Goal: Transaction & Acquisition: Purchase product/service

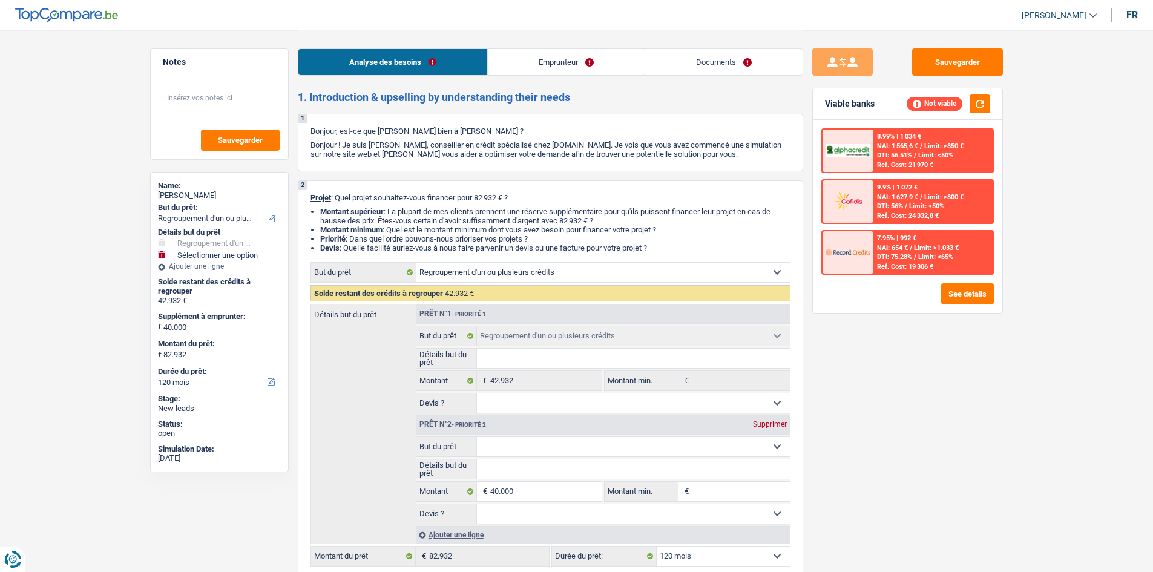
select select "refinancing"
select select "120"
select select "refinancing"
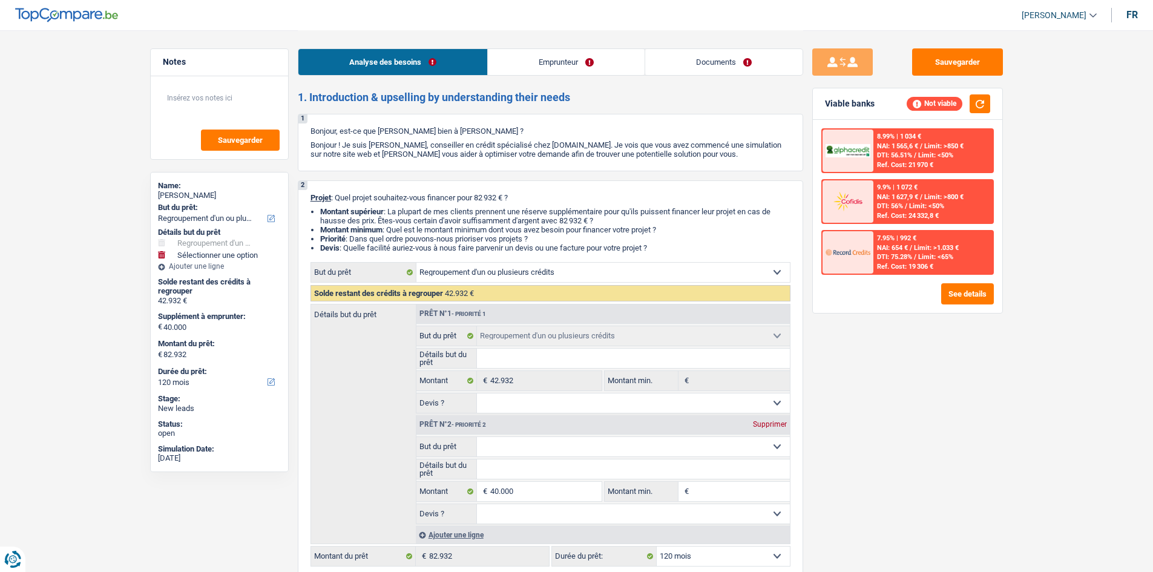
select select "120"
select select "worker"
select select "netSalary"
select select "familyAllowances"
select select "rents"
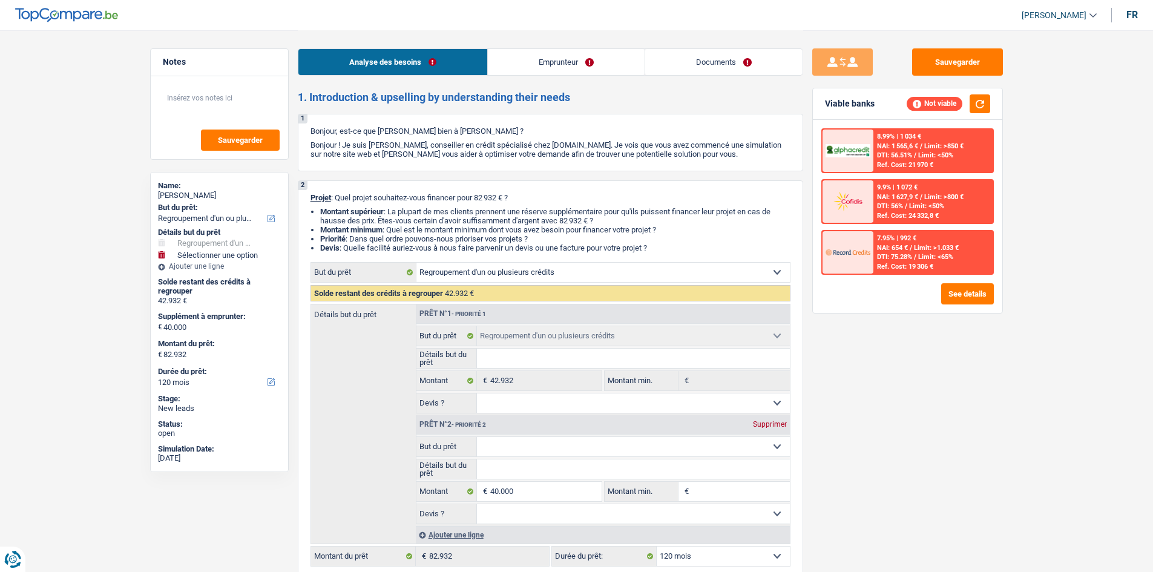
select select "creditConsolidation"
select select "72"
select select "refinancing"
select select "120"
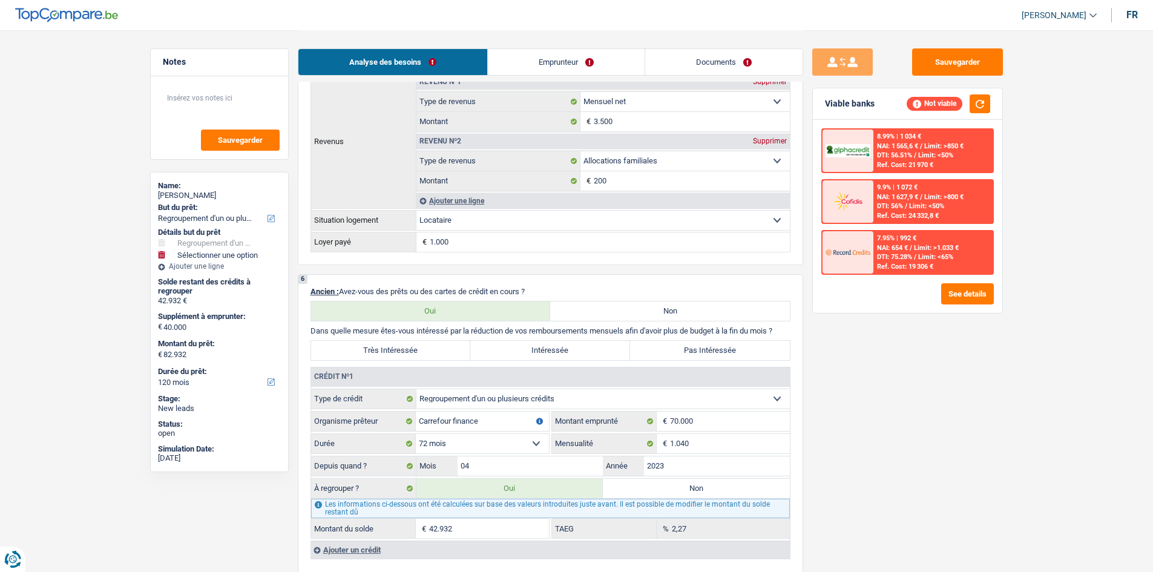
scroll to position [1089, 0]
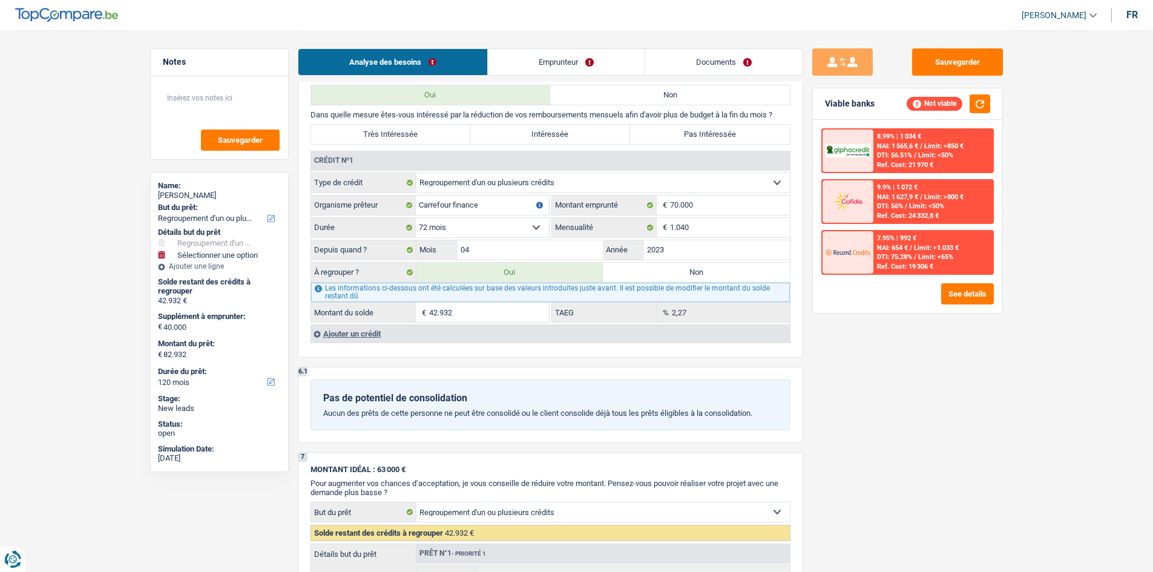
click at [340, 336] on div "Ajouter un crédit" at bounding box center [549, 333] width 479 height 18
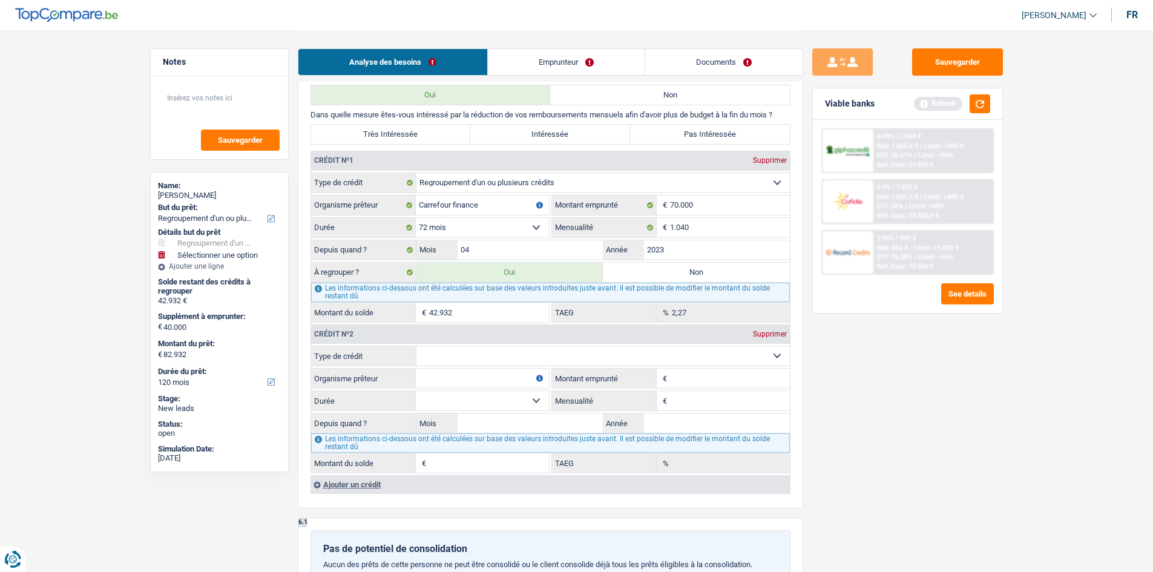
click at [437, 353] on select "Carte ou ouverture de crédit Prêt hypothécaire Vente à tempérament Prêt à tempé…" at bounding box center [602, 355] width 373 height 19
select select "cardOrCredit"
type input "0"
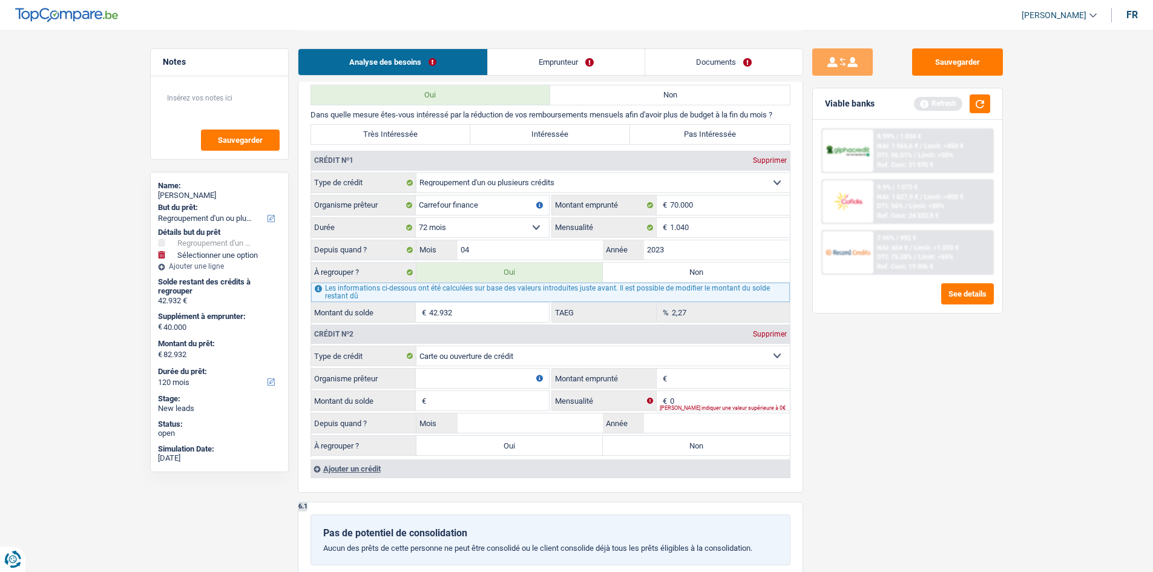
click at [471, 384] on input "Organisme prêteur" at bounding box center [482, 377] width 133 height 19
click at [757, 333] on div "Supprimer" at bounding box center [770, 333] width 40 height 7
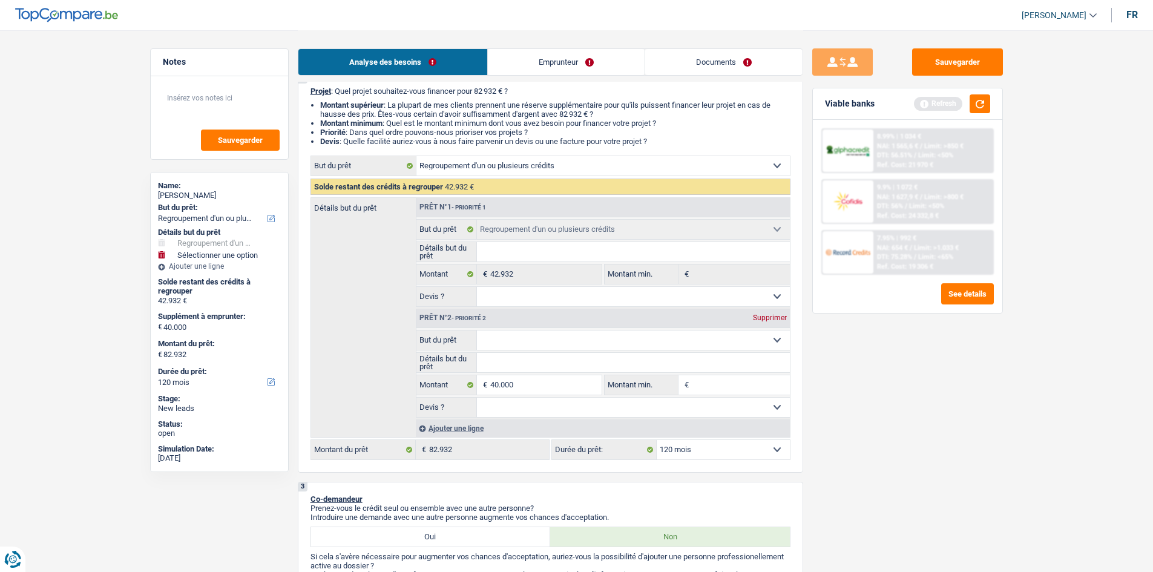
scroll to position [0, 0]
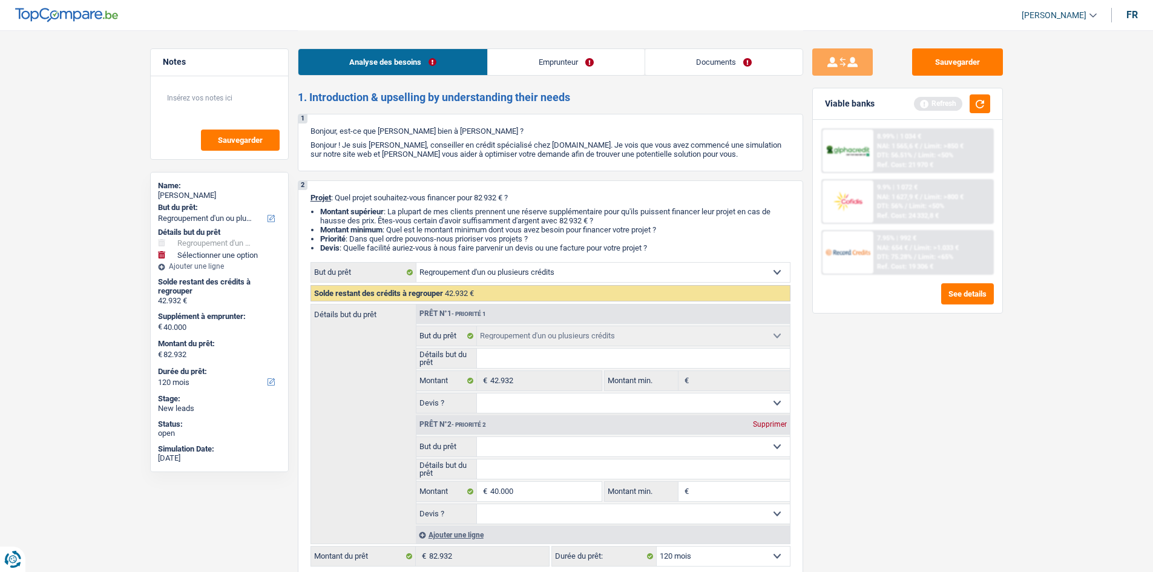
click at [563, 70] on link "Emprunteur" at bounding box center [566, 62] width 157 height 26
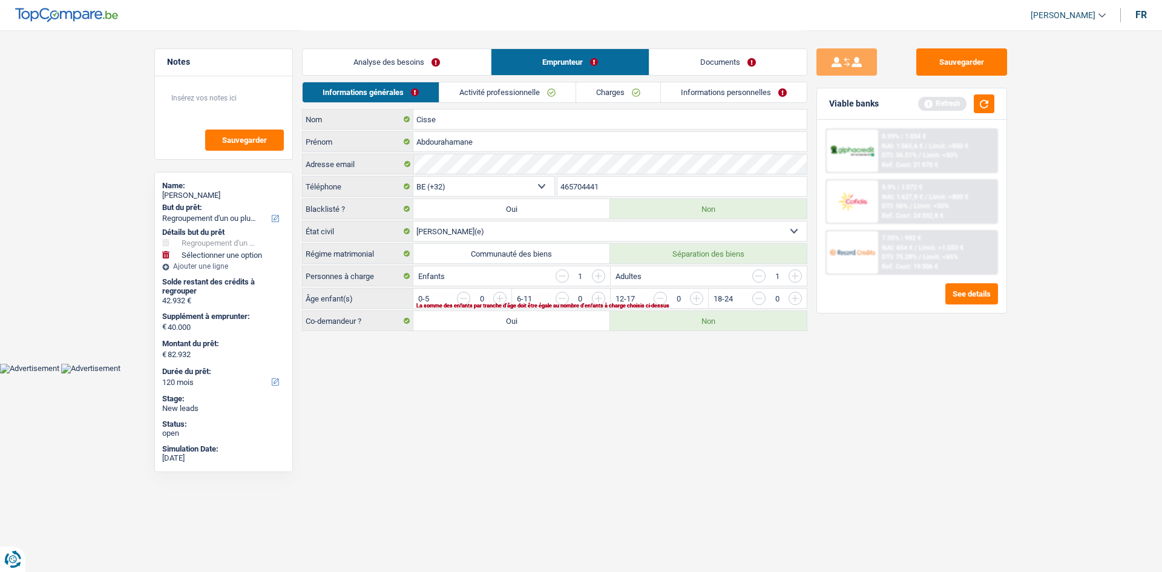
click at [534, 84] on link "Activité professionnelle" at bounding box center [507, 92] width 136 height 20
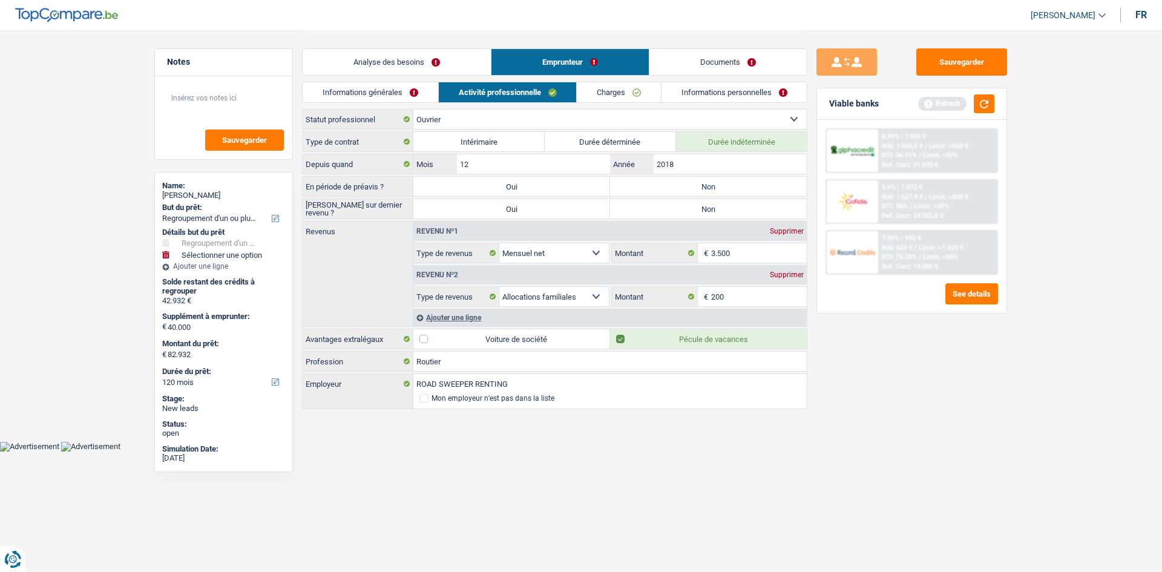
click at [606, 90] on link "Charges" at bounding box center [619, 92] width 84 height 20
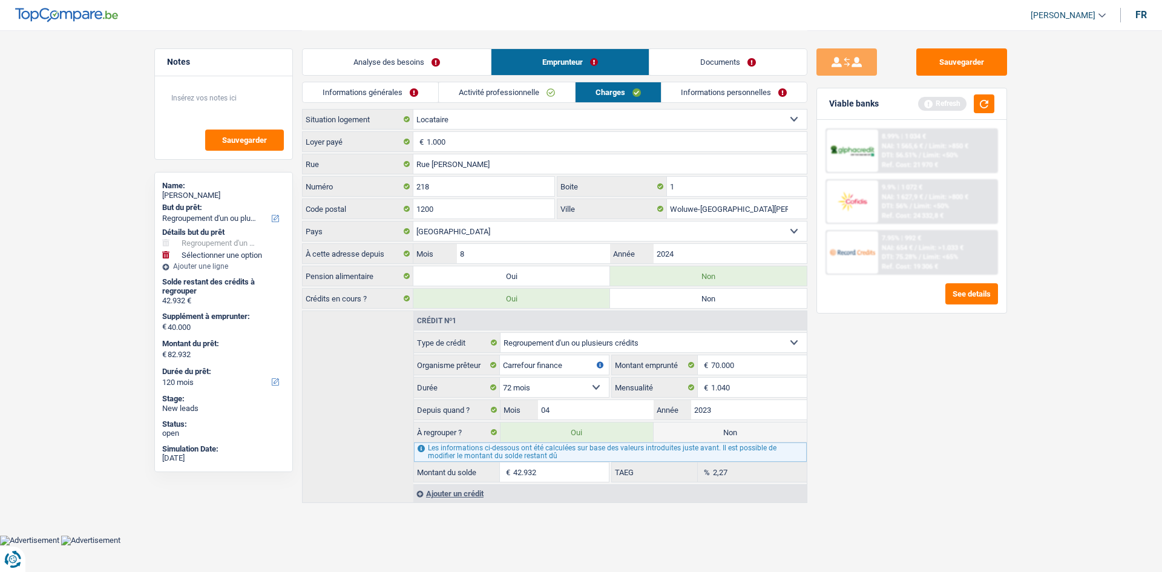
click at [681, 90] on link "Informations personnelles" at bounding box center [734, 92] width 146 height 20
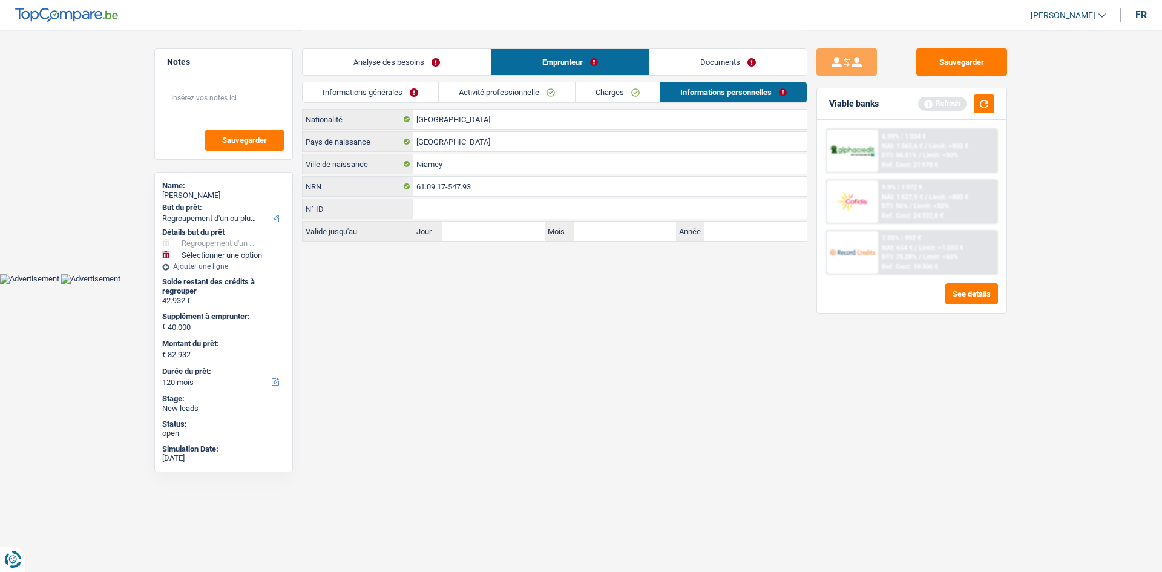
drag, startPoint x: 384, startPoint y: 94, endPoint x: 392, endPoint y: 94, distance: 7.9
click at [385, 94] on link "Informations générales" at bounding box center [371, 92] width 136 height 20
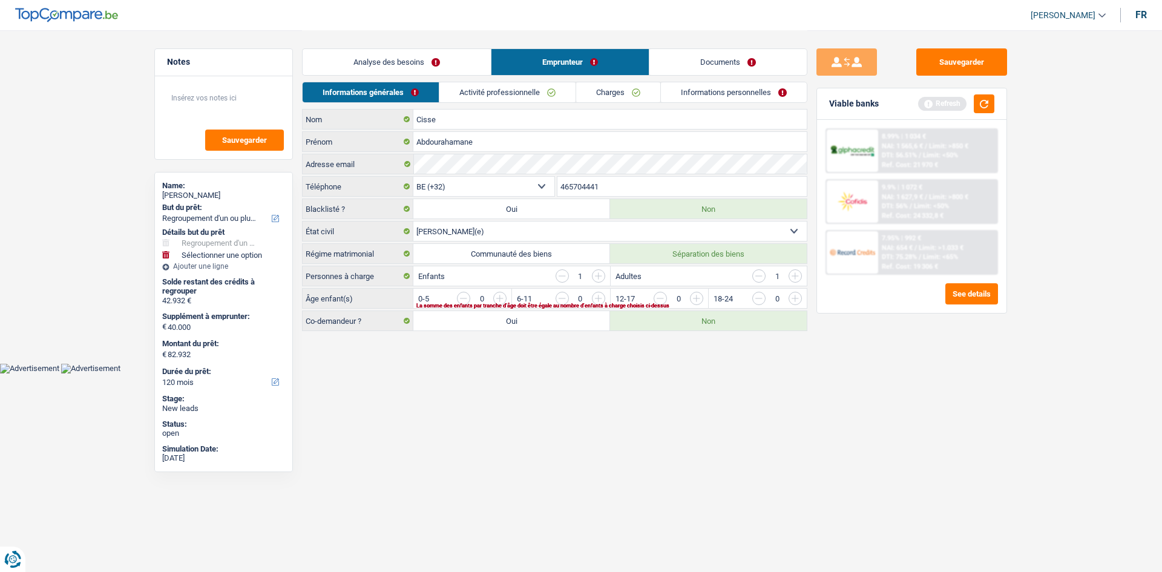
click at [413, 62] on link "Analyse des besoins" at bounding box center [397, 62] width 188 height 26
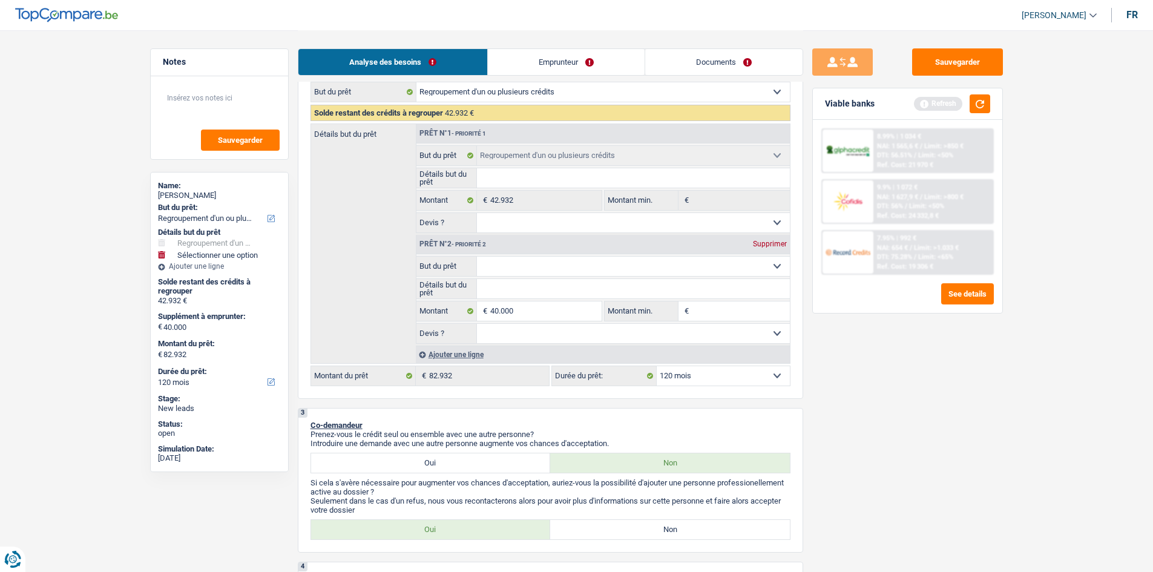
scroll to position [182, 0]
click at [542, 67] on link "Emprunteur" at bounding box center [566, 62] width 157 height 26
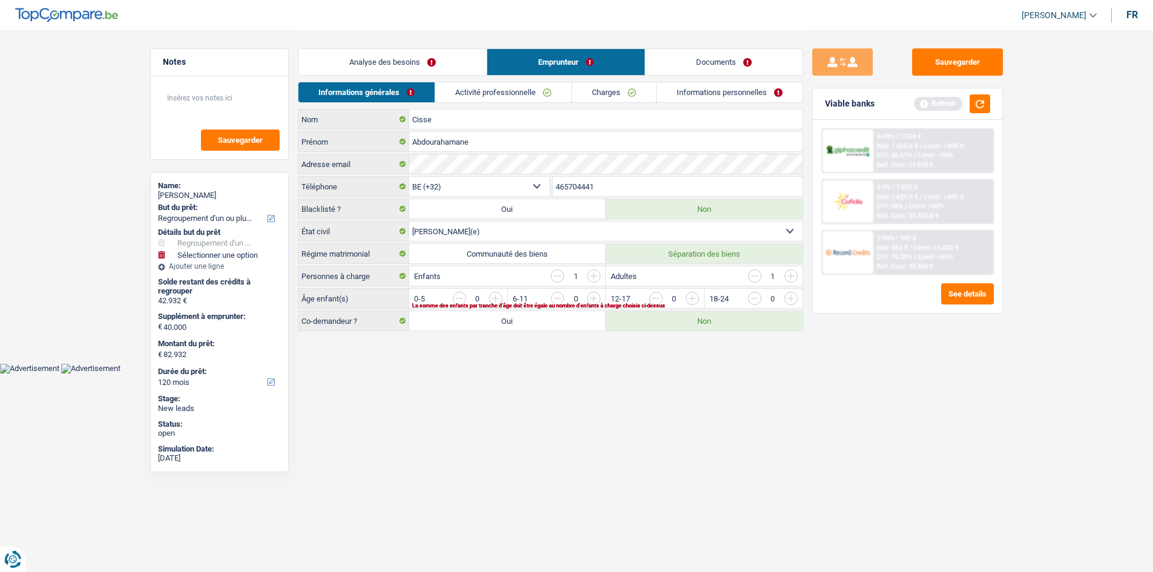
scroll to position [0, 0]
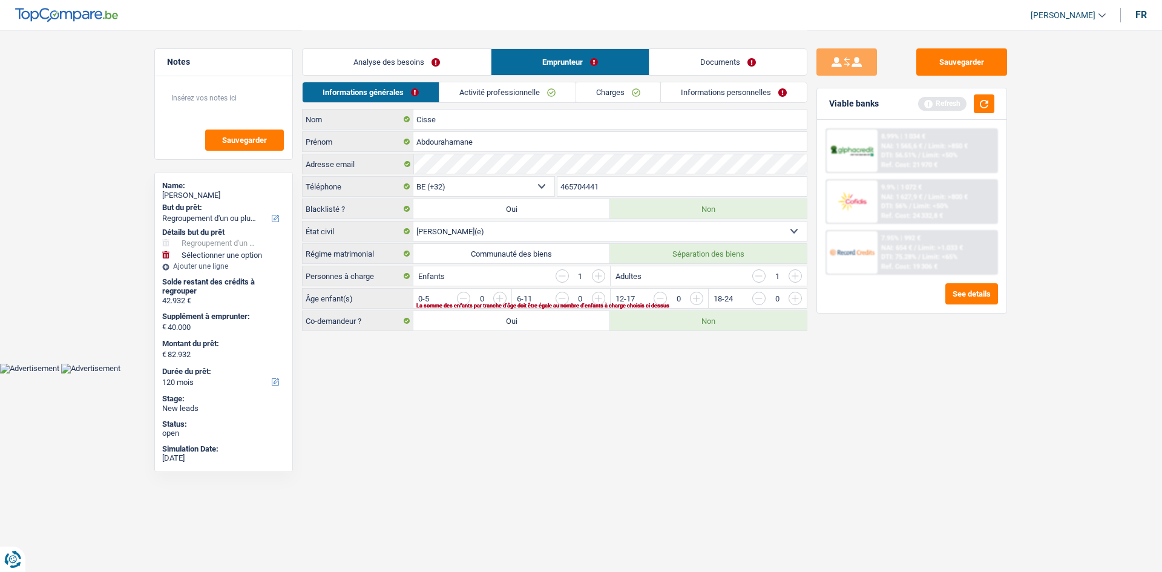
click at [510, 93] on link "Activité professionnelle" at bounding box center [507, 92] width 136 height 20
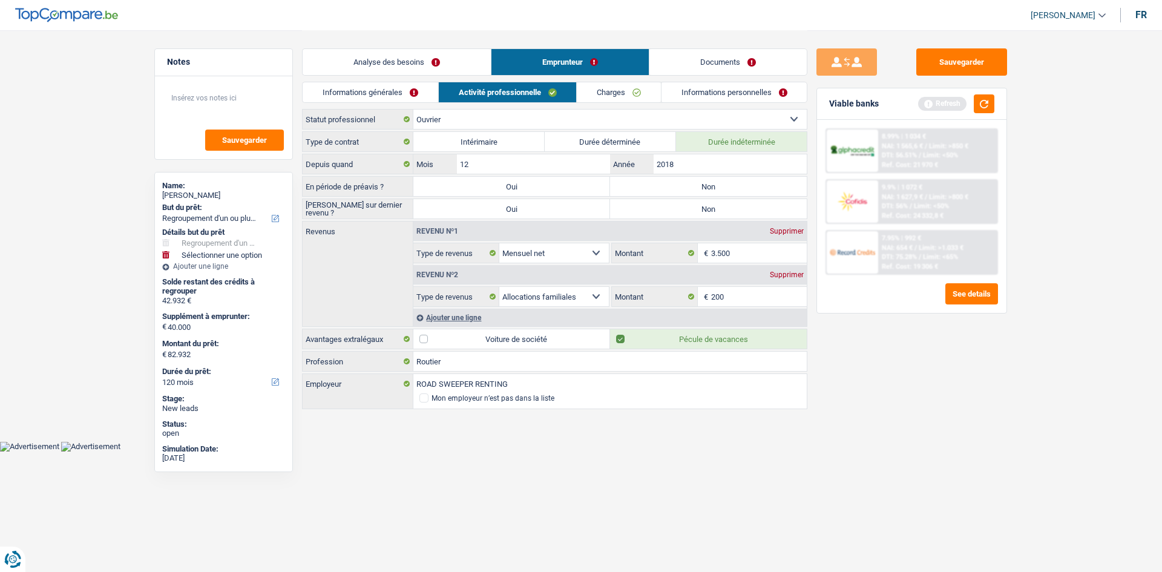
click at [615, 96] on link "Charges" at bounding box center [619, 92] width 84 height 20
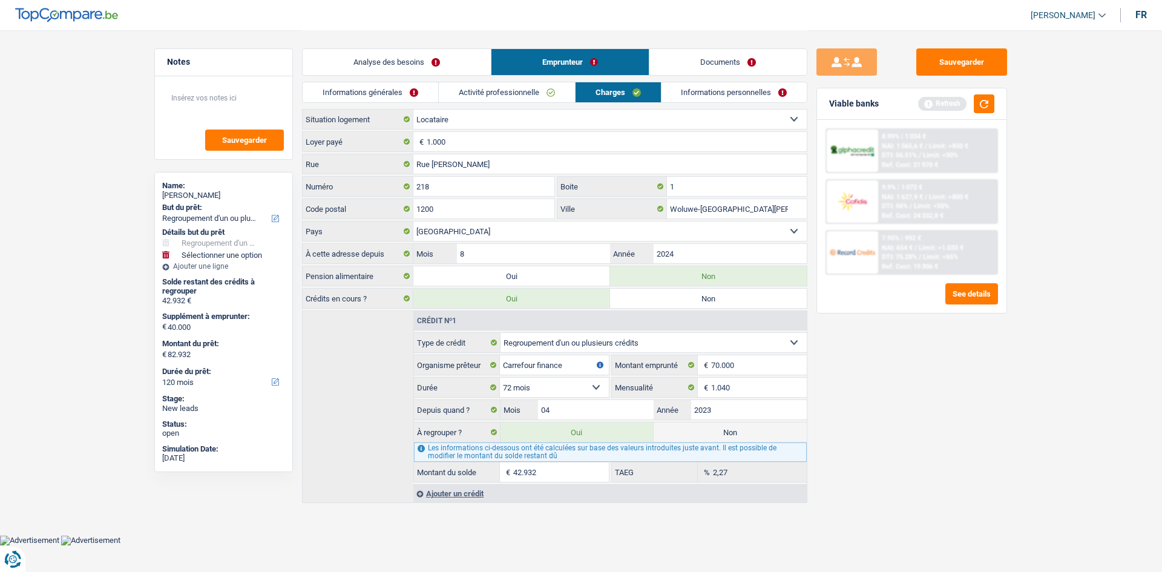
click at [512, 88] on link "Activité professionnelle" at bounding box center [507, 92] width 136 height 20
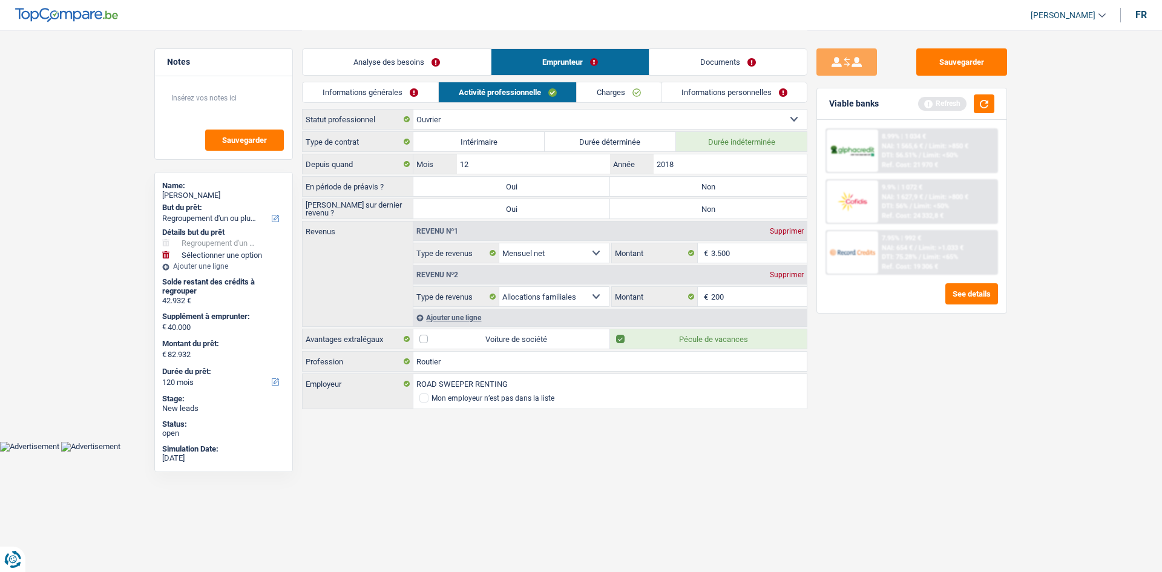
click at [410, 92] on link "Informations générales" at bounding box center [371, 92] width 136 height 20
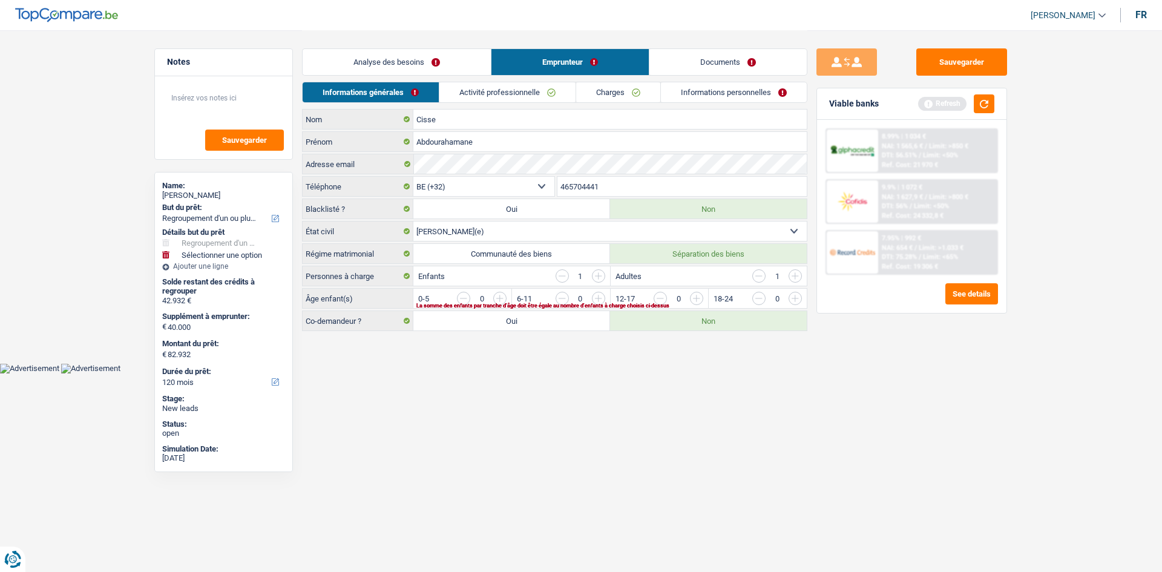
click at [462, 87] on link "Activité professionnelle" at bounding box center [507, 92] width 136 height 20
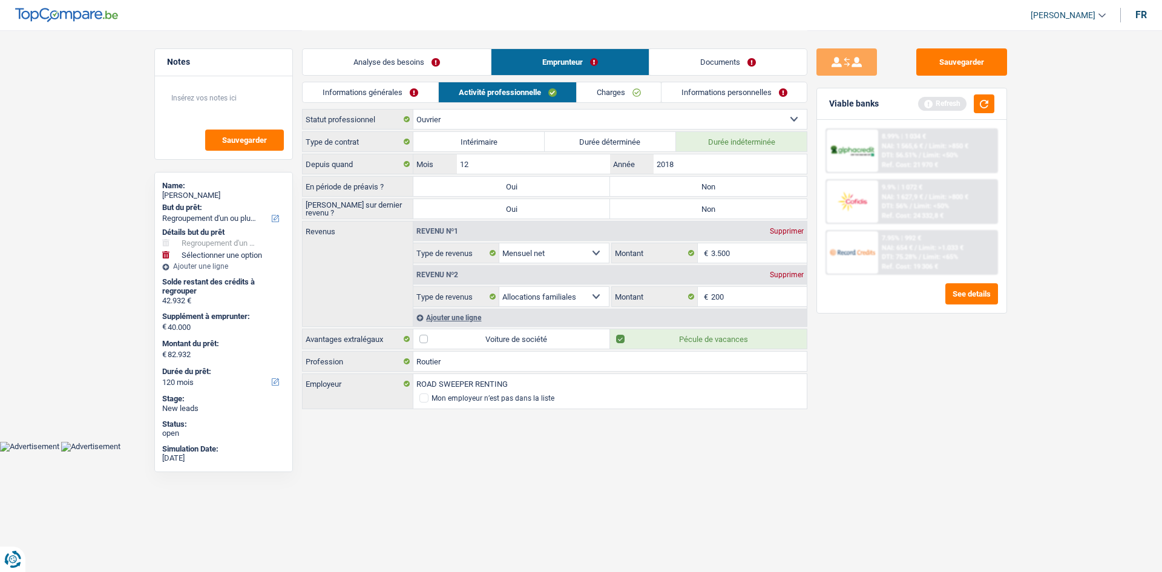
click at [426, 60] on link "Analyse des besoins" at bounding box center [397, 62] width 188 height 26
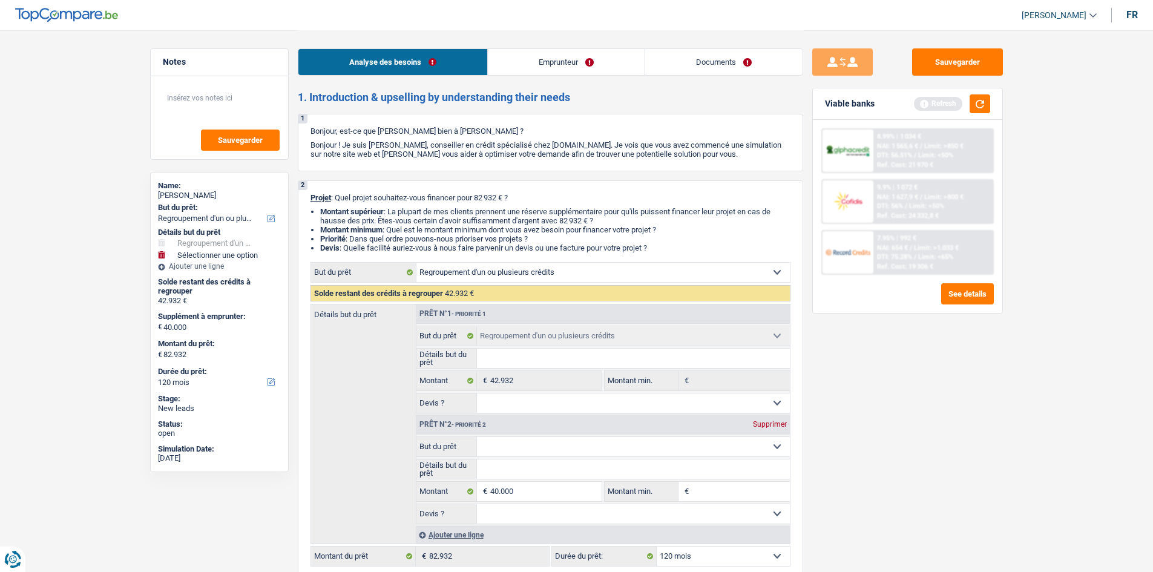
click at [498, 449] on select "Confort maison: meubles, textile, peinture, électroménager, outillage non-profe…" at bounding box center [633, 446] width 313 height 19
select select "household"
click at [477, 437] on select "Confort maison: meubles, textile, peinture, électroménager, outillage non-profe…" at bounding box center [633, 446] width 313 height 19
select select "household"
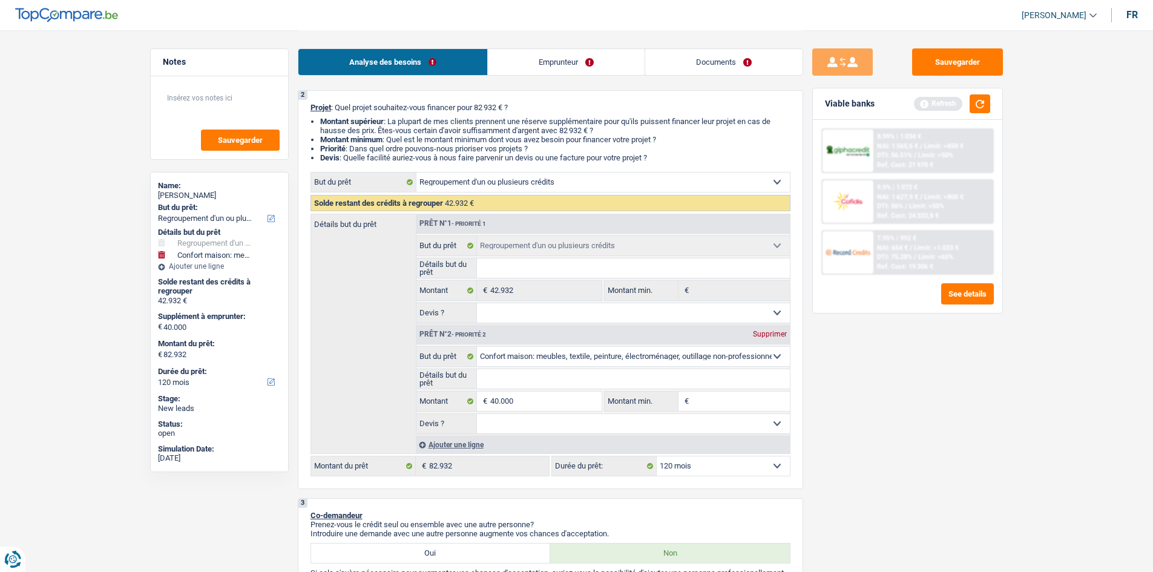
scroll to position [182, 0]
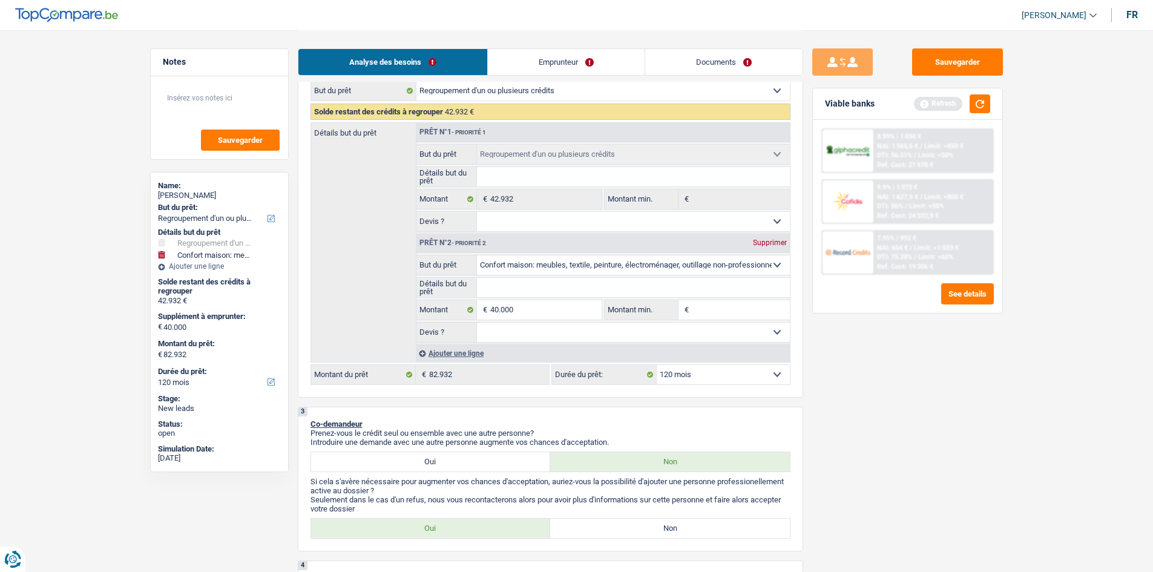
click at [531, 283] on input "Détails but du prêt" at bounding box center [633, 287] width 313 height 19
type input "c"
type input "co"
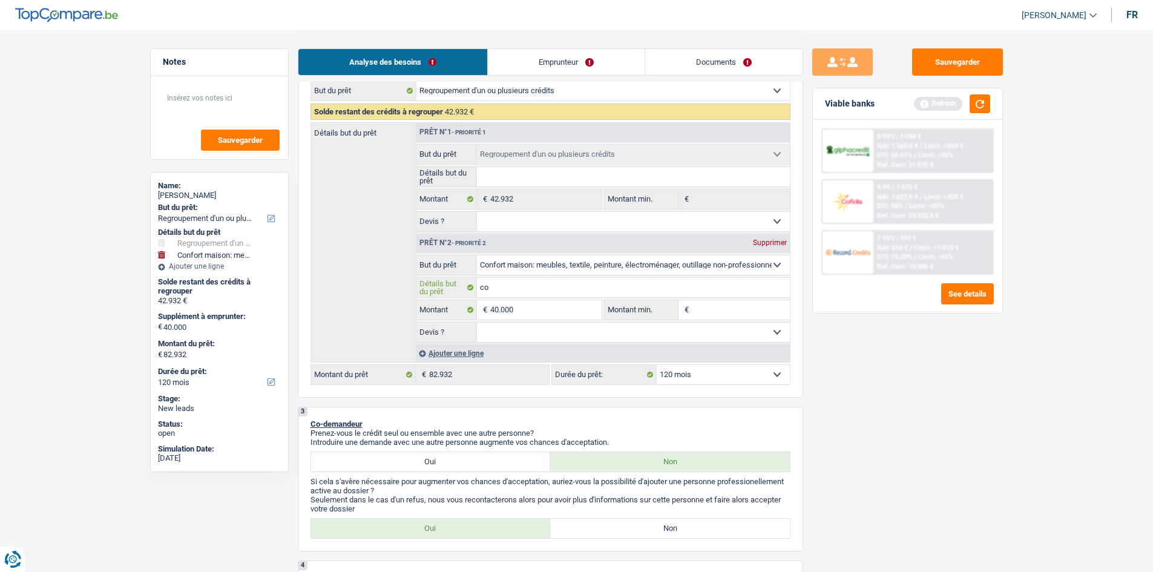
type input "c"
type input "a"
type input "ac"
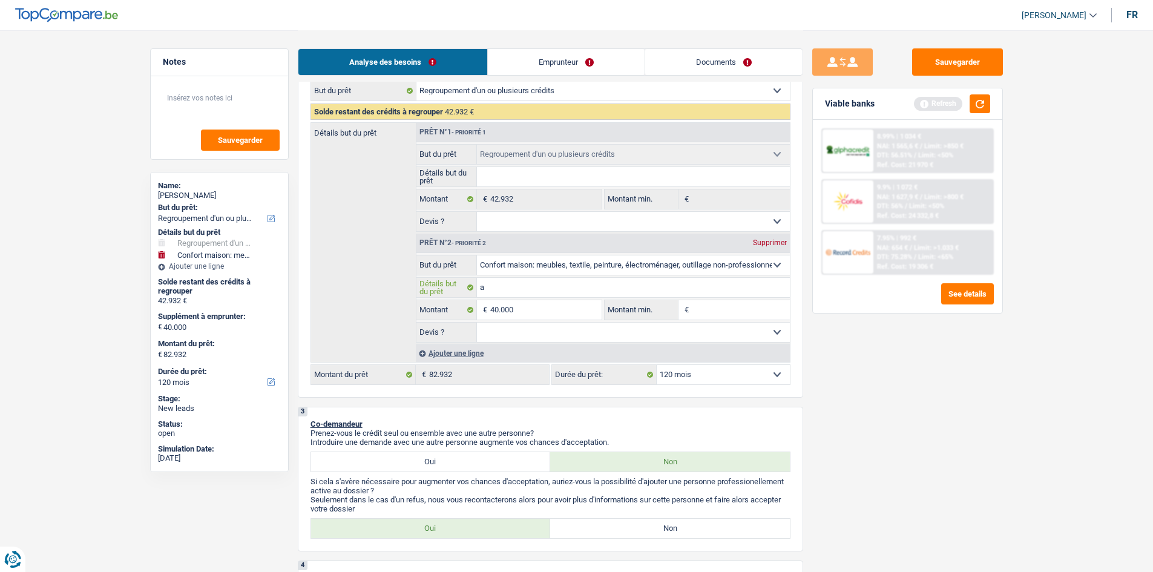
type input "ac"
type input "ach"
type input "acha"
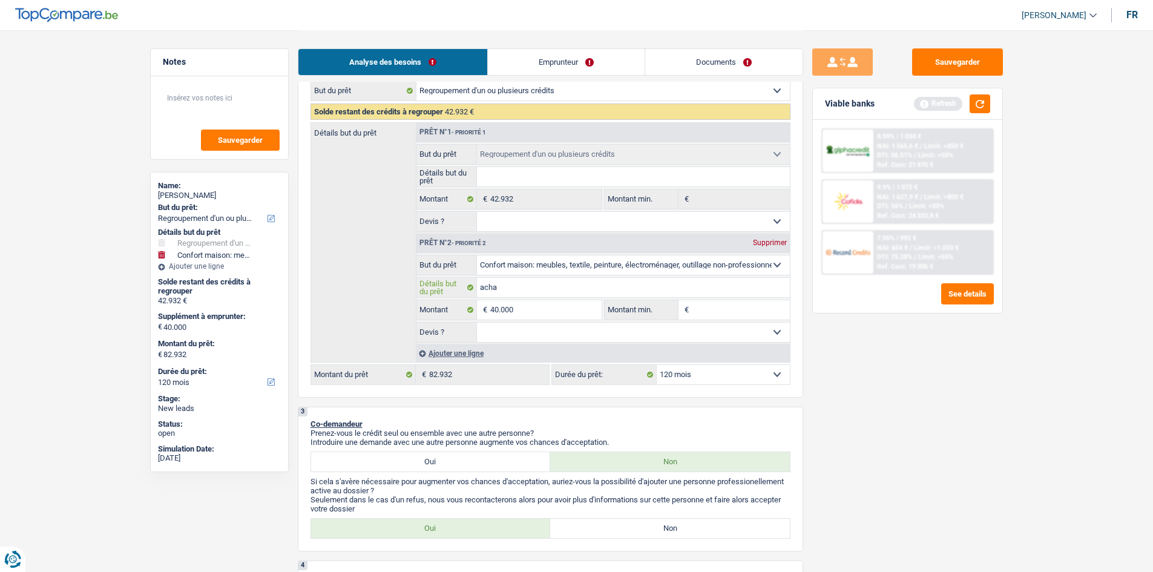
type input "achat"
type input "achat v"
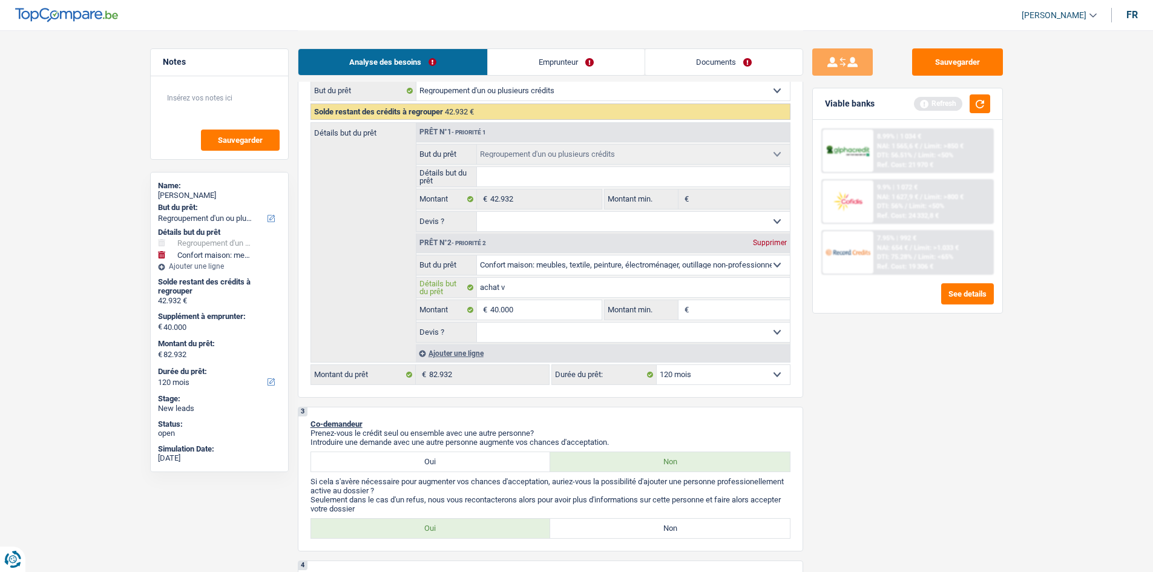
type input "achat v"
type input "achat ve"
type input "achat veh"
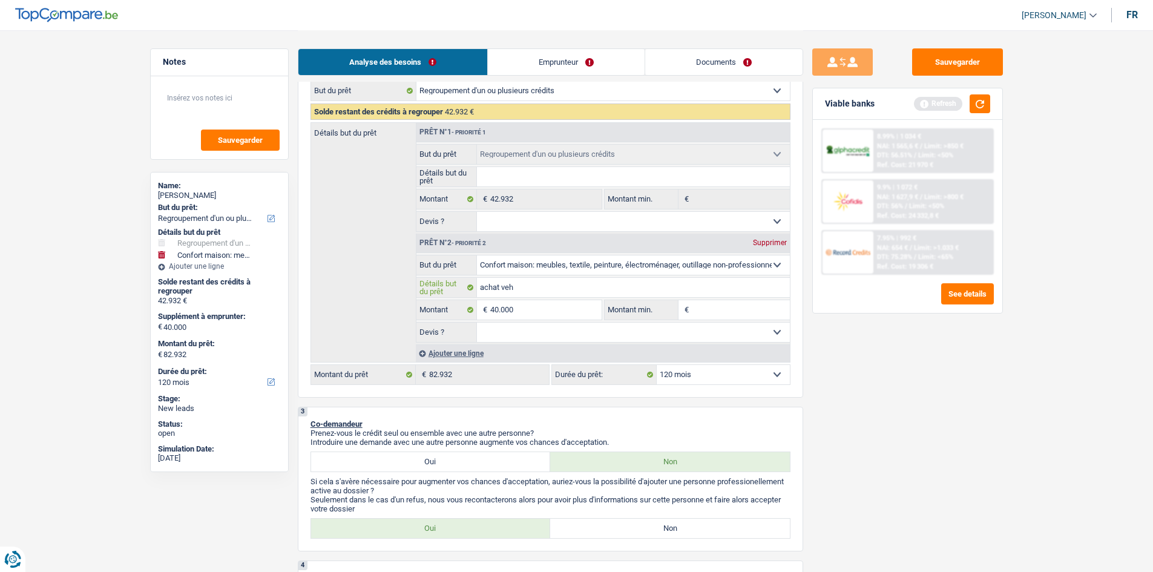
type input "achat vehi"
type input "achat vehic"
type input "achat vehicu"
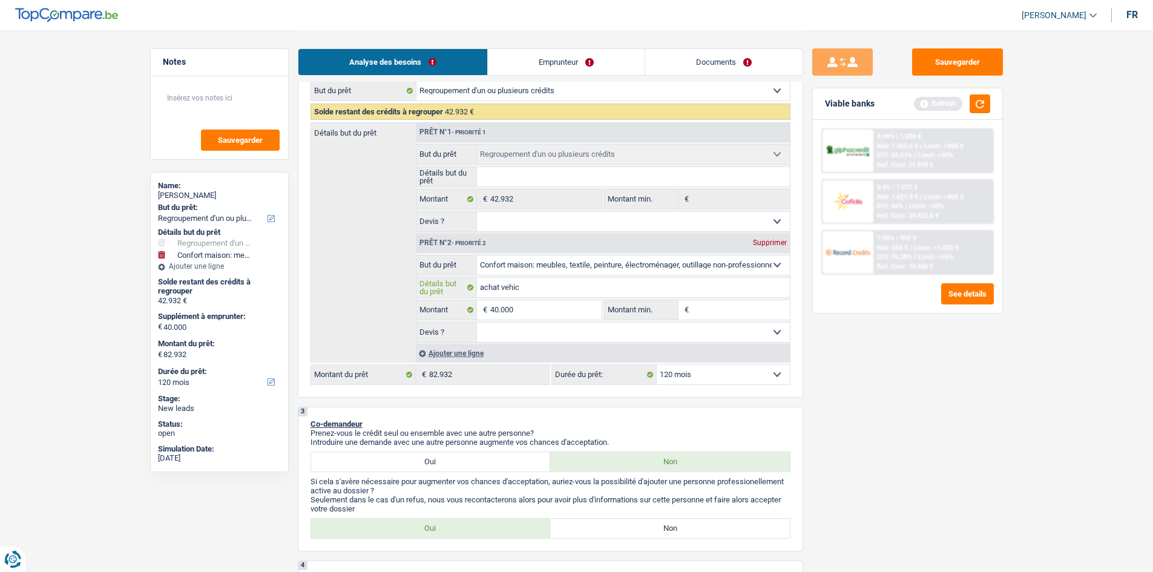
type input "achat vehicu"
type input "achat vehicul"
type input "achat vehicule"
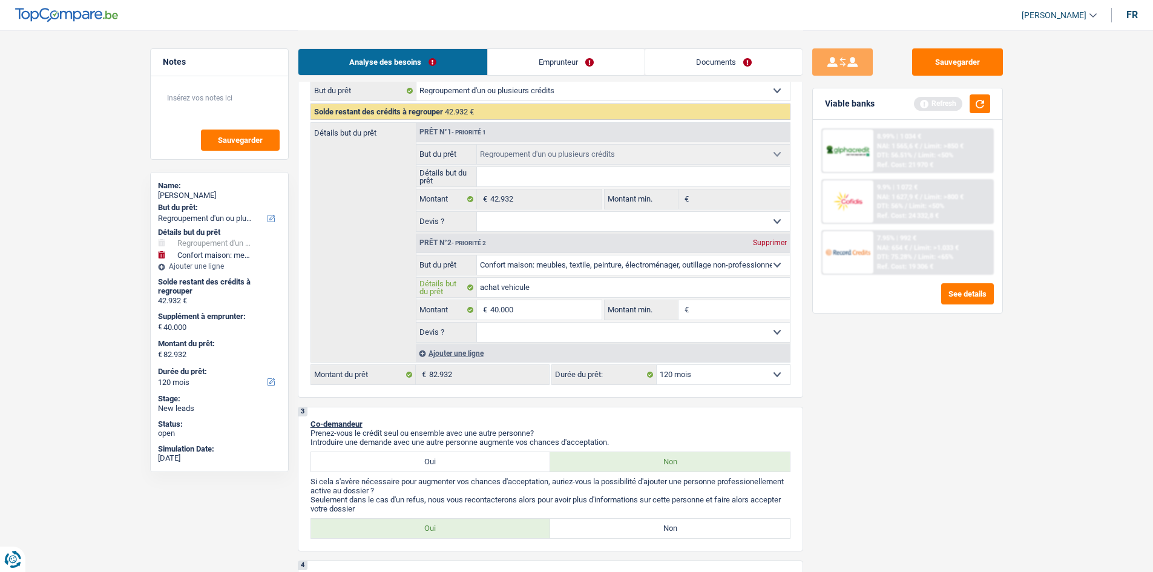
type input "achat vehicule"
click at [693, 338] on select "Oui Non Non répondu Sélectionner une option" at bounding box center [633, 331] width 313 height 19
select select "yes"
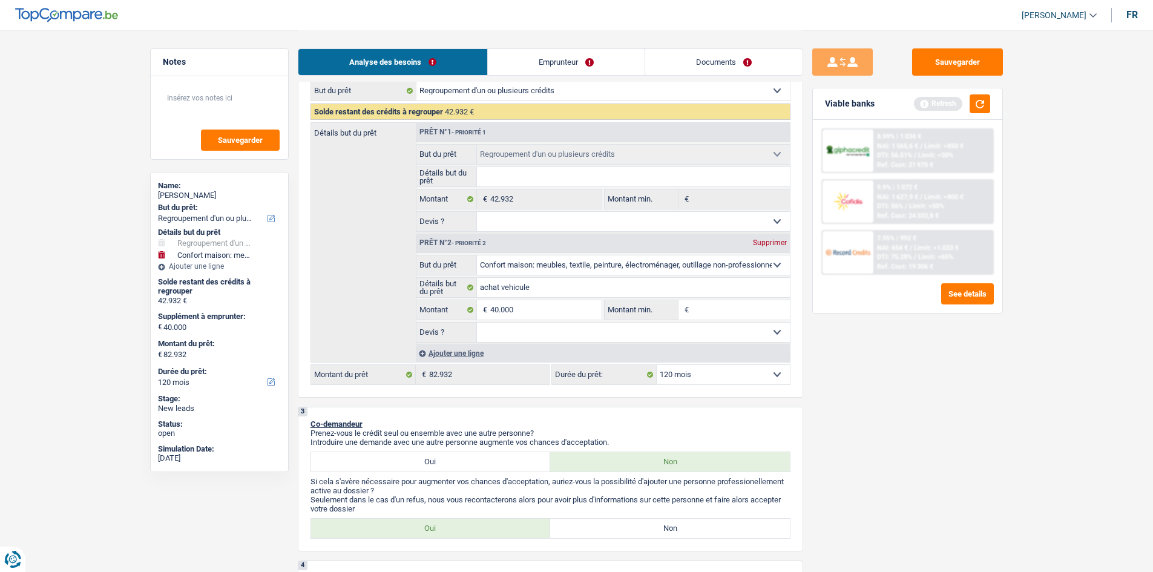
click at [477, 322] on select "Oui Non Non répondu Sélectionner une option" at bounding box center [633, 331] width 313 height 19
select select "yes"
click at [726, 309] on input "Montant min." at bounding box center [741, 309] width 98 height 19
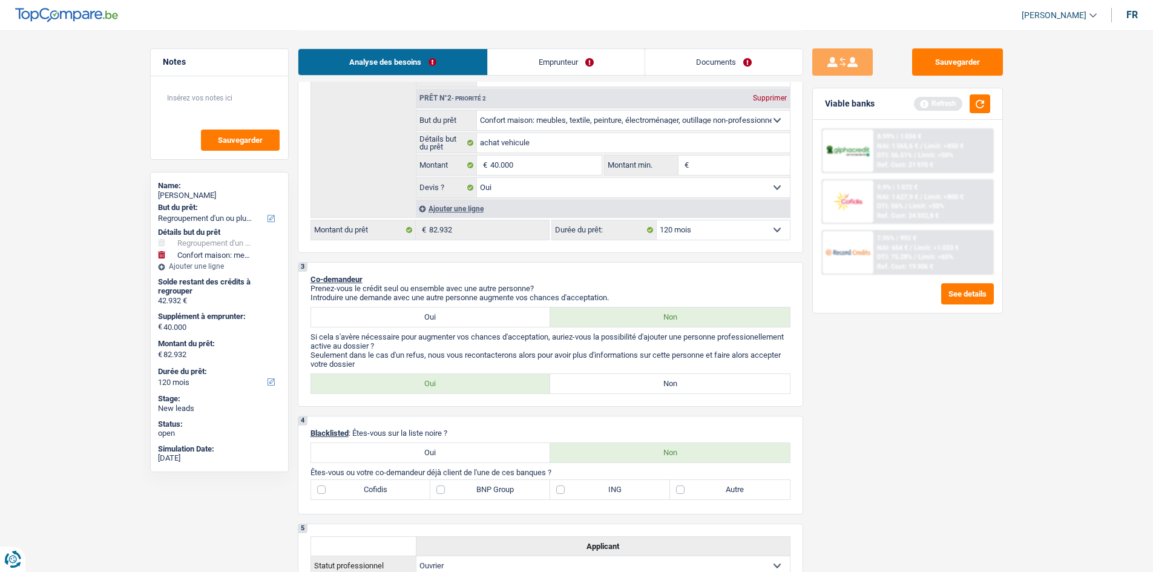
scroll to position [347, 0]
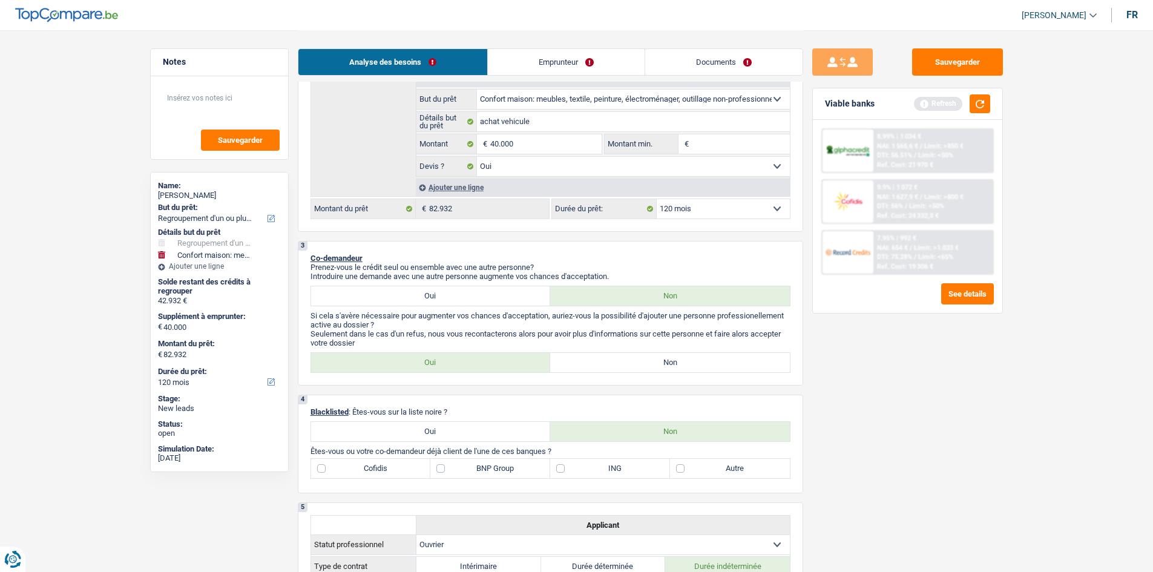
click at [646, 362] on label "Non" at bounding box center [670, 362] width 240 height 19
click at [646, 362] on input "Non" at bounding box center [670, 362] width 240 height 19
radio input "true"
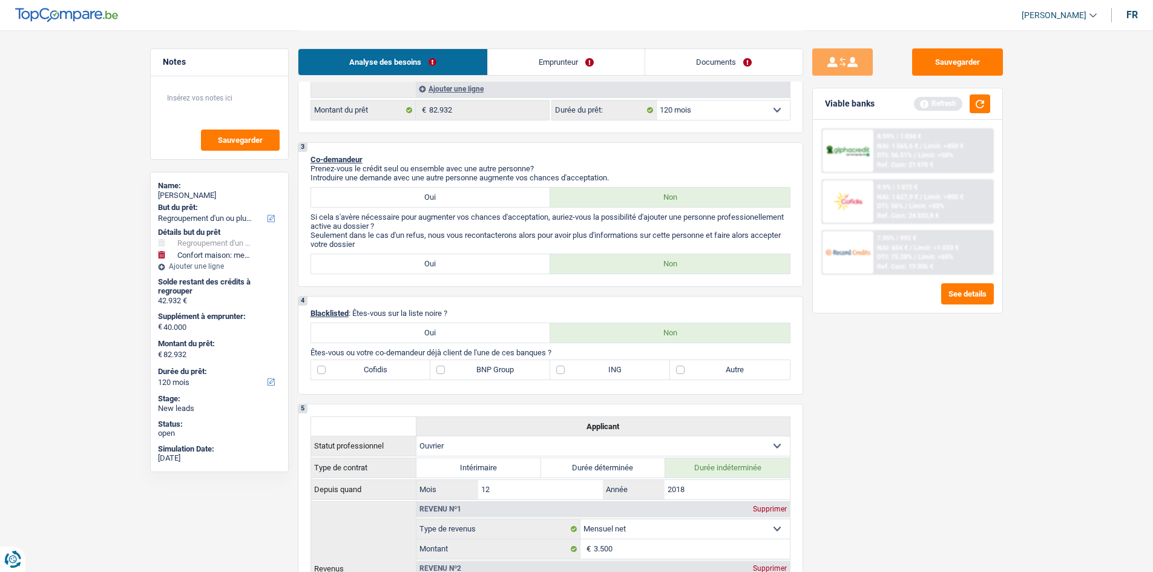
scroll to position [445, 0]
click at [687, 370] on label "Autre" at bounding box center [730, 370] width 120 height 19
click at [687, 370] on input "Autre" at bounding box center [730, 370] width 120 height 19
checkbox input "true"
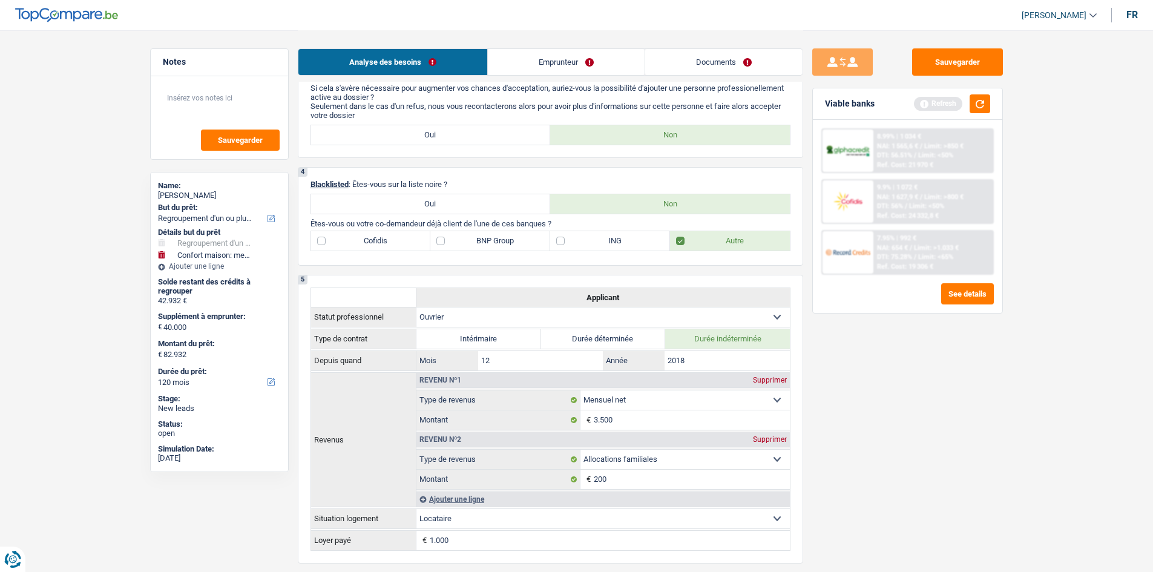
scroll to position [574, 0]
drag, startPoint x: 575, startPoint y: 223, endPoint x: 554, endPoint y: 249, distance: 33.2
click at [554, 249] on label "ING" at bounding box center [610, 241] width 120 height 19
click at [554, 249] on input "ING" at bounding box center [610, 241] width 120 height 19
checkbox input "true"
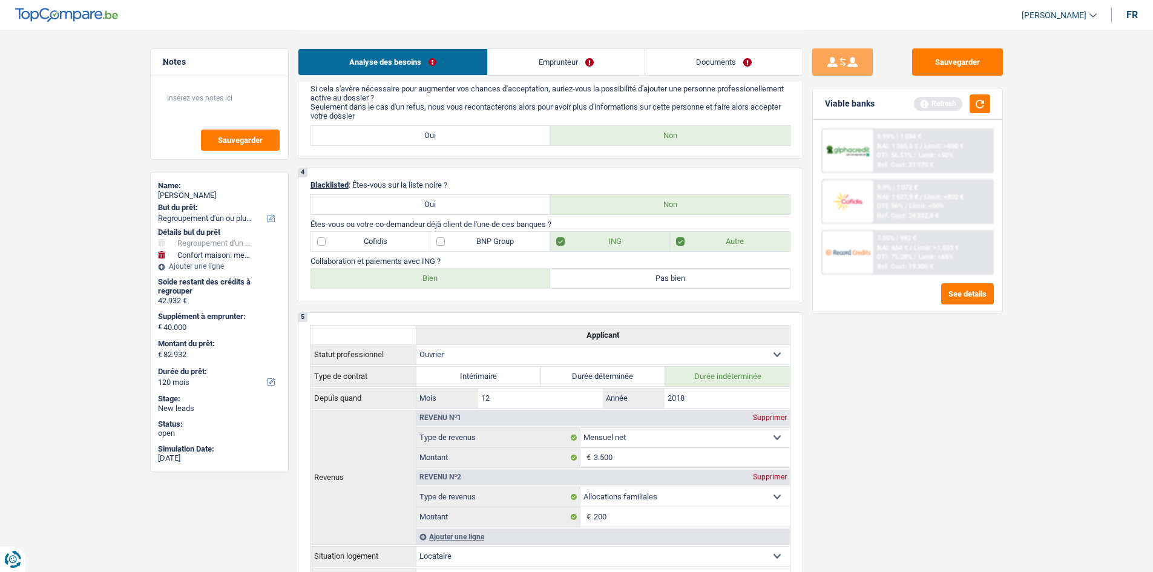
click at [508, 283] on label "Bien" at bounding box center [431, 278] width 240 height 19
click at [508, 283] on input "Bien" at bounding box center [431, 278] width 240 height 19
radio input "true"
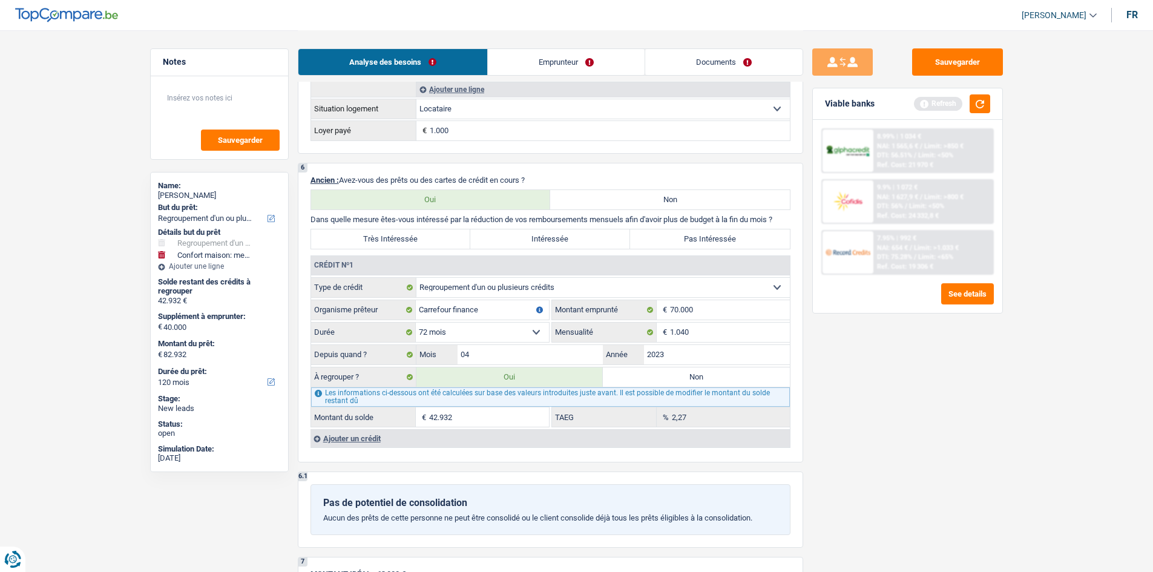
scroll to position [1022, 0]
click at [387, 239] on label "Très Intéressée" at bounding box center [391, 238] width 160 height 19
click at [387, 239] on input "Très Intéressée" at bounding box center [391, 238] width 160 height 19
radio input "true"
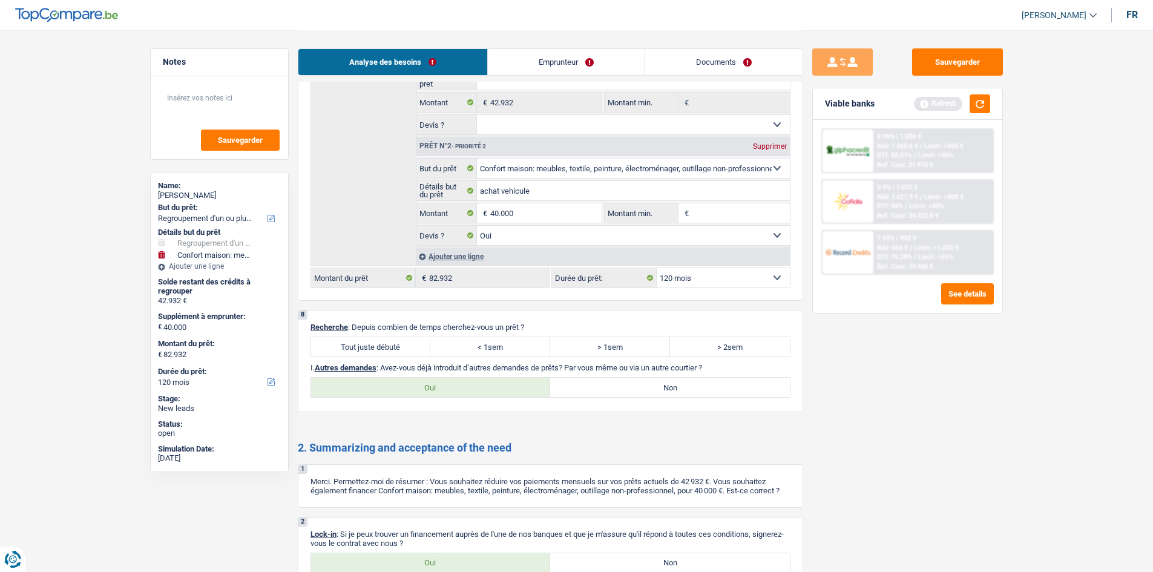
scroll to position [1775, 0]
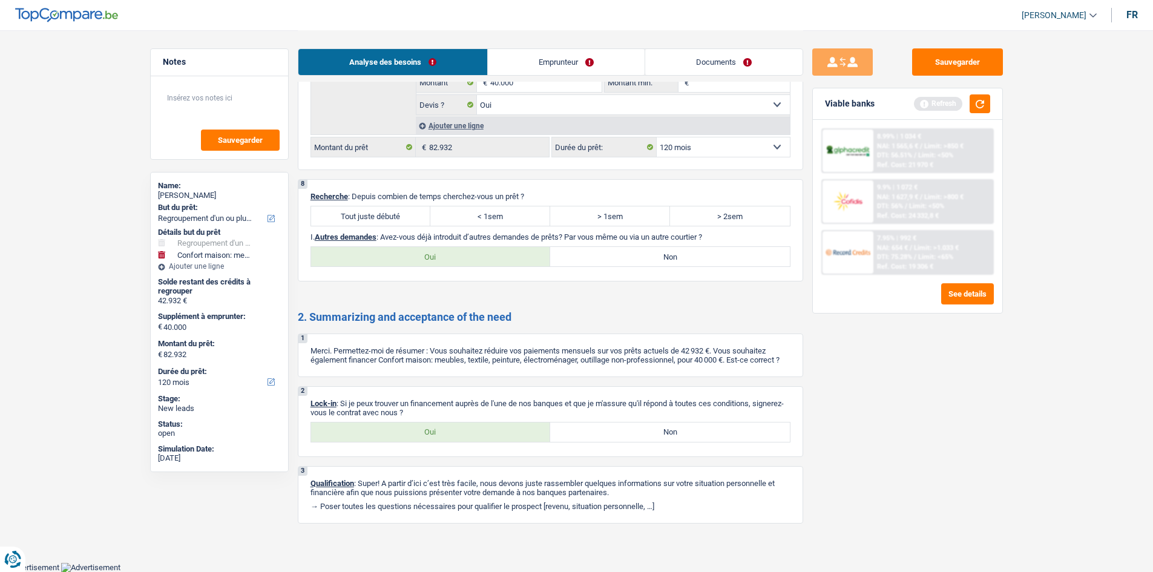
click at [402, 255] on label "Oui" at bounding box center [431, 256] width 240 height 19
click at [402, 255] on input "Oui" at bounding box center [431, 256] width 240 height 19
radio input "true"
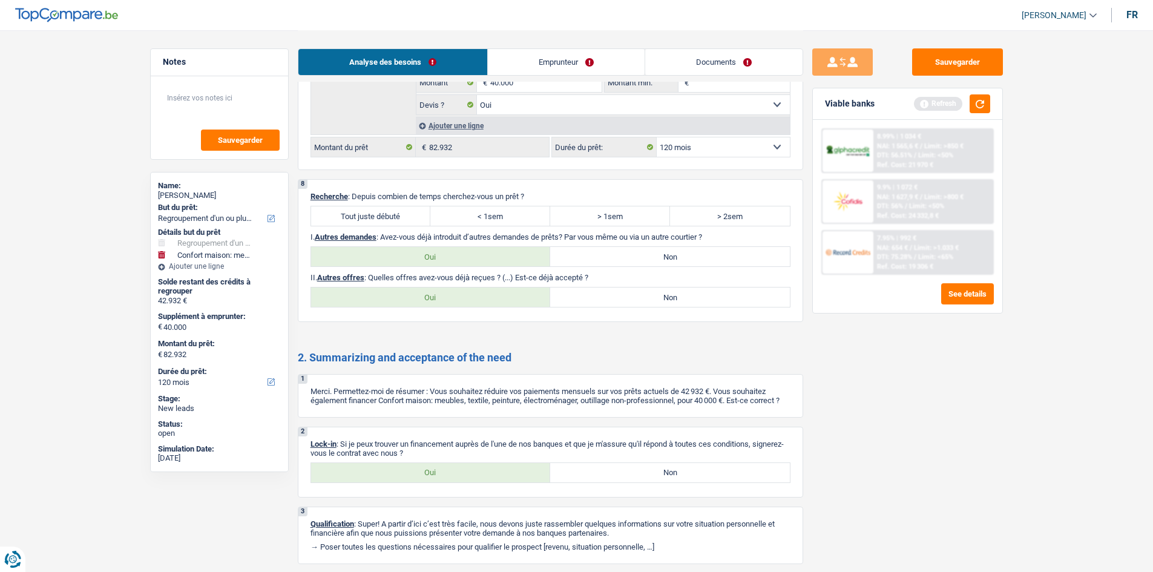
click at [382, 218] on label "Tout juste débuté" at bounding box center [371, 215] width 120 height 19
click at [382, 218] on input "Tout juste débuté" at bounding box center [371, 215] width 120 height 19
radio input "true"
click at [382, 218] on label "Tout juste débuté" at bounding box center [371, 215] width 120 height 19
click at [382, 218] on input "Tout juste débuté" at bounding box center [371, 215] width 120 height 19
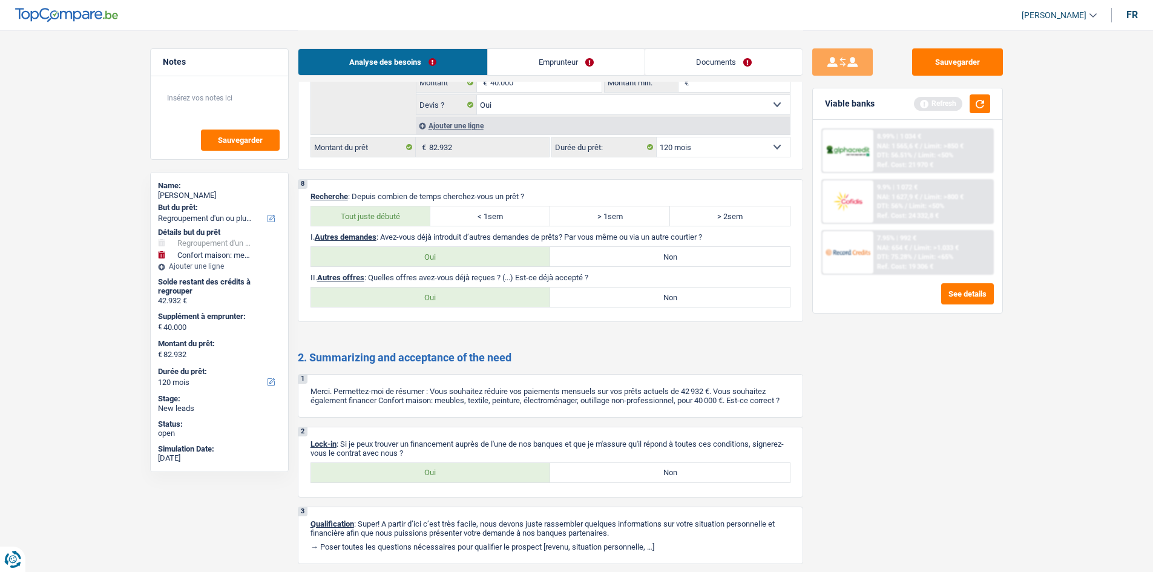
click at [626, 304] on label "Non" at bounding box center [670, 296] width 240 height 19
click at [626, 304] on input "Non" at bounding box center [670, 296] width 240 height 19
radio input "true"
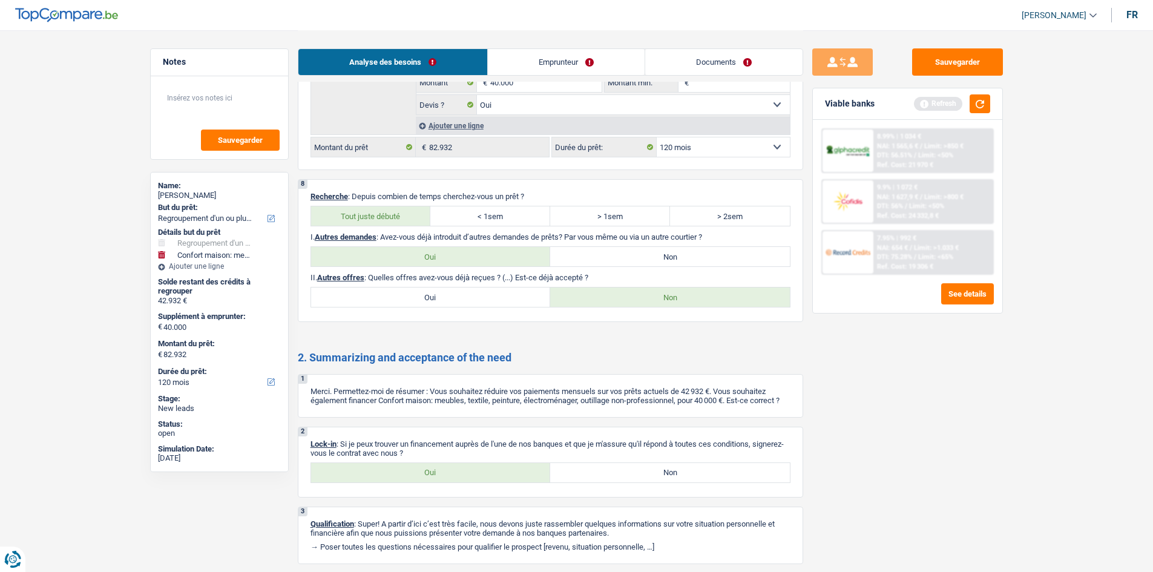
scroll to position [1815, 0]
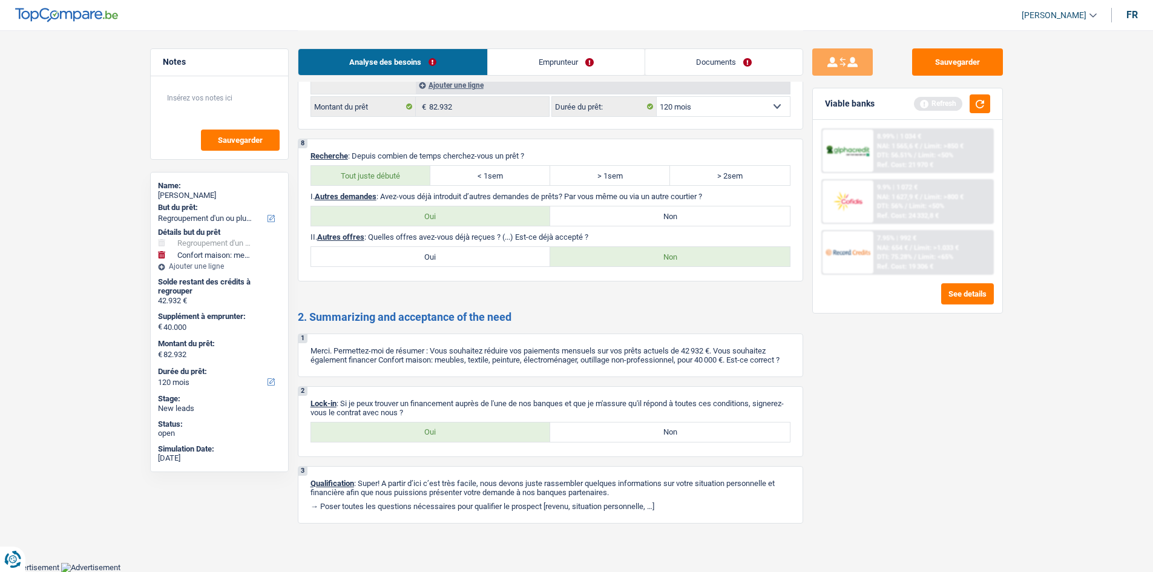
click at [422, 441] on label "Oui" at bounding box center [431, 431] width 240 height 19
click at [422, 441] on input "Oui" at bounding box center [431, 431] width 240 height 19
radio input "true"
click at [549, 68] on link "Emprunteur" at bounding box center [566, 62] width 157 height 26
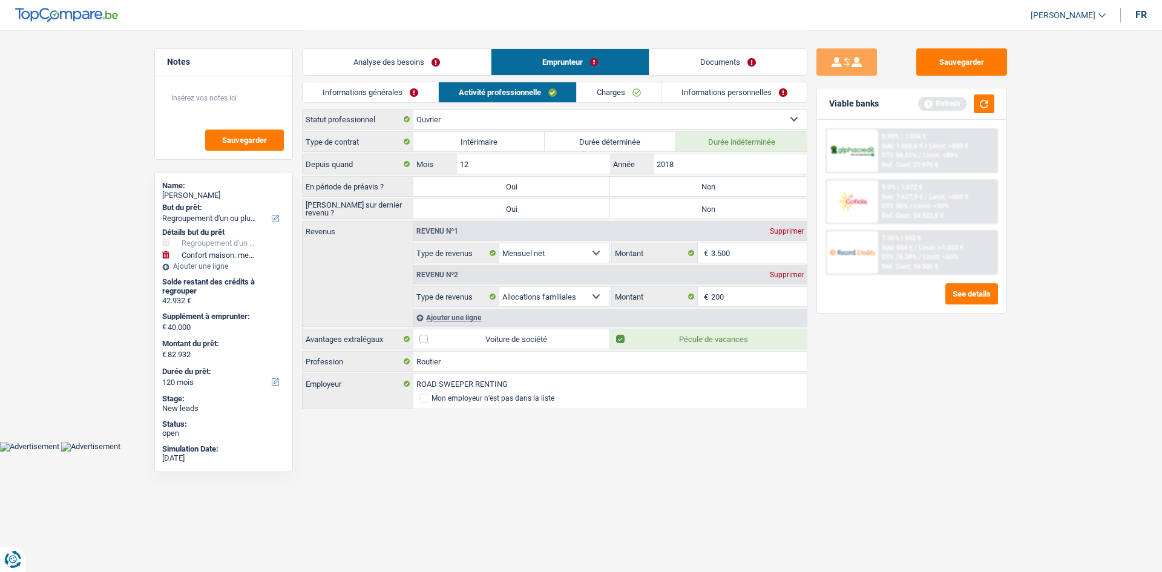
click at [394, 97] on link "Informations générales" at bounding box center [371, 92] width 136 height 20
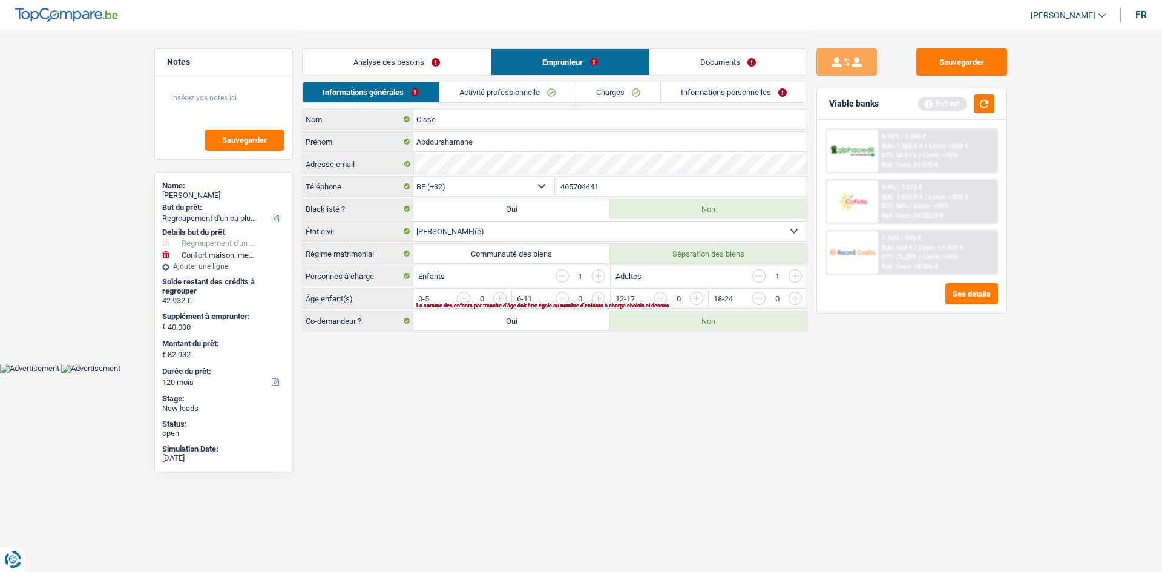
click at [684, 369] on body "Vous avez le contrôle de vos données Nous utilisons des cookies, tout comme nos…" at bounding box center [581, 186] width 1162 height 373
click at [567, 373] on html "Vous avez le contrôle de vos données Nous utilisons des cookies, tout comme nos…" at bounding box center [581, 186] width 1162 height 373
click at [694, 298] on input "button" at bounding box center [942, 301] width 504 height 19
drag, startPoint x: 619, startPoint y: 404, endPoint x: 657, endPoint y: 330, distance: 82.5
click at [621, 373] on html "Vous avez le contrôle de vos données Nous utilisons des cookies, tout comme nos…" at bounding box center [581, 186] width 1162 height 373
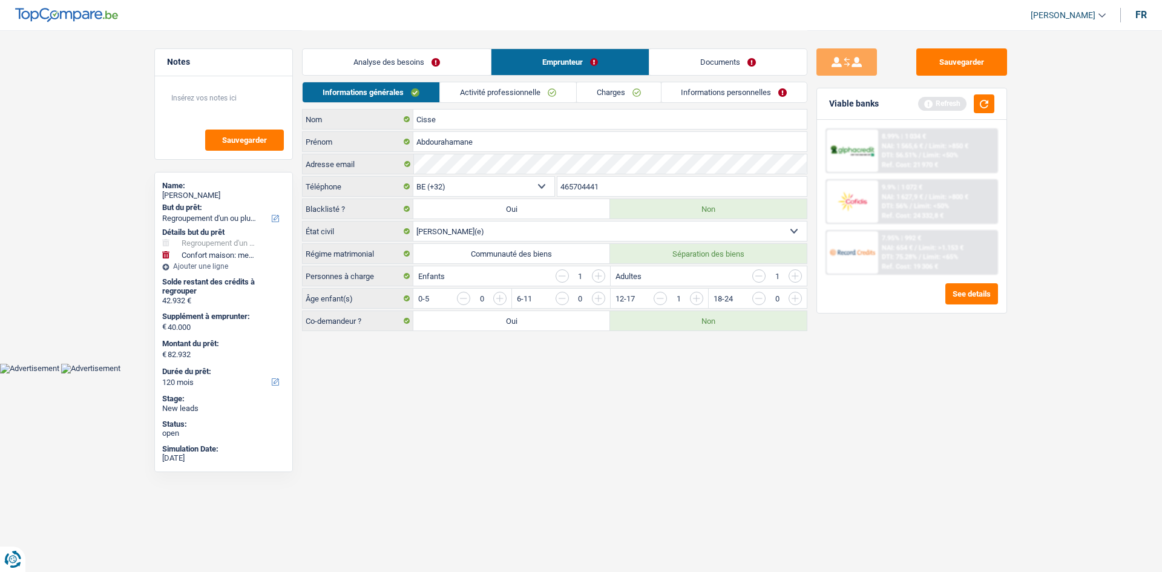
click at [526, 93] on link "Activité professionnelle" at bounding box center [508, 92] width 136 height 20
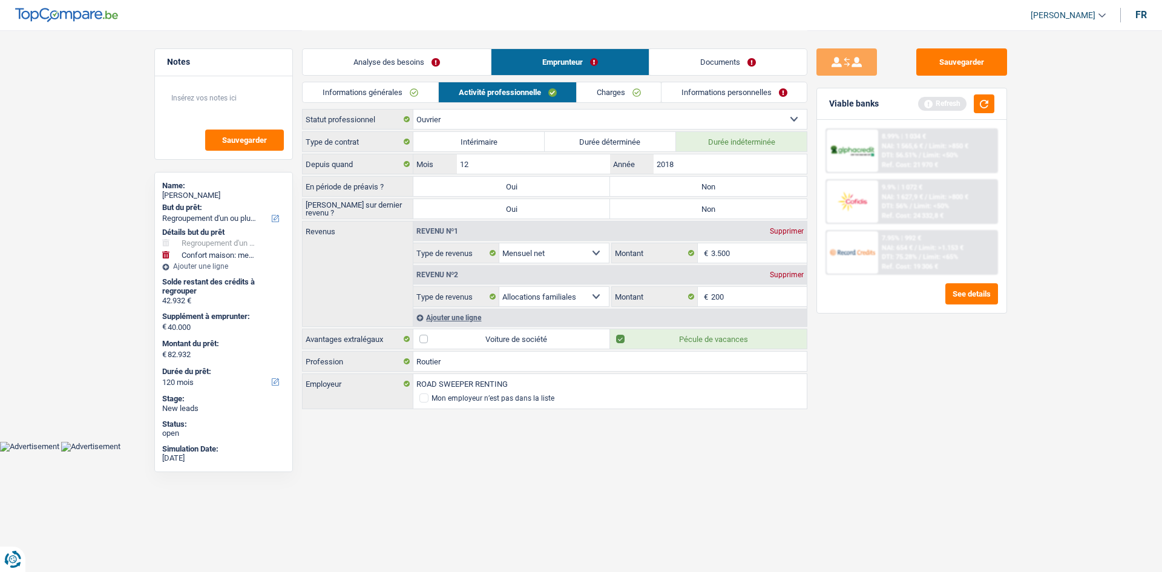
click at [431, 57] on link "Analyse des besoins" at bounding box center [397, 62] width 188 height 26
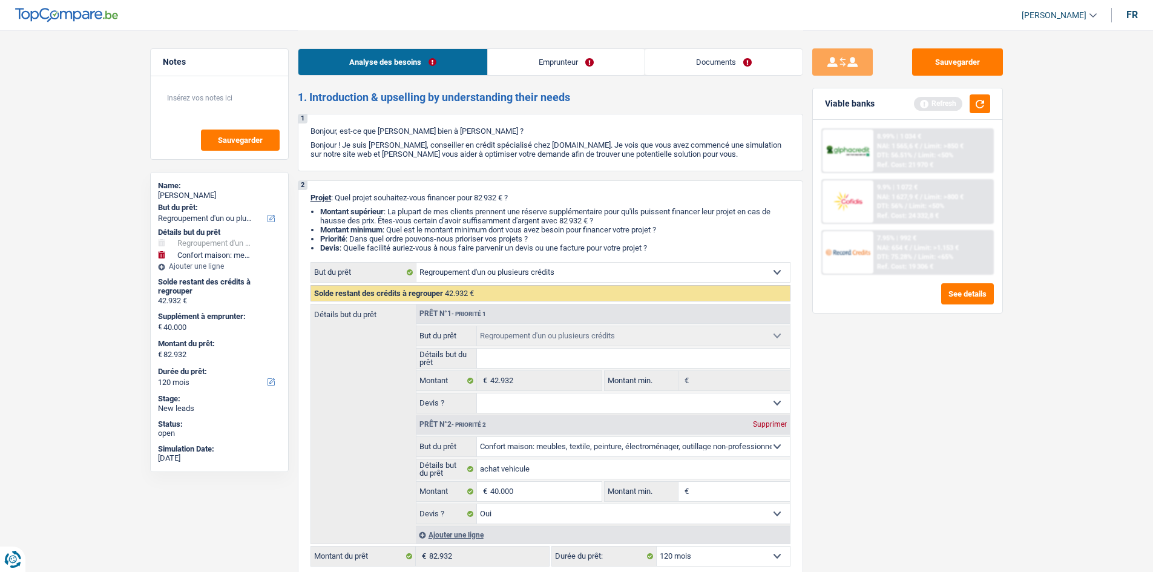
click at [564, 60] on link "Emprunteur" at bounding box center [566, 62] width 157 height 26
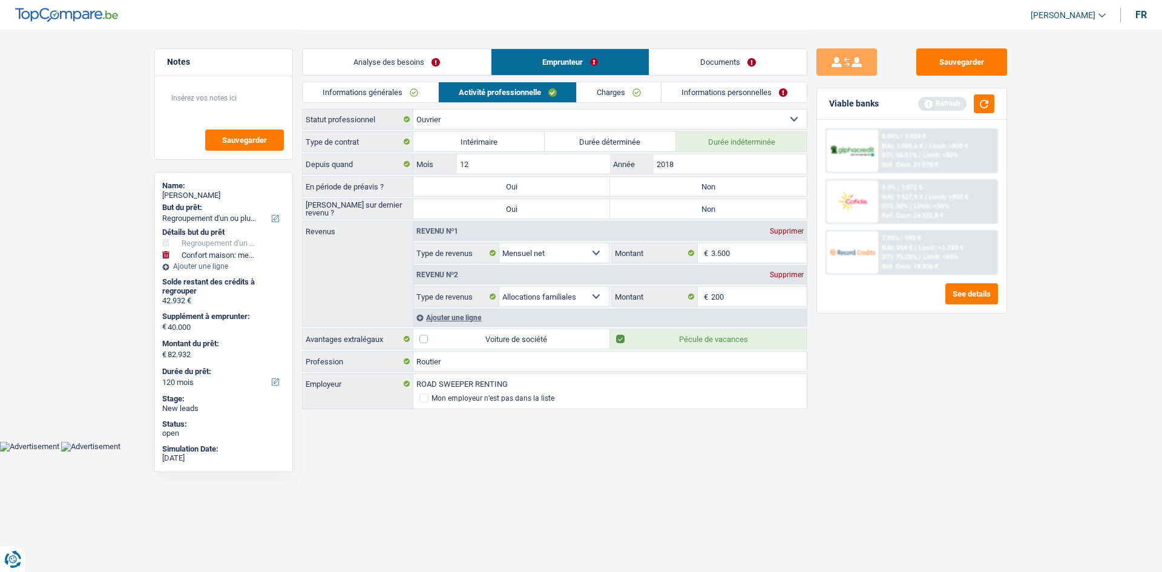
drag, startPoint x: 627, startPoint y: 186, endPoint x: 632, endPoint y: 195, distance: 10.6
click at [627, 186] on label "Non" at bounding box center [708, 186] width 197 height 19
click at [627, 186] on input "Non" at bounding box center [708, 186] width 197 height 19
radio input "true"
click at [637, 204] on label "Non" at bounding box center [708, 208] width 197 height 19
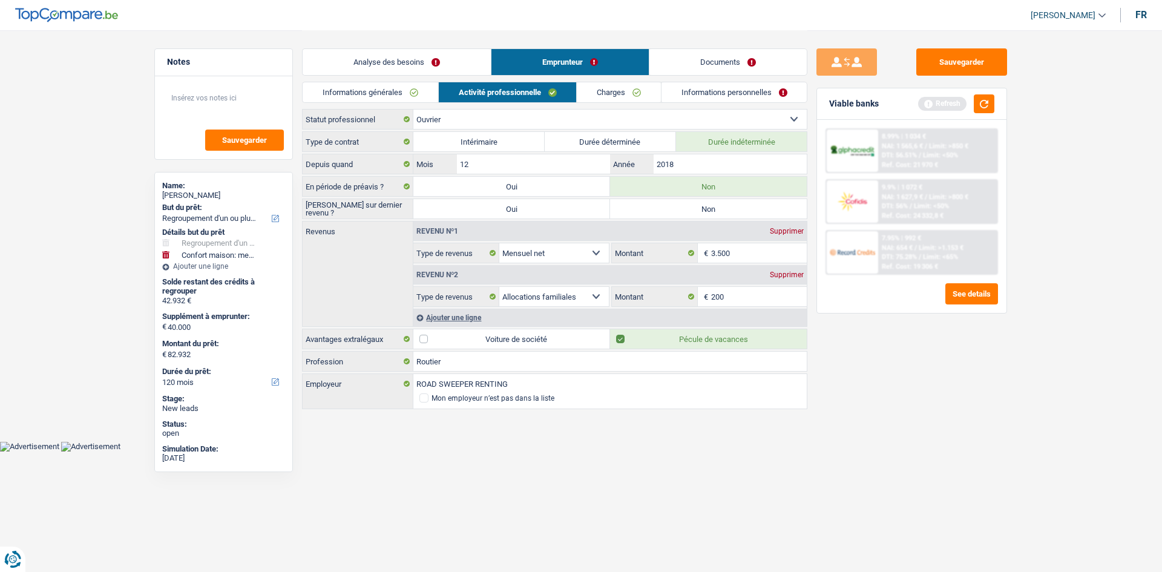
click at [637, 204] on input "Non" at bounding box center [708, 208] width 197 height 19
radio input "true"
drag, startPoint x: 889, startPoint y: 406, endPoint x: 877, endPoint y: 398, distance: 13.9
click at [885, 401] on div "Sauvegarder Viable banks Refresh 8.99% | 1 034 € NAI: 1 565,6 € / Limit: >850 €…" at bounding box center [911, 300] width 209 height 504
click at [622, 91] on link "Charges" at bounding box center [619, 92] width 84 height 20
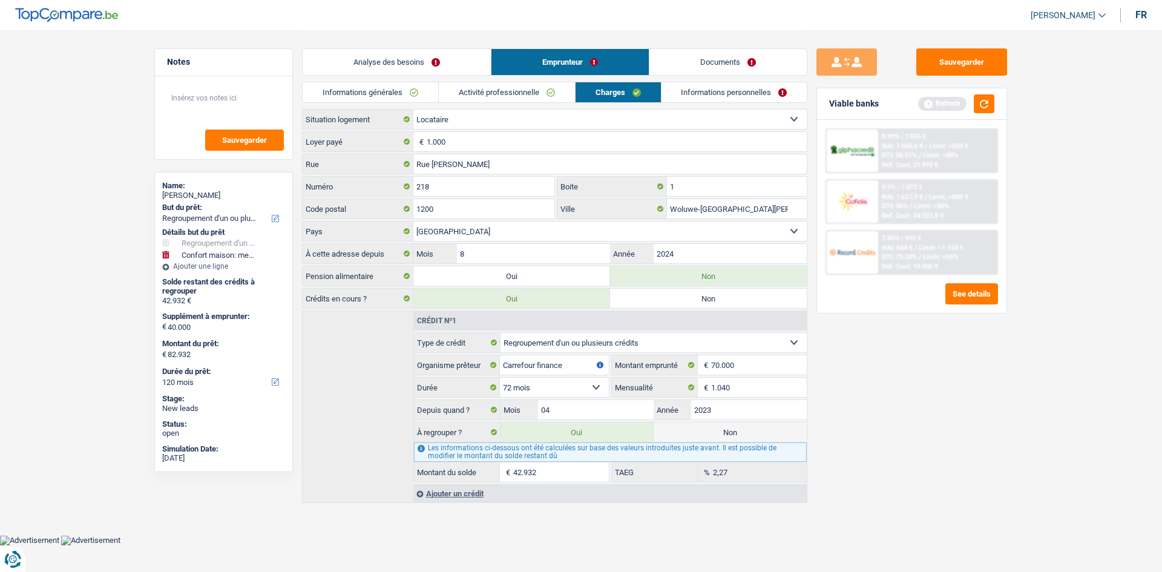
drag, startPoint x: 895, startPoint y: 421, endPoint x: 888, endPoint y: 421, distance: 7.9
click at [892, 421] on div "Sauvegarder Viable banks Refresh 8.99% | 1 034 € NAI: 1 565,6 € / Limit: >850 €…" at bounding box center [911, 300] width 209 height 504
click at [502, 135] on input "1.000" at bounding box center [617, 141] width 380 height 19
click at [698, 87] on link "Informations personnelles" at bounding box center [734, 92] width 146 height 20
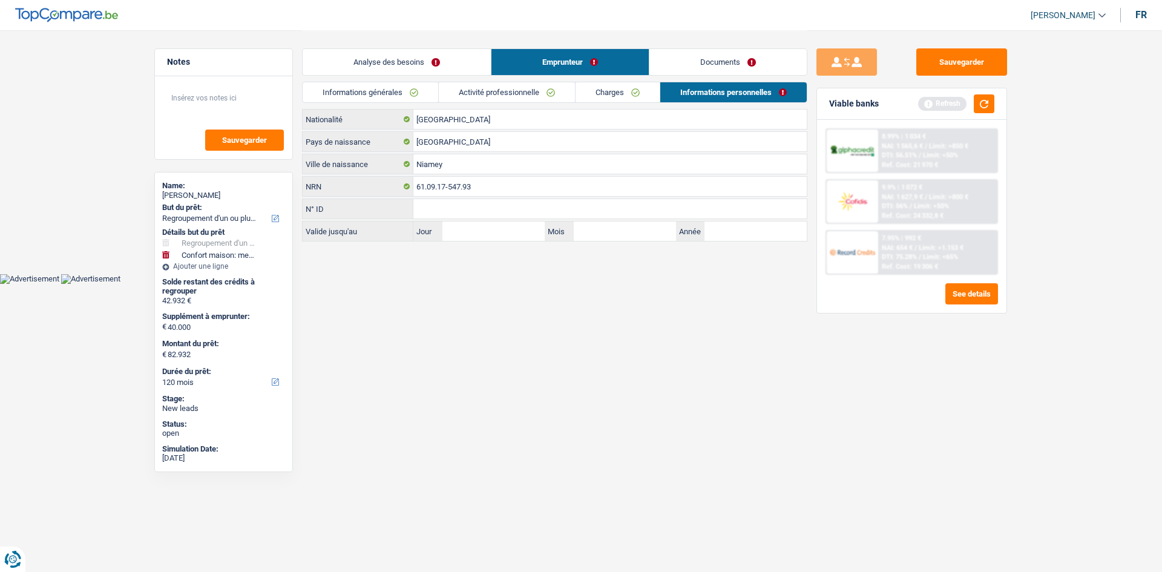
click at [753, 52] on link "Documents" at bounding box center [727, 62] width 157 height 26
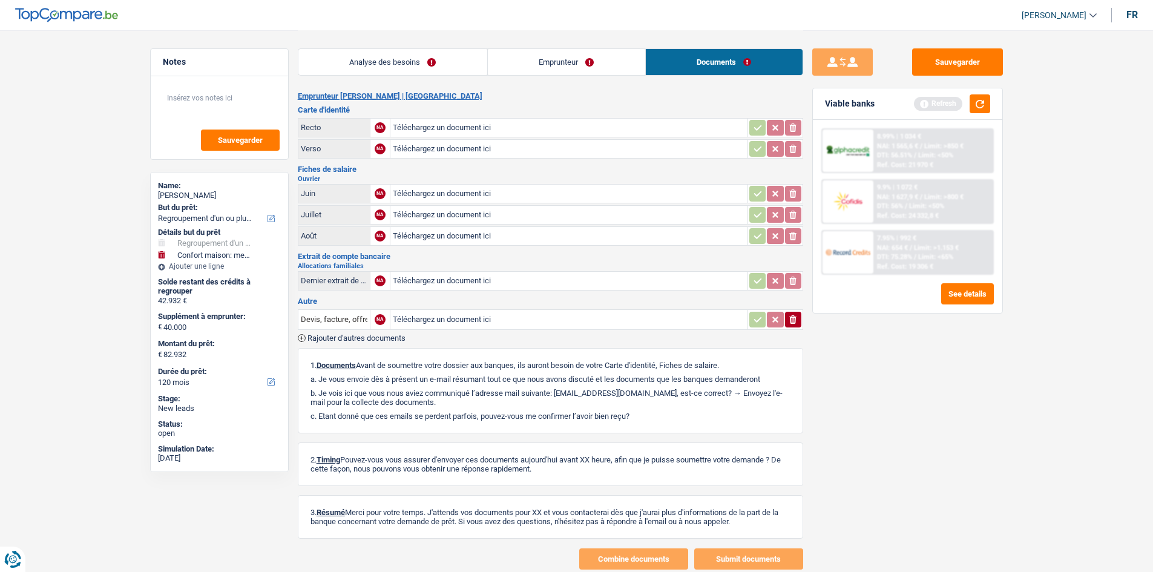
click at [401, 65] on link "Analyse des besoins" at bounding box center [392, 62] width 189 height 26
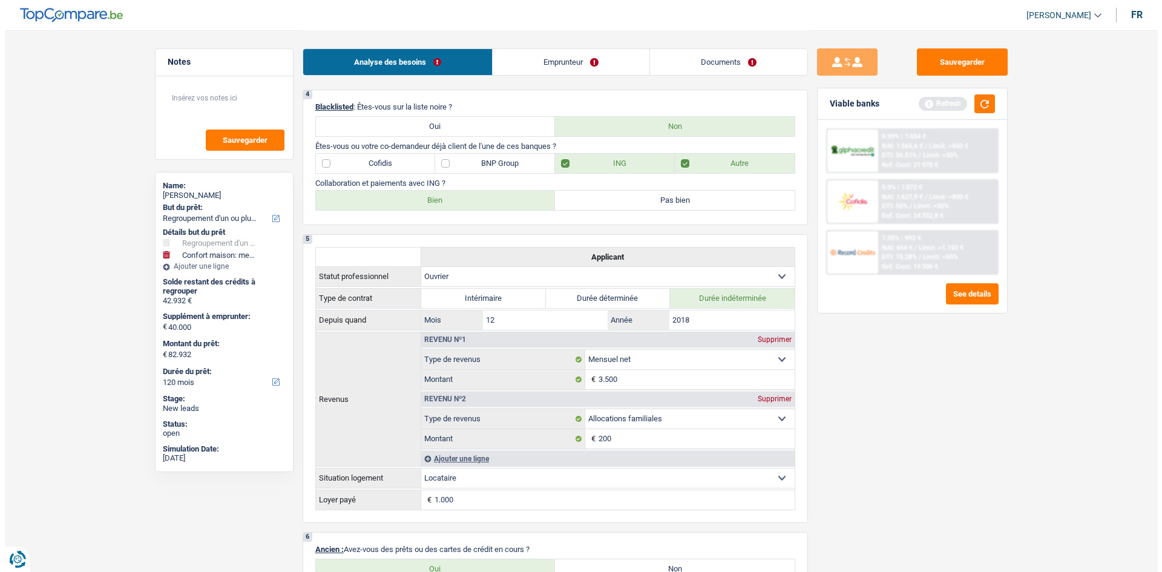
scroll to position [605, 0]
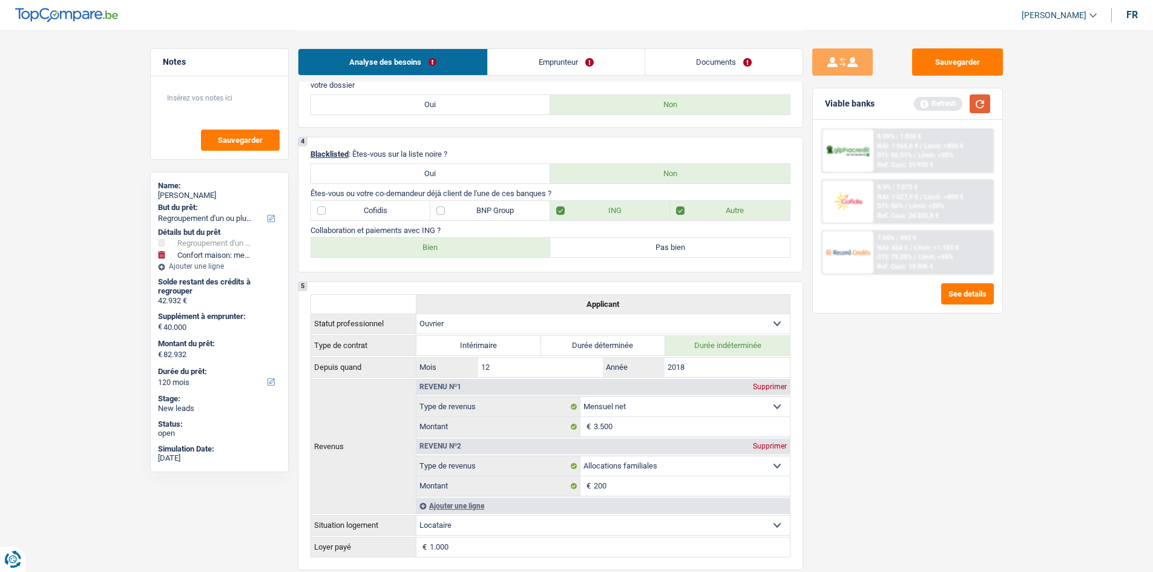
click at [973, 107] on button "button" at bounding box center [979, 103] width 21 height 19
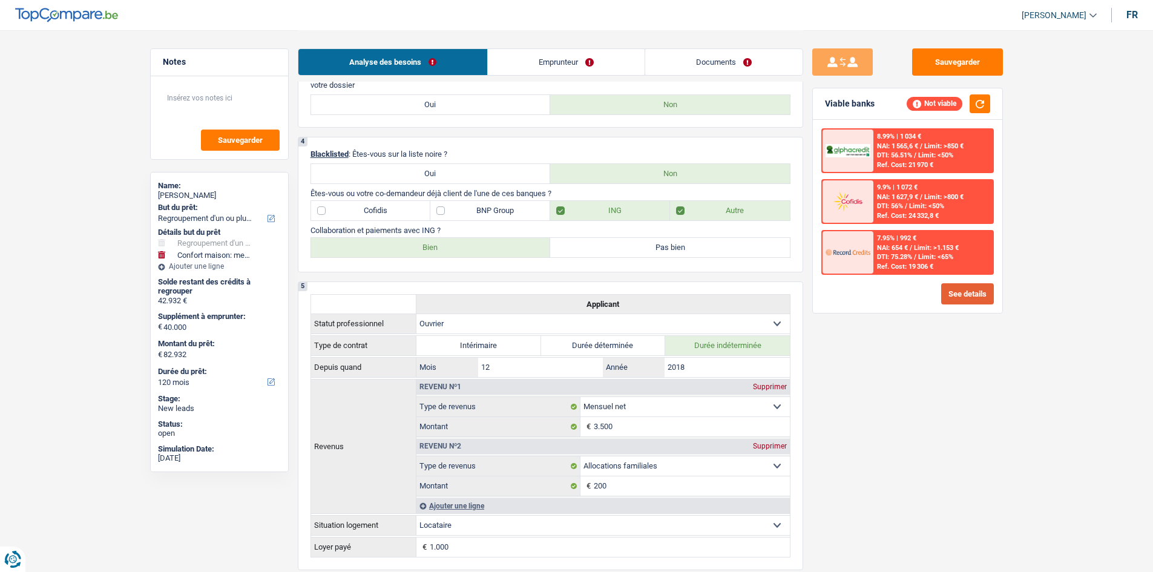
click at [964, 287] on button "See details" at bounding box center [967, 293] width 53 height 21
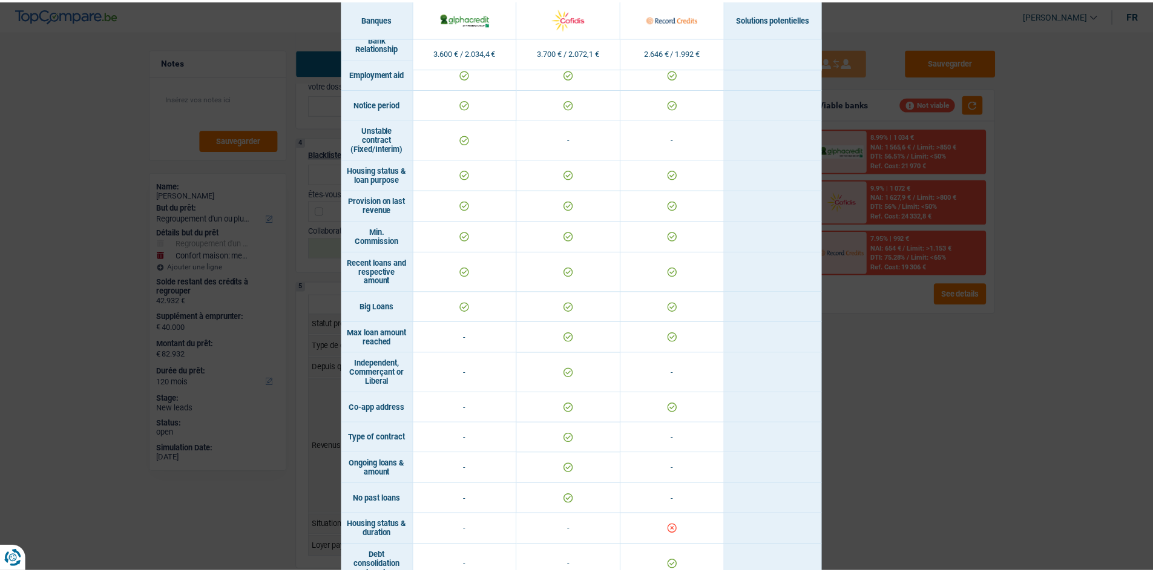
scroll to position [817, 0]
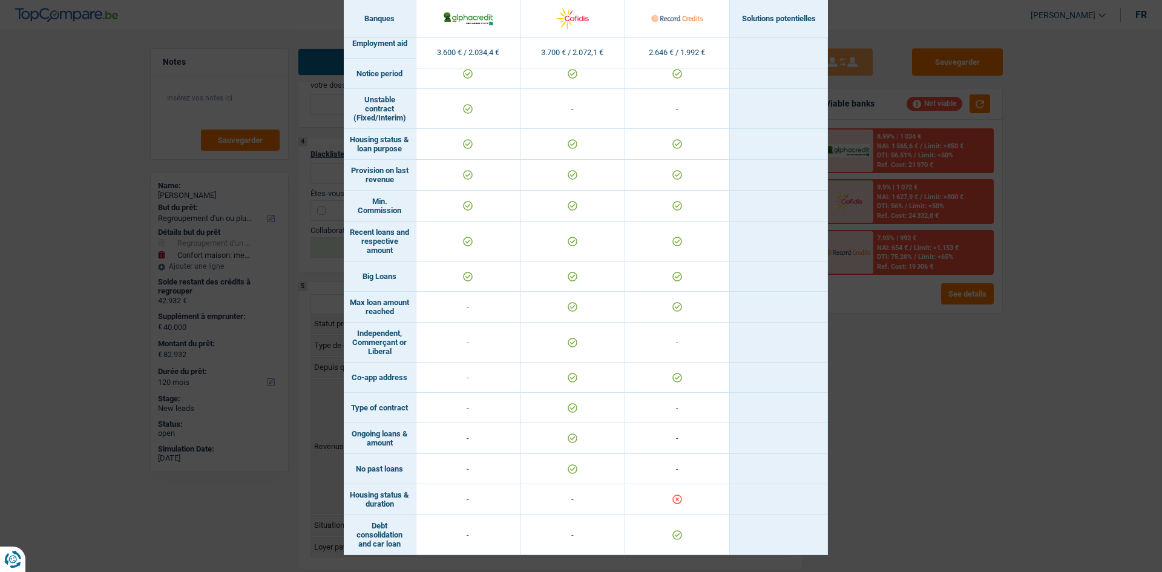
click at [941, 428] on div "Banks conditions × Banques Solutions potentielles Revenus / Charges 3.600 € / 2…" at bounding box center [581, 286] width 1162 height 572
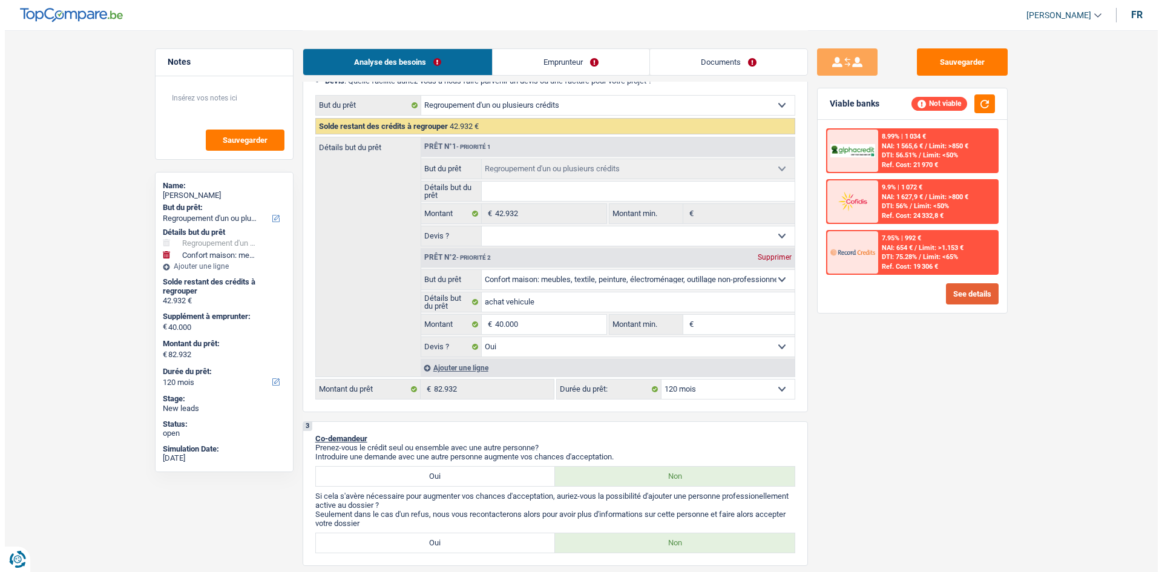
scroll to position [121, 0]
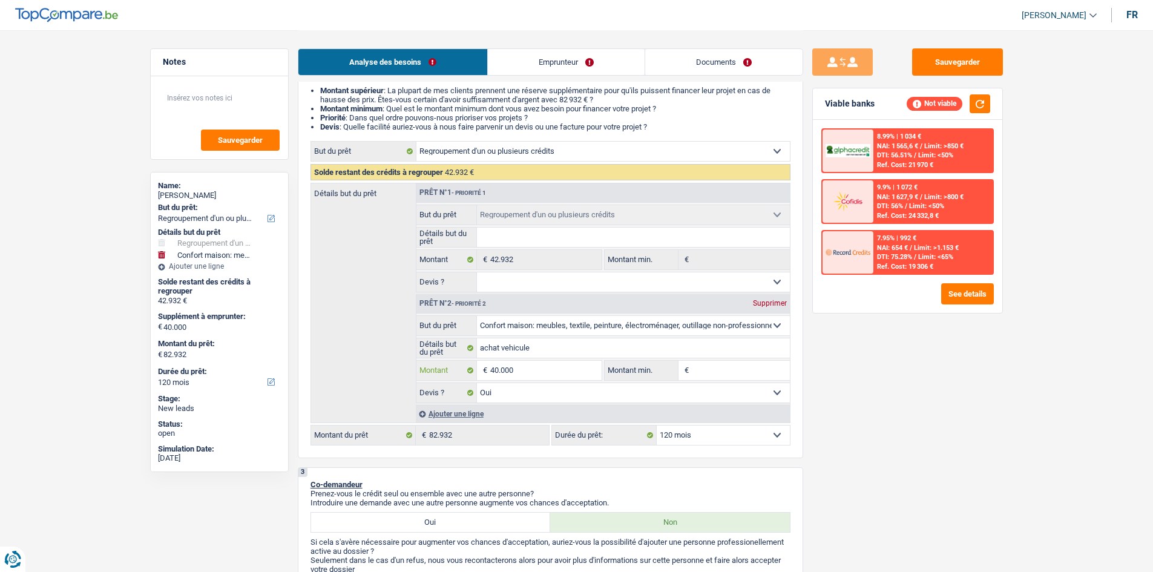
click at [531, 375] on input "40.000" at bounding box center [545, 370] width 111 height 19
type input "4.000"
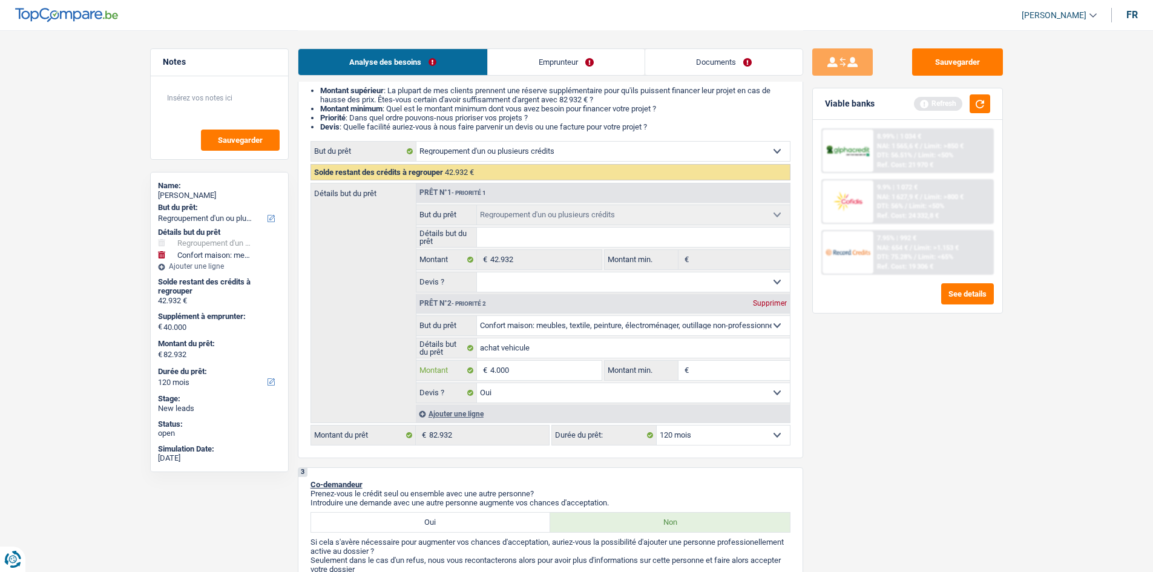
type input "400"
type input "40"
type input "4"
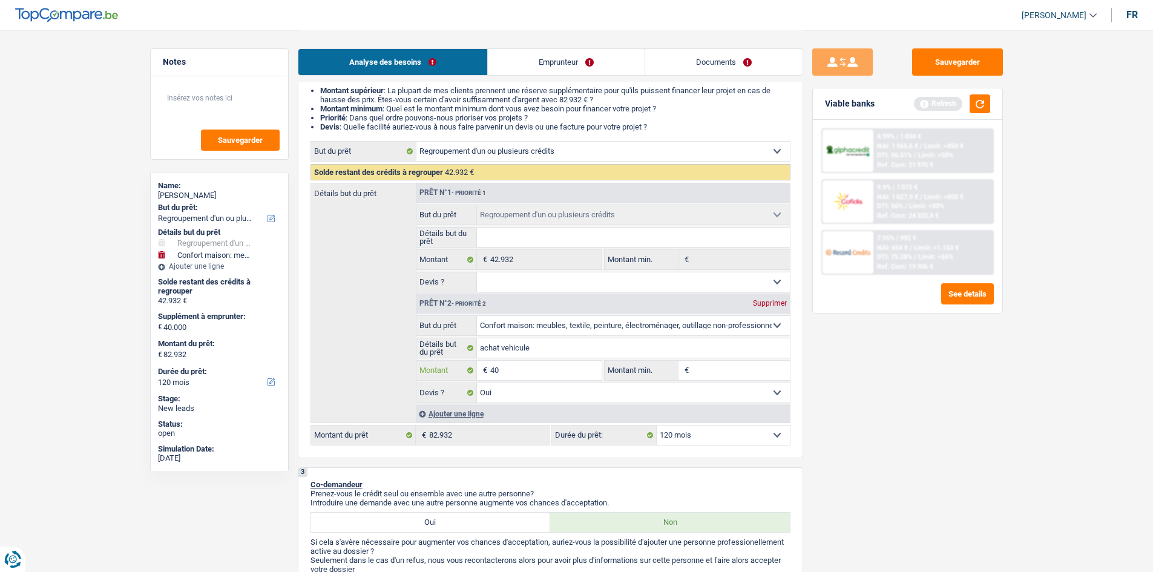
type input "4"
click at [534, 370] on input "Montant" at bounding box center [545, 370] width 111 height 19
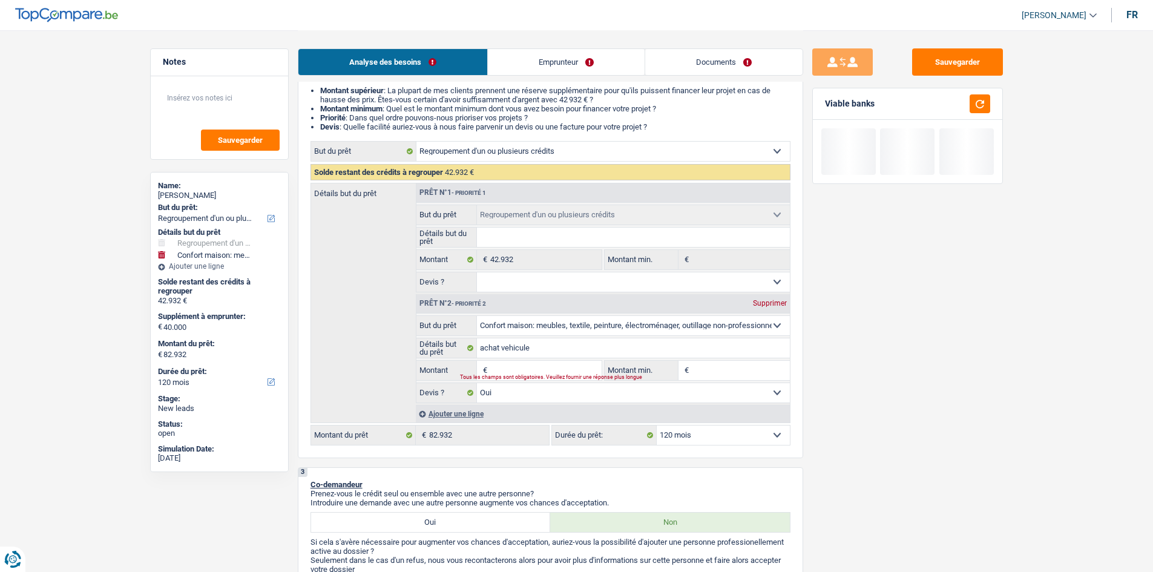
type input "0"
type input "42.932"
select select "144"
type input "42.932"
select select "144"
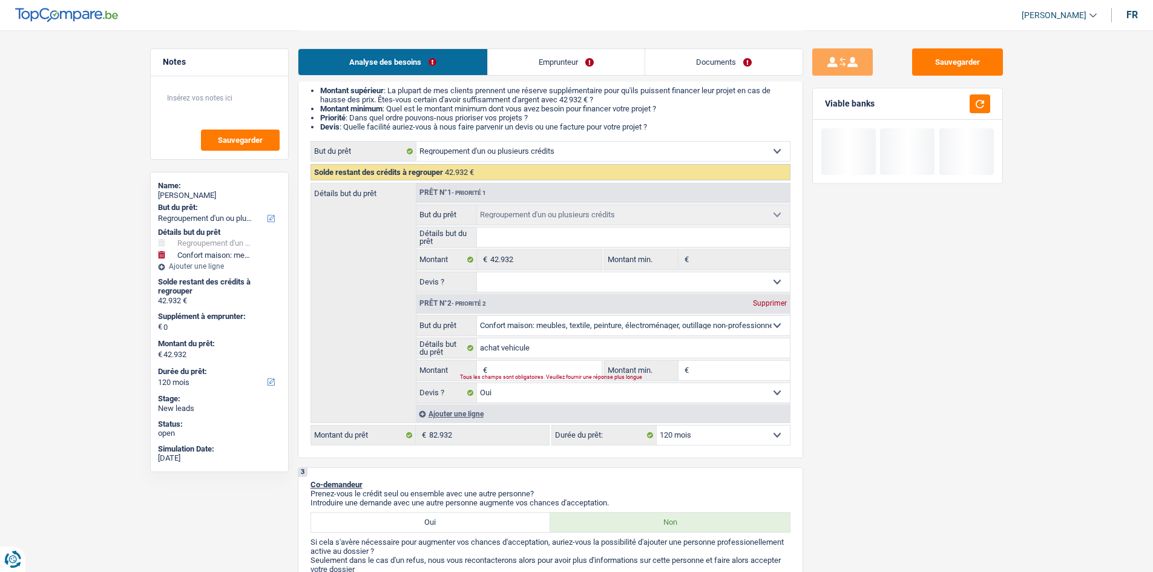
type input "42.932"
select select "144"
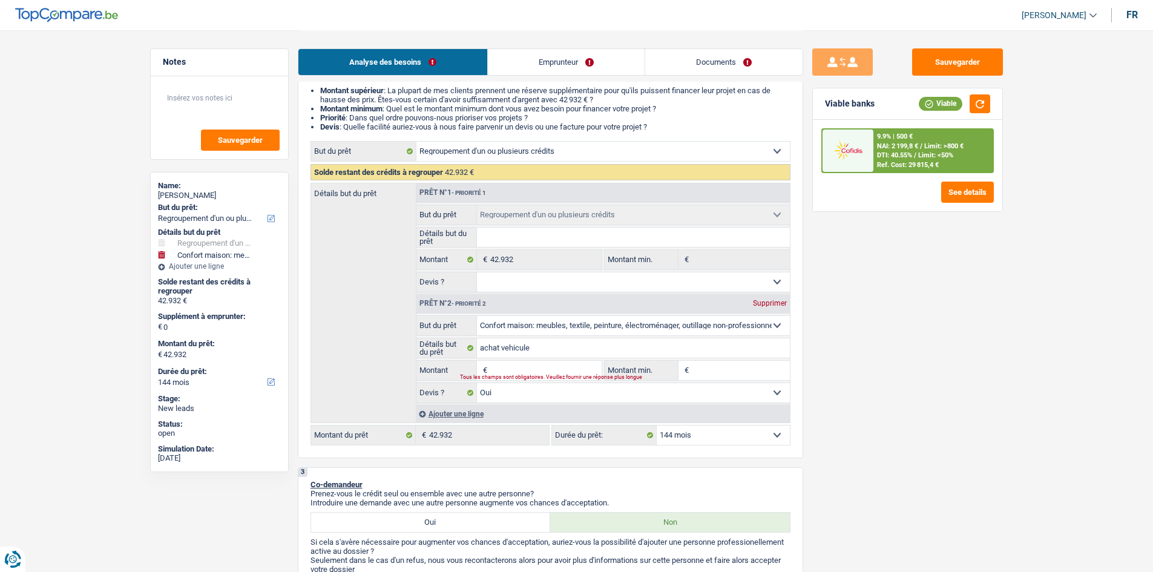
click at [679, 433] on select "12 mois 18 mois 24 mois 30 mois 36 mois 42 mois 48 mois 60 mois 72 mois 84 mois…" at bounding box center [722, 434] width 133 height 19
click at [833, 414] on div "Sauvegarder Viable banks Viable 9.9% | 500 € NAI: 2 199,8 € / Limit: >800 € DTI…" at bounding box center [907, 300] width 209 height 504
click at [965, 195] on button "See details" at bounding box center [967, 192] width 53 height 21
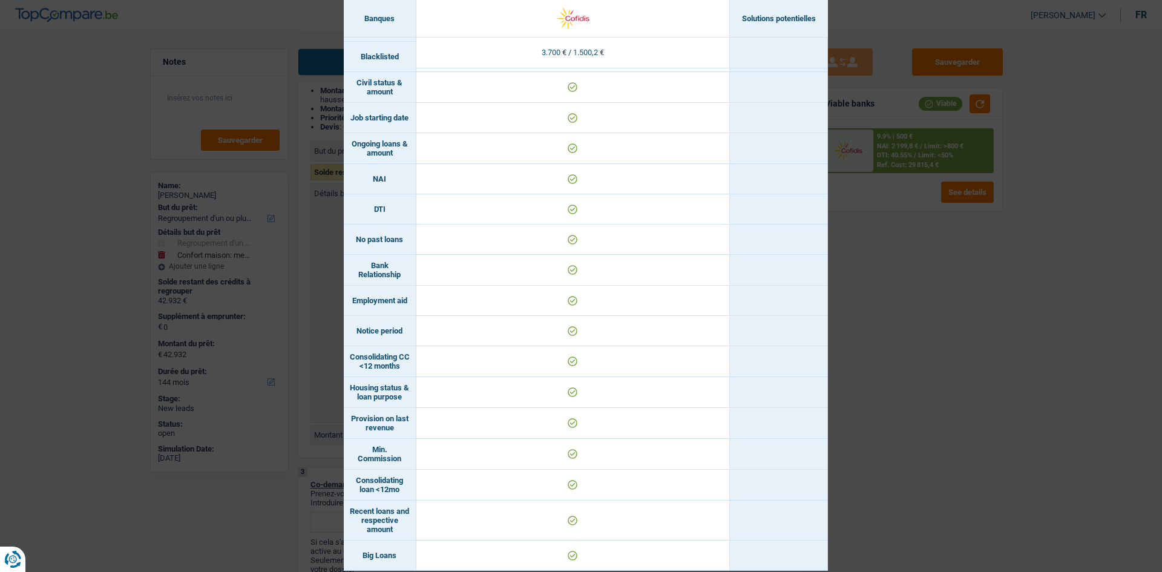
scroll to position [409, 0]
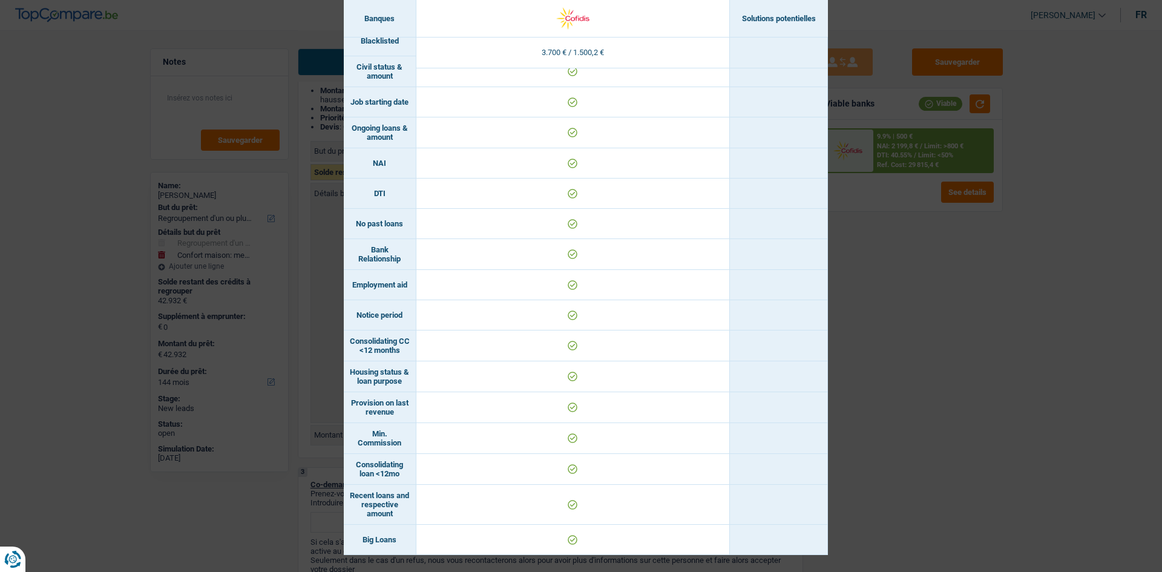
drag, startPoint x: 1050, startPoint y: 316, endPoint x: 1032, endPoint y: 313, distance: 18.5
click at [1047, 316] on div "Banks conditions × Banques Solutions potentielles Revenus / Charges 3.700 € / 1…" at bounding box center [581, 286] width 1162 height 572
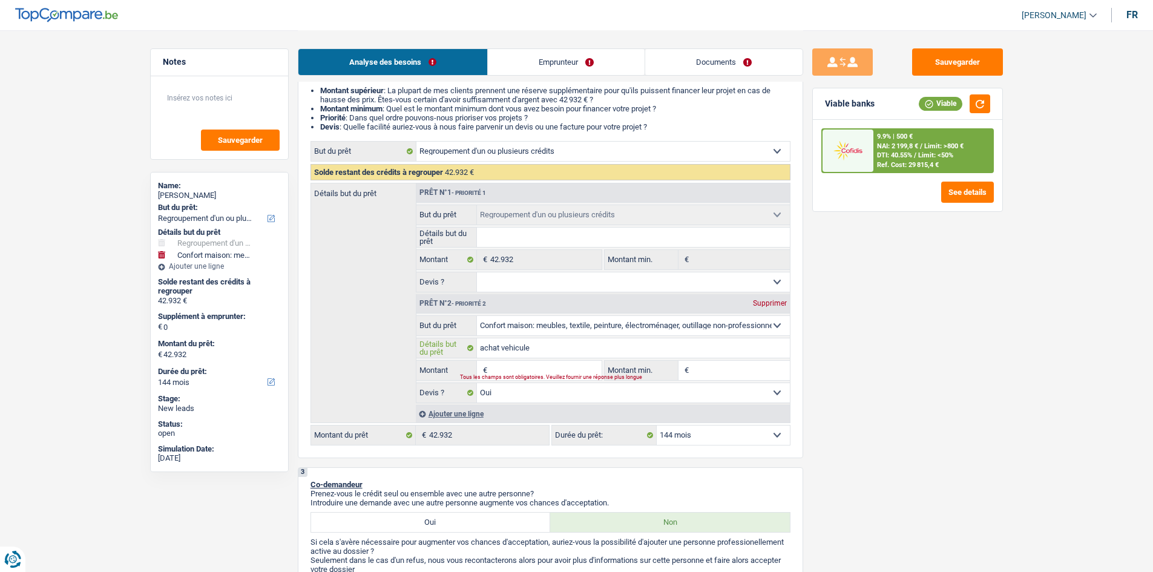
click at [528, 357] on input "achat vehicule" at bounding box center [633, 347] width 313 height 19
click at [531, 353] on input "achat vehicule" at bounding box center [633, 347] width 313 height 19
type input "achat vehicule"
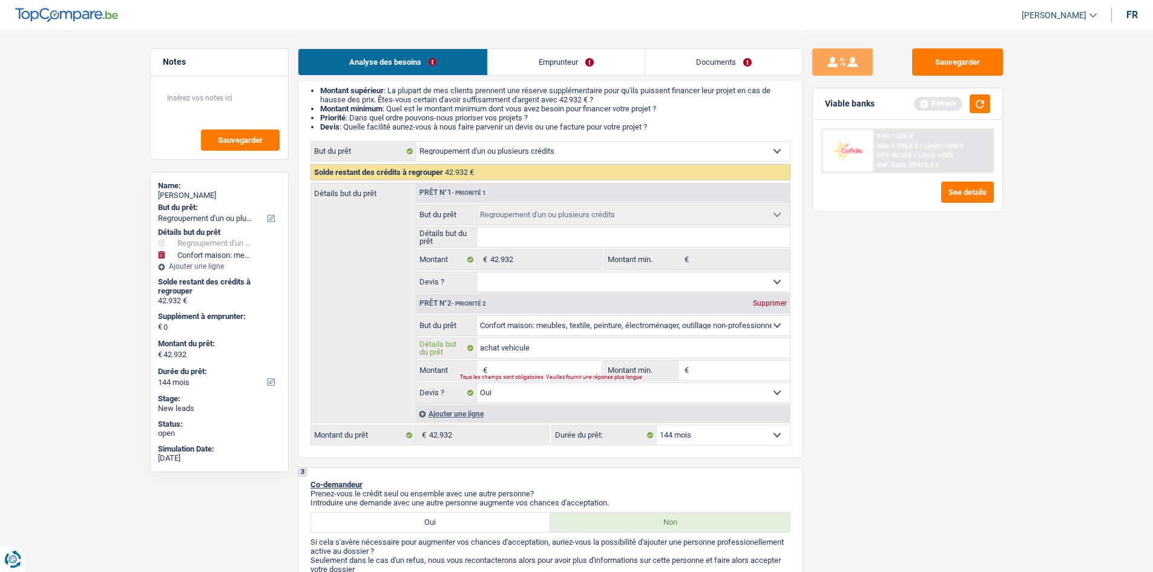
type input "achat vehicule +"
type input "achat vehicule +a"
type input "achat vehicule +am"
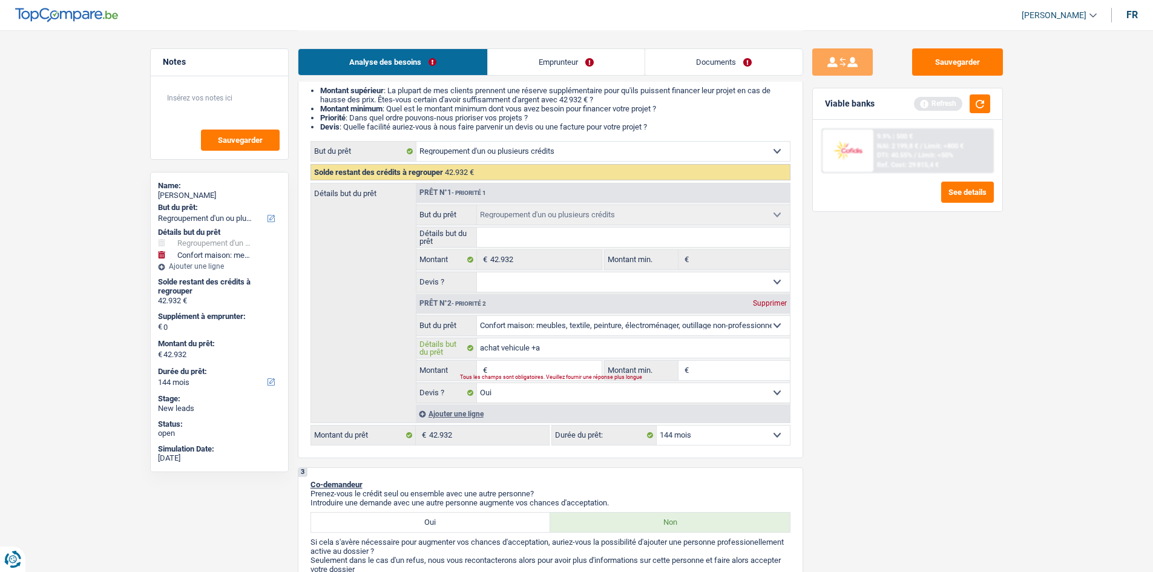
type input "achat vehicule +am"
type input "achat vehicule +amé"
type input "achat vehicule +amén"
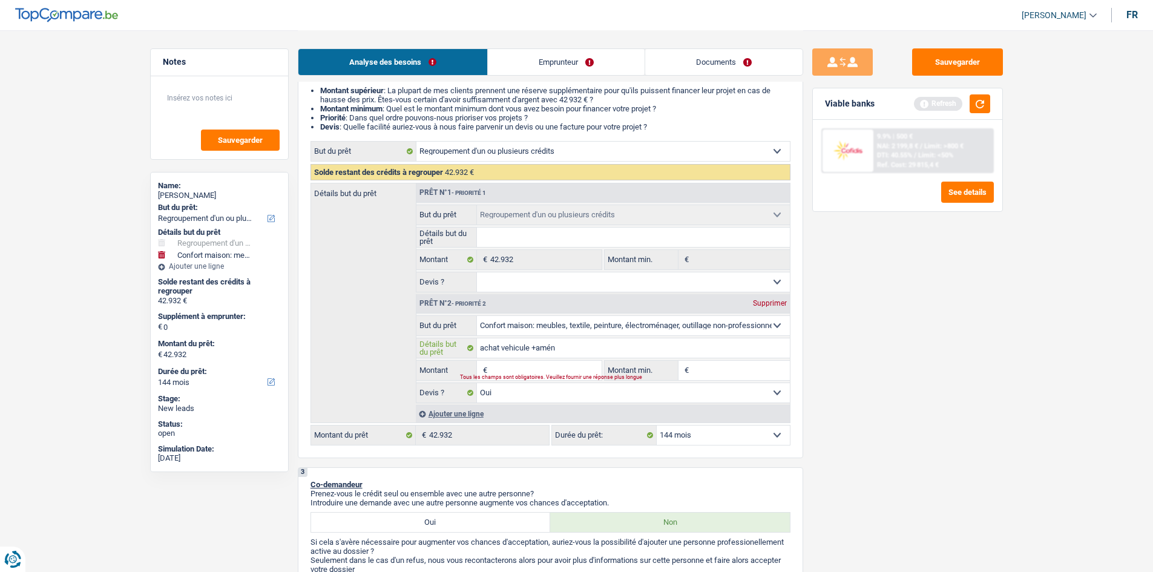
type input "achat vehicule +aména"
type input "achat vehicule +aménag"
type input "achat vehicule +aménage"
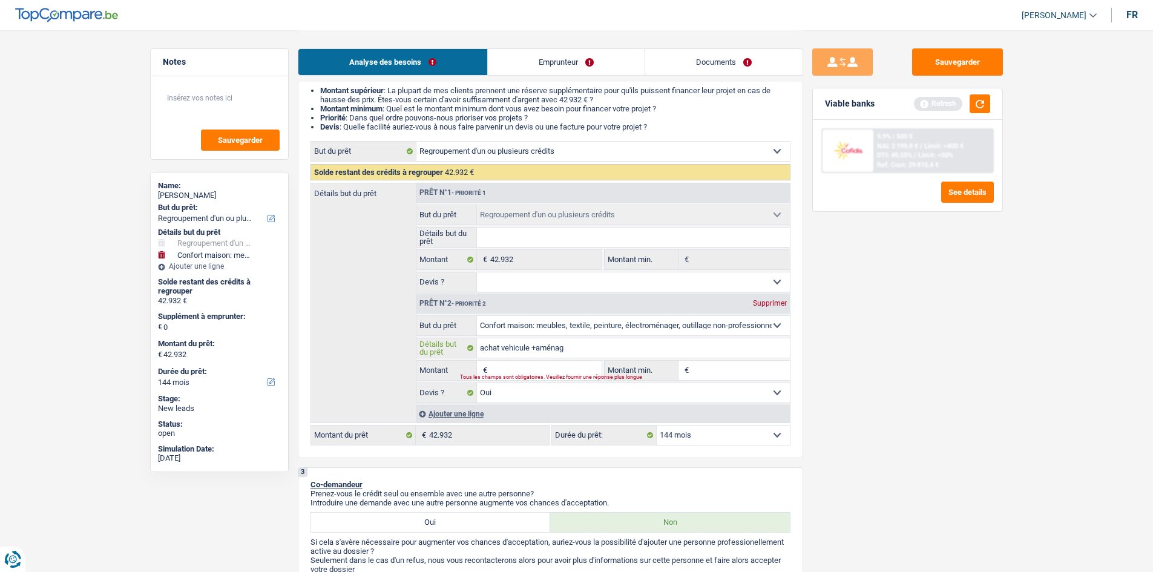
type input "achat vehicule +aménage"
type input "achat vehicule +aménageù"
type input "achat vehicule +aménage"
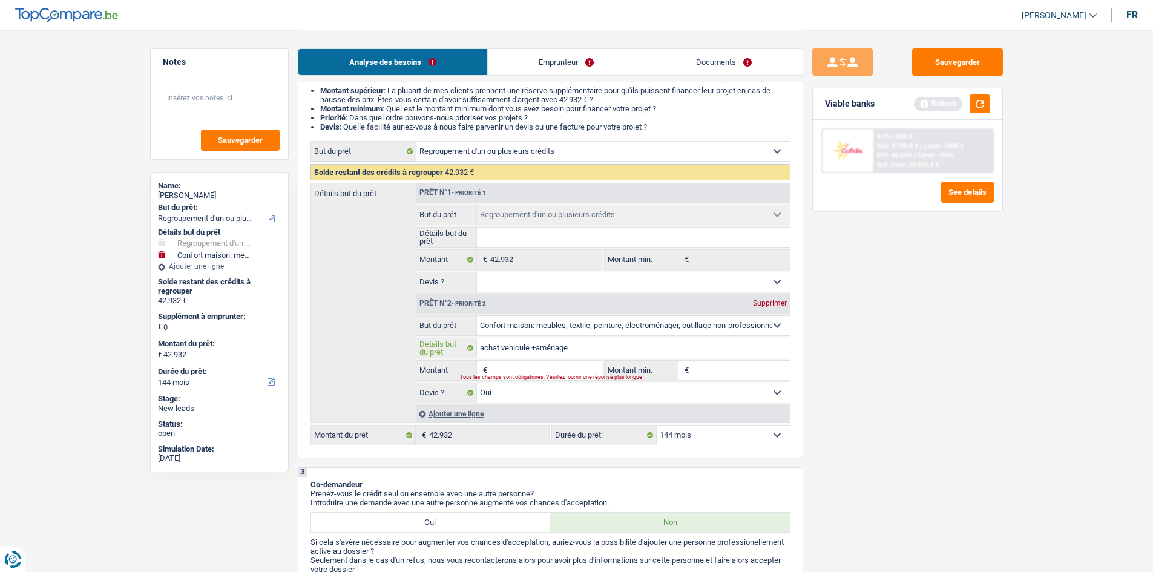
type input "achat vehicule +aménag"
type input "achat vehicule +aména"
type input "achat vehicule +amén"
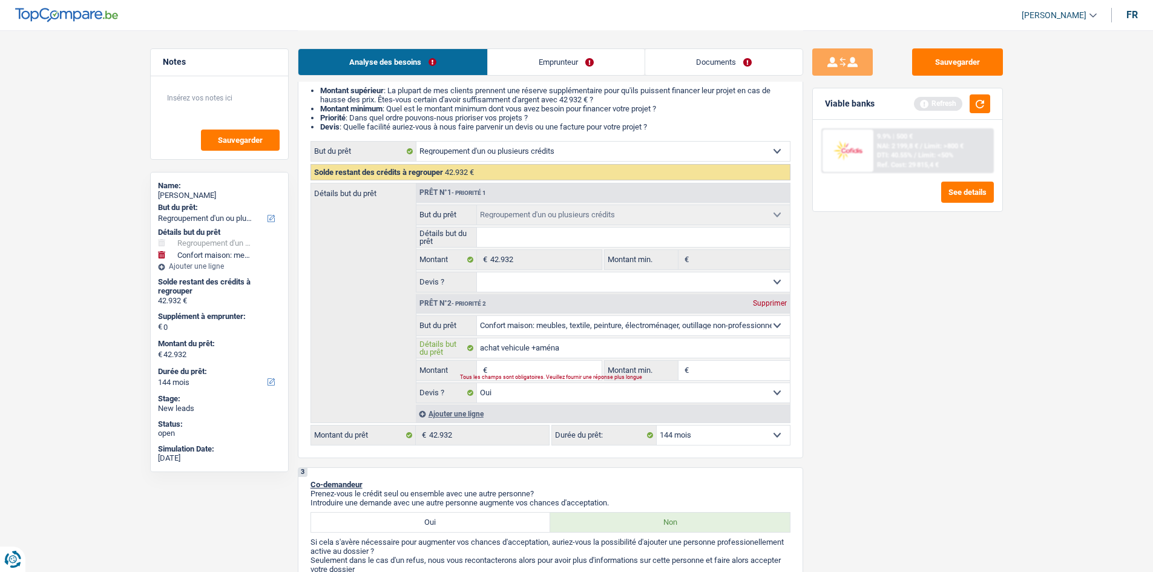
type input "achat vehicule +amén"
type input "achat vehicule +amé"
type input "achat vehicule +am"
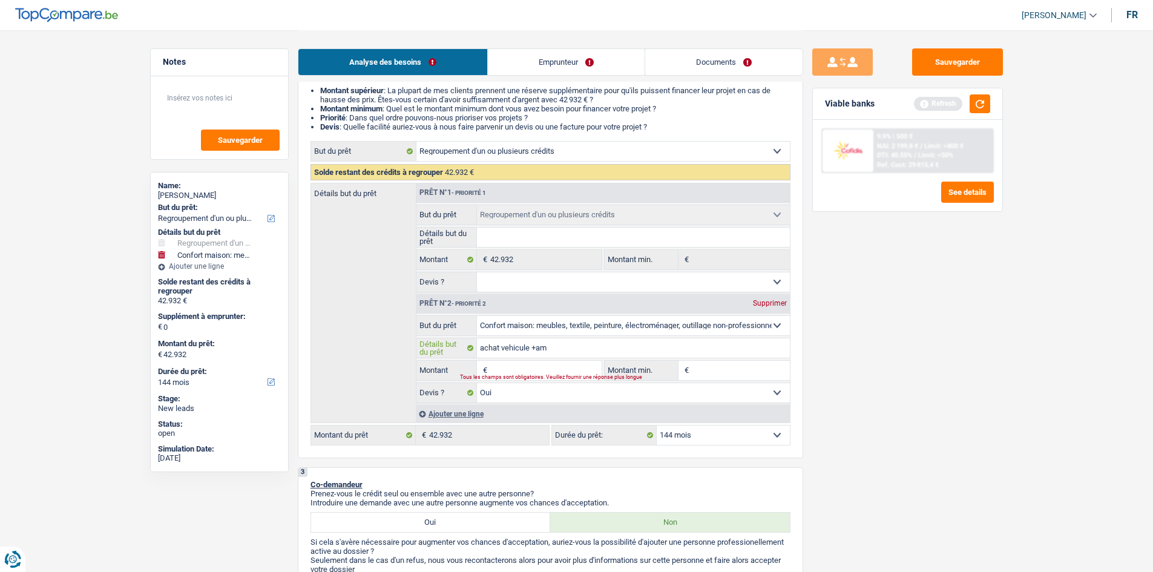
type input "achat vehicule +a"
type input "achat vehicule +"
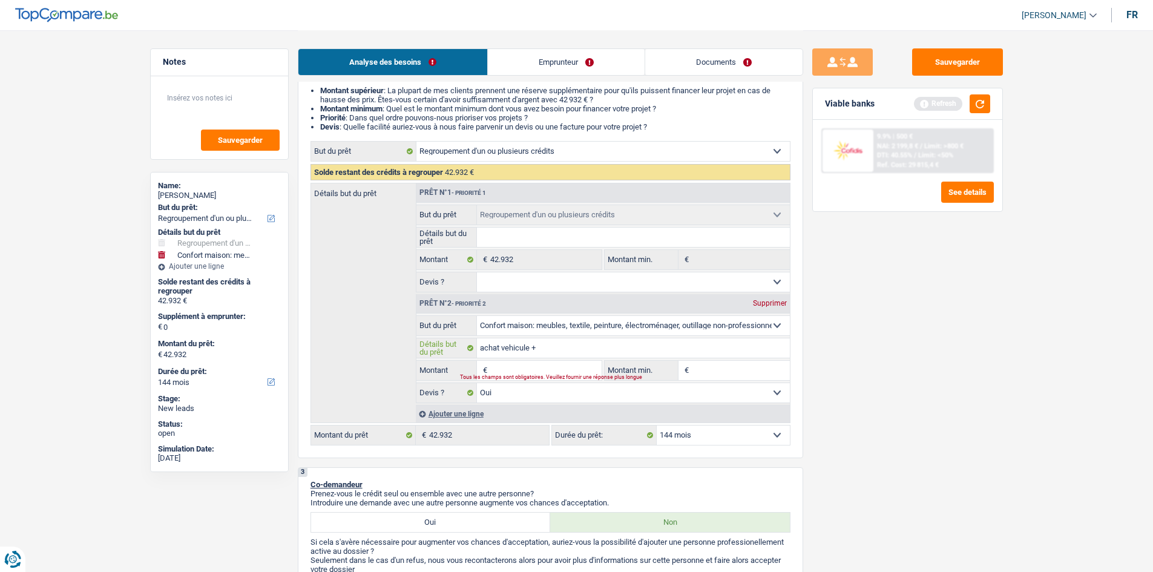
type input "achat vehicule +"
type input "achat vehicule + c"
type input "achat vehicule + co"
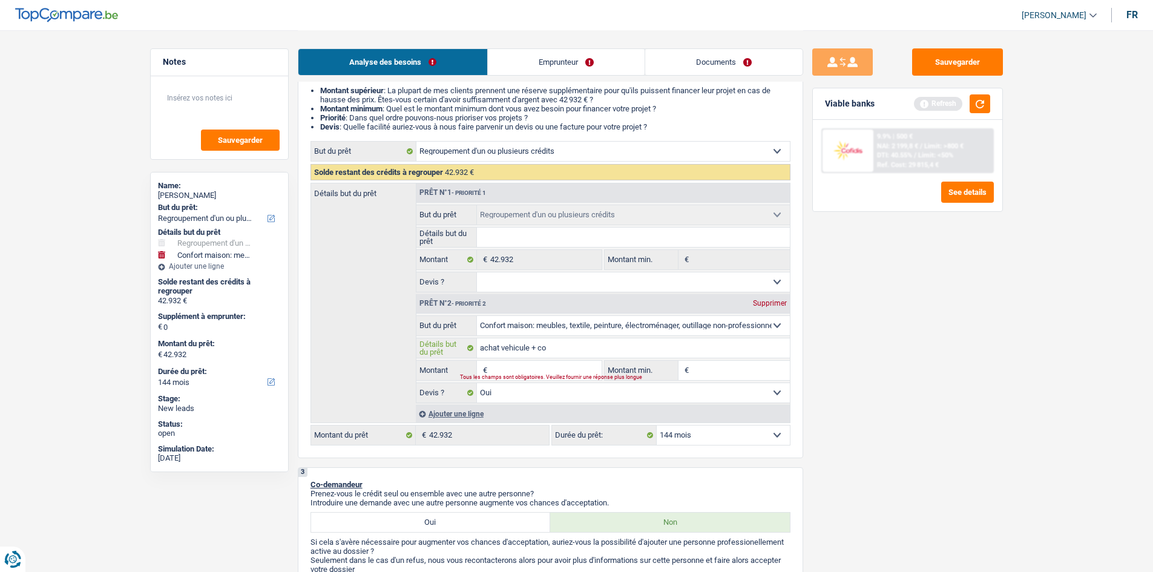
type input "achat vehicule + con"
type input "achat vehicule + conf"
type input "achat vehicule + confo"
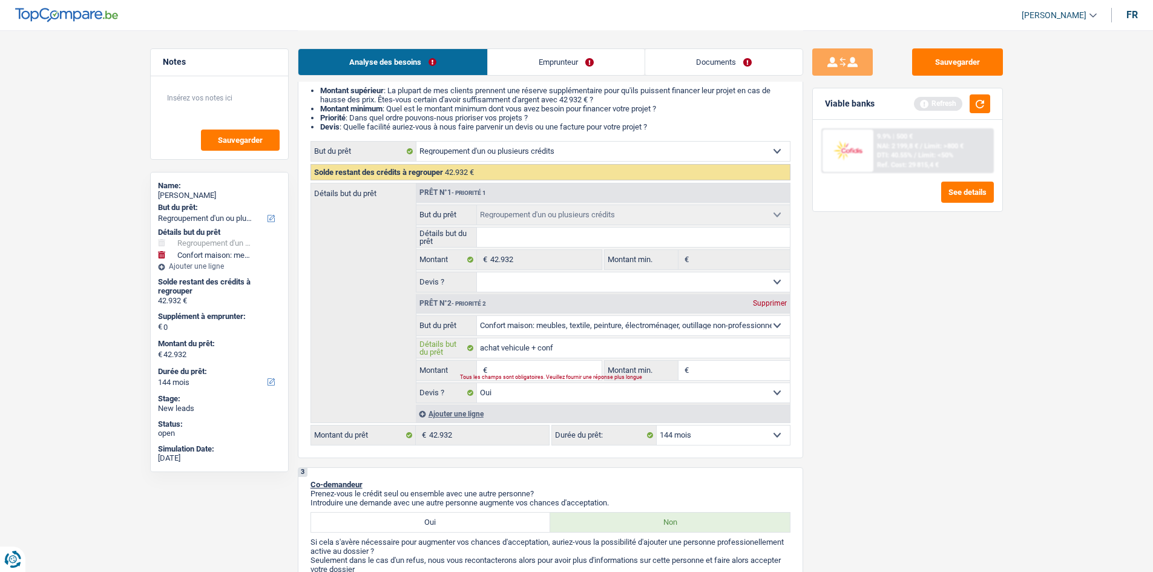
type input "achat vehicule + confo"
type input "achat vehicule + confor"
type input "achat vehicule + confort"
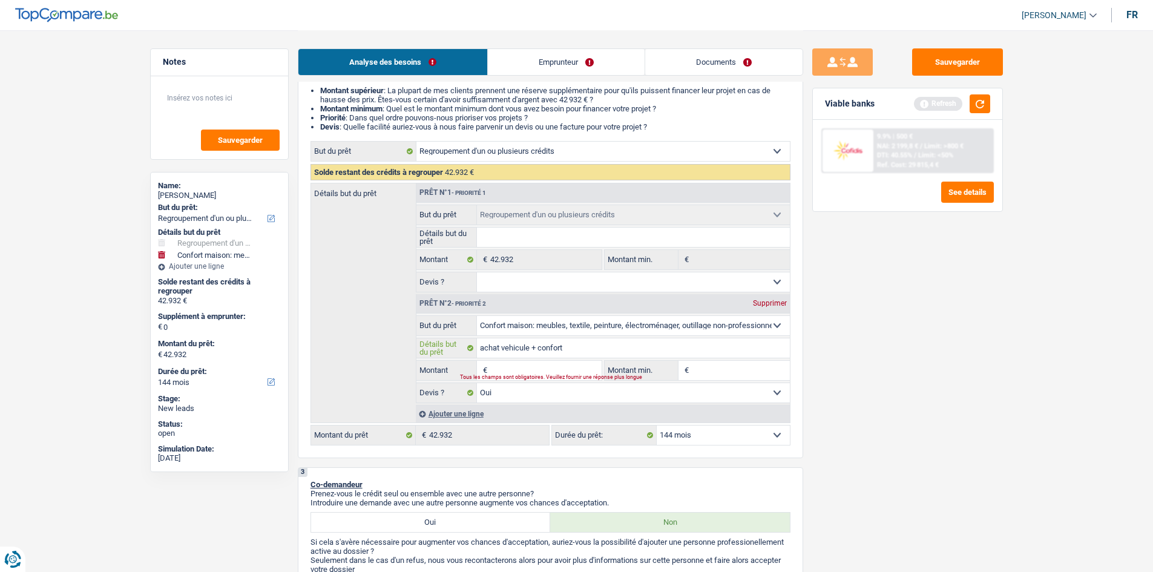
type input "achat vehicule + confort"
type input "achat vehicule + confort m"
type input "achat vehicule + confort ma"
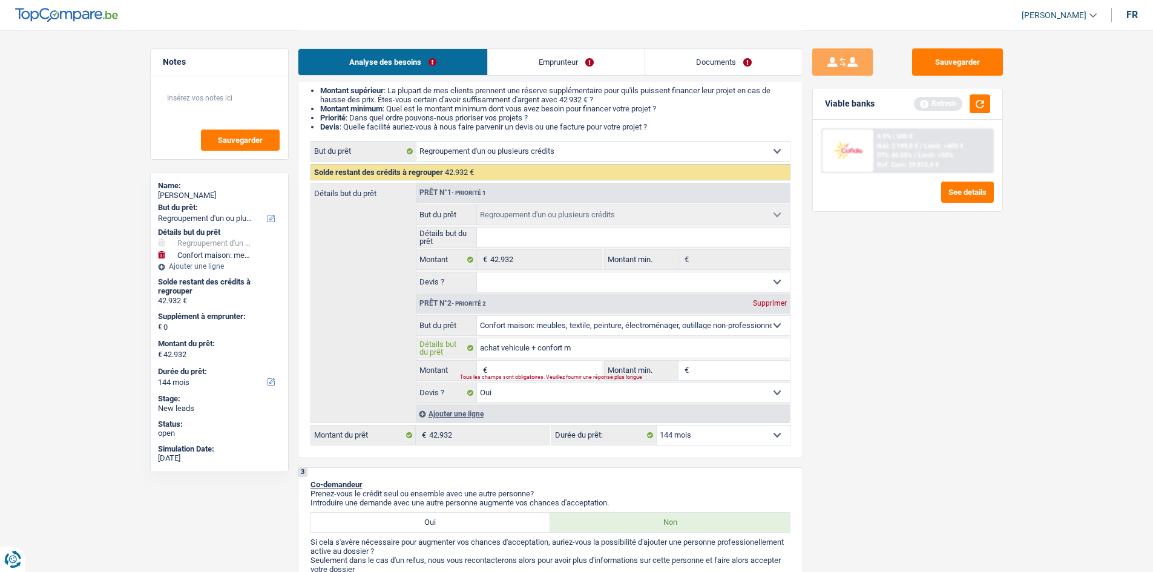
type input "achat vehicule + confort ma"
type input "achat vehicule + confort mao"
type input "achat vehicule + confort ma"
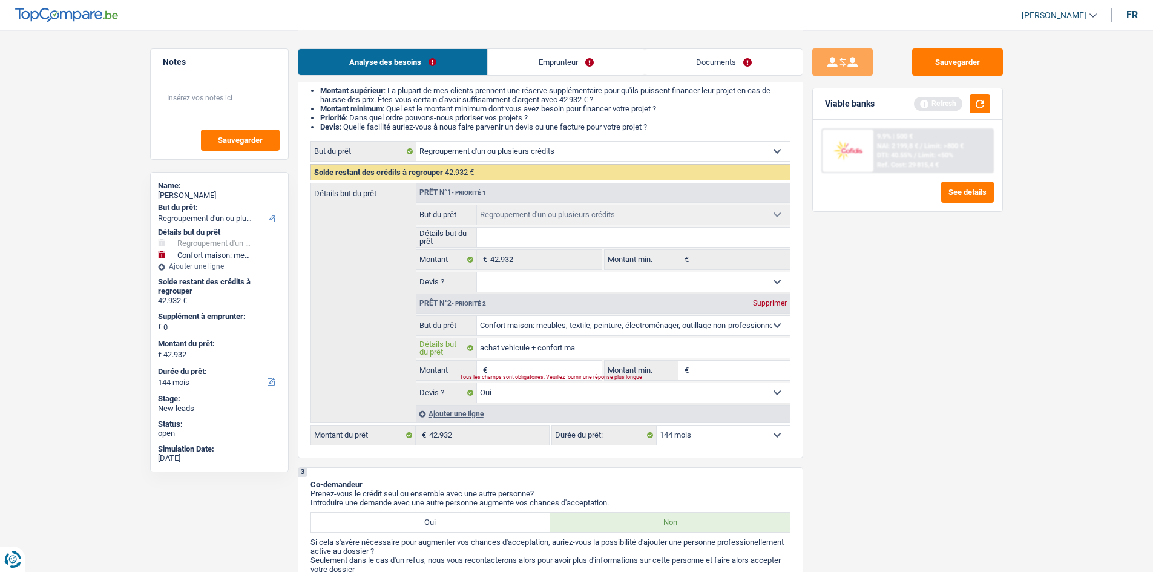
type input "achat vehicule + confort mai"
type input "achat vehicule + confort mais"
type input "achat vehicule + confort maiso"
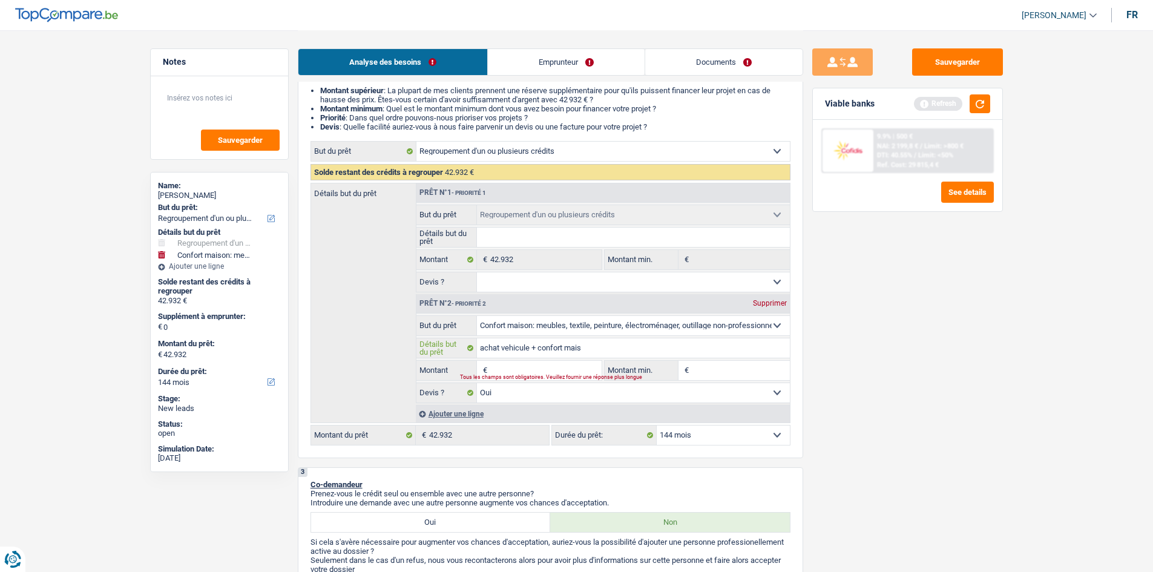
type input "achat vehicule + confort maiso"
type input "achat vehicule + confort maison"
click at [518, 364] on input "Montant" at bounding box center [545, 370] width 111 height 19
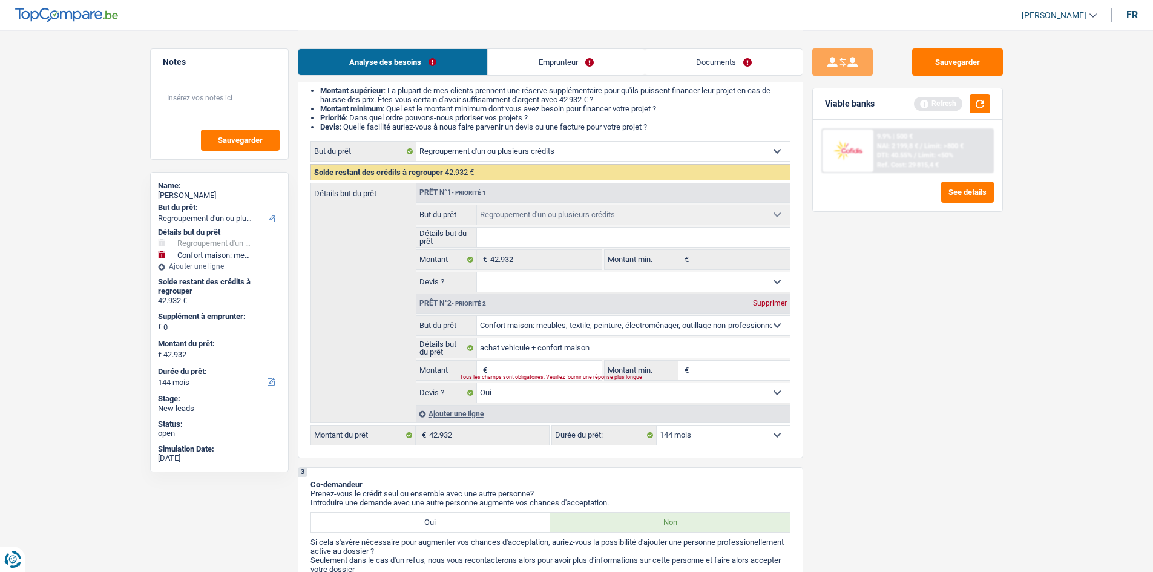
type input "4"
type input "40"
type input "400"
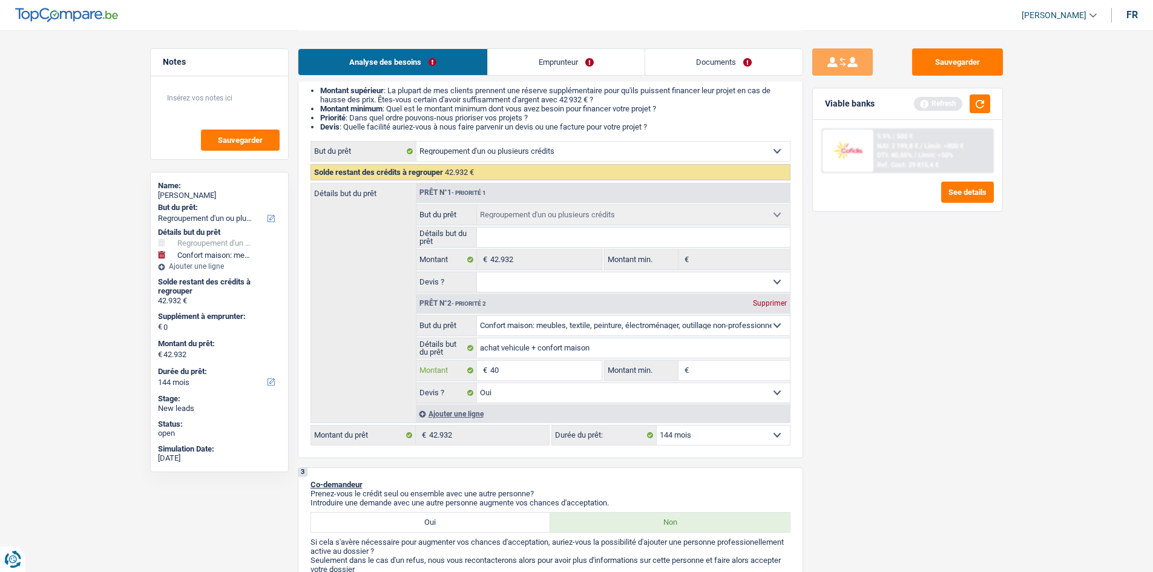
type input "400"
type input "4.000"
type input "40.000"
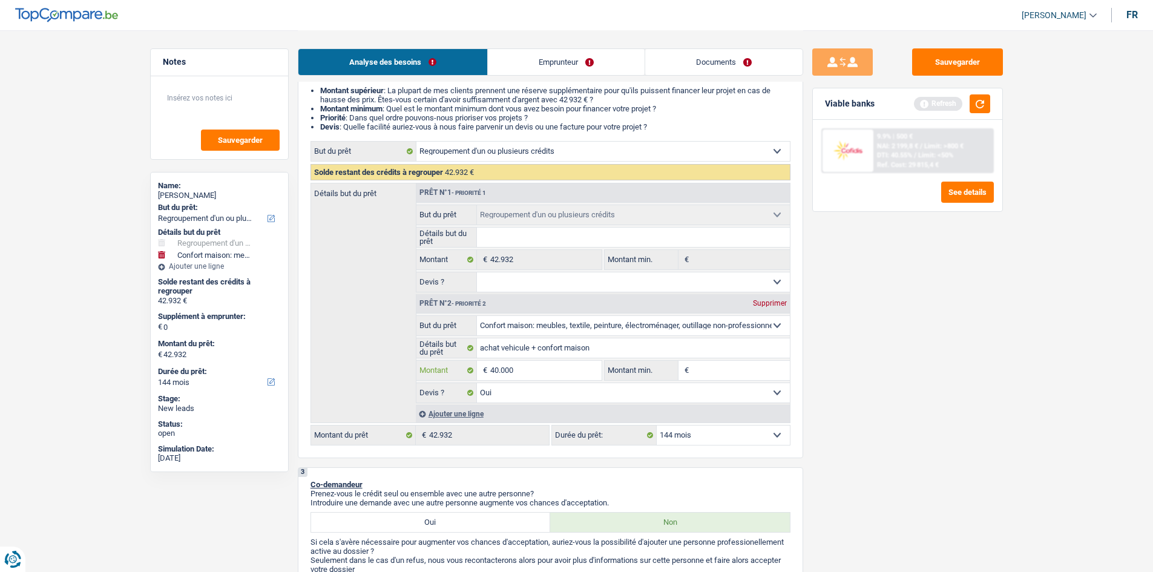
type input "40.000"
type input "82.932"
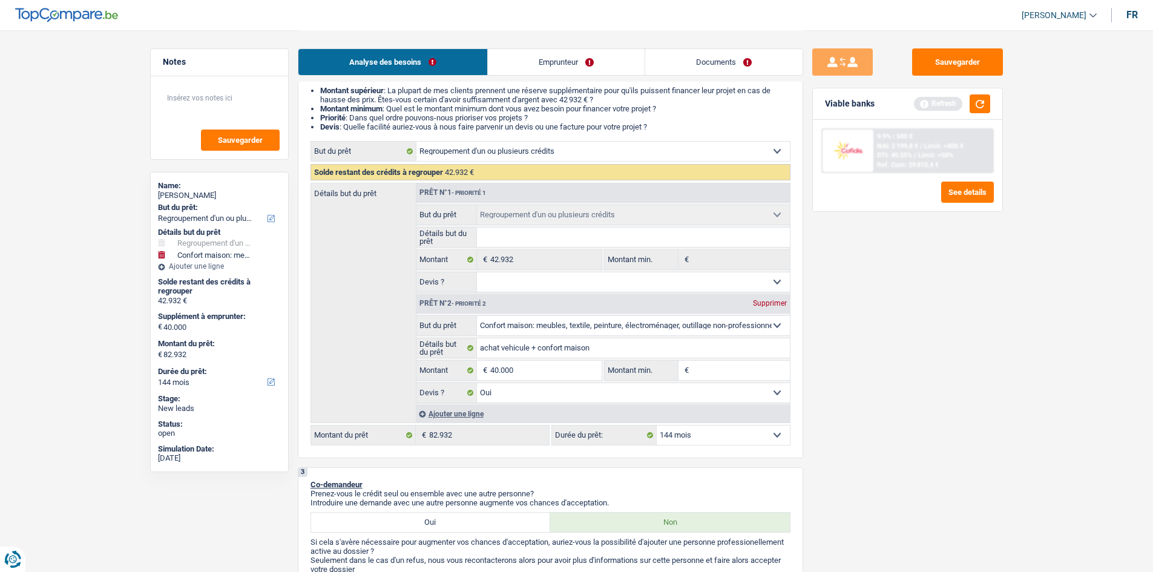
click at [857, 391] on div "Sauvegarder Viable banks Refresh 9.9% | 500 € NAI: 2 199,8 € / Limit: >800 € DT…" at bounding box center [907, 300] width 209 height 504
click at [984, 103] on button "button" at bounding box center [979, 103] width 21 height 19
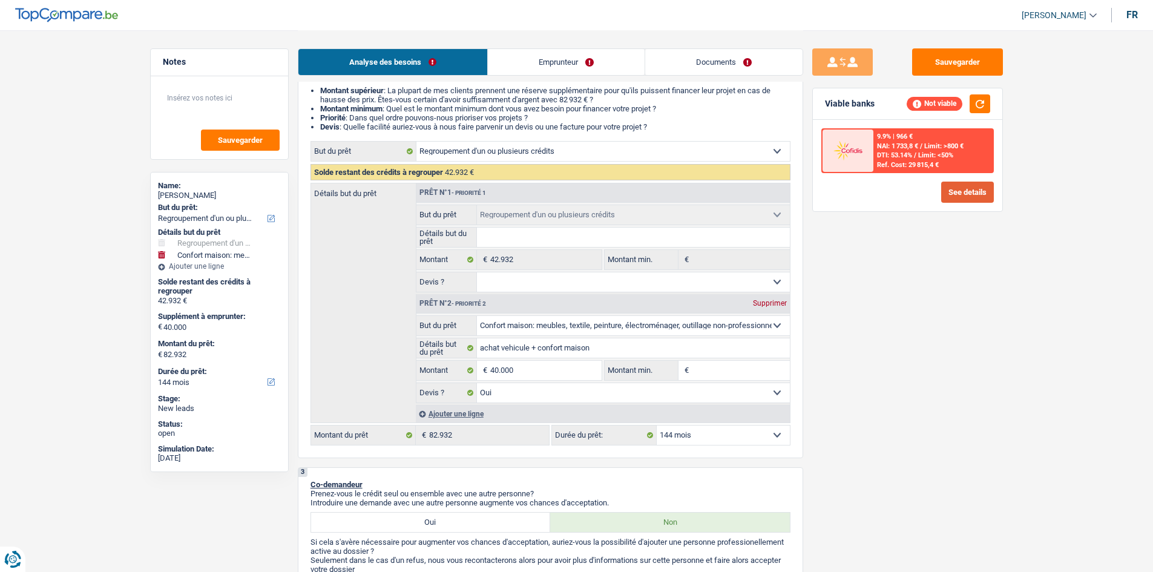
click at [951, 198] on button "See details" at bounding box center [967, 192] width 53 height 21
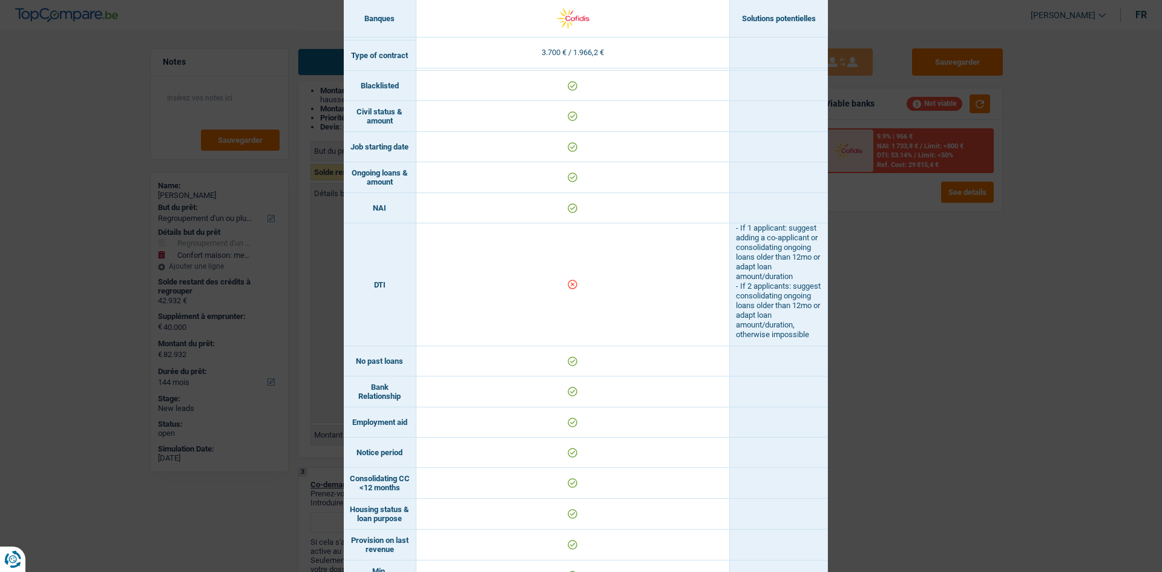
scroll to position [324, 0]
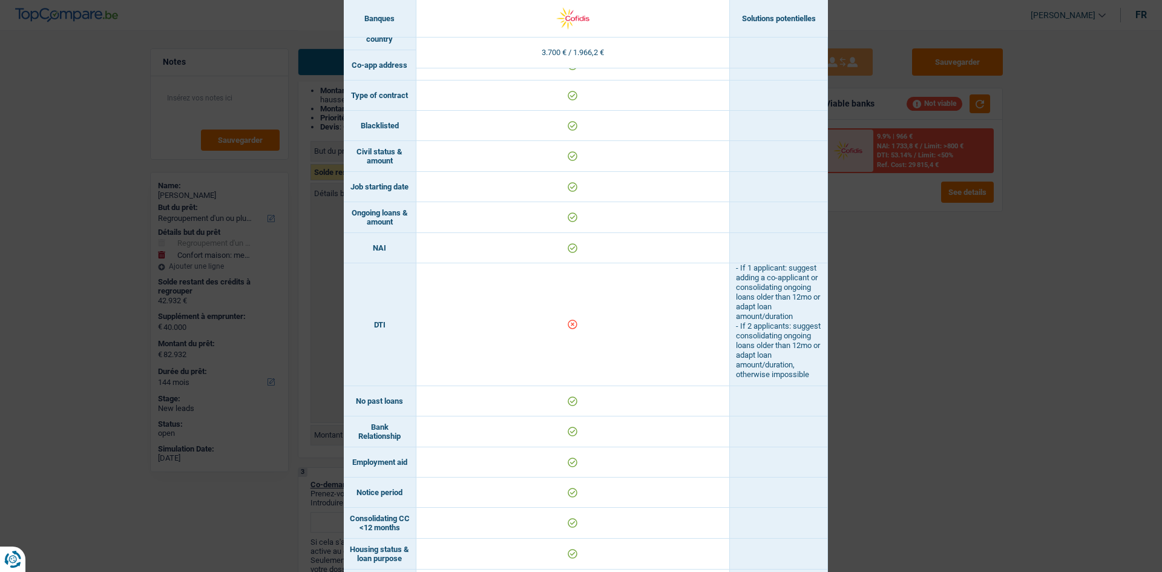
click at [937, 369] on div "Banks conditions × Banques Solutions potentielles Revenus / Charges 3.700 € / 1…" at bounding box center [581, 286] width 1162 height 572
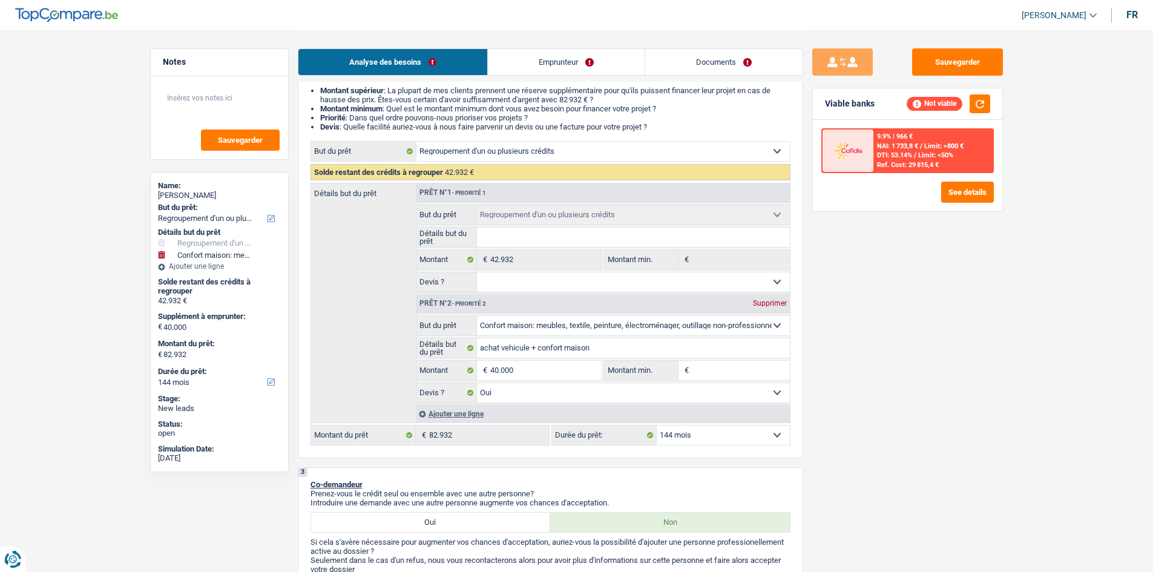
click at [704, 437] on select "12 mois 18 mois 24 mois 30 mois 36 mois 42 mois 48 mois 60 mois 72 mois 84 mois…" at bounding box center [722, 434] width 133 height 19
select select "84"
click at [656, 425] on select "12 mois 18 mois 24 mois 30 mois 36 mois 42 mois 48 mois 60 mois 72 mois 84 mois…" at bounding box center [722, 434] width 133 height 19
select select "84"
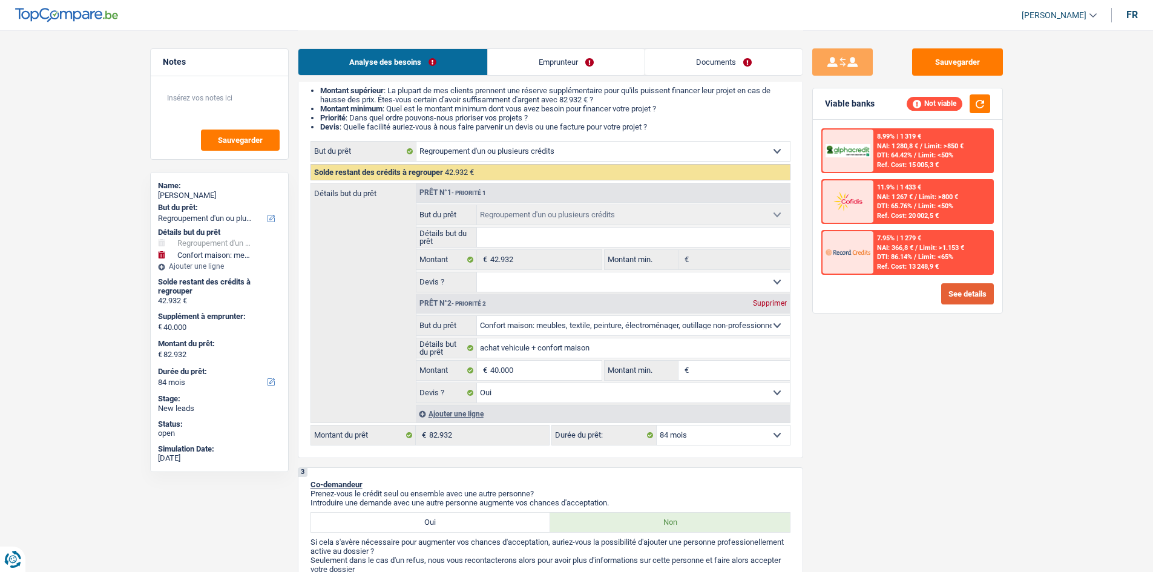
click at [983, 298] on button "See details" at bounding box center [967, 293] width 53 height 21
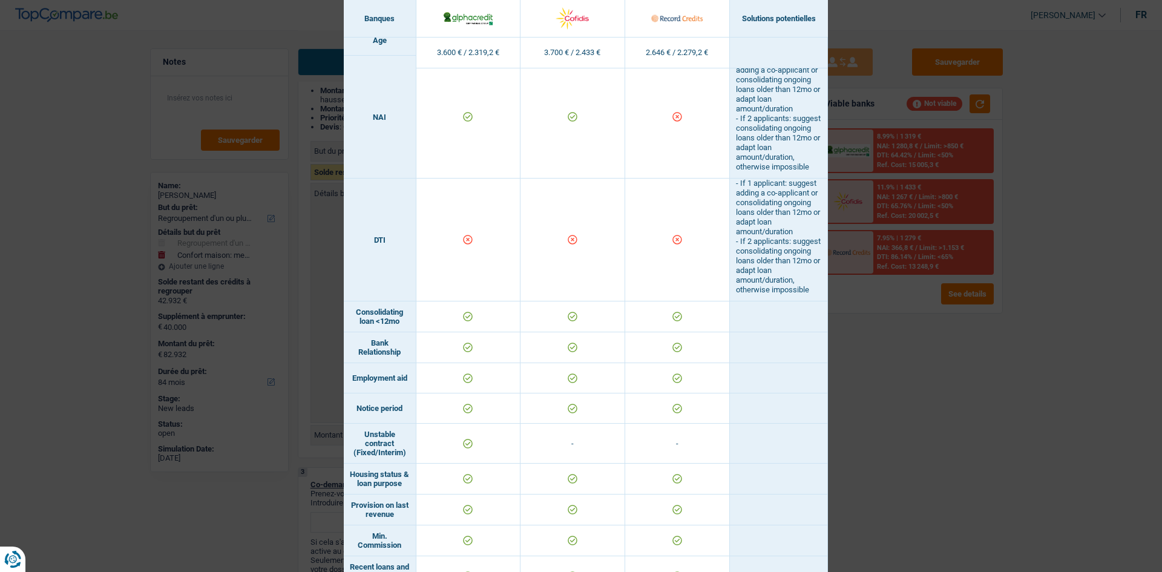
scroll to position [505, 0]
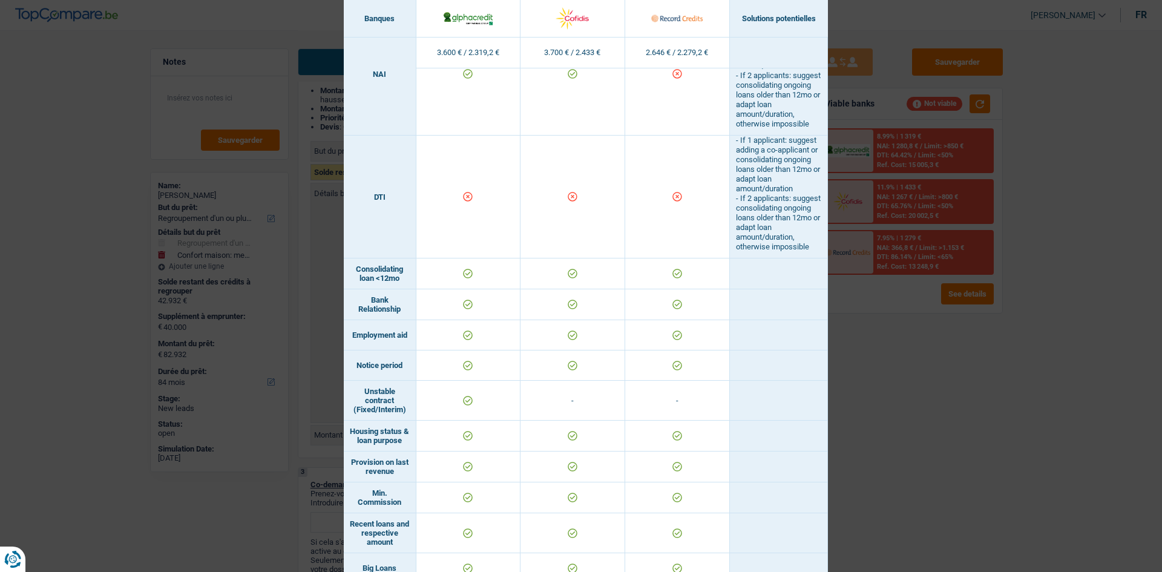
click at [993, 403] on div "Banks conditions × Banques Solutions potentielles Revenus / Charges 3.600 € / 2…" at bounding box center [581, 286] width 1162 height 572
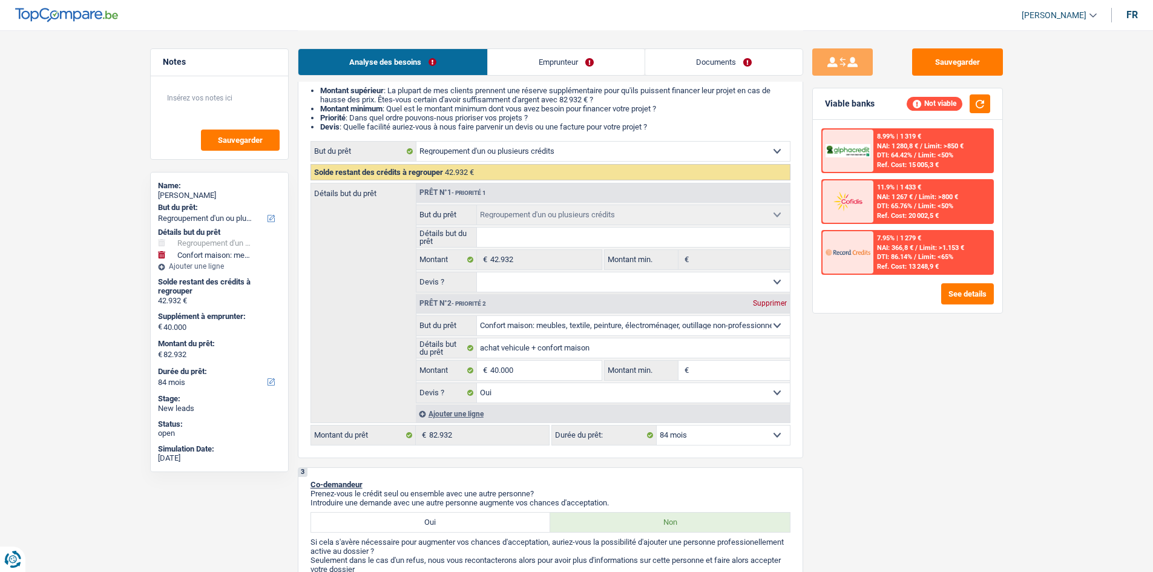
click at [707, 369] on input "Montant min." at bounding box center [741, 370] width 98 height 19
type input "4"
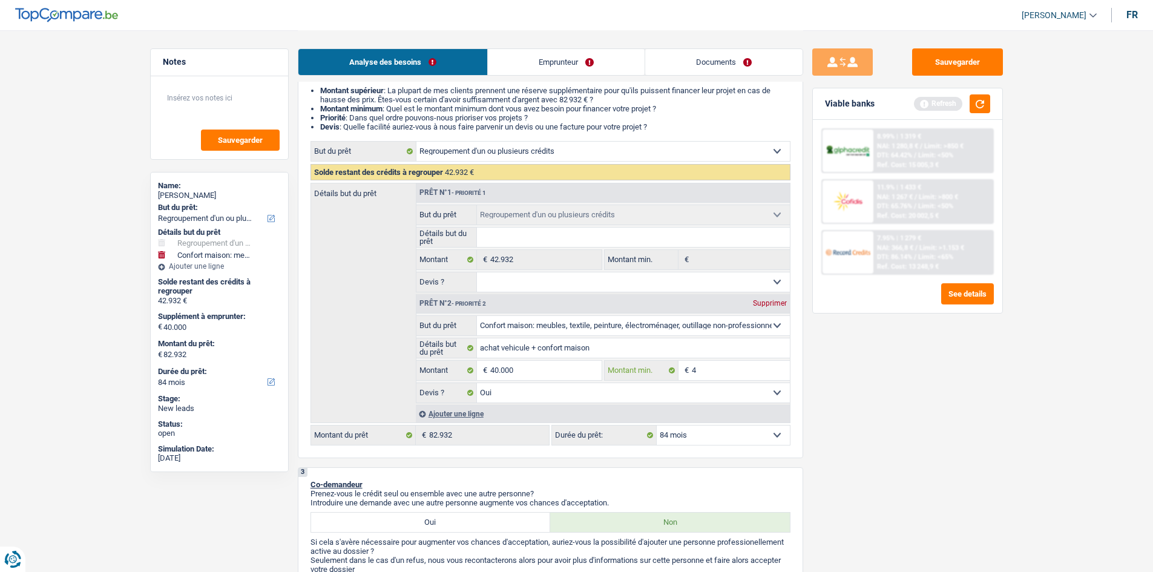
type input "40"
type input "400"
type input "4.000"
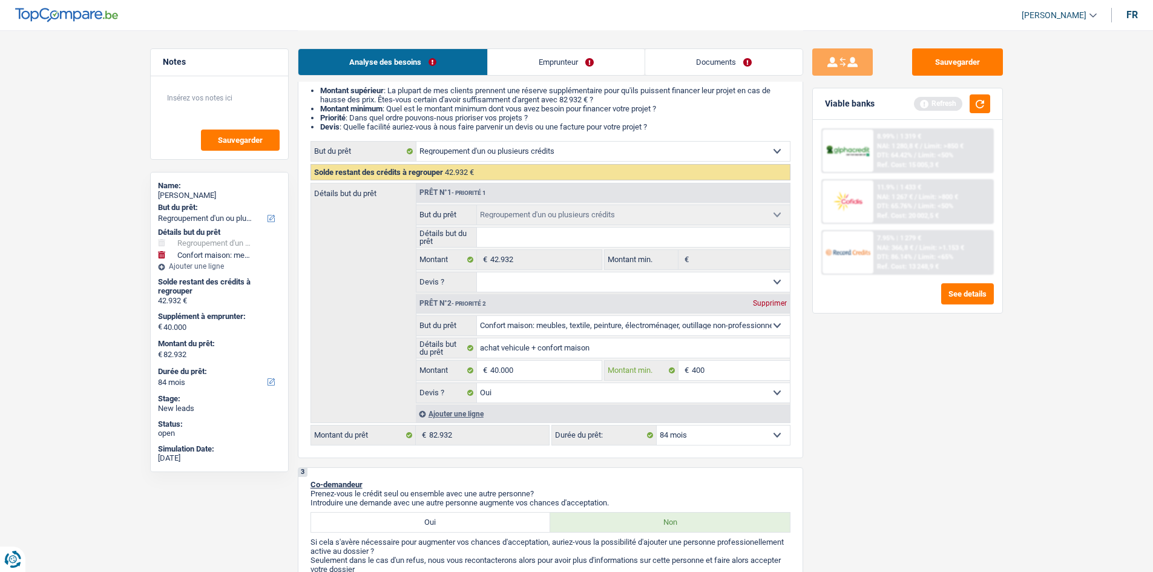
type input "4.000"
type input "40.000"
click at [898, 451] on div "Sauvegarder Viable banks Refresh 8.99% | 1 319 € NAI: 1 280,8 € / Limit: >850 €…" at bounding box center [907, 300] width 209 height 504
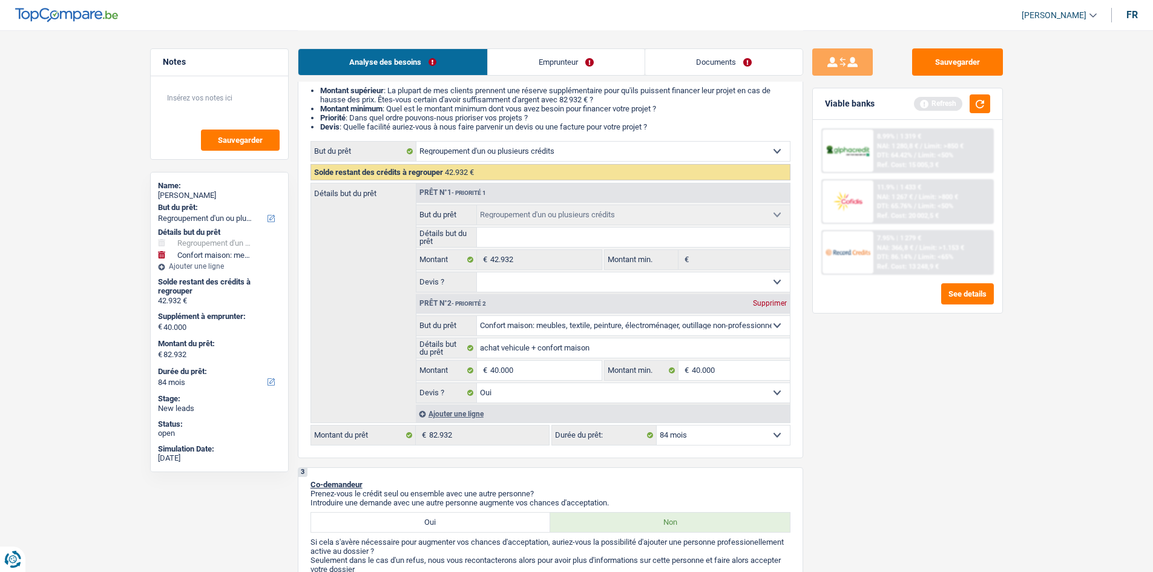
click at [695, 434] on select "12 mois 18 mois 24 mois 30 mois 36 mois 42 mois 48 mois 60 mois 72 mois 84 mois…" at bounding box center [722, 434] width 133 height 19
select select "120"
click at [656, 425] on select "12 mois 18 mois 24 mois 30 mois 36 mois 42 mois 48 mois 60 mois 72 mois 84 mois…" at bounding box center [722, 434] width 133 height 19
select select "120"
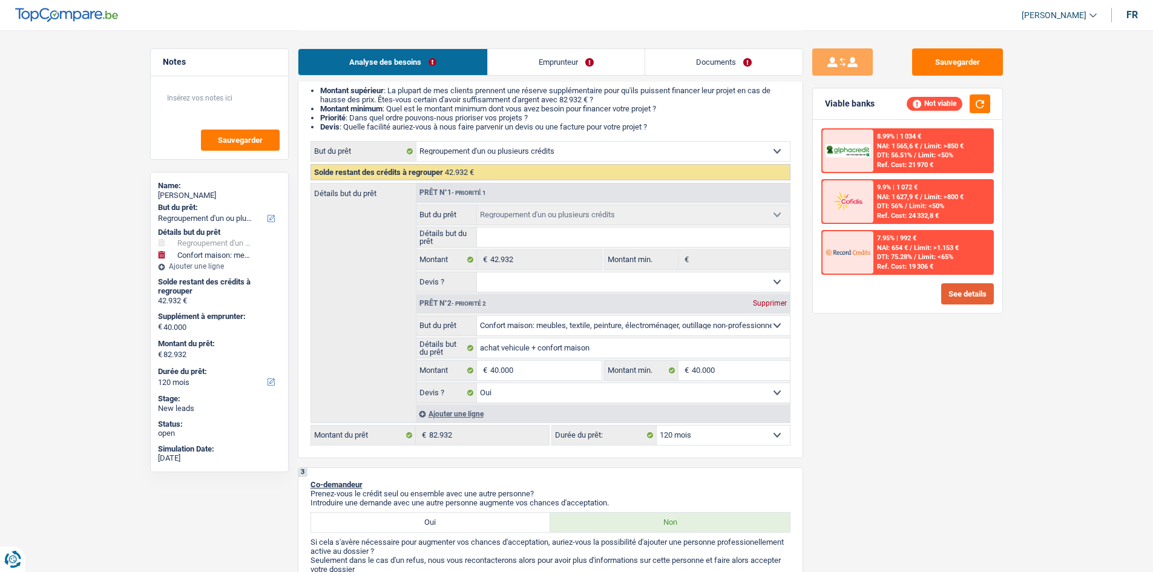
click at [952, 296] on button "See details" at bounding box center [967, 293] width 53 height 21
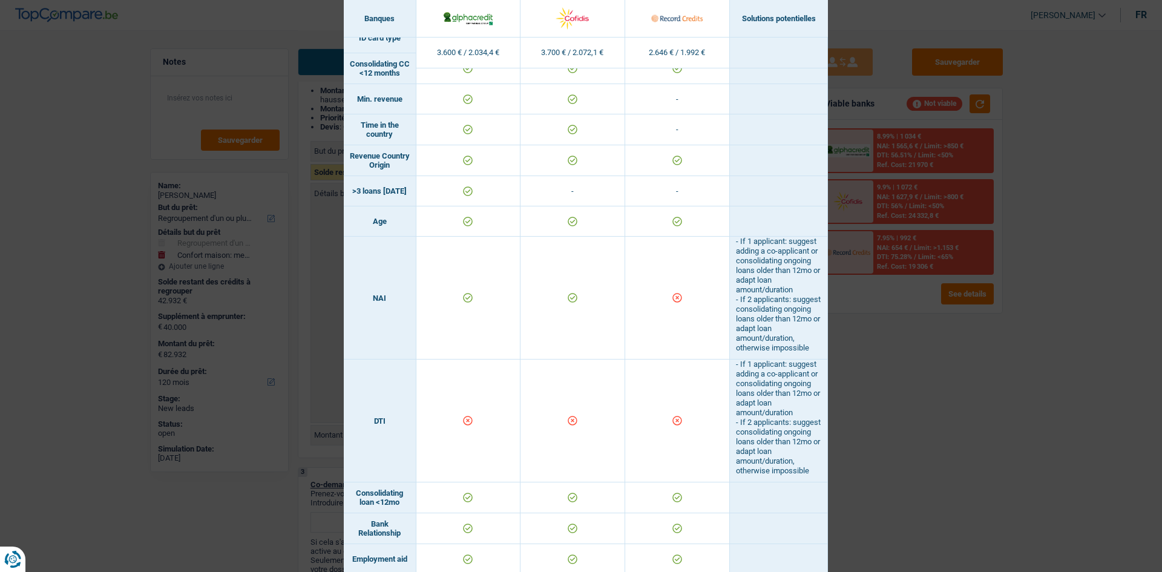
scroll to position [269, 0]
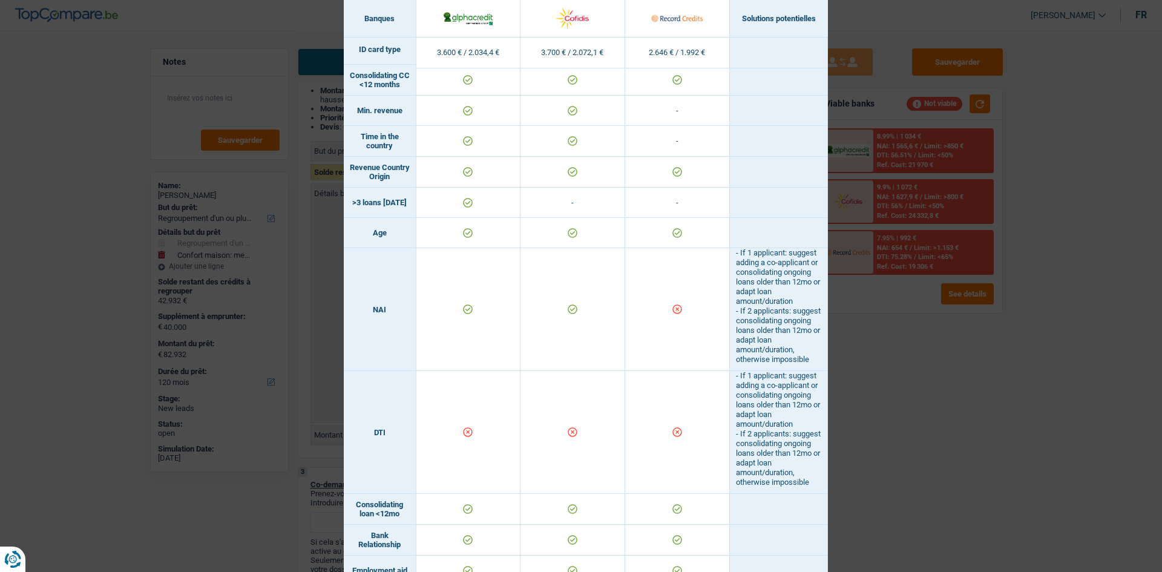
click at [959, 425] on div "Banks conditions × Banques Solutions potentielles Revenus / Charges 3.600 € / 2…" at bounding box center [581, 286] width 1162 height 572
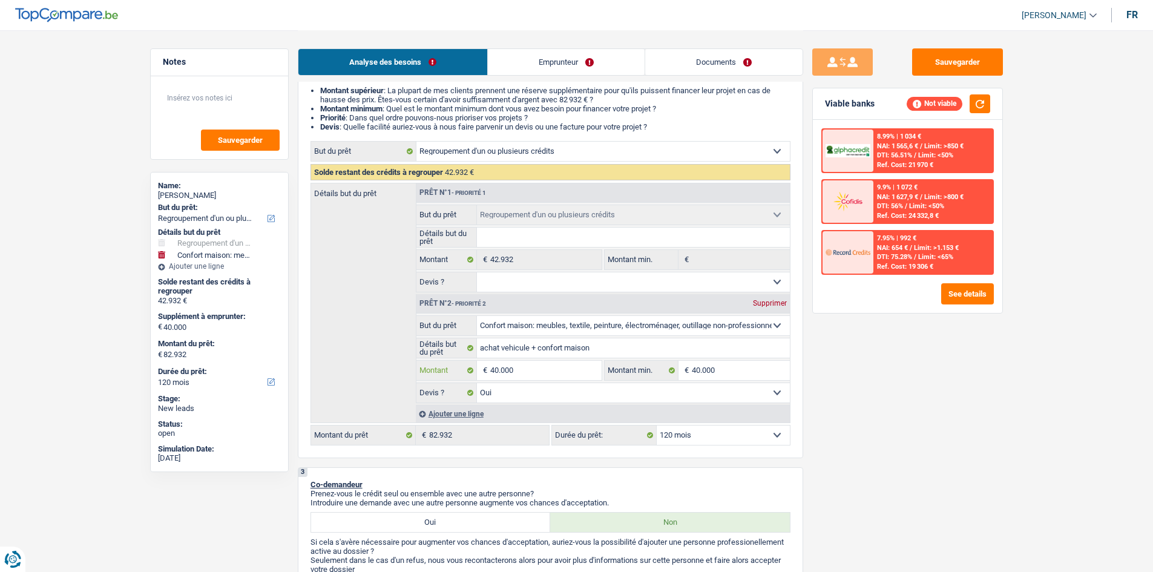
click at [515, 371] on input "40.000" at bounding box center [545, 370] width 111 height 19
type input "4.000"
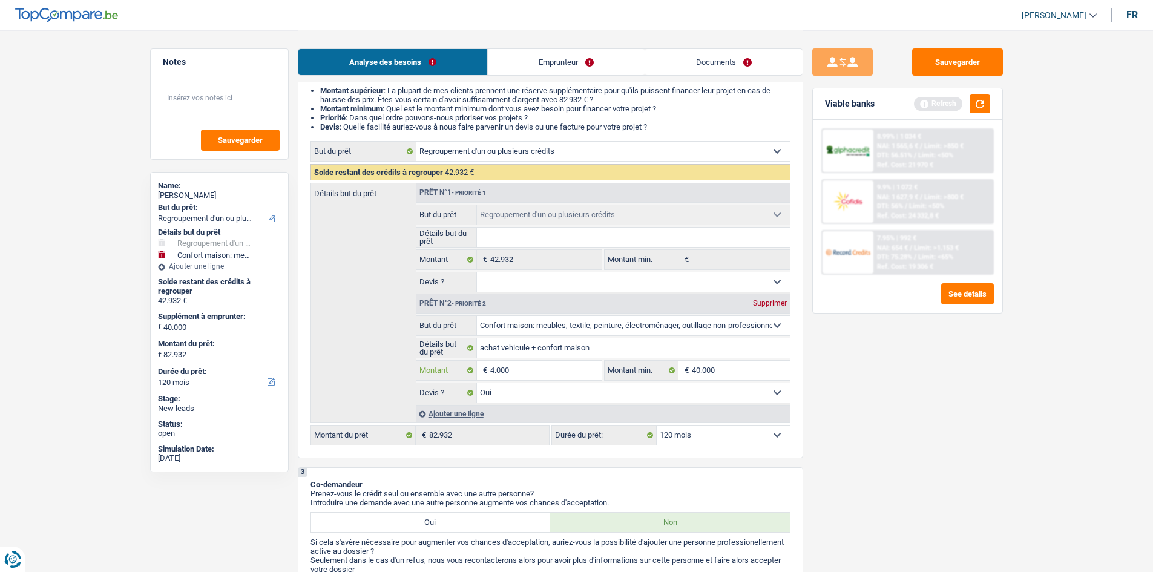
type input "400"
type input "40"
type input "4"
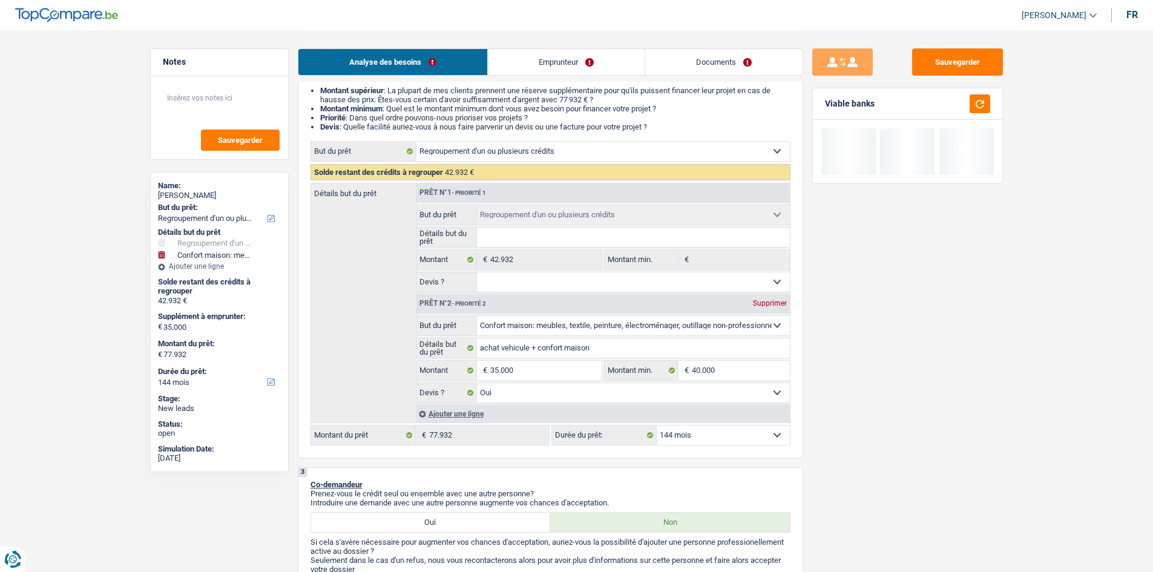
click at [895, 490] on div "Sauvegarder Viable banks" at bounding box center [907, 300] width 209 height 504
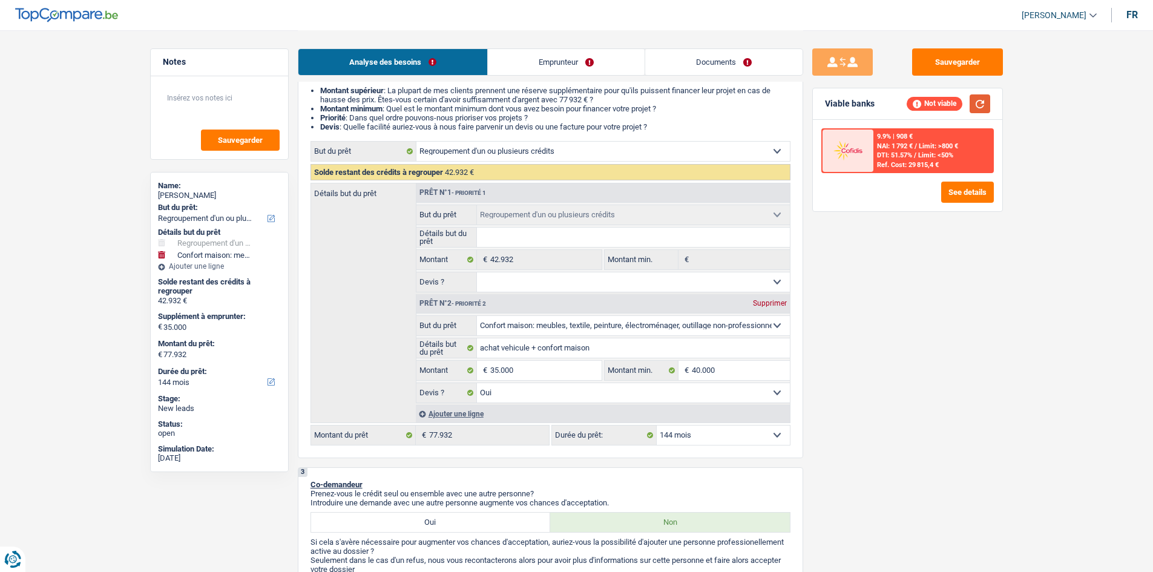
click at [984, 105] on button "button" at bounding box center [979, 103] width 21 height 19
click at [961, 193] on button "See details" at bounding box center [967, 192] width 53 height 21
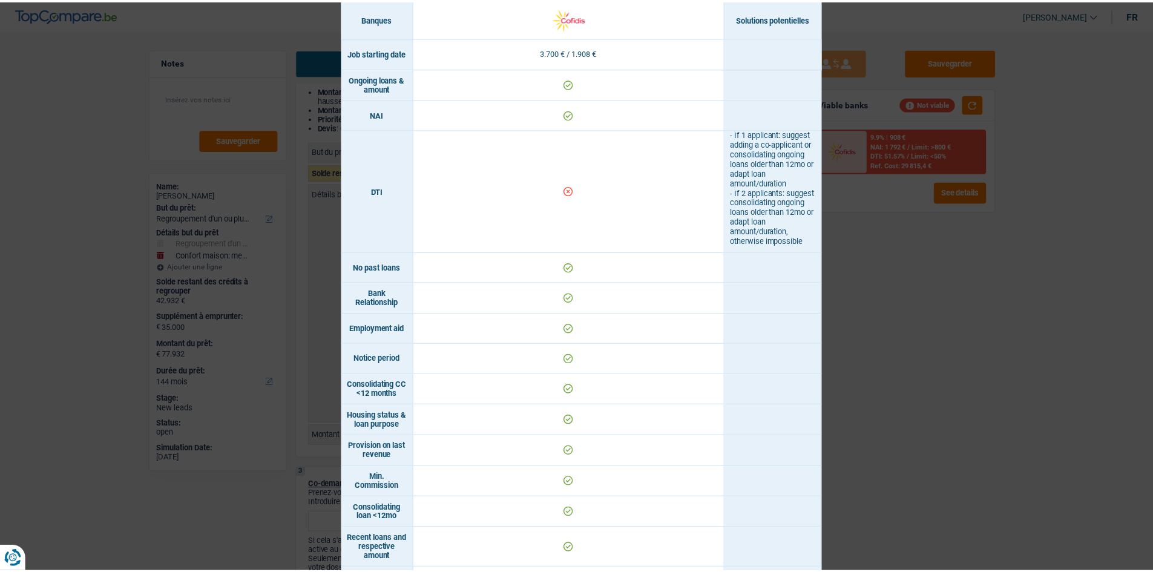
scroll to position [461, 0]
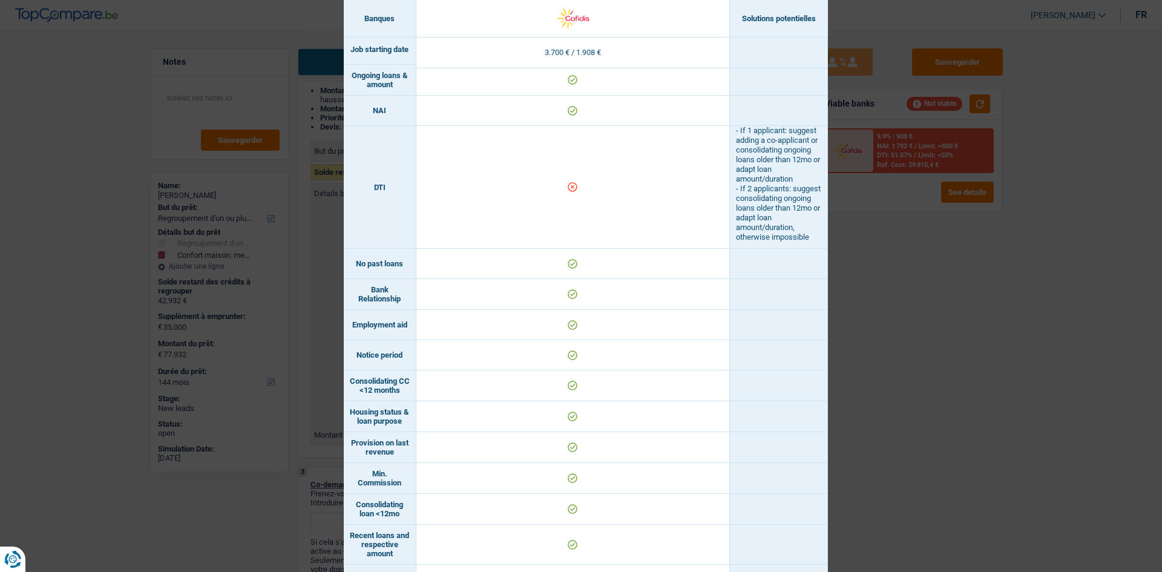
click at [912, 313] on div "Banks conditions × Banques Solutions potentielles Revenus / Charges 3.700 € / 1…" at bounding box center [581, 286] width 1162 height 572
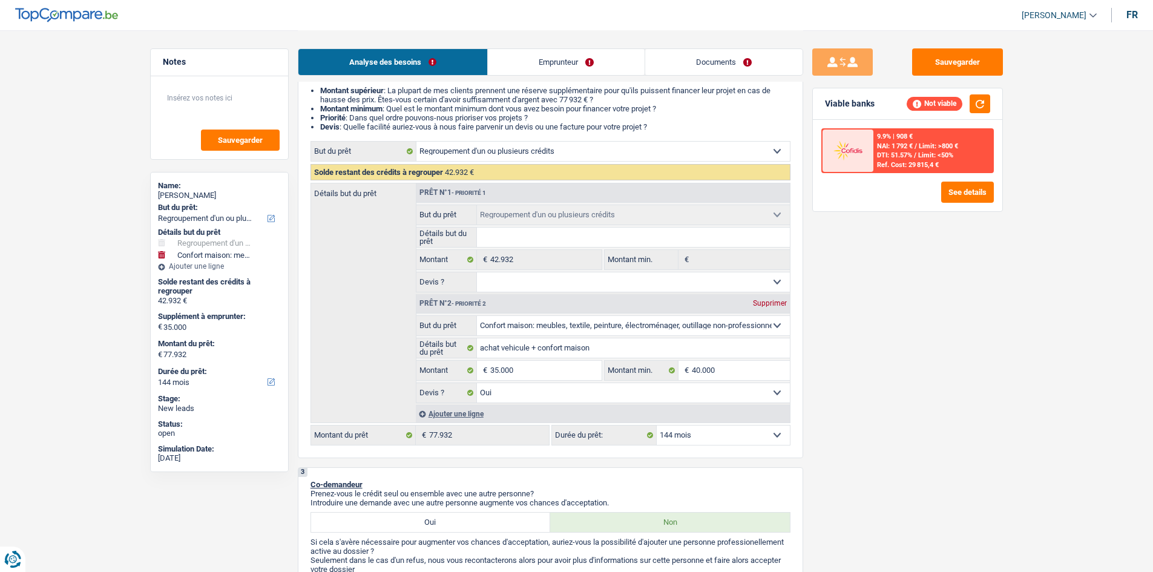
click at [740, 69] on link "Documents" at bounding box center [723, 62] width 157 height 26
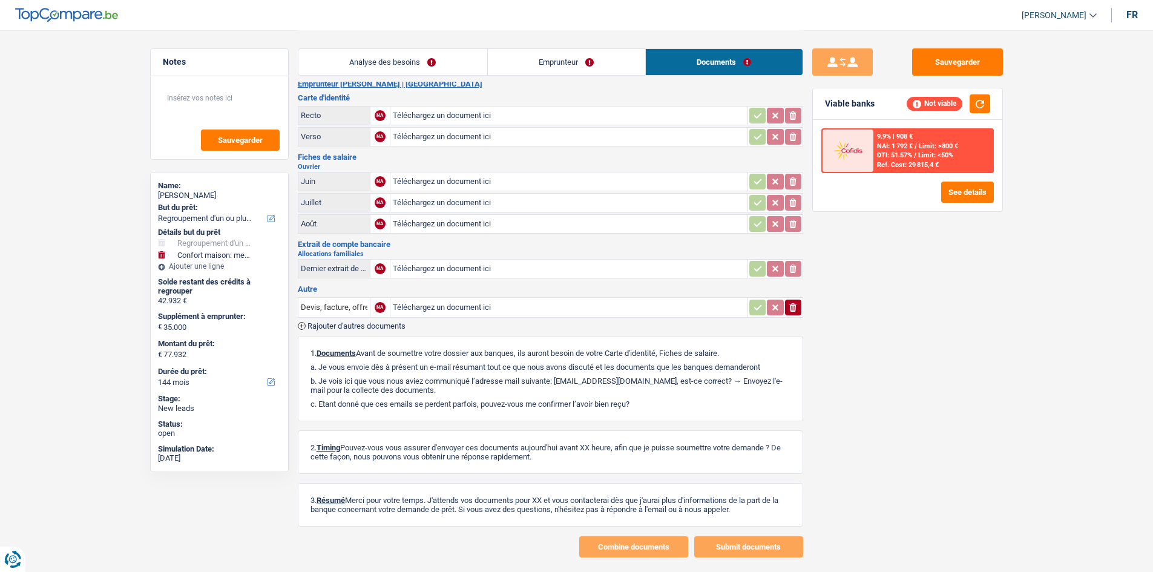
scroll to position [0, 0]
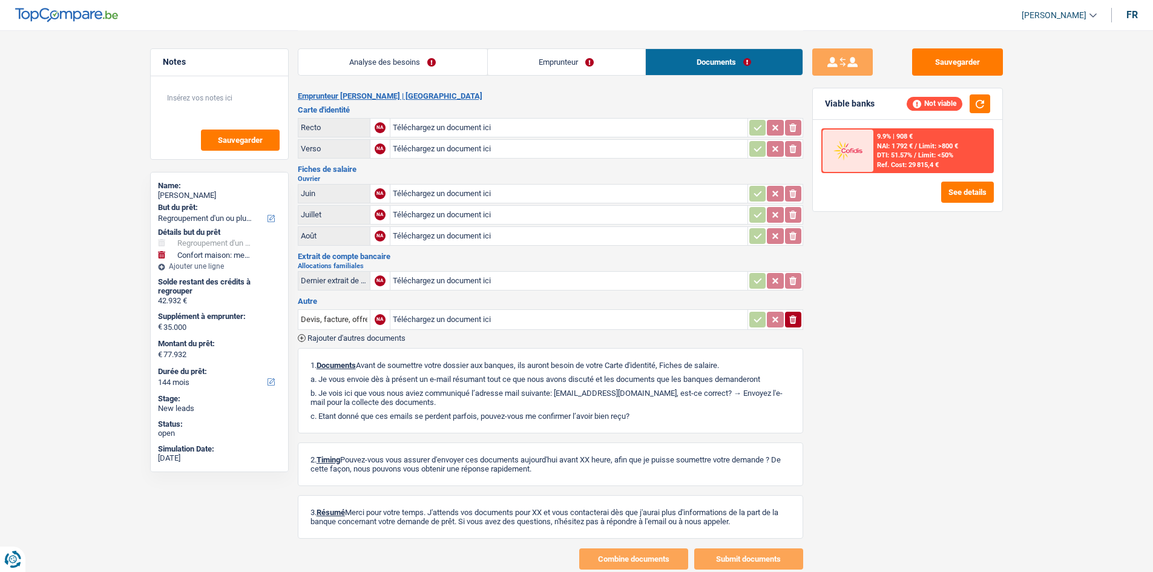
click at [537, 61] on link "Emprunteur" at bounding box center [566, 62] width 157 height 26
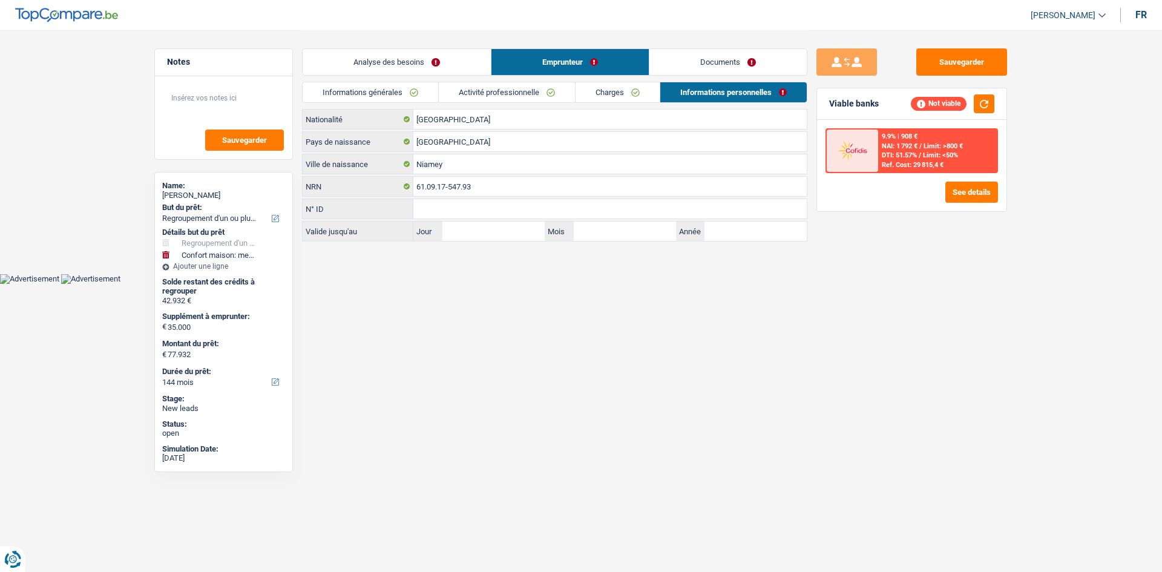
click at [367, 57] on link "Analyse des besoins" at bounding box center [397, 62] width 188 height 26
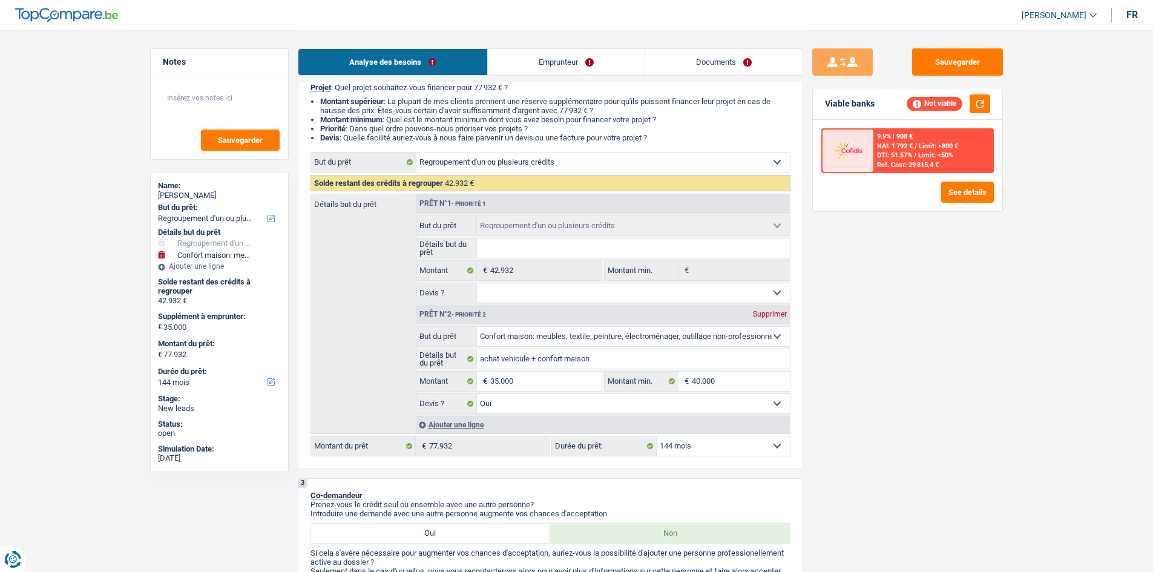
scroll to position [242, 0]
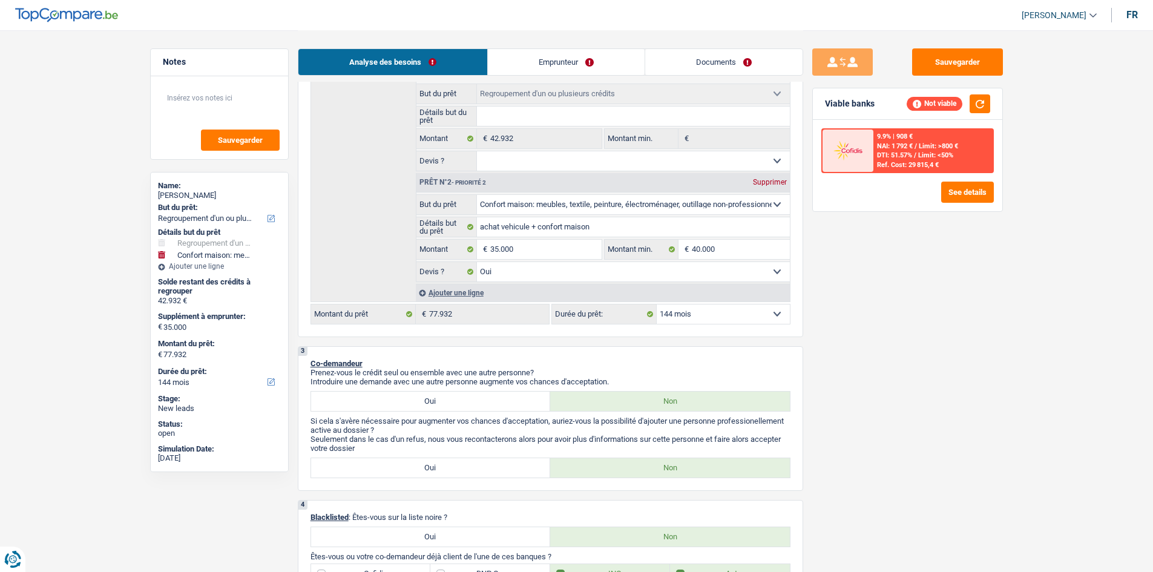
click at [702, 312] on select "12 mois 18 mois 24 mois 30 mois 36 mois 42 mois 48 mois 60 mois 72 mois 84 mois…" at bounding box center [722, 313] width 133 height 19
click at [656, 304] on select "12 mois 18 mois 24 mois 30 mois 36 mois 42 mois 48 mois 60 mois 72 mois 84 mois…" at bounding box center [722, 313] width 133 height 19
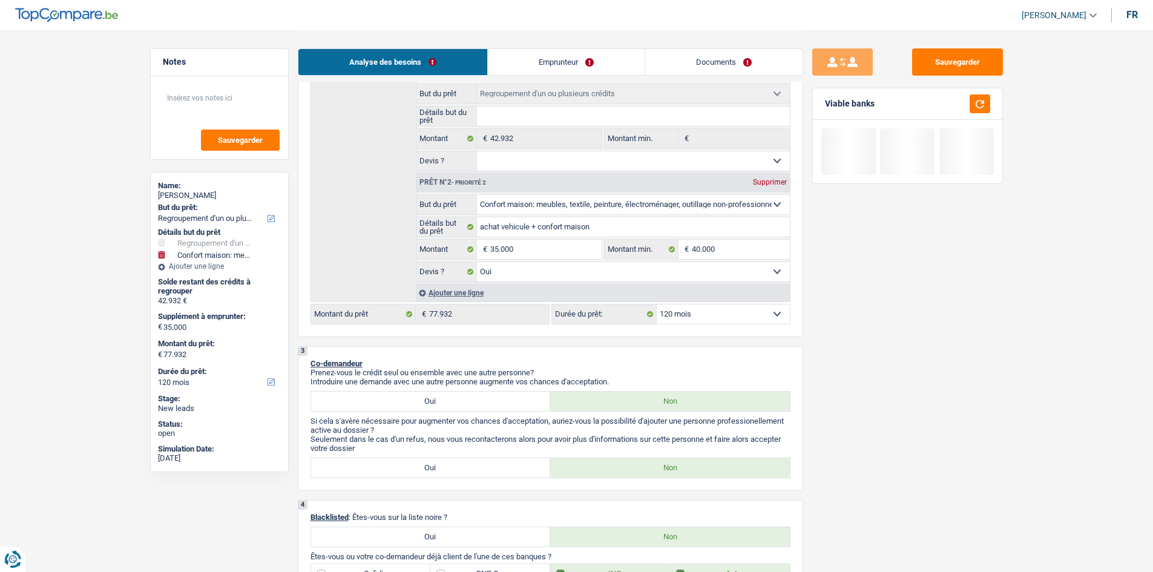
drag, startPoint x: 897, startPoint y: 401, endPoint x: 856, endPoint y: 380, distance: 46.0
click at [897, 399] on div "Sauvegarder Viable banks" at bounding box center [907, 300] width 209 height 504
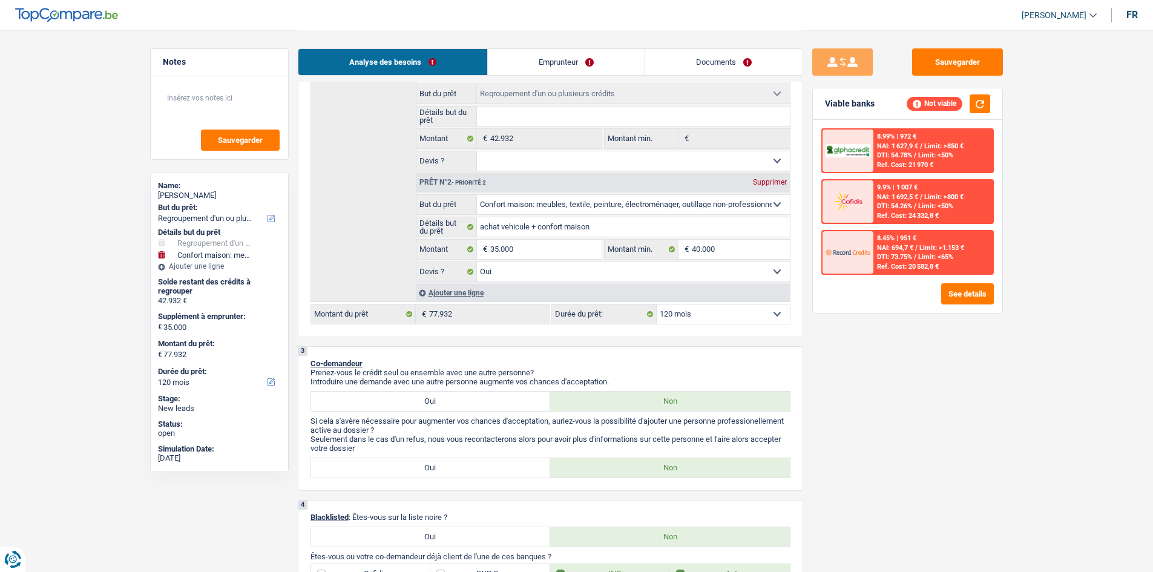
click at [917, 238] on div "8.45% | 951 € NAI: 694,7 € / Limit: >1.153 € DTI: 73.75% / Limit: <65% Ref. Cos…" at bounding box center [932, 252] width 119 height 42
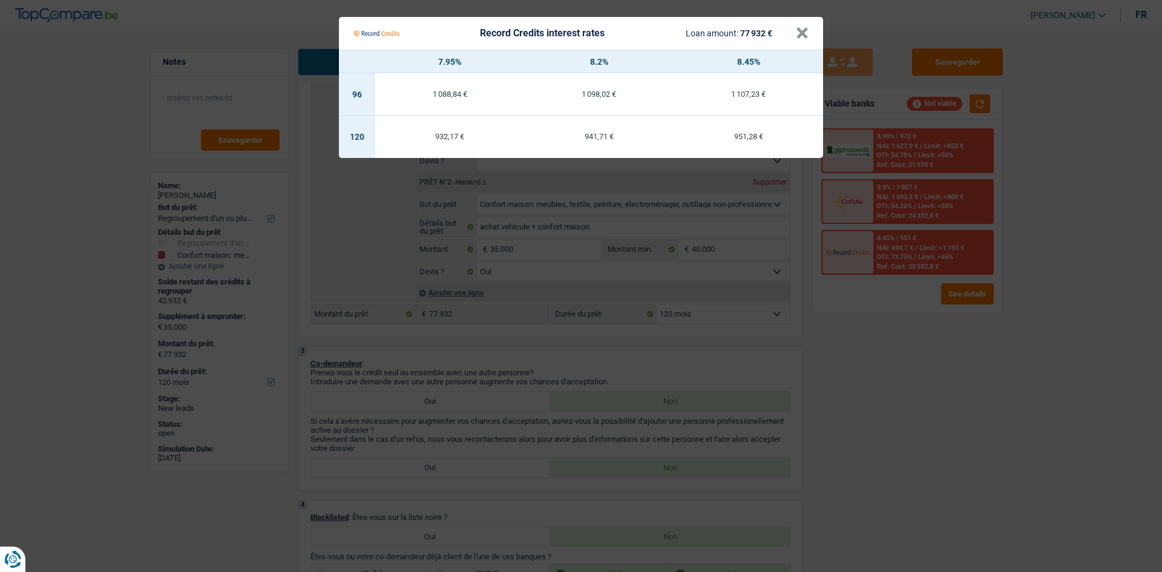
click at [257, 45] on Credits "Record Credits interest rates Loan amount: 77 932 € × 7.95% 8.2% 8.45% 96 1 088…" at bounding box center [581, 286] width 1162 height 572
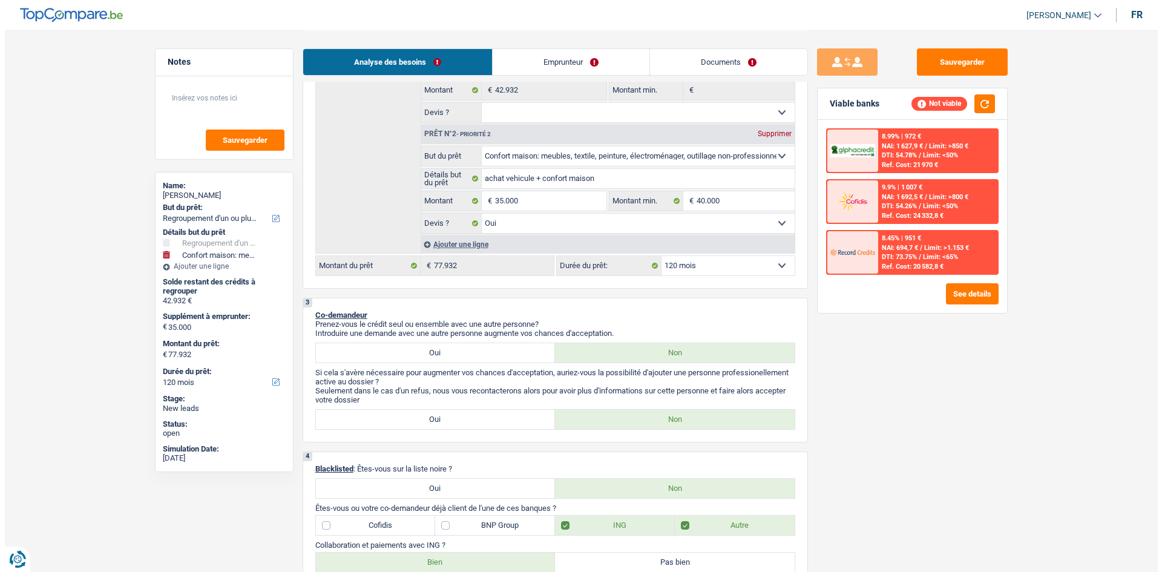
scroll to position [182, 0]
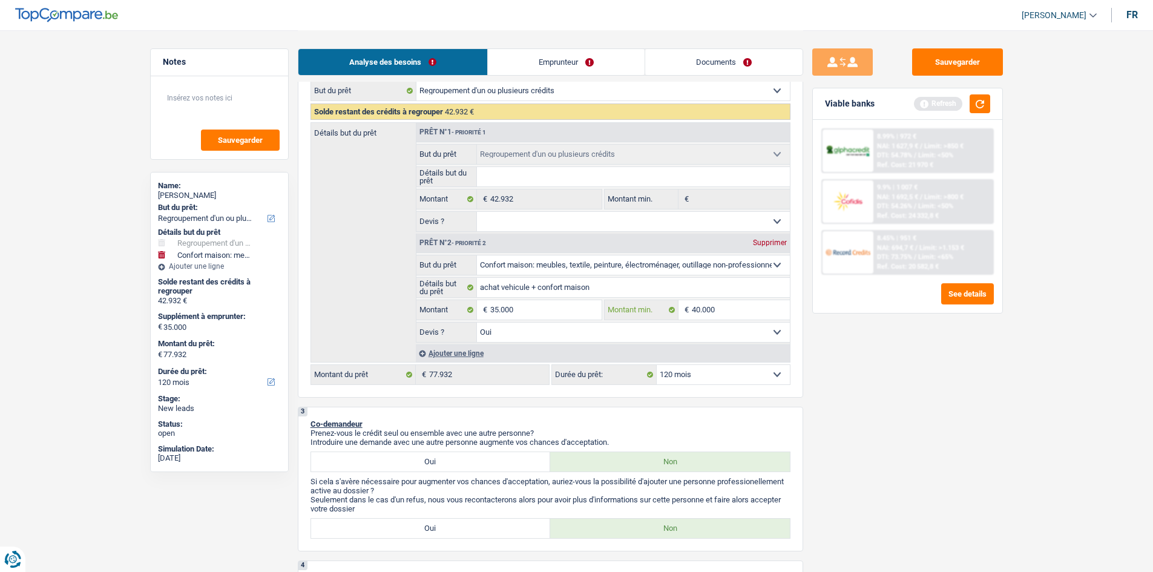
click at [721, 300] on input "40.000" at bounding box center [741, 309] width 98 height 19
click at [862, 345] on div "Sauvegarder Viable banks Refresh 8.99% | 972 € NAI: 1 627,9 € / Limit: >850 € D…" at bounding box center [907, 300] width 209 height 504
click at [739, 305] on input "3.000" at bounding box center [741, 309] width 98 height 19
click at [864, 351] on div "Sauvegarder Viable banks Refresh 8.99% | 972 € NAI: 1 627,9 € / Limit: >850 € D…" at bounding box center [907, 300] width 209 height 504
click at [575, 308] on input "35.000" at bounding box center [545, 309] width 111 height 19
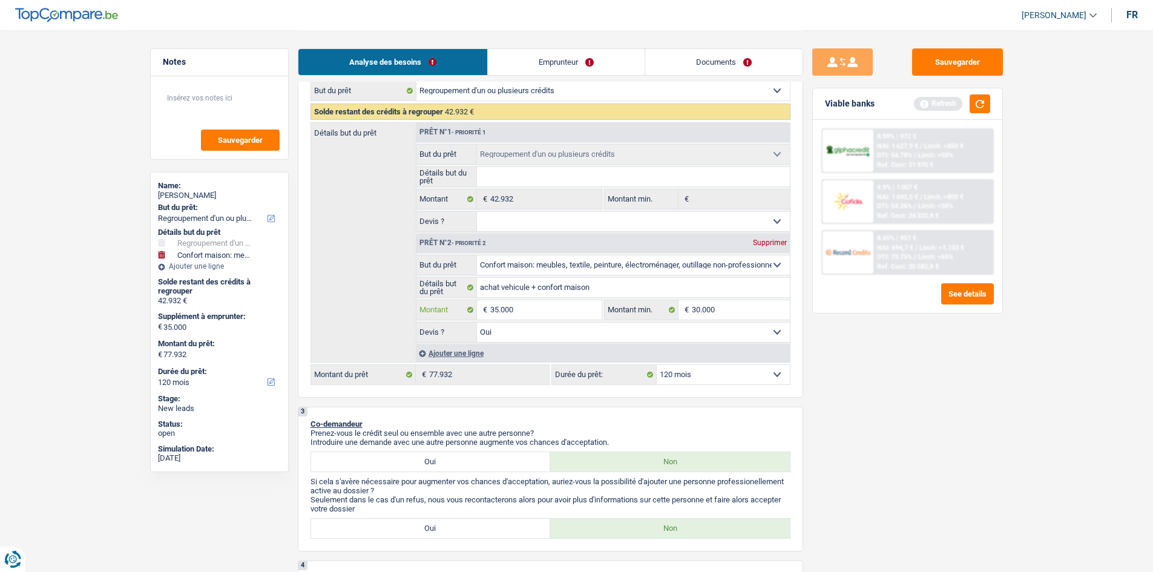
click at [530, 307] on input "35.000" at bounding box center [545, 309] width 111 height 19
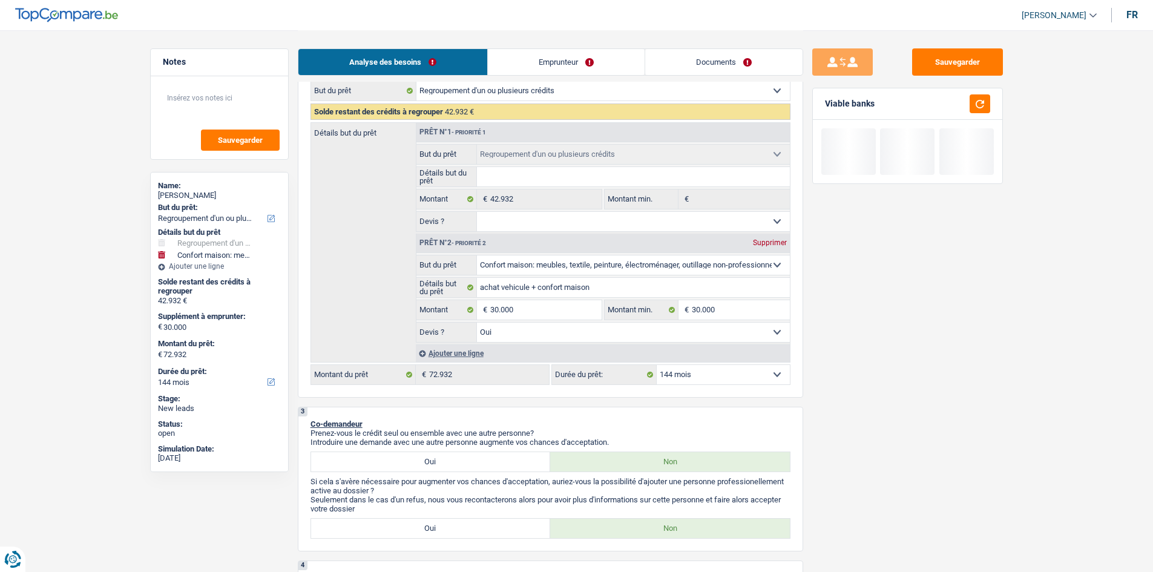
click at [941, 419] on div "Sauvegarder Viable banks" at bounding box center [907, 300] width 209 height 504
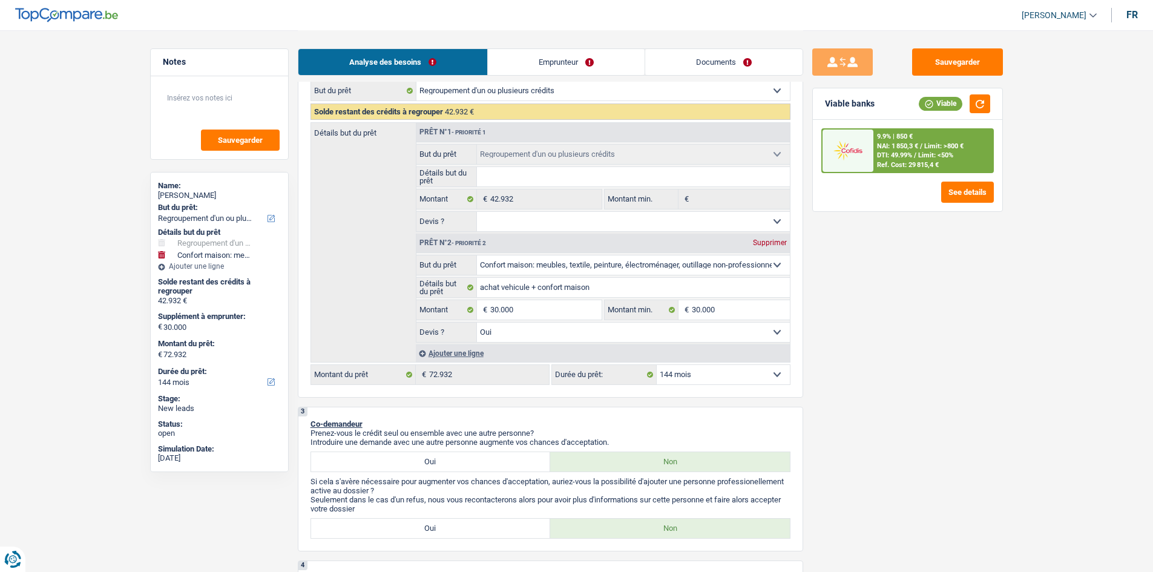
click at [712, 384] on div "12 mois 18 mois 24 mois 30 mois 36 mois 42 mois 48 mois 60 mois 72 mois 84 mois…" at bounding box center [670, 374] width 239 height 21
click at [710, 377] on select "12 mois 18 mois 24 mois 30 mois 36 mois 42 mois 48 mois 60 mois 72 mois 84 mois…" at bounding box center [722, 374] width 133 height 19
click at [656, 365] on select "12 mois 18 mois 24 mois 30 mois 36 mois 42 mois 48 mois 60 mois 72 mois 84 mois…" at bounding box center [722, 374] width 133 height 19
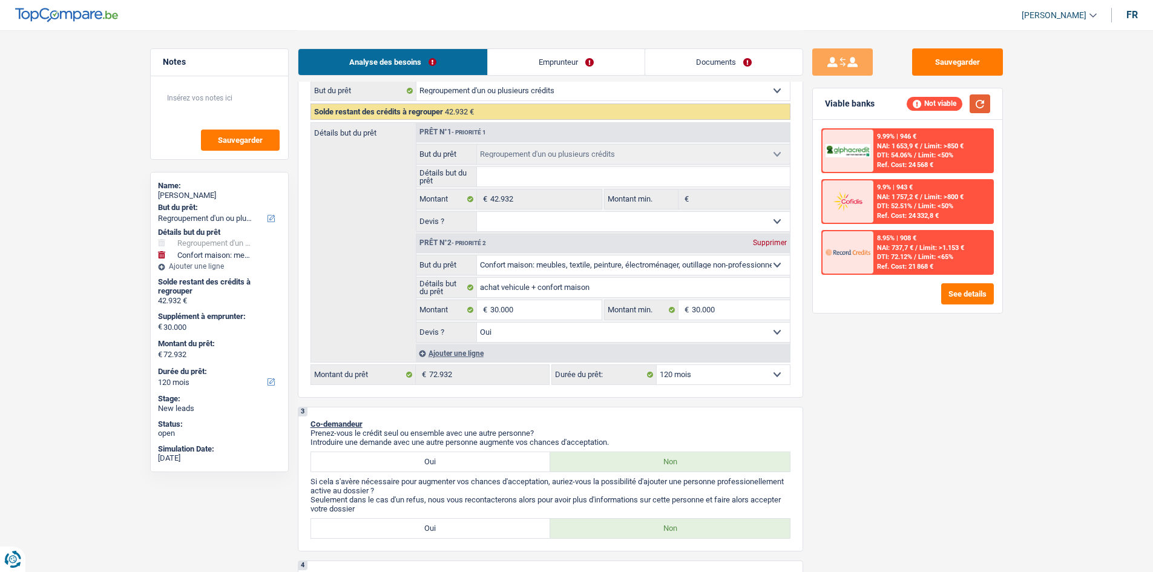
click at [978, 98] on button "button" at bounding box center [979, 103] width 21 height 19
click at [740, 371] on select "12 mois 18 mois 24 mois 30 mois 36 mois 42 mois 48 mois 60 mois 72 mois 84 mois…" at bounding box center [722, 374] width 133 height 19
click at [656, 365] on select "12 mois 18 mois 24 mois 30 mois 36 mois 42 mois 48 mois 60 mois 72 mois 84 mois…" at bounding box center [722, 374] width 133 height 19
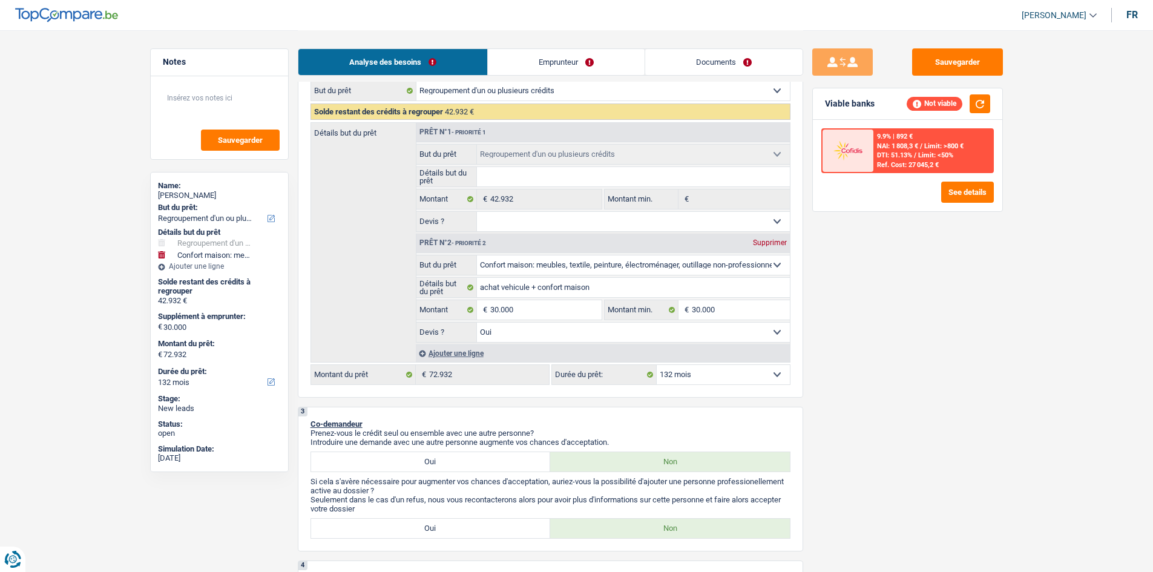
click at [716, 379] on select "12 mois 18 mois 24 mois 30 mois 36 mois 42 mois 48 mois 60 mois 72 mois 84 mois…" at bounding box center [722, 374] width 133 height 19
click at [656, 365] on select "12 mois 18 mois 24 mois 30 mois 36 mois 42 mois 48 mois 60 mois 72 mois 84 mois…" at bounding box center [722, 374] width 133 height 19
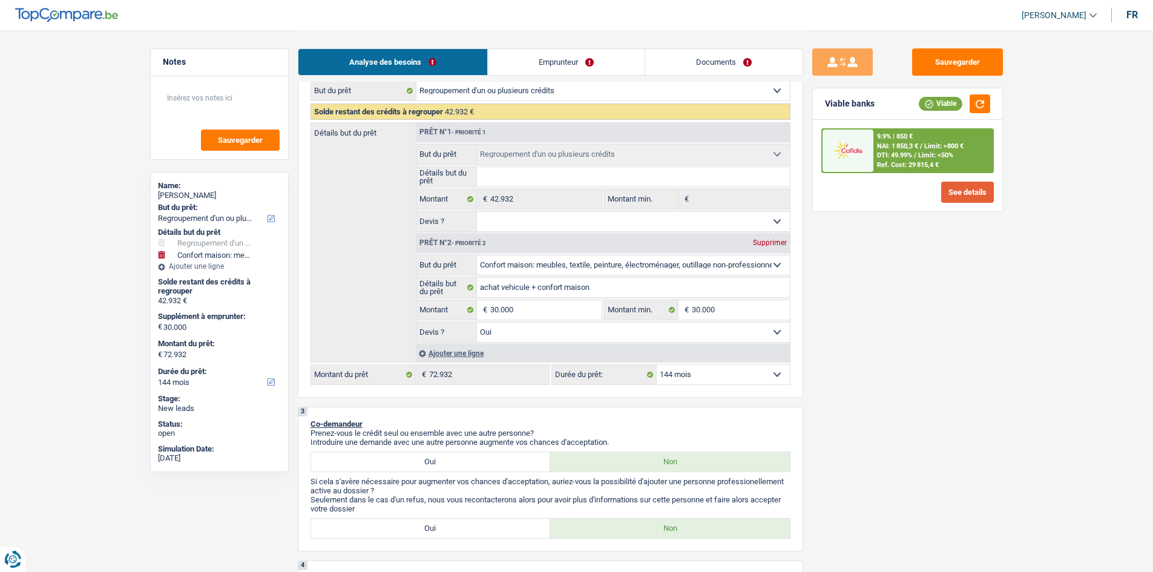
click at [950, 195] on button "See details" at bounding box center [967, 192] width 53 height 21
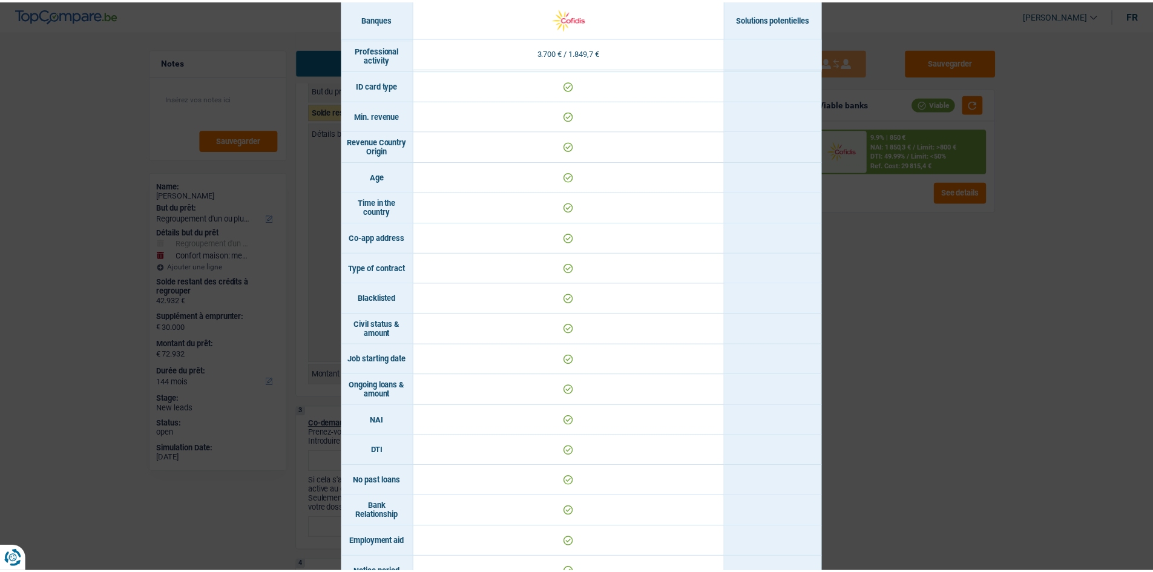
scroll to position [46, 0]
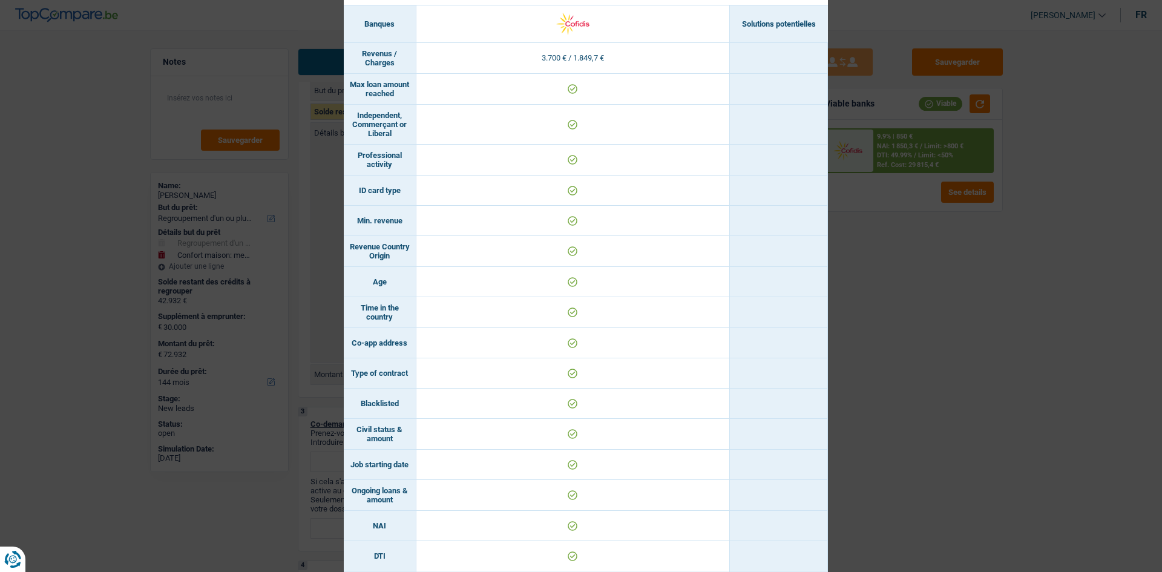
click at [935, 361] on div "Banks conditions × Banques Solutions potentielles Revenus / Charges 3.700 € / 1…" at bounding box center [581, 286] width 1162 height 572
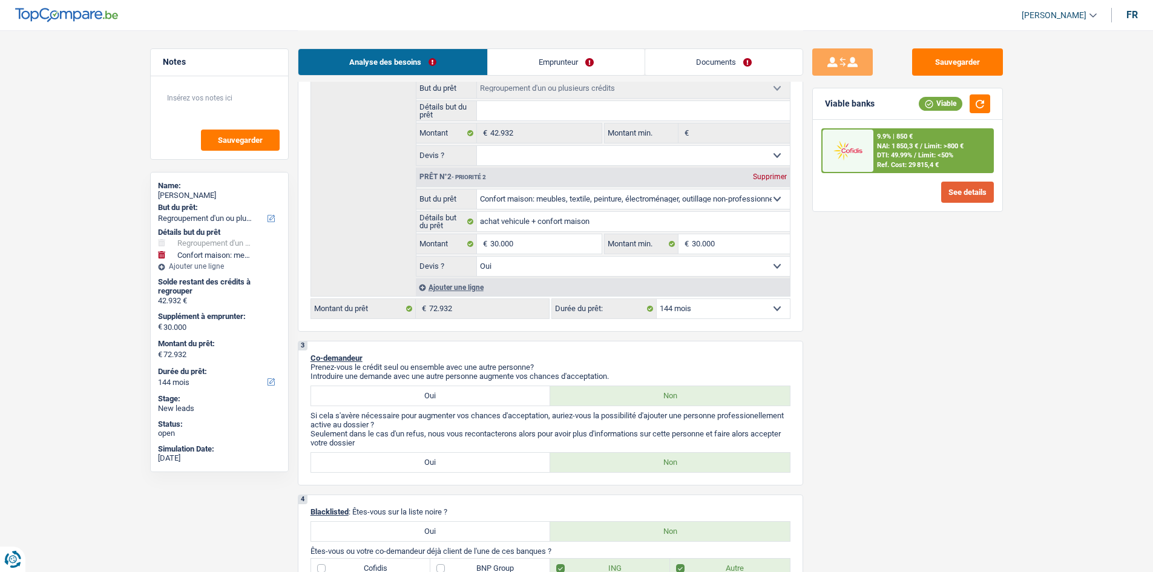
scroll to position [121, 0]
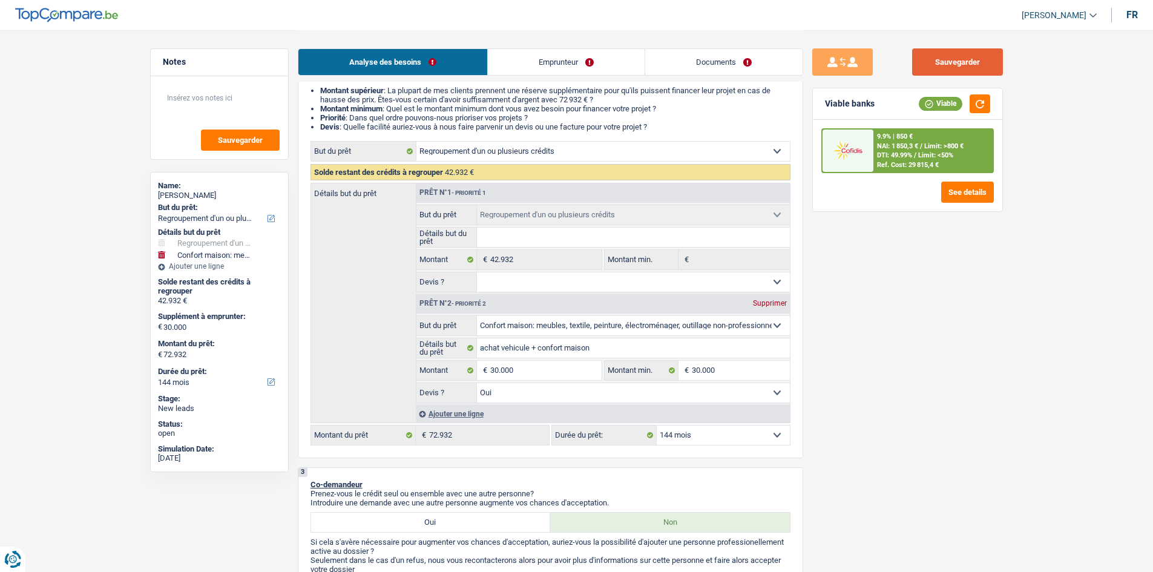
click at [954, 63] on button "Sauvegarder" at bounding box center [957, 61] width 91 height 27
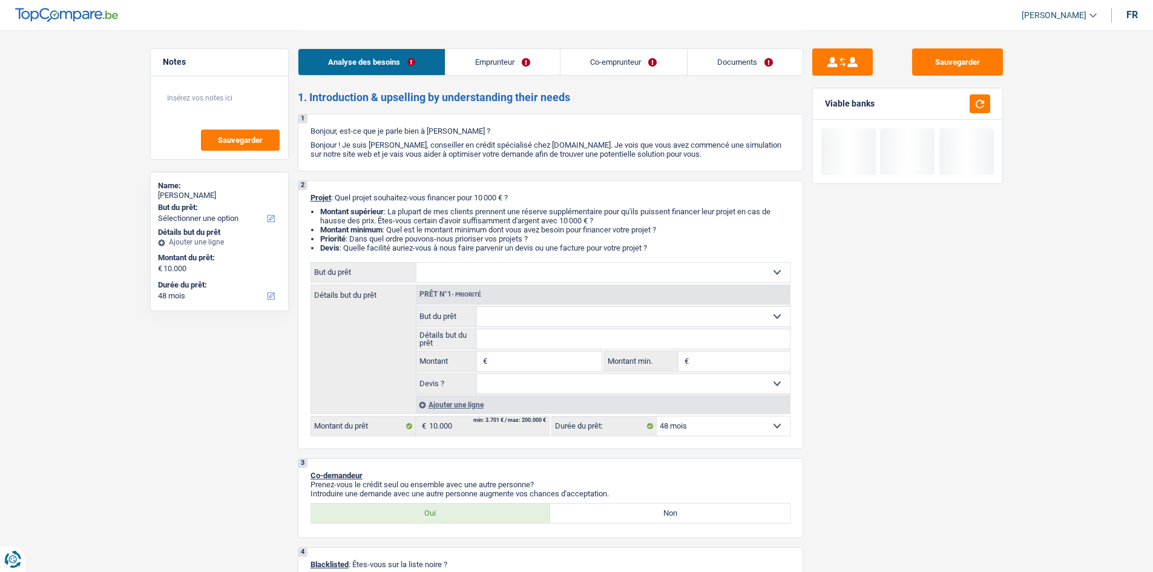
select select "48"
select select "publicEmployee"
select select "noProfession"
select select "familyAllowances"
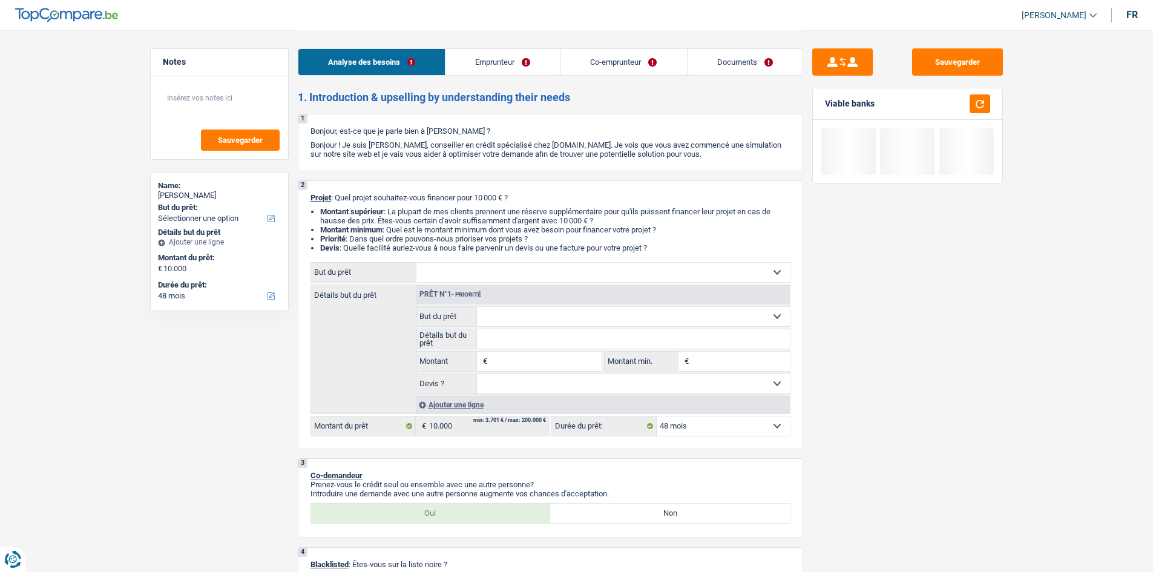
select select "netSalary"
select select "mealVouchers"
select select "rentalIncome"
select select "rents"
select select "48"
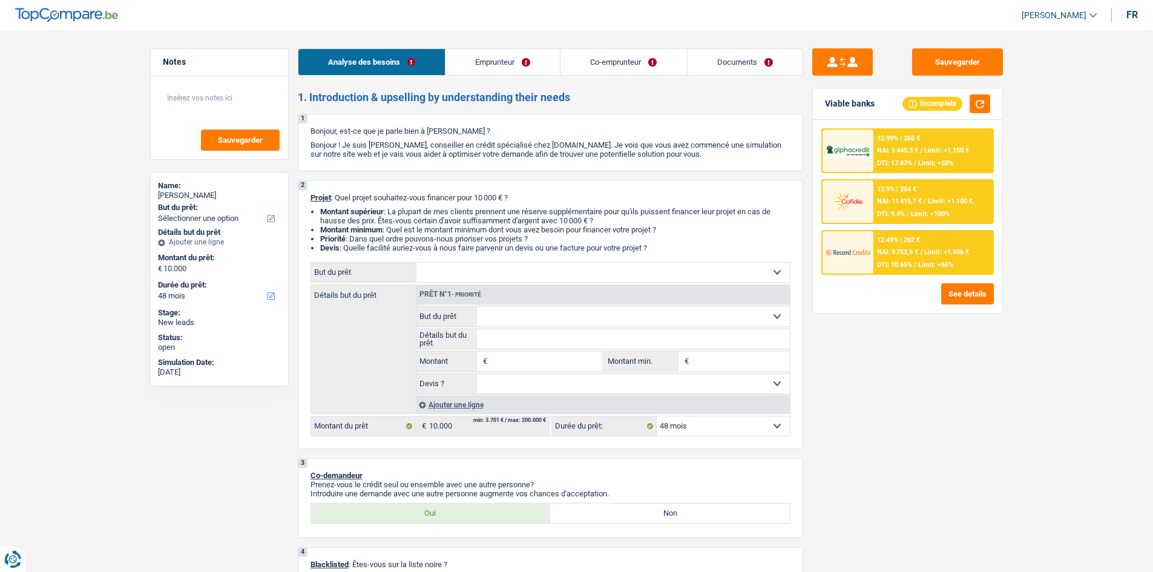
click at [473, 265] on select "Confort maison: meubles, textile, peinture, électroménager, outillage non-profe…" at bounding box center [602, 272] width 373 height 19
drag, startPoint x: 893, startPoint y: 370, endPoint x: 862, endPoint y: 368, distance: 31.5
click at [888, 371] on div "Sauvegarder Viable banks Incomplete 12.99% | 265 € NAI: 5 445,3 € / Limit: >1.1…" at bounding box center [907, 300] width 209 height 504
click at [456, 275] on select "Confort maison: meubles, textile, peinture, électroménager, outillage non-profe…" at bounding box center [602, 272] width 373 height 19
select select "houseOrGarden"
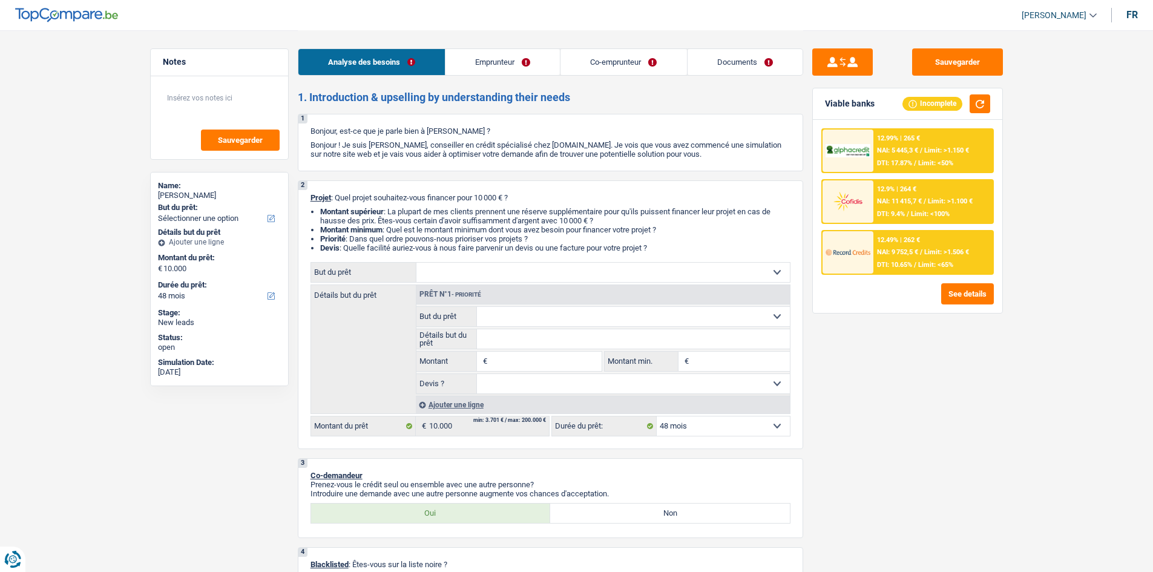
click at [416, 263] on select "Confort maison: meubles, textile, peinture, électroménager, outillage non-profe…" at bounding box center [602, 272] width 373 height 19
select select "houseOrGarden"
type input "10.000"
select select "houseOrGarden"
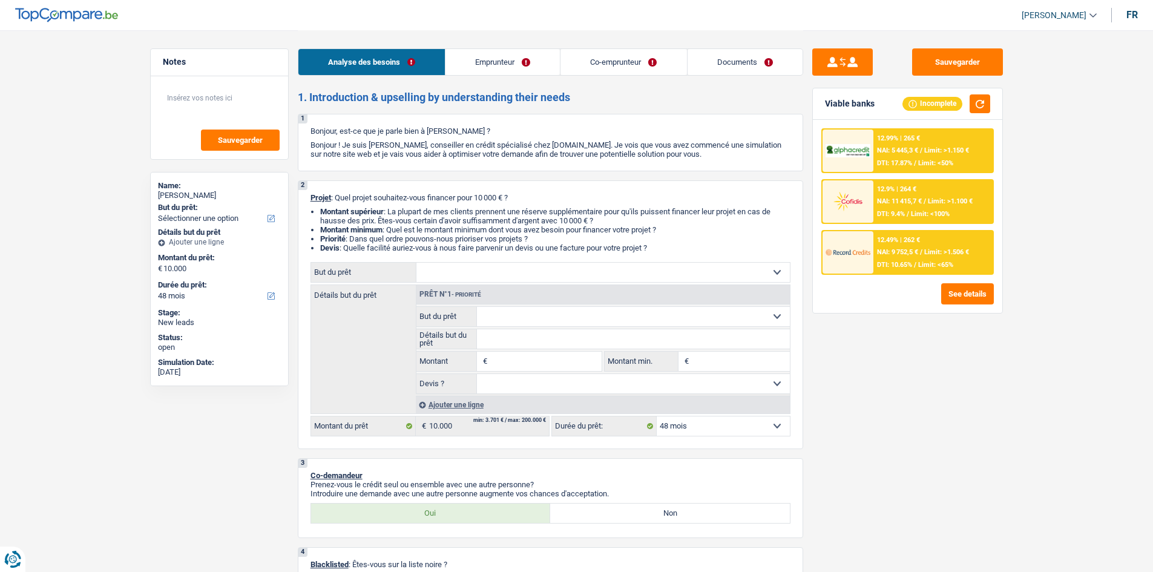
select select "houseOrGarden"
type input "10.000"
select select "houseOrGarden"
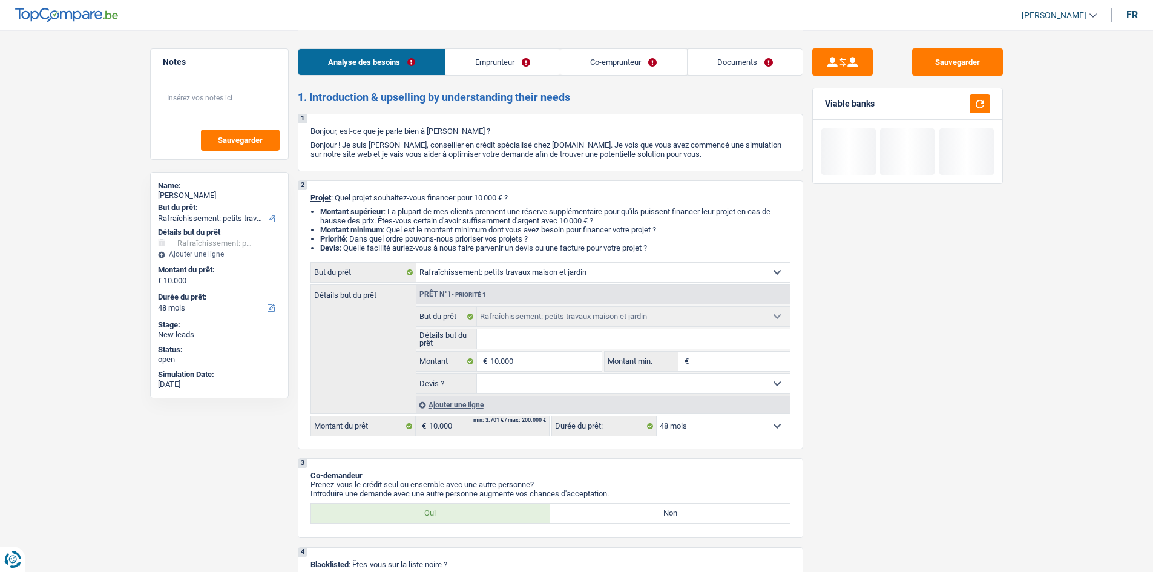
click at [733, 367] on input "Montant min." at bounding box center [741, 361] width 98 height 19
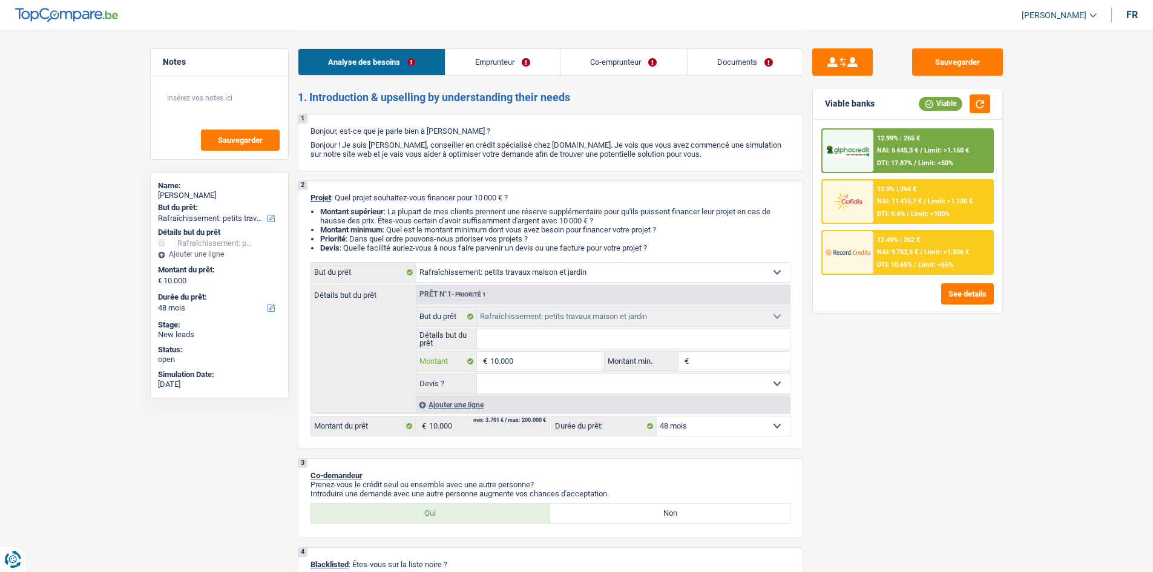
click at [529, 361] on input "10.000" at bounding box center [545, 361] width 111 height 19
type input "1.000"
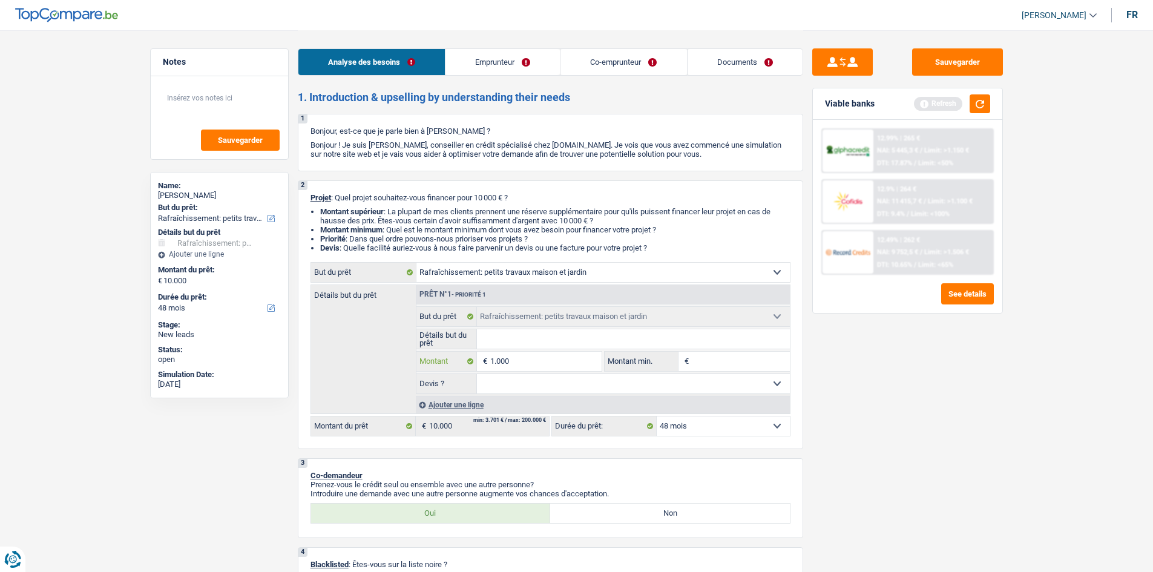
type input "10.001"
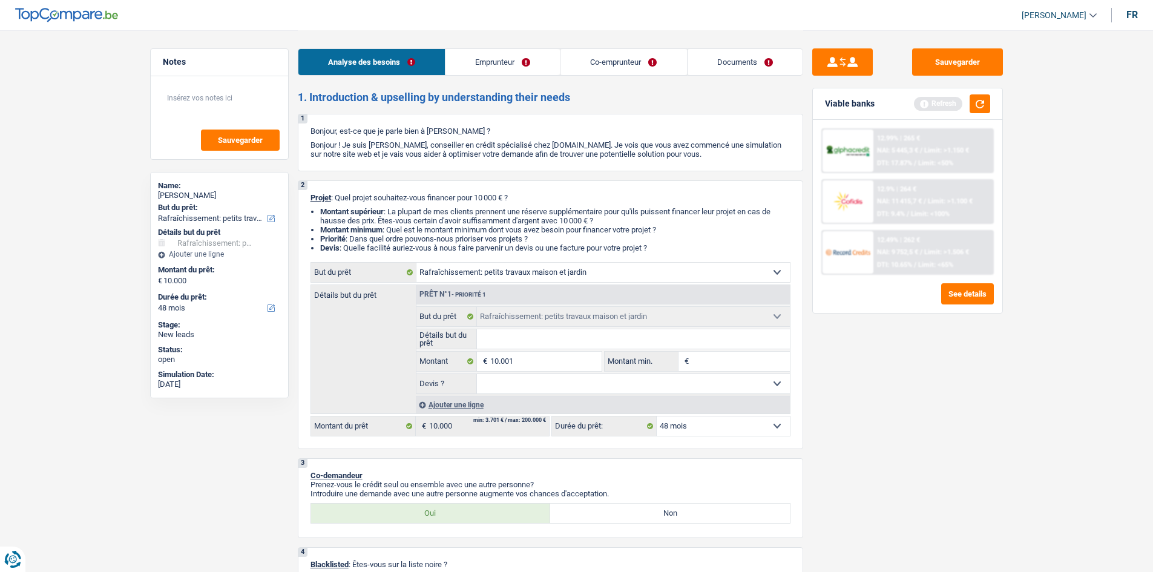
type input "10.001"
click at [969, 477] on div "Sauvegarder Viable banks Refresh 12.99% | 265 € NAI: 5 445,3 € / Limit: >1.150 …" at bounding box center [907, 300] width 209 height 504
select select "60"
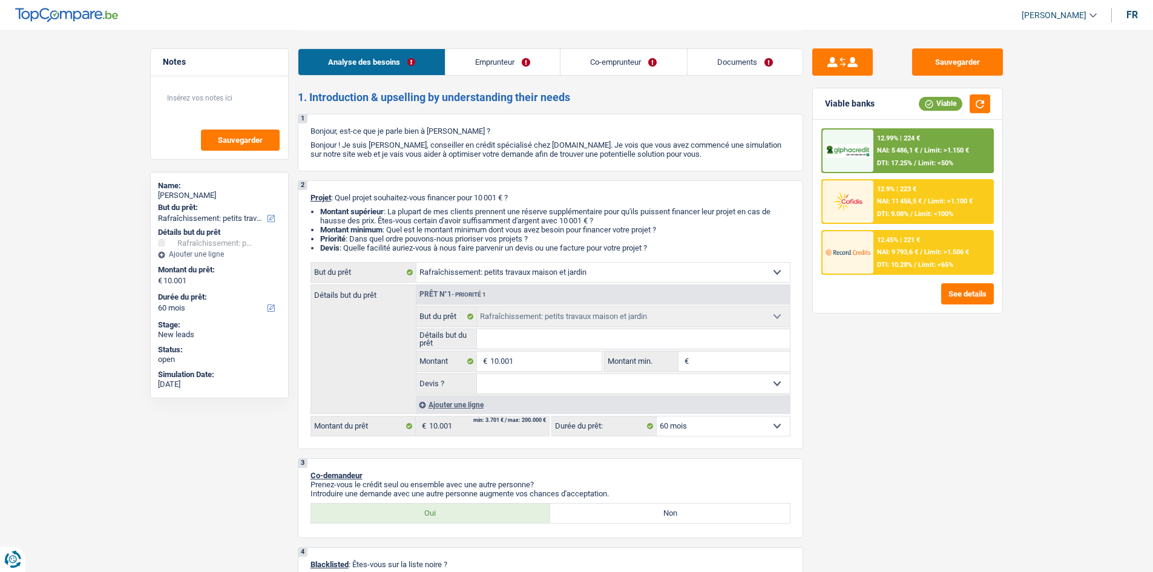
click at [512, 53] on link "Emprunteur" at bounding box center [502, 62] width 114 height 26
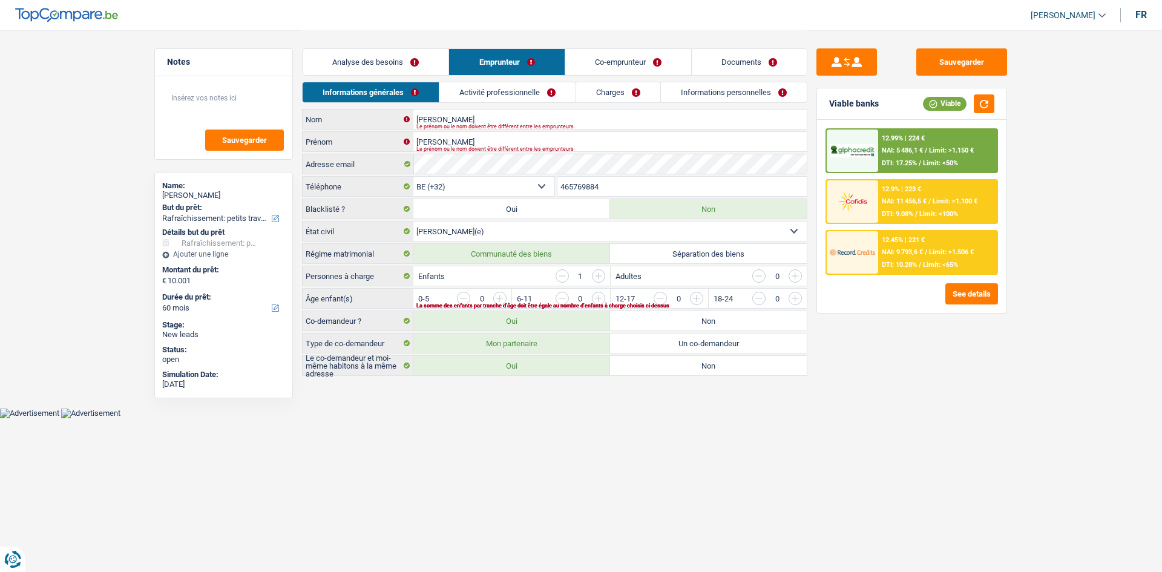
click at [411, 35] on div "Analyse des besoins Emprunteur Co-emprunteur Documents" at bounding box center [554, 55] width 505 height 51
click at [416, 57] on link "Analyse des besoins" at bounding box center [376, 62] width 146 height 26
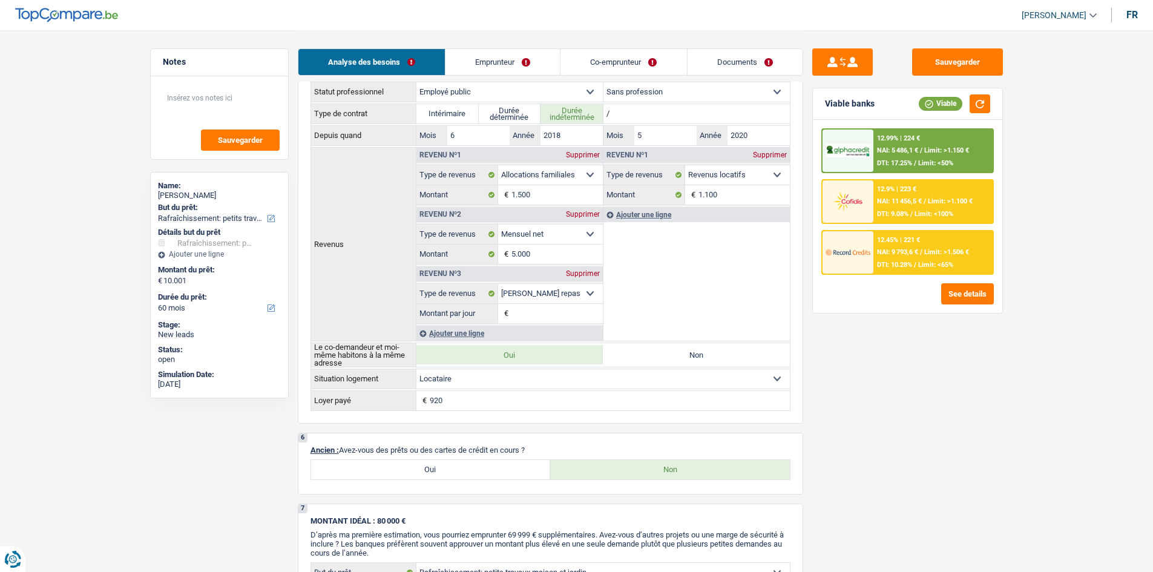
scroll to position [424, 0]
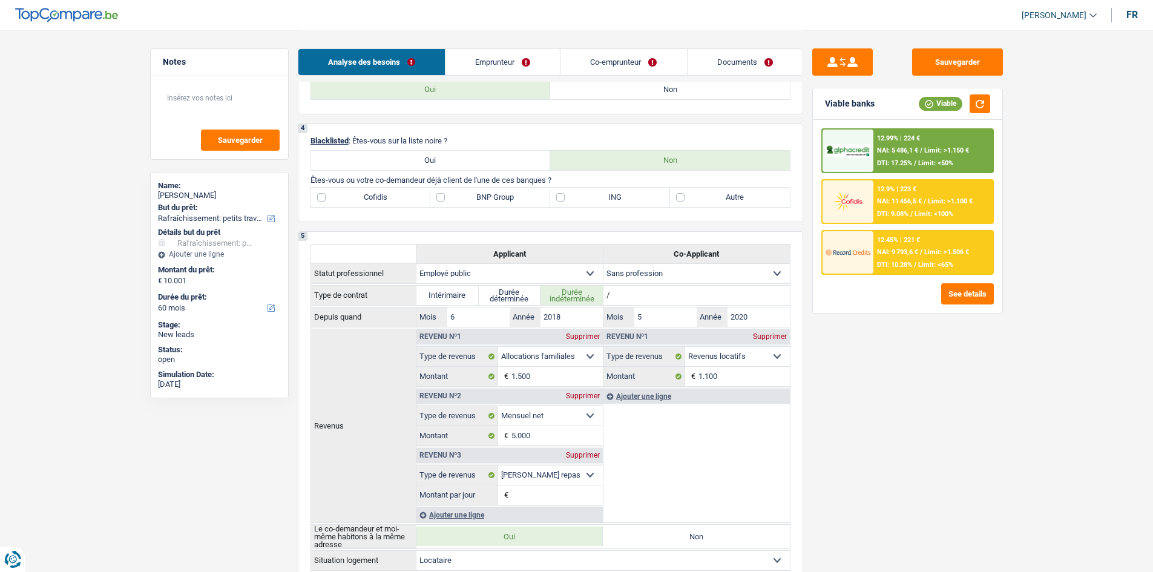
click at [719, 203] on label "Autre" at bounding box center [730, 197] width 120 height 19
click at [719, 203] on input "Autre" at bounding box center [730, 197] width 120 height 19
checkbox input "true"
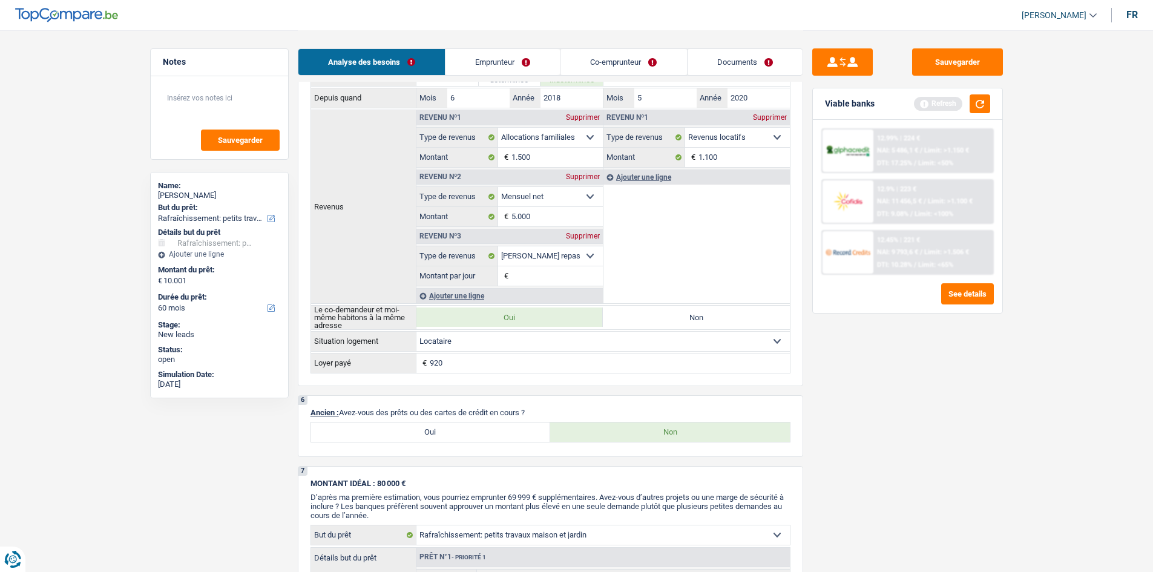
scroll to position [787, 0]
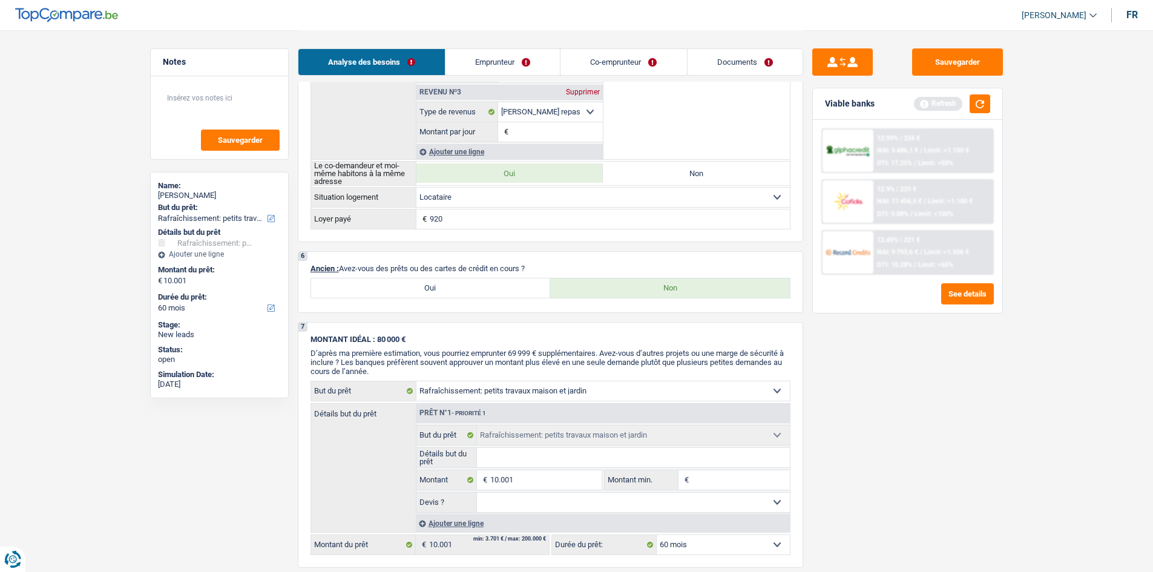
click at [459, 290] on label "Oui" at bounding box center [431, 287] width 240 height 19
click at [459, 290] on input "Oui" at bounding box center [431, 287] width 240 height 19
radio input "true"
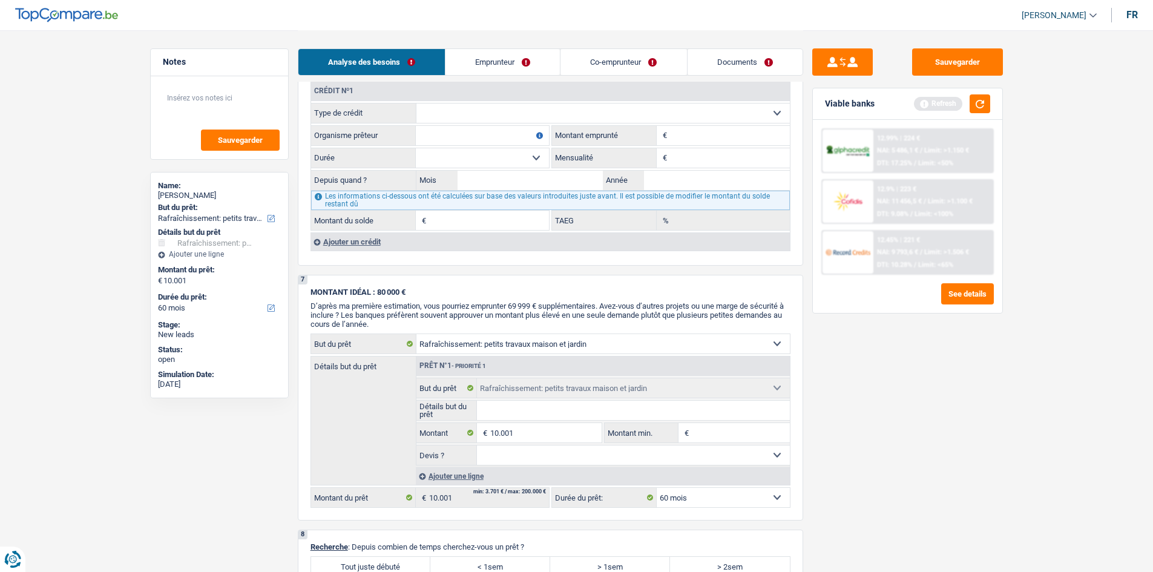
scroll to position [1029, 0]
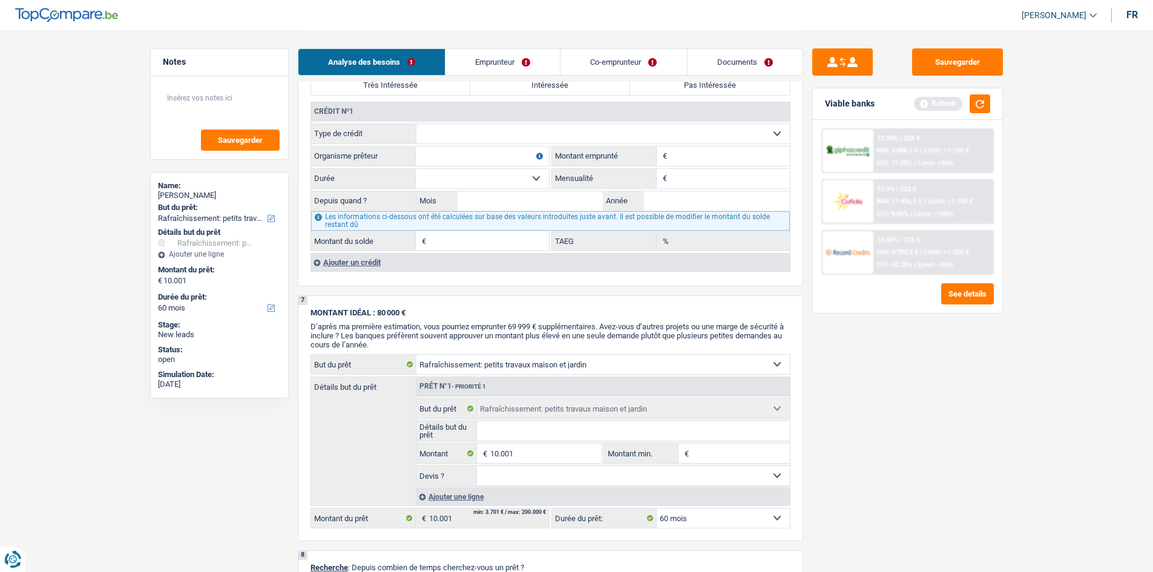
drag, startPoint x: 473, startPoint y: 138, endPoint x: 465, endPoint y: 137, distance: 7.3
click at [466, 138] on select "Carte ou ouverture de crédit Prêt hypothécaire Vente à tempérament Prêt à tempé…" at bounding box center [602, 133] width 373 height 19
select select "personalLoan"
type input "0"
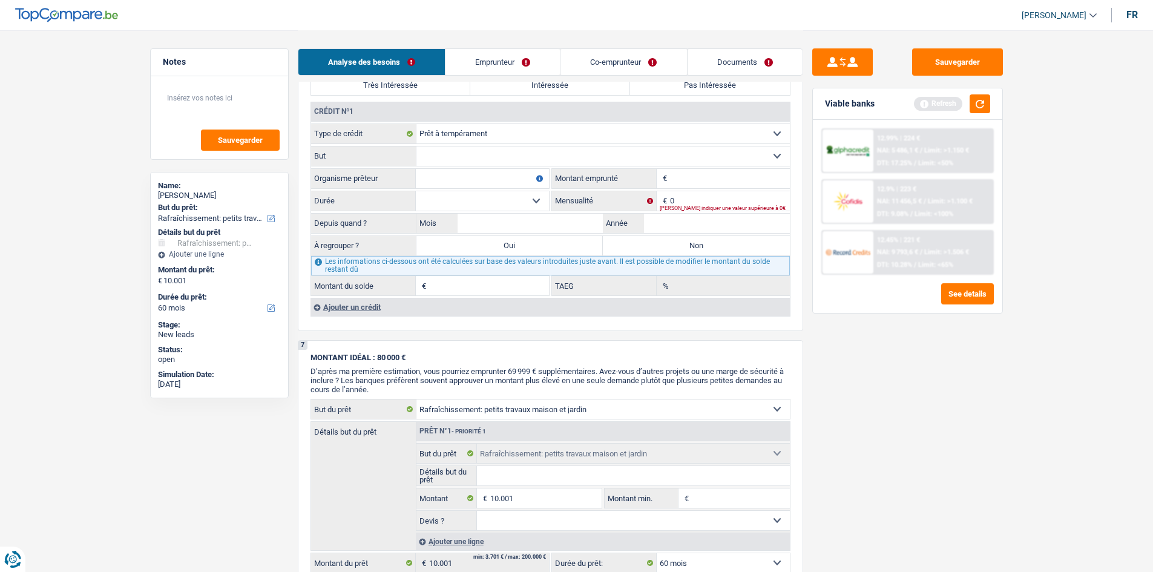
click at [463, 162] on select "Confort maison: meubles, textile, peinture, électroménager, outillage non-profe…" at bounding box center [602, 155] width 373 height 19
drag, startPoint x: 402, startPoint y: 212, endPoint x: 400, endPoint y: 205, distance: 6.9
click at [401, 211] on fieldset "Carte ou ouverture de crédit Prêt hypothécaire Vente à tempérament Prêt à tempé…" at bounding box center [550, 209] width 479 height 172
click at [431, 177] on input "Organisme prêteur" at bounding box center [482, 178] width 133 height 19
type input "alpha credit"
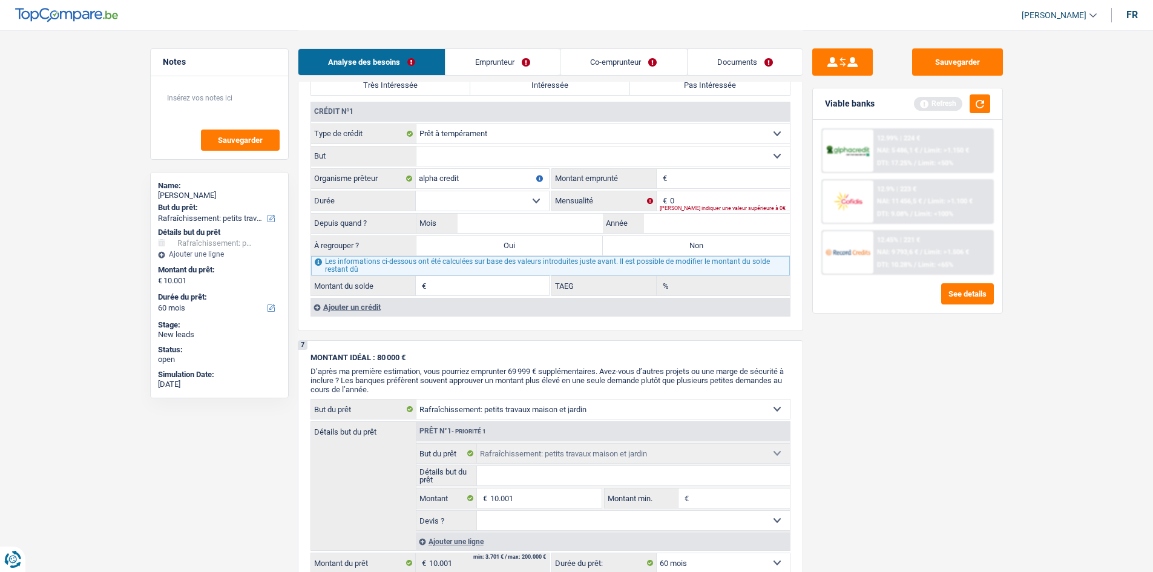
drag, startPoint x: 480, startPoint y: 128, endPoint x: 483, endPoint y: 142, distance: 14.2
click at [480, 128] on select "Carte ou ouverture de crédit Prêt hypothécaire Vente à tempérament Prêt à tempé…" at bounding box center [602, 133] width 373 height 19
select select "carLoan"
click at [416, 124] on select "Carte ou ouverture de crédit Prêt hypothécaire Vente à tempérament Prêt à tempé…" at bounding box center [602, 133] width 373 height 19
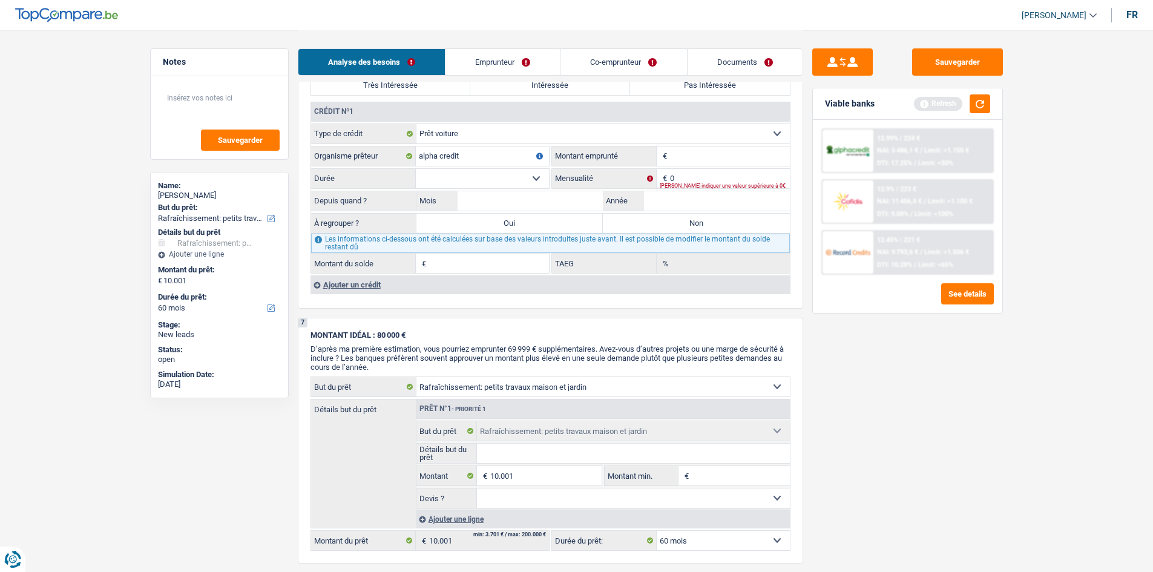
click at [683, 160] on input "Montant" at bounding box center [730, 155] width 120 height 19
type input "24.000"
click at [681, 171] on input "0" at bounding box center [730, 178] width 120 height 19
type input "350"
click at [661, 208] on input "Année" at bounding box center [717, 200] width 146 height 19
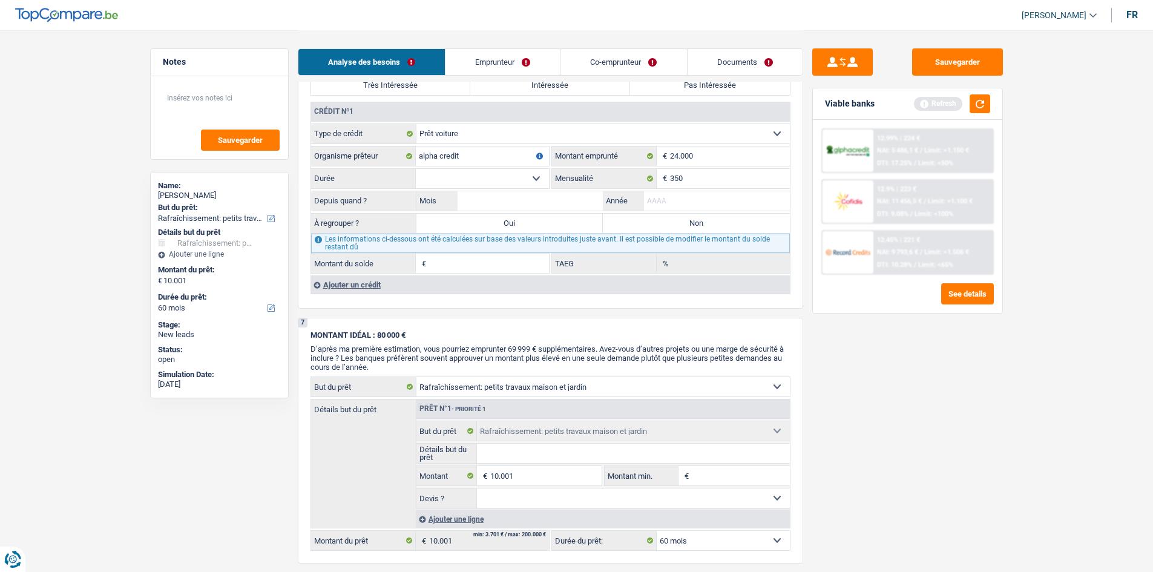
click at [508, 167] on fieldset "Carte ou ouverture de crédit Prêt hypothécaire Vente à tempérament Prêt à tempé…" at bounding box center [550, 198] width 479 height 150
click at [649, 197] on input "Année" at bounding box center [717, 200] width 146 height 19
type input "2018"
click at [574, 204] on input "Mois" at bounding box center [530, 200] width 146 height 19
type input "05"
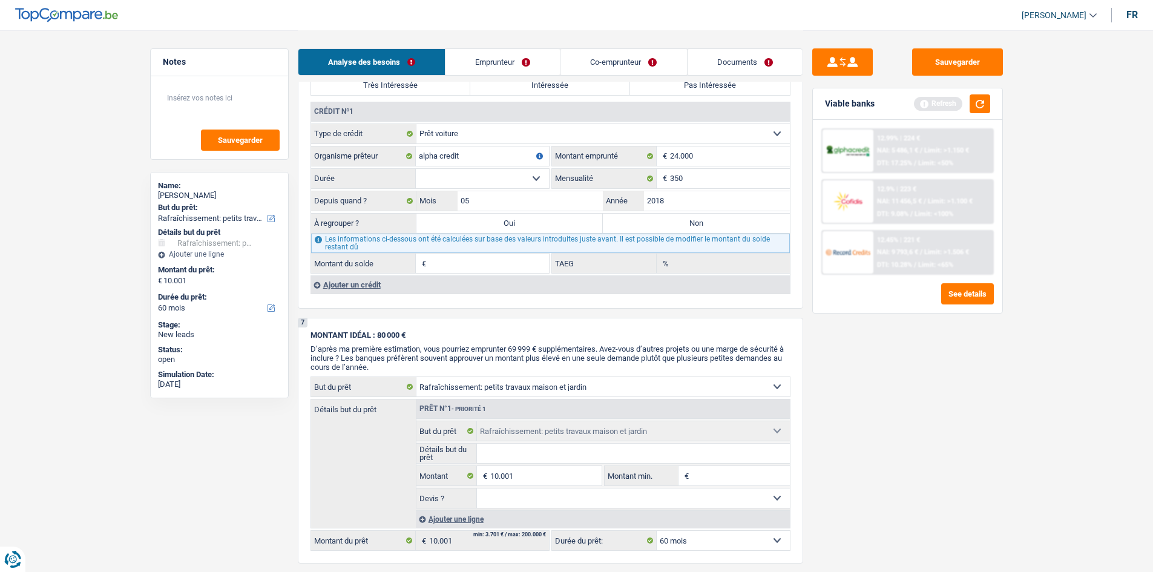
click at [860, 333] on div "Sauvegarder Viable banks Refresh 12.99% | 224 € NAI: 5 486,1 € / Limit: >1.150 …" at bounding box center [907, 300] width 209 height 504
click at [453, 175] on select "12 mois 18 mois 24 mois 30 mois 36 mois 42 mois 48 mois 60 mois 72 mois 84 mois…" at bounding box center [482, 178] width 133 height 19
select select "84"
click at [416, 169] on select "12 mois 18 mois 24 mois 30 mois 36 mois 42 mois 48 mois 60 mois 72 mois 84 mois…" at bounding box center [482, 178] width 133 height 19
type input "1"
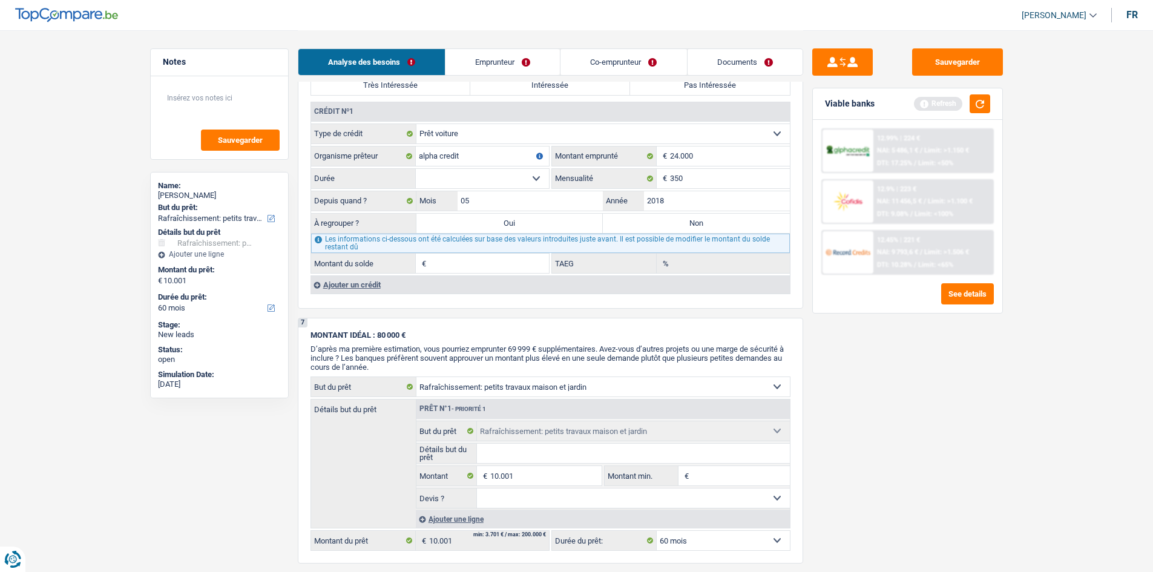
type input "6,11"
drag, startPoint x: 491, startPoint y: 309, endPoint x: 519, endPoint y: 311, distance: 28.5
click at [637, 225] on label "Non" at bounding box center [696, 223] width 187 height 19
click at [637, 225] on input "Non" at bounding box center [696, 223] width 187 height 19
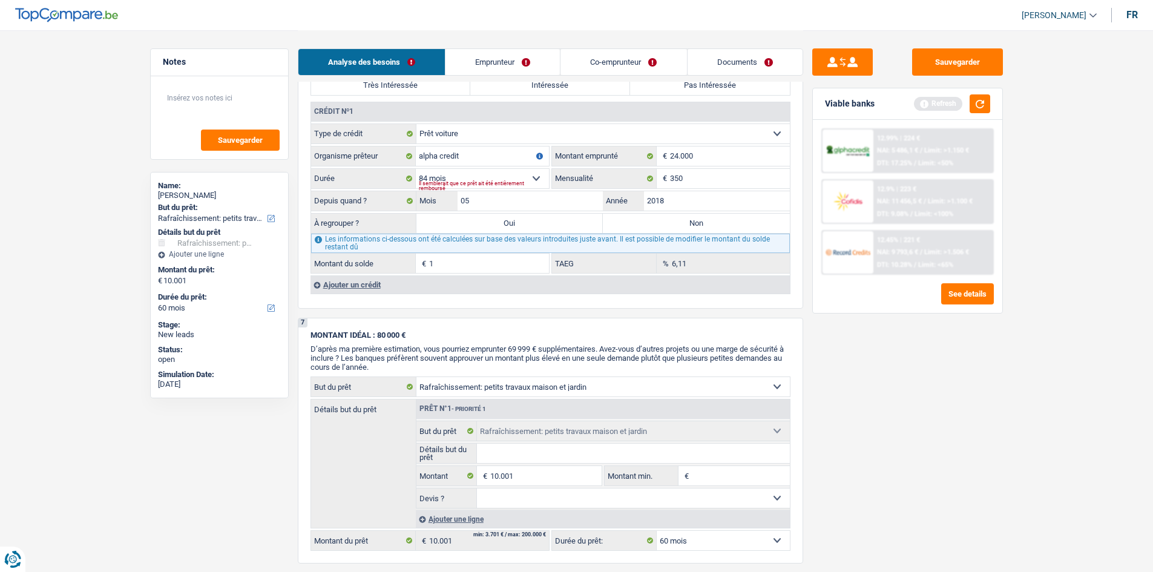
radio input "true"
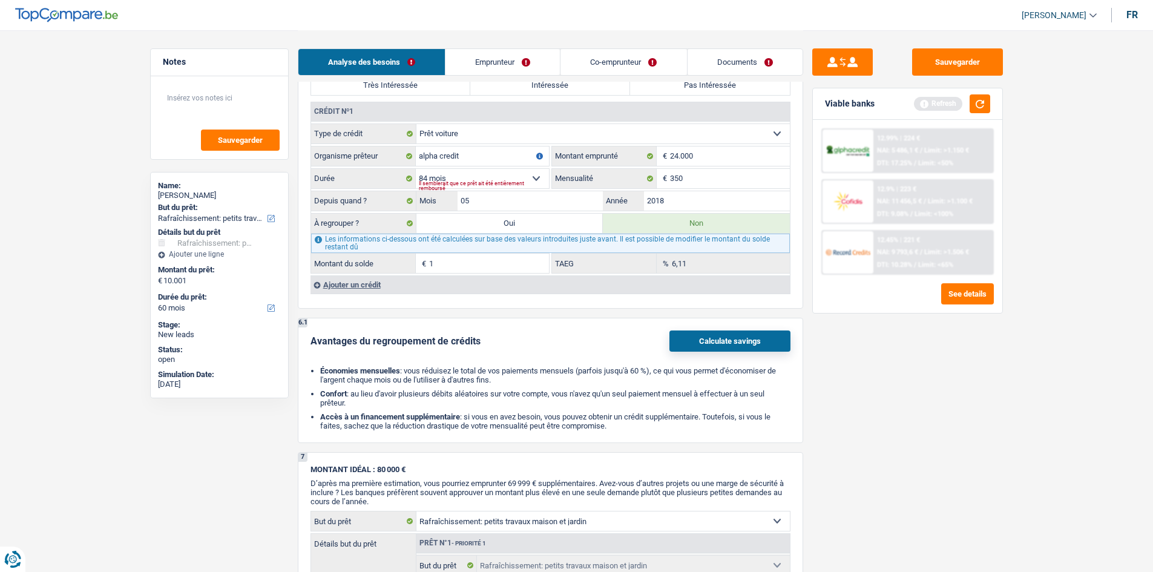
click at [845, 365] on div "Sauvegarder Viable banks Refresh 12.99% | 224 € NAI: 5 486,1 € / Limit: >1.150 …" at bounding box center [907, 300] width 209 height 504
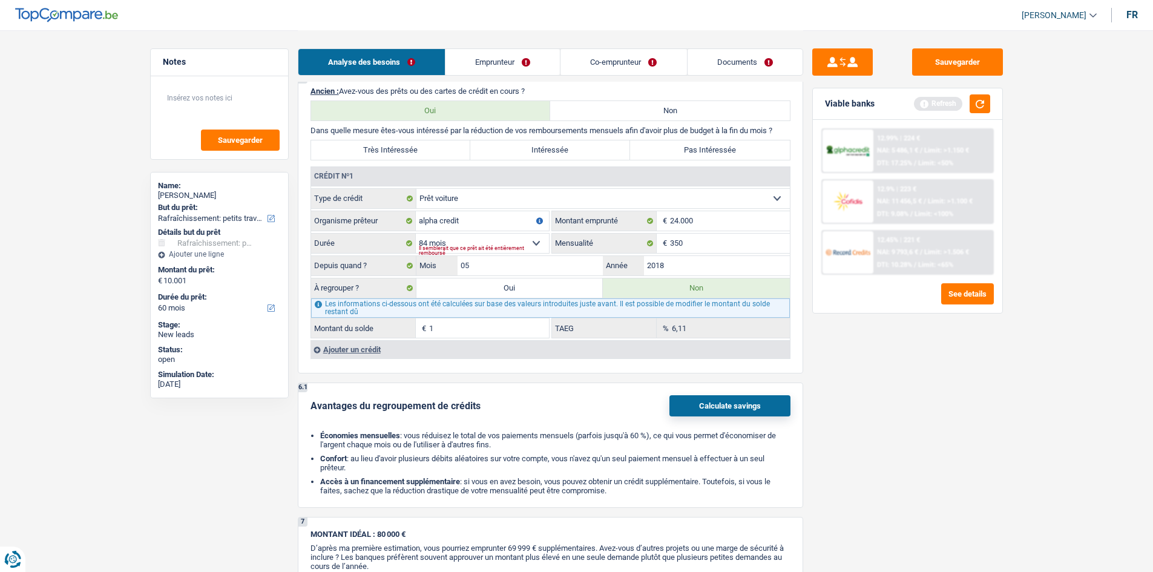
scroll to position [847, 0]
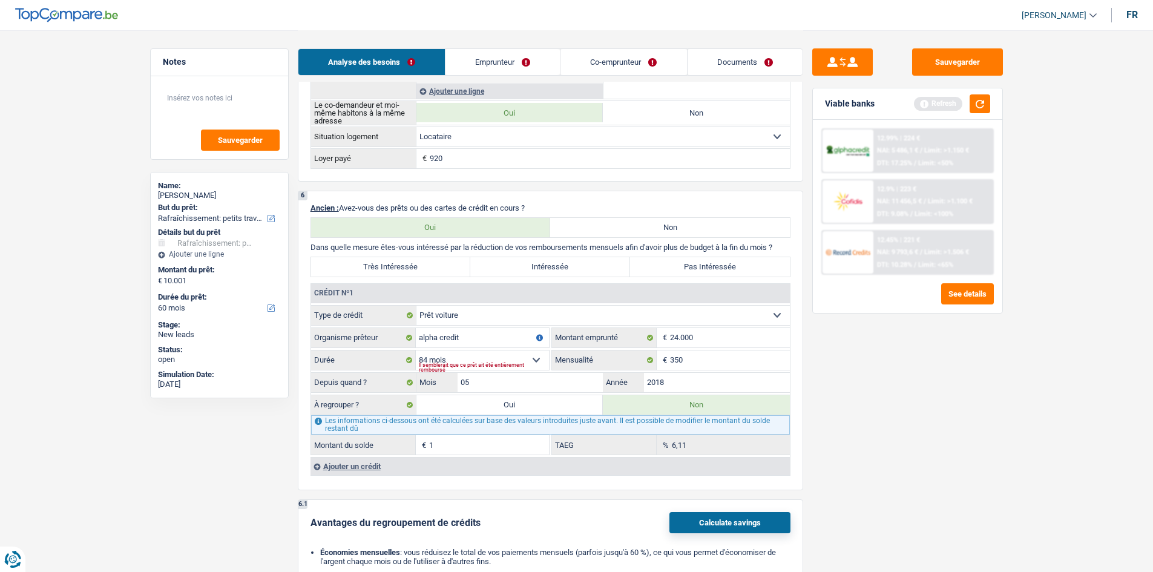
click at [362, 467] on div "Ajouter un crédit" at bounding box center [549, 466] width 479 height 18
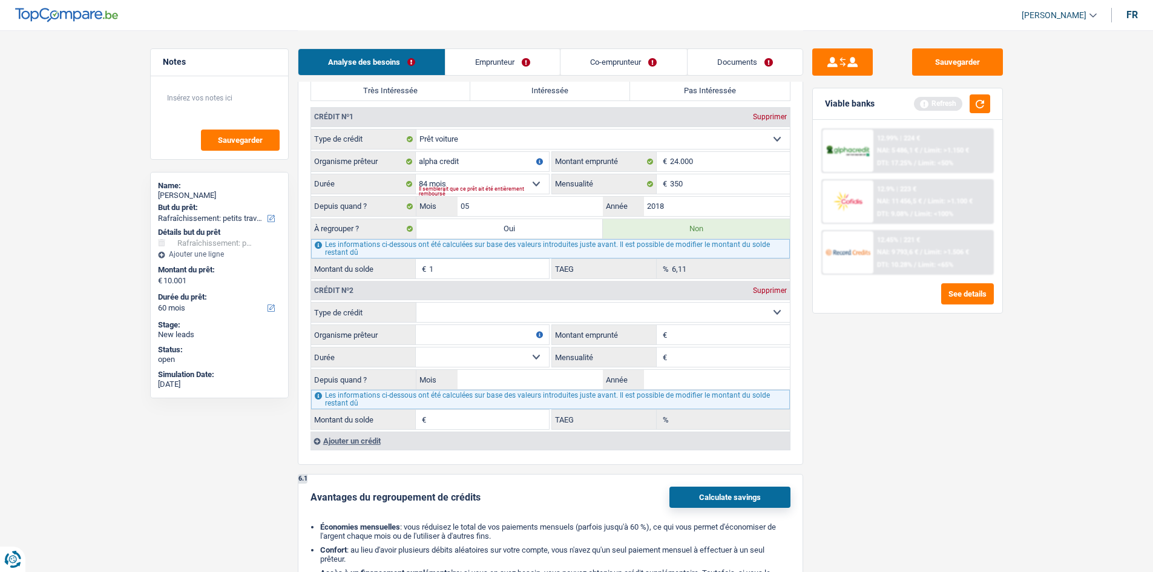
scroll to position [1150, 0]
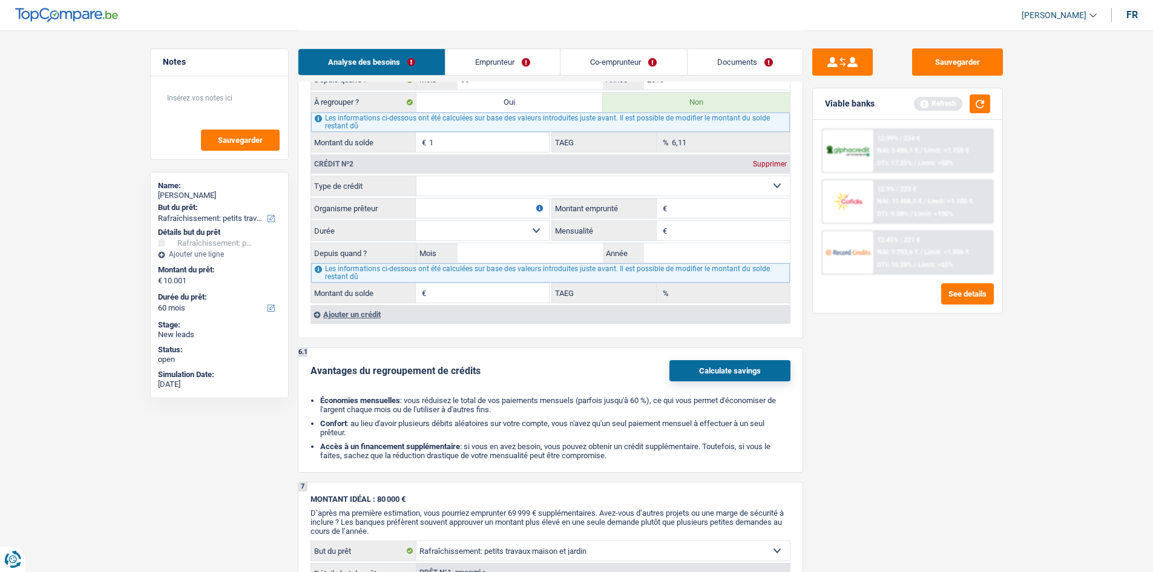
click at [442, 186] on select "Carte ou ouverture de crédit Prêt hypothécaire Vente à tempérament Prêt à tempé…" at bounding box center [602, 185] width 373 height 19
drag, startPoint x: 893, startPoint y: 381, endPoint x: 894, endPoint y: 373, distance: 7.3
click at [895, 378] on div "Sauvegarder Viable banks Refresh 12.99% | 224 € NAI: 5 486,1 € / Limit: >1.150 …" at bounding box center [907, 300] width 209 height 504
click at [535, 176] on select "Carte ou ouverture de crédit Prêt hypothécaire Vente à tempérament Prêt à tempé…" at bounding box center [602, 185] width 373 height 19
click at [768, 159] on div "Crédit nº2 Supprimer" at bounding box center [550, 163] width 479 height 19
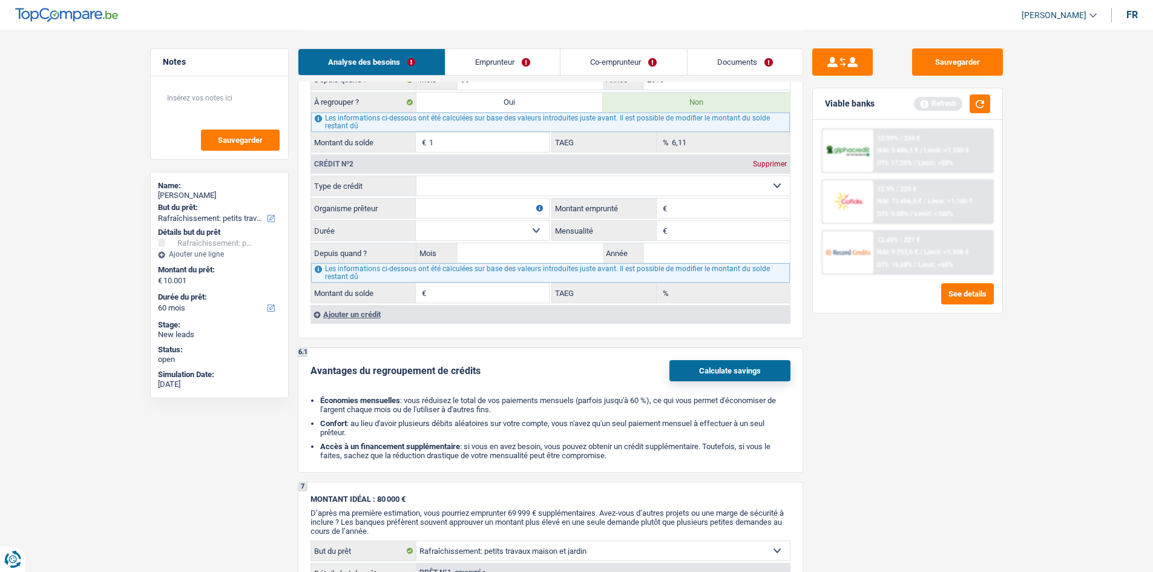
click at [759, 168] on div "Supprimer" at bounding box center [770, 163] width 40 height 7
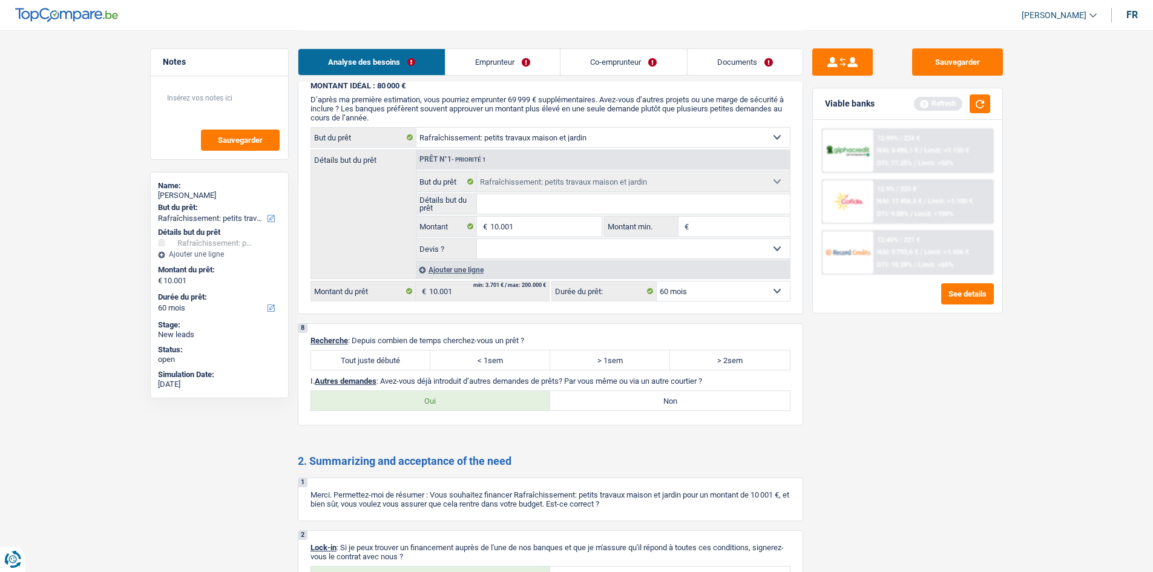
scroll to position [1556, 0]
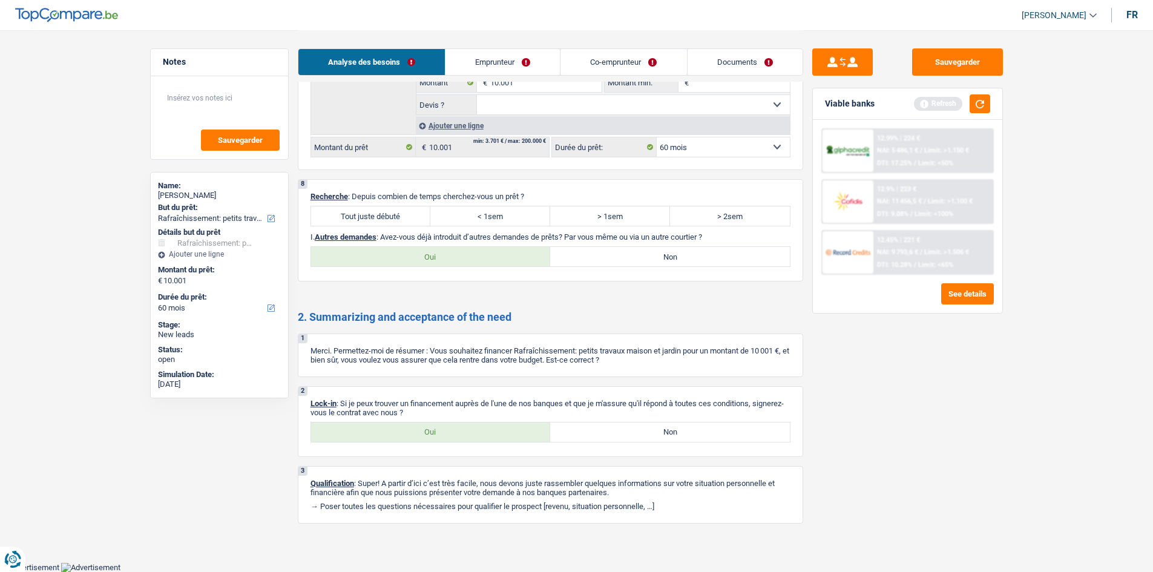
click at [613, 255] on label "Non" at bounding box center [670, 256] width 240 height 19
click at [613, 255] on input "Non" at bounding box center [670, 256] width 240 height 19
radio input "true"
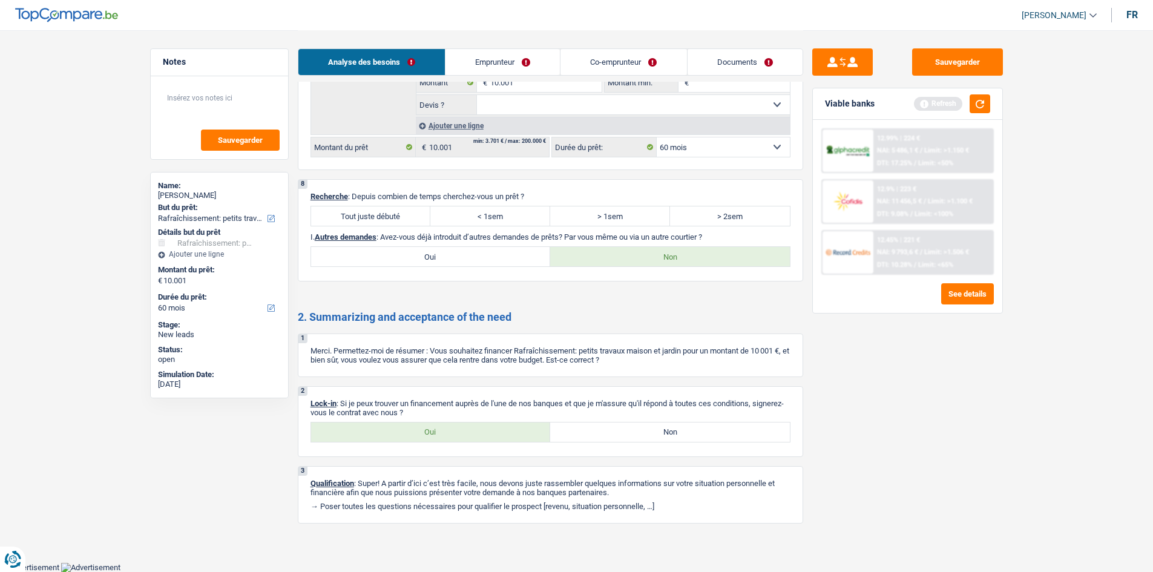
click at [378, 433] on label "Oui" at bounding box center [431, 431] width 240 height 19
click at [378, 433] on input "Oui" at bounding box center [431, 431] width 240 height 19
radio input "true"
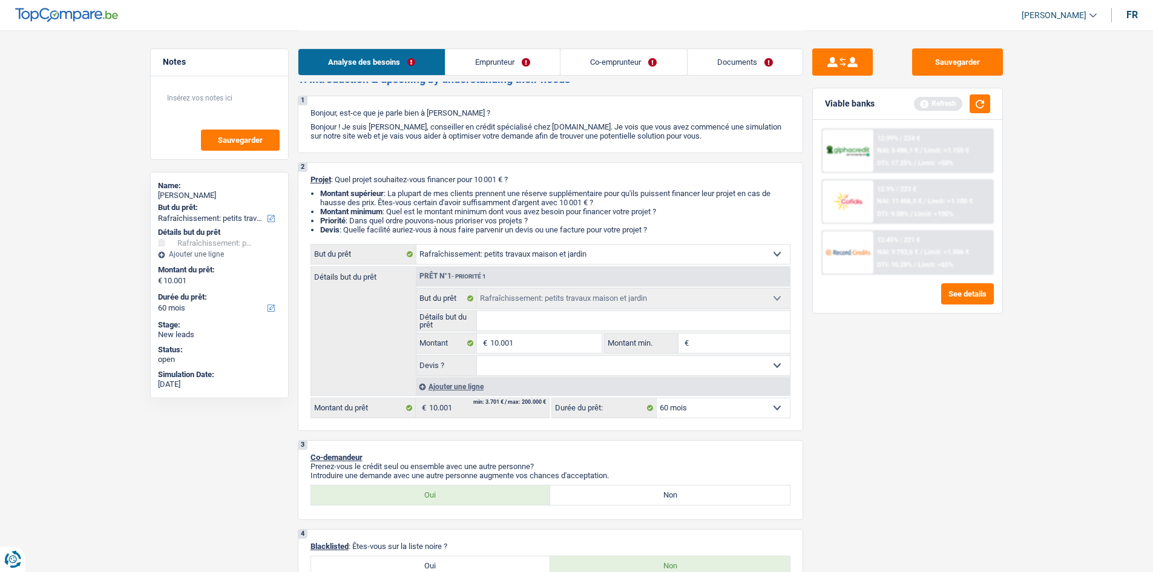
scroll to position [0, 0]
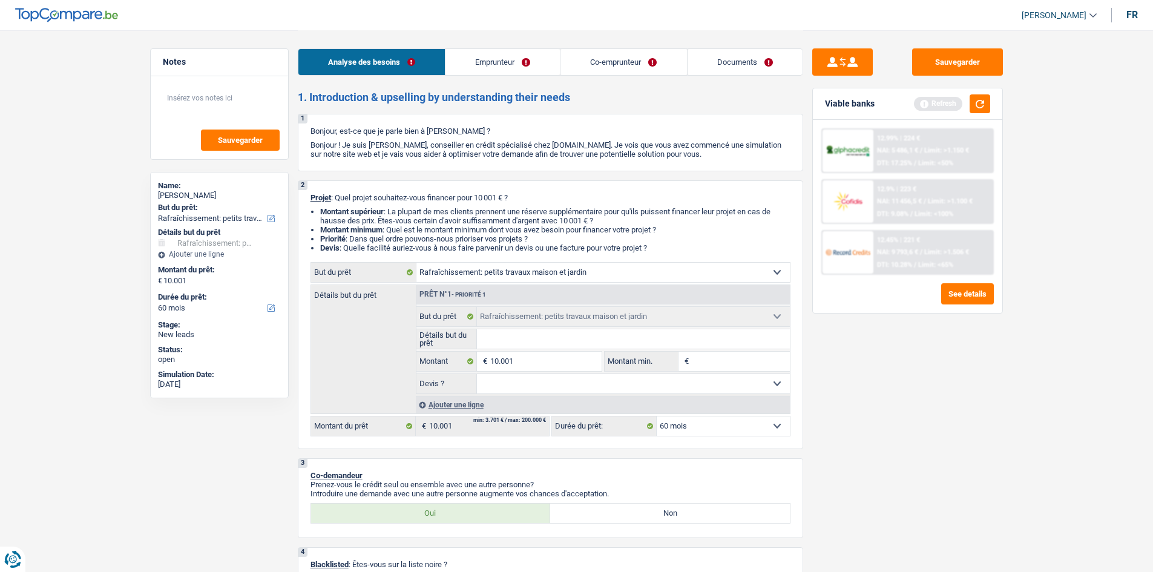
click at [499, 62] on link "Emprunteur" at bounding box center [502, 62] width 114 height 26
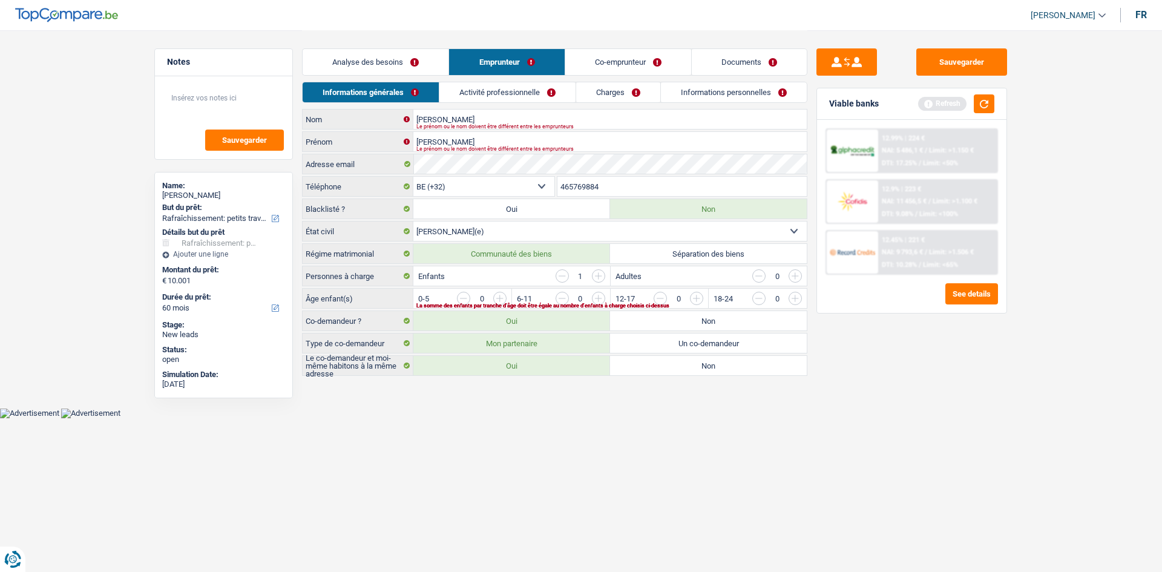
click at [414, 59] on link "Analyse des besoins" at bounding box center [376, 62] width 146 height 26
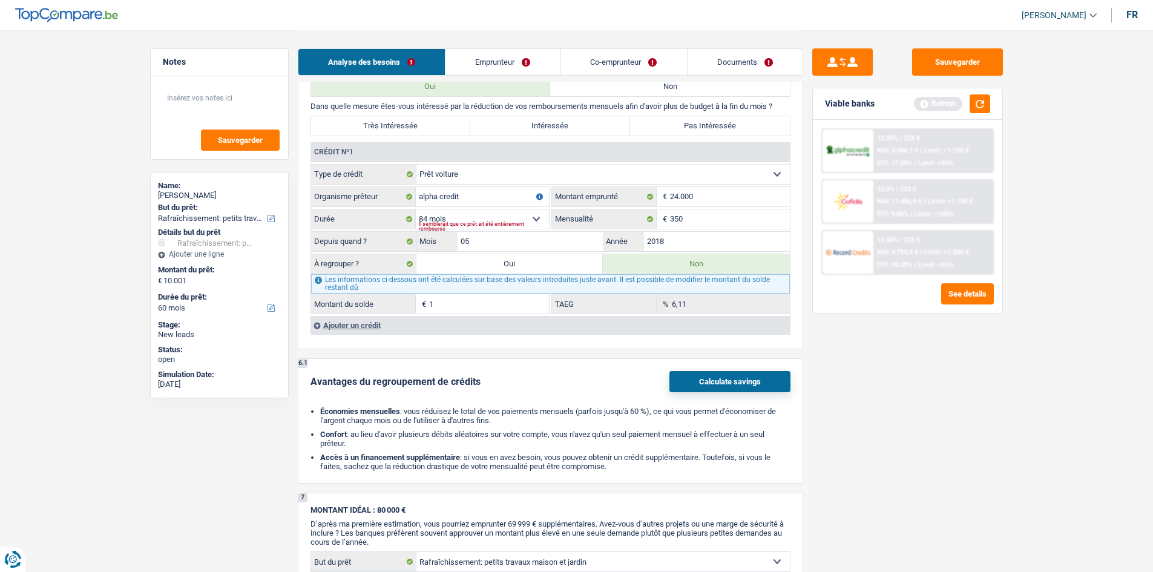
scroll to position [847, 0]
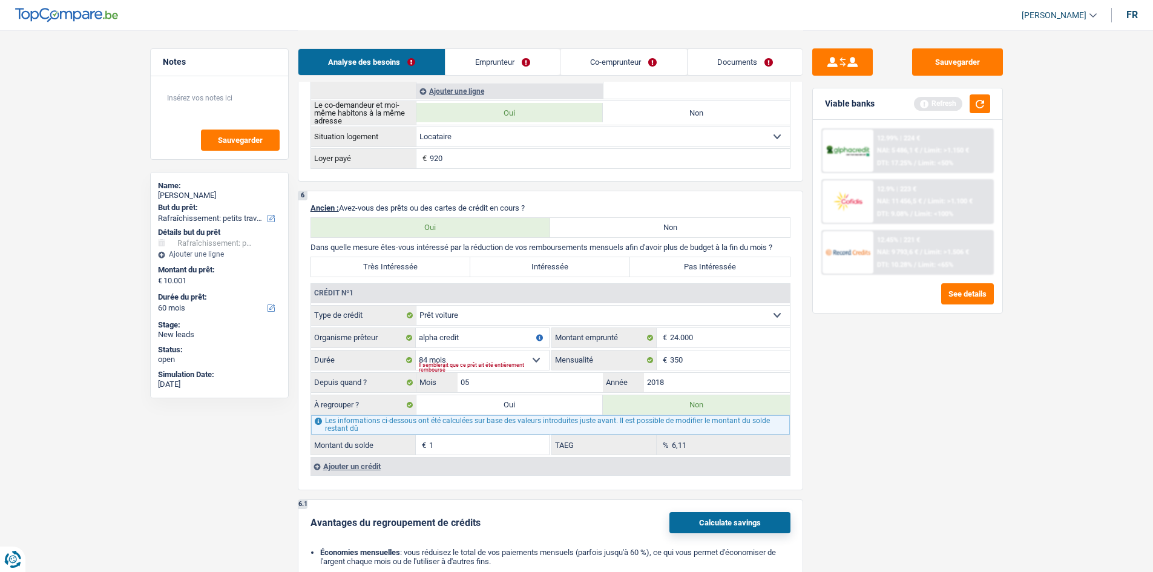
click at [677, 261] on label "Pas Intéressée" at bounding box center [710, 266] width 160 height 19
click at [677, 261] on input "Pas Intéressée" at bounding box center [710, 266] width 160 height 19
radio input "true"
click at [513, 65] on link "Emprunteur" at bounding box center [502, 62] width 114 height 26
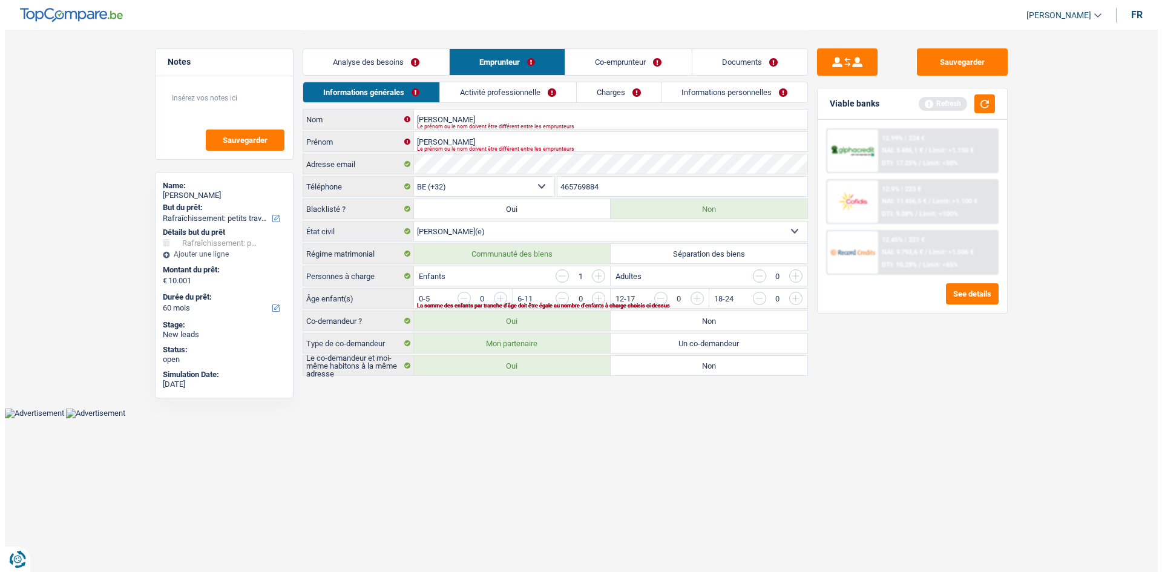
scroll to position [0, 0]
click at [692, 418] on html "Vous avez le contrôle de vos données Nous utilisons des cookies, tout comme nos…" at bounding box center [581, 209] width 1162 height 418
click at [594, 296] on input "button" at bounding box center [844, 301] width 504 height 19
click at [566, 96] on link "Activité professionnelle" at bounding box center [508, 92] width 136 height 20
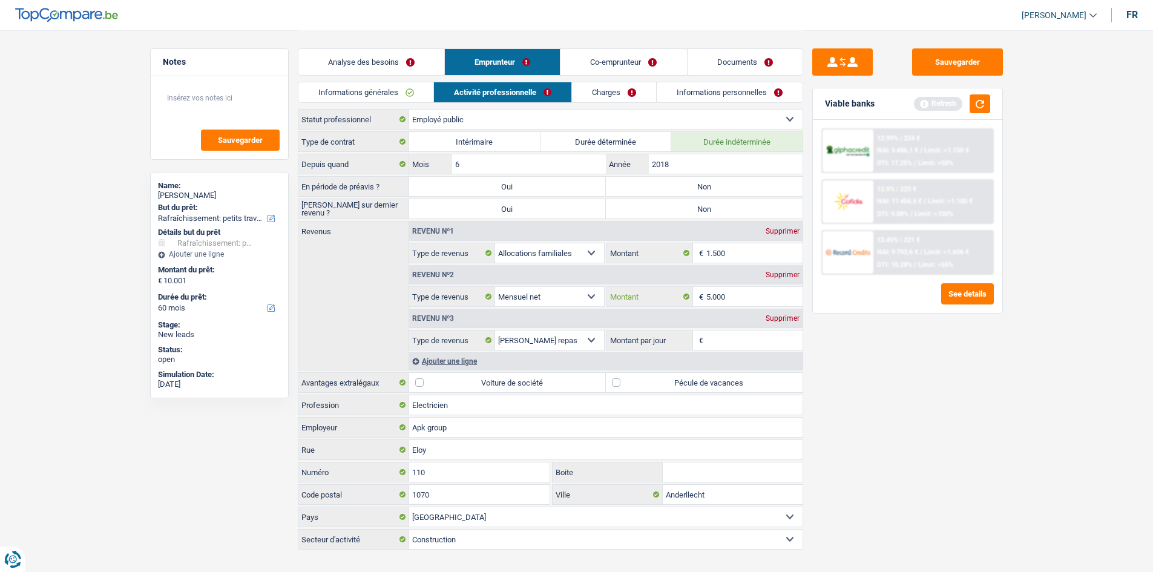
click at [747, 296] on input "5.000" at bounding box center [754, 296] width 96 height 19
click at [756, 252] on input "1.500" at bounding box center [754, 252] width 96 height 19
type input "170"
click at [776, 324] on div "Revenu nº3 Supprimer" at bounding box center [605, 318] width 393 height 19
drag, startPoint x: 775, startPoint y: 319, endPoint x: 759, endPoint y: 319, distance: 15.7
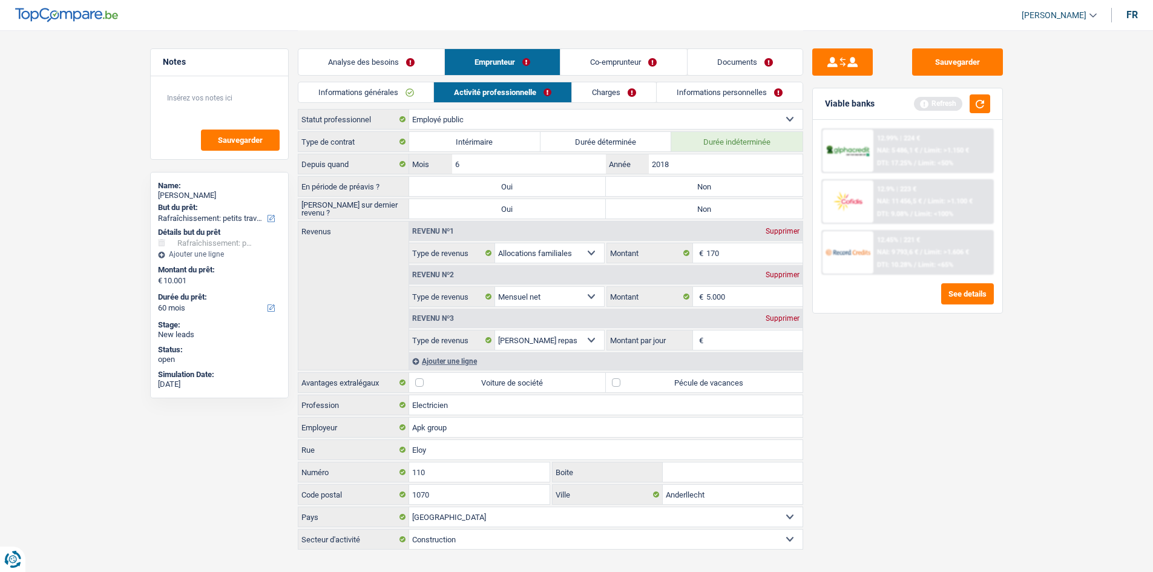
click at [773, 319] on div "Supprimer" at bounding box center [782, 318] width 40 height 7
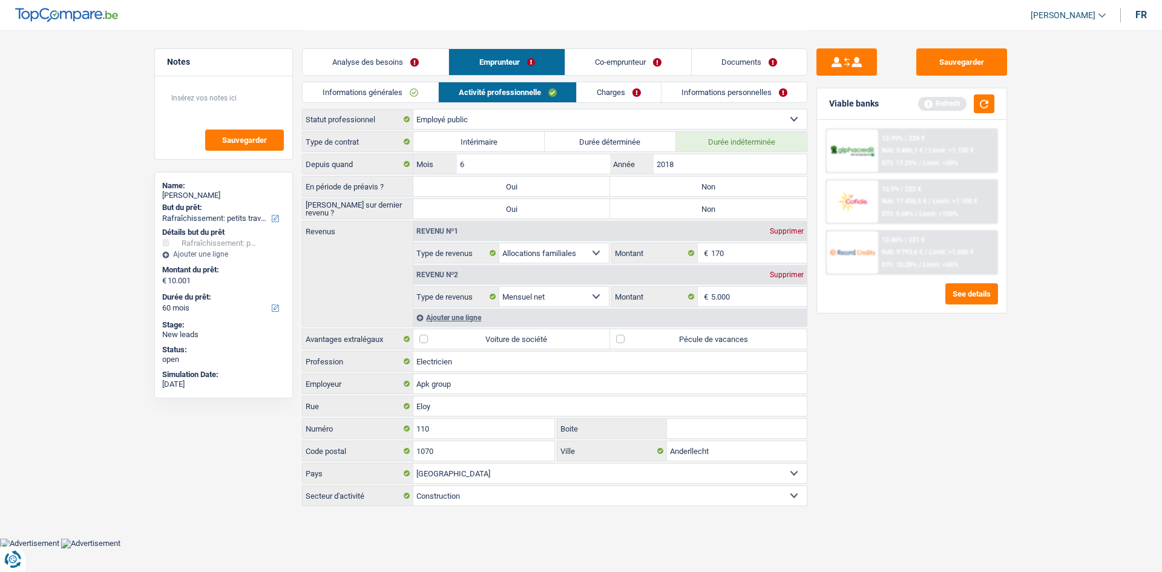
drag, startPoint x: 636, startPoint y: 325, endPoint x: 643, endPoint y: 335, distance: 10.9
click at [638, 327] on div "Type de contrat Intérimaire Durée déterminée Durée indéterminée Depuis quand 6 …" at bounding box center [554, 318] width 505 height 375
click at [643, 335] on label "Pécule de vacances" at bounding box center [708, 338] width 197 height 19
click at [643, 335] on input "Pécule de vacances" at bounding box center [708, 338] width 197 height 19
checkbox input "true"
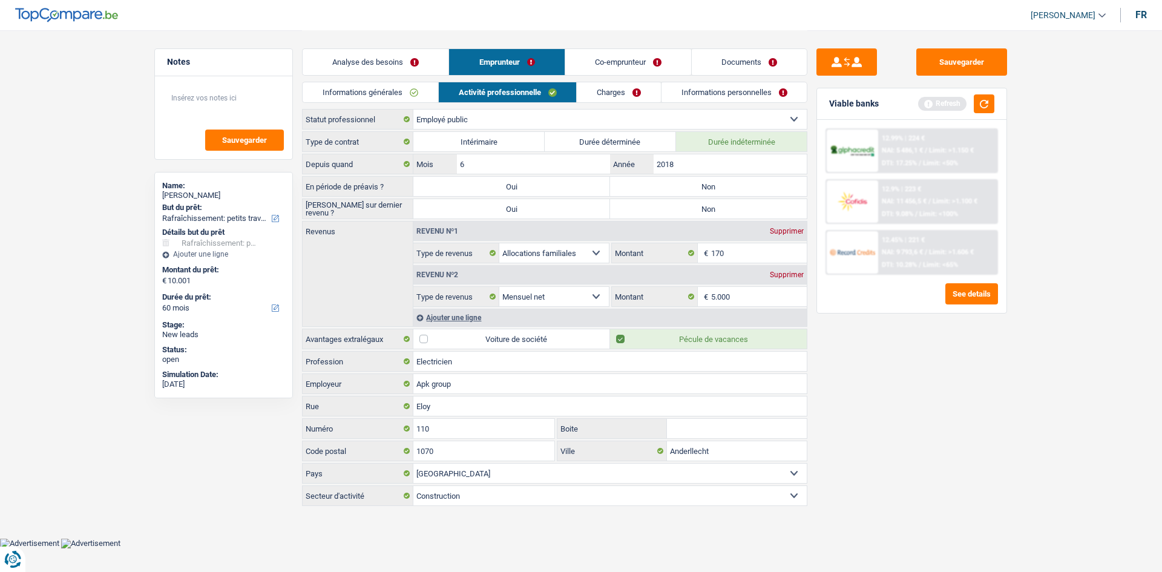
click at [595, 91] on link "Charges" at bounding box center [619, 92] width 84 height 20
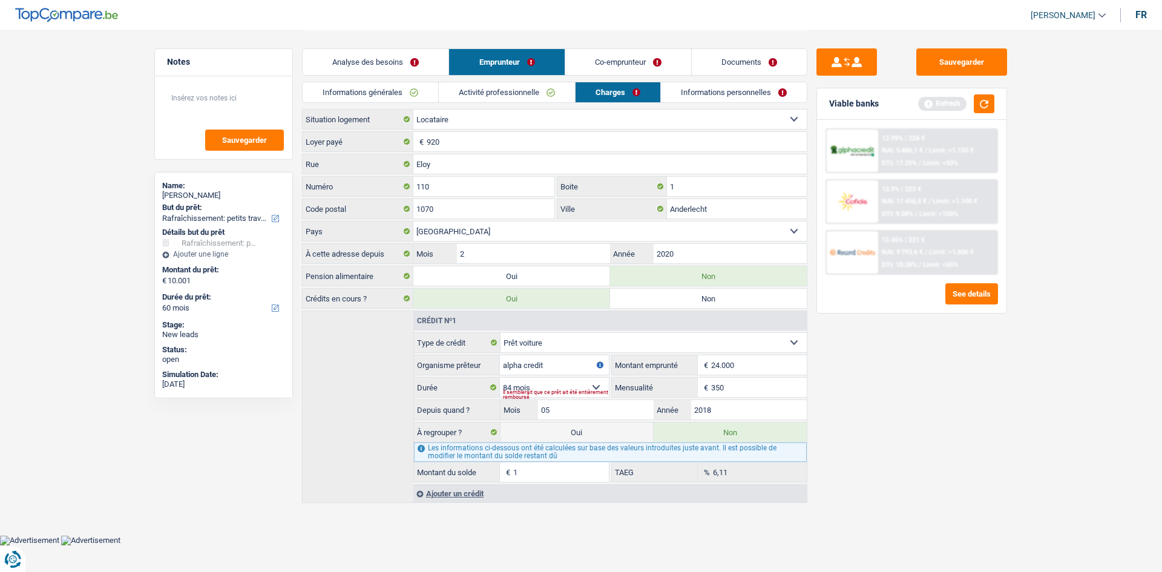
click at [473, 97] on link "Activité professionnelle" at bounding box center [507, 92] width 136 height 20
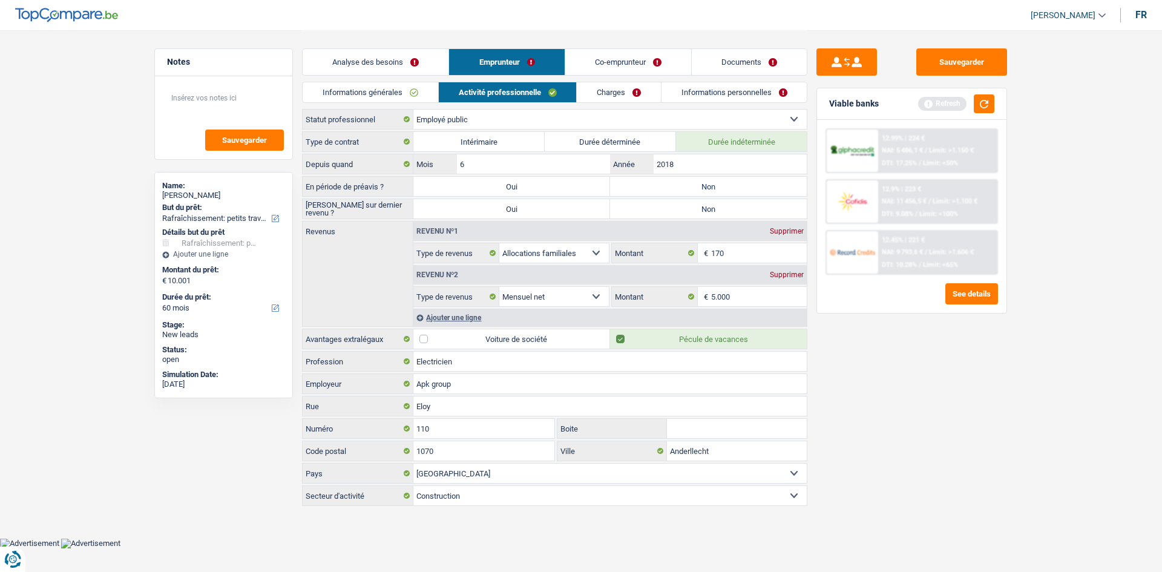
click at [396, 94] on link "Informations générales" at bounding box center [371, 92] width 136 height 20
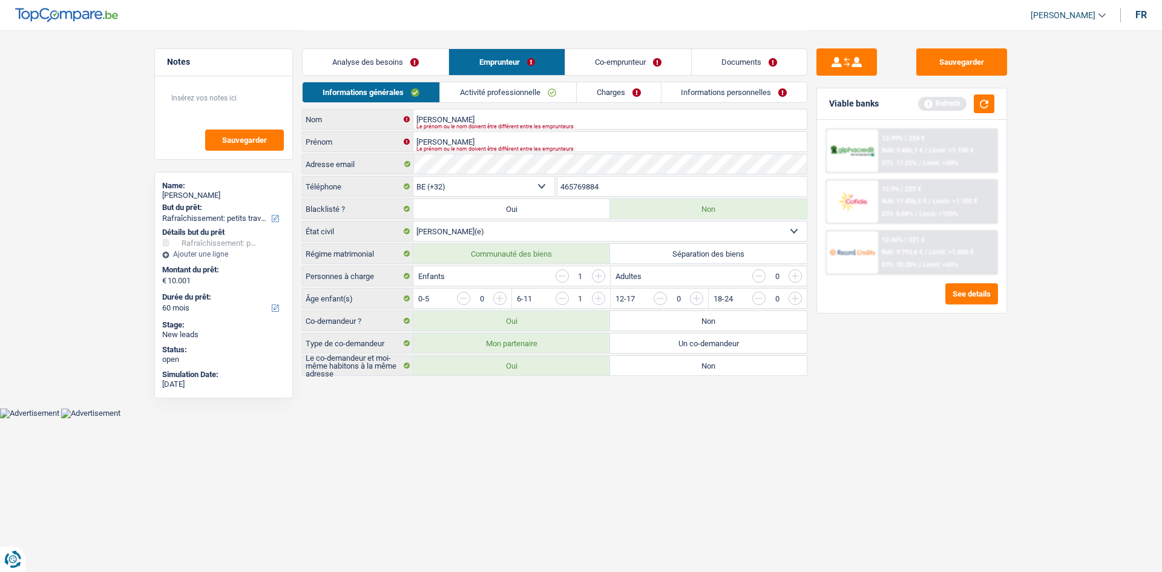
click at [536, 88] on link "Activité professionnelle" at bounding box center [508, 92] width 136 height 20
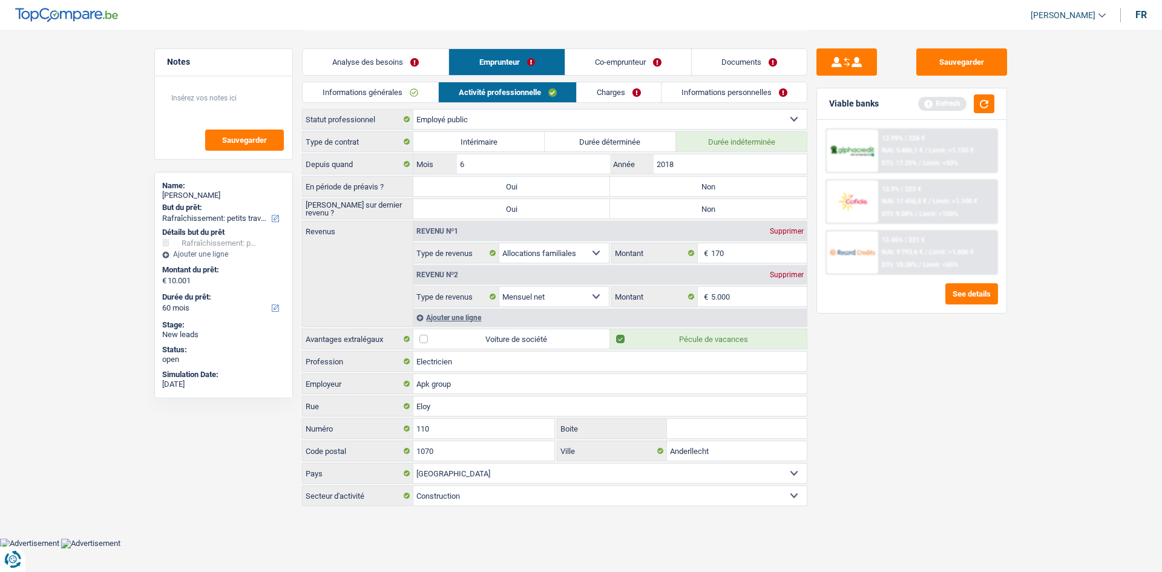
click at [613, 90] on link "Charges" at bounding box center [619, 92] width 84 height 20
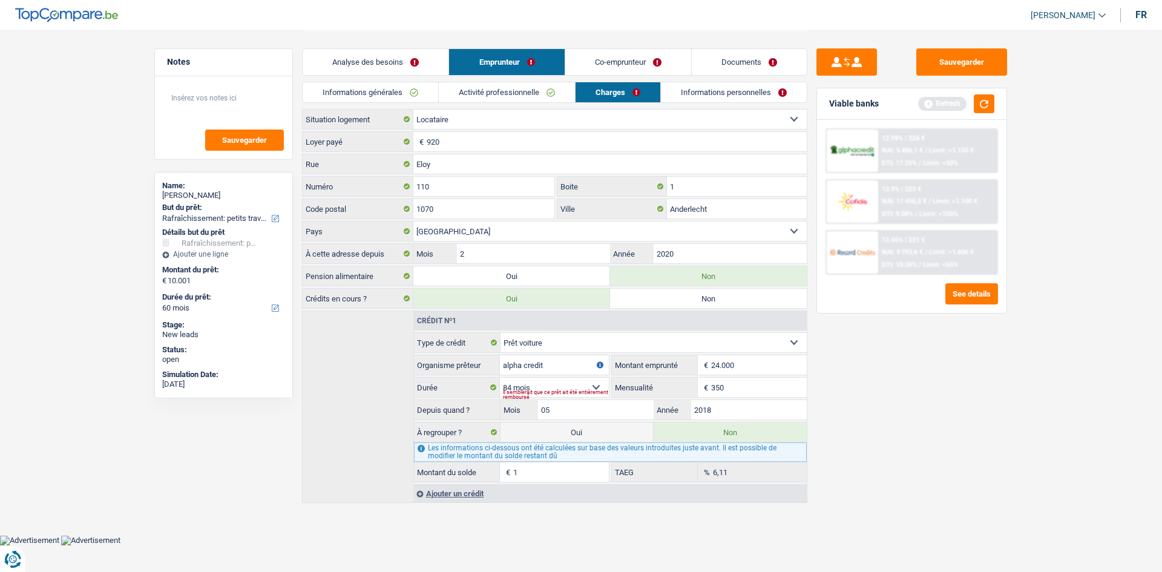
click at [599, 65] on link "Co-emprunteur" at bounding box center [628, 62] width 126 height 26
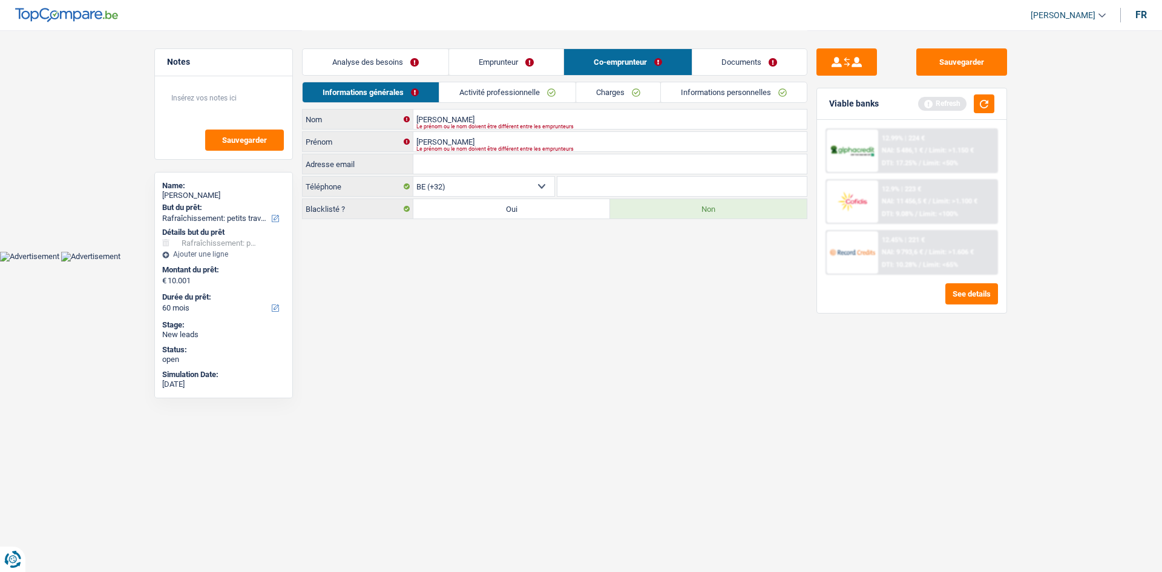
click at [515, 56] on link "Emprunteur" at bounding box center [506, 62] width 114 height 26
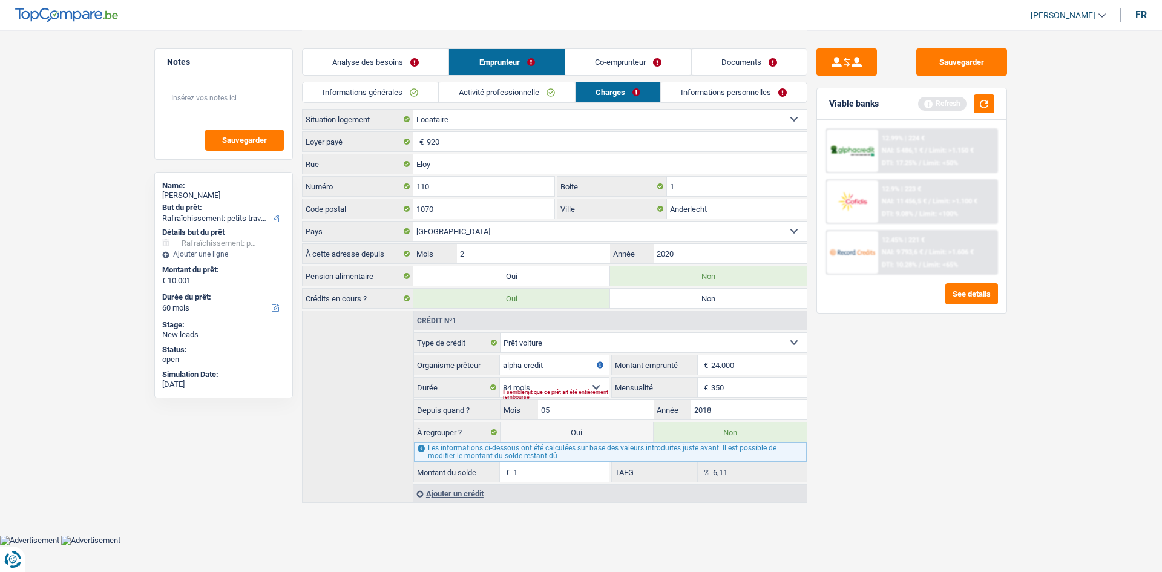
click at [521, 91] on link "Activité professionnelle" at bounding box center [507, 92] width 136 height 20
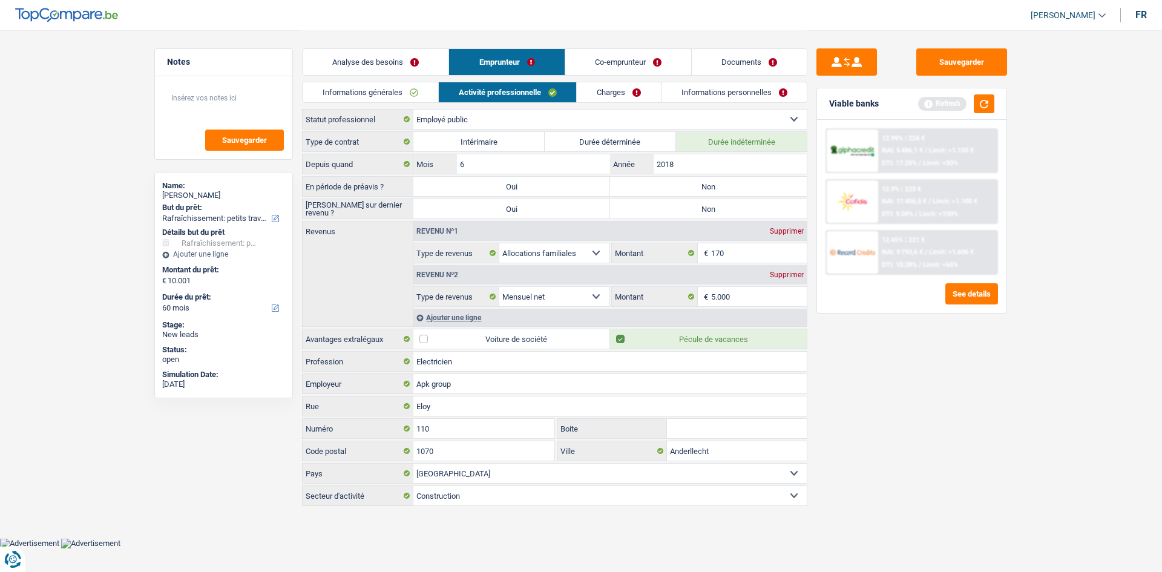
click at [607, 60] on link "Co-emprunteur" at bounding box center [628, 62] width 126 height 26
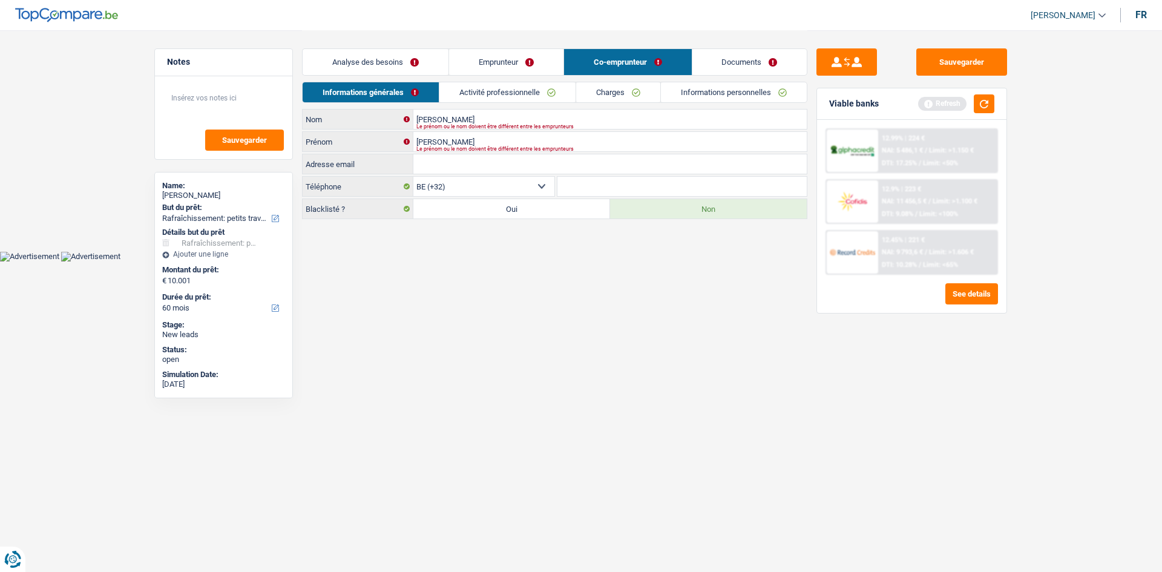
click at [556, 61] on link "Emprunteur" at bounding box center [506, 62] width 114 height 26
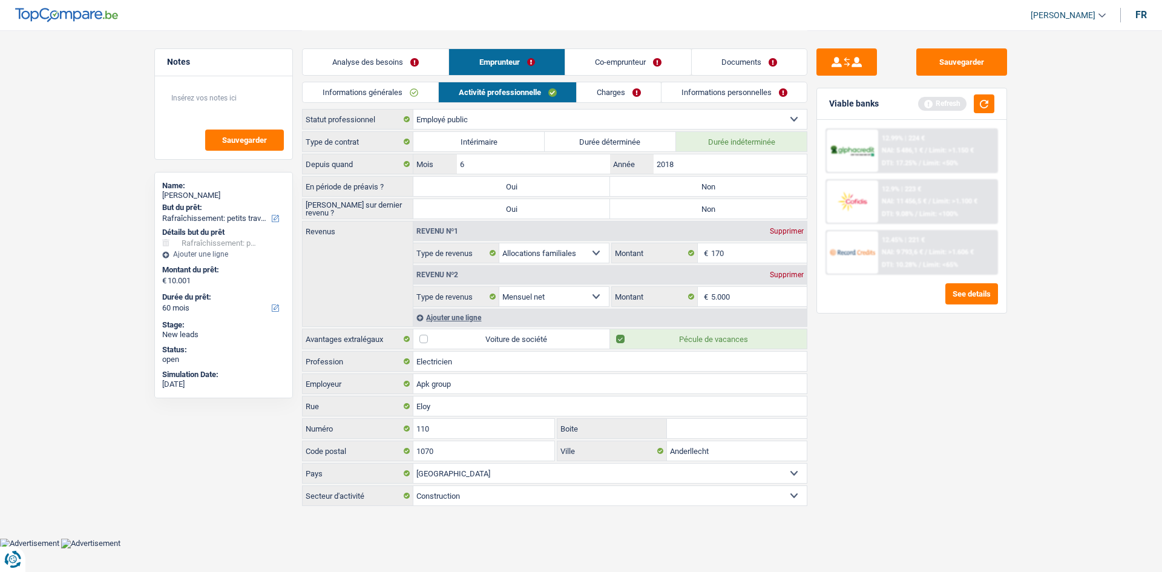
click at [631, 88] on link "Charges" at bounding box center [619, 92] width 84 height 20
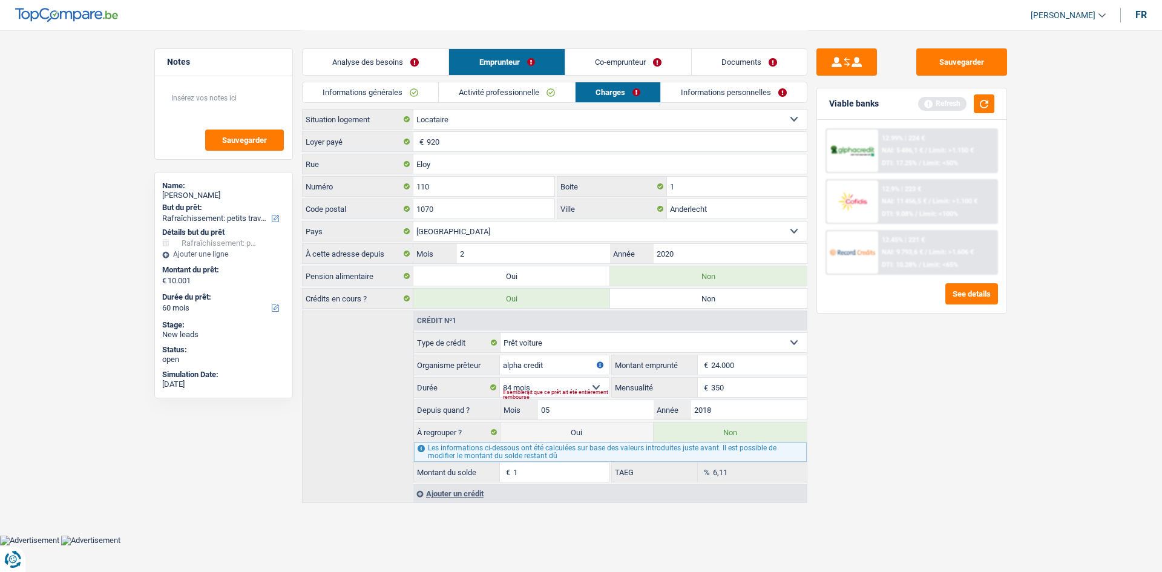
click at [613, 68] on link "Co-emprunteur" at bounding box center [628, 62] width 126 height 26
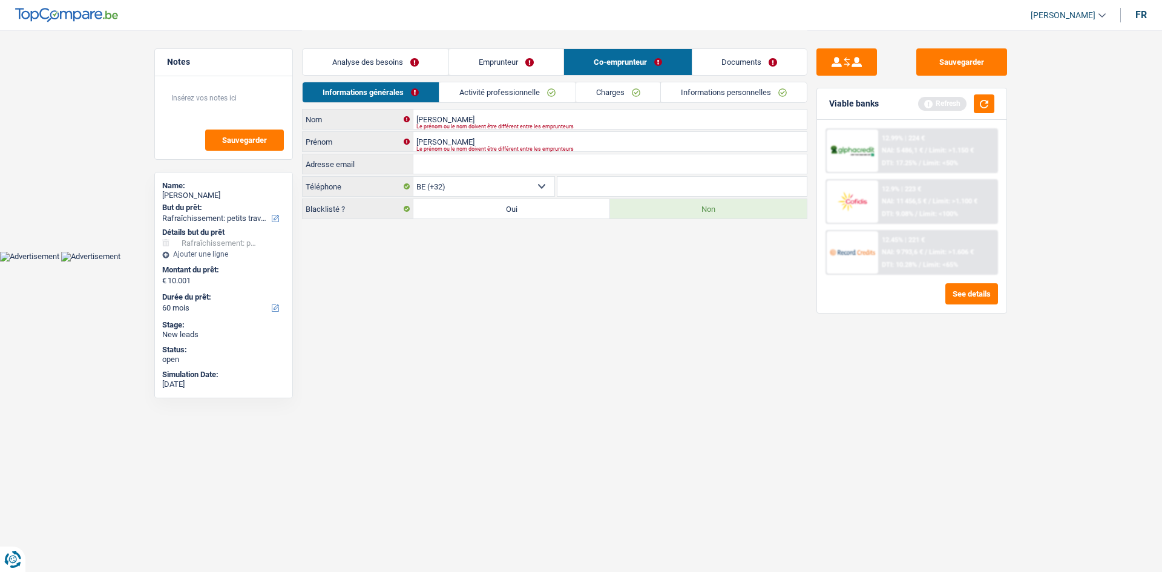
click at [525, 94] on link "Activité professionnelle" at bounding box center [507, 92] width 136 height 20
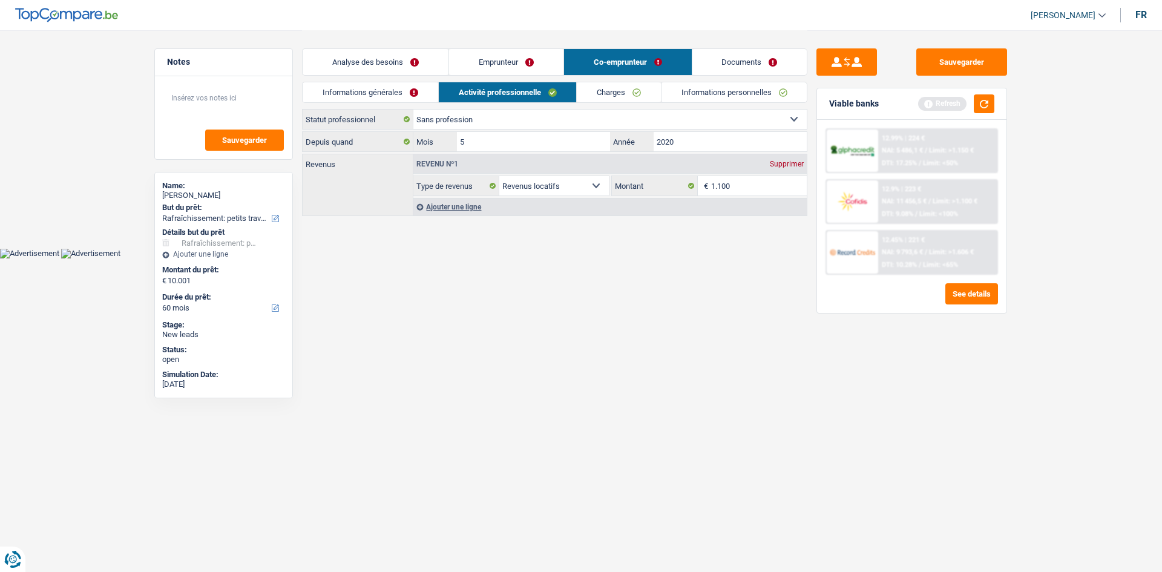
click at [358, 88] on link "Informations générales" at bounding box center [371, 92] width 136 height 20
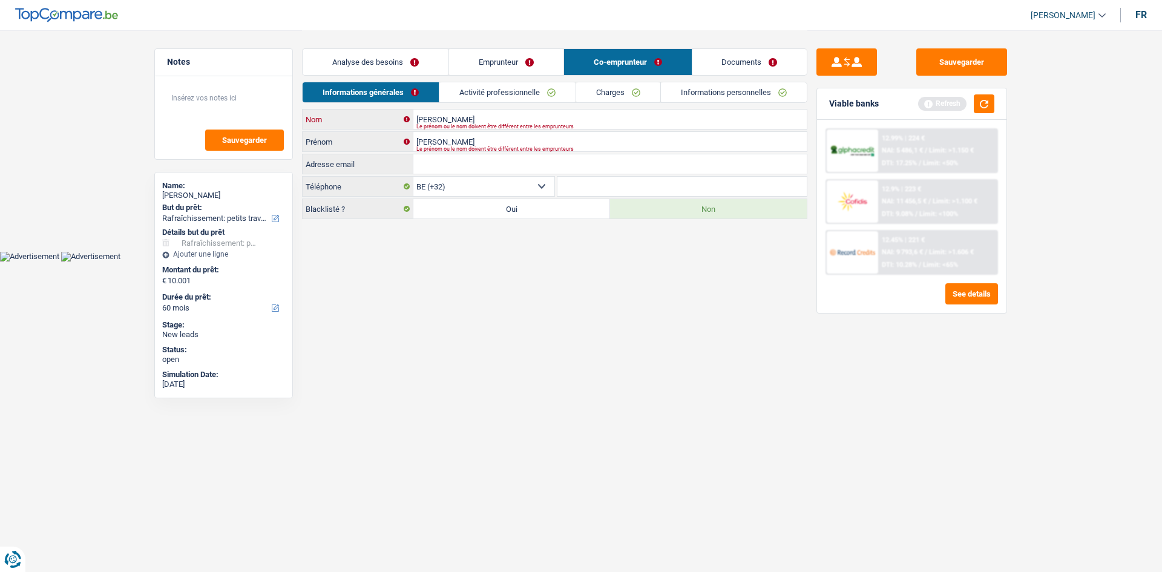
click at [453, 116] on input "Denis" at bounding box center [609, 119] width 393 height 19
type input "D"
click at [699, 90] on link "Informations personnelles" at bounding box center [734, 92] width 146 height 20
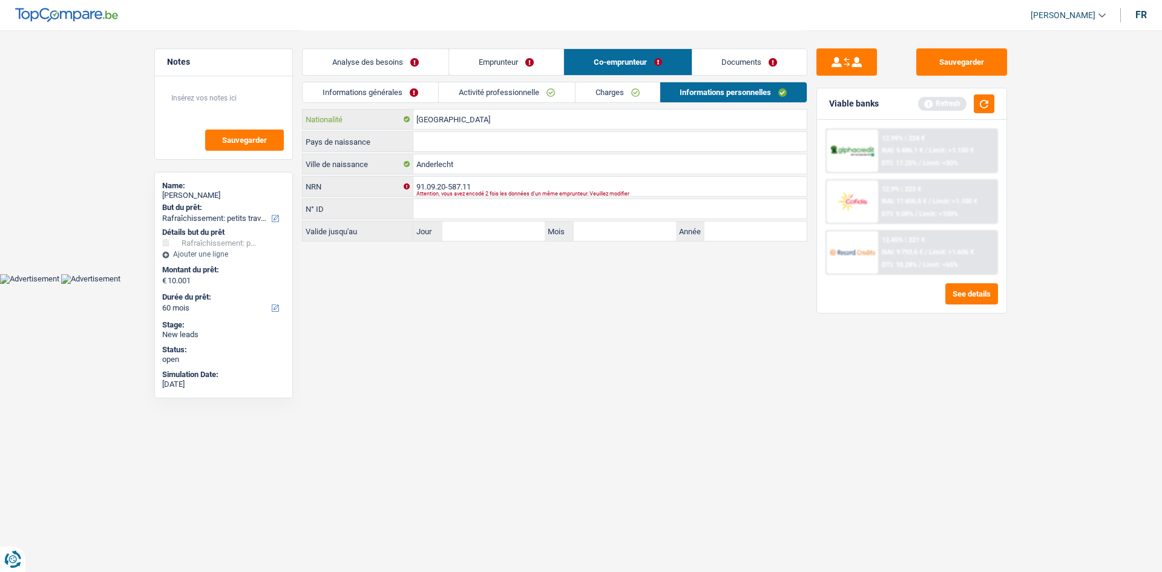
drag, startPoint x: 480, startPoint y: 121, endPoint x: 432, endPoint y: 111, distance: 48.9
click at [443, 113] on input "[GEOGRAPHIC_DATA]" at bounding box center [609, 119] width 393 height 19
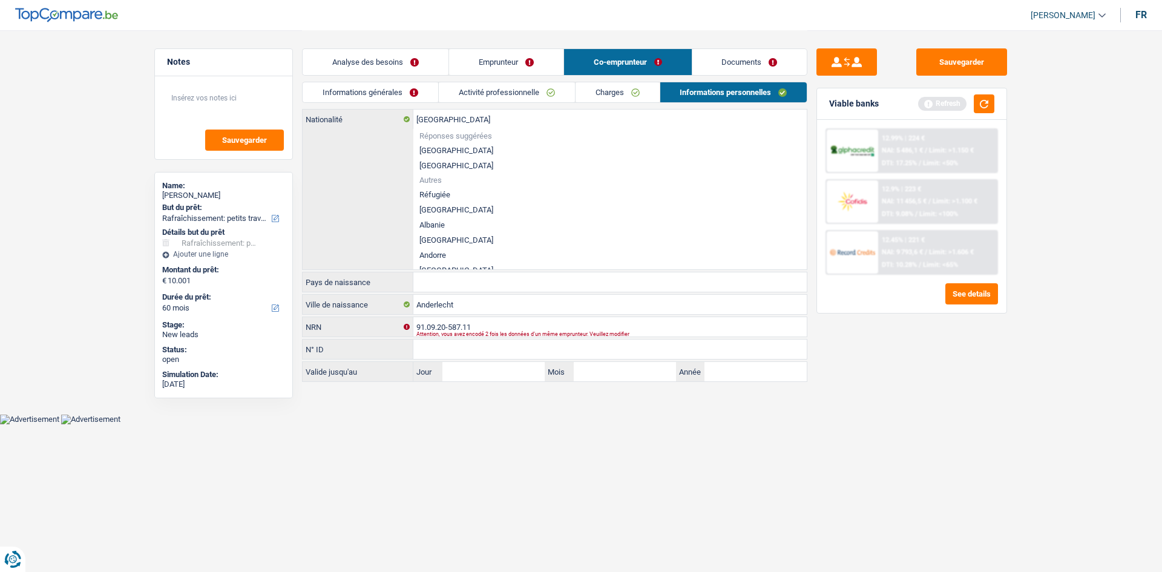
click at [402, 99] on link "Informations générales" at bounding box center [371, 92] width 136 height 20
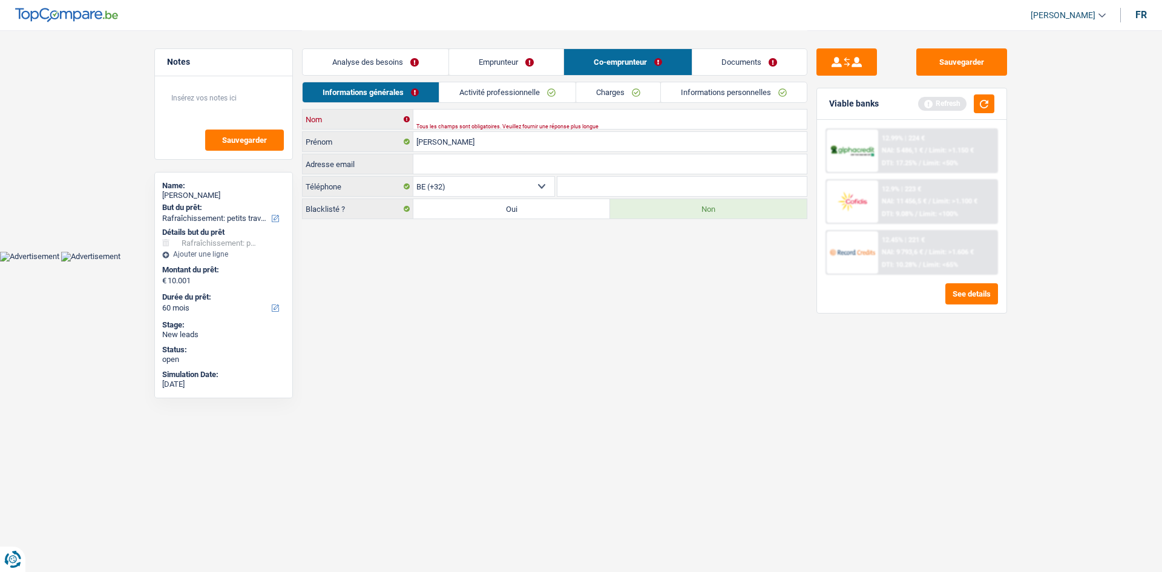
click at [439, 122] on input "Nom" at bounding box center [609, 119] width 393 height 19
drag, startPoint x: 486, startPoint y: 118, endPoint x: 448, endPoint y: 126, distance: 38.9
click at [448, 126] on input "acenova elisaveta" at bounding box center [609, 119] width 393 height 19
click at [449, 128] on input "acenova x" at bounding box center [609, 119] width 393 height 19
type input "acenova x"
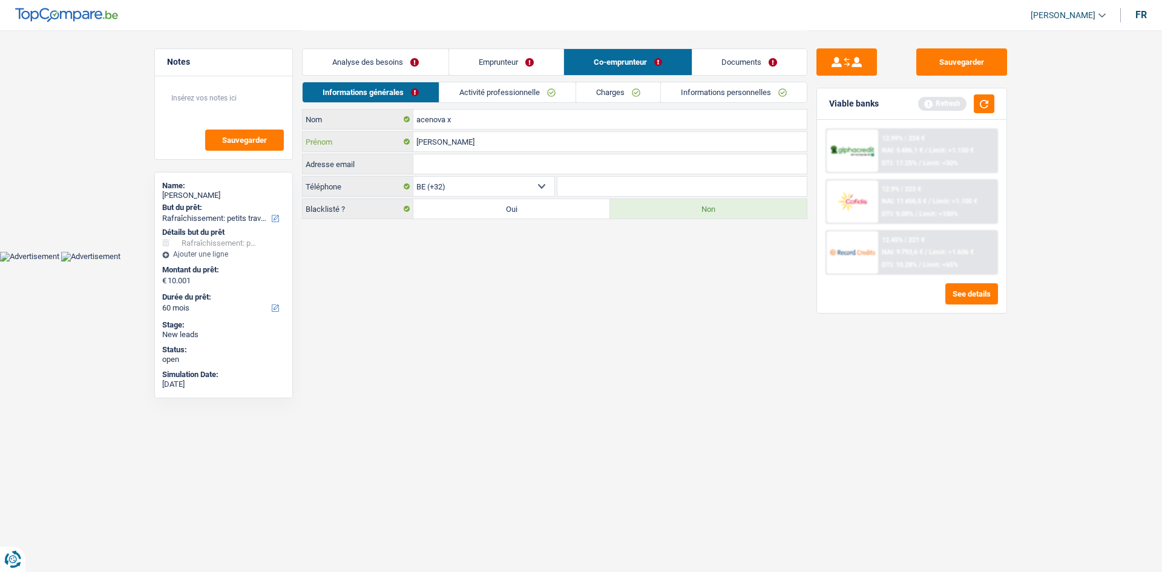
click at [450, 135] on input "Ali" at bounding box center [609, 141] width 393 height 19
type input "A"
click at [450, 135] on input "A" at bounding box center [609, 141] width 393 height 19
paste input "https://topcomparebe"
type input "https://topcomparebe"
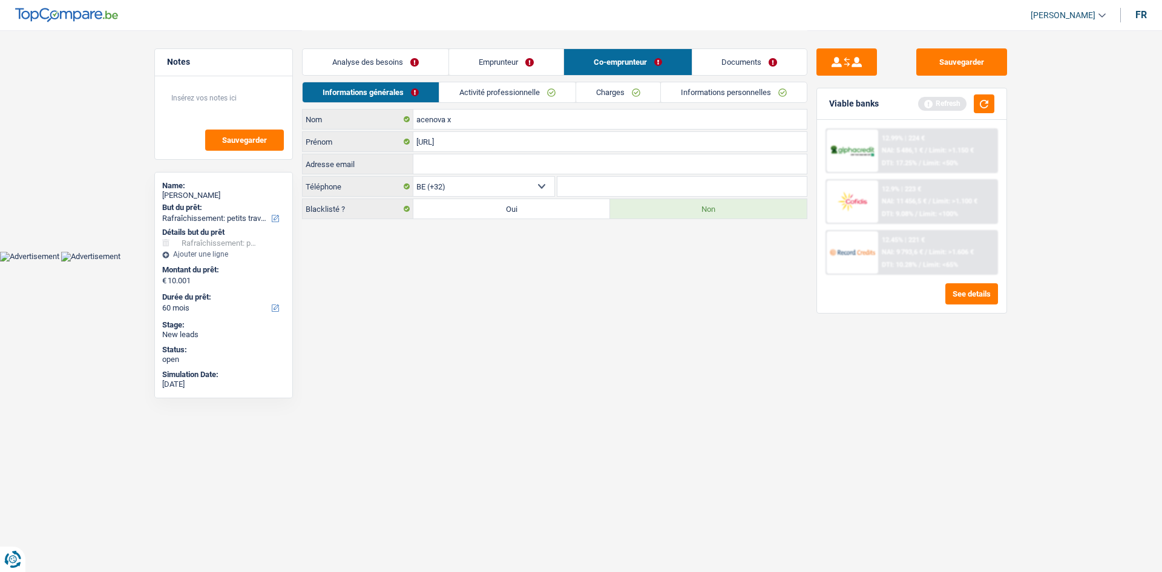
click at [529, 89] on link "Activité professionnelle" at bounding box center [507, 92] width 136 height 20
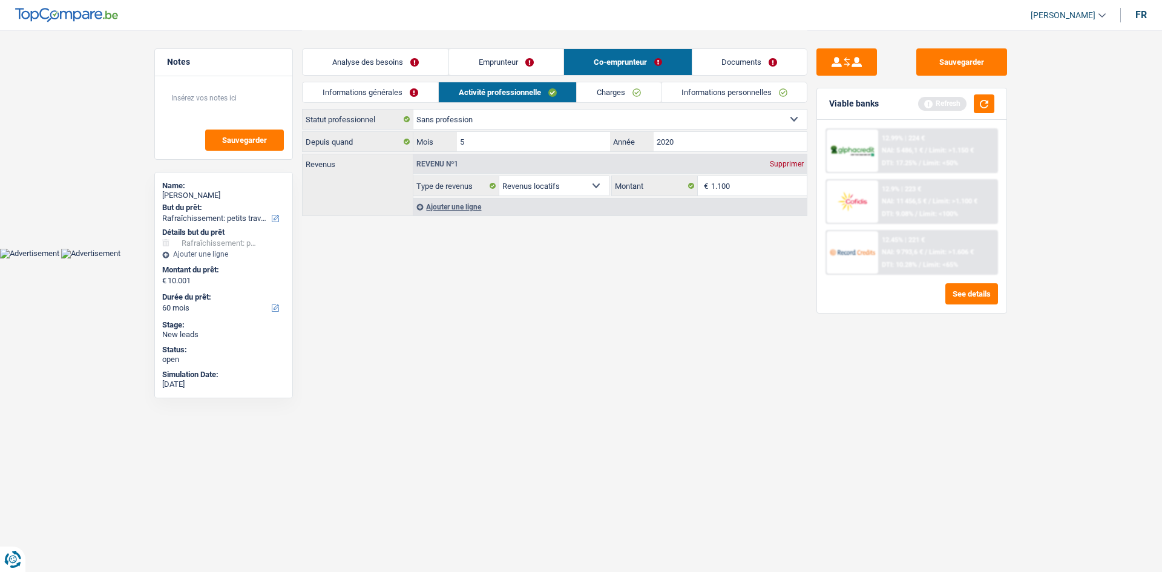
click at [542, 128] on select "Ouvrier Employé privé Employé public Invalide Indépendant Pensionné Chômeur Mut…" at bounding box center [609, 119] width 393 height 19
select select "mutuality"
click at [413, 110] on select "Ouvrier Employé privé Employé public Invalide Indépendant Pensionné Chômeur Mut…" at bounding box center [609, 119] width 393 height 19
select select "mutualityIndemnity"
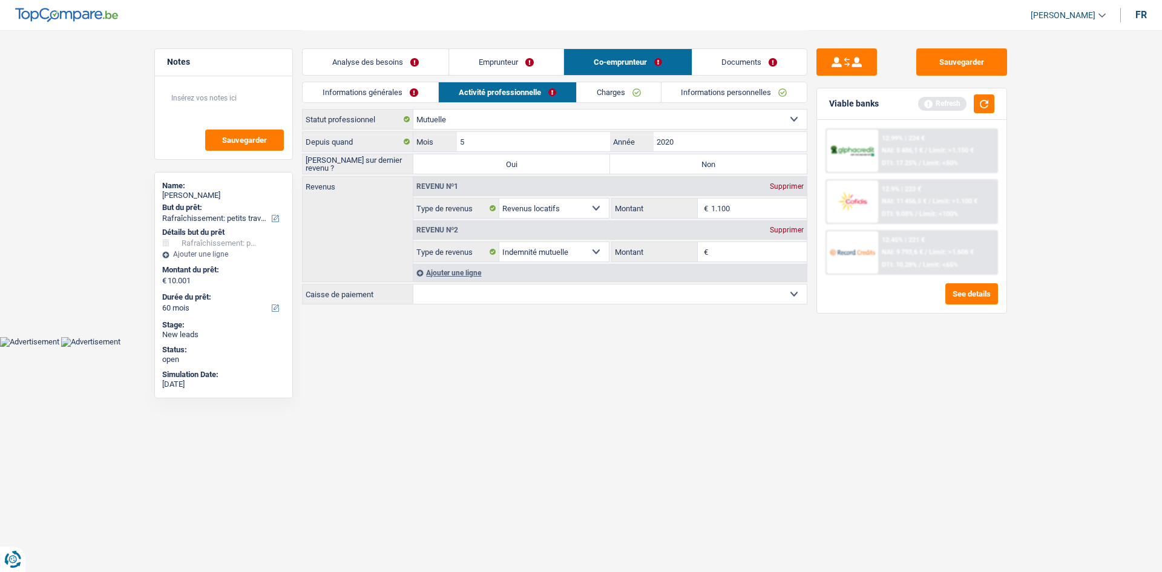
click at [725, 163] on label "Non" at bounding box center [708, 163] width 197 height 19
click at [725, 163] on input "Non" at bounding box center [708, 163] width 197 height 19
radio input "true"
click at [787, 231] on div "Supprimer" at bounding box center [787, 229] width 40 height 7
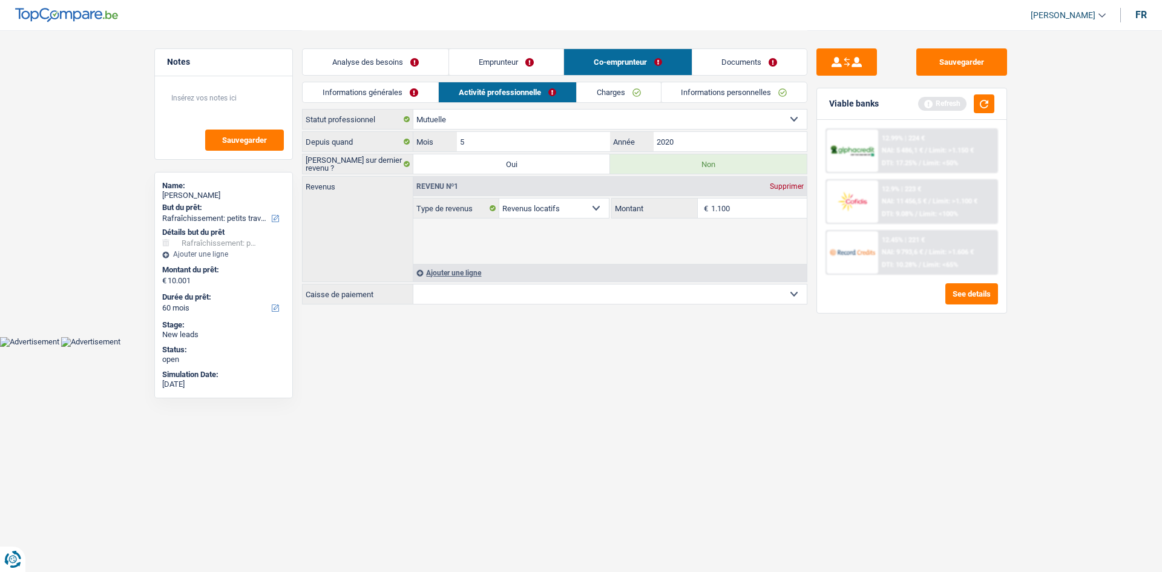
click at [787, 231] on div "Supprimer" at bounding box center [787, 229] width 40 height 7
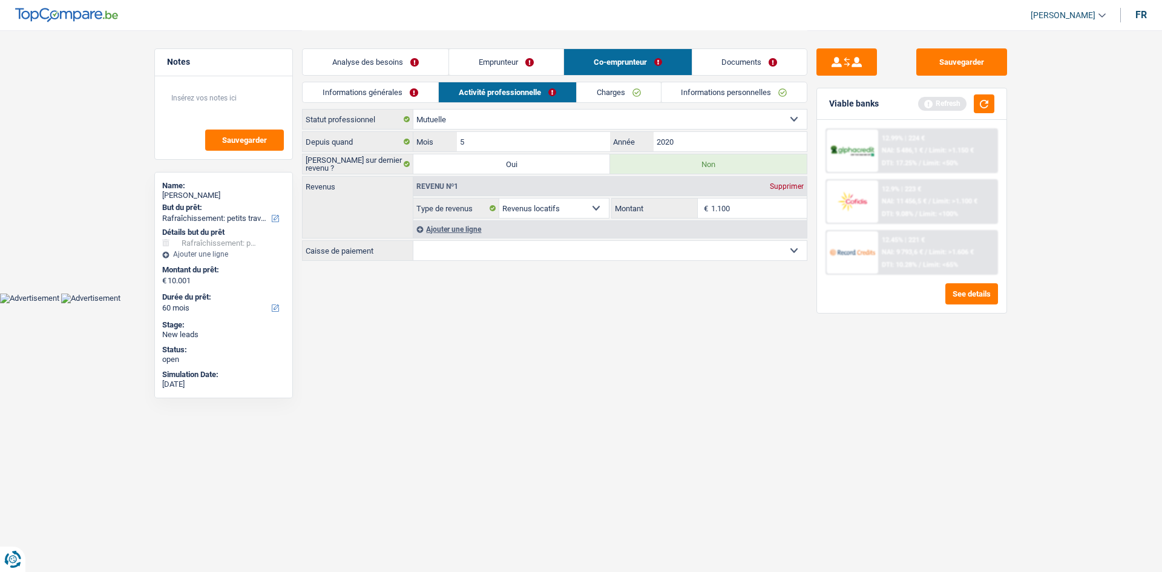
click at [765, 211] on input "1.100" at bounding box center [759, 207] width 96 height 19
type input "1.300"
click at [621, 303] on html "Vous avez le contrôle de vos données Nous utilisons des cookies, tout comme nos…" at bounding box center [581, 151] width 1162 height 303
click at [445, 228] on div "Ajouter une ligne" at bounding box center [609, 229] width 393 height 18
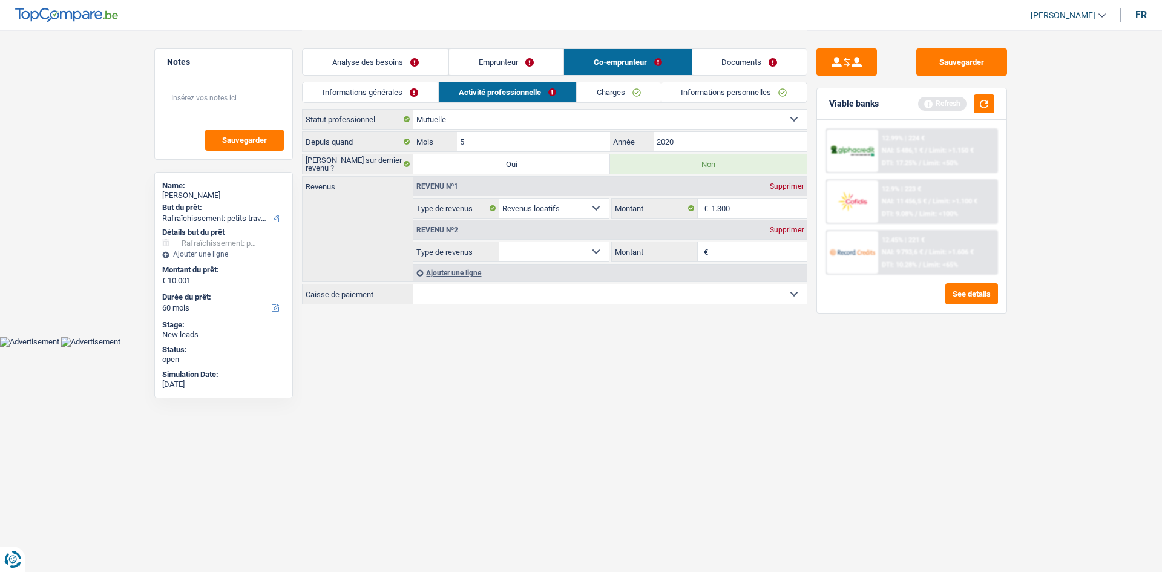
click at [702, 249] on span "€" at bounding box center [704, 251] width 13 height 19
click at [719, 249] on input "Montant" at bounding box center [759, 251] width 96 height 19
type input "170"
click at [606, 250] on select "Allocation d'handicap Allocations chômage Allocations familiales Chèques repas …" at bounding box center [554, 251] width 110 height 19
select select "familyAllowances"
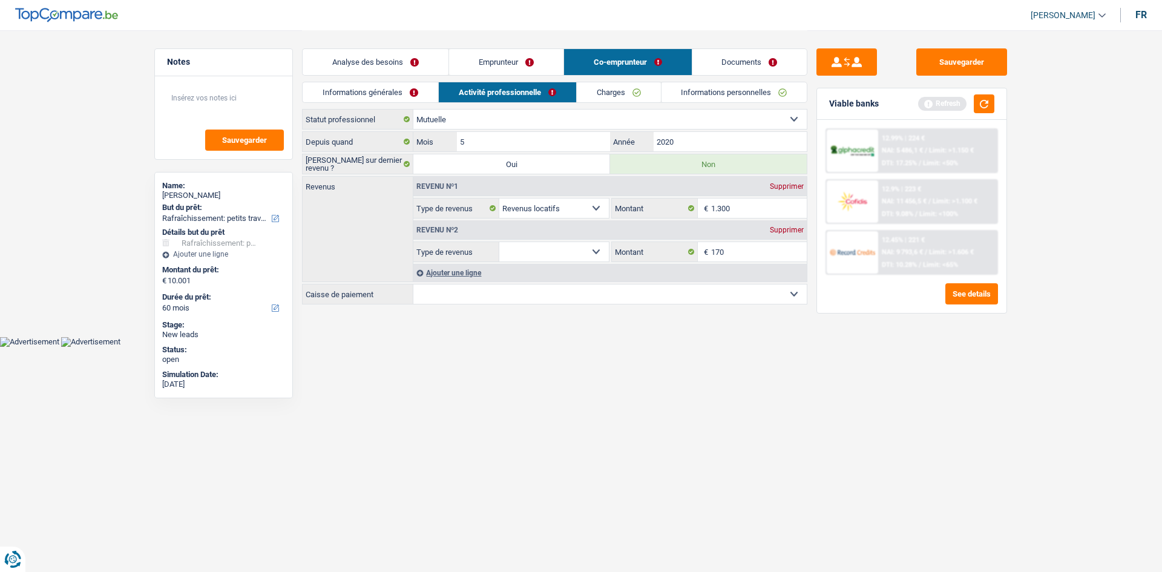
click at [499, 242] on select "Allocation d'handicap Allocations chômage Allocations familiales Chèques repas …" at bounding box center [554, 251] width 110 height 19
drag, startPoint x: 630, startPoint y: 327, endPoint x: 619, endPoint y: 278, distance: 50.3
click at [619, 278] on div "Ajouter une ligne" at bounding box center [609, 273] width 393 height 18
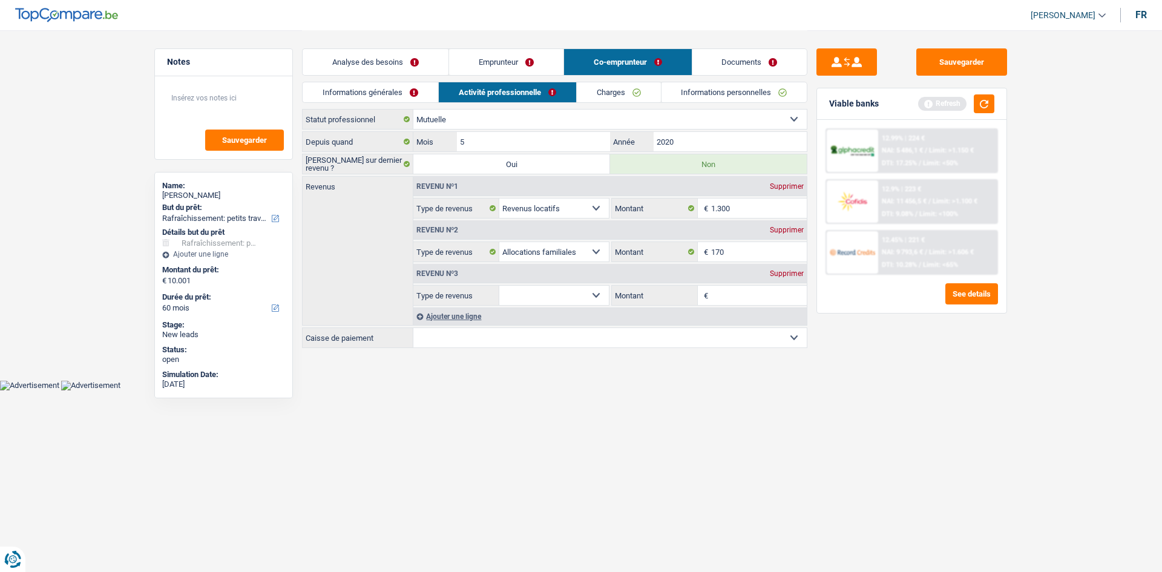
click at [783, 271] on div "Supprimer" at bounding box center [787, 273] width 40 height 7
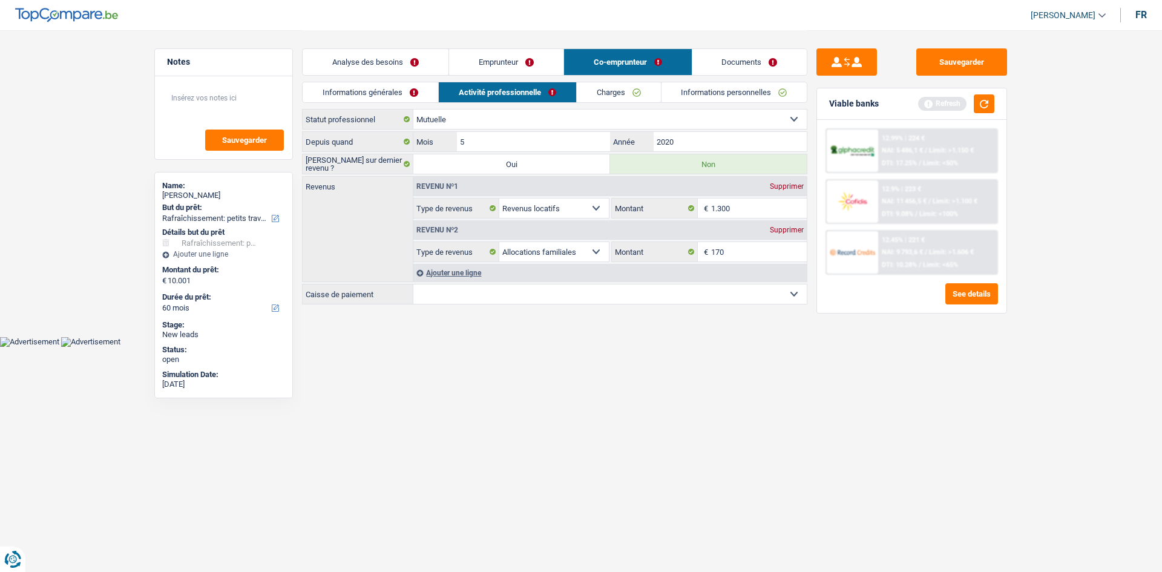
click at [742, 288] on select "Mutualité Chrétienne Mutualité Socialiste (Solidaris) SPF Sécurité Sociale Unio…" at bounding box center [609, 293] width 393 height 19
select select "solidaris"
click at [413, 284] on select "Mutualité Chrétienne Mutualité Socialiste (Solidaris) SPF Sécurité Sociale Unio…" at bounding box center [609, 293] width 393 height 19
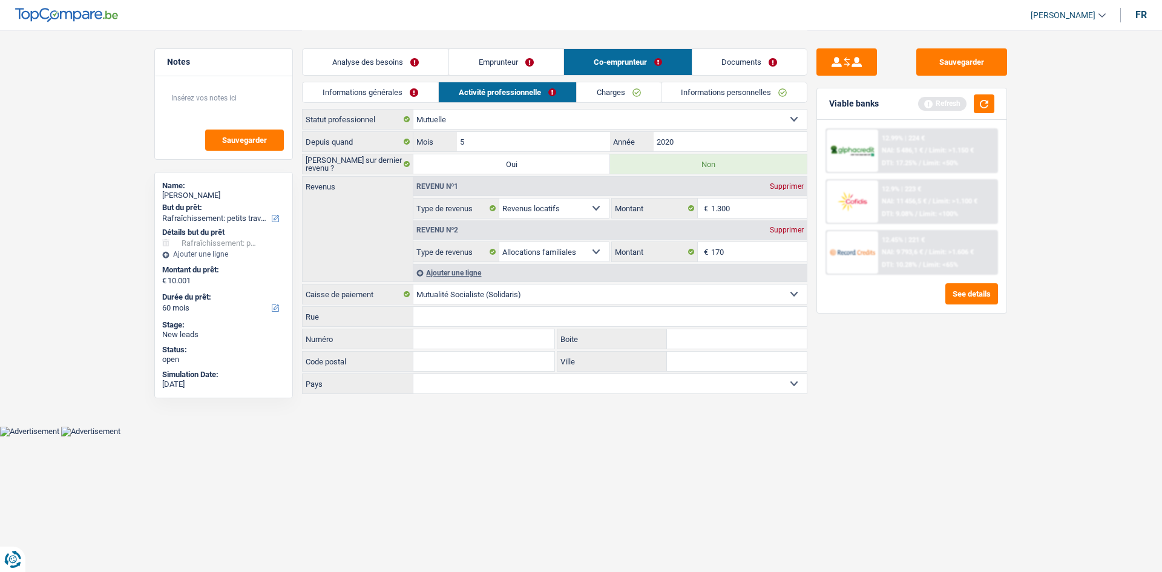
click at [782, 436] on html "Vous avez le contrôle de vos données Nous utilisons des cookies, tout comme nos…" at bounding box center [581, 218] width 1162 height 436
click at [652, 94] on link "Charges" at bounding box center [619, 92] width 84 height 20
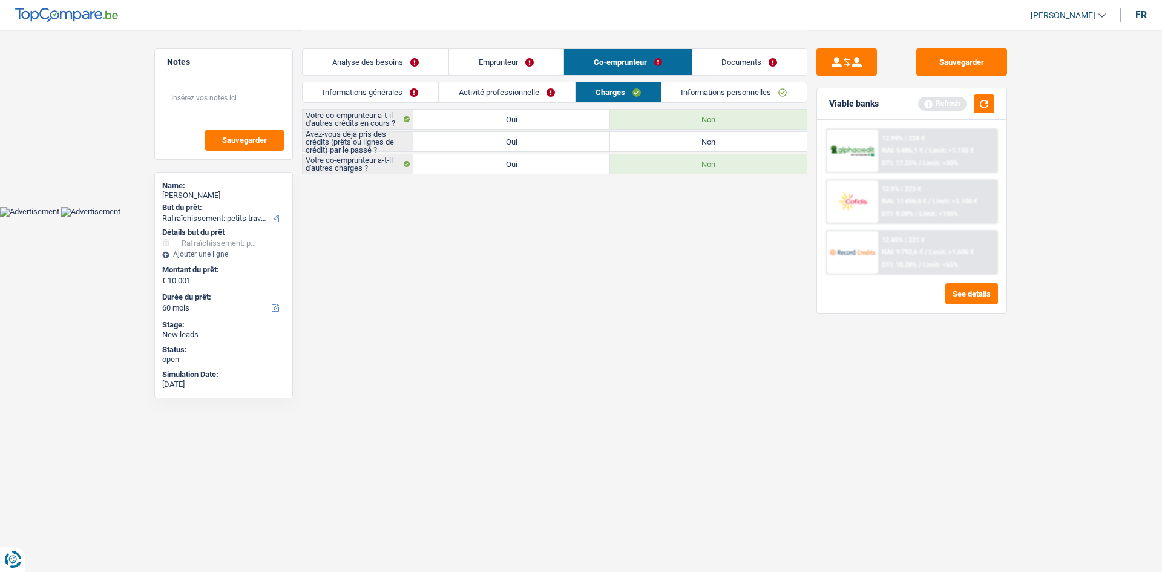
click at [653, 139] on label "Non" at bounding box center [708, 141] width 197 height 19
click at [653, 139] on input "Non" at bounding box center [708, 141] width 197 height 19
radio input "true"
click at [702, 91] on link "Informations personnelles" at bounding box center [734, 92] width 146 height 20
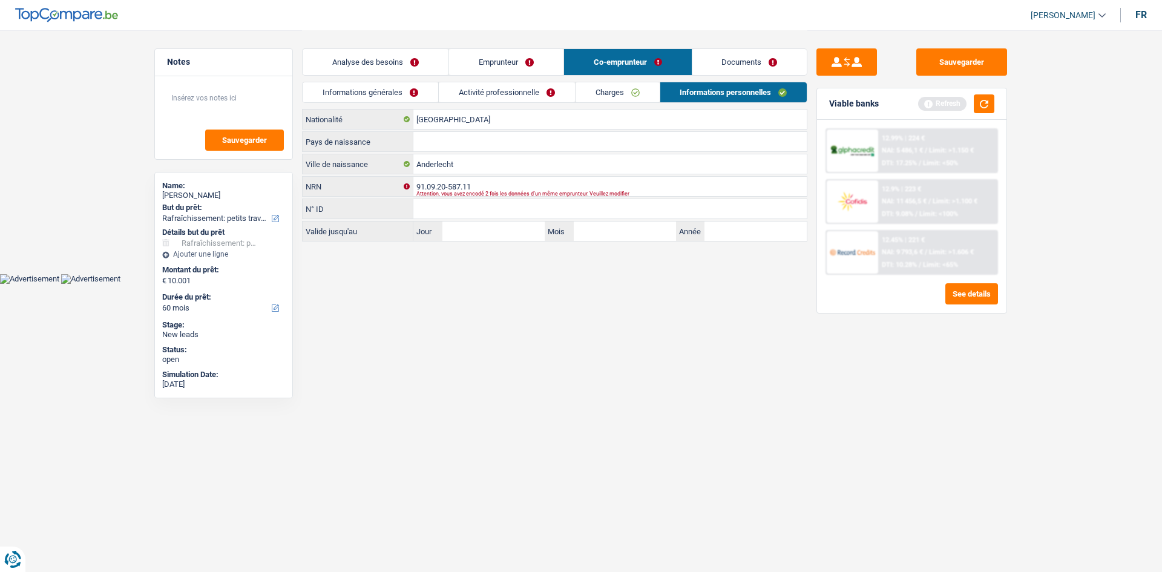
click at [630, 91] on link "Charges" at bounding box center [617, 92] width 84 height 20
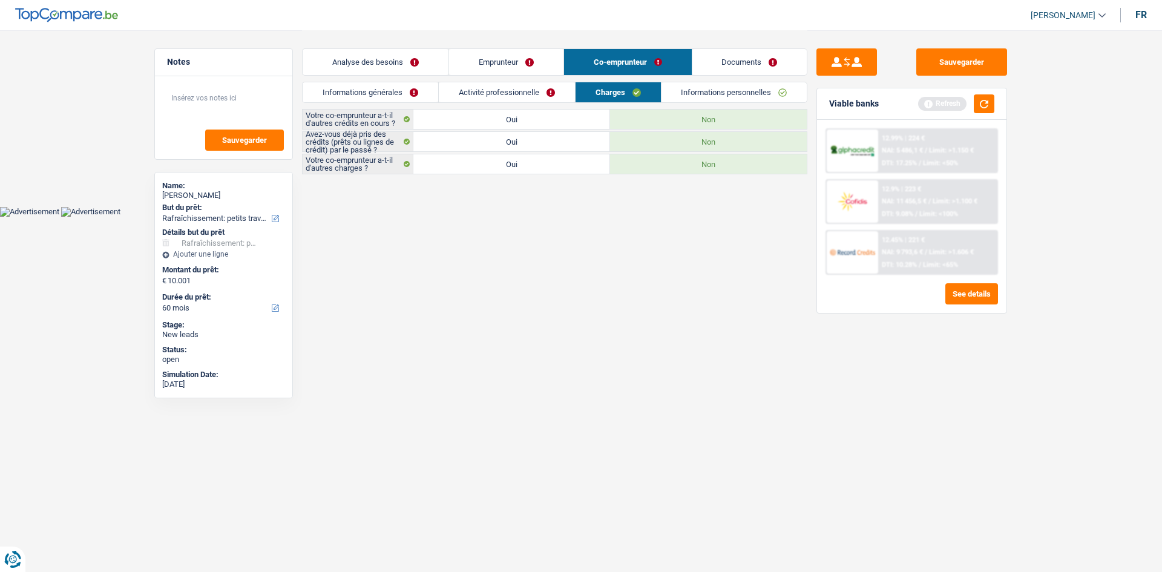
click at [528, 149] on label "Oui" at bounding box center [511, 141] width 197 height 19
click at [528, 149] on input "Oui" at bounding box center [511, 141] width 197 height 19
radio input "true"
click at [676, 93] on link "Informations personnelles" at bounding box center [734, 92] width 146 height 20
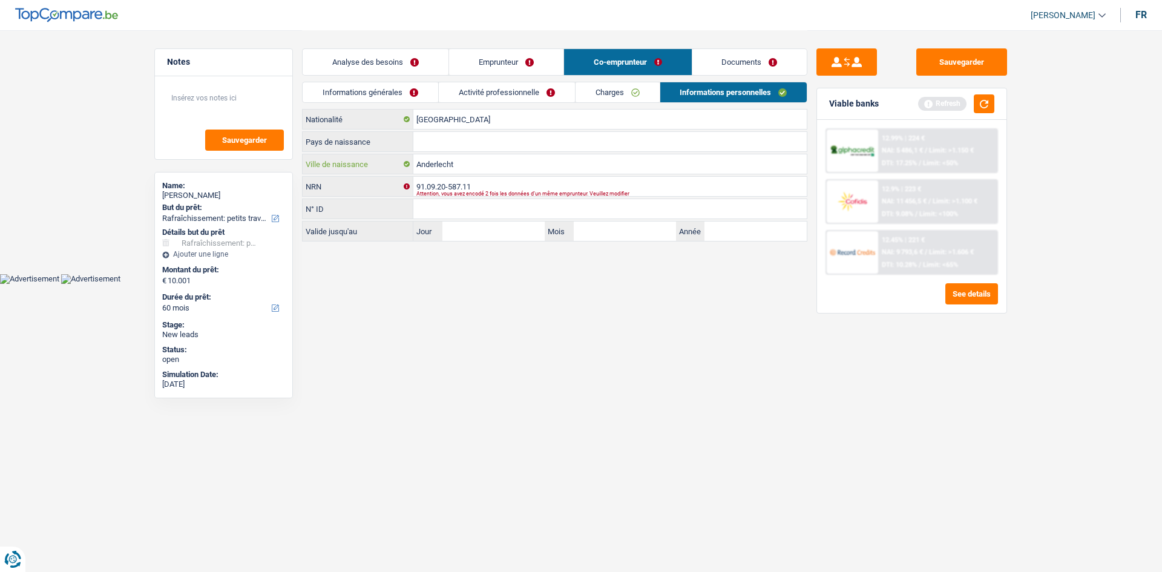
click at [494, 165] on input "Anderlecht" at bounding box center [609, 163] width 393 height 19
click at [432, 143] on input "Pays de naissance" at bounding box center [609, 141] width 393 height 19
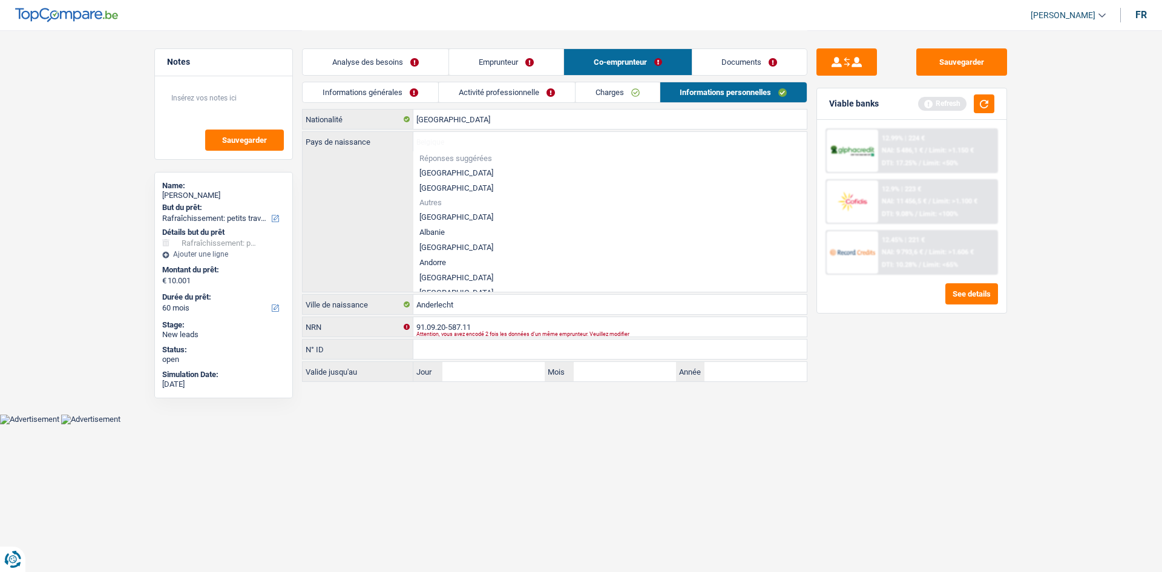
click at [590, 424] on html "Vous avez le contrôle de vos données Nous utilisons des cookies, tout comme nos…" at bounding box center [581, 212] width 1162 height 424
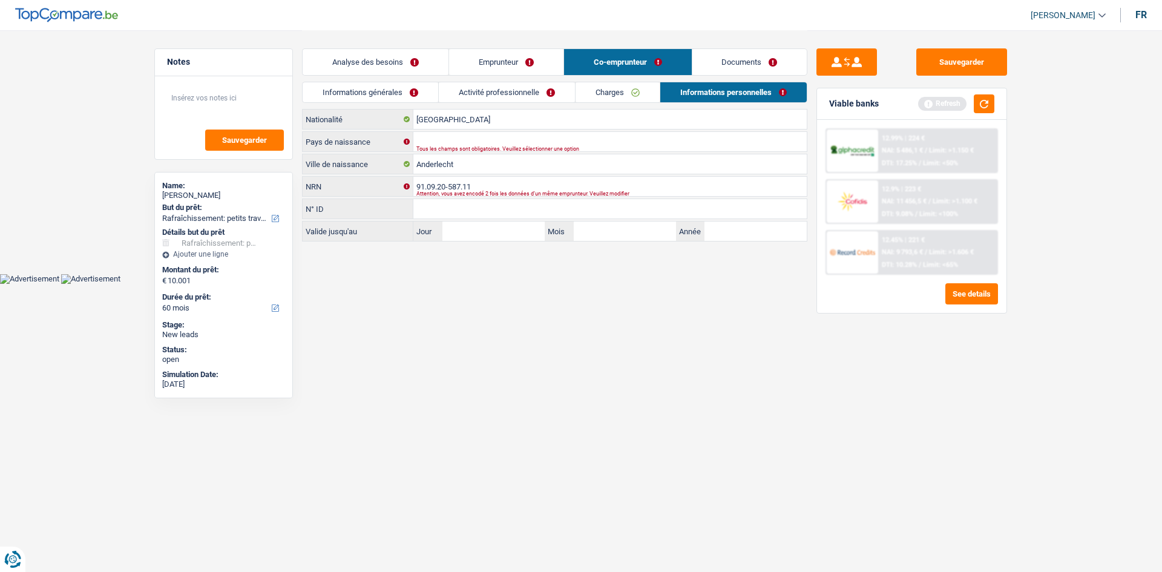
click at [521, 60] on link "Emprunteur" at bounding box center [506, 62] width 114 height 26
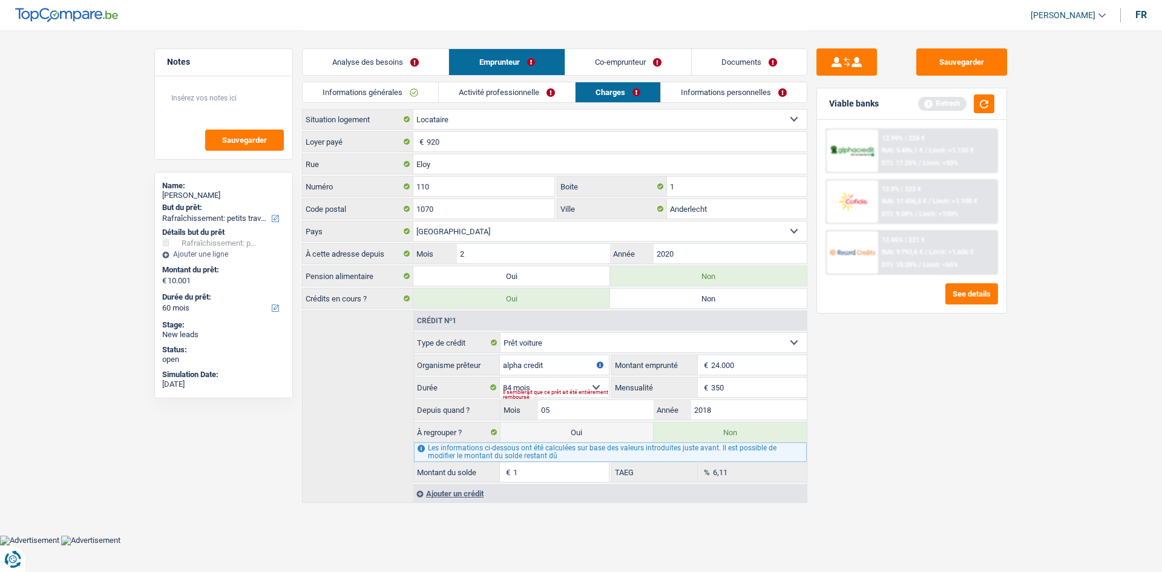
click at [731, 92] on link "Informations personnelles" at bounding box center [734, 92] width 146 height 20
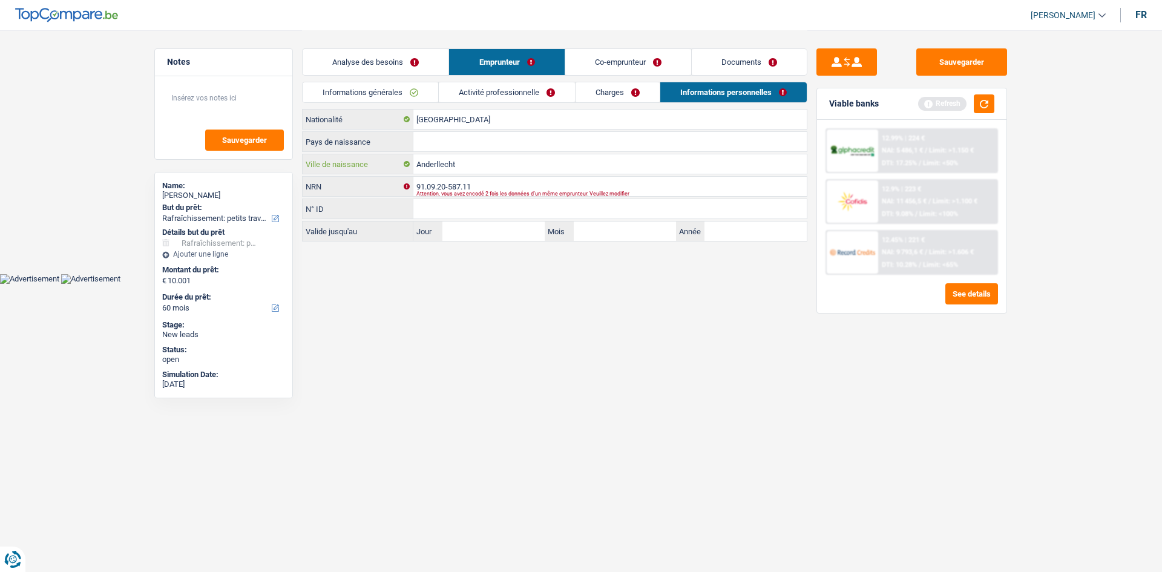
drag, startPoint x: 479, startPoint y: 171, endPoint x: 360, endPoint y: 173, distance: 118.6
click at [360, 173] on div "Anderllecht Ville de naissance" at bounding box center [555, 163] width 504 height 19
click at [440, 155] on input "Ville de naissance" at bounding box center [609, 163] width 393 height 19
click at [439, 148] on input "Pays de naissance" at bounding box center [609, 141] width 393 height 19
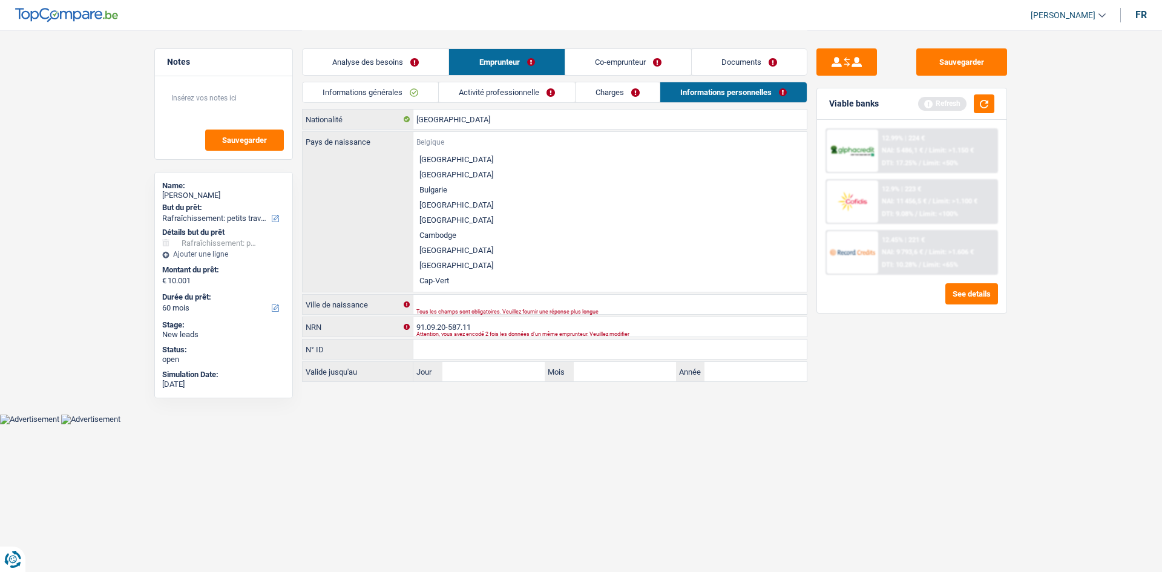
scroll to position [400, 0]
click at [431, 196] on li "Bulgarie" at bounding box center [609, 195] width 393 height 15
type input "Bulgarie"
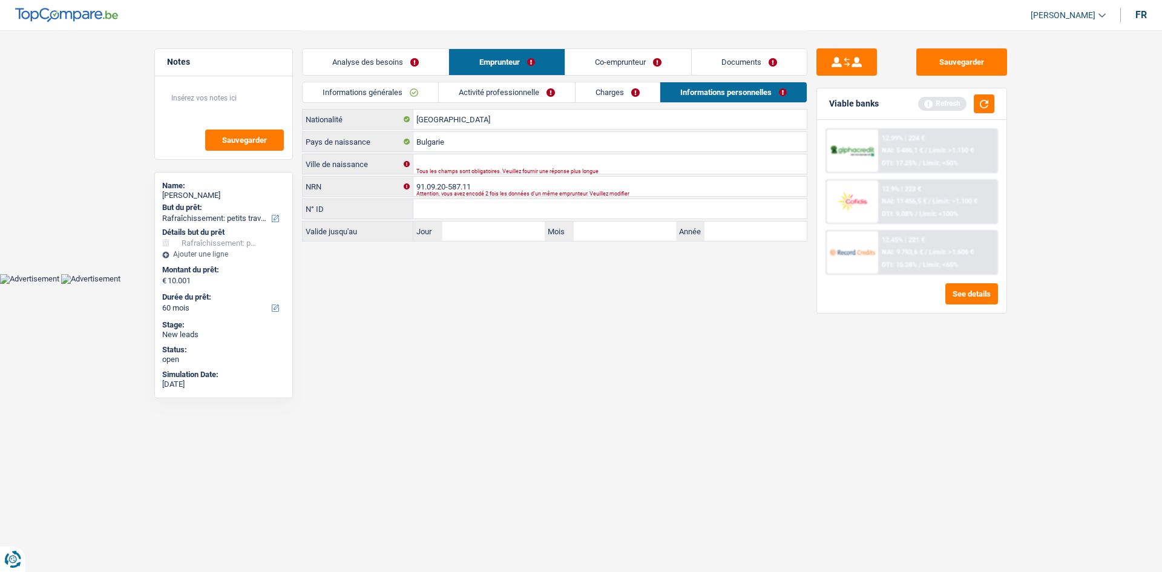
click at [431, 172] on div "Tous les champs sont obligatoires. Veuillez fournir une réponse plus longue" at bounding box center [591, 171] width 350 height 5
click at [431, 161] on input "Ville de naissance" at bounding box center [609, 163] width 393 height 19
drag, startPoint x: 750, startPoint y: 350, endPoint x: 512, endPoint y: 164, distance: 302.1
click at [512, 164] on input "Ville de naissance" at bounding box center [609, 163] width 393 height 19
type input "selistre"
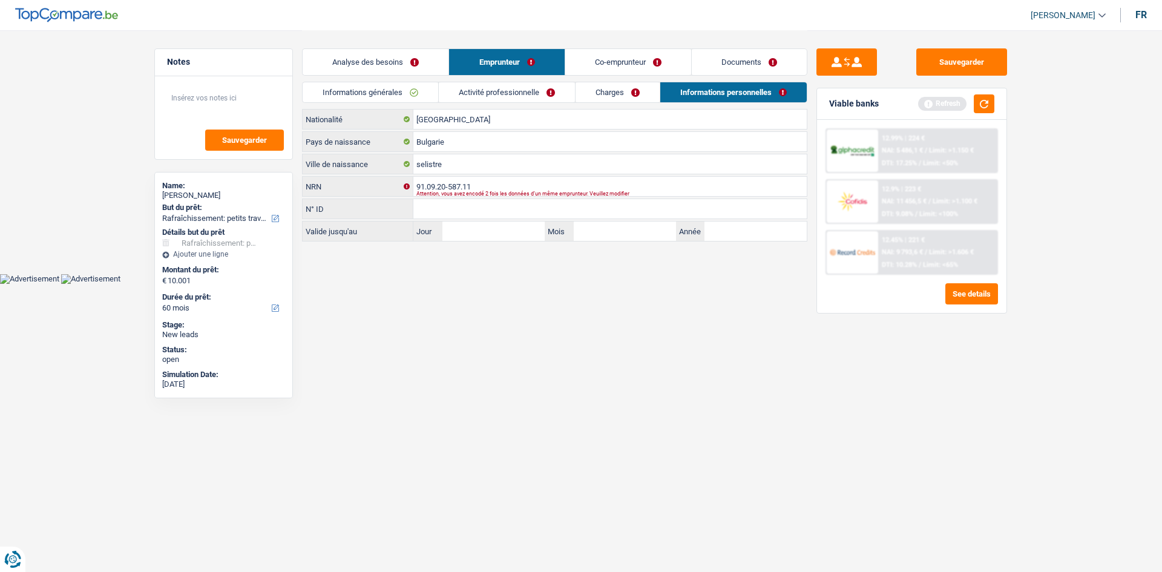
click at [686, 284] on html "Vous avez le contrôle de vos données Nous utilisons des cookies, tout comme nos…" at bounding box center [581, 142] width 1162 height 284
click at [598, 56] on link "Co-emprunteur" at bounding box center [628, 62] width 126 height 26
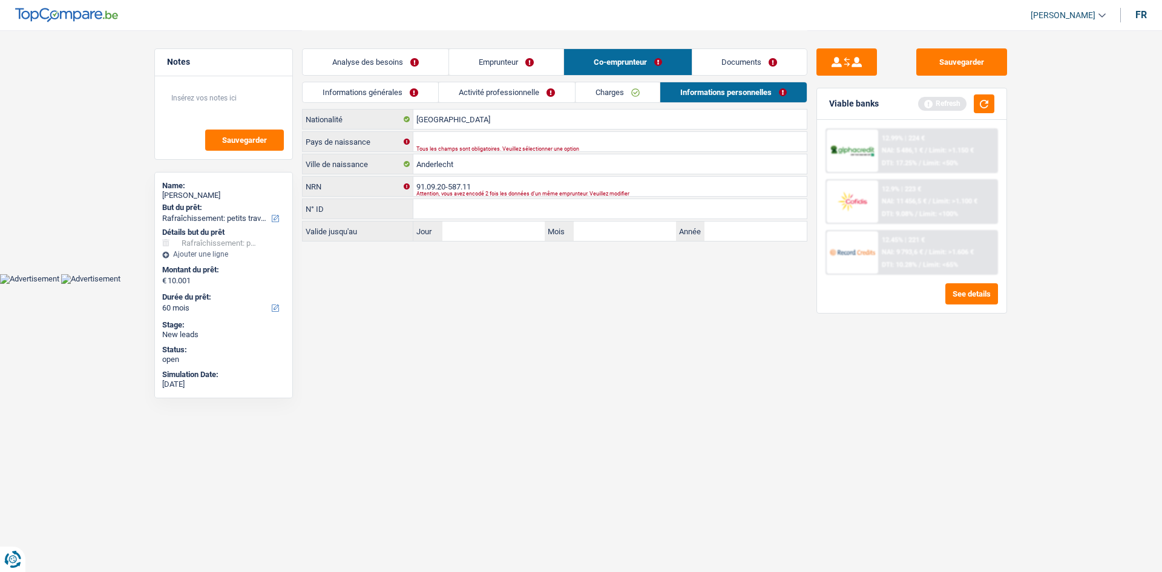
click at [500, 148] on div "Tous les champs sont obligatoires. Veuillez sélectionner une option" at bounding box center [591, 148] width 350 height 5
click at [479, 139] on input "Pays de naissance" at bounding box center [609, 141] width 393 height 19
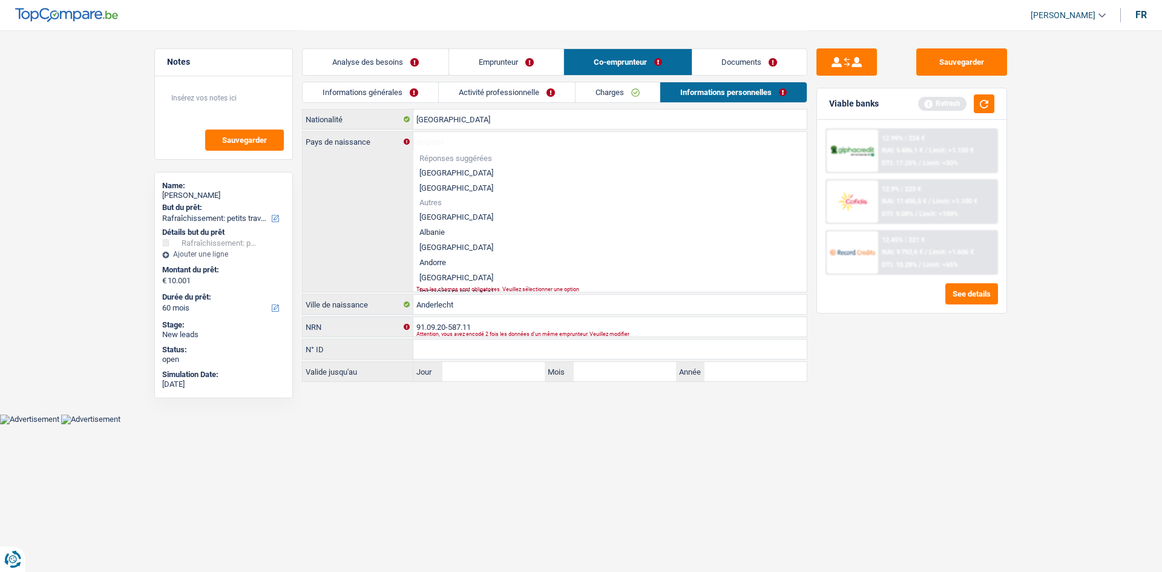
click at [431, 174] on li "[GEOGRAPHIC_DATA]" at bounding box center [609, 172] width 393 height 15
type input "[GEOGRAPHIC_DATA]"
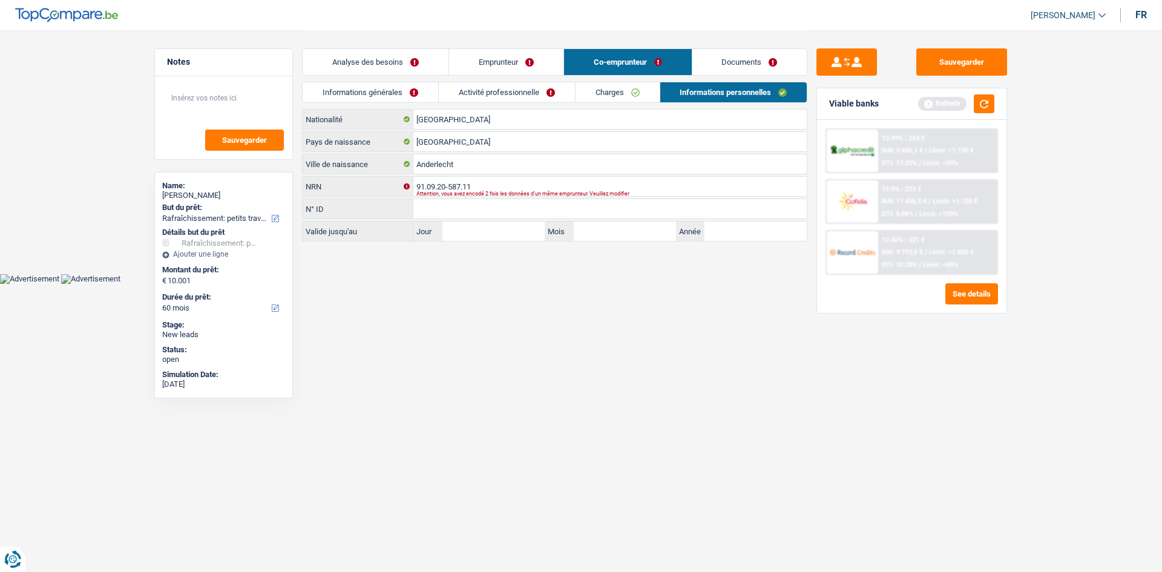
click at [652, 284] on html "Vous avez le contrôle de vos données Nous utilisons des cookies, tout comme nos…" at bounding box center [581, 142] width 1162 height 284
click at [738, 45] on div "Analyse des besoins Emprunteur Co-emprunteur Documents" at bounding box center [554, 55] width 505 height 51
click at [746, 64] on link "Documents" at bounding box center [749, 62] width 115 height 26
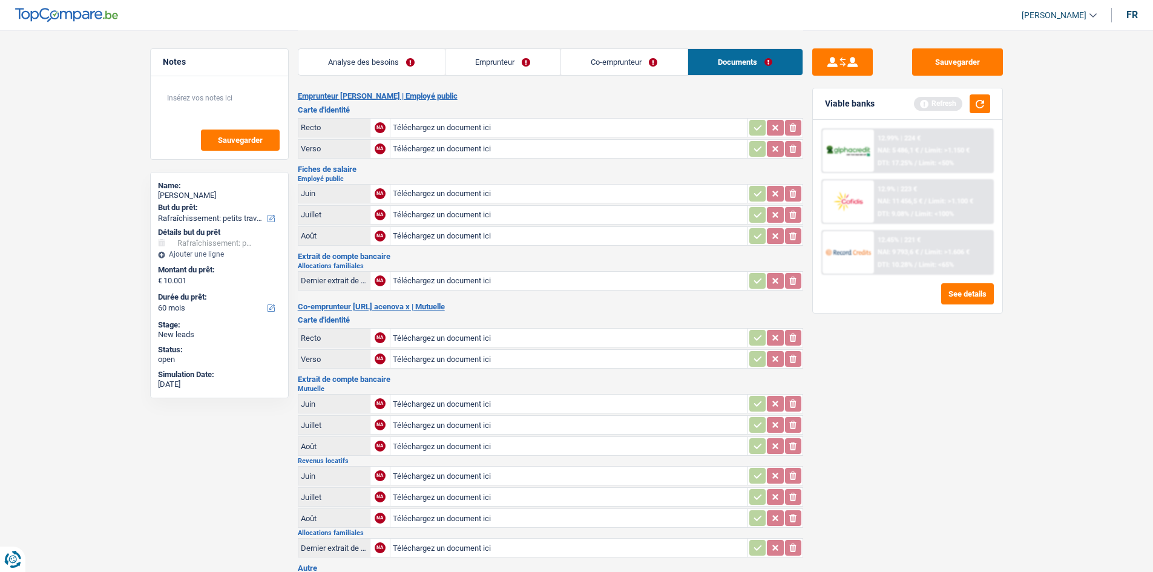
click at [664, 57] on link "Co-emprunteur" at bounding box center [624, 62] width 126 height 26
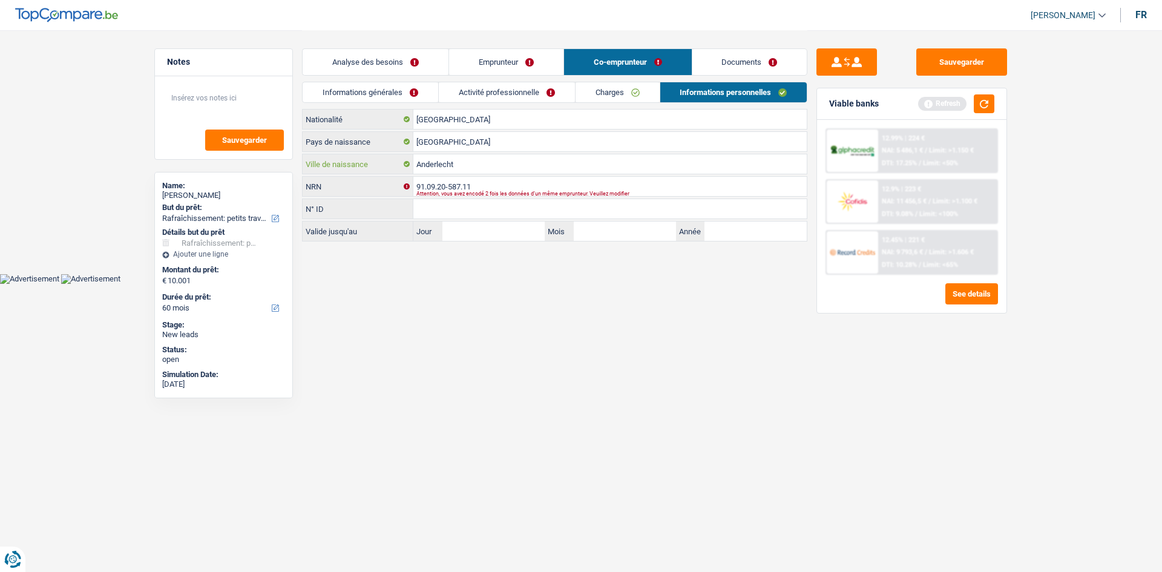
drag, startPoint x: 468, startPoint y: 155, endPoint x: 428, endPoint y: 162, distance: 40.5
click at [428, 162] on input "Anderlecht" at bounding box center [609, 163] width 393 height 19
type input "A"
click at [456, 142] on input "[GEOGRAPHIC_DATA]" at bounding box center [609, 141] width 393 height 19
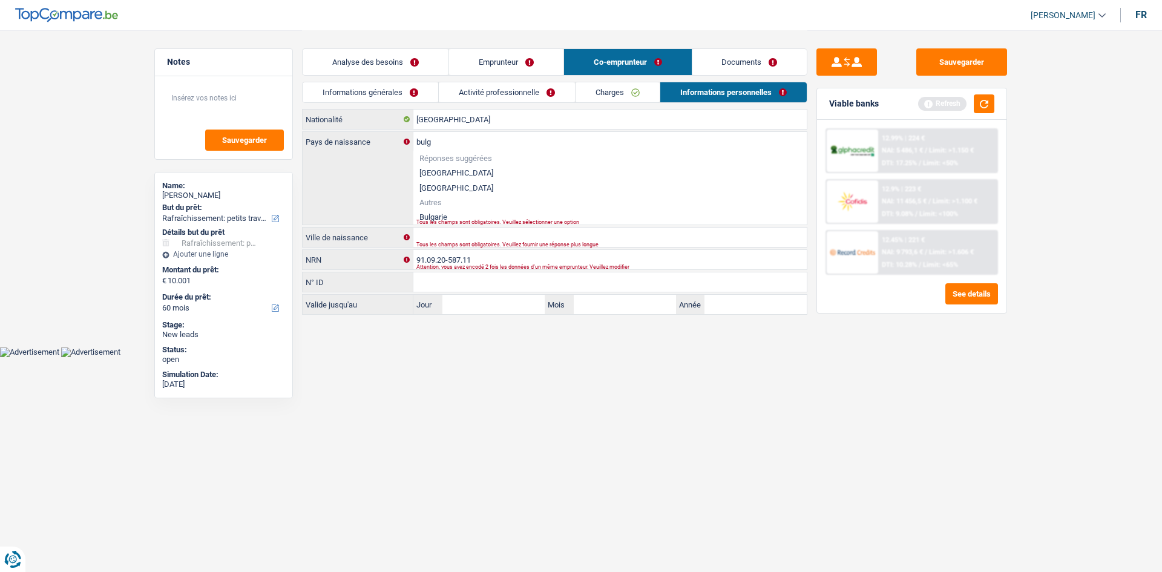
click at [427, 214] on li "Bulgarie" at bounding box center [609, 216] width 393 height 15
type input "Bulgarie"
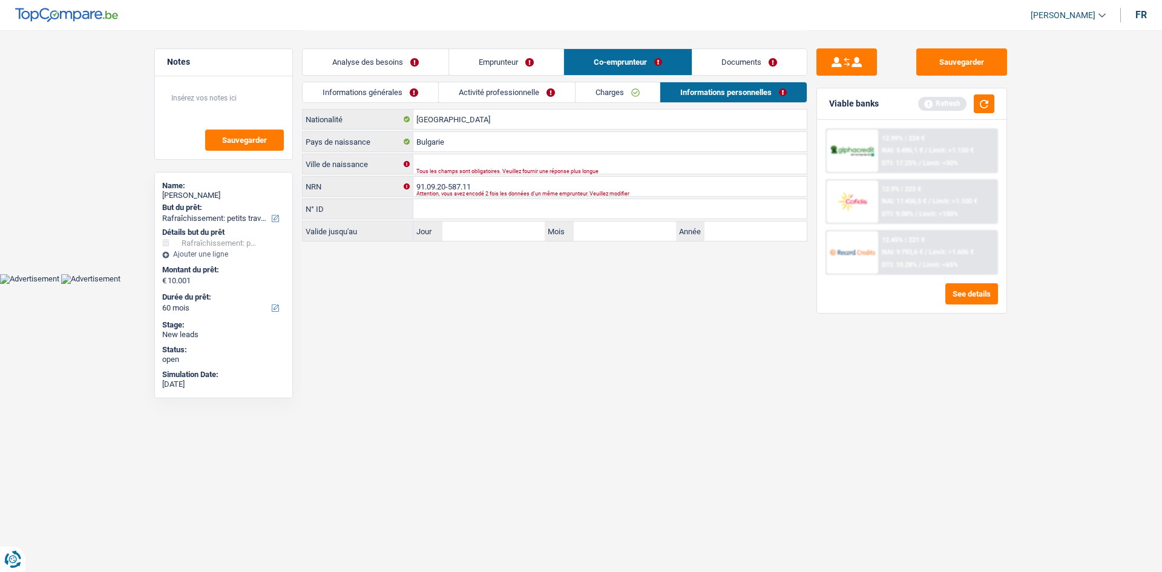
click at [428, 171] on div "Tous les champs sont obligatoires. Veuillez fournir une réponse plus longue" at bounding box center [591, 171] width 350 height 5
click at [487, 280] on body "Vous avez le contrôle de vos données Nous utilisons des cookies, tout comme nos…" at bounding box center [581, 142] width 1162 height 284
click at [430, 167] on input "Ville de naissance" at bounding box center [609, 163] width 393 height 19
type input "ravrat"
click at [511, 240] on input "Jour" at bounding box center [493, 230] width 102 height 19
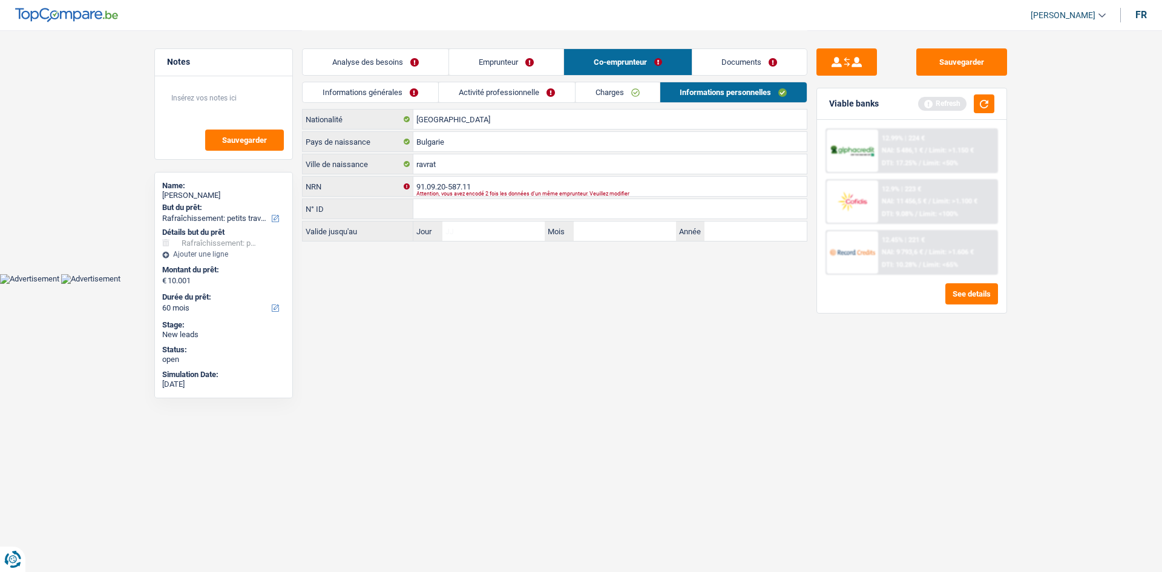
click at [652, 284] on html "Vous avez le contrôle de vos données Nous utilisons des cookies, tout comme nos…" at bounding box center [581, 142] width 1162 height 284
click at [737, 65] on link "Documents" at bounding box center [749, 62] width 115 height 26
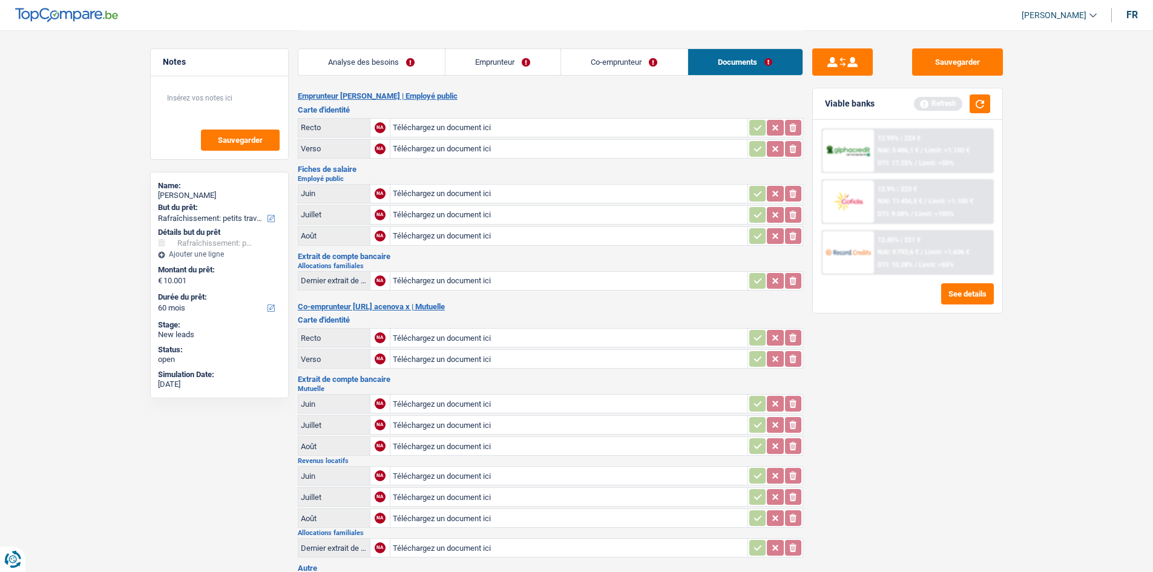
click at [534, 79] on div "Analyse des besoins Emprunteur Co-emprunteur Documents" at bounding box center [550, 55] width 505 height 51
click at [515, 58] on link "Emprunteur" at bounding box center [502, 62] width 115 height 26
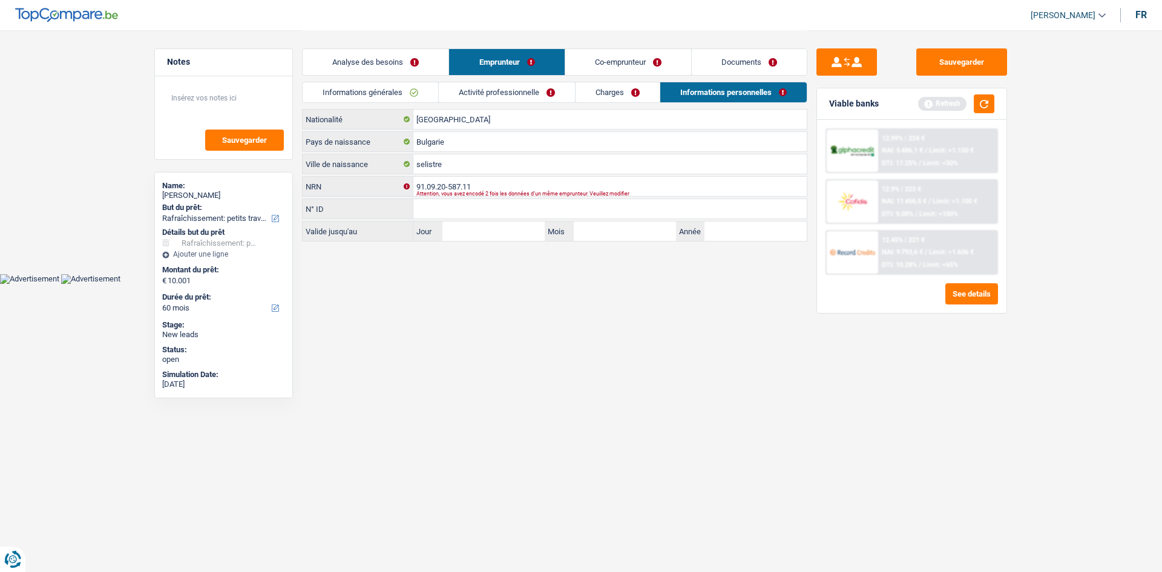
click at [574, 67] on link "Co-emprunteur" at bounding box center [628, 62] width 126 height 26
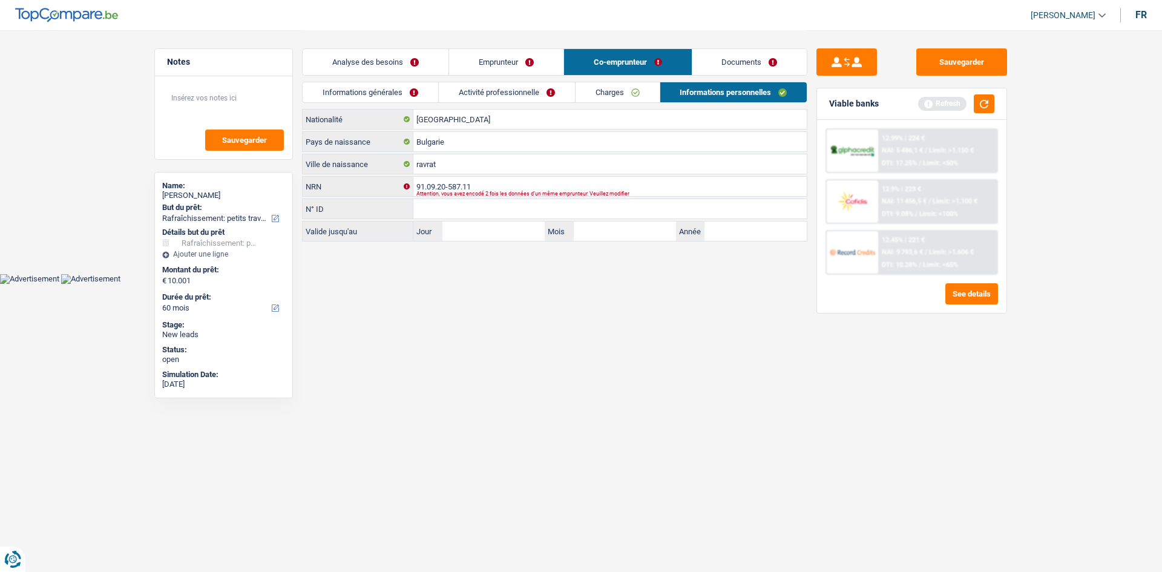
click at [387, 63] on link "Analyse des besoins" at bounding box center [376, 62] width 146 height 26
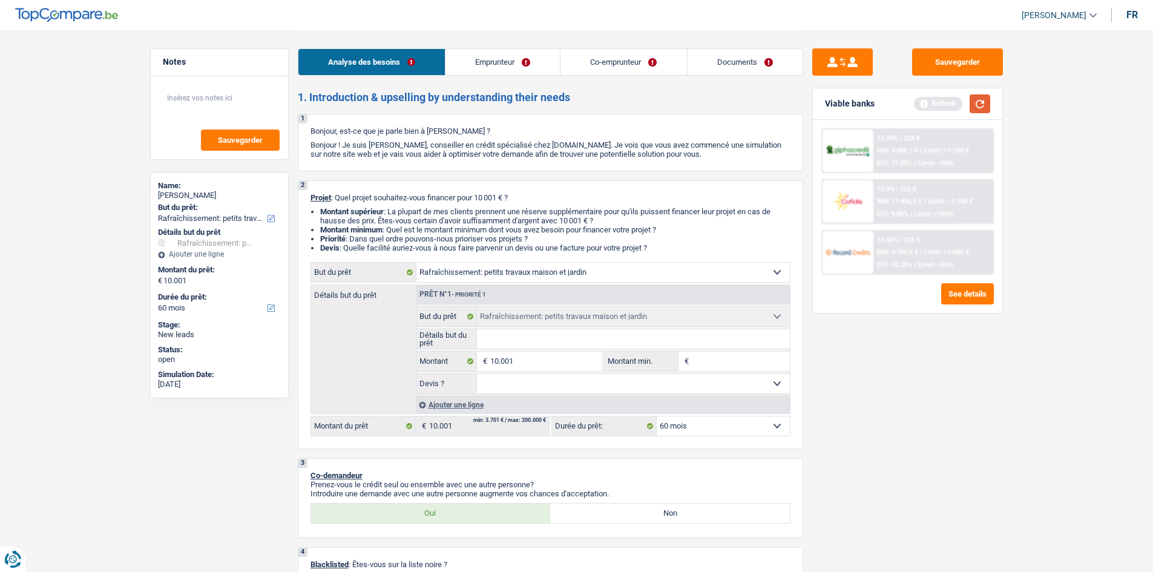
click at [974, 99] on button "button" at bounding box center [979, 103] width 21 height 19
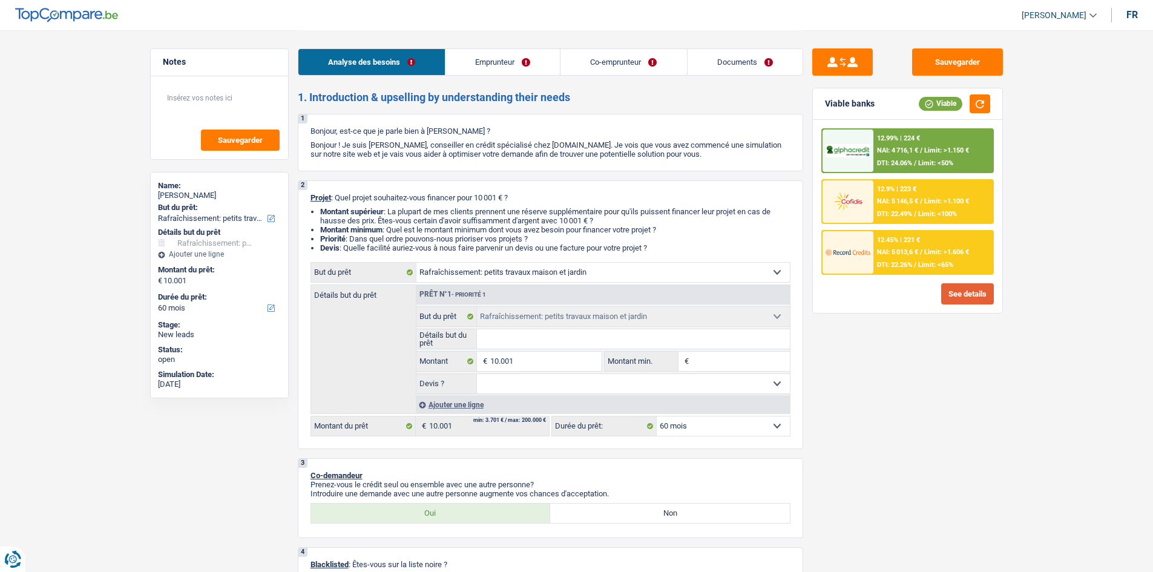
click at [973, 297] on button "See details" at bounding box center [967, 293] width 53 height 21
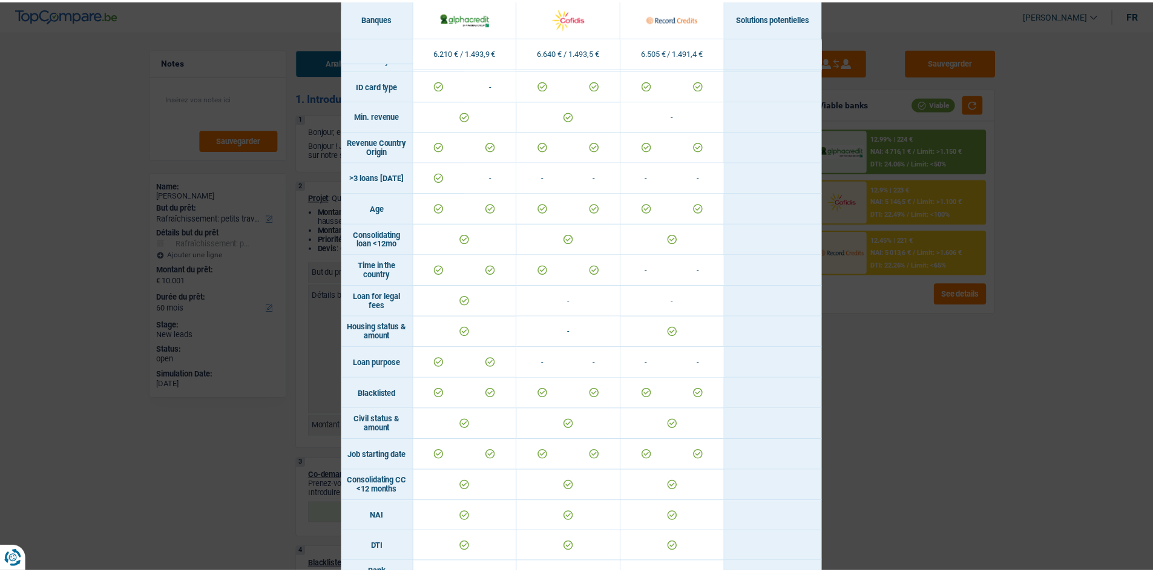
scroll to position [0, 0]
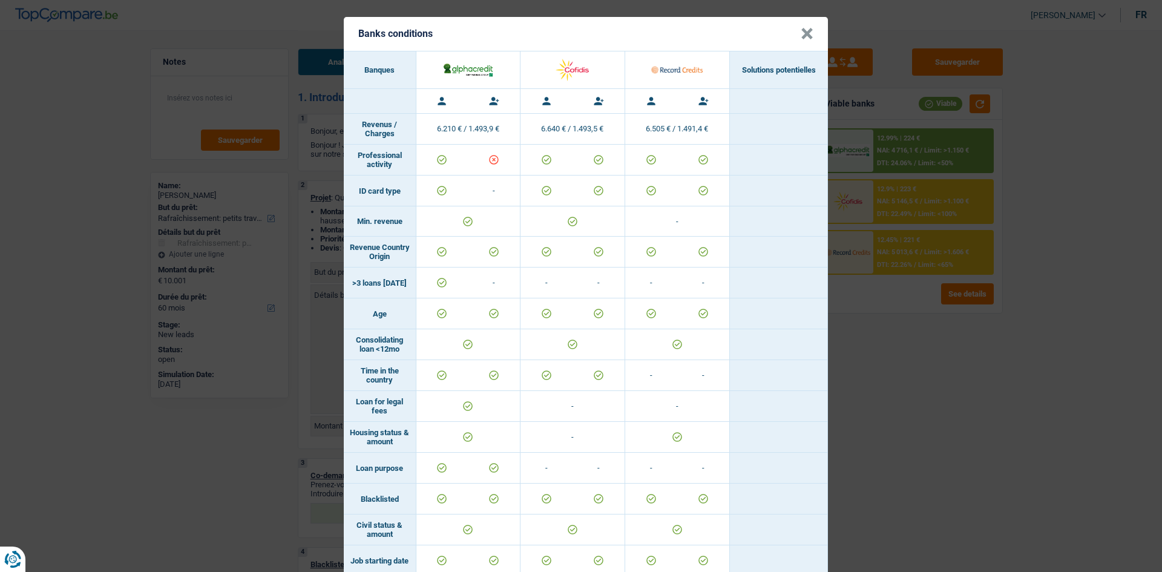
click at [986, 447] on div "Banks conditions × Banques Solutions potentielles Revenus / Charges 6.210 € / 1…" at bounding box center [581, 286] width 1162 height 572
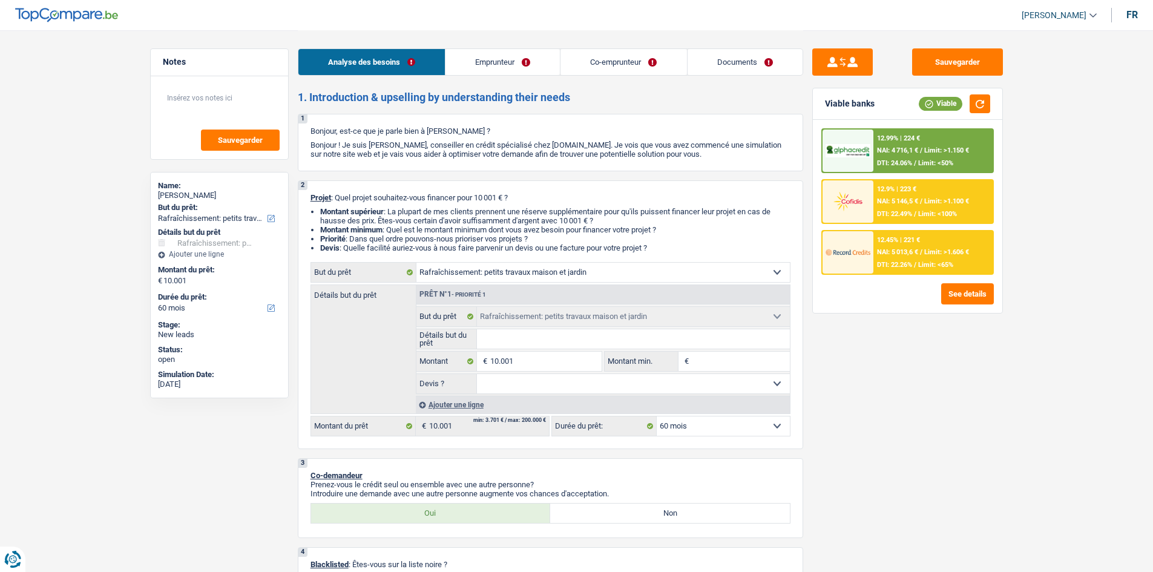
click at [580, 51] on link "Co-emprunteur" at bounding box center [623, 62] width 126 height 26
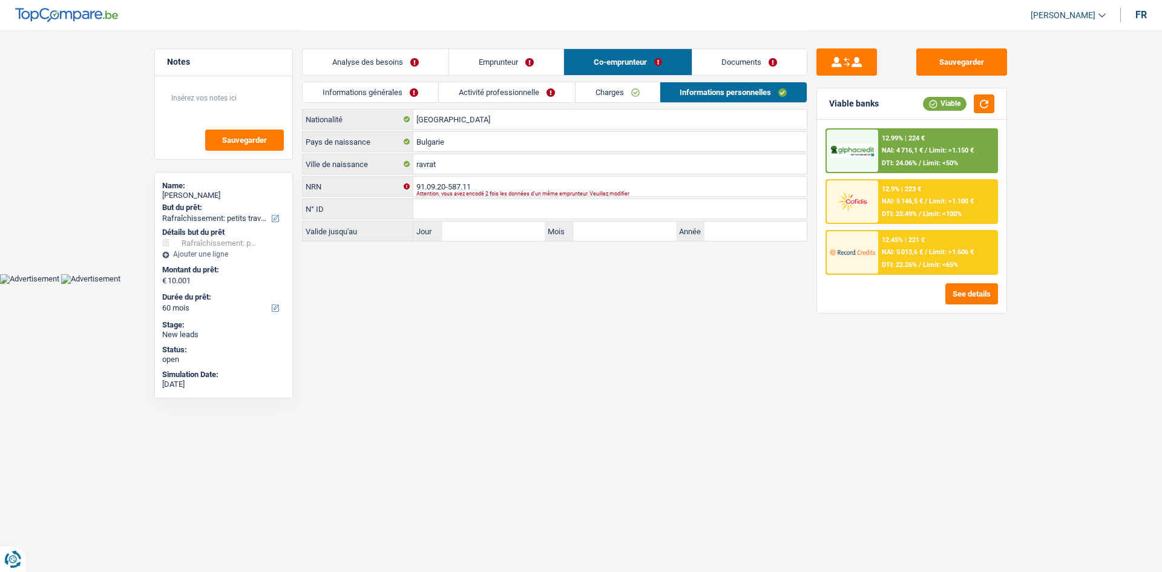
click at [502, 53] on link "Emprunteur" at bounding box center [506, 62] width 114 height 26
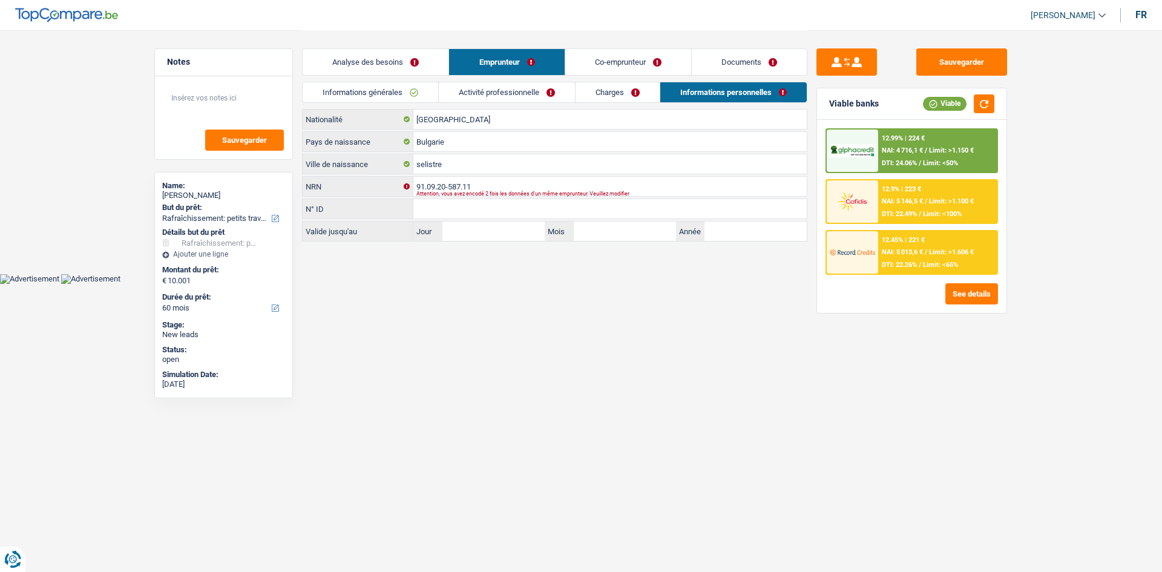
click at [610, 62] on link "Co-emprunteur" at bounding box center [628, 62] width 126 height 26
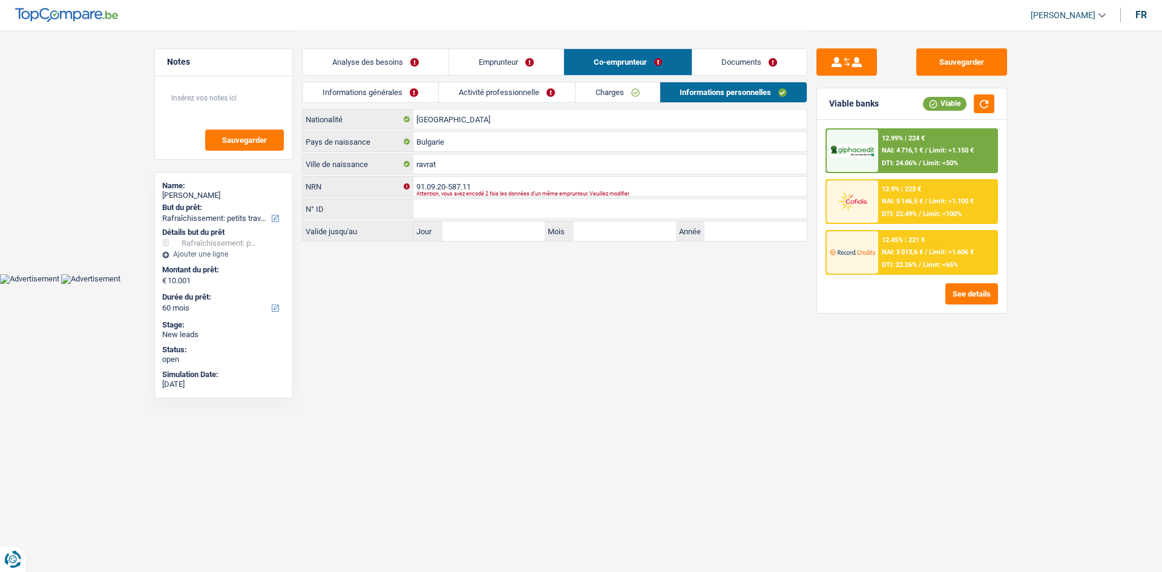
click at [532, 93] on link "Activité professionnelle" at bounding box center [507, 92] width 136 height 20
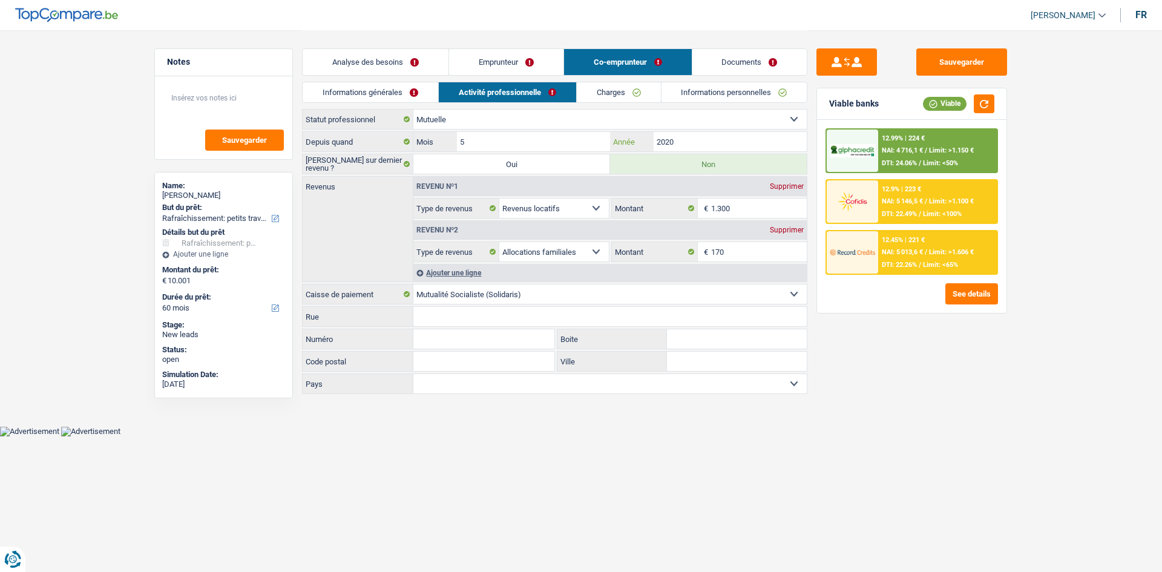
click at [716, 147] on input "2020" at bounding box center [729, 141] width 153 height 19
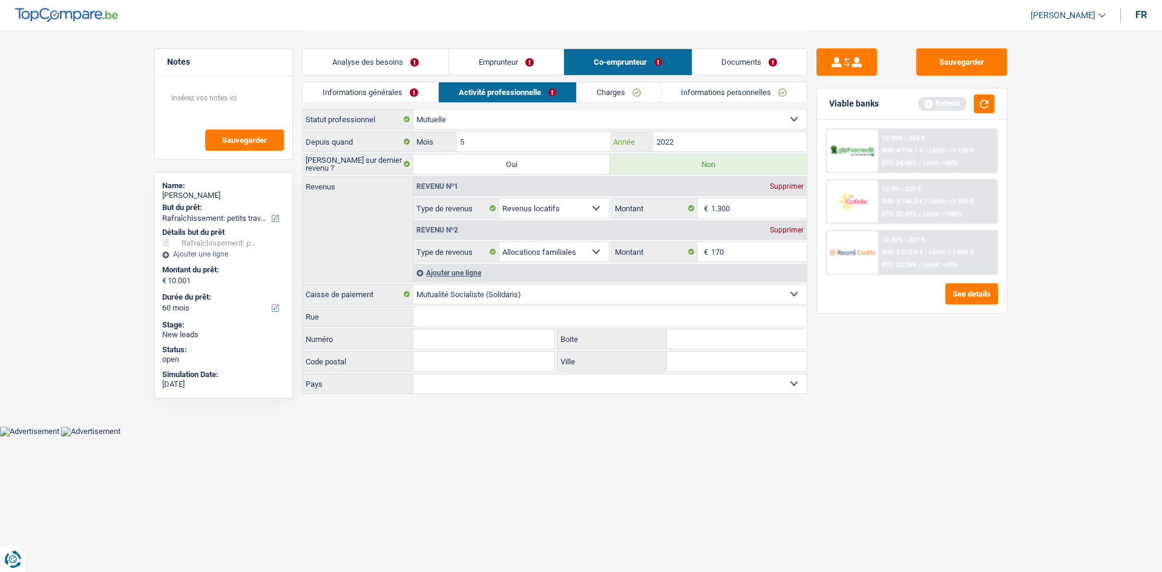
type input "2022"
click at [1035, 436] on html "Vous avez le contrôle de vos données Nous utilisons des cookies, tout comme nos…" at bounding box center [581, 218] width 1162 height 436
click at [503, 65] on link "Emprunteur" at bounding box center [506, 62] width 114 height 26
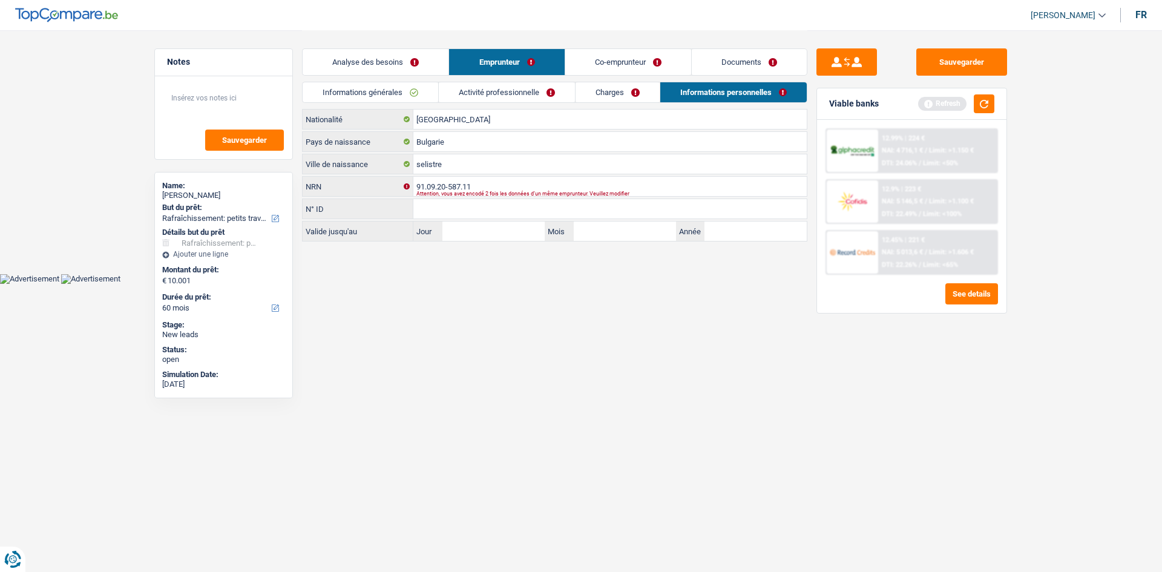
click at [344, 56] on link "Analyse des besoins" at bounding box center [376, 62] width 146 height 26
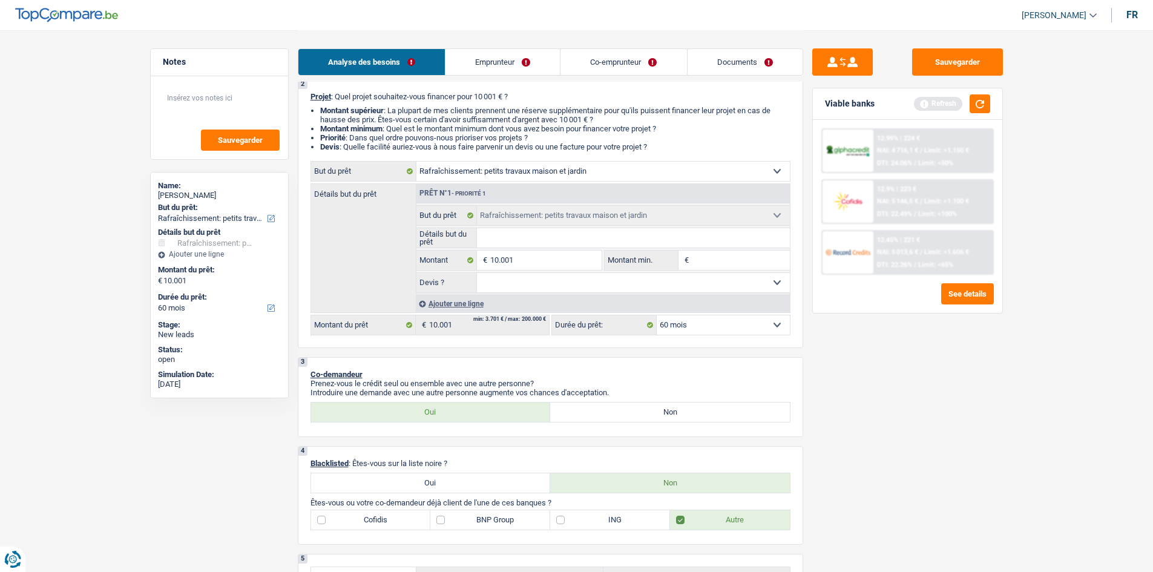
scroll to position [103, 0]
click at [511, 235] on input "Détails but du prêt" at bounding box center [633, 235] width 313 height 19
click at [990, 103] on div "Viable banks Refresh" at bounding box center [907, 103] width 189 height 31
drag, startPoint x: 989, startPoint y: 103, endPoint x: 1146, endPoint y: 355, distance: 296.3
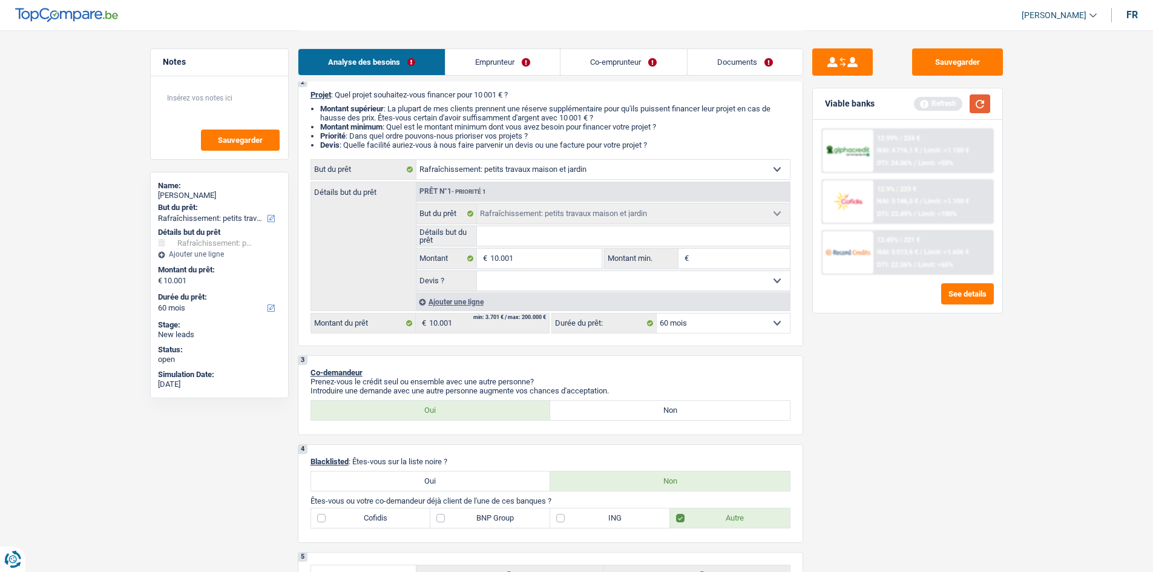
click at [981, 109] on button "button" at bounding box center [979, 103] width 21 height 19
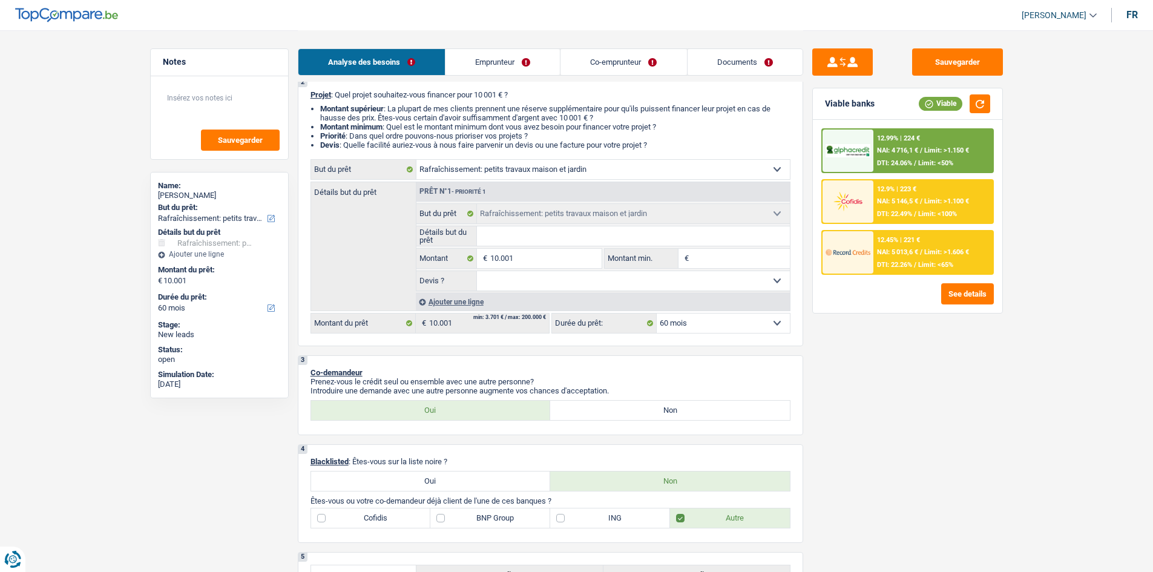
drag, startPoint x: 961, startPoint y: 185, endPoint x: 875, endPoint y: 159, distance: 89.6
click at [875, 159] on div "12.99% | 224 € NAI: 4 716,1 € / Limit: >1.150 € DTI: 24.06% / Limit: <50% 12.9%…" at bounding box center [907, 201] width 172 height 146
click at [875, 159] on div "12.99% | 224 € NAI: 4 716,1 € / Limit: >1.150 € DTI: 24.06% / Limit: <50%" at bounding box center [932, 150] width 119 height 42
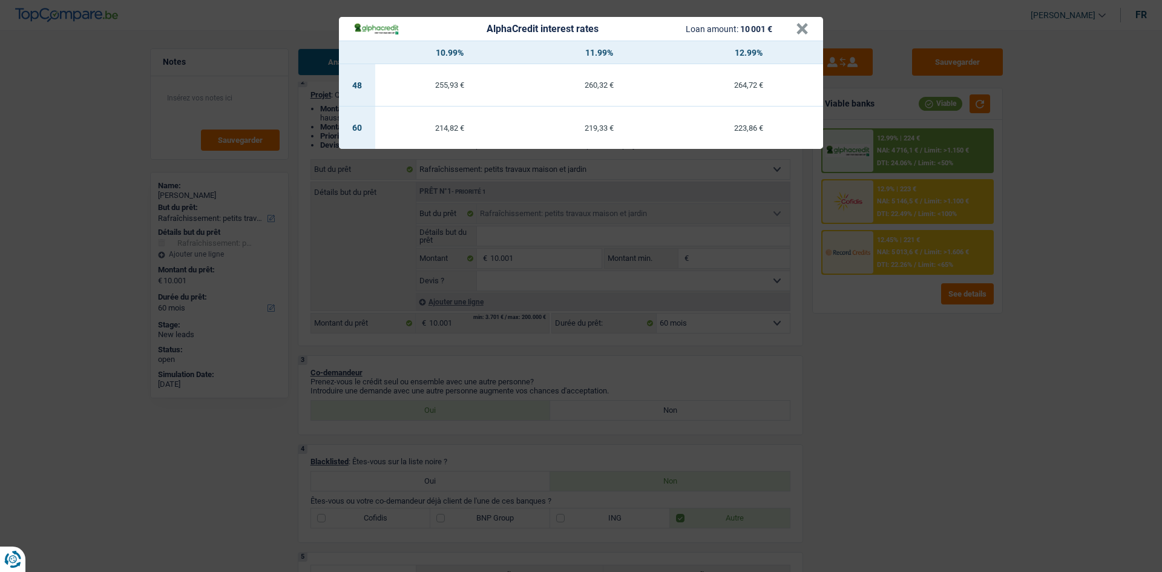
click at [924, 342] on div "AlphaCredit interest rates Loan amount: 10 001 € × 10.99% 11.99% 12.99% 48 255,…" at bounding box center [581, 286] width 1162 height 572
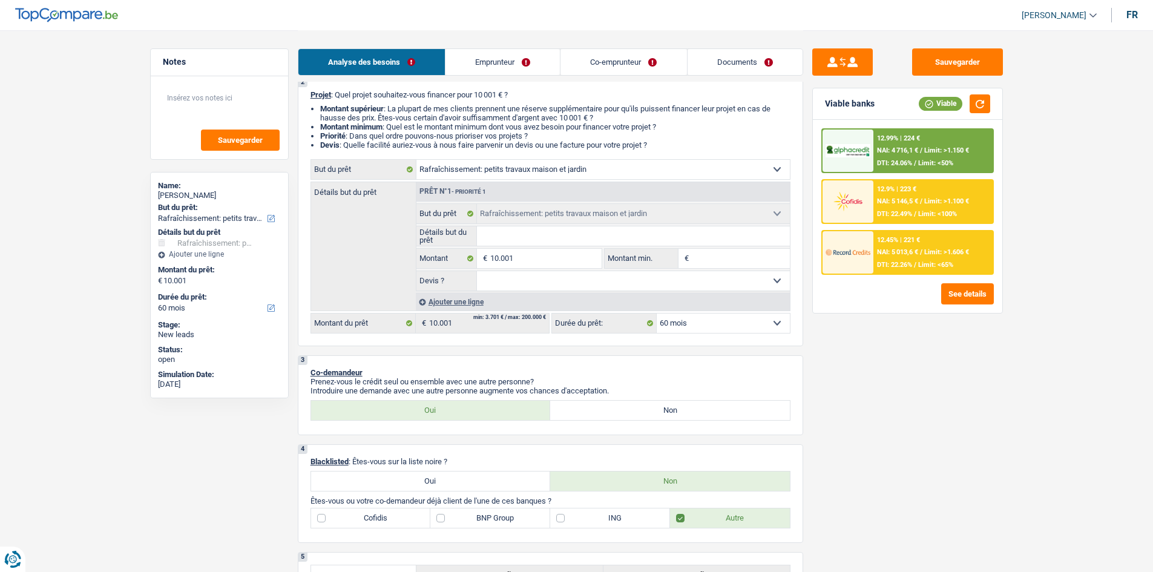
click at [897, 260] on div "12.45% | 221 € NAI: 5 013,6 € / Limit: >1.606 € DTI: 22.26% / Limit: <65%" at bounding box center [932, 252] width 119 height 42
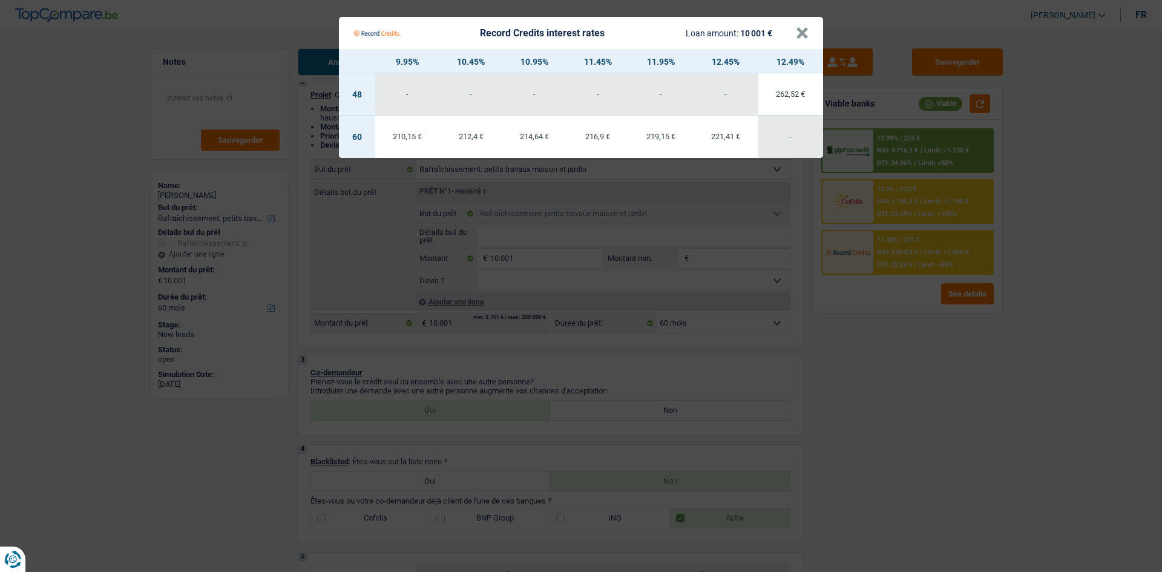
click at [912, 501] on Credits "Record Credits interest rates Loan amount: 10 001 € × 9.95% 10.45% 10.95% 11.45…" at bounding box center [581, 286] width 1162 height 572
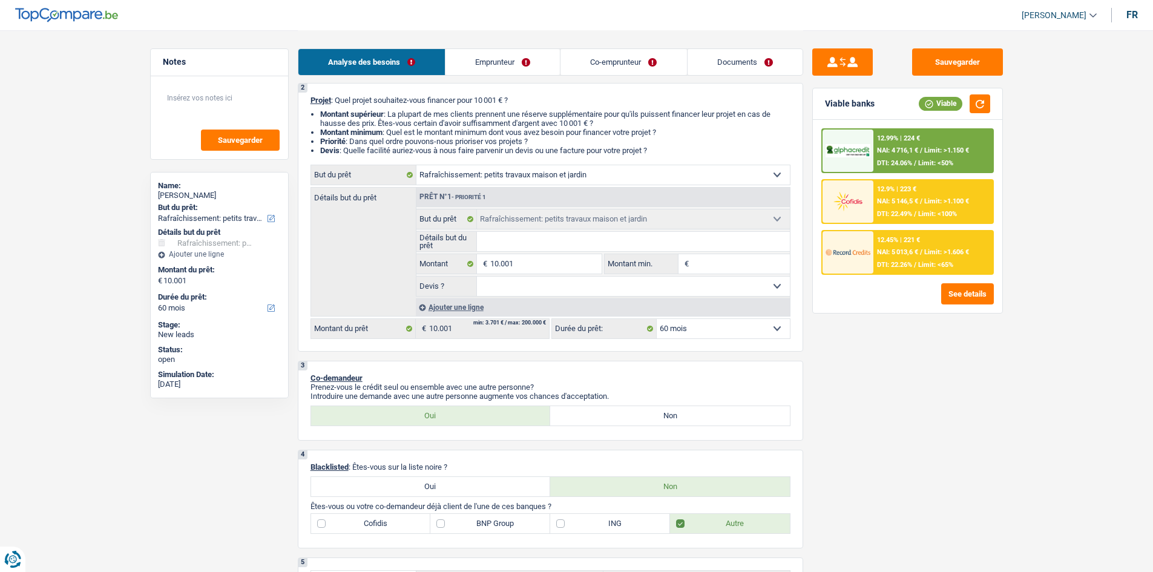
scroll to position [97, 0]
click at [525, 285] on select "Oui Non Non répondu Sélectionner une option" at bounding box center [633, 286] width 313 height 19
select select "yes"
click at [477, 277] on select "Oui Non Non répondu Sélectionner une option" at bounding box center [633, 286] width 313 height 19
select select "yes"
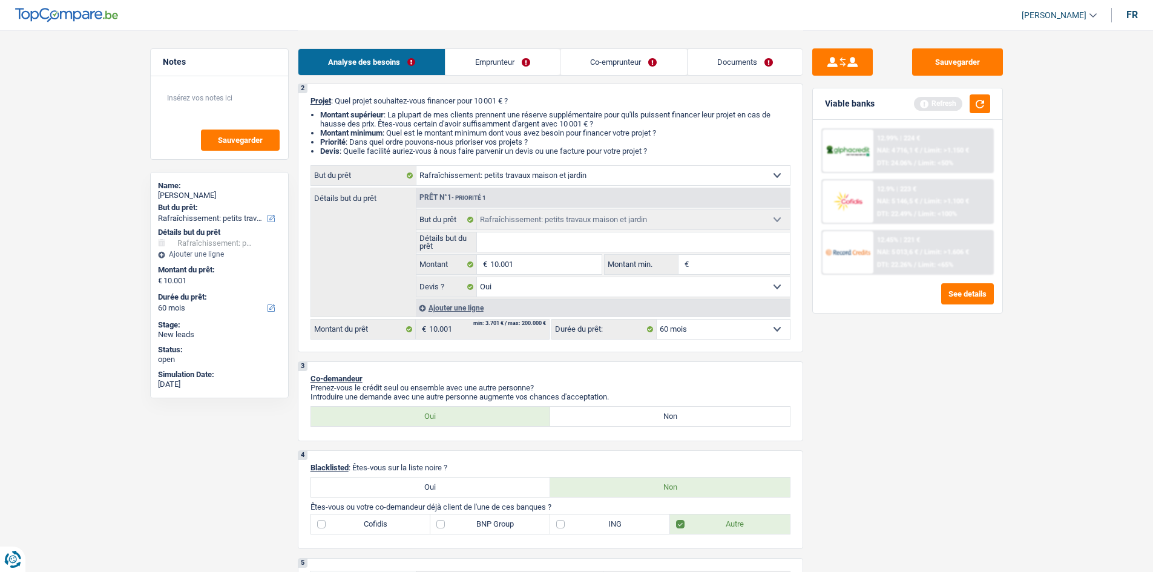
click at [495, 290] on select "Oui Non Non répondu Sélectionner une option" at bounding box center [633, 286] width 313 height 19
select select "false"
click at [477, 277] on select "Oui Non Non répondu Sélectionner une option" at bounding box center [633, 286] width 313 height 19
select select "false"
click at [489, 234] on input "Détails but du prêt" at bounding box center [633, 241] width 313 height 19
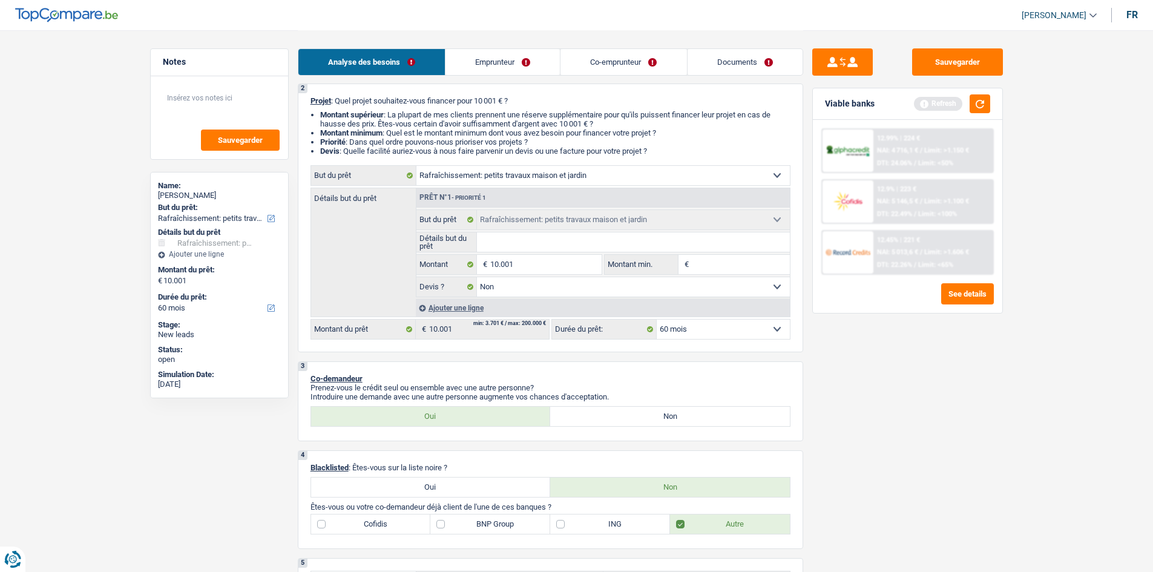
type input "r"
type input "re"
type input "ref"
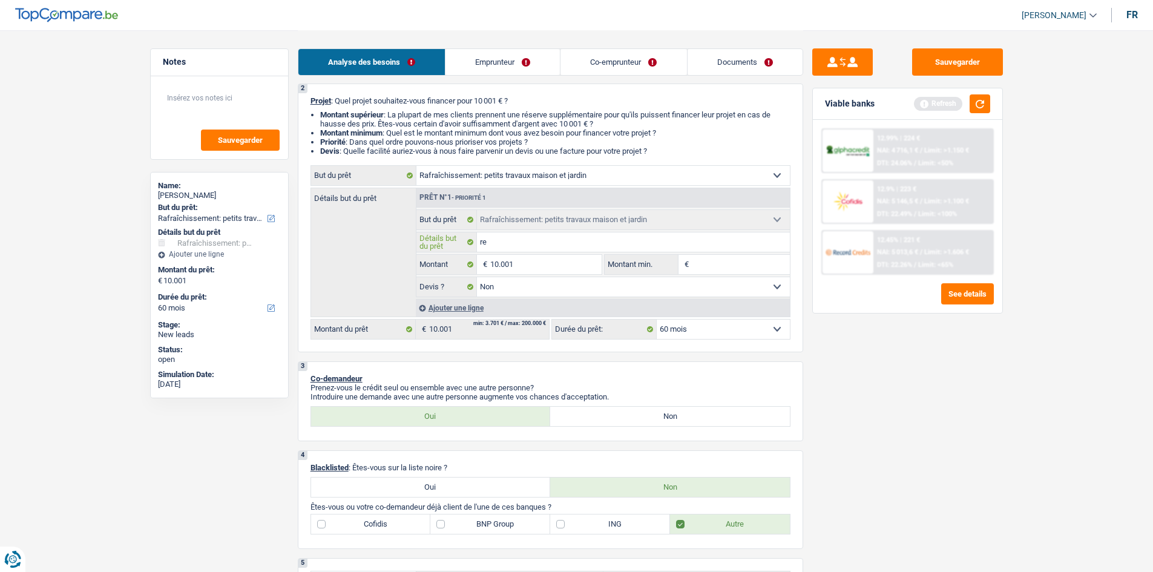
type input "ref"
type input "refa"
type input "refai"
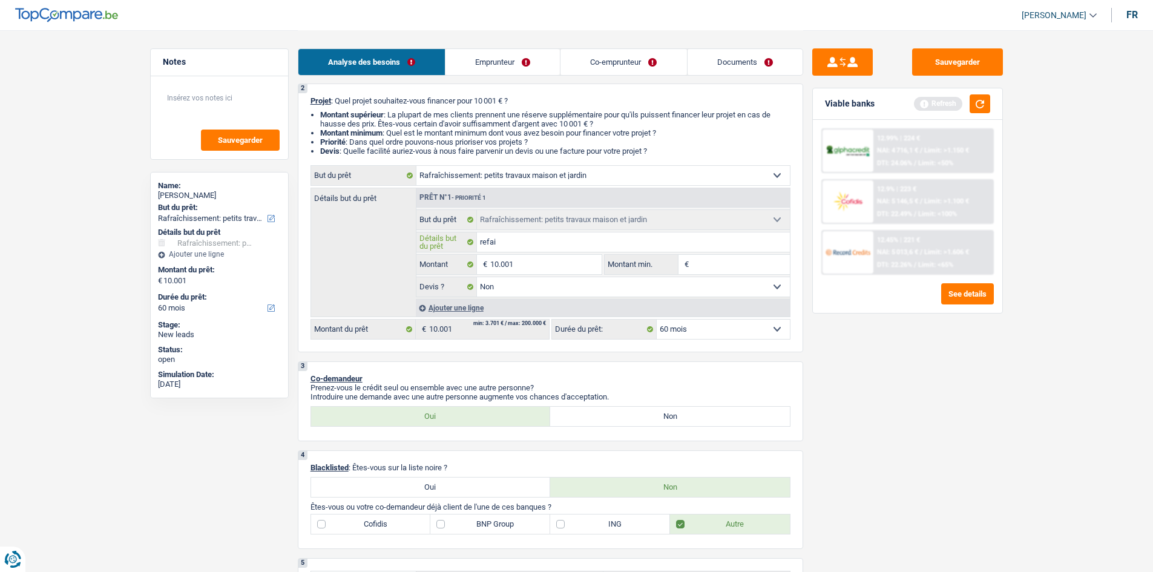
type input "refair"
type input "refaire"
drag, startPoint x: 472, startPoint y: 45, endPoint x: 502, endPoint y: 67, distance: 36.8
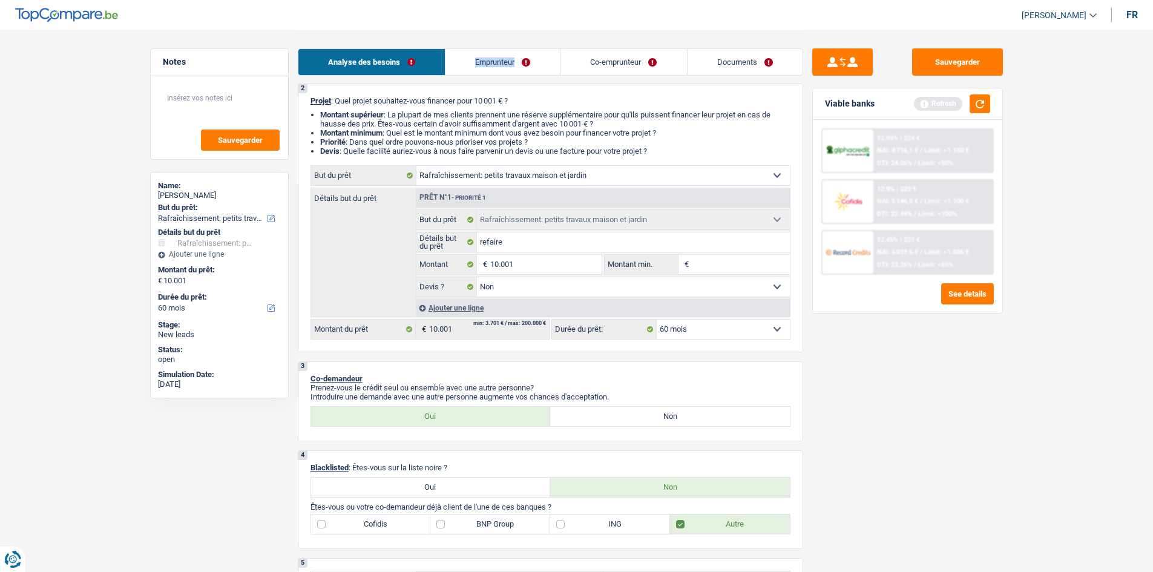
click at [502, 67] on div "Analyse des besoins Emprunteur Co-emprunteur Documents" at bounding box center [550, 55] width 505 height 51
click at [502, 67] on link "Emprunteur" at bounding box center [502, 62] width 114 height 26
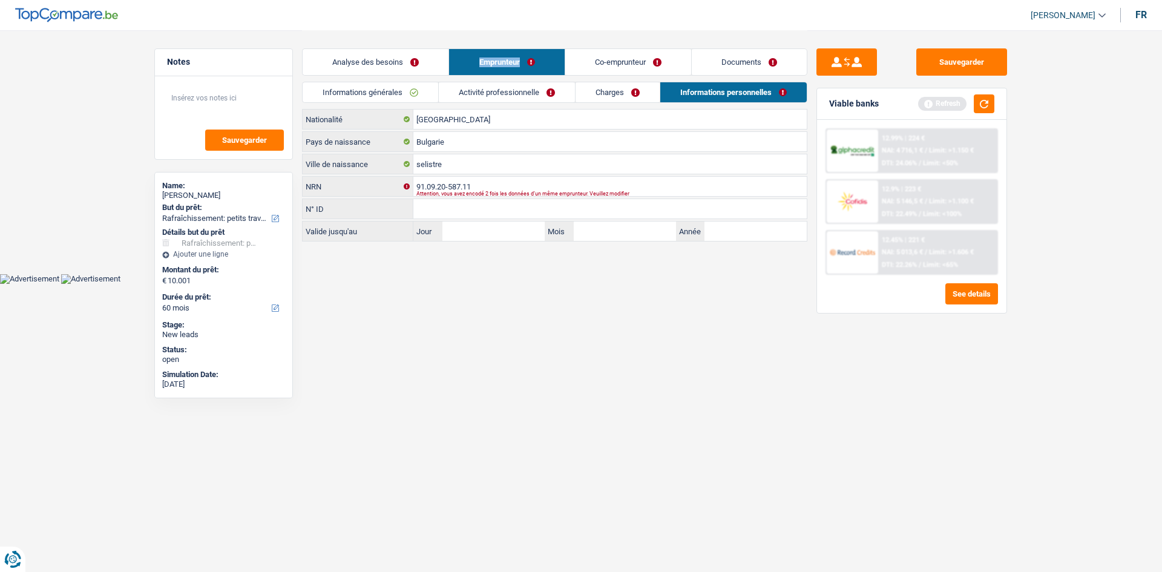
click at [620, 62] on link "Co-emprunteur" at bounding box center [628, 62] width 126 height 26
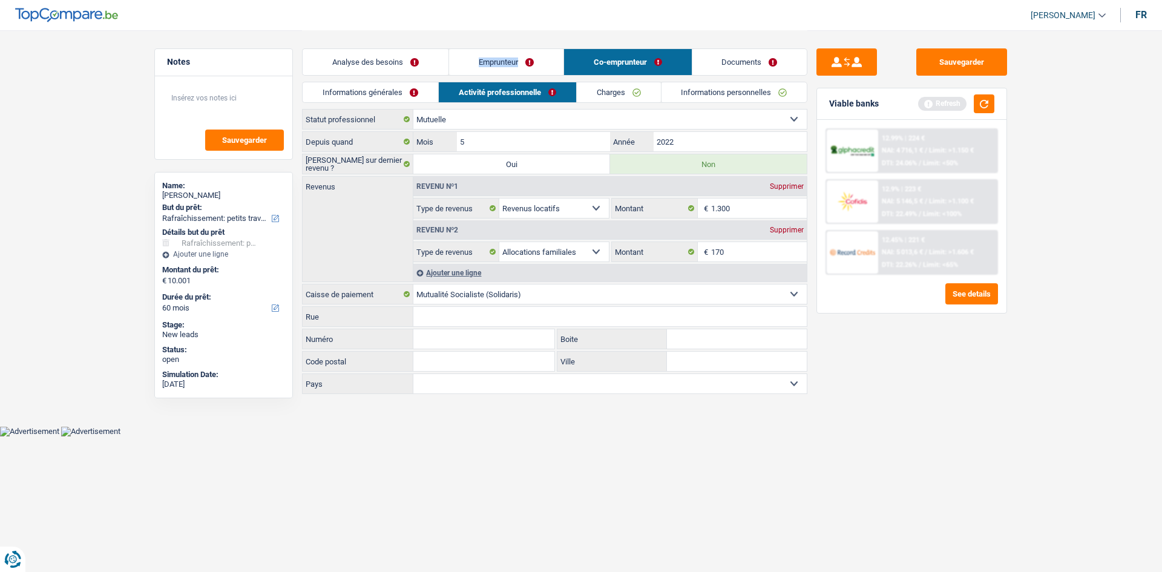
click at [594, 86] on link "Charges" at bounding box center [619, 92] width 84 height 20
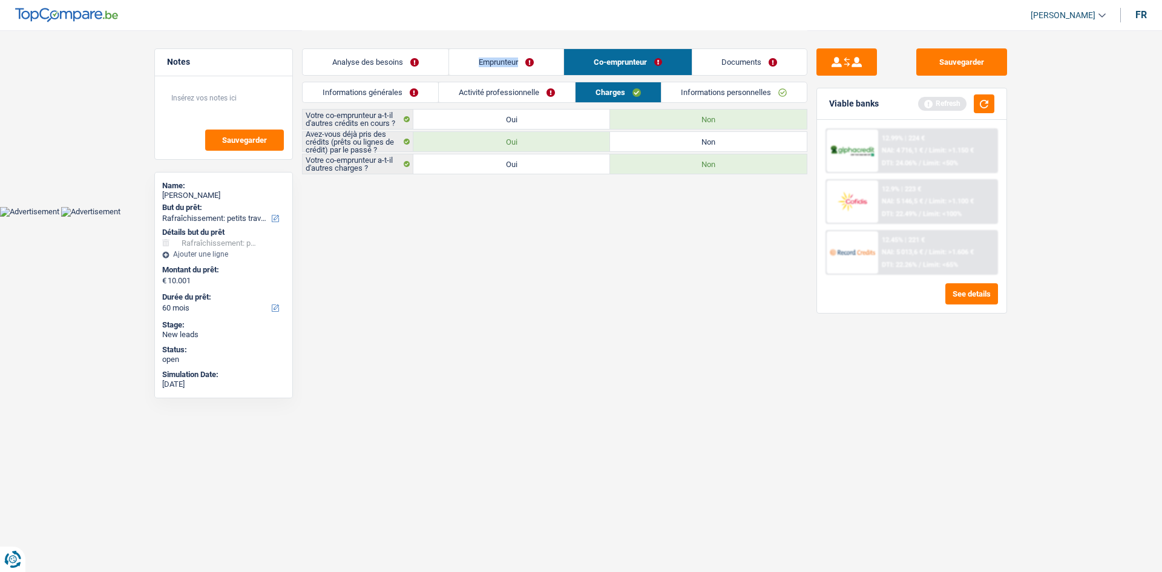
click at [508, 94] on link "Activité professionnelle" at bounding box center [507, 92] width 136 height 20
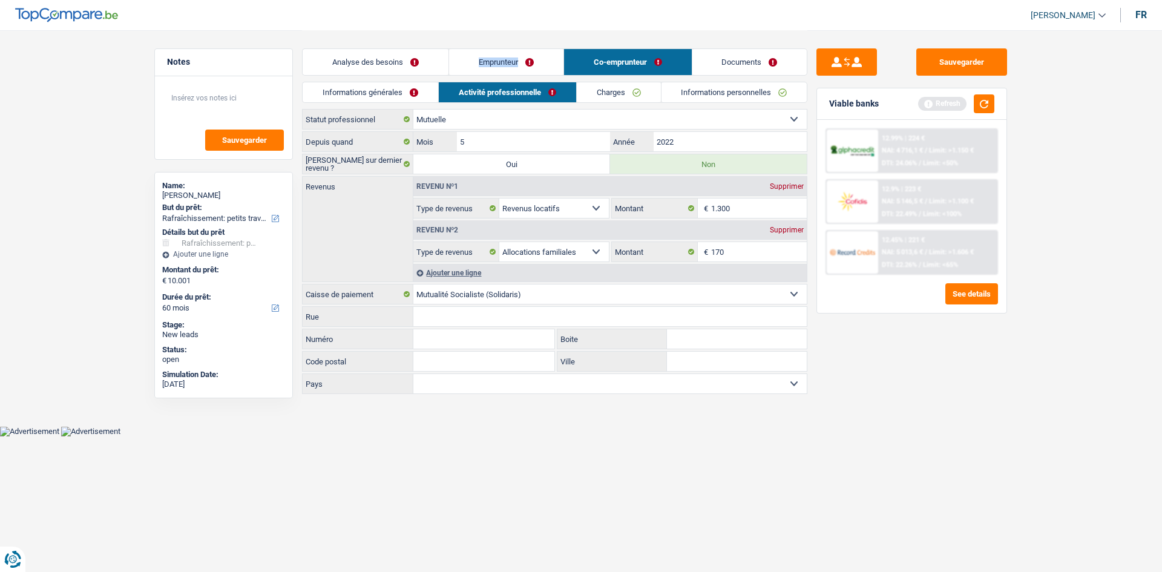
click at [396, 94] on link "Informations générales" at bounding box center [371, 92] width 136 height 20
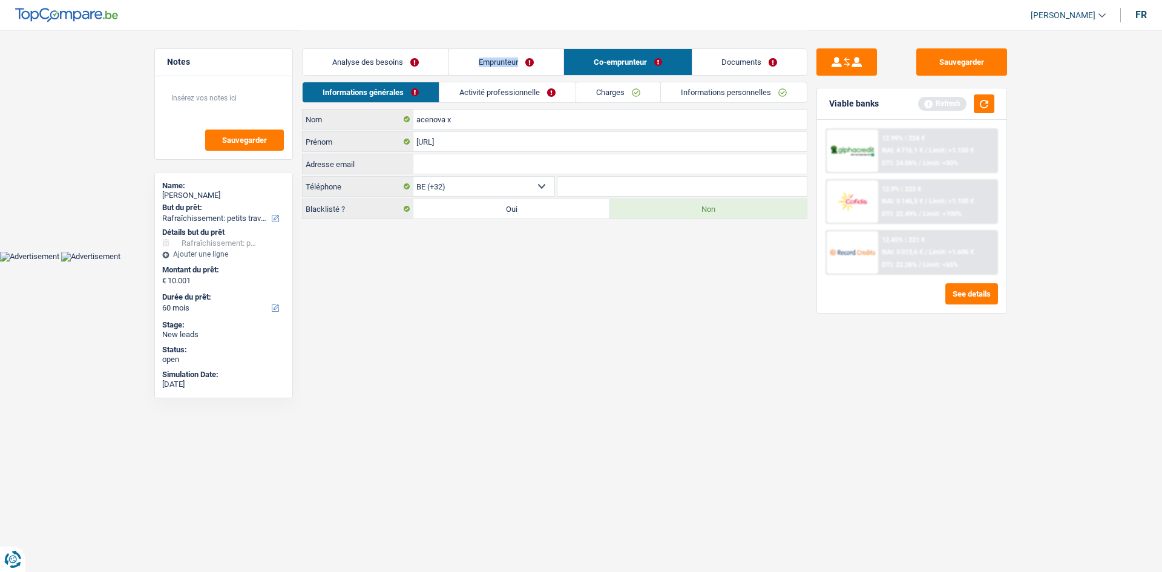
click at [520, 65] on link "Emprunteur" at bounding box center [506, 62] width 114 height 26
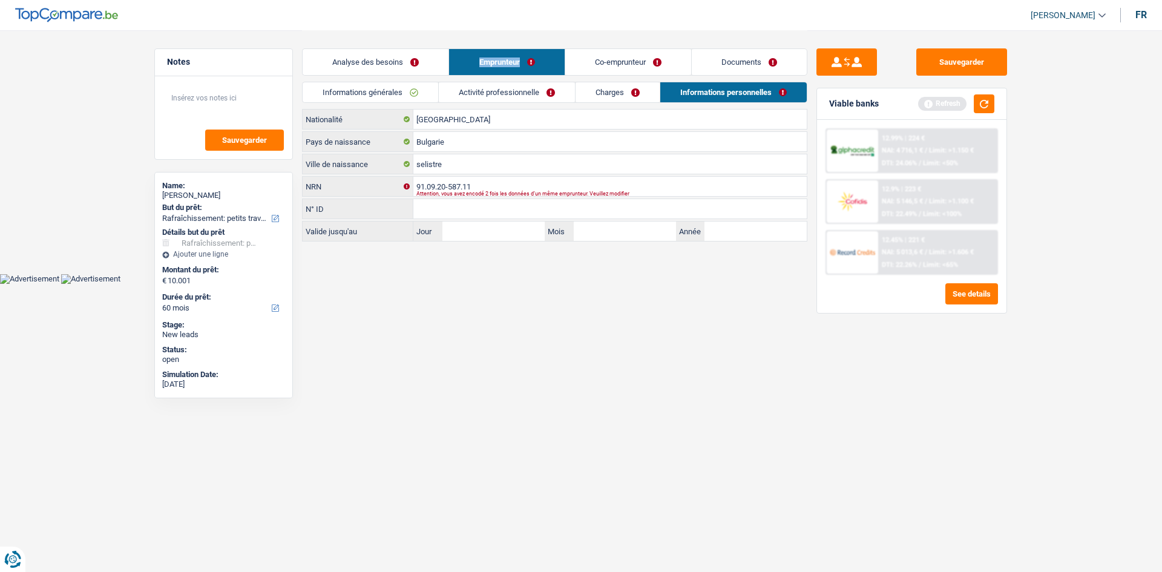
click at [411, 64] on link "Analyse des besoins" at bounding box center [376, 62] width 146 height 26
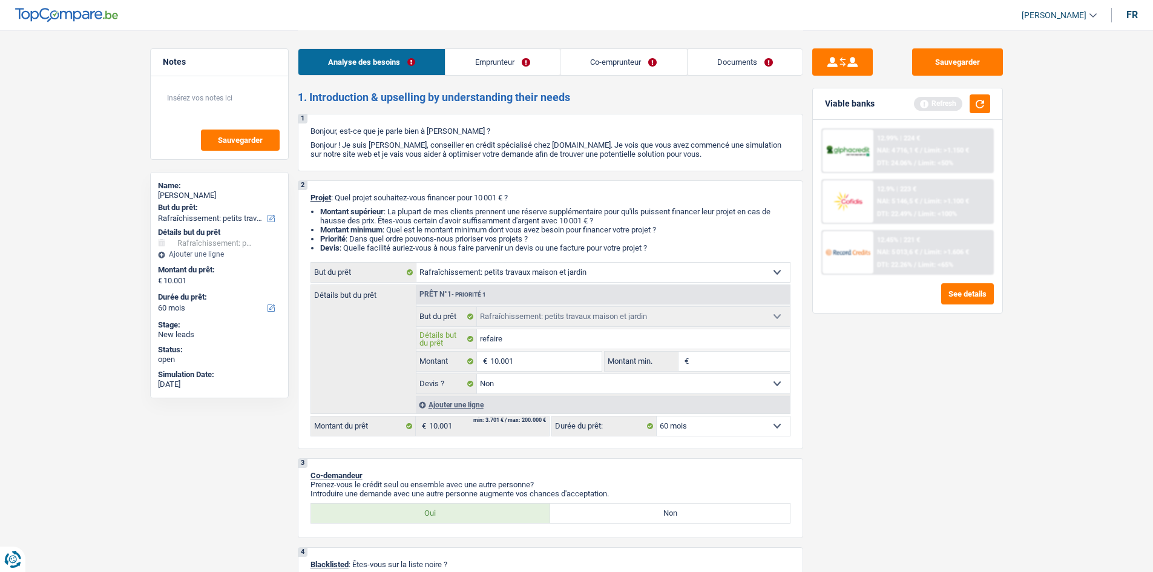
click at [515, 343] on input "refaire" at bounding box center [633, 338] width 313 height 19
type input "refaire"
type input "refaire c"
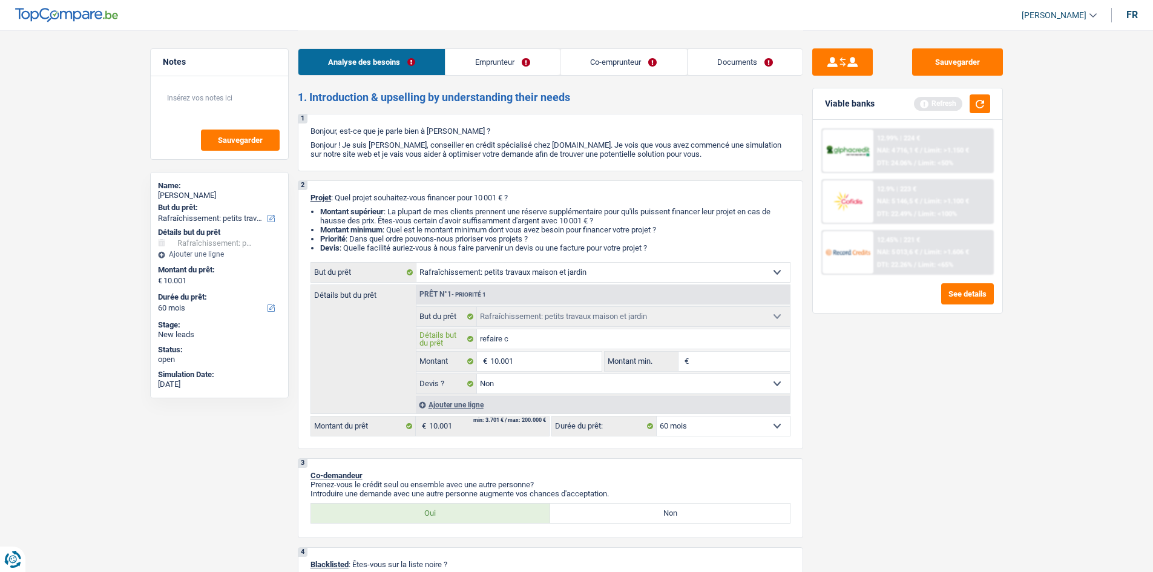
type input "refaire"
type input "refaire e"
type input "refaire el"
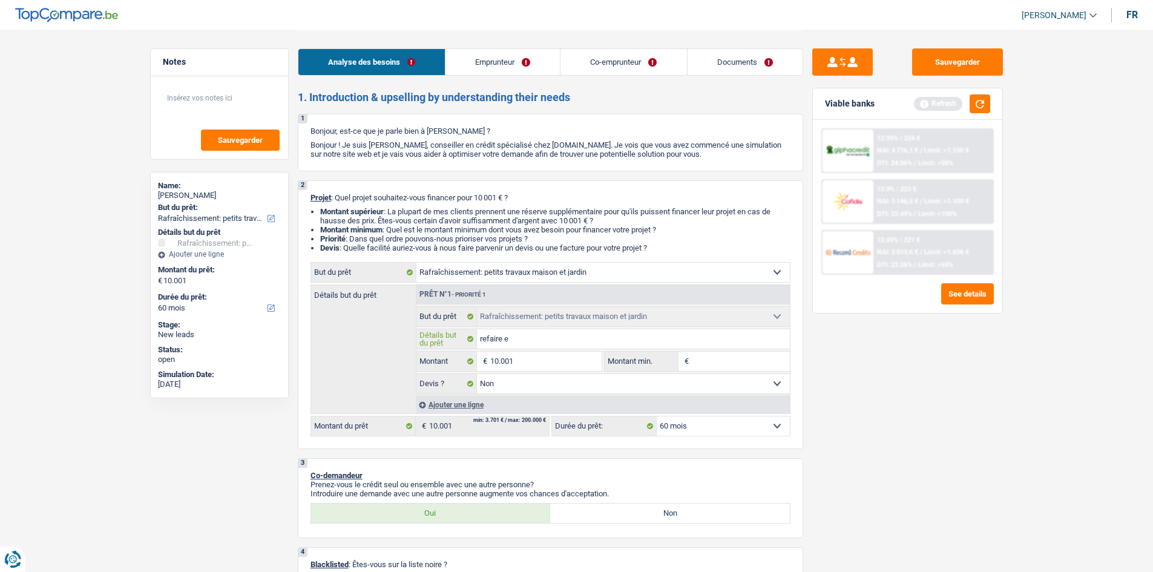
type input "refaire el"
type input "refaire ele"
type input "refaire elec"
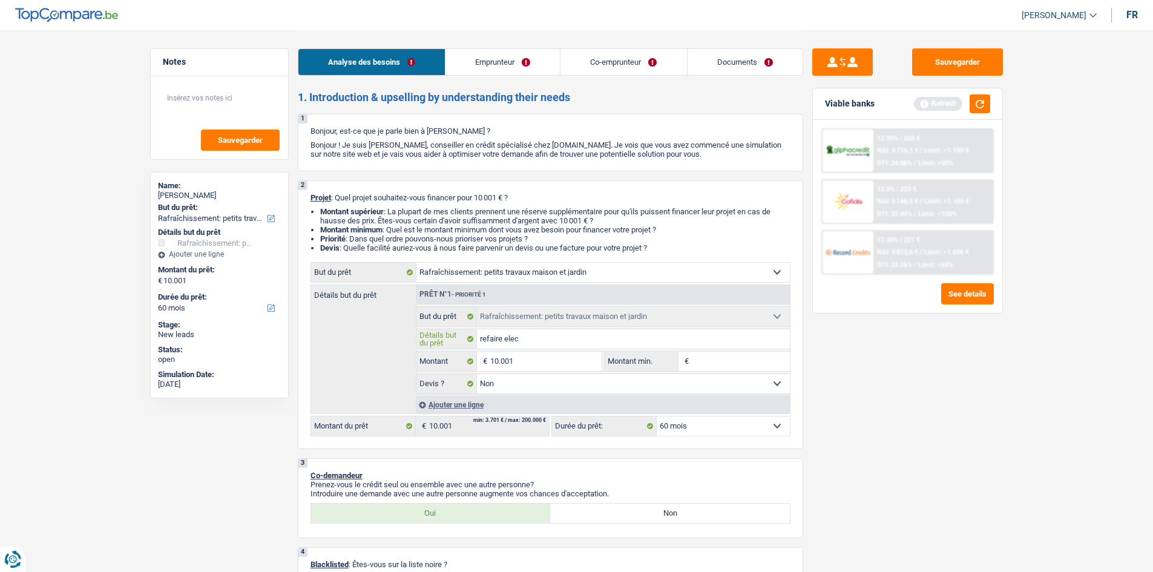
type input "refaire elect"
type input "refaire electr"
type input "refaire electri"
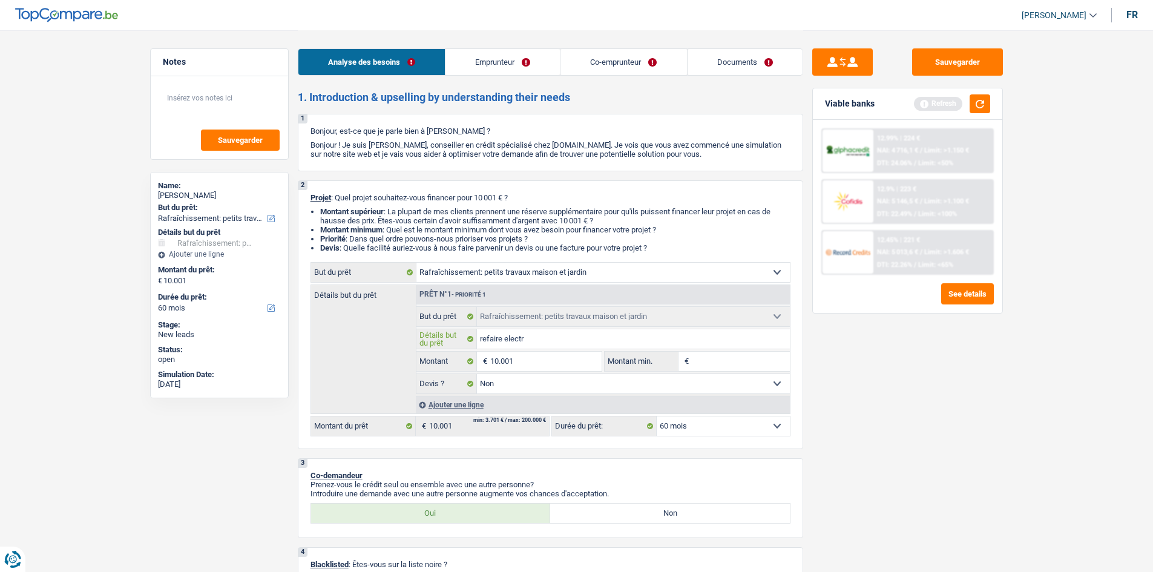
type input "refaire electri"
type input "refaire electric"
type input "refaire electrici"
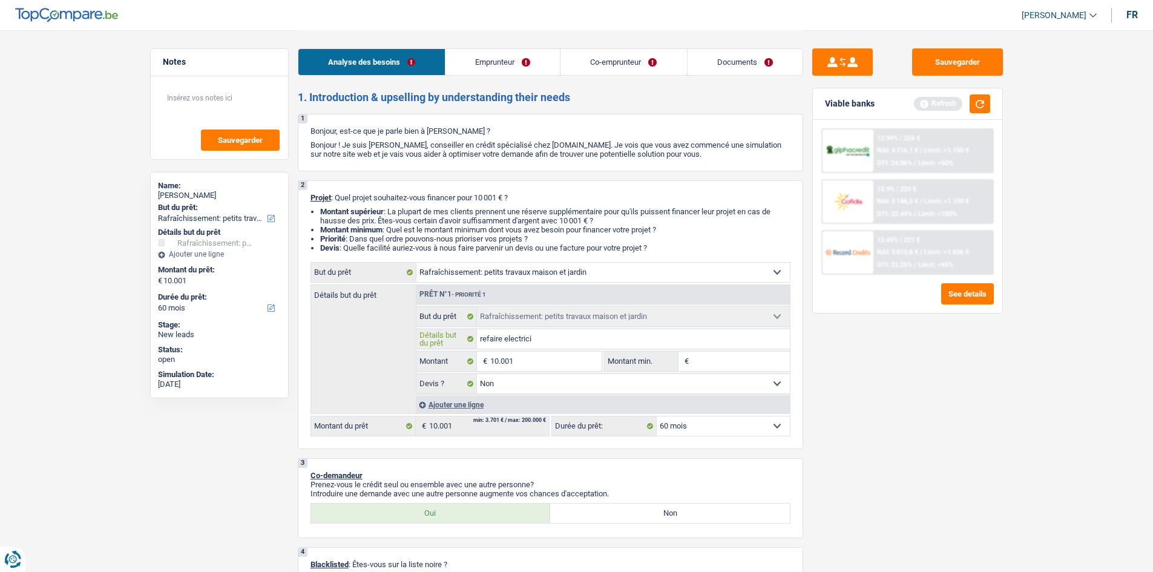
type input "refaire electricit"
type input "refaire electricité"
type input "refaire electricit"
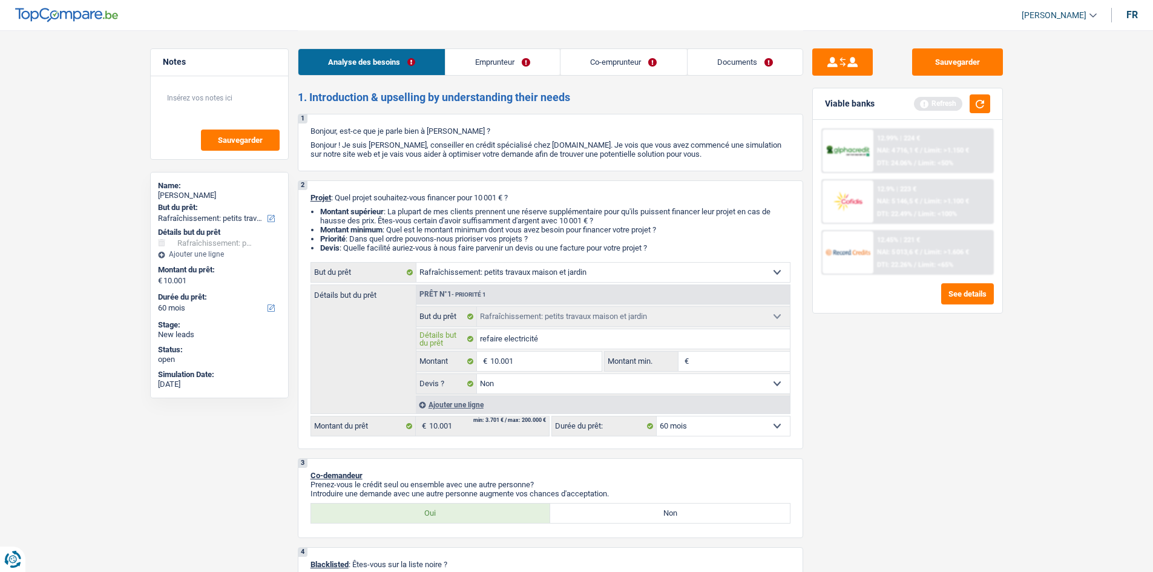
type input "refaire electricit"
type input "refaire electrici"
type input "refaire electri"
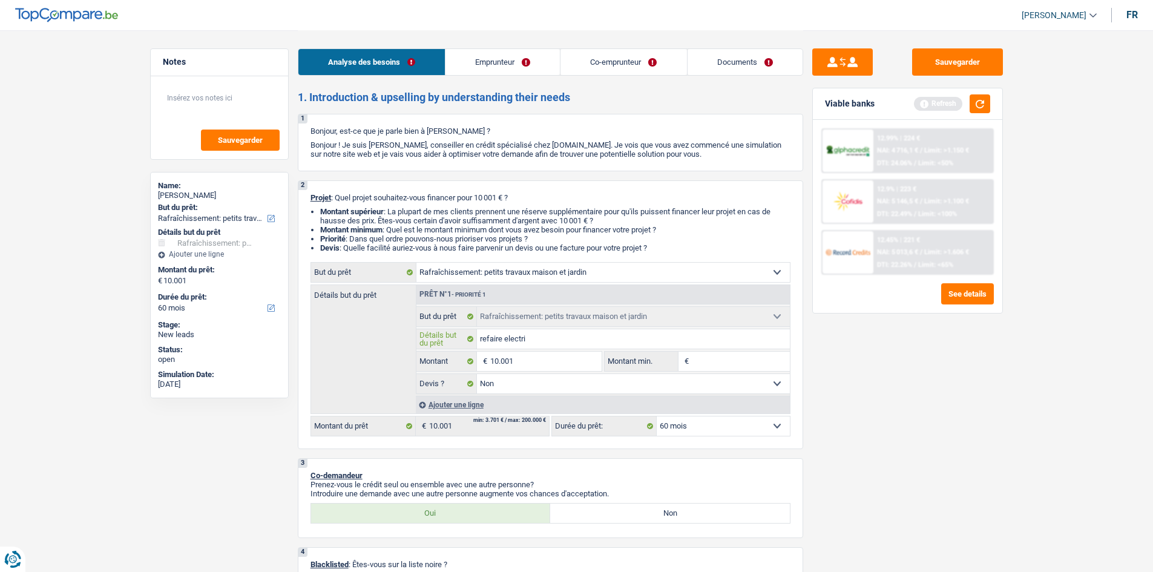
type input "refaire electr"
type input "refaire elect"
type input "refaire elec"
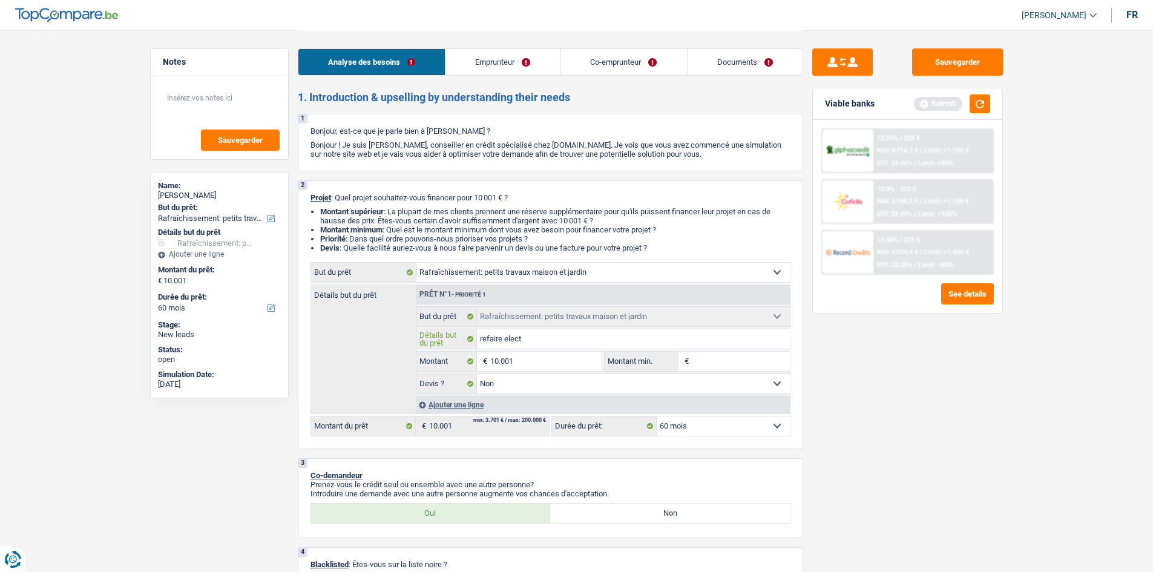
type input "refaire elec"
type input "refaire ele"
type input "refaire el"
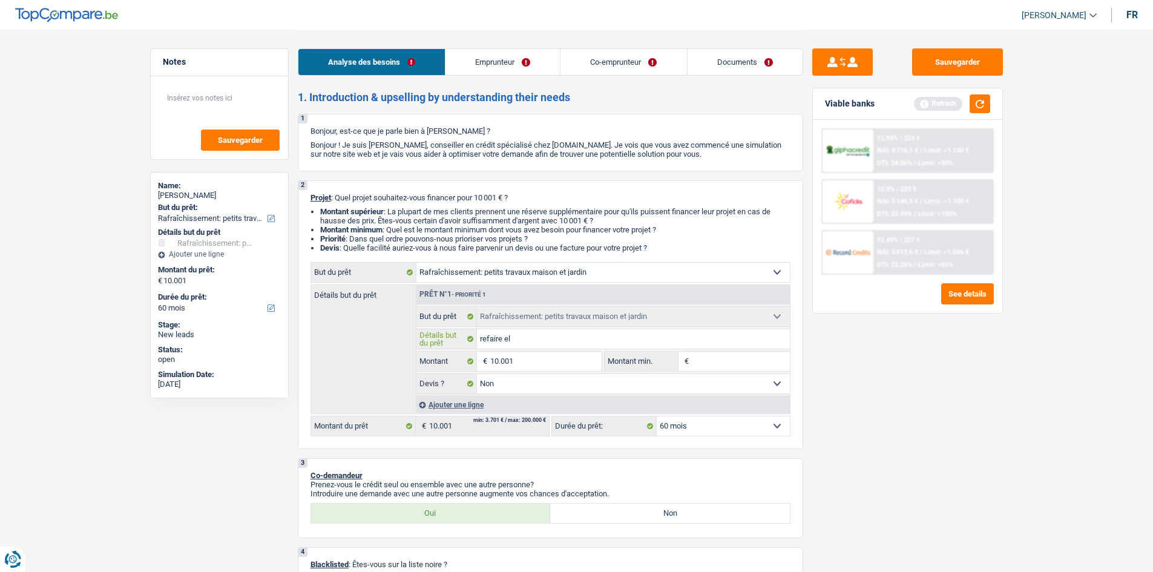
type input "refaire e"
type input "refaire"
type input "refaire c"
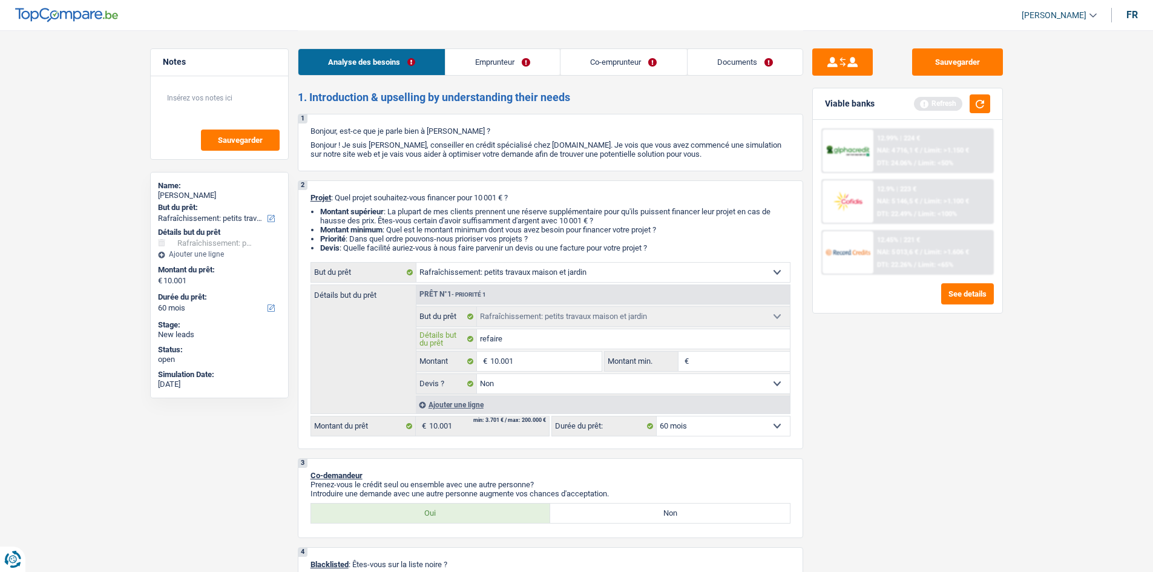
type input "refaire c"
type input "refaire"
type input "refaire e"
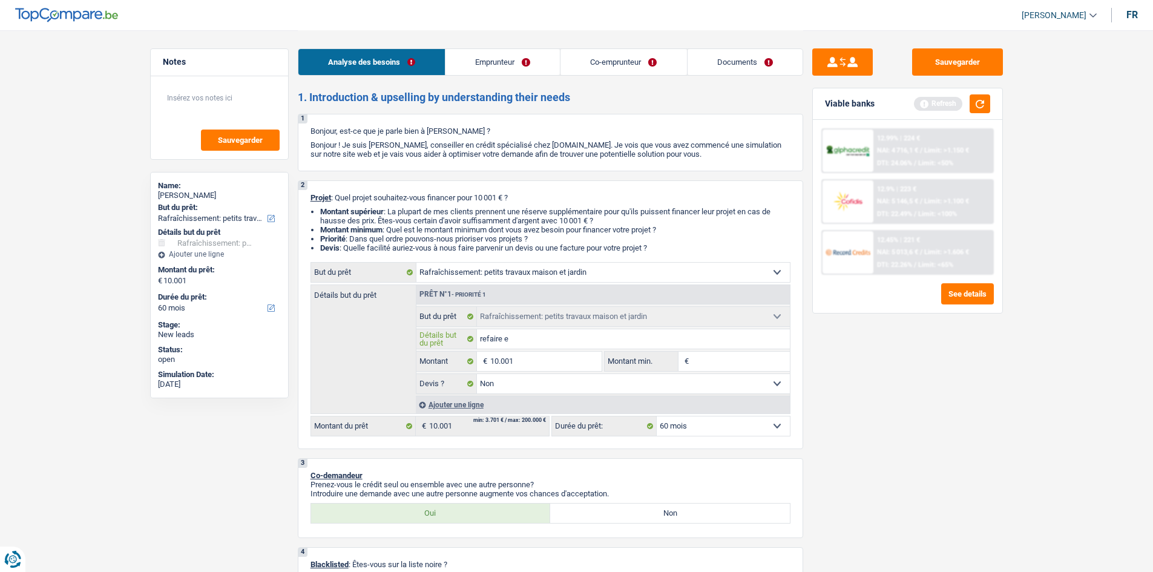
type input "refaire"
type input "refaire c"
type input "refaire cu"
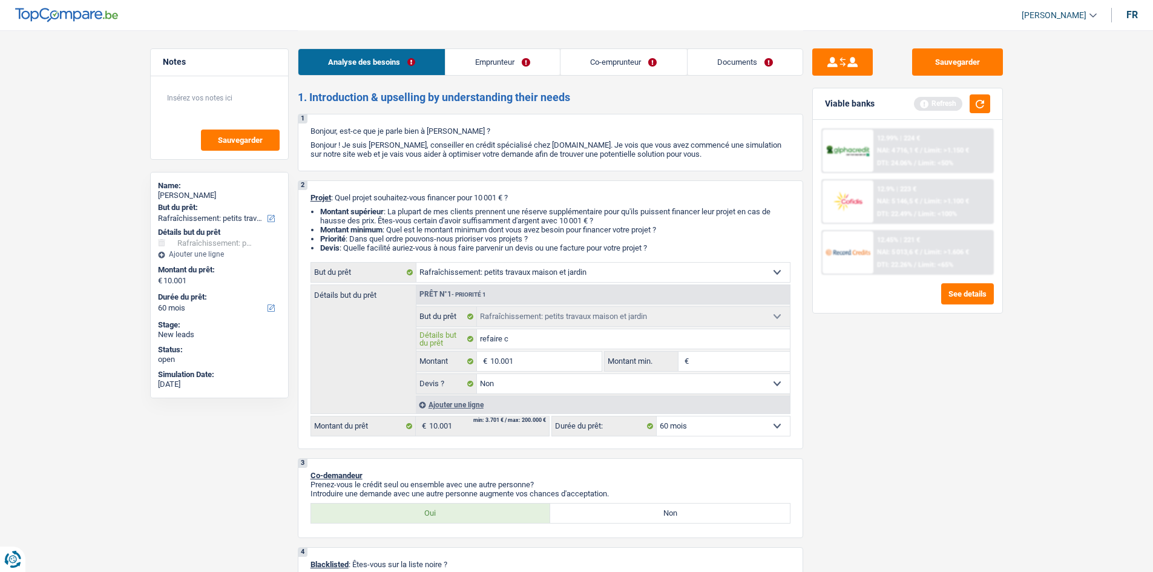
type input "refaire cu"
type input "refaire cui"
type input "refaire cuis"
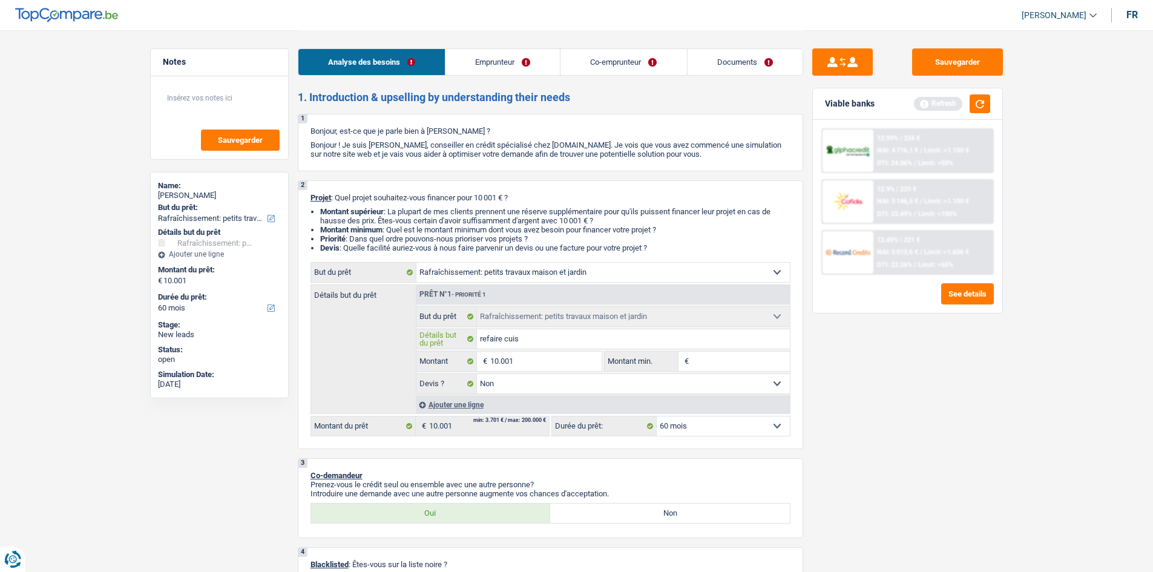
type input "refaire cuisi"
type input "refaire cuisin"
type input "refaire cuisine"
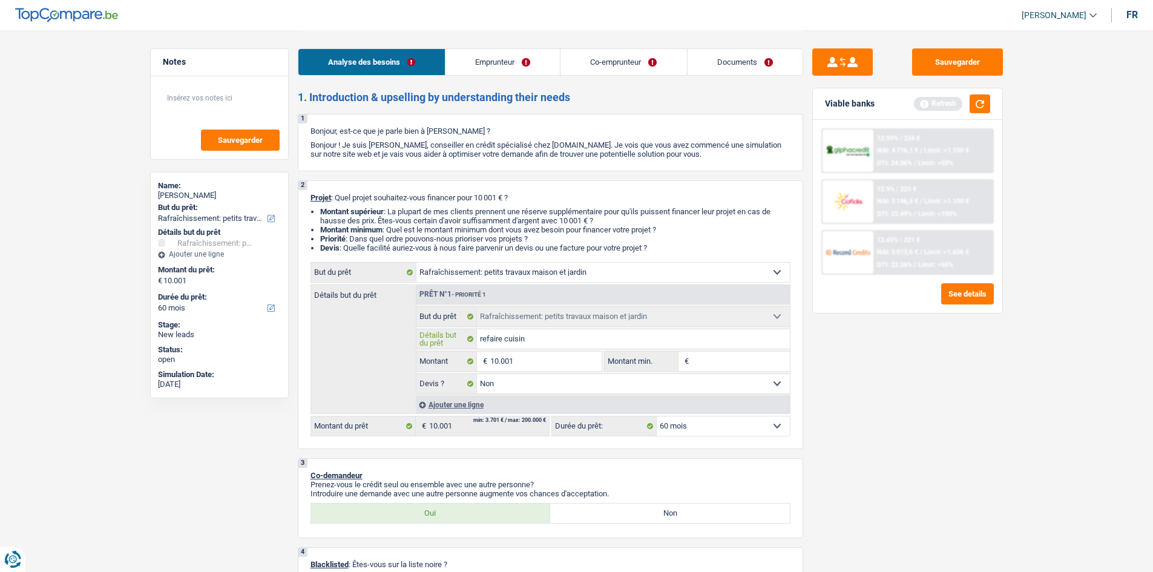
type input "refaire cuisine"
click at [724, 355] on input "Montant min." at bounding box center [741, 361] width 98 height 19
type input "1"
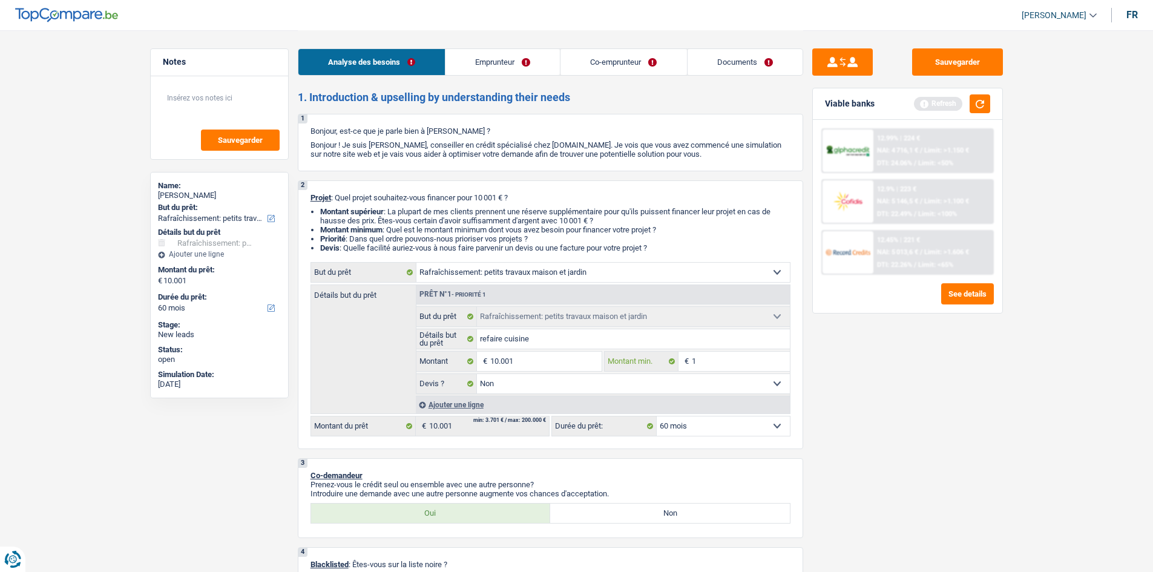
type input "10"
type input "100"
type input "1.000"
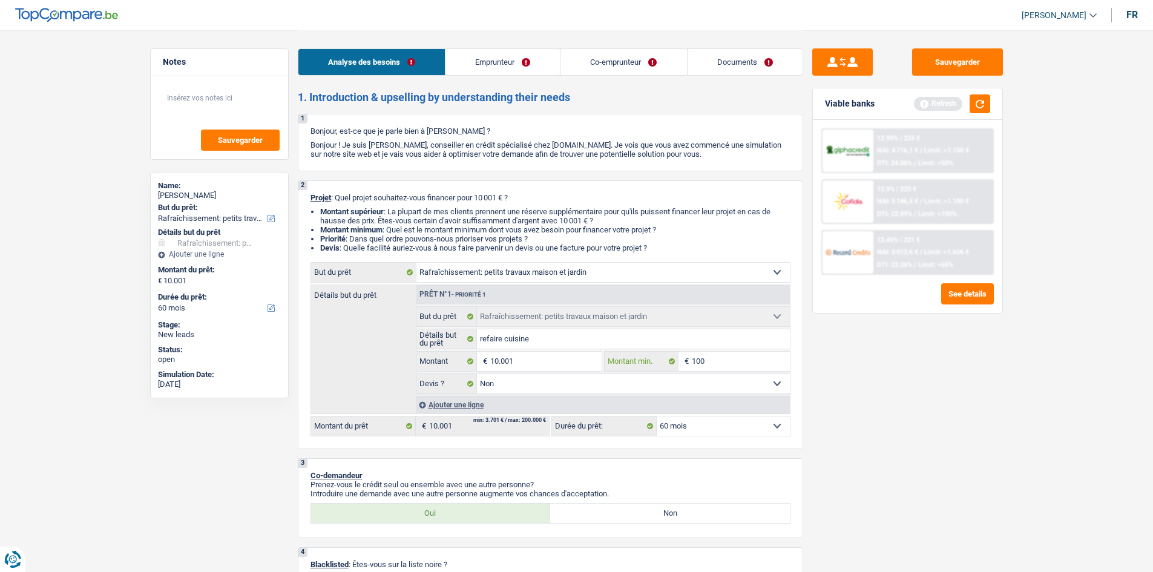
type input "1.000"
type input "10.001"
click at [880, 433] on div "Sauvegarder Viable banks Refresh 12.99% | 224 € NAI: 4 716,1 € / Limit: >1.150 …" at bounding box center [907, 300] width 209 height 504
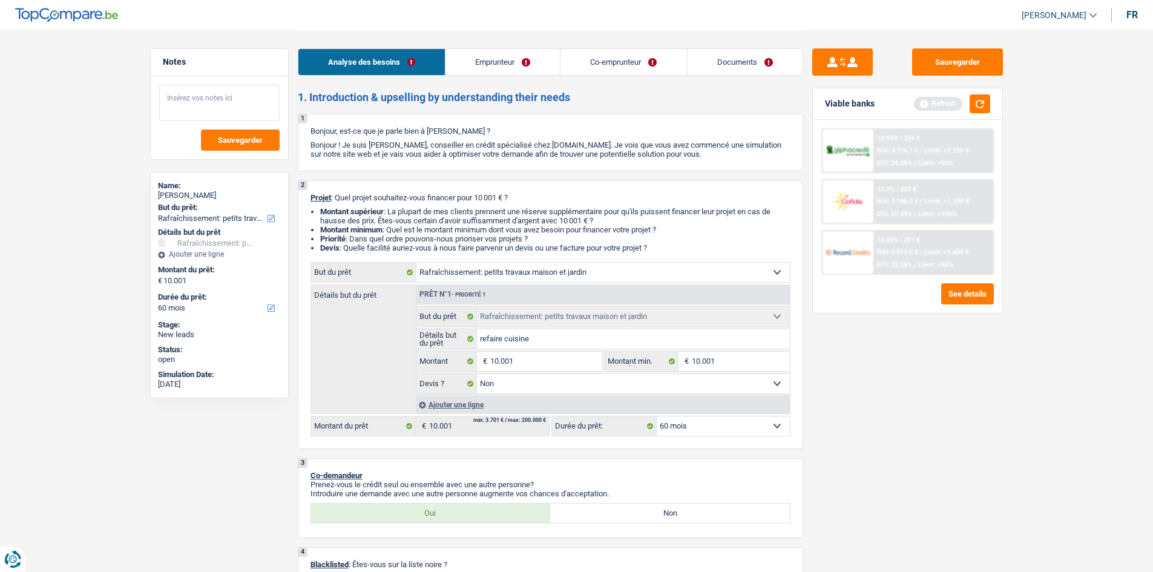
click at [205, 99] on textarea at bounding box center [219, 103] width 120 height 36
type textarea "r"
click at [217, 97] on textarea "veut empruntévpour refaire gaz et elec de la maison mais loca" at bounding box center [219, 103] width 120 height 36
click at [267, 110] on textarea "veut emprunté pour refaire gaz et elec de la maison mais loca" at bounding box center [219, 103] width 120 height 36
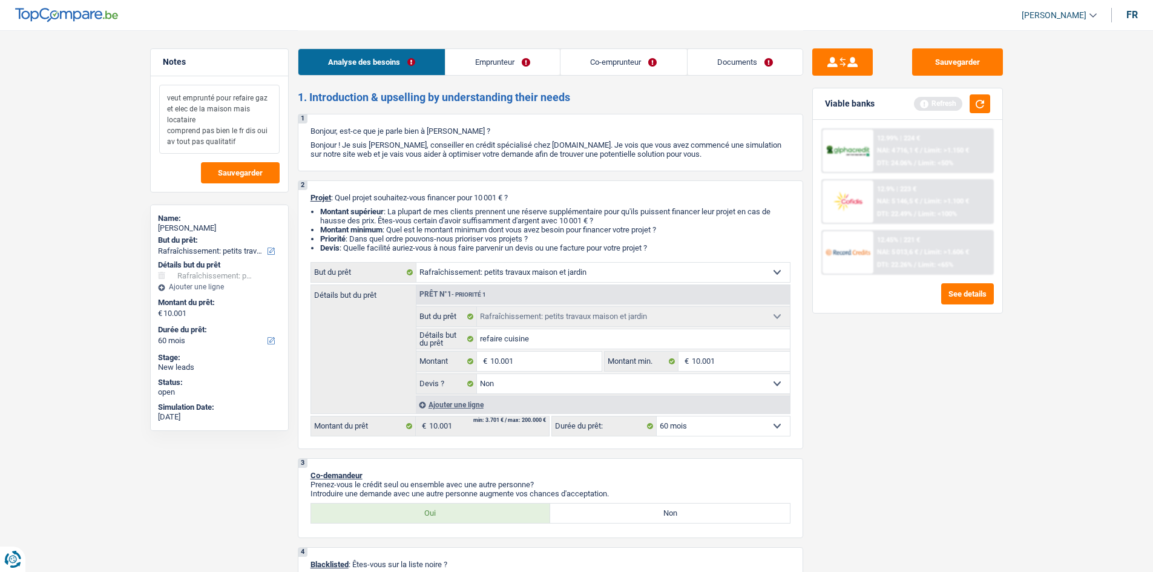
click at [176, 146] on textarea "veut emprunté pour refaire gaz et elec de la maison mais locataire comprend pas…" at bounding box center [219, 119] width 120 height 69
type textarea "veut emprunté pour refaire gaz et elec de la maison mais locataire comprend pas…"
click at [208, 163] on button "Sauvegarder" at bounding box center [240, 172] width 79 height 21
click at [1004, 55] on div "Sauvegarder Viable banks Refresh 12.99% | 224 € NAI: 4 716,1 € / Limit: >1.150 …" at bounding box center [907, 300] width 209 height 504
click at [981, 59] on button "Sauvegarder" at bounding box center [957, 61] width 91 height 27
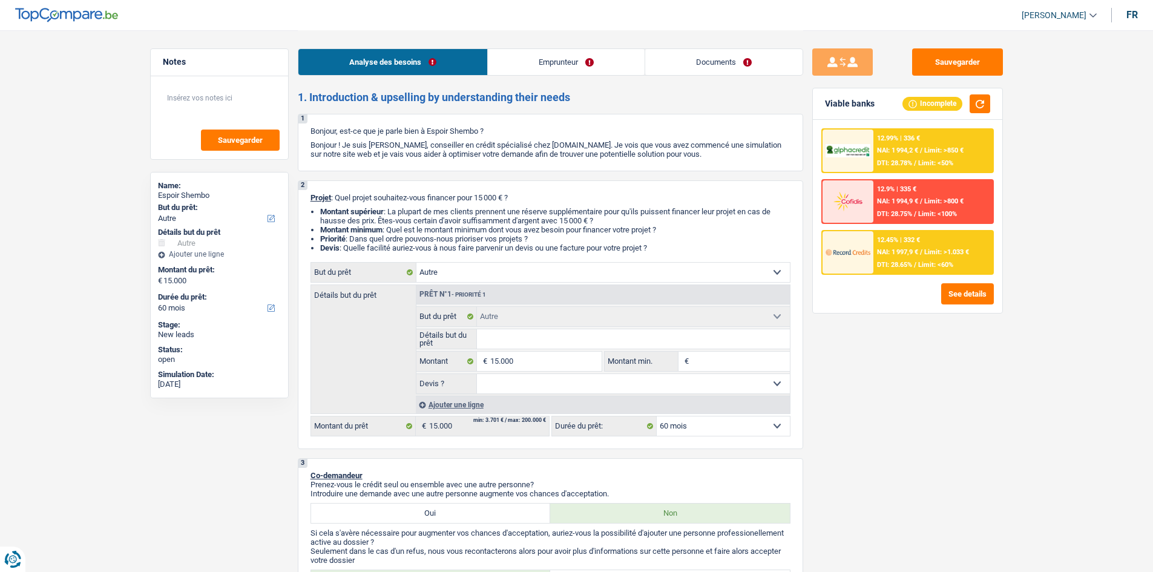
select select "other"
select select "60"
select select "other"
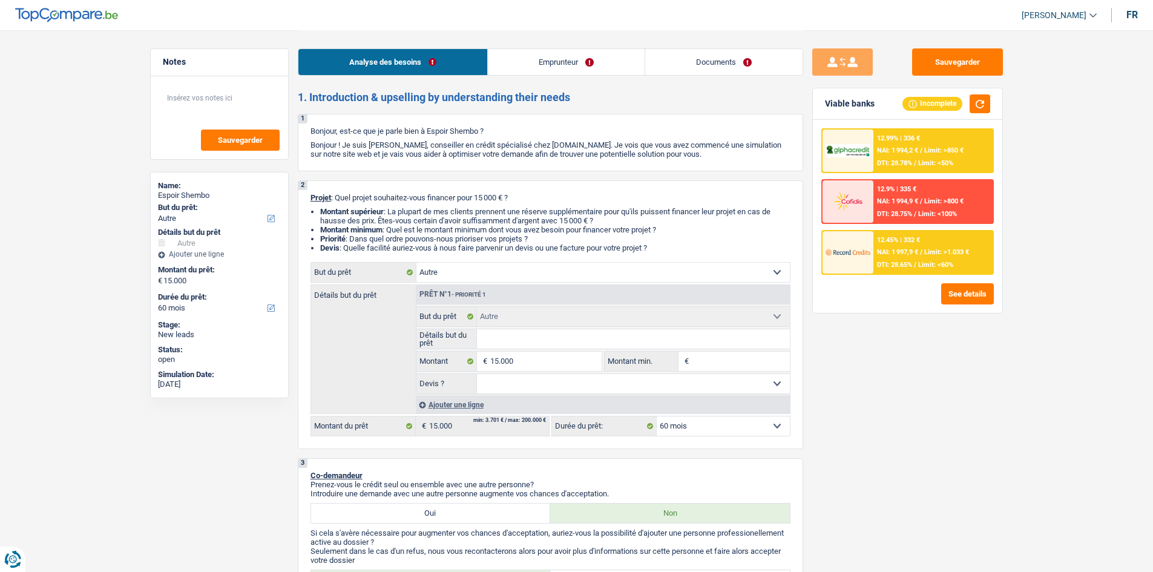
select select "60"
select select "merchant"
select select "netSalary"
select select "rents"
select select "other"
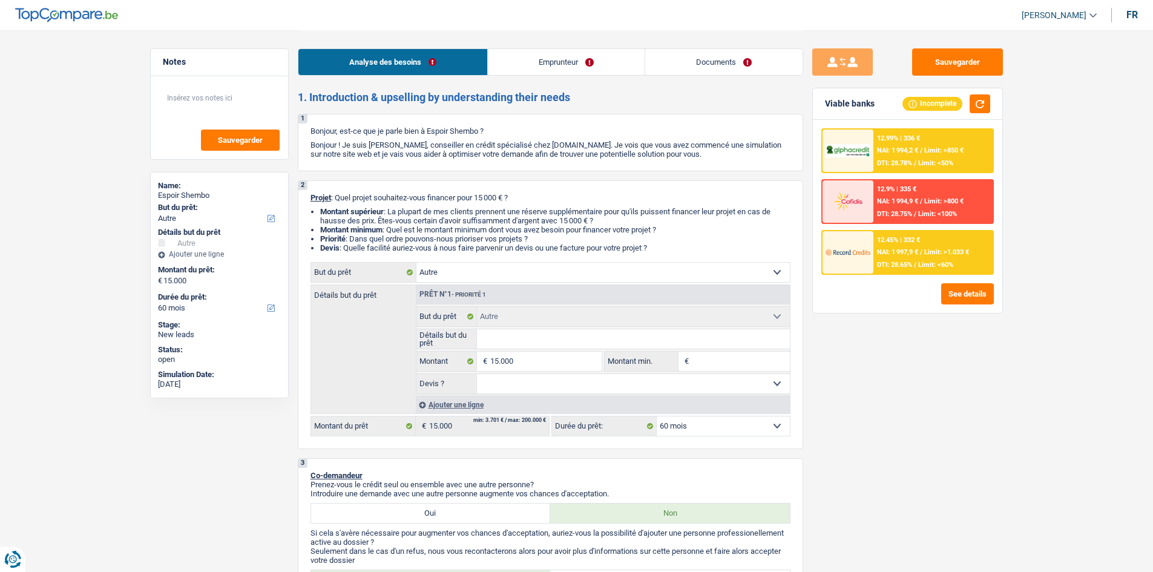
select select "other"
select select "60"
click at [561, 344] on input "Détails but du prêt" at bounding box center [633, 338] width 313 height 19
click at [675, 66] on link "Documents" at bounding box center [723, 62] width 157 height 26
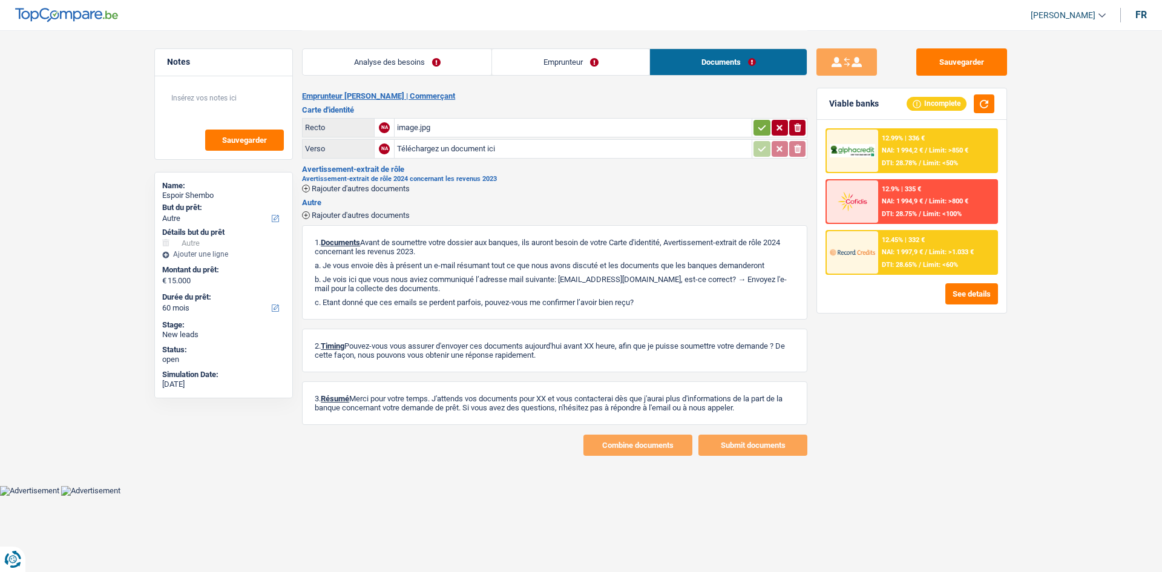
click at [626, 61] on link "Emprunteur" at bounding box center [570, 62] width 157 height 26
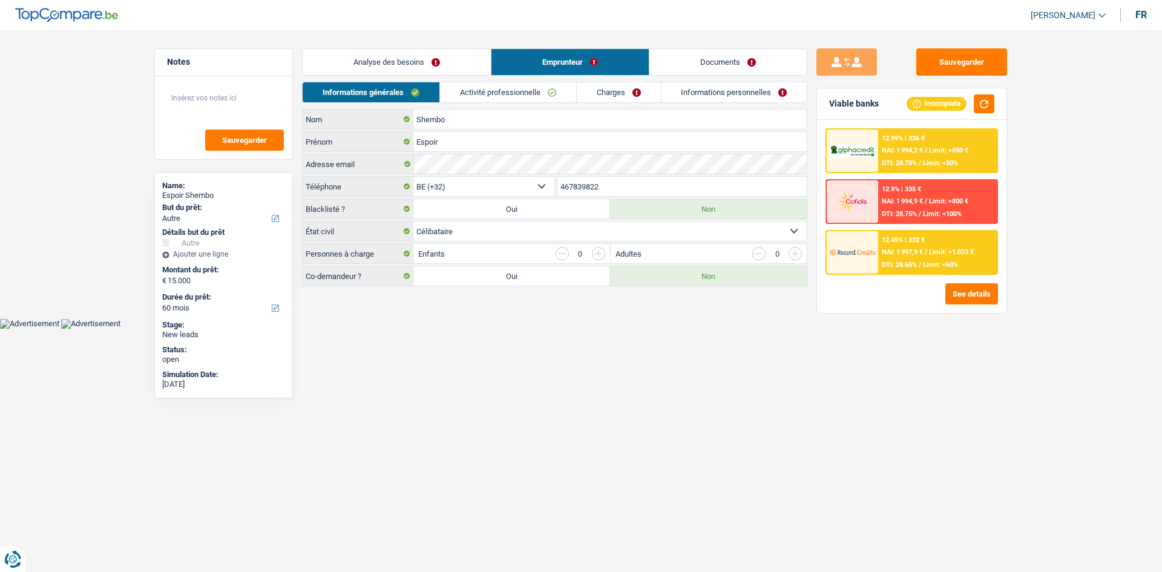
click at [396, 47] on div "Analyse des besoins Emprunteur Documents" at bounding box center [554, 55] width 505 height 51
click at [674, 65] on link "Documents" at bounding box center [727, 62] width 157 height 26
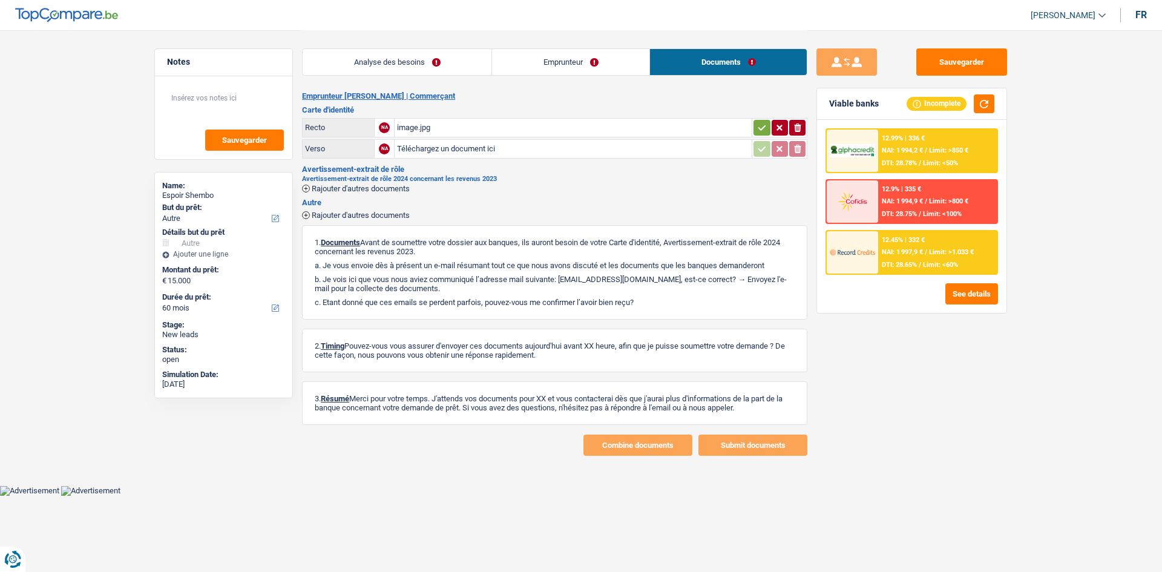
click at [521, 55] on link "Emprunteur" at bounding box center [570, 62] width 157 height 26
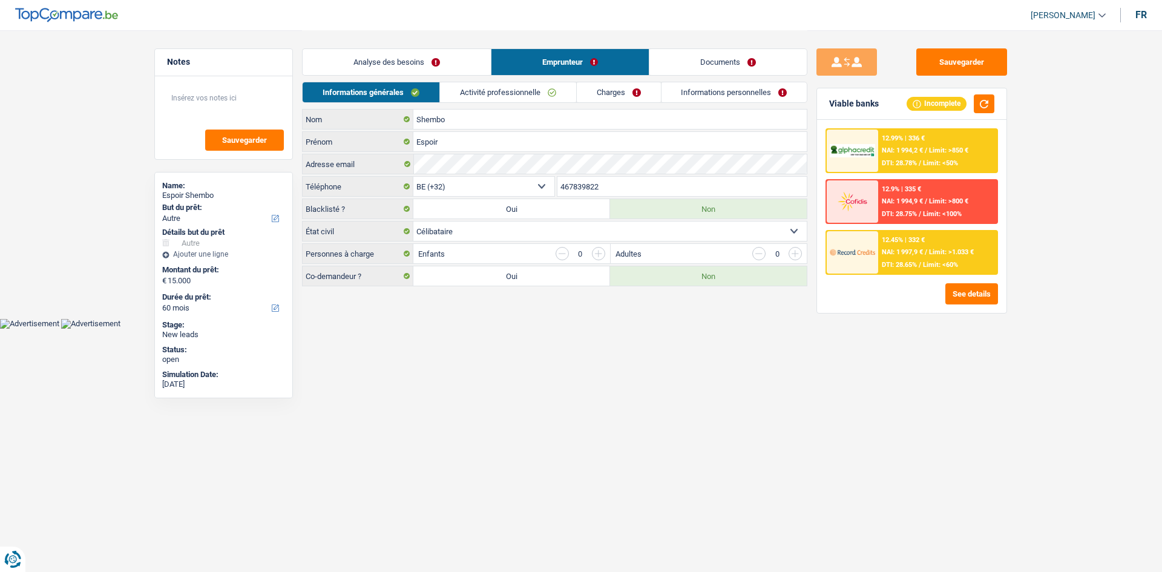
click at [434, 66] on link "Analyse des besoins" at bounding box center [397, 62] width 188 height 26
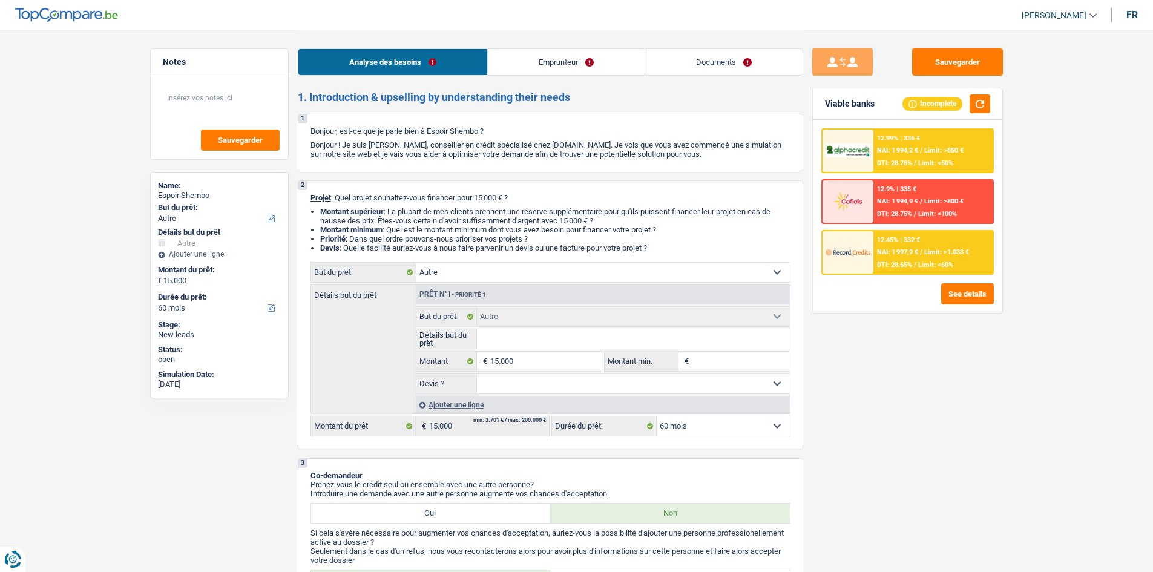
drag, startPoint x: 587, startPoint y: 57, endPoint x: 586, endPoint y: 64, distance: 6.8
click at [587, 57] on link "Emprunteur" at bounding box center [566, 62] width 157 height 26
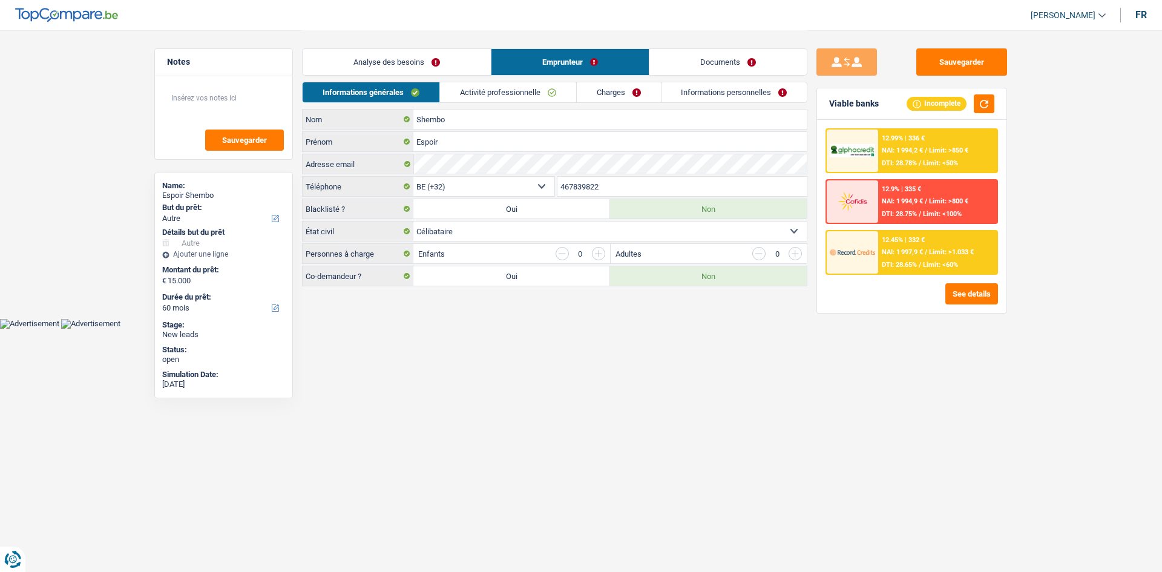
click at [496, 97] on link "Activité professionnelle" at bounding box center [508, 92] width 136 height 20
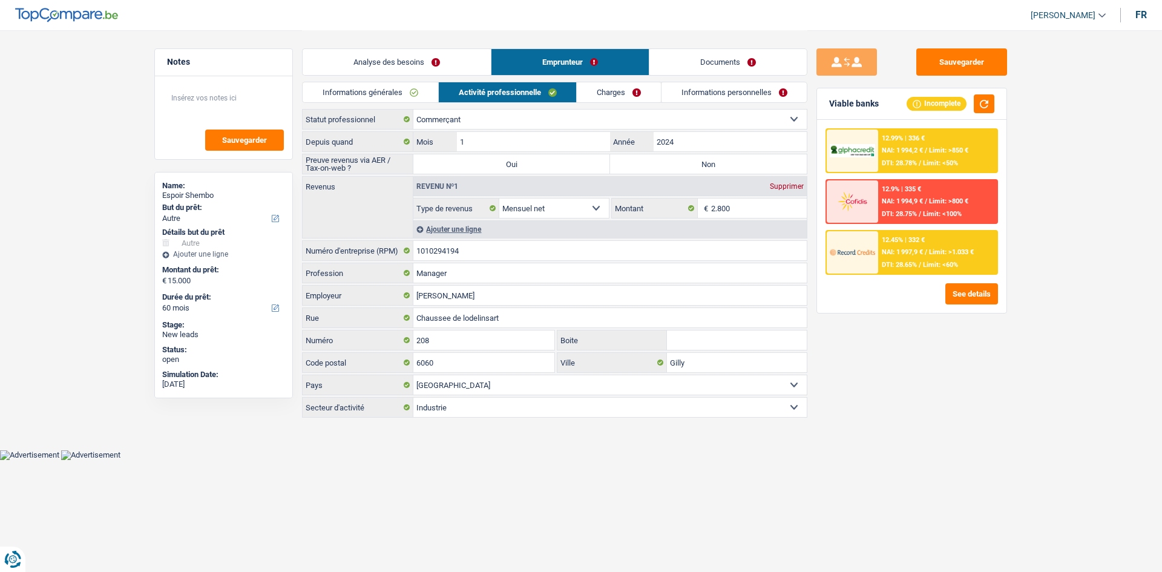
drag, startPoint x: 453, startPoint y: 468, endPoint x: 460, endPoint y: 462, distance: 9.5
click at [454, 460] on html "Vous avez le contrôle de vos données Nous utilisons des cookies, tout comme nos…" at bounding box center [581, 230] width 1162 height 460
click at [378, 91] on link "Informations générales" at bounding box center [371, 92] width 136 height 20
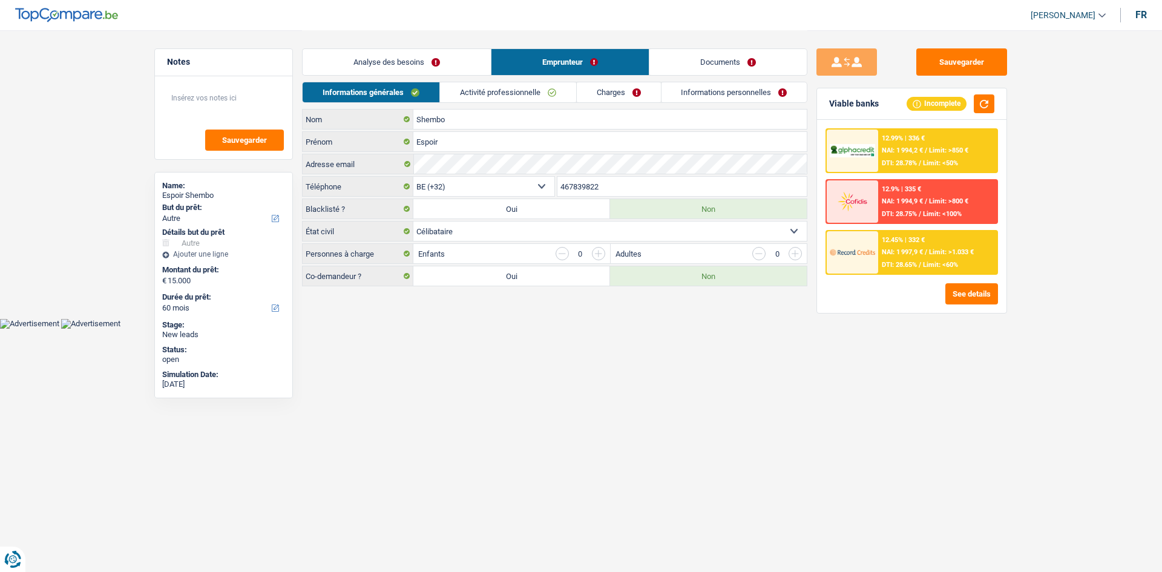
click at [394, 62] on link "Analyse des besoins" at bounding box center [397, 62] width 188 height 26
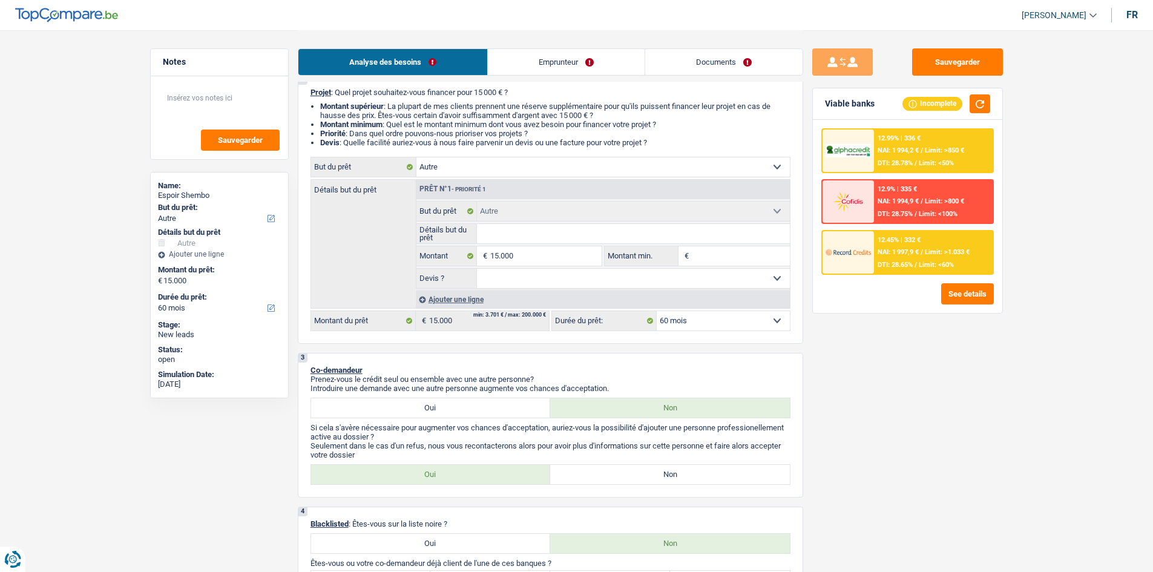
scroll to position [182, 0]
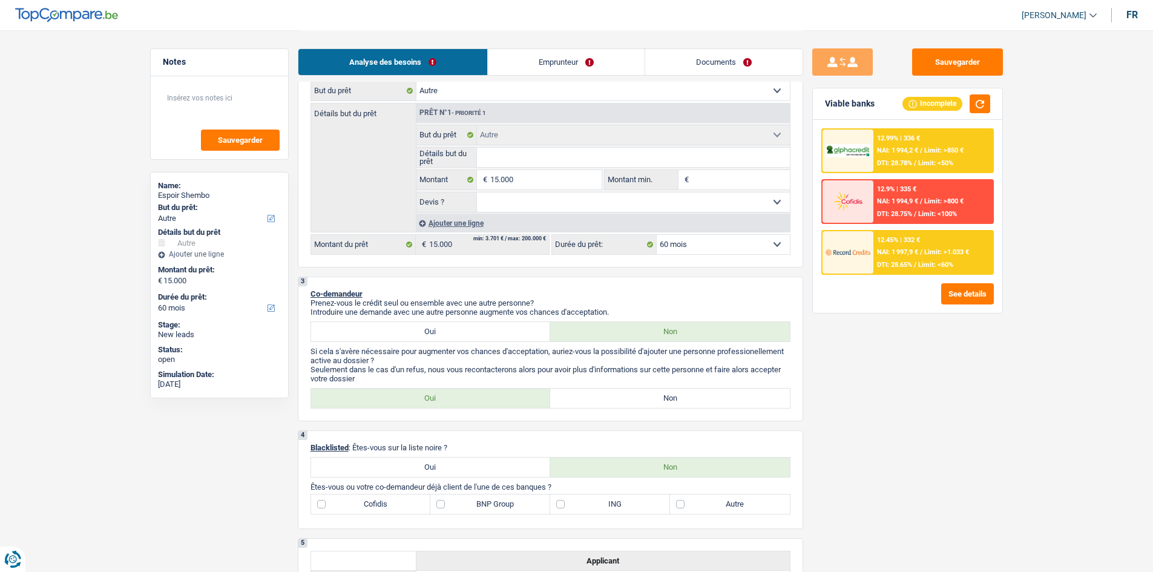
click at [620, 390] on label "Non" at bounding box center [670, 397] width 240 height 19
click at [620, 390] on input "Non" at bounding box center [670, 397] width 240 height 19
radio input "true"
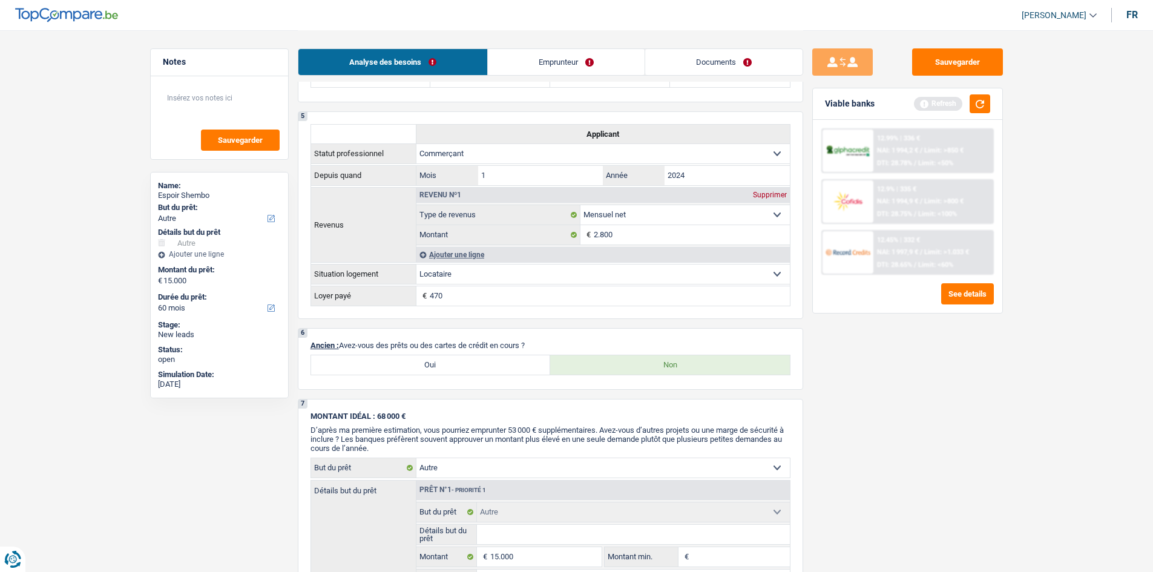
scroll to position [545, 0]
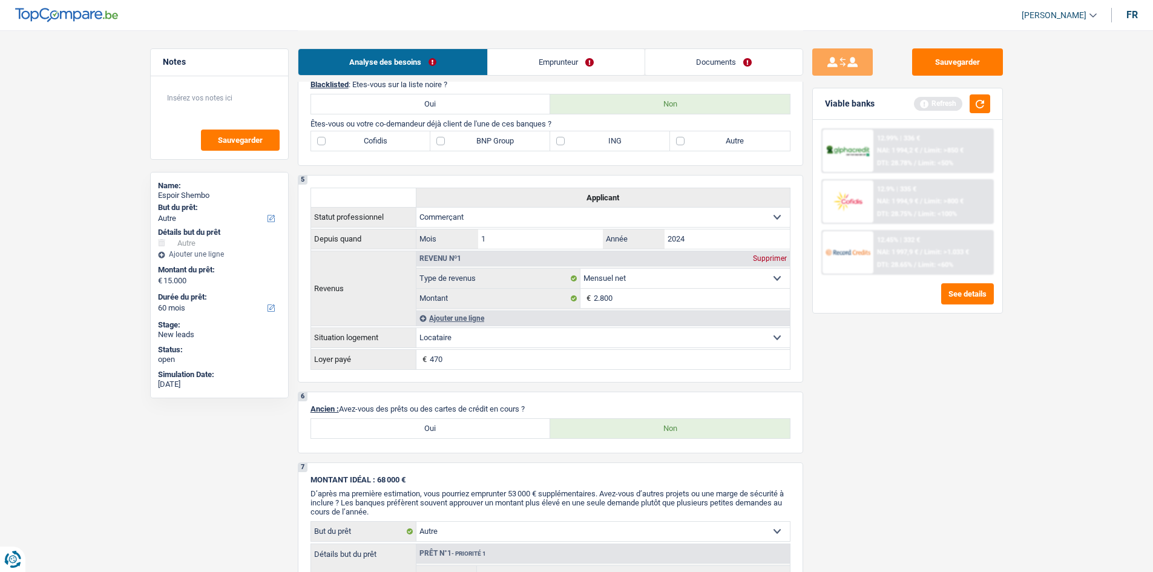
drag, startPoint x: 701, startPoint y: 146, endPoint x: 624, endPoint y: 143, distance: 77.5
click at [697, 145] on label "Autre" at bounding box center [730, 140] width 120 height 19
click at [697, 145] on input "Autre" at bounding box center [730, 140] width 120 height 19
checkbox input "true"
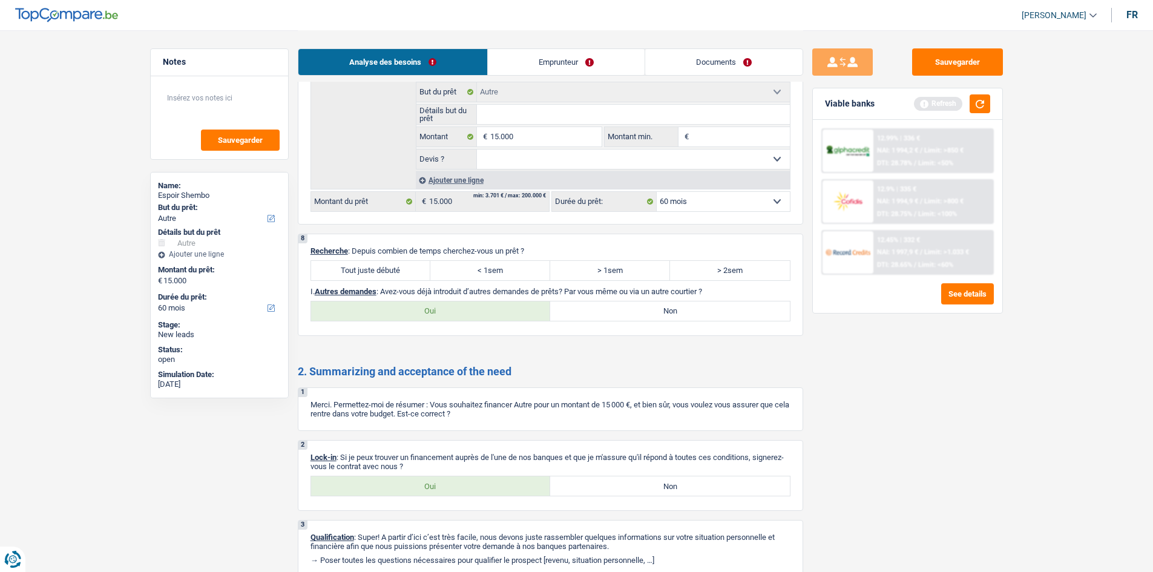
scroll to position [1082, 0]
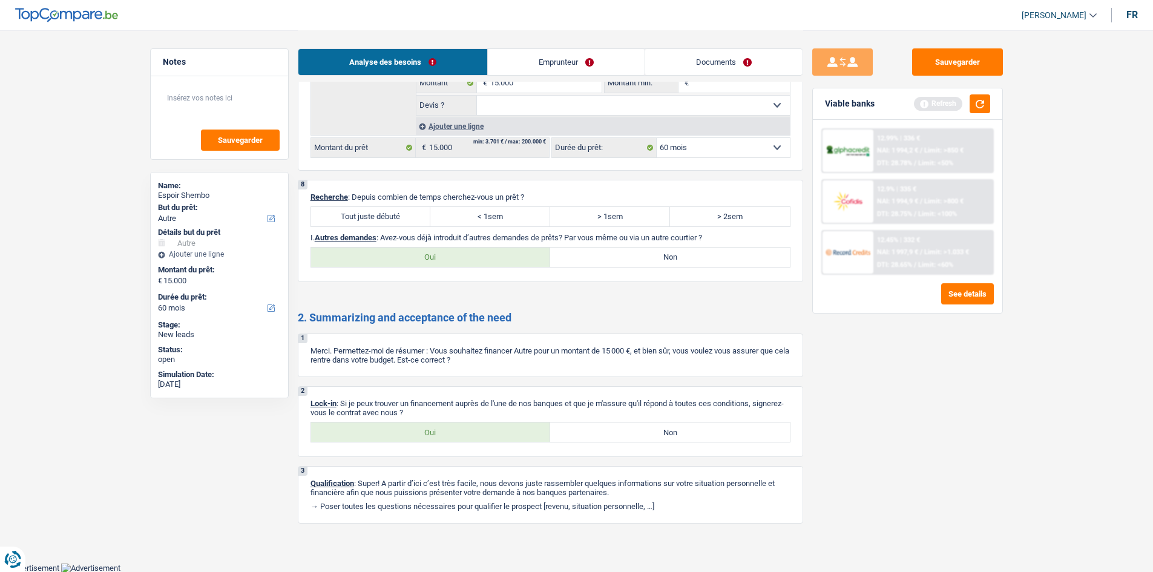
click at [581, 262] on label "Non" at bounding box center [670, 256] width 240 height 19
click at [581, 262] on input "Non" at bounding box center [670, 256] width 240 height 19
radio input "true"
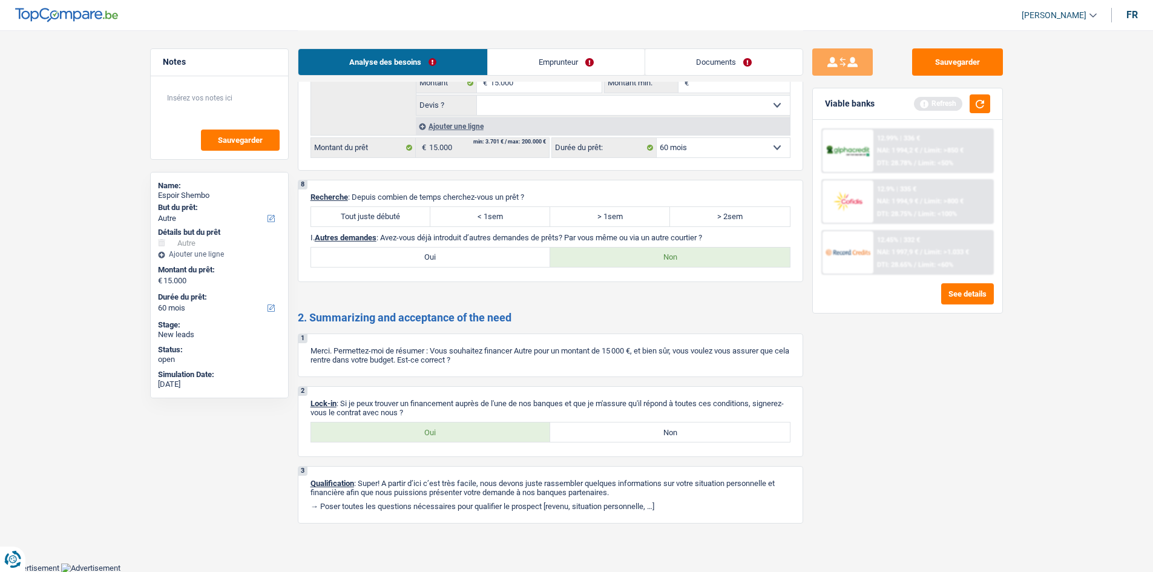
click at [396, 222] on label "Tout juste débuté" at bounding box center [371, 216] width 120 height 19
click at [396, 222] on input "Tout juste débuté" at bounding box center [371, 216] width 120 height 19
radio input "true"
click at [429, 434] on label "Oui" at bounding box center [431, 431] width 240 height 19
click at [429, 434] on input "Oui" at bounding box center [431, 431] width 240 height 19
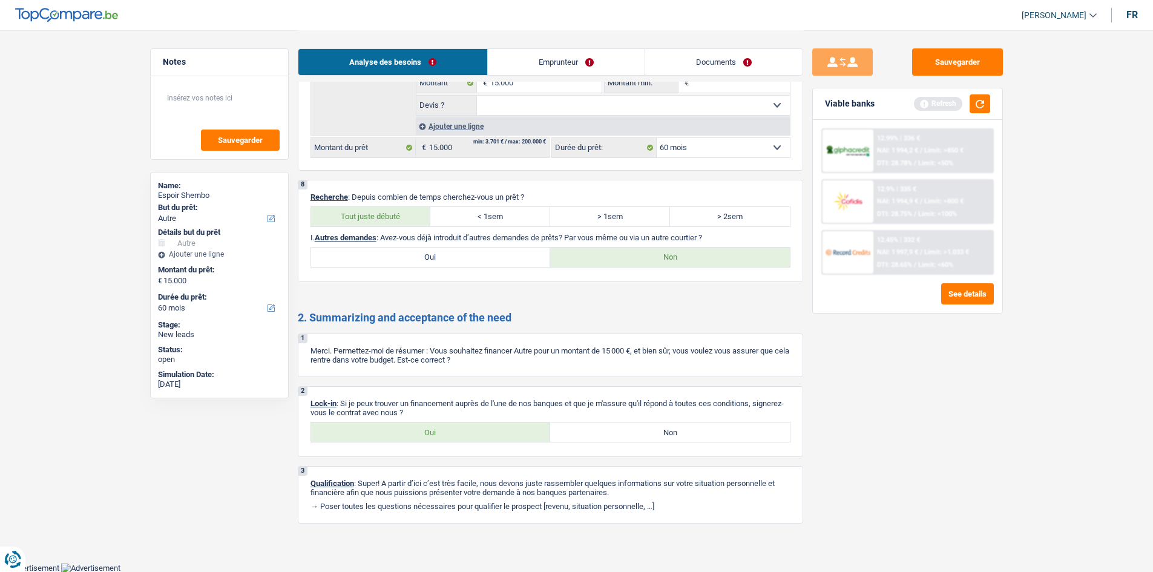
radio input "true"
click at [531, 58] on link "Emprunteur" at bounding box center [566, 62] width 157 height 26
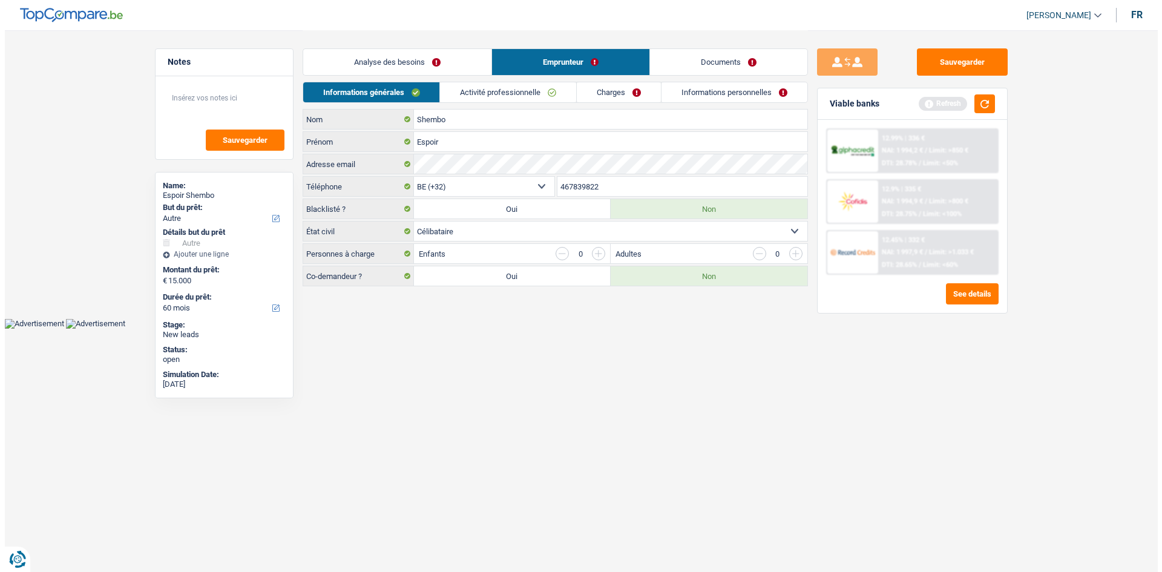
scroll to position [0, 0]
click at [511, 92] on link "Activité professionnelle" at bounding box center [508, 92] width 136 height 20
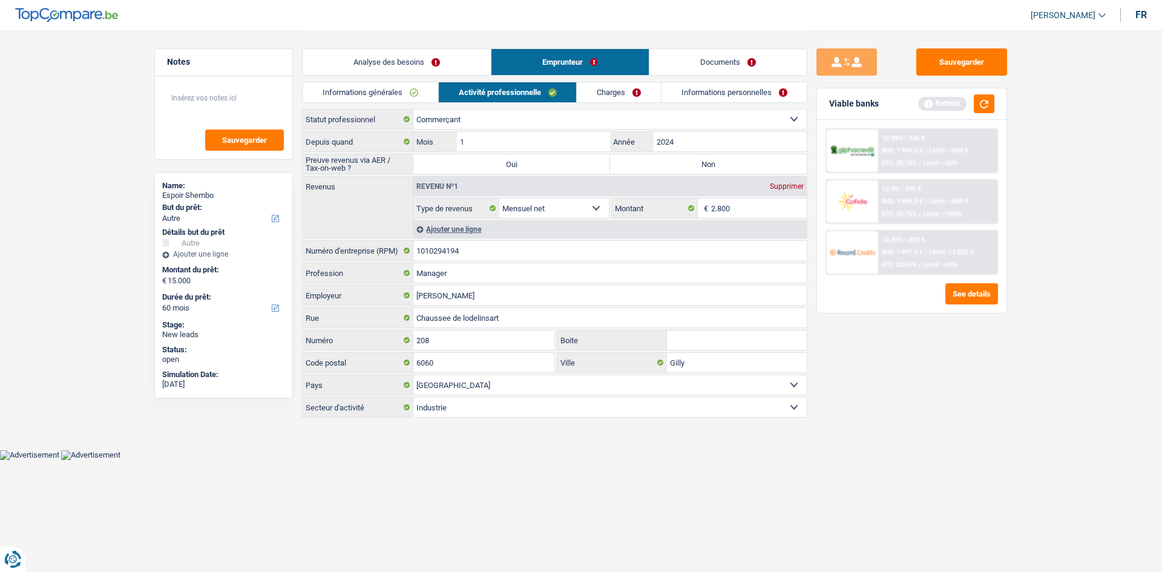
click at [581, 161] on label "Oui" at bounding box center [511, 163] width 197 height 19
click at [581, 161] on input "Oui" at bounding box center [511, 163] width 197 height 19
radio input "true"
click at [617, 91] on link "Charges" at bounding box center [619, 92] width 84 height 20
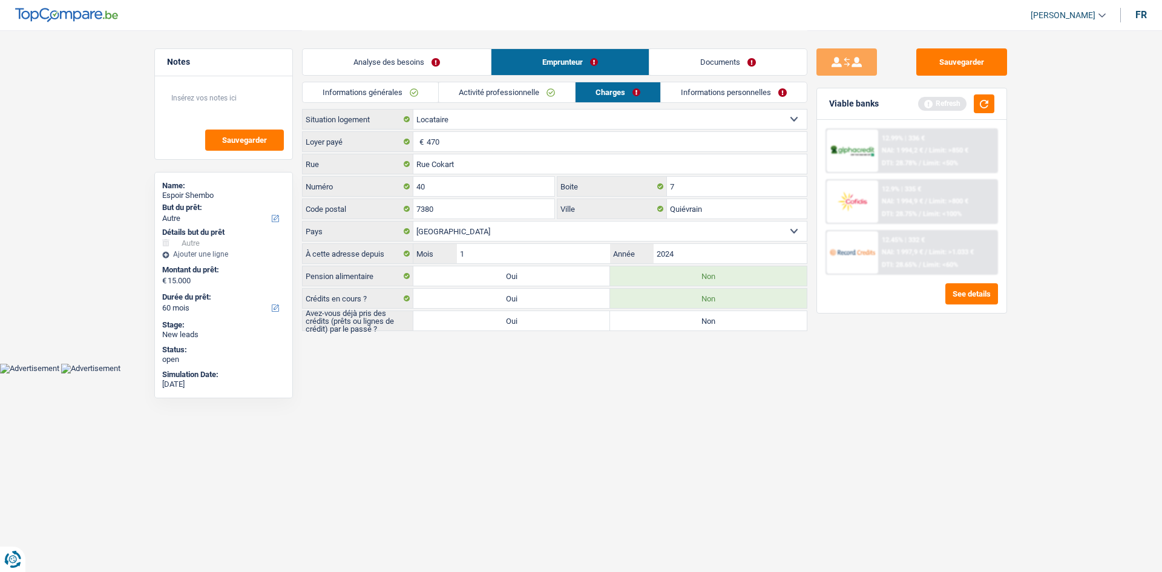
click at [656, 373] on html "Vous avez le contrôle de vos données Nous utilisons des cookies, tout comme nos…" at bounding box center [581, 186] width 1162 height 373
drag, startPoint x: 655, startPoint y: 414, endPoint x: 646, endPoint y: 407, distance: 11.3
click at [655, 373] on html "Vous avez le contrôle de vos données Nous utilisons des cookies, tout comme nos…" at bounding box center [581, 186] width 1162 height 373
click at [689, 87] on link "Informations personnelles" at bounding box center [734, 92] width 146 height 20
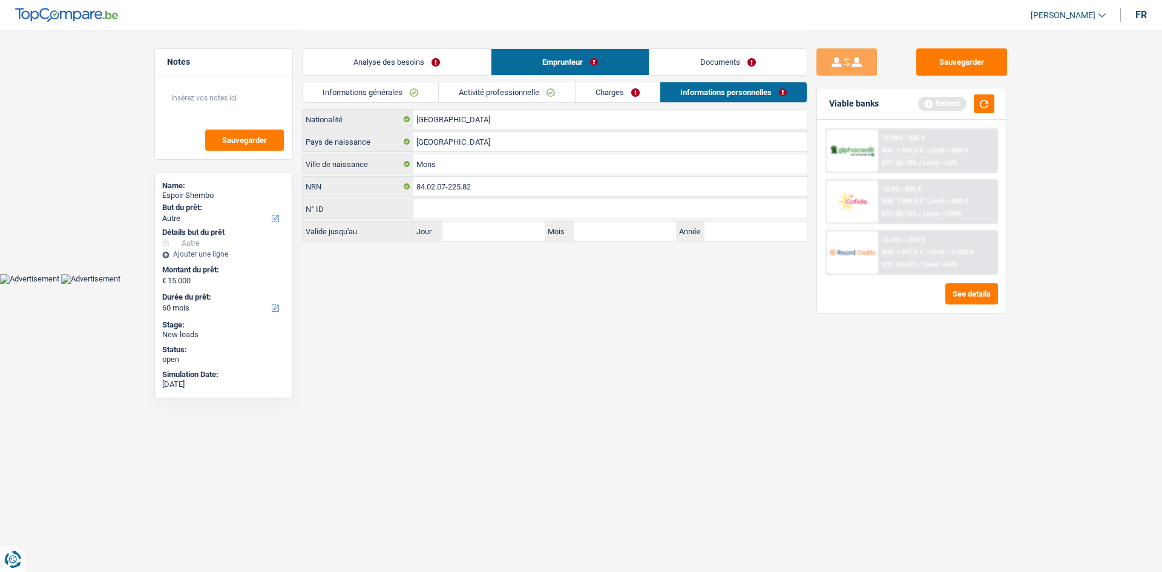
drag, startPoint x: 502, startPoint y: 91, endPoint x: 569, endPoint y: 93, distance: 67.8
click at [502, 90] on link "Activité professionnelle" at bounding box center [507, 92] width 136 height 20
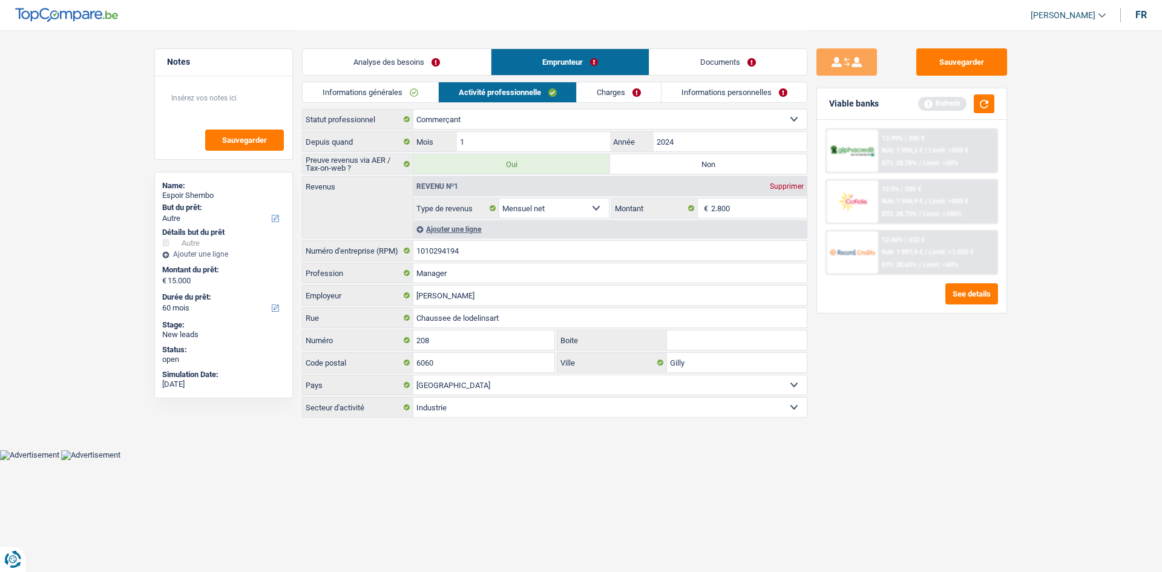
drag, startPoint x: 632, startPoint y: 93, endPoint x: 626, endPoint y: 92, distance: 6.2
click at [630, 93] on link "Charges" at bounding box center [619, 92] width 84 height 20
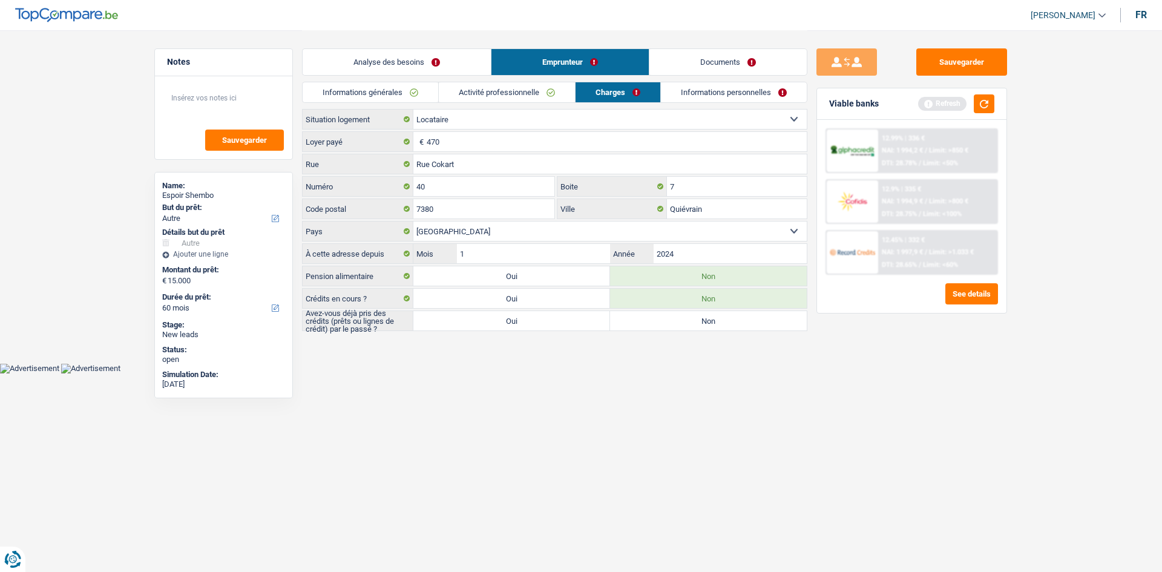
click at [551, 322] on label "Oui" at bounding box center [511, 320] width 197 height 19
click at [551, 322] on input "Oui" at bounding box center [511, 320] width 197 height 19
radio input "true"
click at [731, 91] on link "Informations personnelles" at bounding box center [734, 92] width 146 height 20
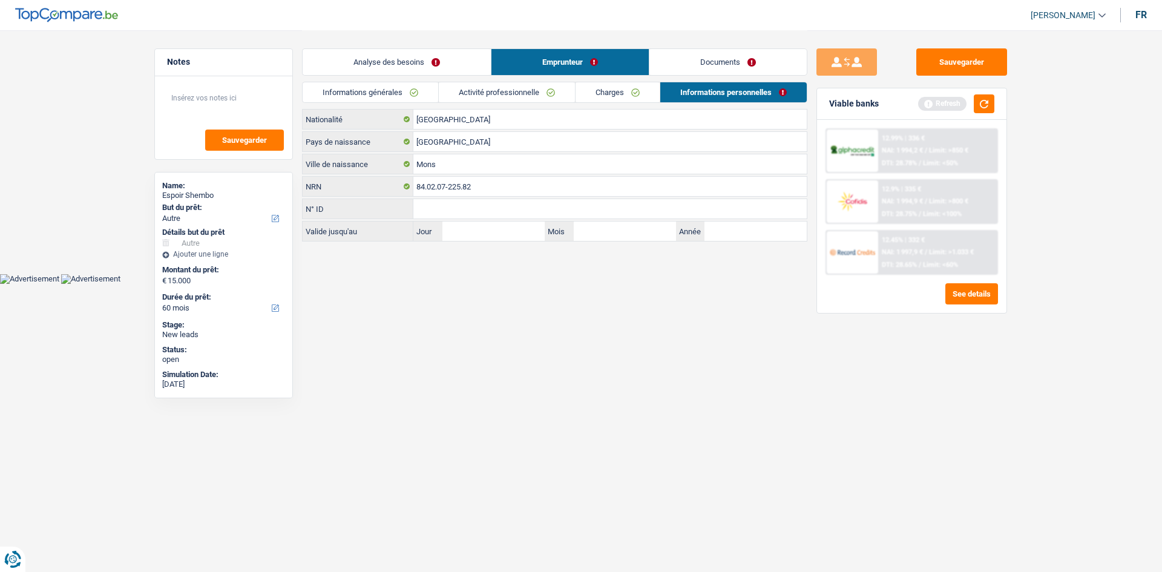
click at [711, 59] on link "Documents" at bounding box center [727, 62] width 157 height 26
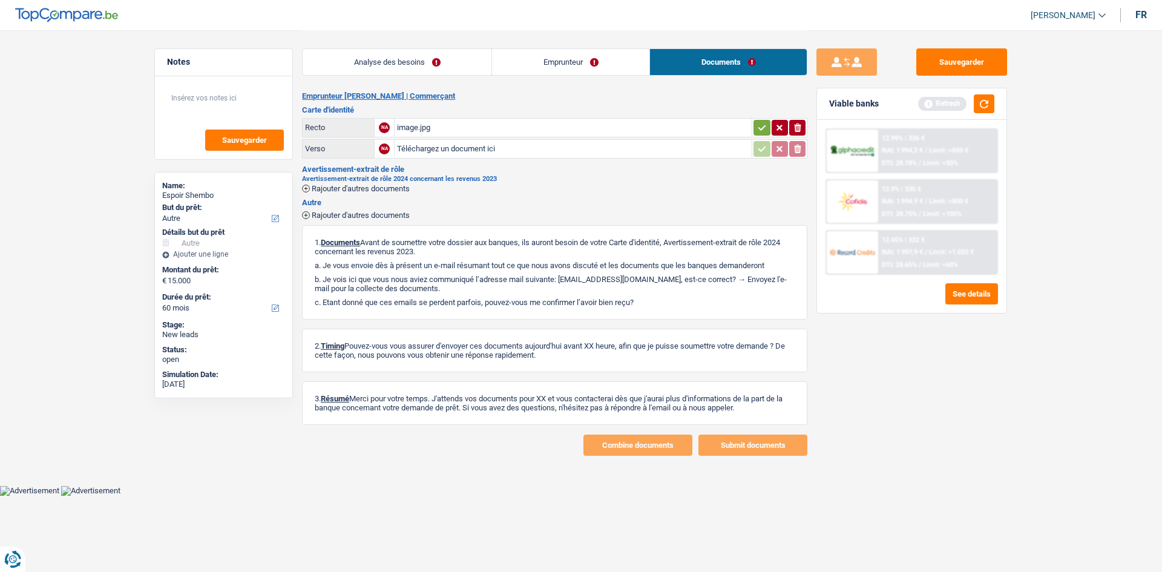
drag, startPoint x: 608, startPoint y: 52, endPoint x: 599, endPoint y: 50, distance: 9.4
click at [607, 52] on link "Emprunteur" at bounding box center [570, 62] width 157 height 26
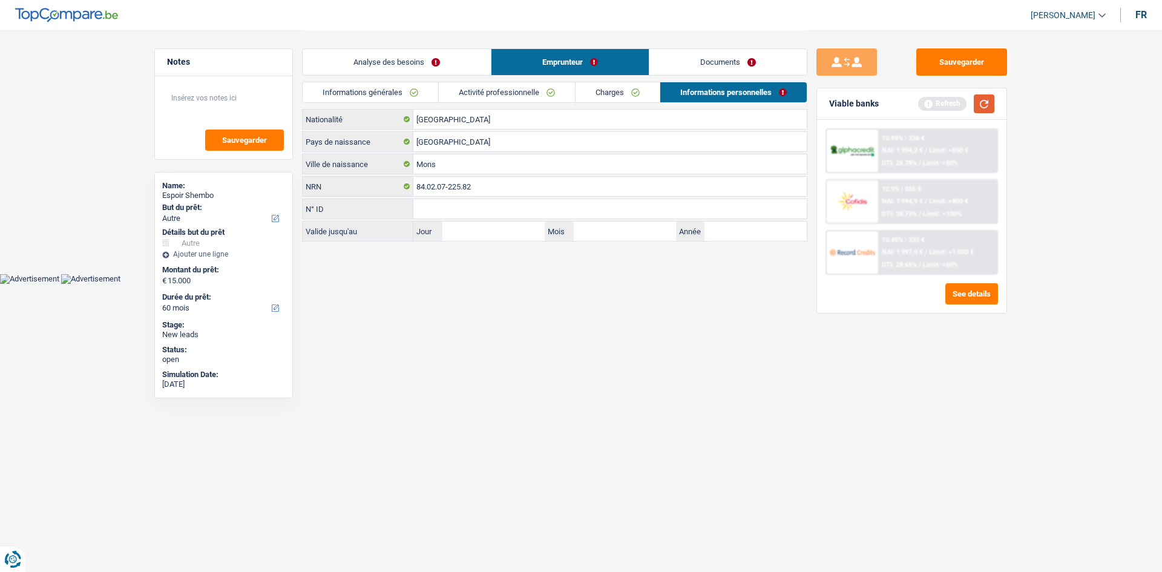
click at [983, 107] on button "button" at bounding box center [983, 103] width 21 height 19
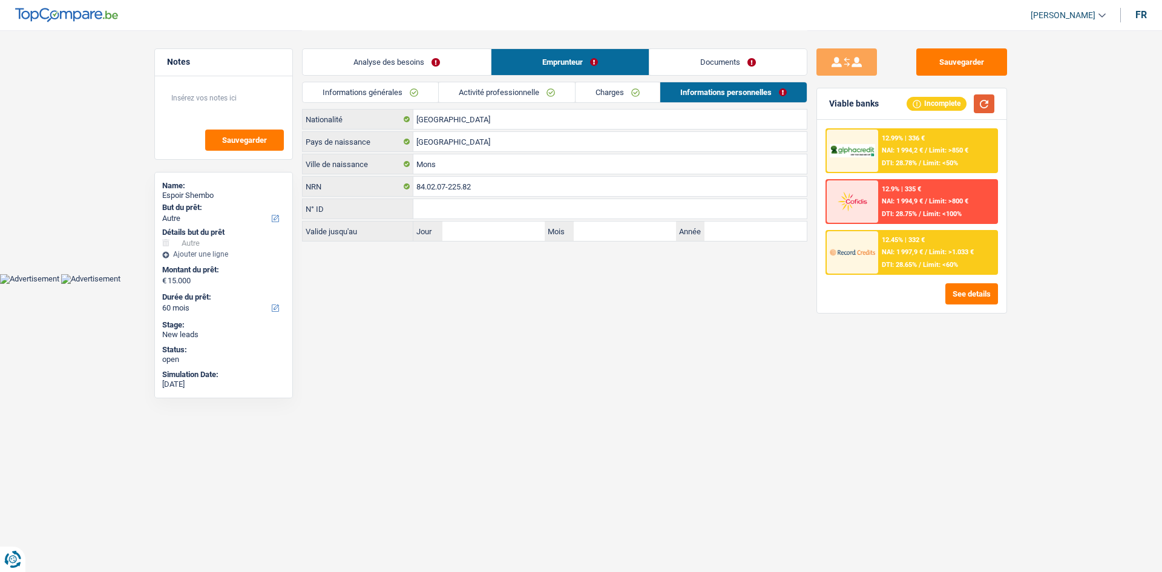
click at [990, 104] on button "button" at bounding box center [983, 103] width 21 height 19
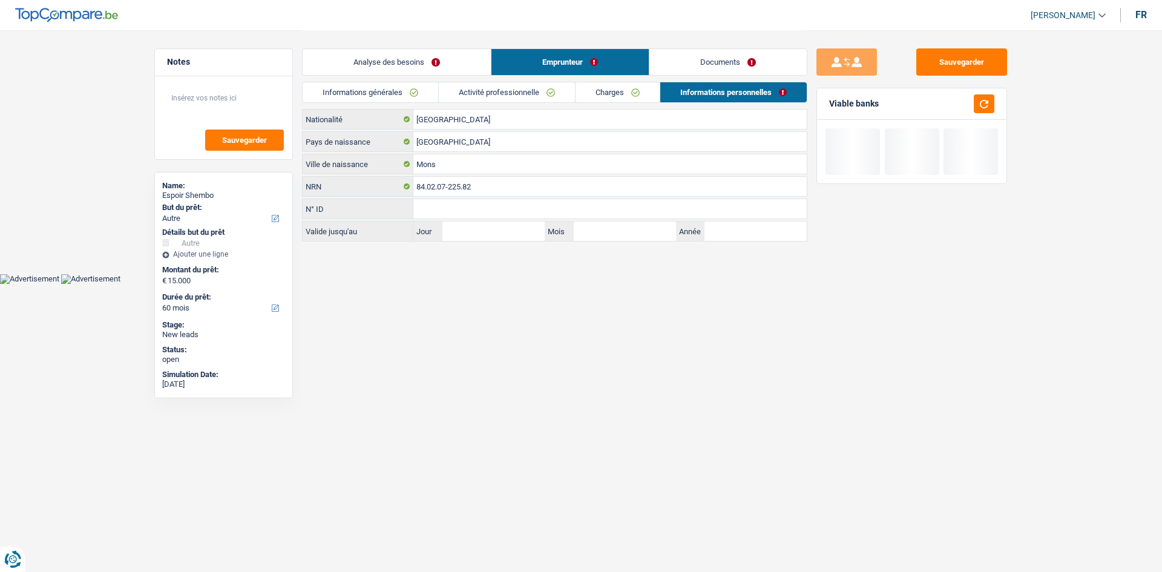
drag, startPoint x: 443, startPoint y: 54, endPoint x: 744, endPoint y: 113, distance: 305.8
click at [443, 56] on link "Analyse des besoins" at bounding box center [397, 62] width 188 height 26
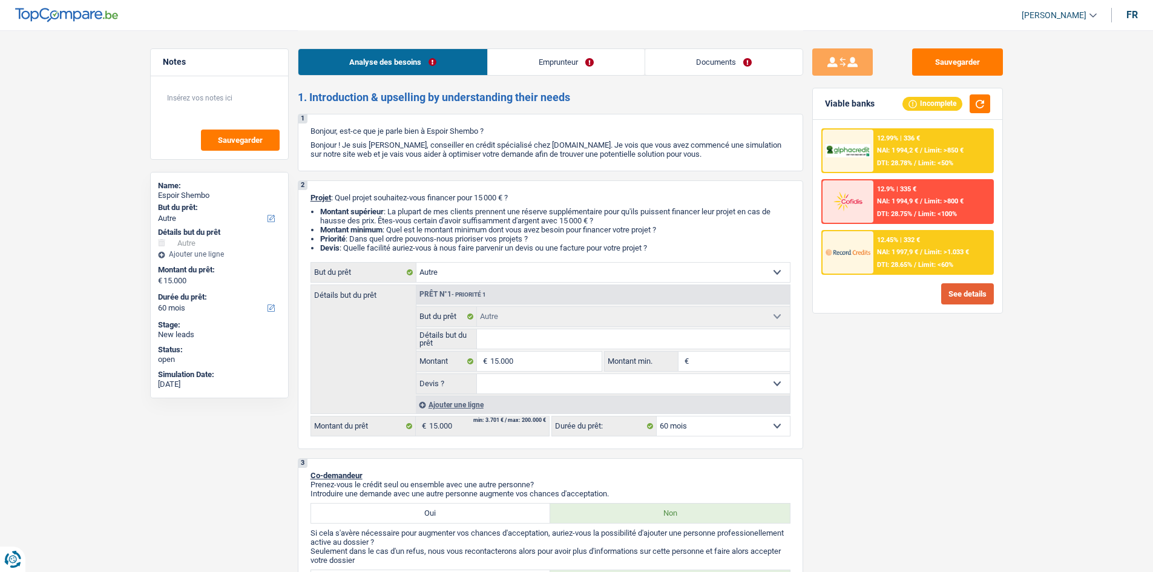
click at [951, 298] on button "See details" at bounding box center [967, 293] width 53 height 21
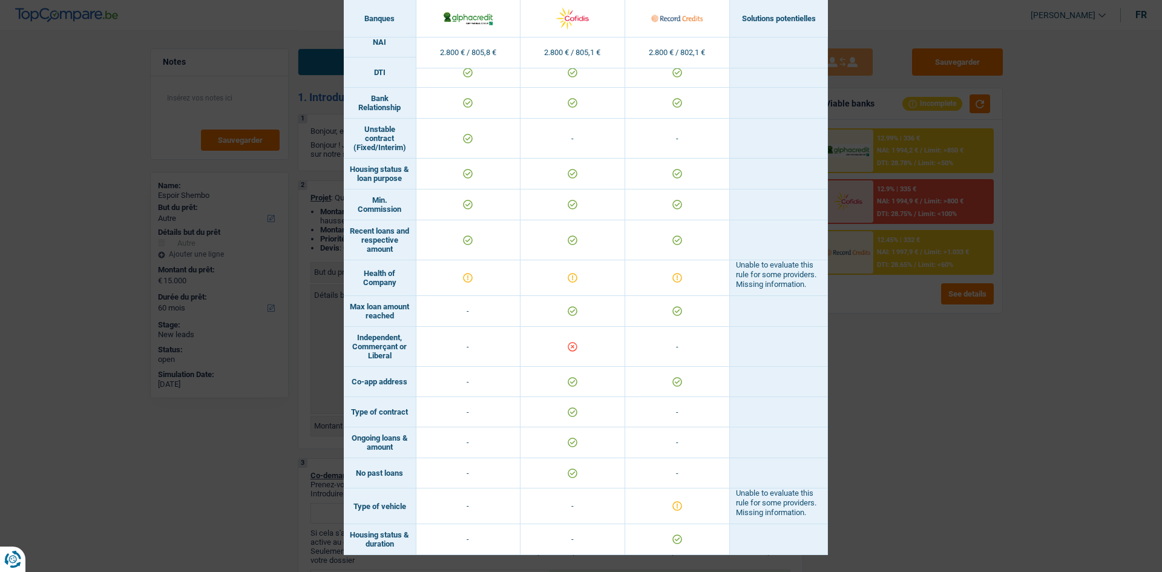
scroll to position [572, 0]
click at [916, 360] on div "Banks conditions × Banques Solutions potentielles Revenus / Charges 2.800 € / 8…" at bounding box center [581, 286] width 1162 height 572
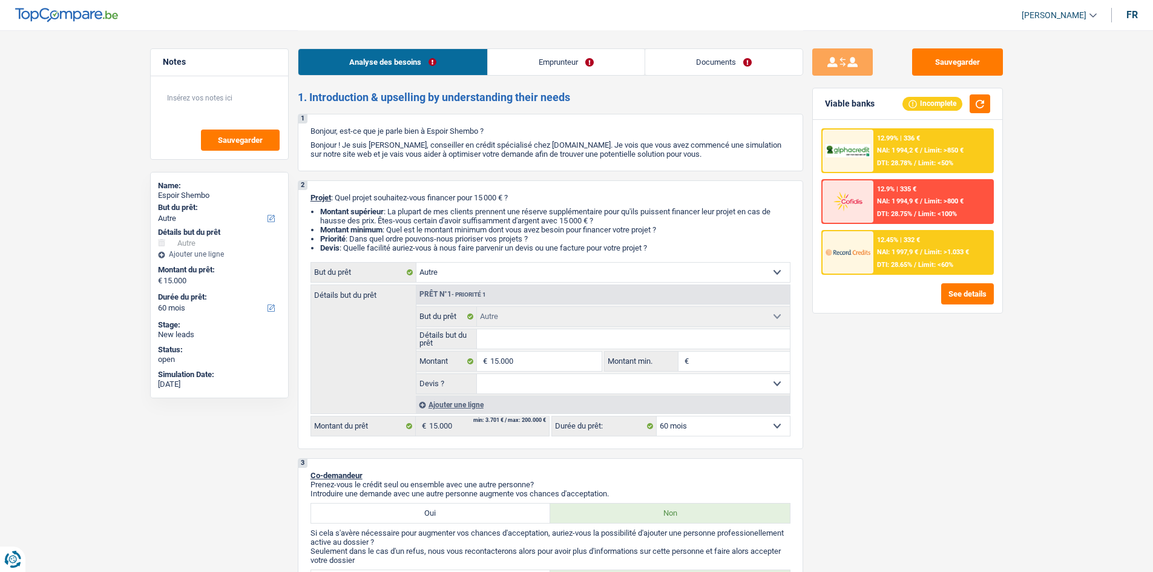
click at [492, 337] on input "Détails but du prêt" at bounding box center [633, 338] width 313 height 19
drag, startPoint x: 900, startPoint y: 359, endPoint x: 894, endPoint y: 359, distance: 6.1
click at [900, 359] on div "Sauvegarder Viable banks Incomplete 12.99% | 336 € NAI: 1 994,2 € / Limit: >850…" at bounding box center [907, 300] width 209 height 504
click at [932, 155] on div "12.99% | 336 € NAI: 1 994,2 € / Limit: >850 € DTI: 28.78% / Limit: <50%" at bounding box center [932, 150] width 119 height 42
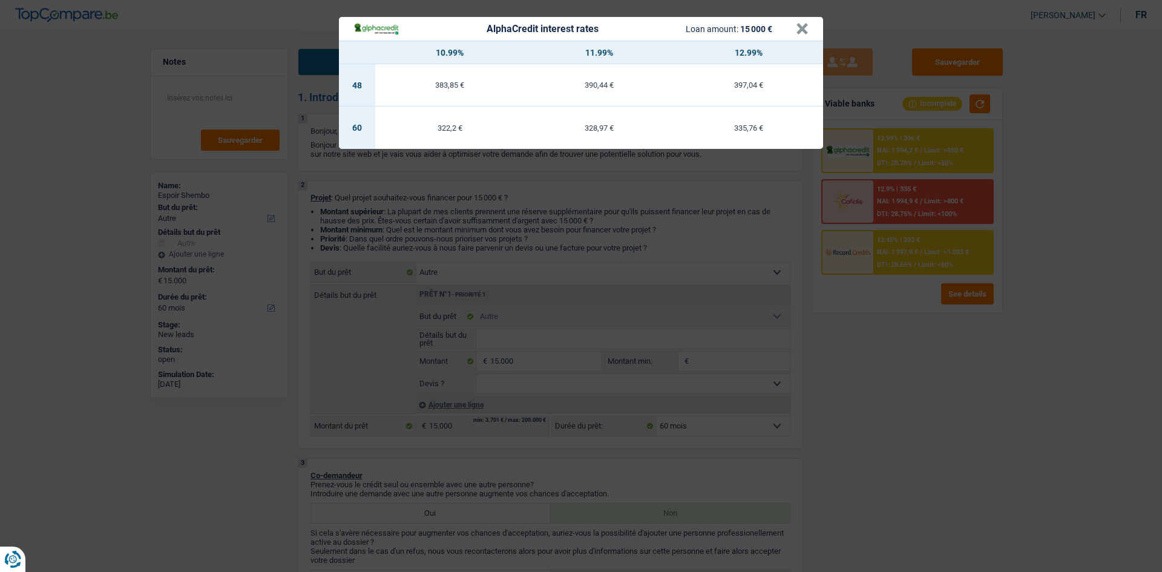
drag, startPoint x: 869, startPoint y: 384, endPoint x: 858, endPoint y: 380, distance: 12.1
click at [869, 385] on div "AlphaCredit interest rates Loan amount: 15 000 € × 10.99% 11.99% 12.99% 48 383,…" at bounding box center [581, 286] width 1162 height 572
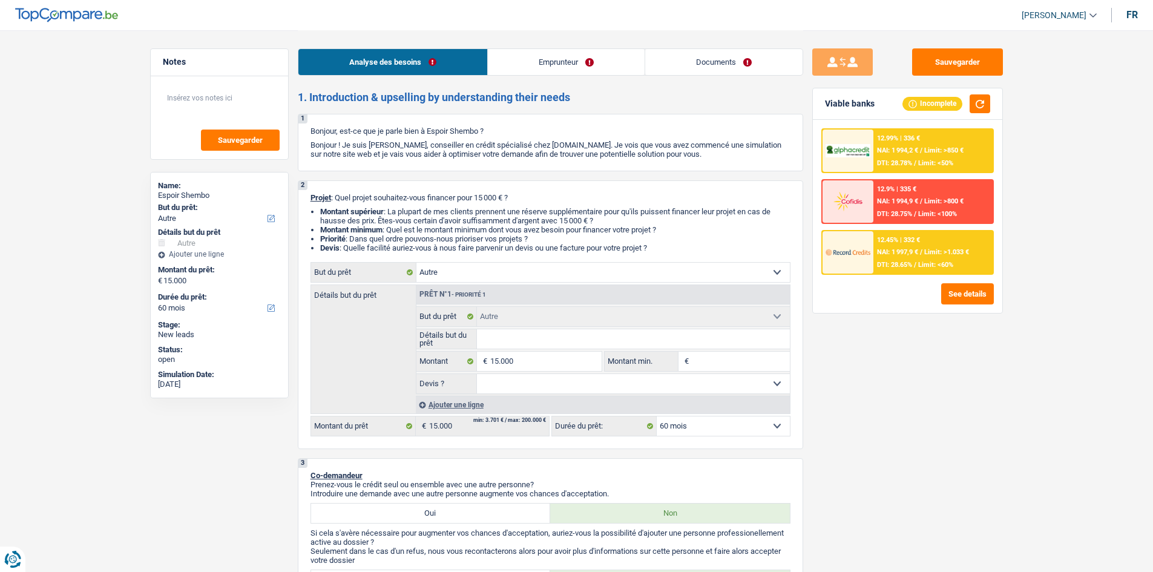
click at [687, 431] on select "12 mois 18 mois 24 mois 30 mois 36 mois 42 mois 48 mois 60 mois Sélectionner un…" at bounding box center [722, 425] width 133 height 19
select select "48"
click at [656, 416] on select "12 mois 18 mois 24 mois 30 mois 36 mois 42 mois 48 mois 60 mois Sélectionner un…" at bounding box center [722, 425] width 133 height 19
select select "48"
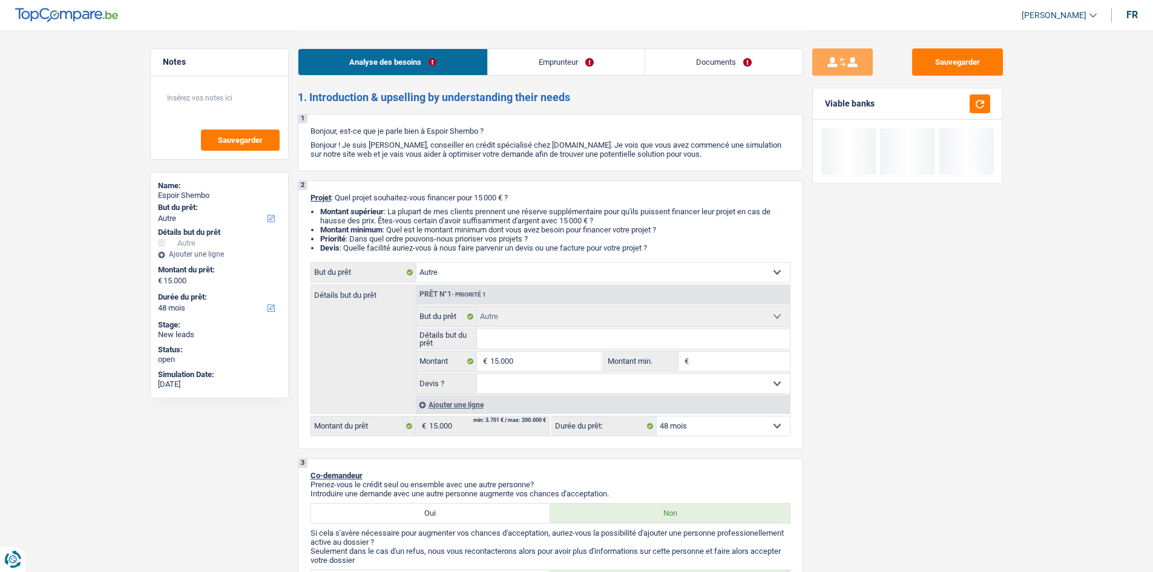
click at [705, 422] on select "12 mois 18 mois 24 mois 30 mois 36 mois 42 mois 48 mois 60 mois Sélectionner un…" at bounding box center [722, 425] width 133 height 19
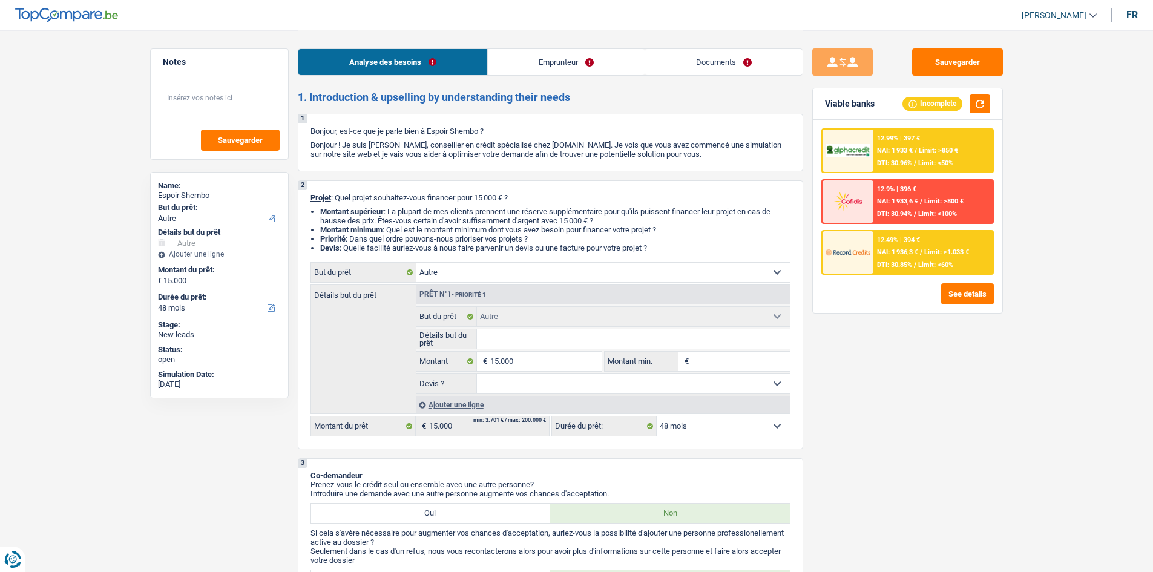
select select "60"
click at [656, 416] on select "12 mois 18 mois 24 mois 30 mois 36 mois 42 mois 48 mois 60 mois Sélectionner un…" at bounding box center [722, 425] width 133 height 19
select select "60"
click at [888, 153] on span "NAI: 1 994,2 €" at bounding box center [897, 150] width 41 height 8
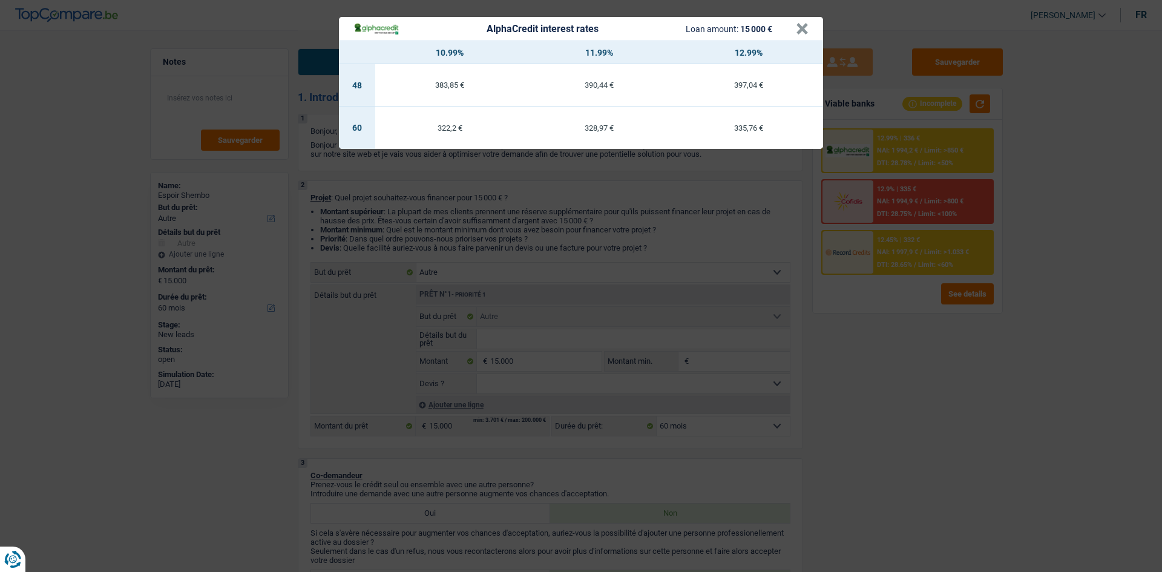
drag, startPoint x: 888, startPoint y: 241, endPoint x: 877, endPoint y: 242, distance: 11.0
click at [887, 242] on div "AlphaCredit interest rates Loan amount: 15 000 € × 10.99% 11.99% 12.99% 48 383,…" at bounding box center [581, 286] width 1162 height 572
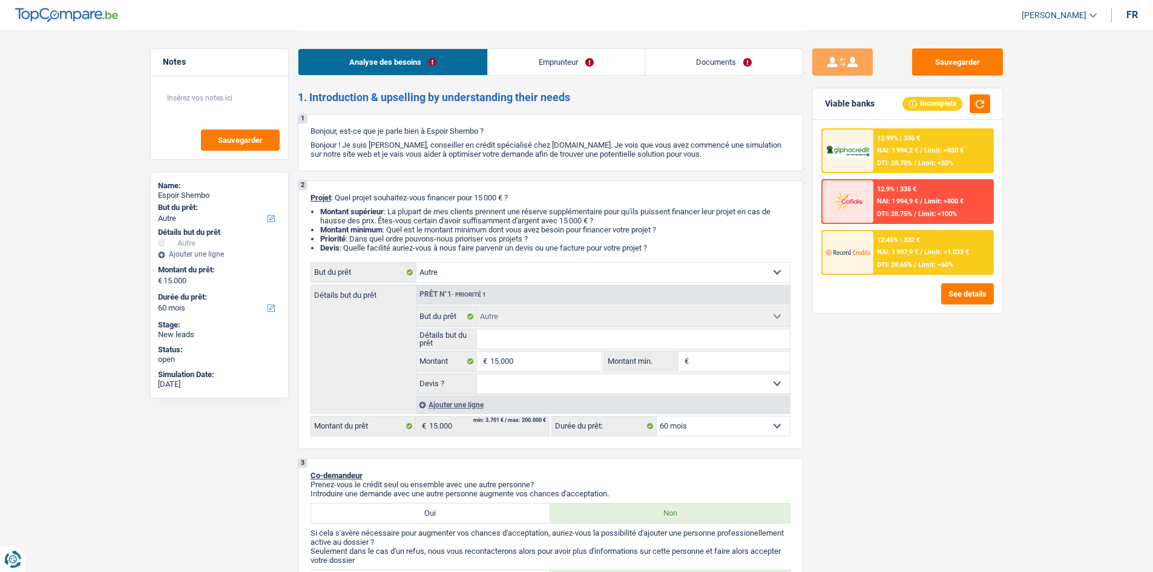
click at [891, 268] on span "DTI: 28.65%" at bounding box center [894, 265] width 35 height 8
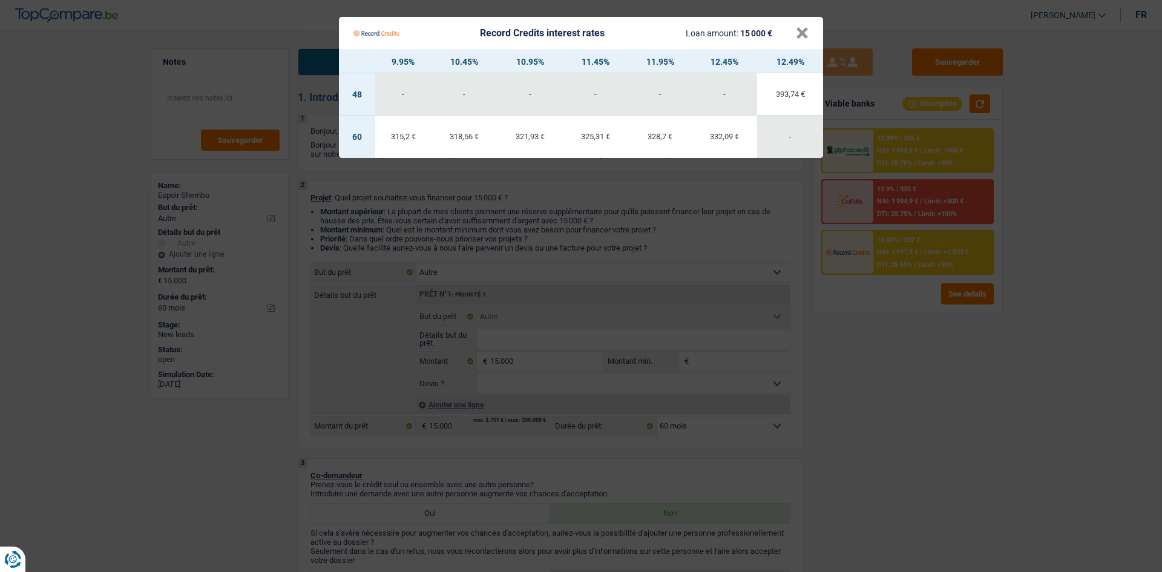
click at [859, 353] on Credits "Record Credits interest rates Loan amount: 15 000 € × 9.95% 10.45% 10.95% 11.45…" at bounding box center [581, 286] width 1162 height 572
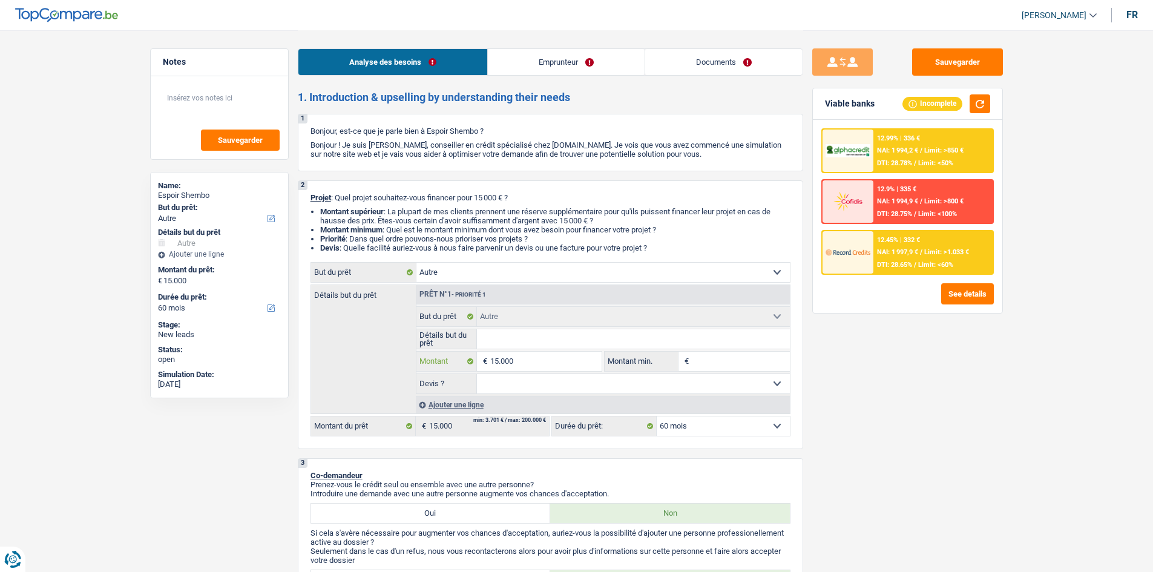
click at [581, 359] on input "15.000" at bounding box center [545, 361] width 111 height 19
type input "1.500"
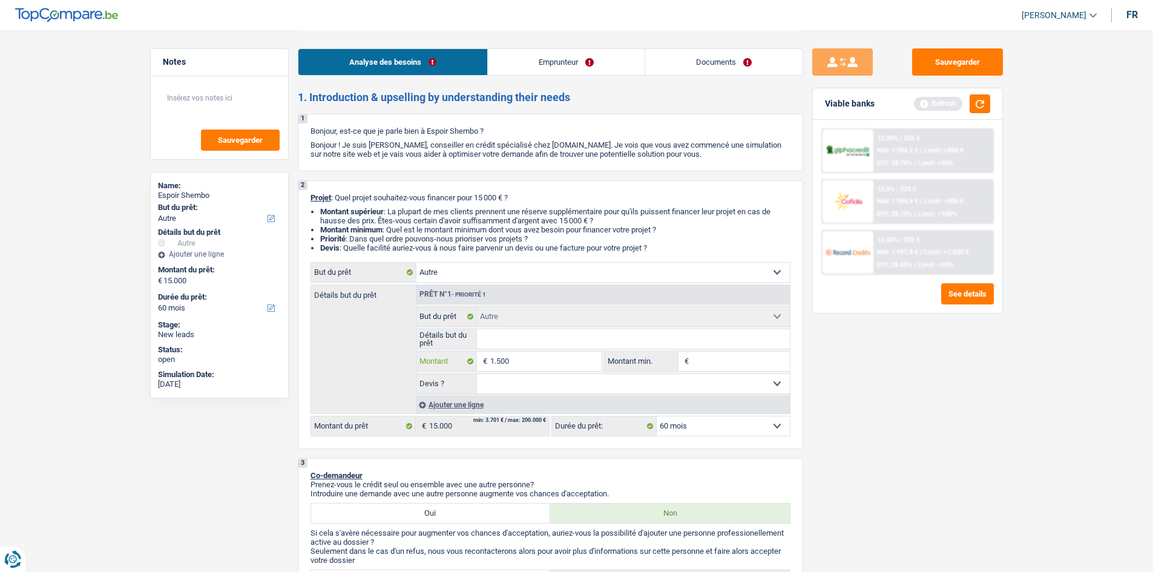
type input "150"
type input "15"
type input "1"
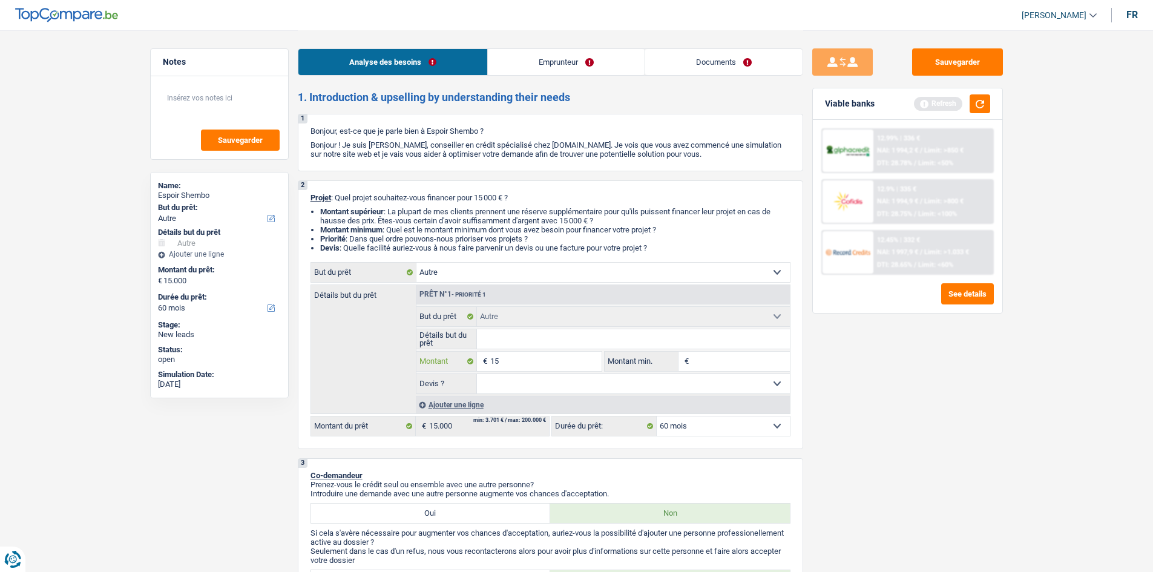
type input "1"
type input "18"
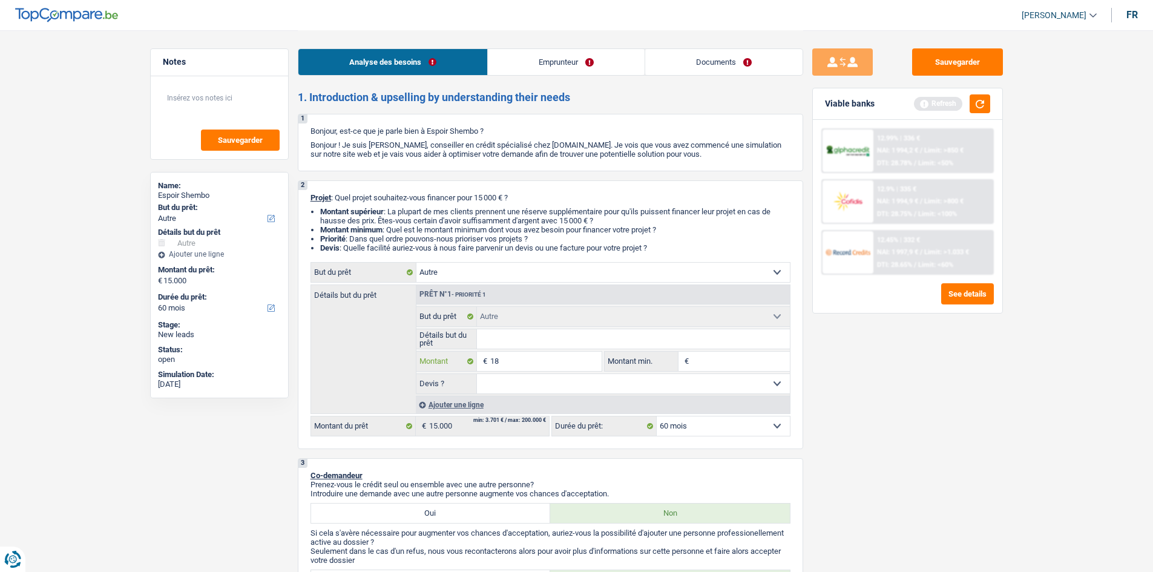
type input "185"
type input "1.850"
type input "18.500"
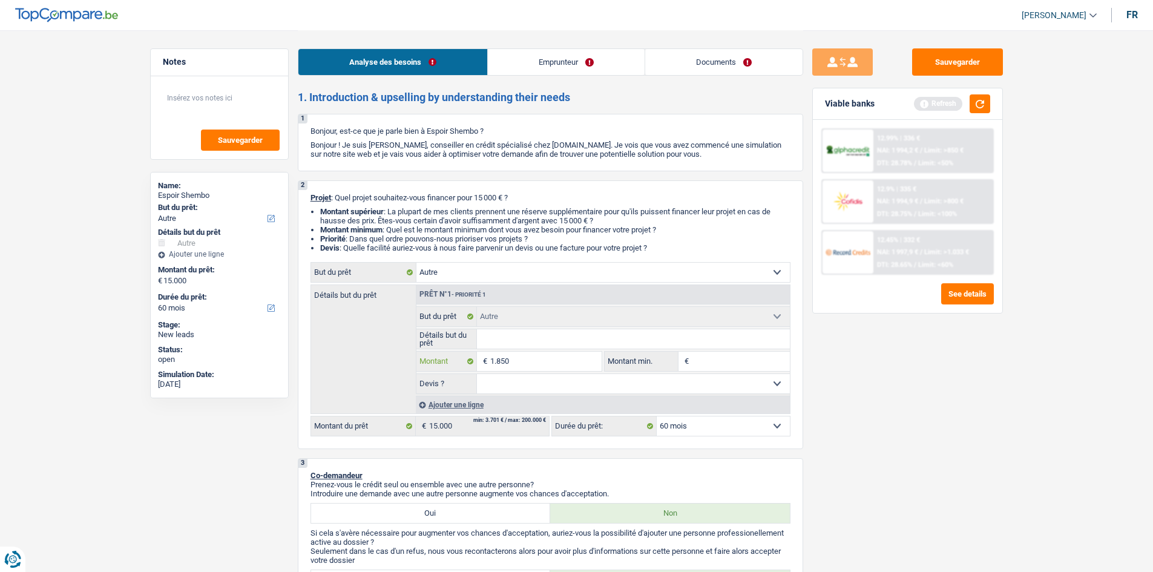
type input "18.500"
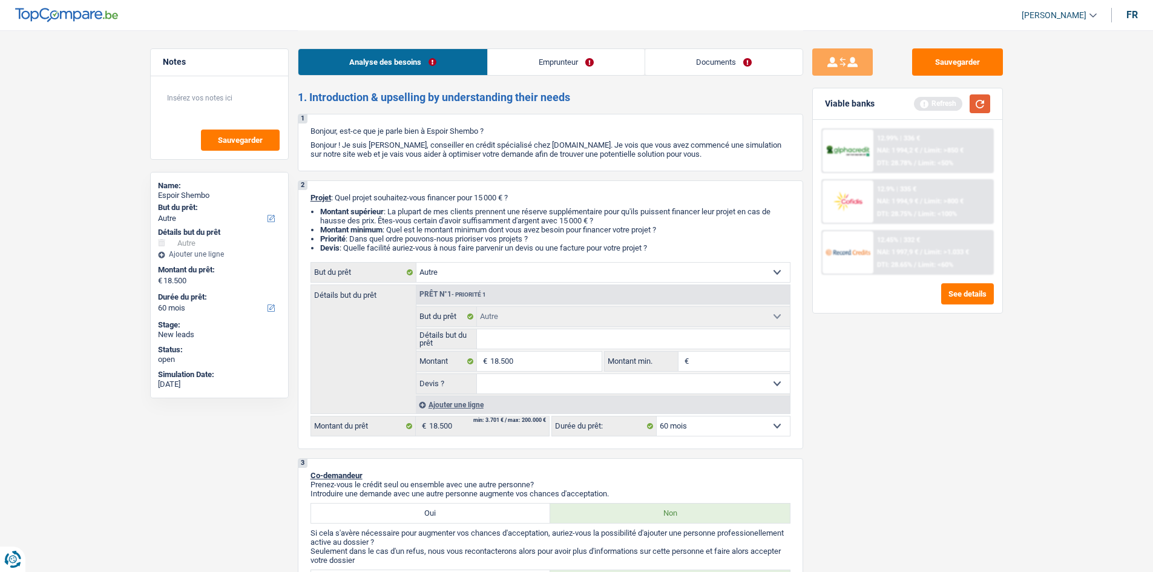
select select "84"
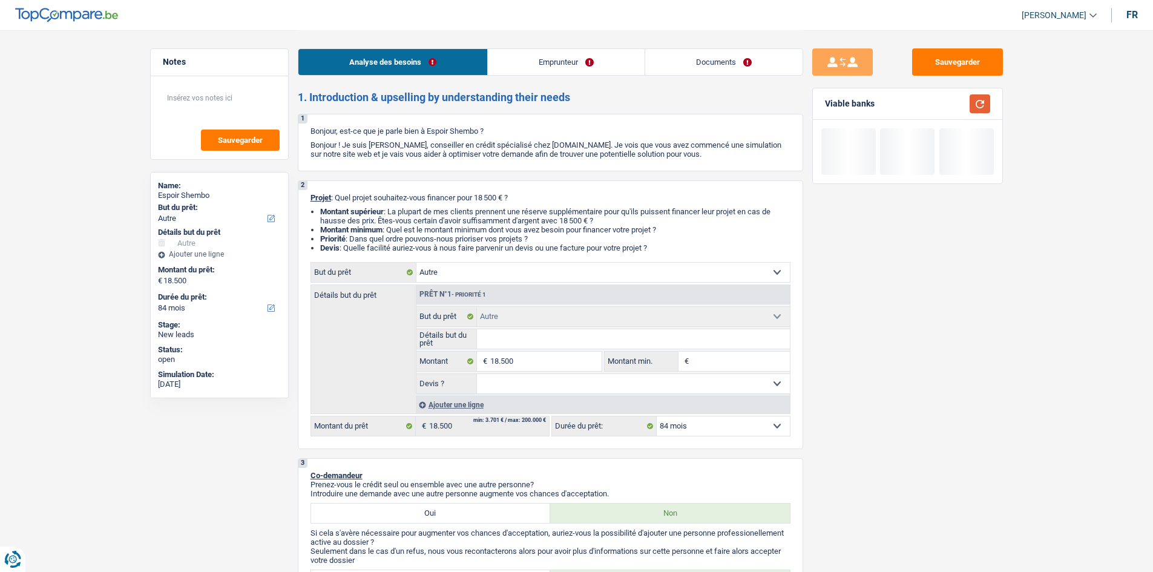
click at [970, 110] on button "button" at bounding box center [979, 103] width 21 height 19
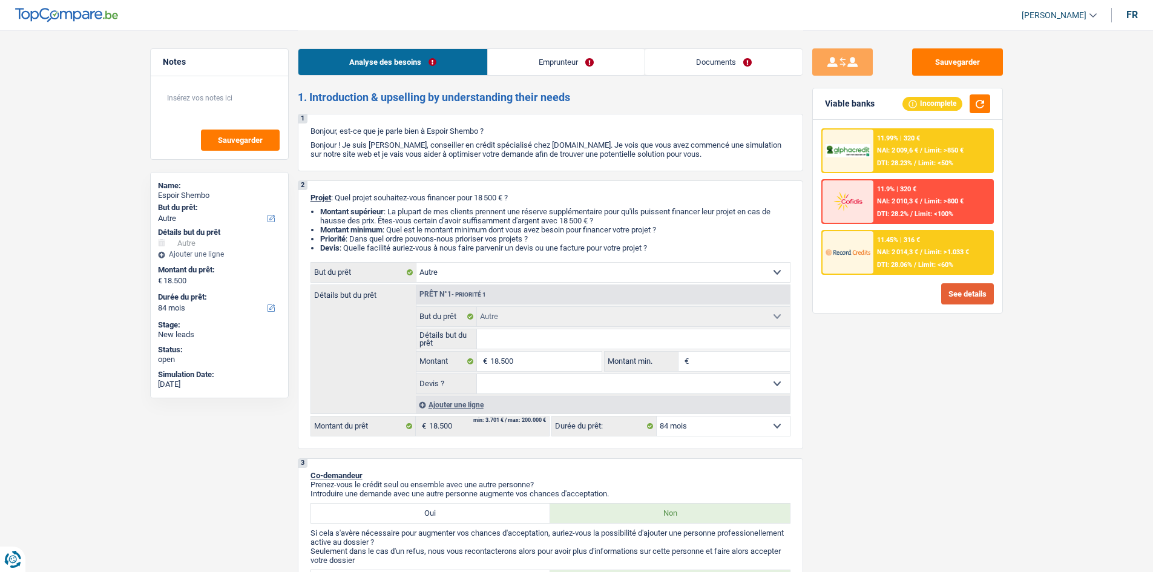
click at [967, 292] on button "See details" at bounding box center [967, 293] width 53 height 21
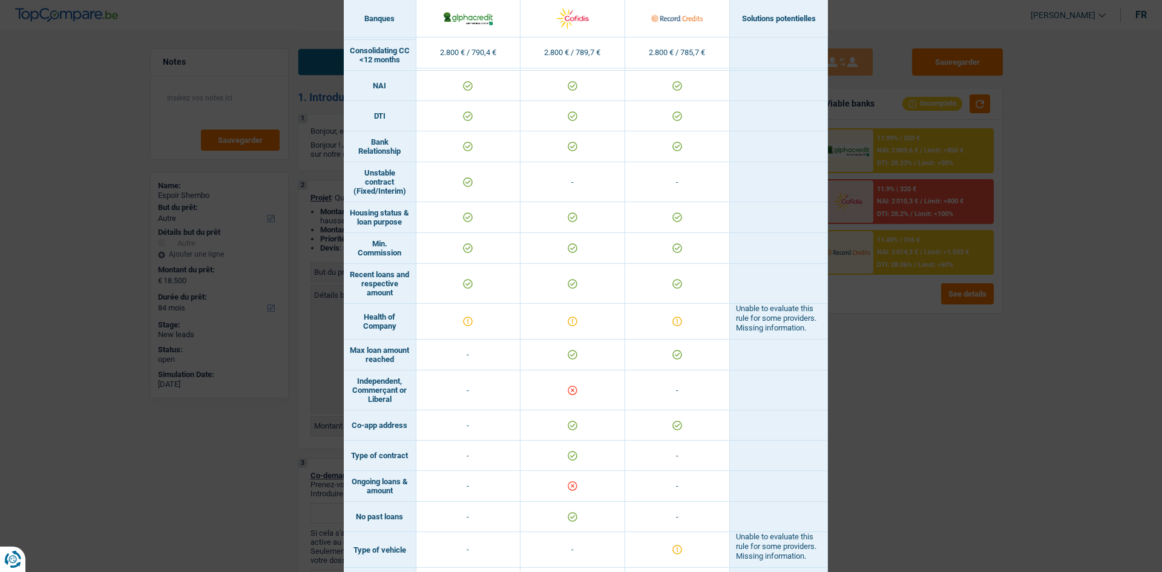
scroll to position [269, 0]
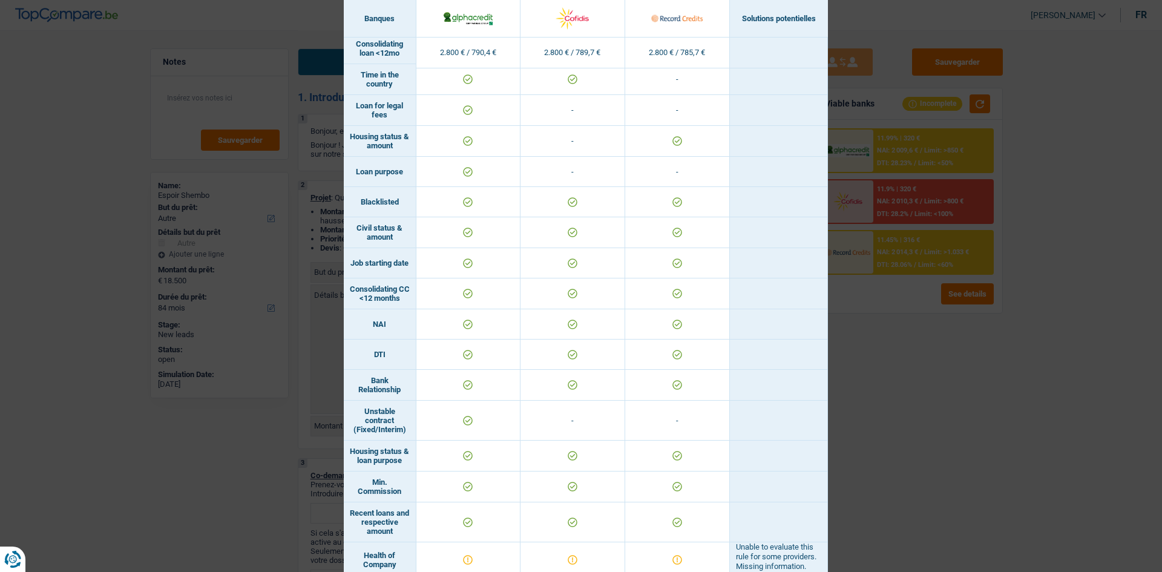
click at [885, 397] on div "Banks conditions × Banques Solutions potentielles Revenus / Charges 2.800 € / 7…" at bounding box center [581, 286] width 1162 height 572
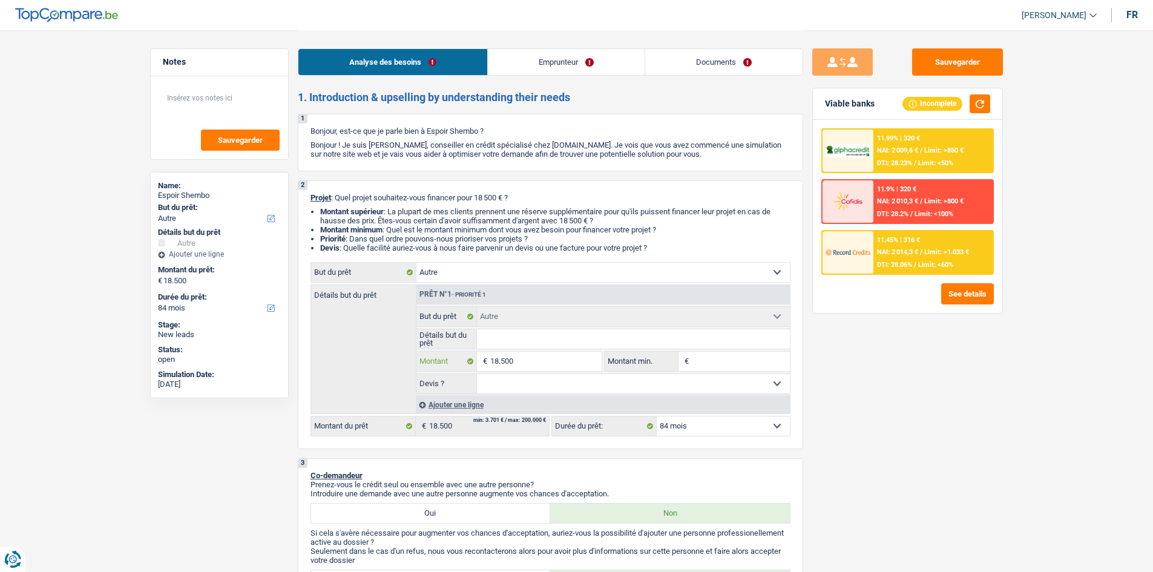
click at [546, 355] on input "18.500" at bounding box center [545, 361] width 111 height 19
click at [555, 358] on input "18.500" at bounding box center [545, 361] width 111 height 19
type input "1.850"
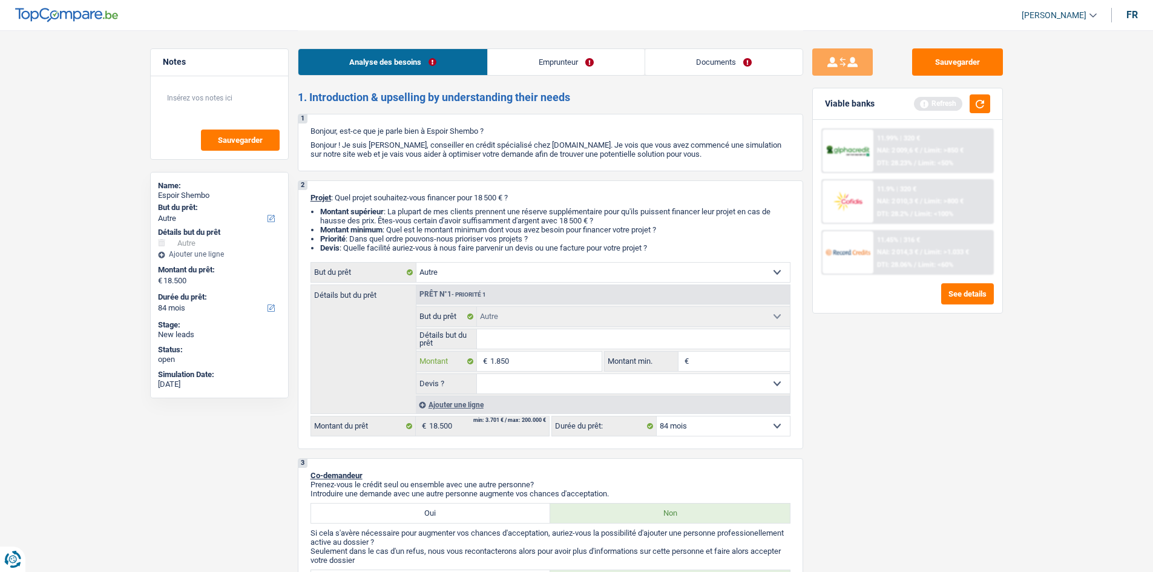
type input "185"
type input "18"
type input "1"
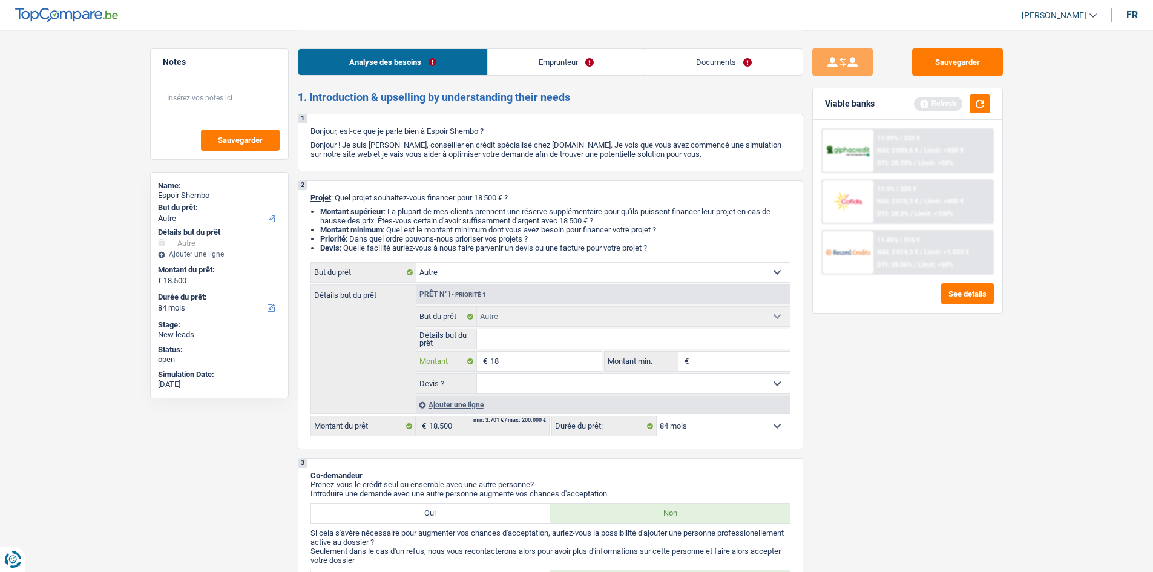
type input "1"
type input "2"
type input "20"
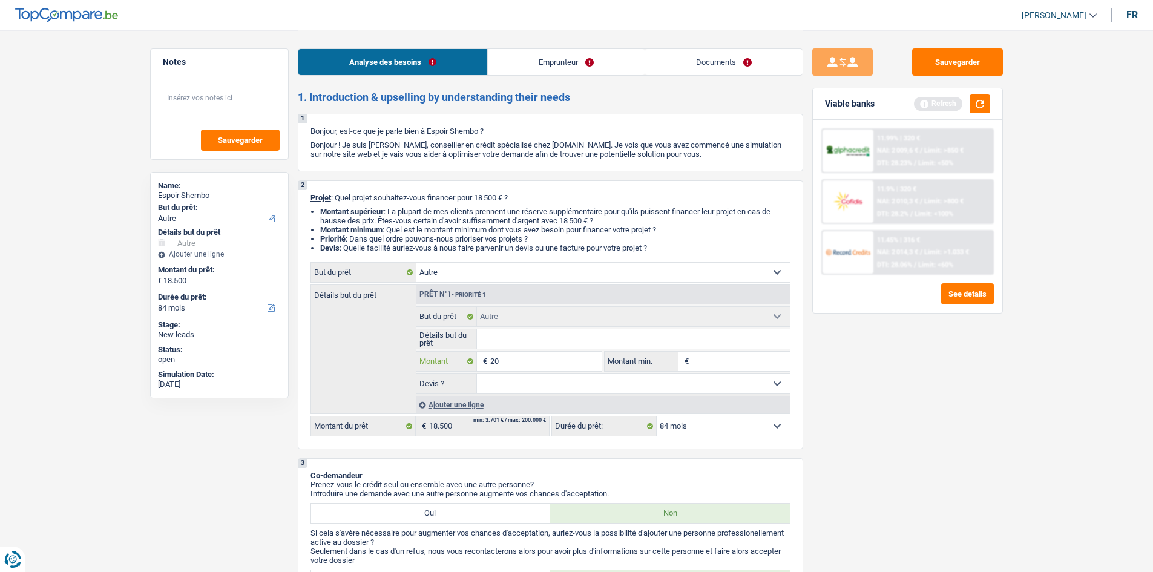
type input "200"
type input "2.000"
type input "20.000"
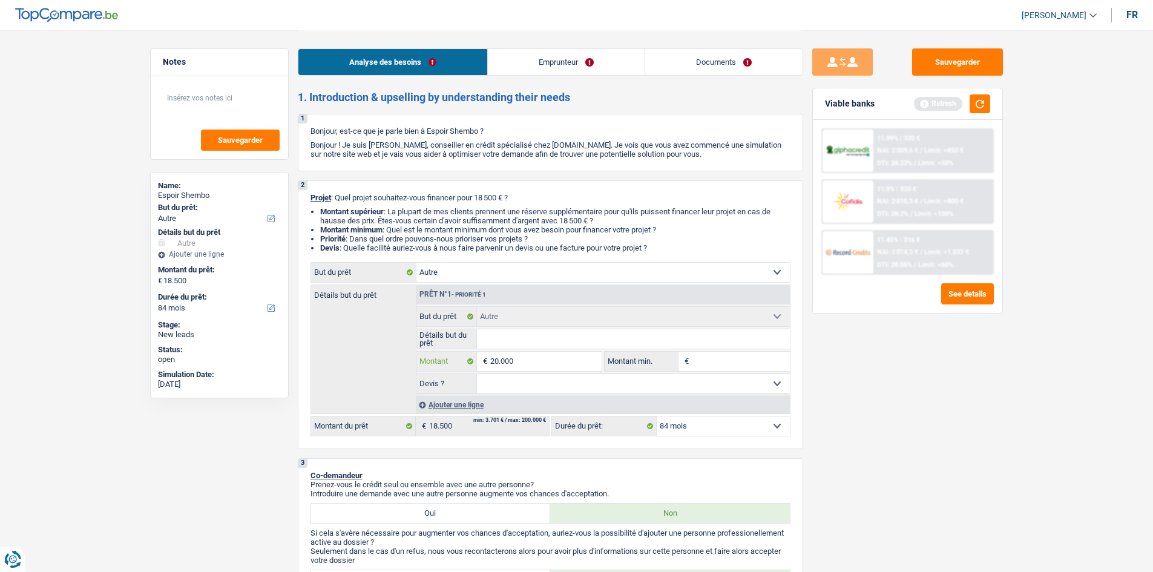
type input "20.000"
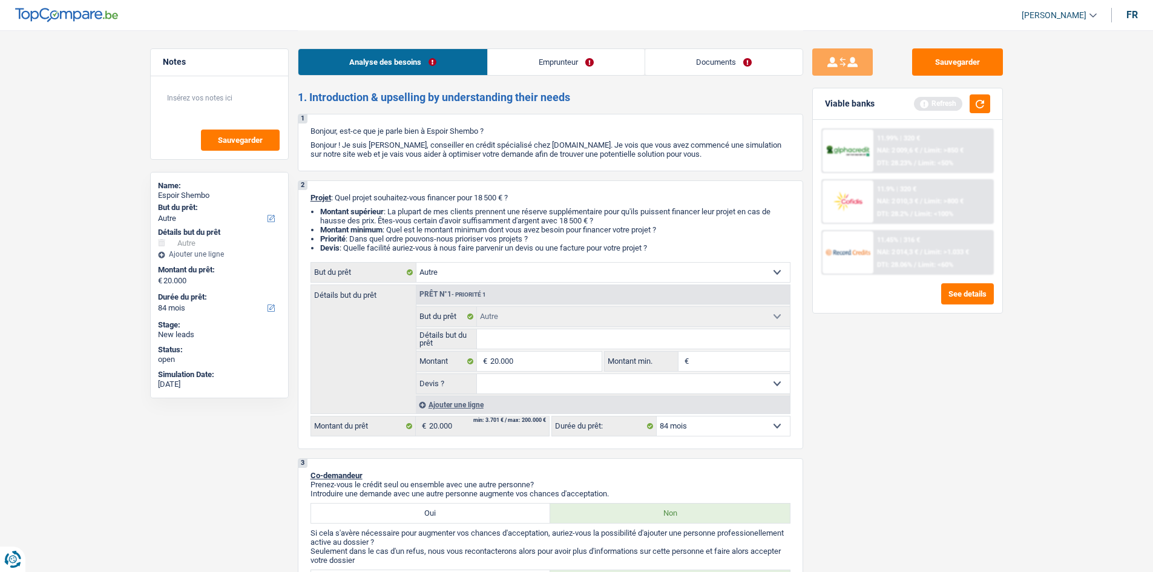
click at [944, 405] on div "Sauvegarder Viable banks Refresh 11.99% | 320 € NAI: 2 009,6 € / Limit: >850 € …" at bounding box center [907, 300] width 209 height 504
click at [527, 356] on input "20.000" at bounding box center [545, 361] width 111 height 19
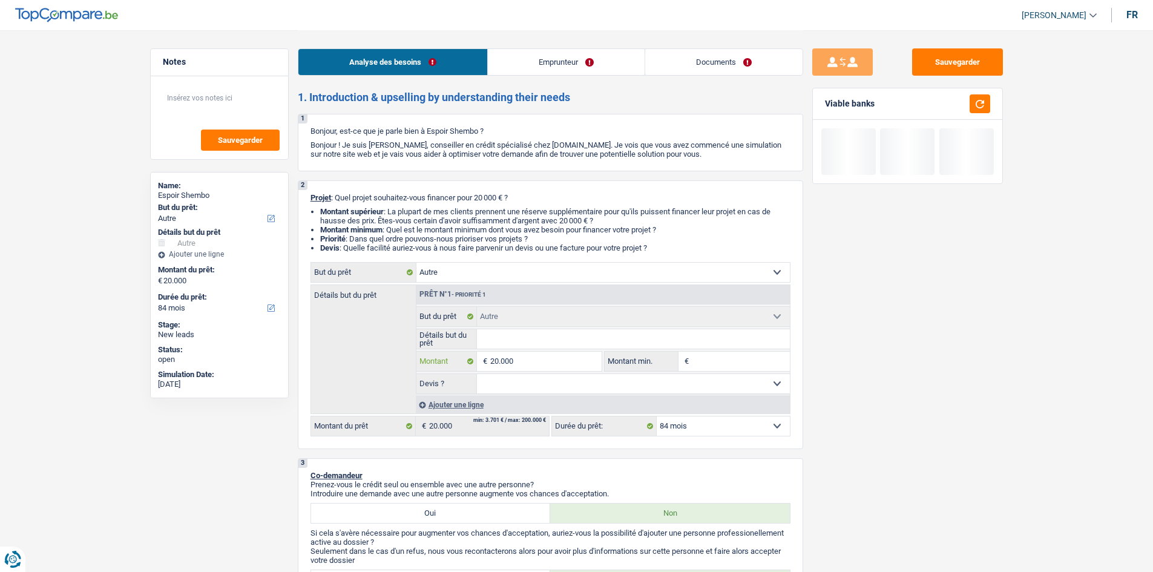
type input "2.000"
type input "20.000"
type input "200.001"
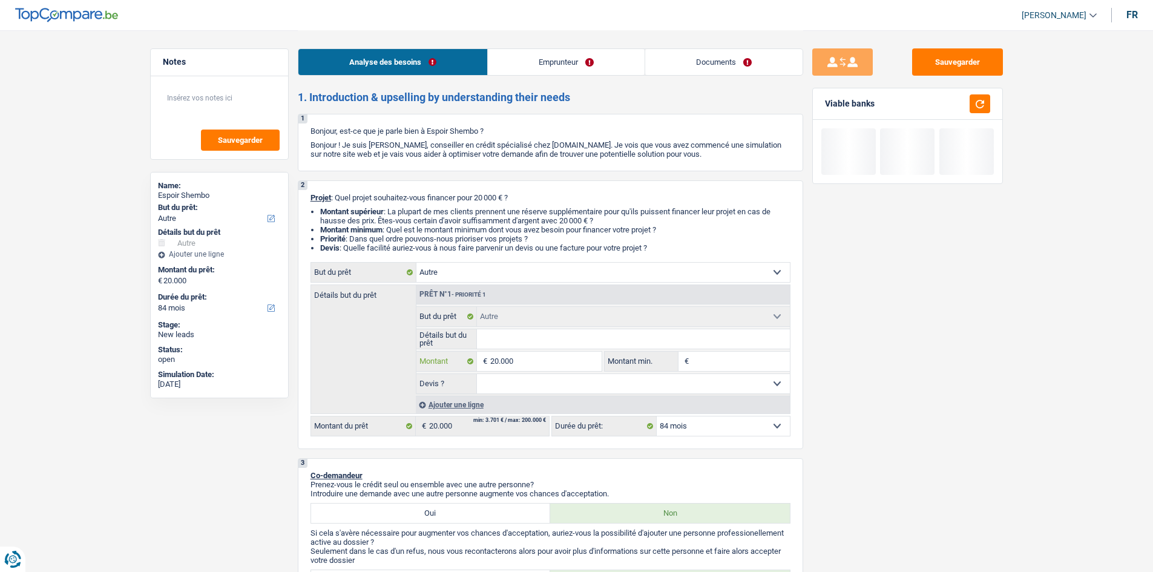
type input "200.001"
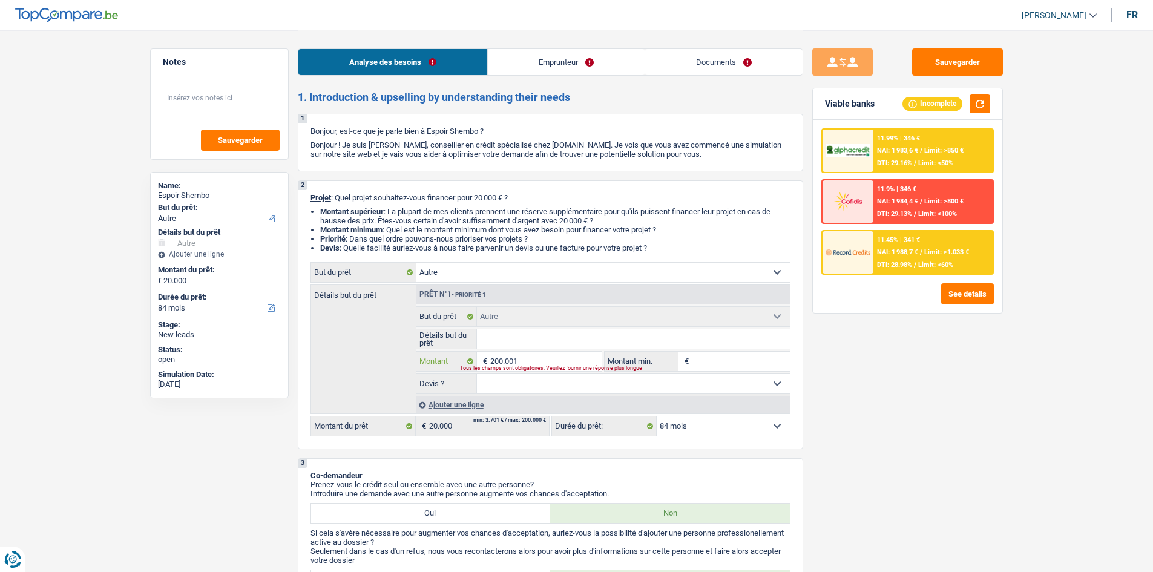
type input "20.000"
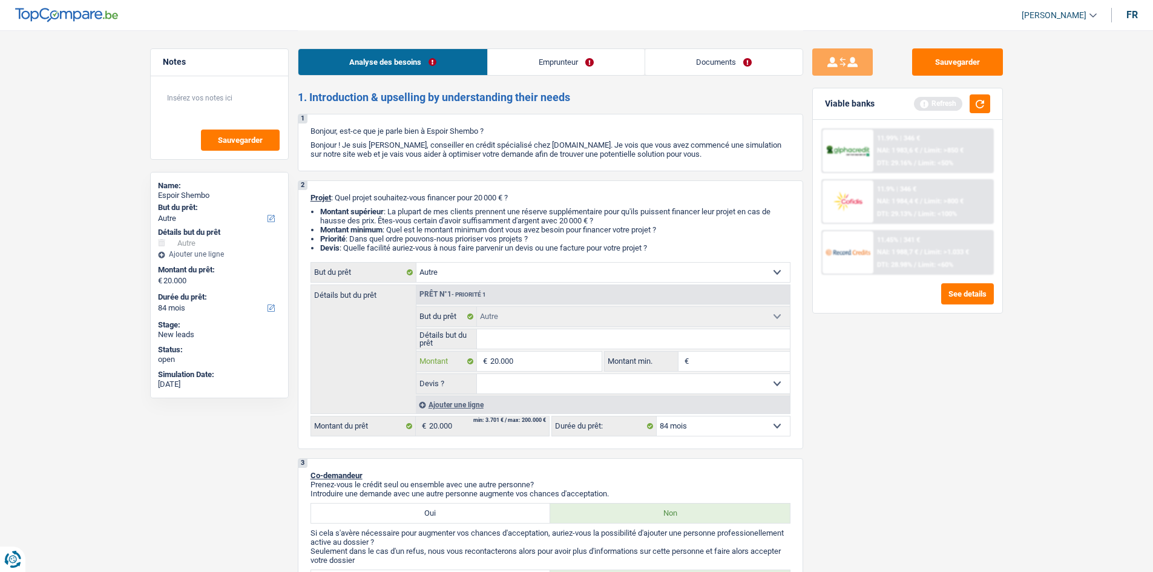
type input "2.000"
type input "200"
type input "2.000"
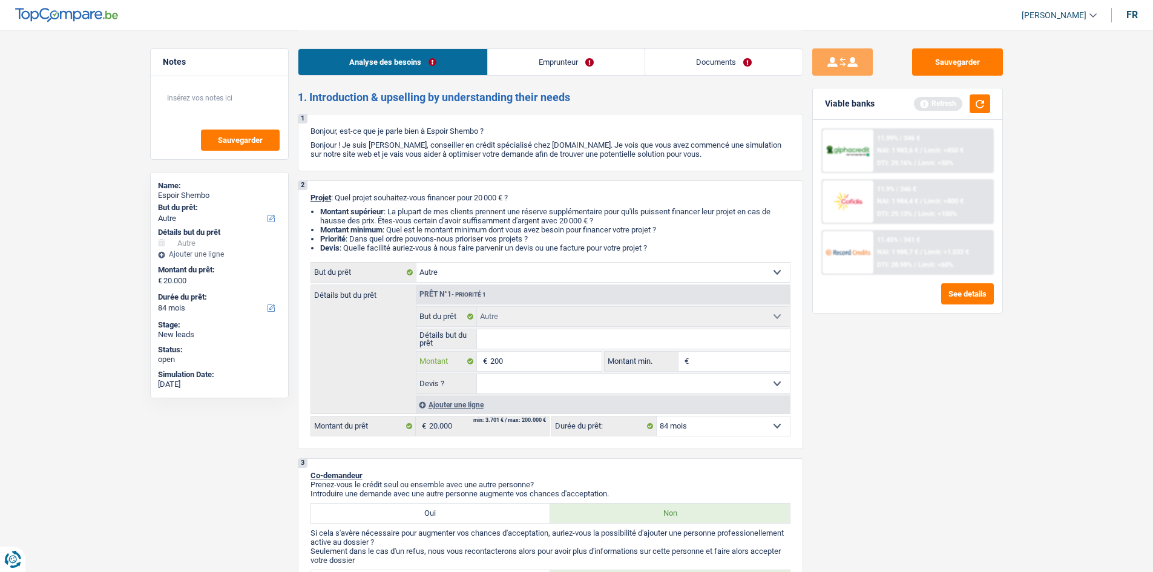
type input "2.000"
type input "20.001"
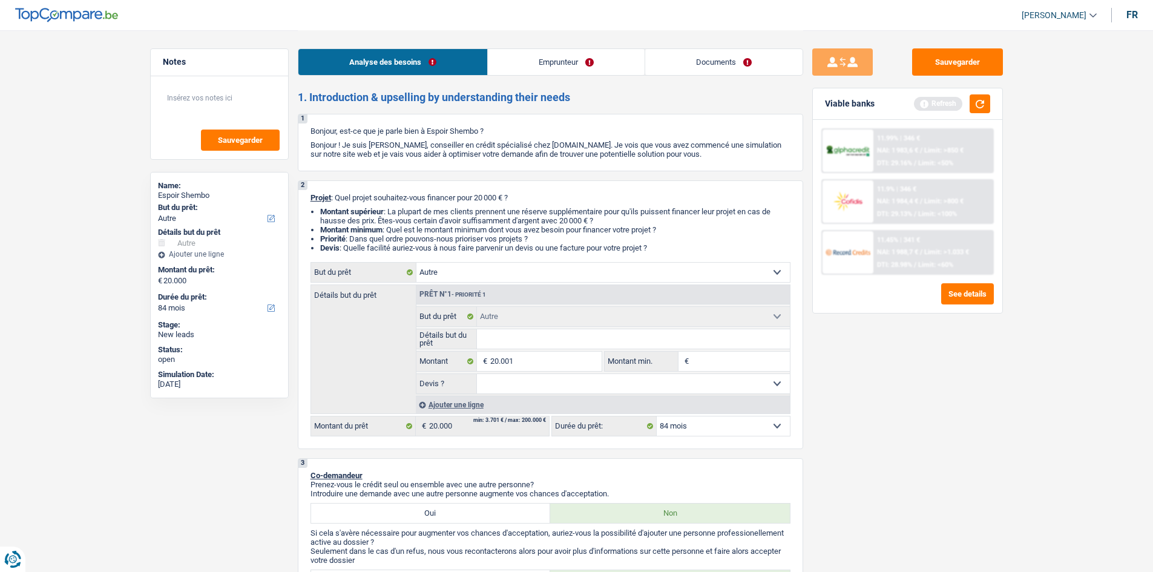
type input "20.001"
click at [872, 443] on div "Sauvegarder Viable banks Refresh 11.99% | 346 € NAI: 1 983,6 € / Limit: >850 € …" at bounding box center [907, 300] width 209 height 504
select select "120"
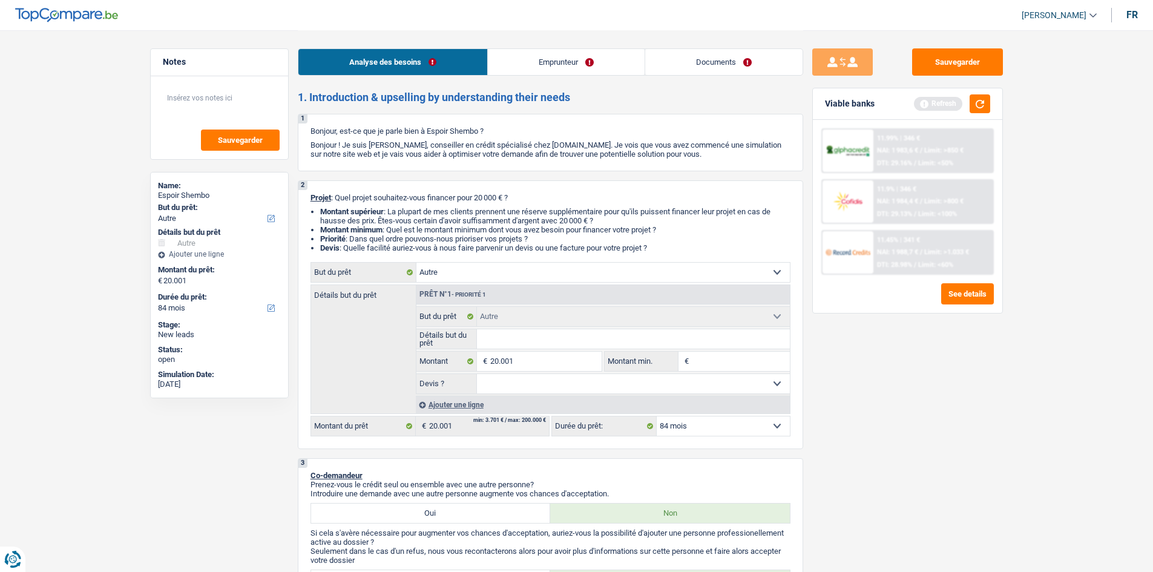
select select "120"
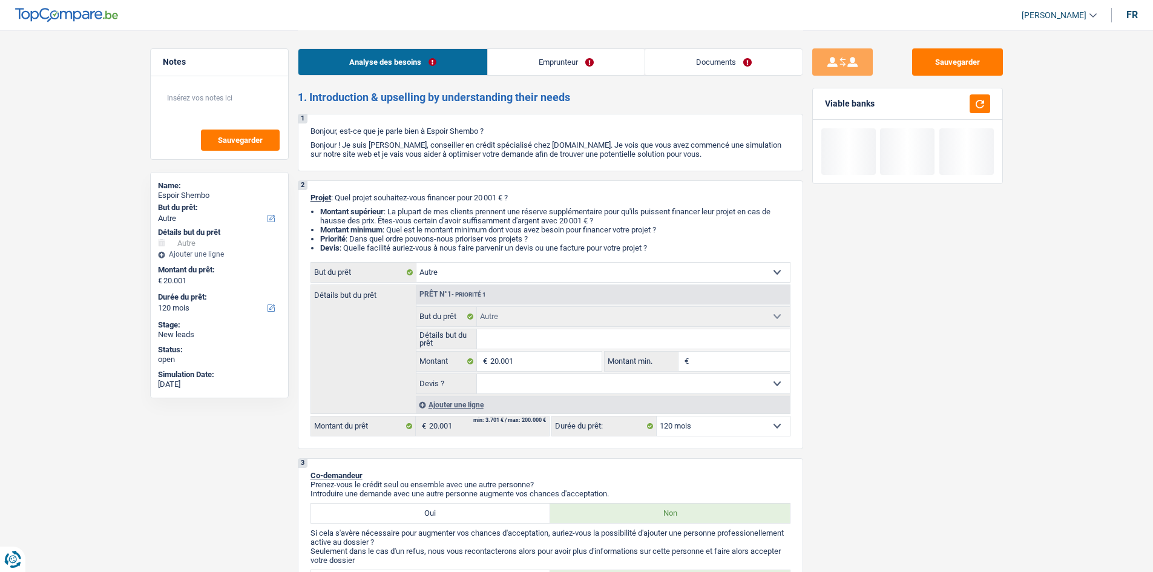
drag, startPoint x: 713, startPoint y: 365, endPoint x: 733, endPoint y: 356, distance: 22.5
click at [714, 365] on input "Montant min." at bounding box center [741, 361] width 98 height 19
type input "1"
type input "15"
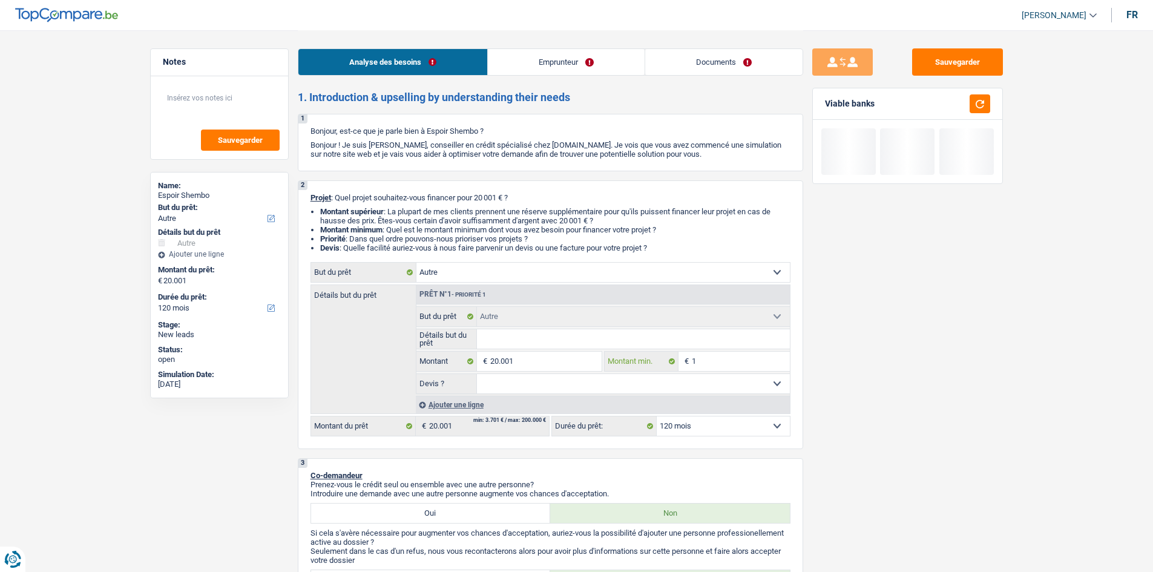
type input "15"
type input "150"
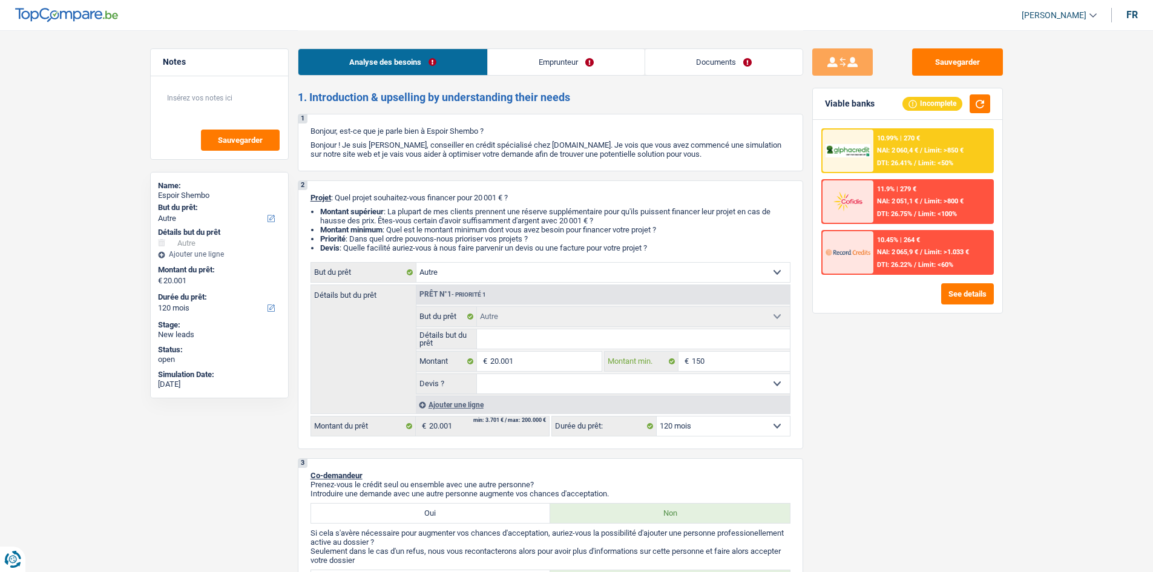
type input "1.500"
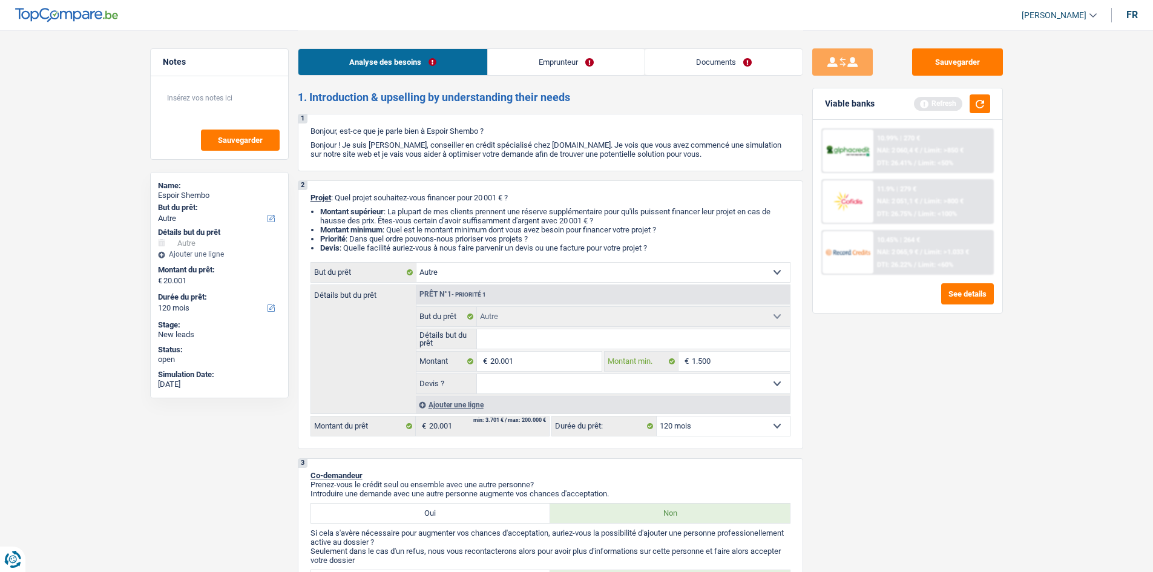
type input "15.000"
drag, startPoint x: 1004, startPoint y: 495, endPoint x: 1003, endPoint y: 485, distance: 9.8
click at [1003, 495] on div "Sauvegarder Viable banks Refresh 10.99% | 270 € NAI: 2 060,4 € / Limit: >850 € …" at bounding box center [907, 300] width 209 height 504
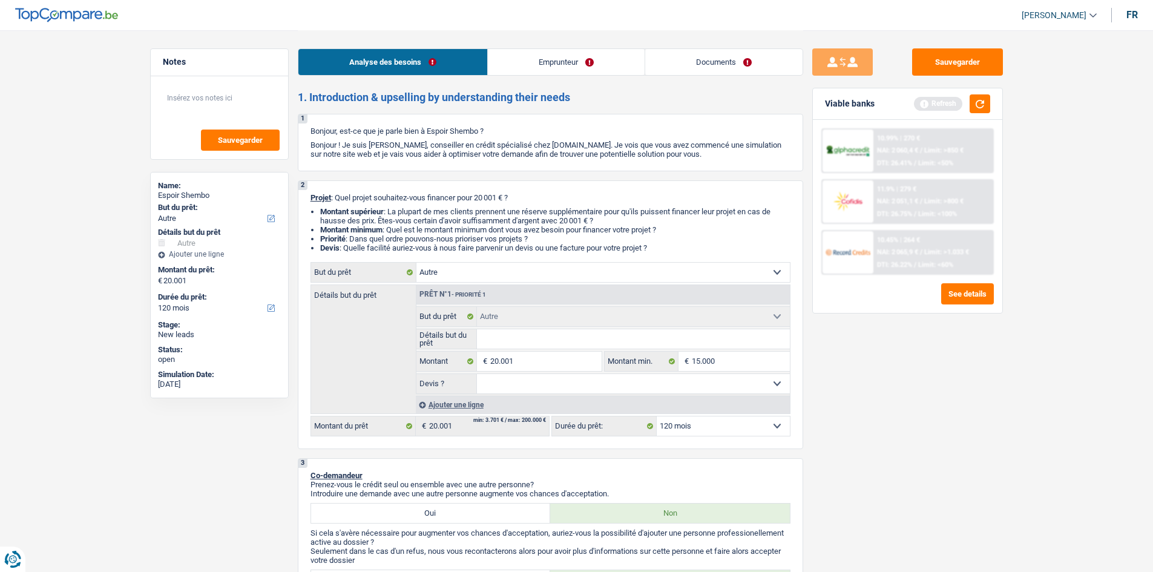
click at [667, 379] on select "Oui Non Non répondu Sélectionner une option" at bounding box center [633, 383] width 313 height 19
select select "yes"
click at [477, 374] on select "Oui Non Non répondu Sélectionner une option" at bounding box center [633, 383] width 313 height 19
select select "yes"
click at [973, 108] on button "button" at bounding box center [979, 103] width 21 height 19
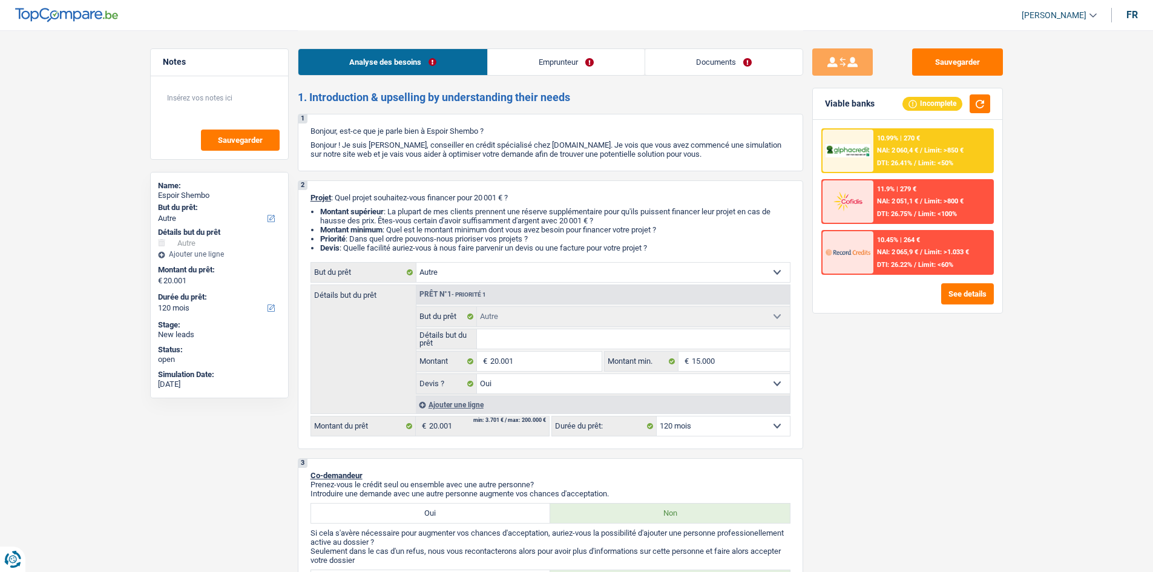
click at [695, 433] on select "12 mois 18 mois 24 mois 30 mois 36 mois 42 mois 48 mois 60 mois 72 mois 84 mois…" at bounding box center [722, 425] width 133 height 19
select select "60"
click at [656, 416] on select "12 mois 18 mois 24 mois 30 mois 36 mois 42 mois 48 mois 60 mois 72 mois 84 mois…" at bounding box center [722, 425] width 133 height 19
select select "60"
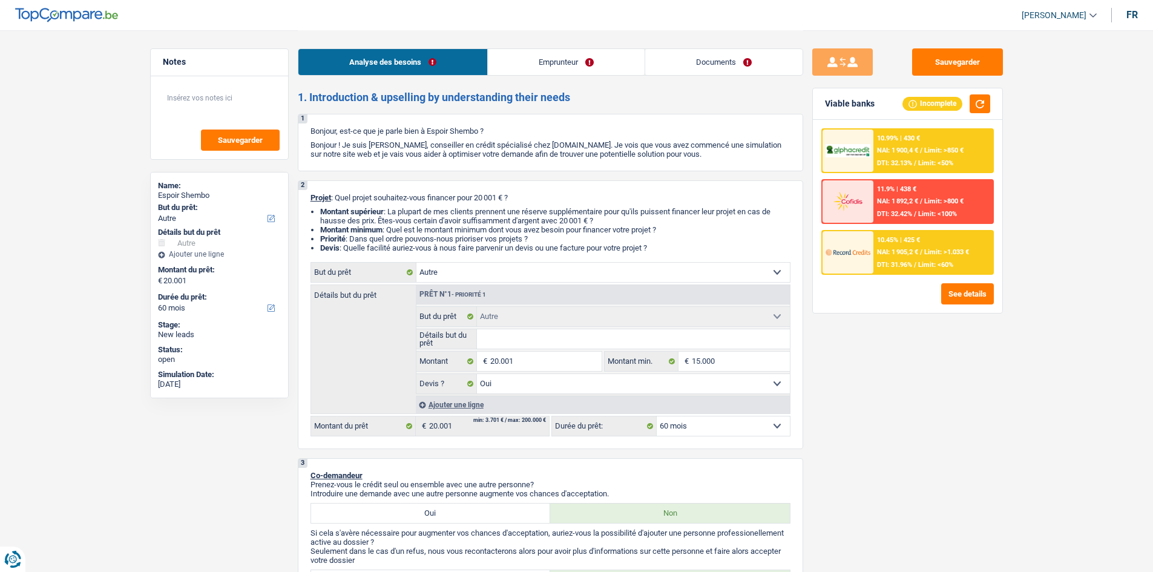
click at [848, 406] on div "Sauvegarder Viable banks Incomplete 10.99% | 430 € NAI: 1 900,4 € / Limit: >850…" at bounding box center [907, 300] width 209 height 504
click at [912, 129] on div "10.99% | 430 € NAI: 1 900,4 € / Limit: >850 € DTI: 32.13% / Limit: <50% 11.9% |…" at bounding box center [907, 216] width 189 height 193
click at [910, 137] on div "10.99% | 430 €" at bounding box center [898, 138] width 43 height 8
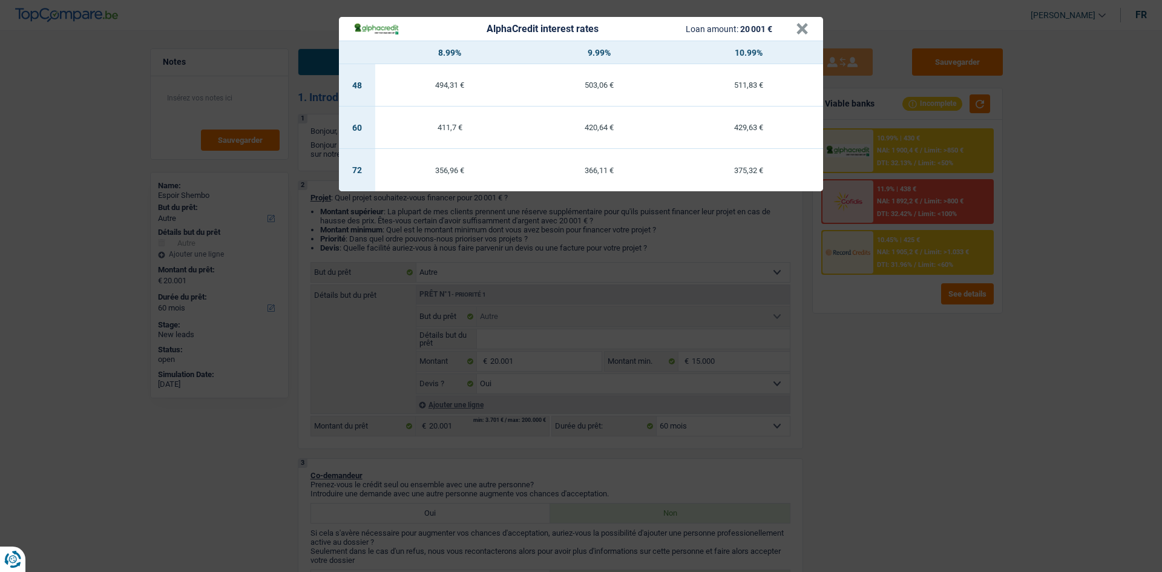
click at [883, 424] on div "AlphaCredit interest rates Loan amount: 20 001 € × 8.99% 9.99% 10.99% 48 494,31…" at bounding box center [581, 286] width 1162 height 572
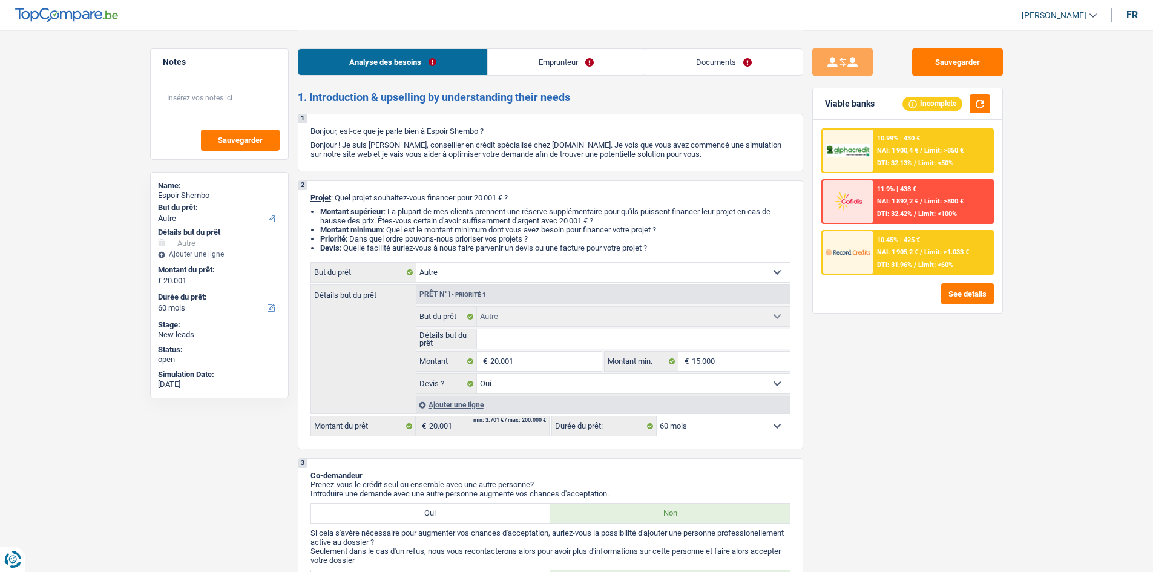
click at [871, 254] on div at bounding box center [847, 252] width 51 height 42
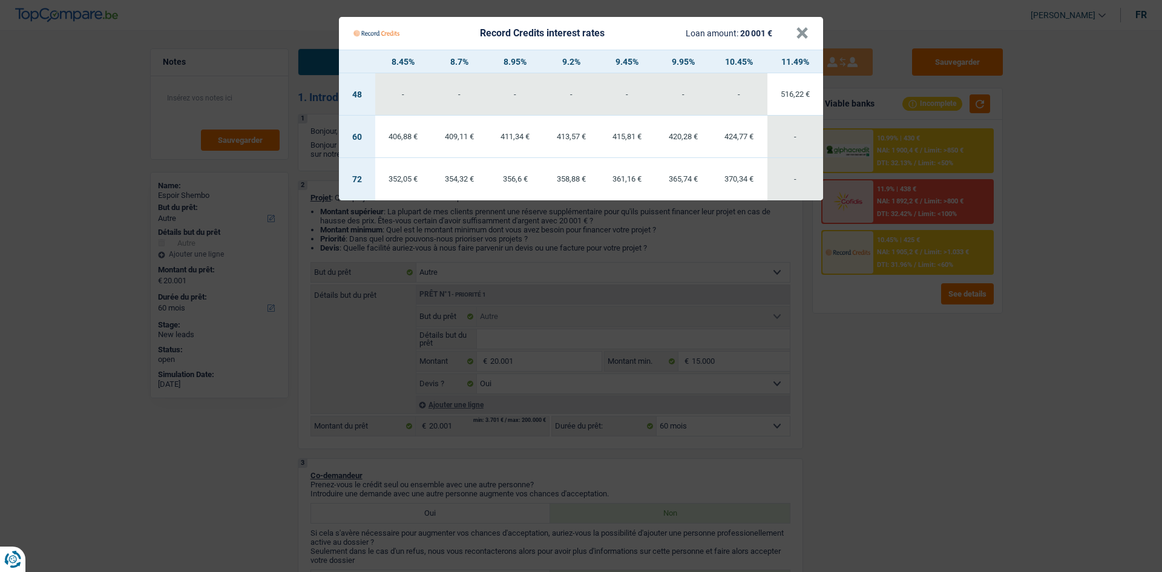
click at [918, 394] on Credits "Record Credits interest rates Loan amount: 20 001 € × 8.45% 8.7% 8.95% 9.2% 9.4…" at bounding box center [581, 286] width 1162 height 572
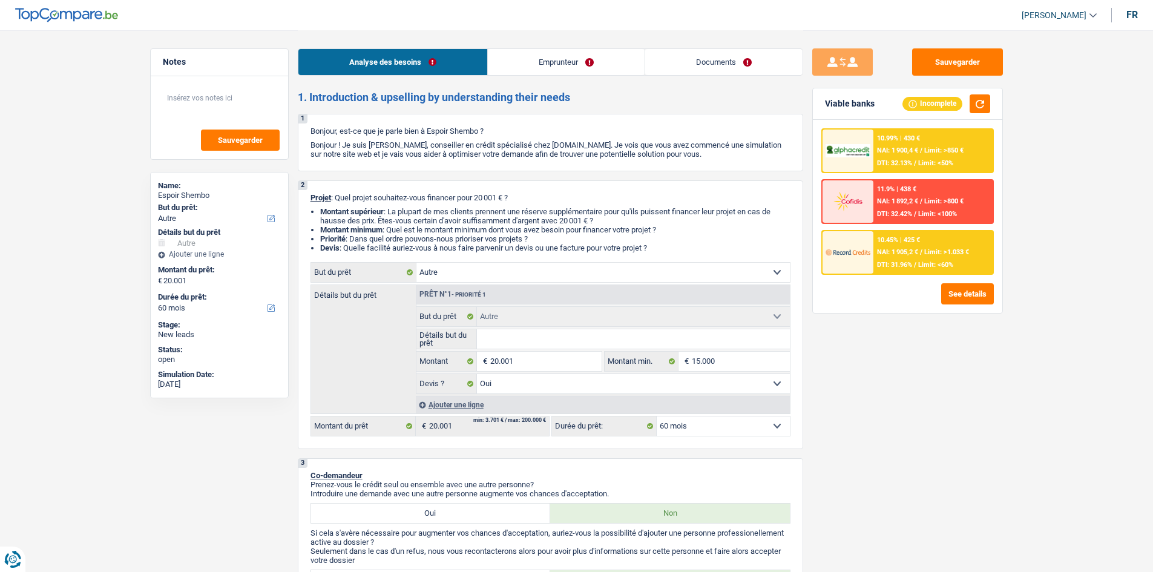
click at [702, 59] on link "Documents" at bounding box center [723, 62] width 157 height 26
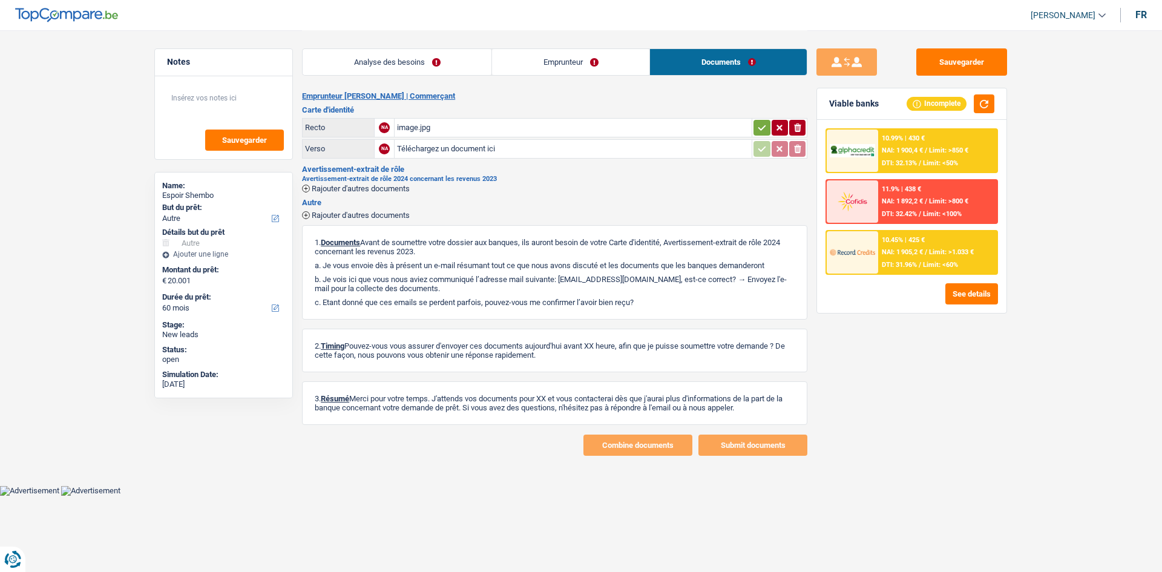
click at [402, 132] on div "image.jpg" at bounding box center [573, 128] width 352 height 18
click at [483, 119] on div "image.jpg" at bounding box center [573, 128] width 352 height 18
click at [414, 130] on div "image.jpg" at bounding box center [573, 128] width 352 height 18
drag, startPoint x: 440, startPoint y: 149, endPoint x: 427, endPoint y: 147, distance: 12.8
click at [434, 149] on input "Téléchargez un document ici" at bounding box center [573, 149] width 352 height 18
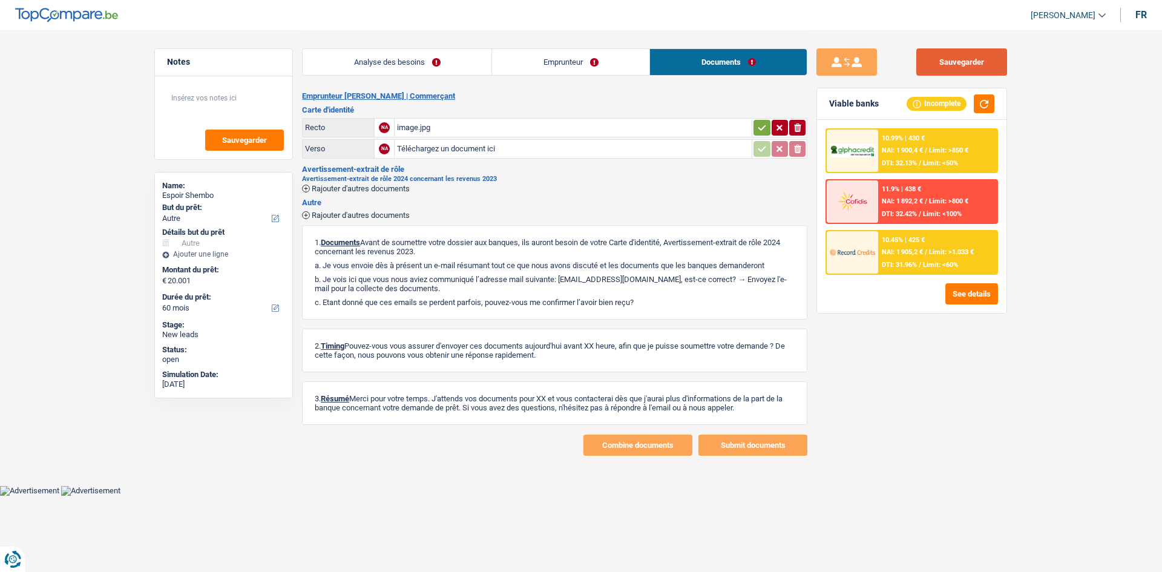
drag, startPoint x: 967, startPoint y: 70, endPoint x: 915, endPoint y: 50, distance: 56.1
click at [957, 65] on button "Sauvegarder" at bounding box center [961, 61] width 91 height 27
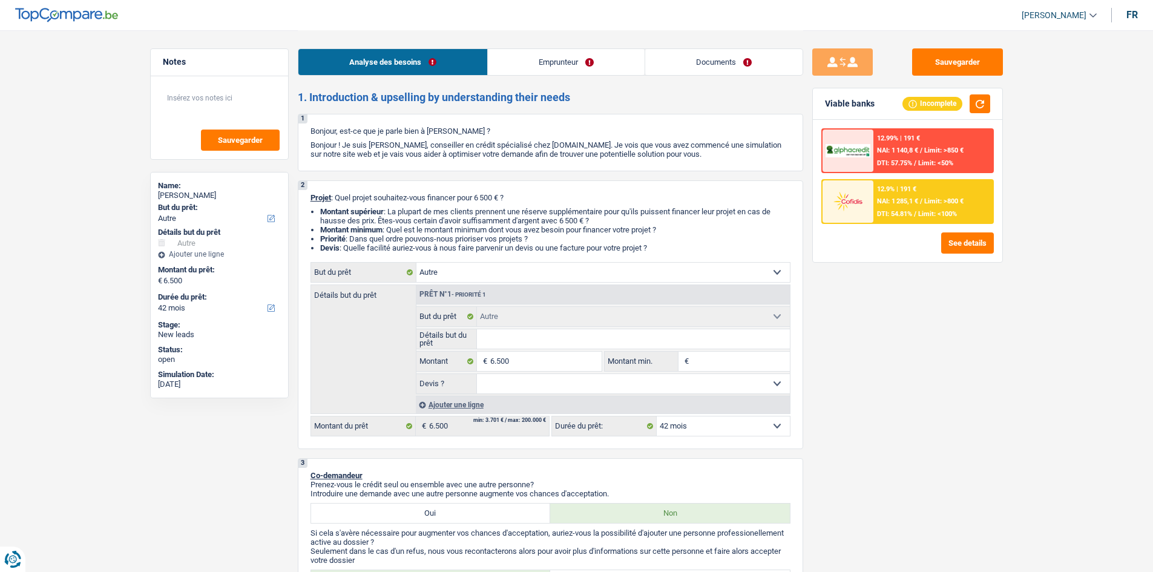
select select "other"
select select "42"
select select "other"
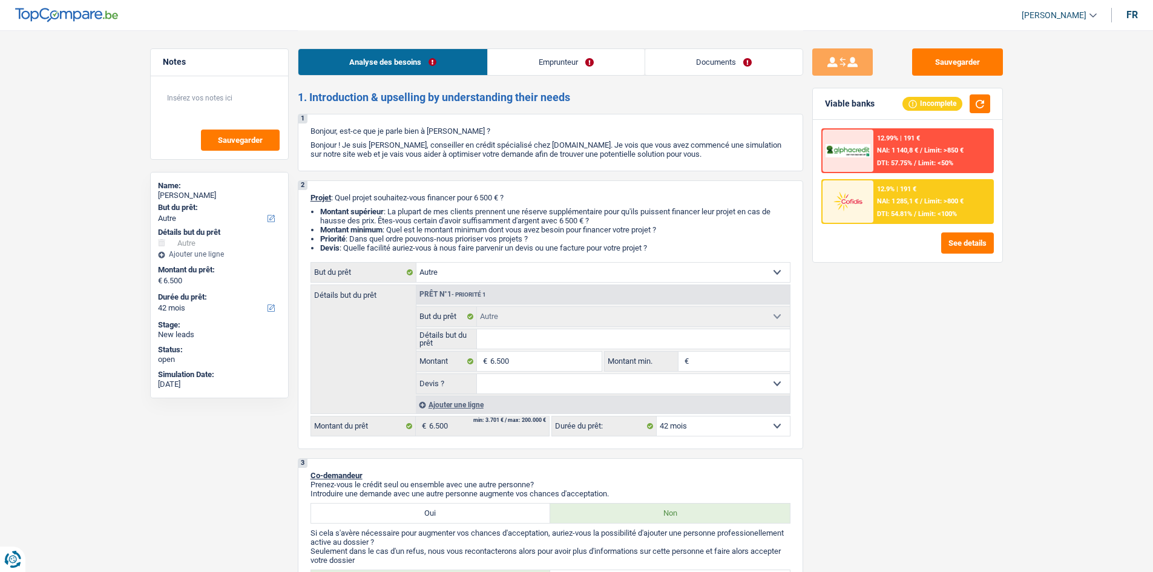
select select "42"
select select "privateEmployee"
select select "netSalary"
select select "mealVouchers"
select select "rents"
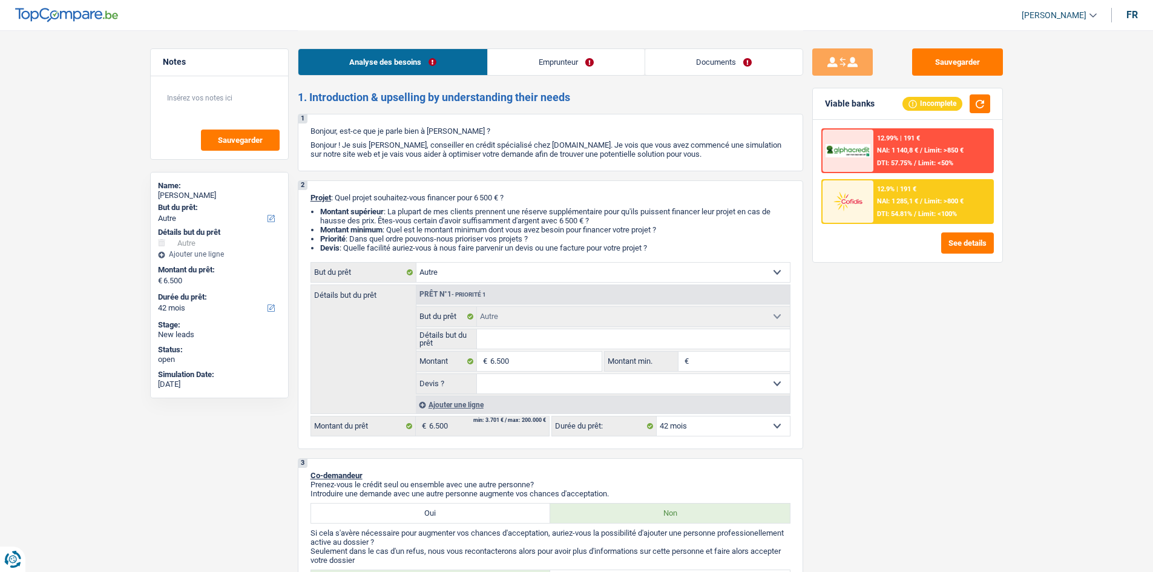
select select "personalLoan"
select select "homeFurnishingOrRelocation"
select select "30"
select select "personalLoan"
select select "homeFurnishingOrRelocation"
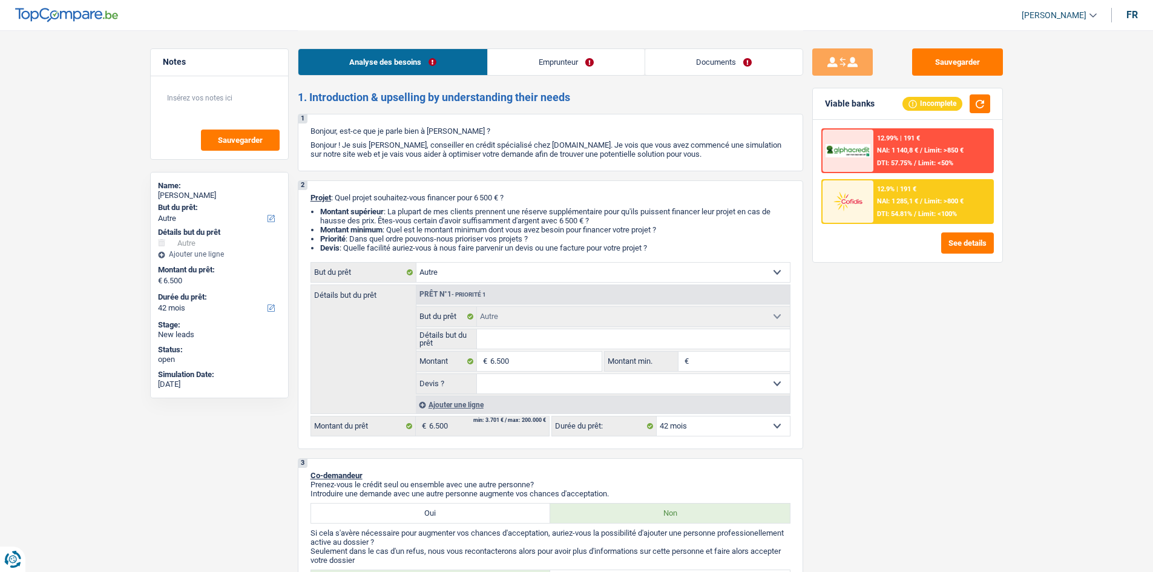
select select "42"
select select "personalLoan"
select select "familyEvent"
select select "30"
select select "other"
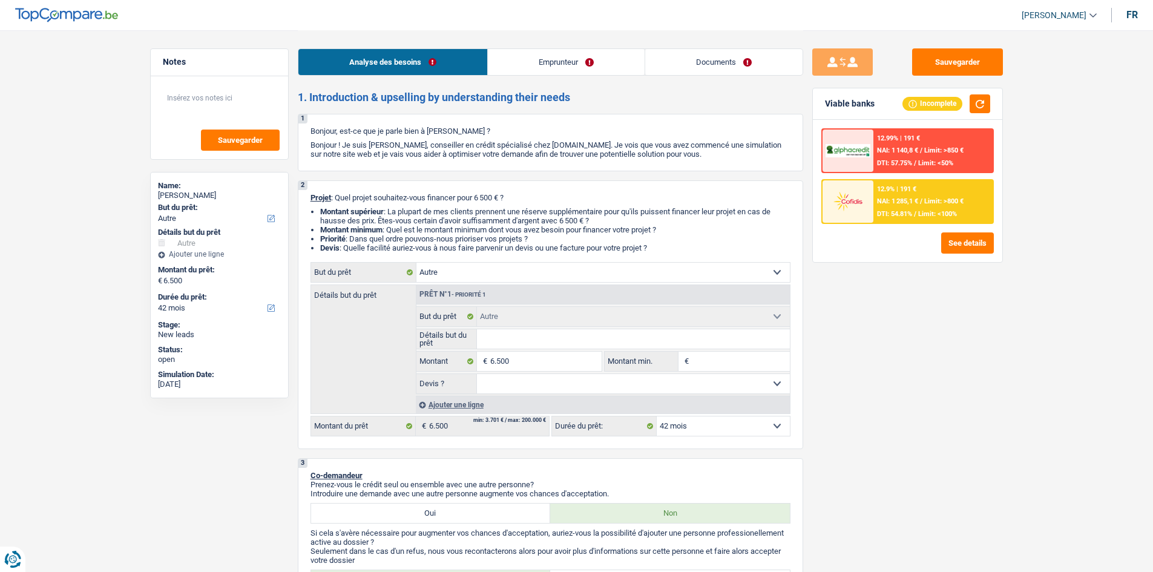
select select "other"
select select "42"
select select "32"
select select "single"
click at [532, 47] on div "Analyse des besoins Emprunteur Documents" at bounding box center [550, 55] width 505 height 51
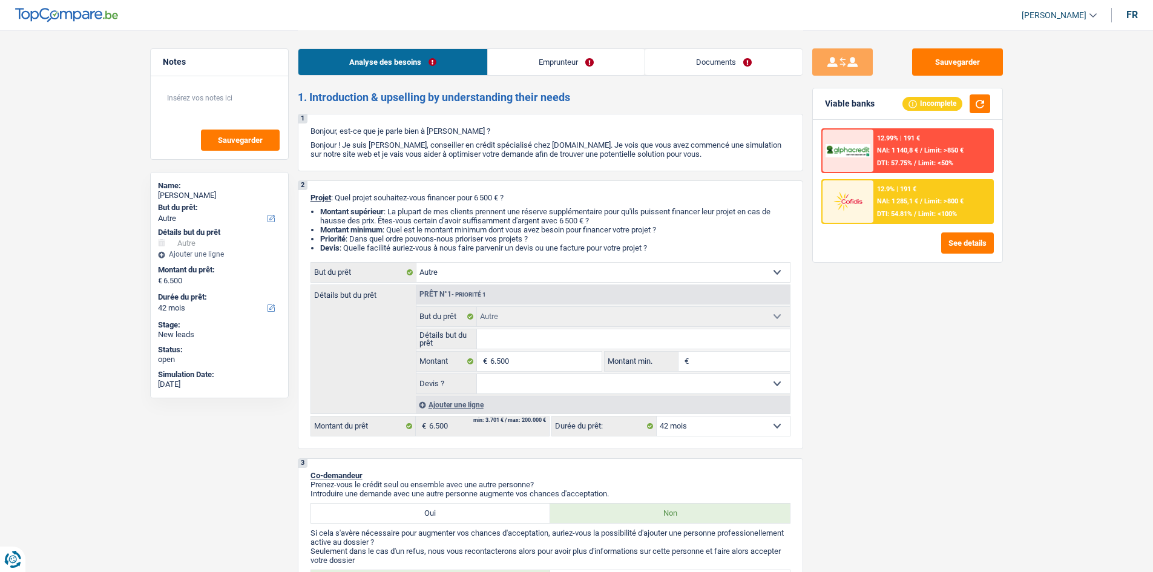
click at [532, 50] on link "Emprunteur" at bounding box center [566, 62] width 157 height 26
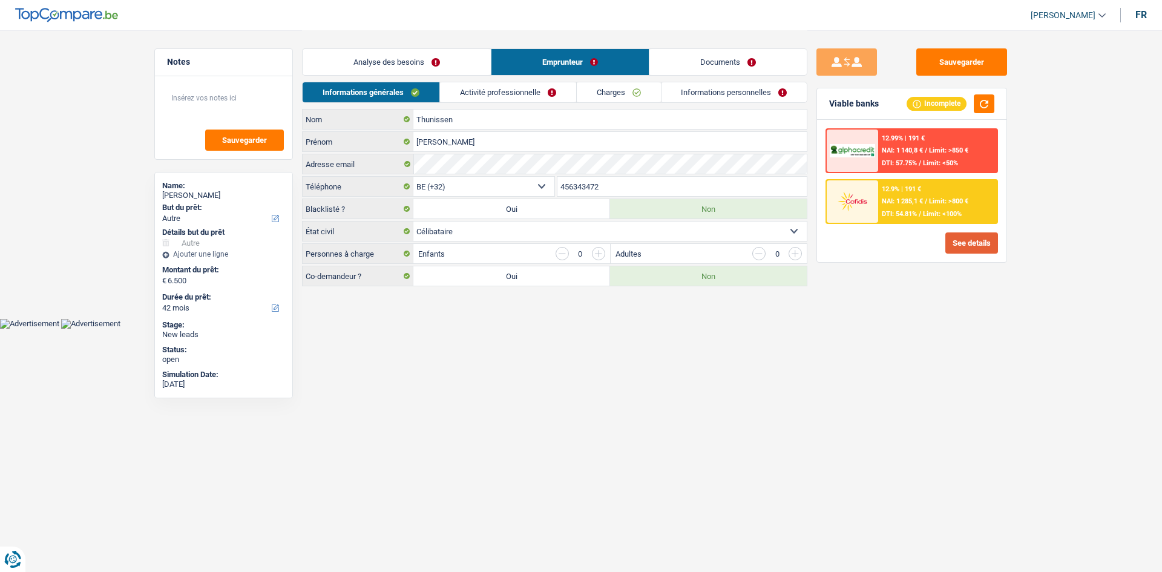
click at [979, 247] on button "See details" at bounding box center [971, 242] width 53 height 21
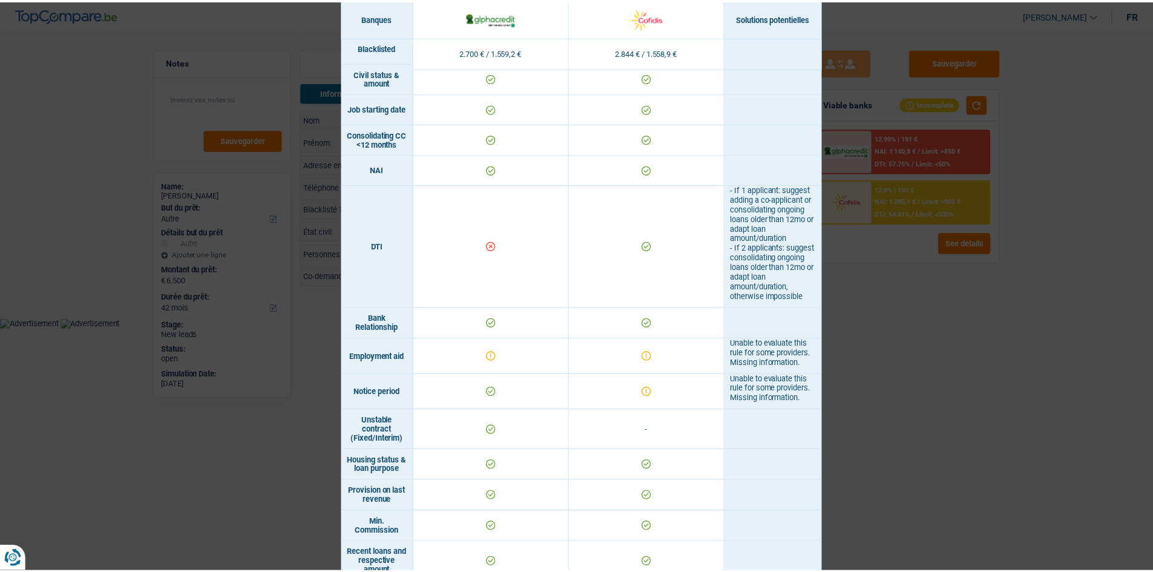
scroll to position [545, 0]
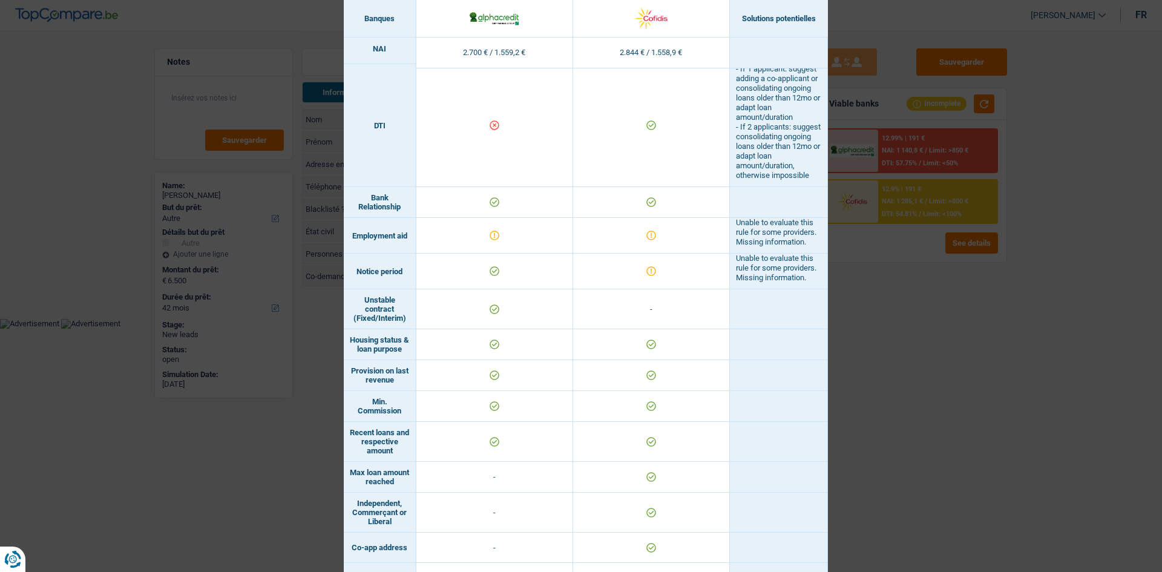
click at [878, 416] on div "Banks conditions × Banques Solutions potentielles Revenus / Charges 2.700 € / 1…" at bounding box center [581, 286] width 1162 height 572
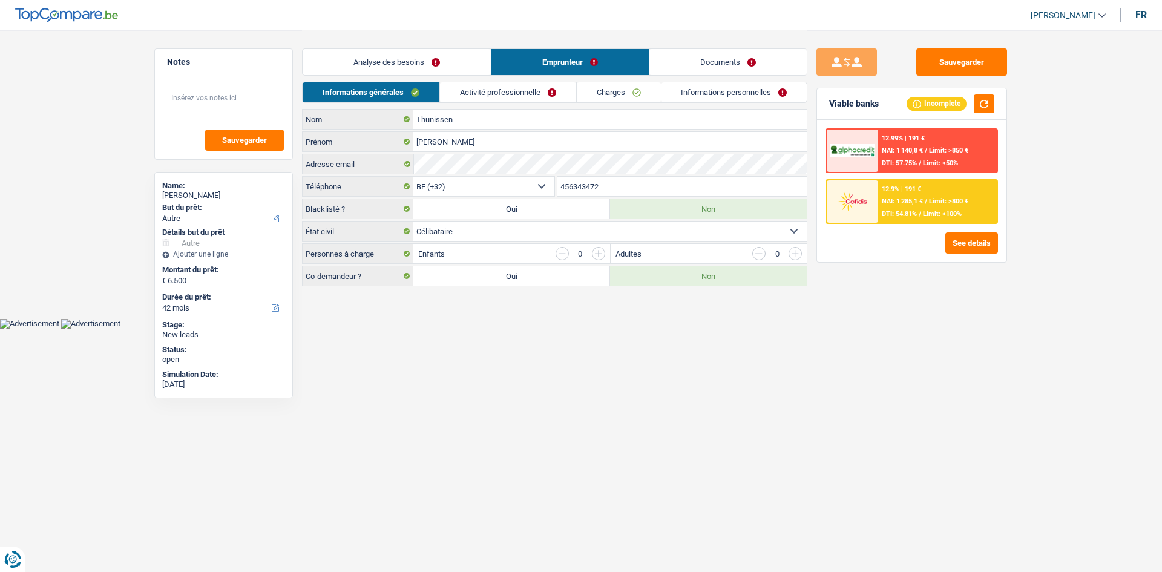
click at [523, 83] on link "Activité professionnelle" at bounding box center [508, 92] width 136 height 20
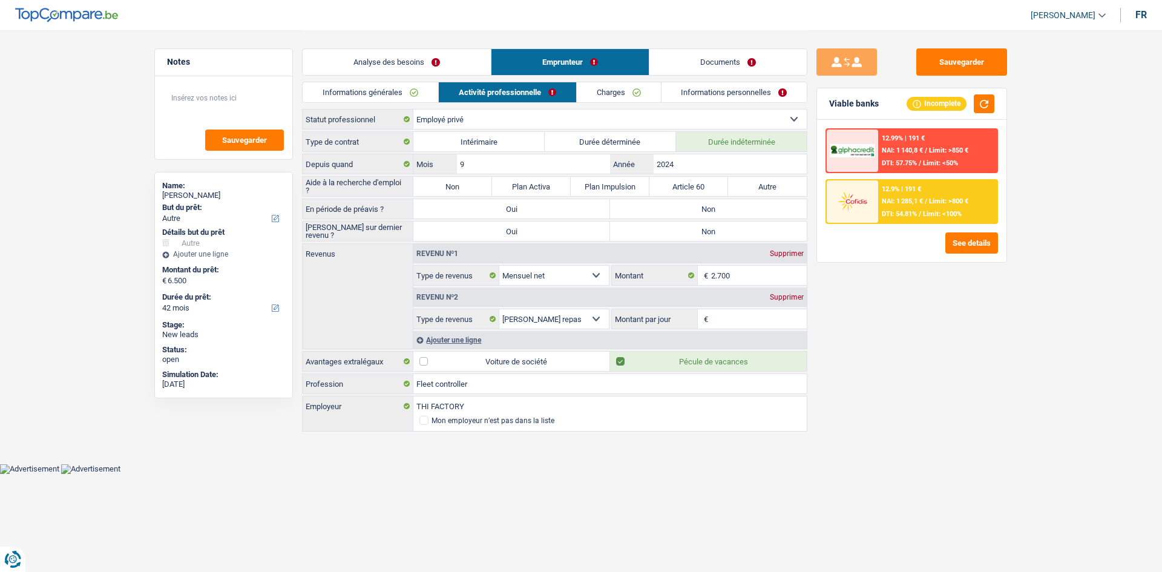
click at [597, 97] on link "Charges" at bounding box center [619, 92] width 84 height 20
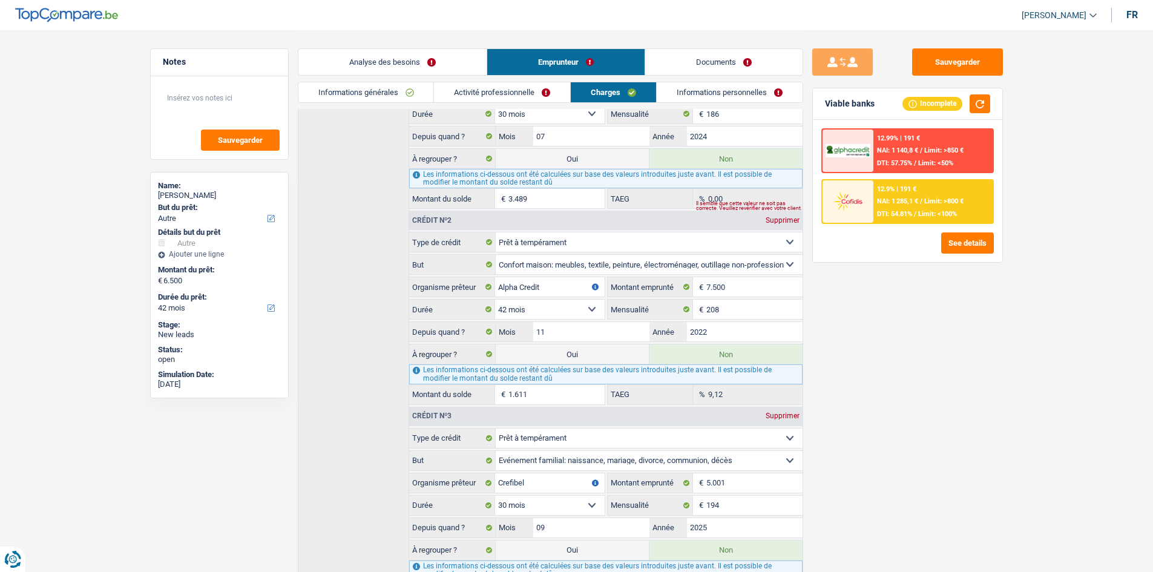
scroll to position [204, 0]
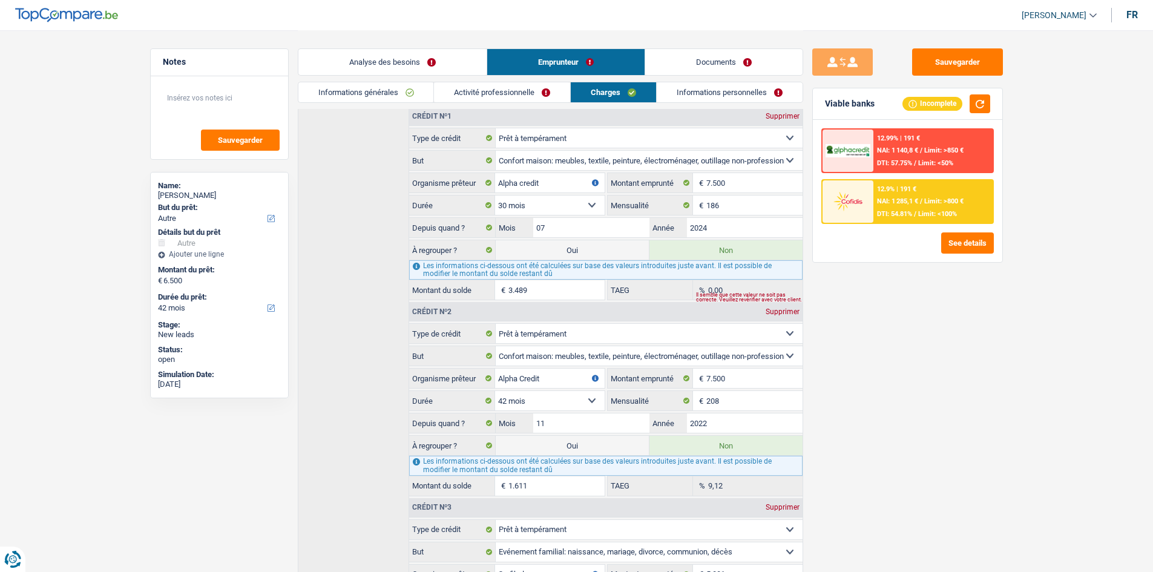
drag, startPoint x: 860, startPoint y: 214, endPoint x: 900, endPoint y: 201, distance: 42.1
click at [900, 201] on span "NAI: 1 285,1 €" at bounding box center [897, 201] width 41 height 8
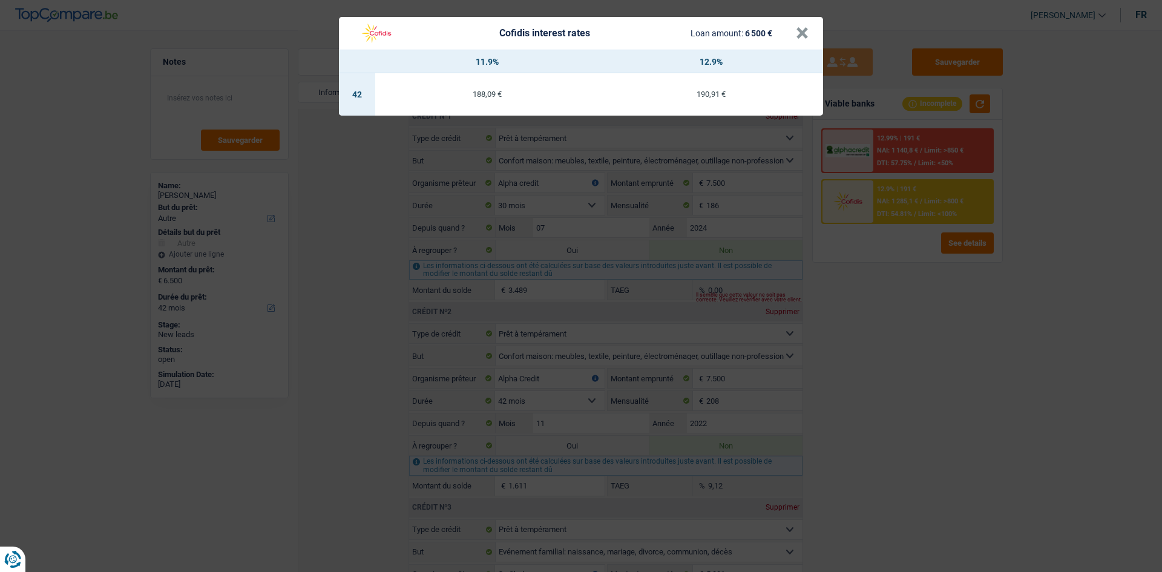
click at [932, 272] on div "Cofidis interest rates Loan amount: 6 500 € × 11.9% 12.9% 42 188,09 € 190,91 €" at bounding box center [581, 286] width 1162 height 572
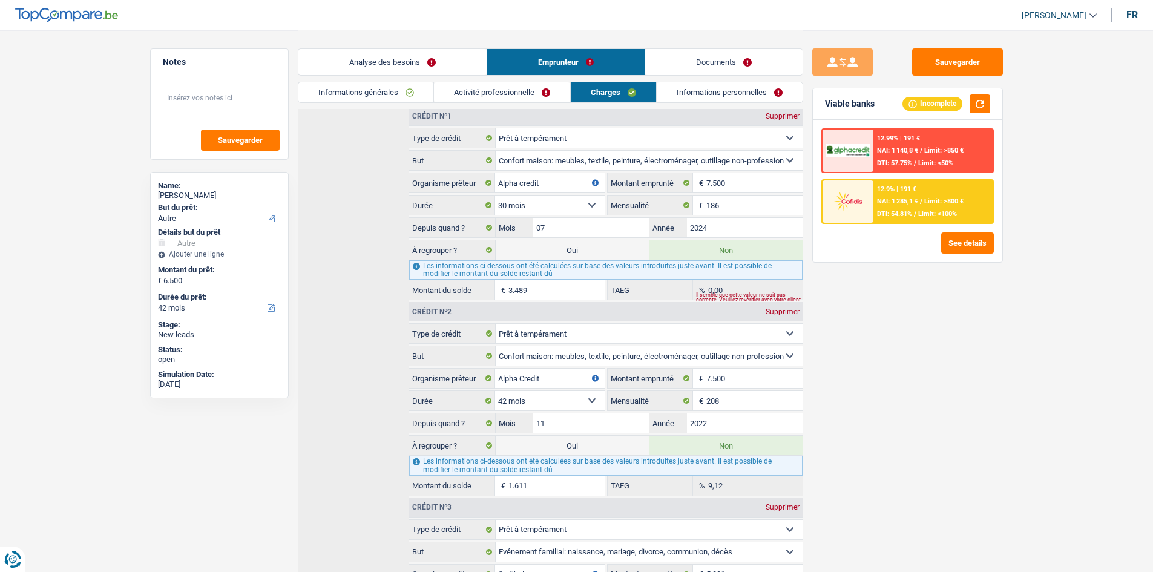
click at [884, 210] on span "DTI: 54.81%" at bounding box center [894, 214] width 35 height 8
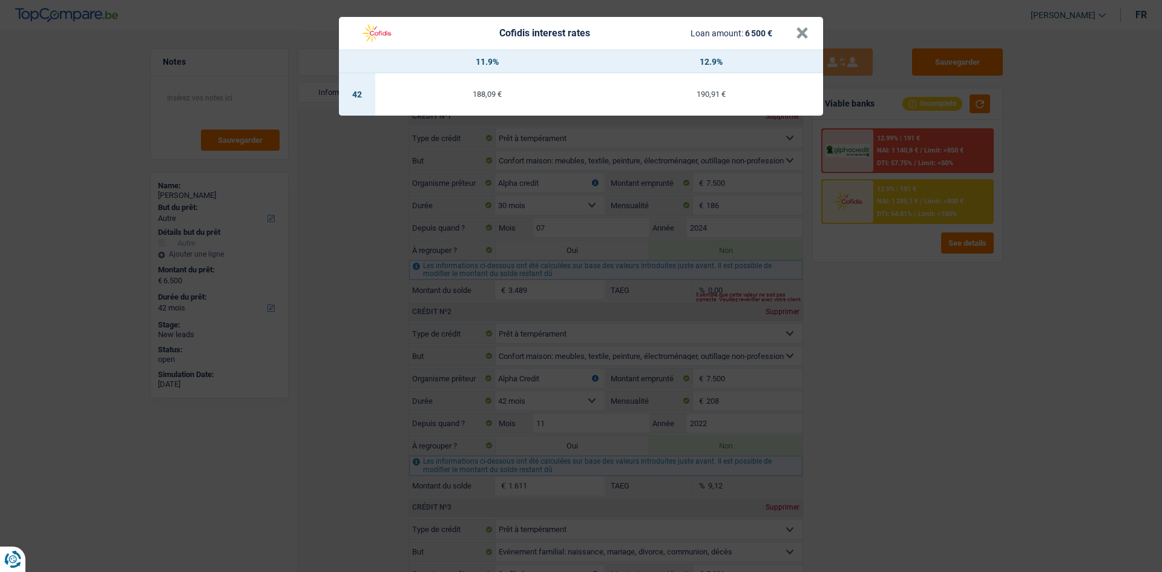
drag, startPoint x: 879, startPoint y: 350, endPoint x: 847, endPoint y: 361, distance: 34.1
click at [847, 361] on div "Cofidis interest rates Loan amount: 6 500 € × 11.9% 12.9% 42 188,09 € 190,91 €" at bounding box center [581, 286] width 1162 height 572
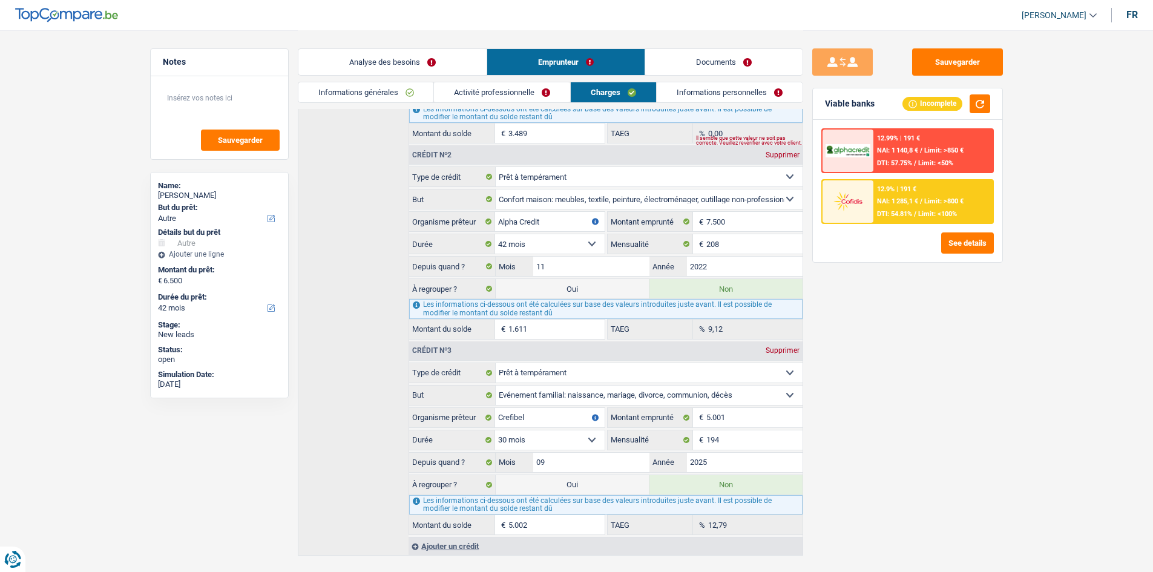
scroll to position [386, 0]
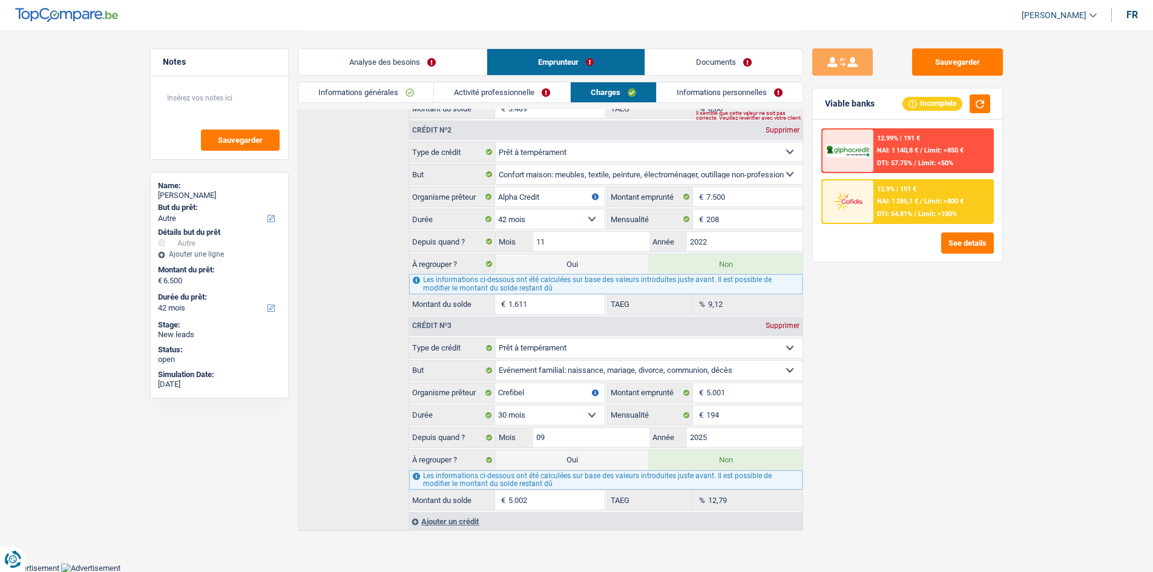
click at [574, 260] on label "Oui" at bounding box center [572, 263] width 153 height 19
click at [574, 260] on input "Oui" at bounding box center [572, 263] width 153 height 19
radio input "true"
type input "8.111"
radio input "false"
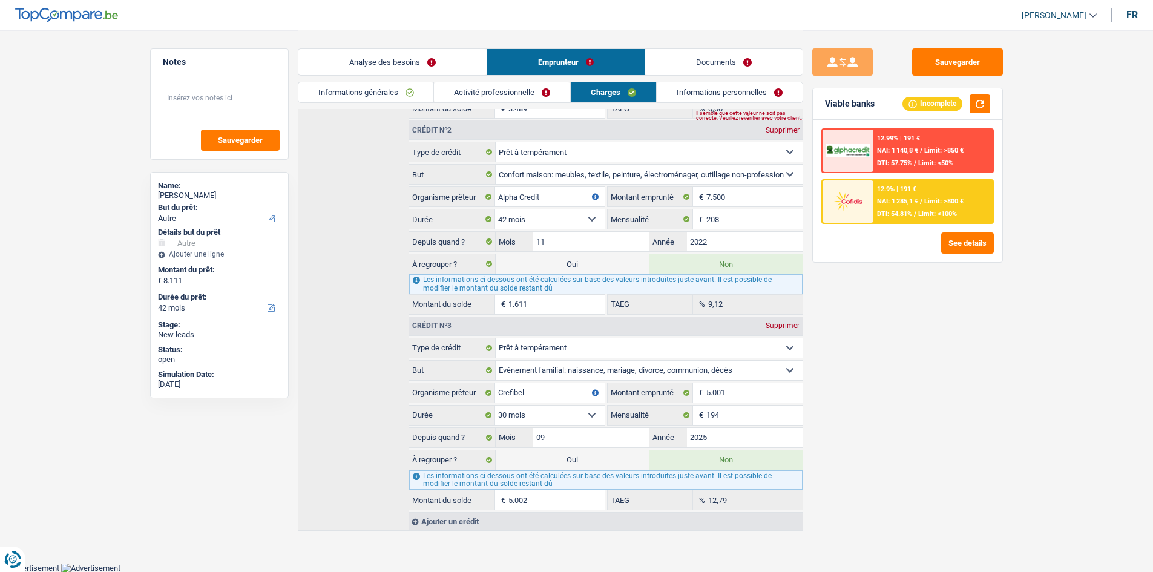
select select "refinancing"
select select "48"
select select "other"
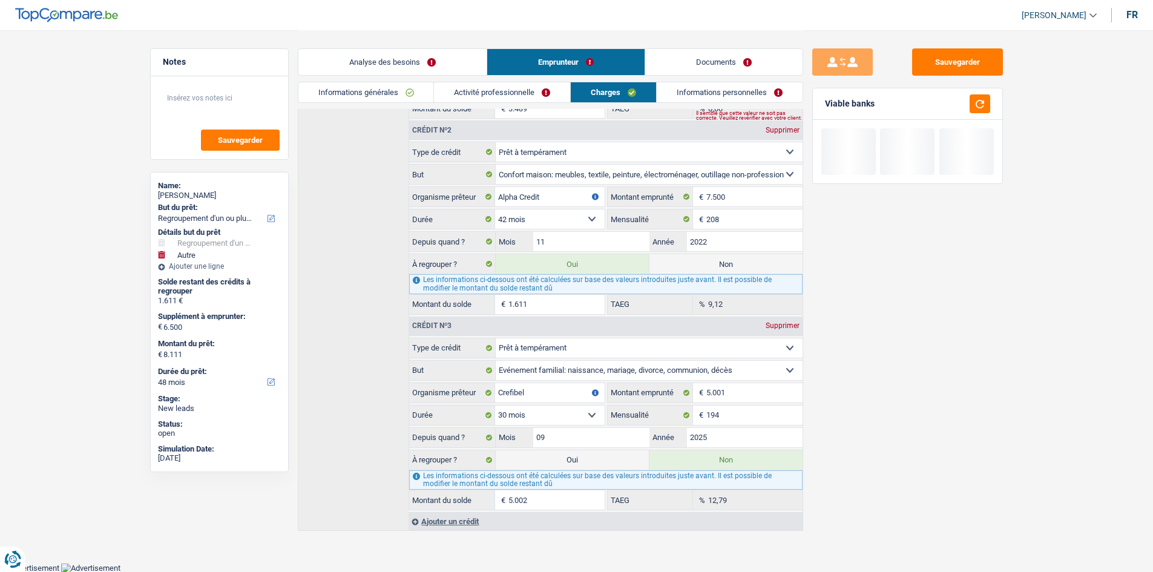
click at [699, 261] on label "Non" at bounding box center [725, 263] width 153 height 19
click at [699, 261] on input "Non" at bounding box center [725, 263] width 153 height 19
radio input "true"
select select "other"
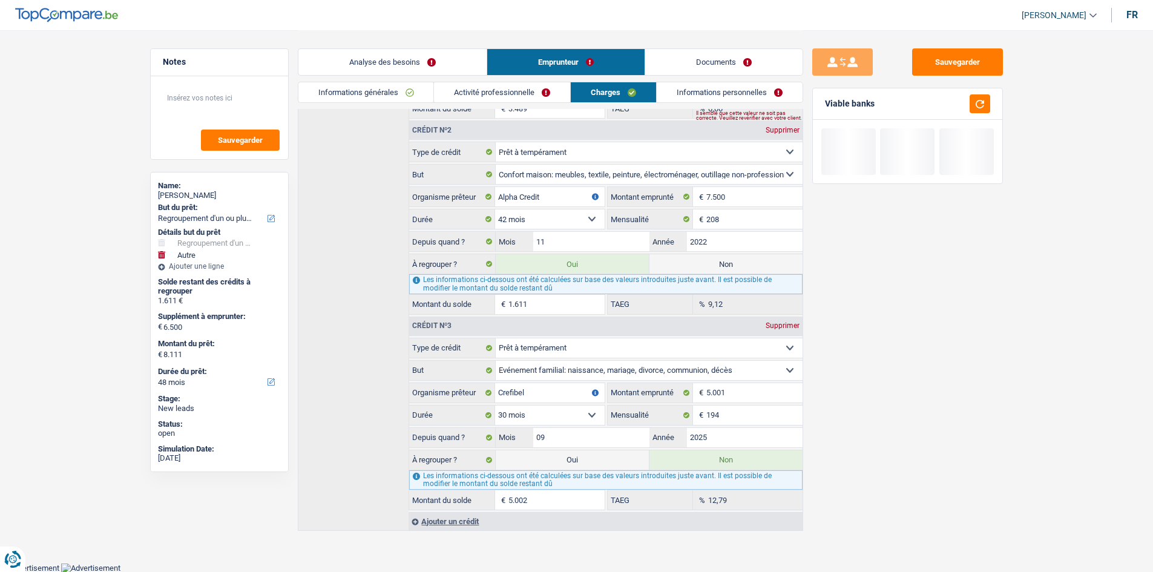
select select "42"
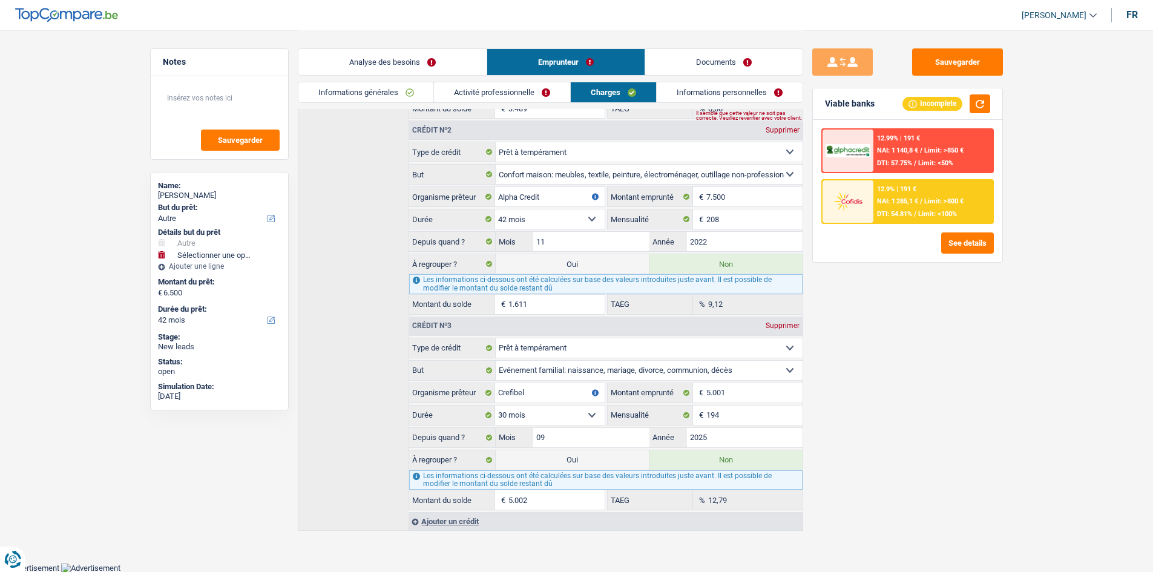
click at [583, 263] on label "Oui" at bounding box center [572, 263] width 153 height 19
click at [583, 263] on input "Oui" at bounding box center [572, 263] width 153 height 19
radio input "true"
radio input "false"
type input "8.111"
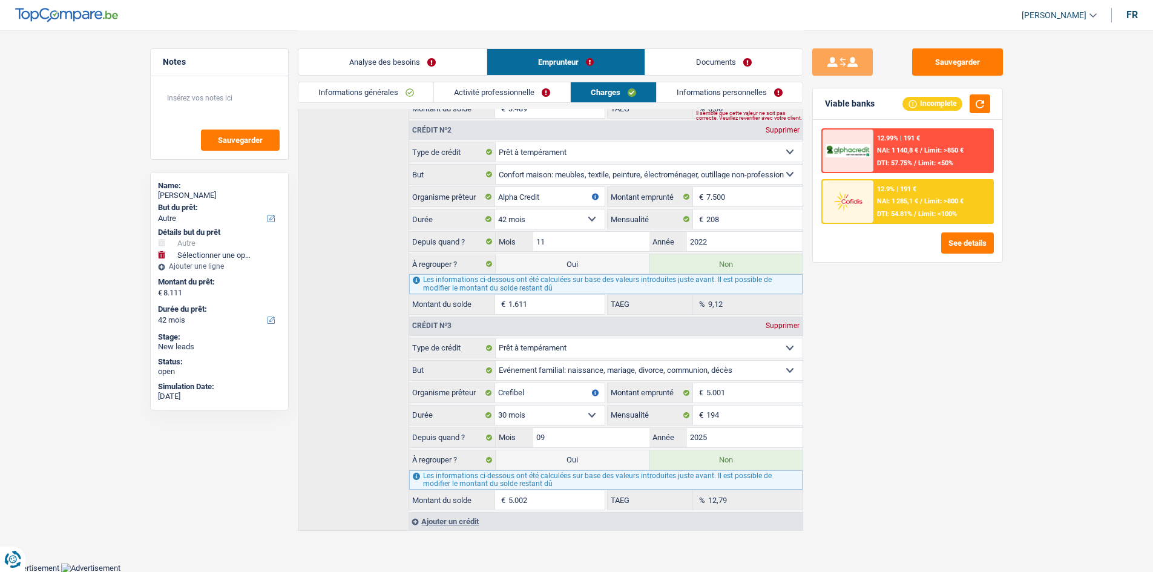
select select "refinancing"
select select "48"
select select "other"
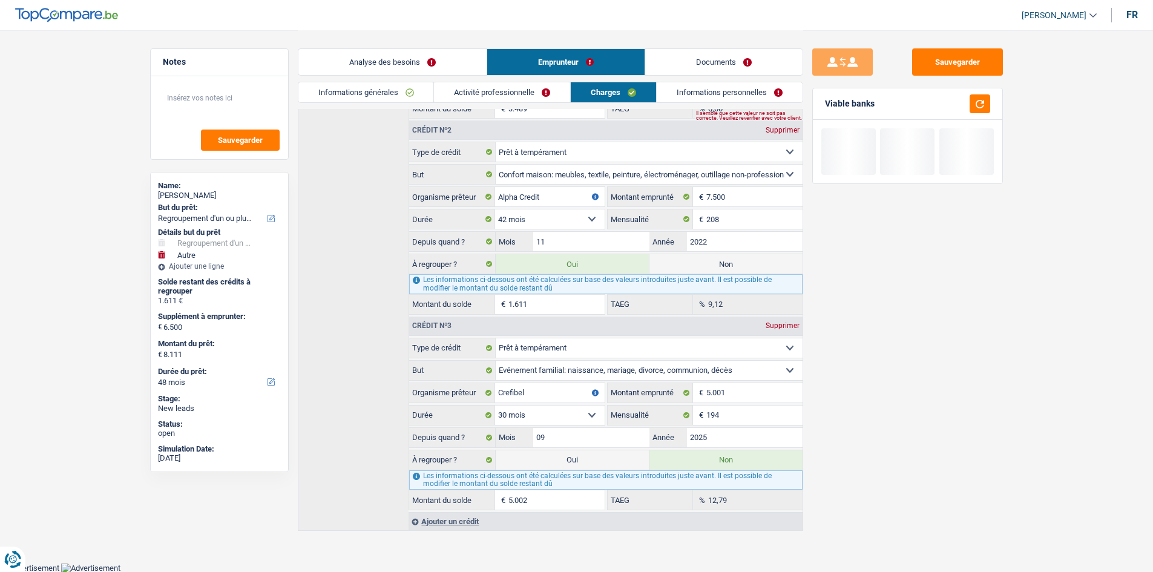
click at [570, 465] on label "Oui" at bounding box center [572, 459] width 153 height 19
click at [570, 465] on input "Oui" at bounding box center [572, 459] width 153 height 19
radio input "true"
radio input "false"
type input "13.113"
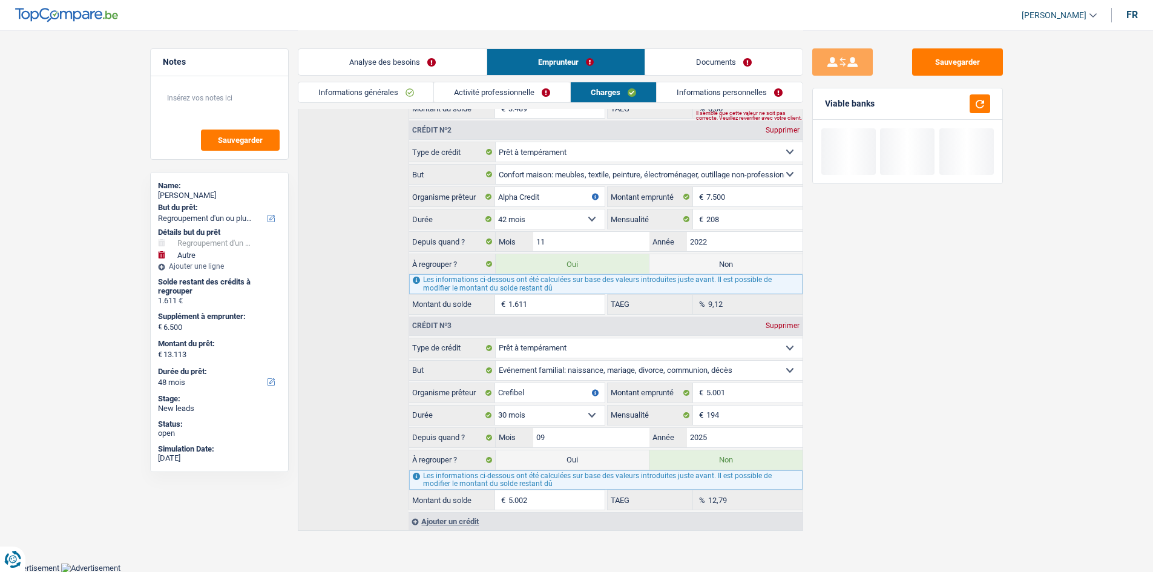
select select "60"
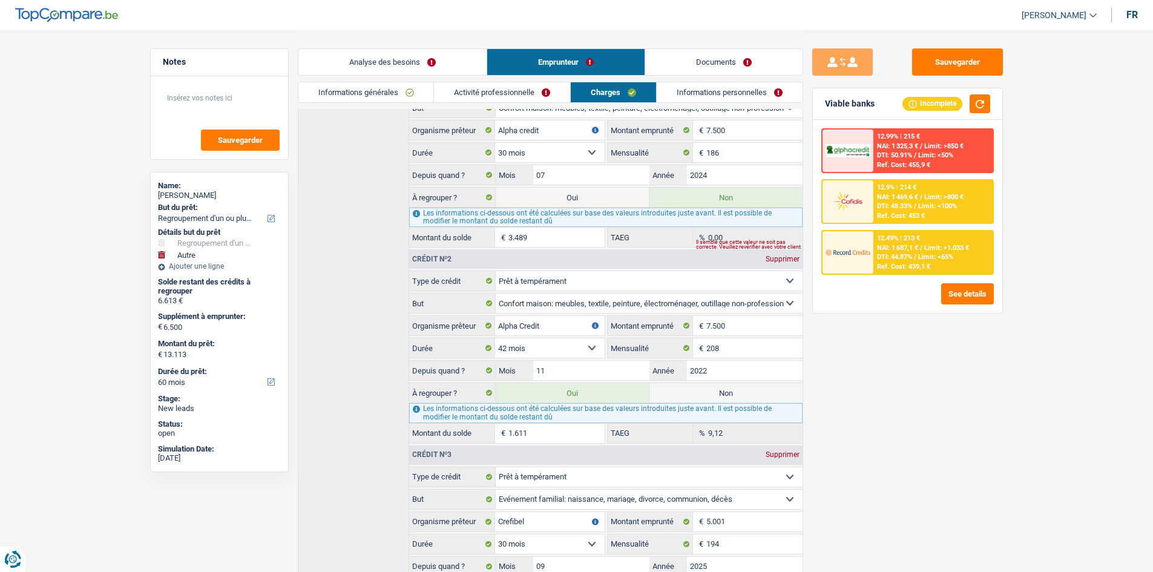
scroll to position [256, 0]
click at [865, 250] on img at bounding box center [847, 252] width 45 height 22
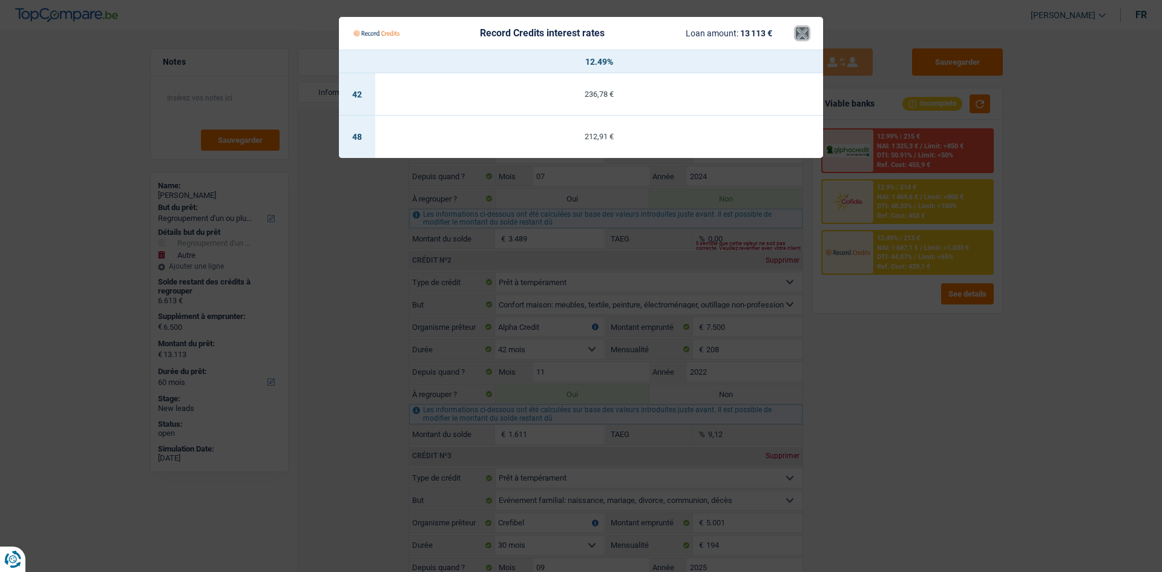
click at [799, 27] on button "×" at bounding box center [802, 33] width 13 height 12
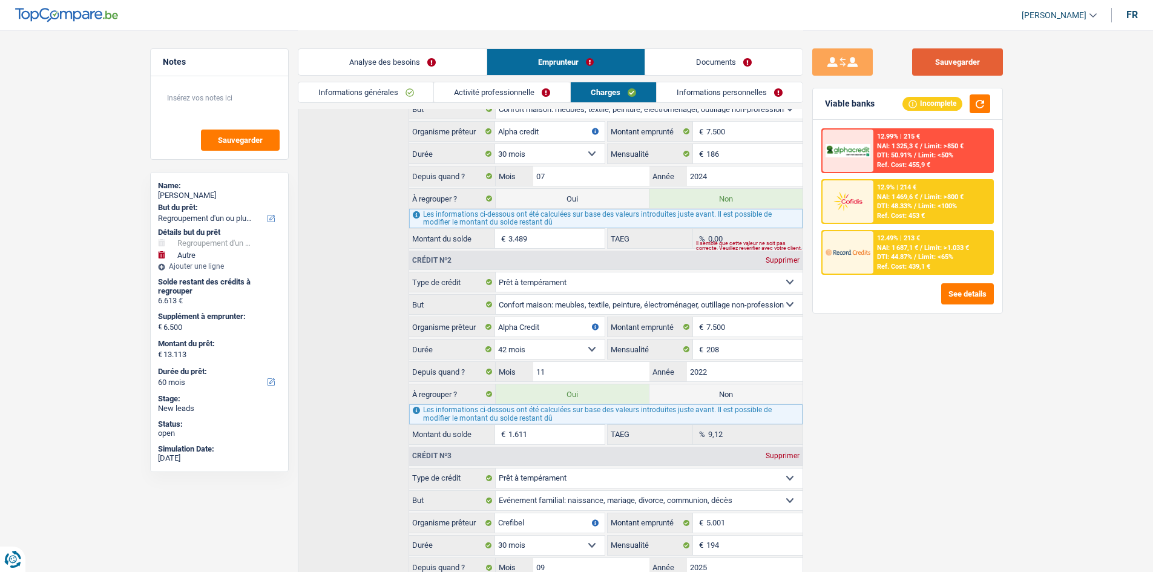
click at [982, 65] on button "Sauvegarder" at bounding box center [957, 61] width 91 height 27
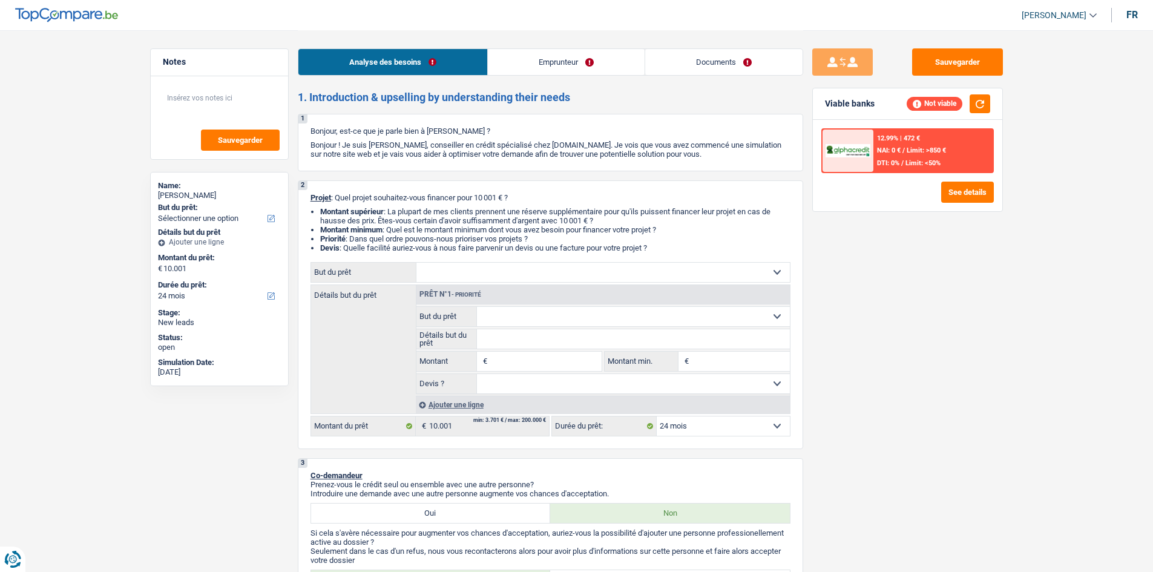
select select "24"
select select "privateEmployee"
select select "netSalary"
select select "mealVouchers"
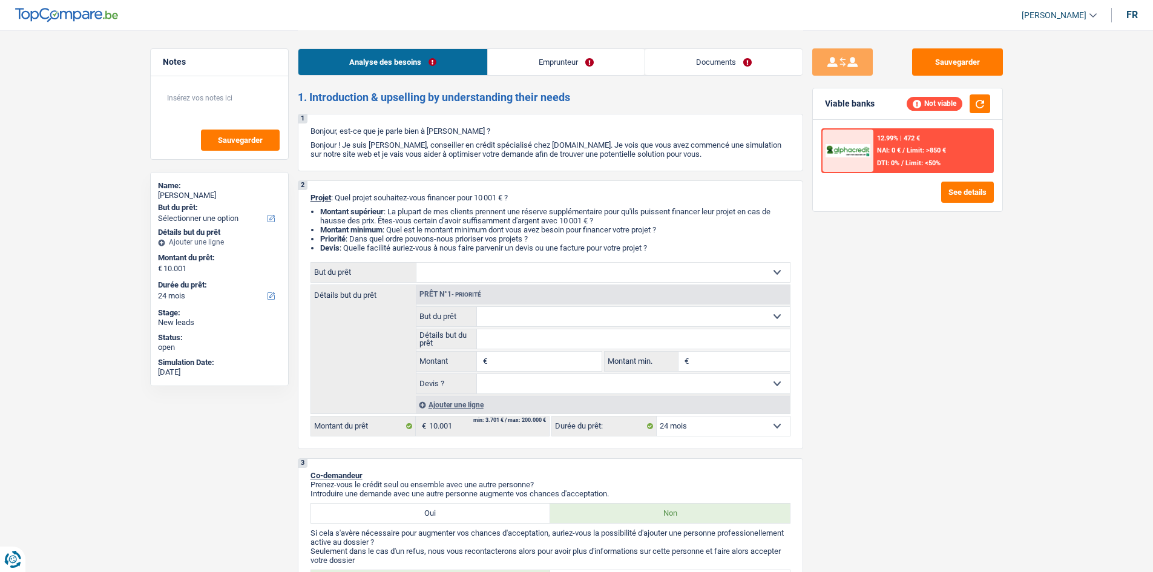
select select "24"
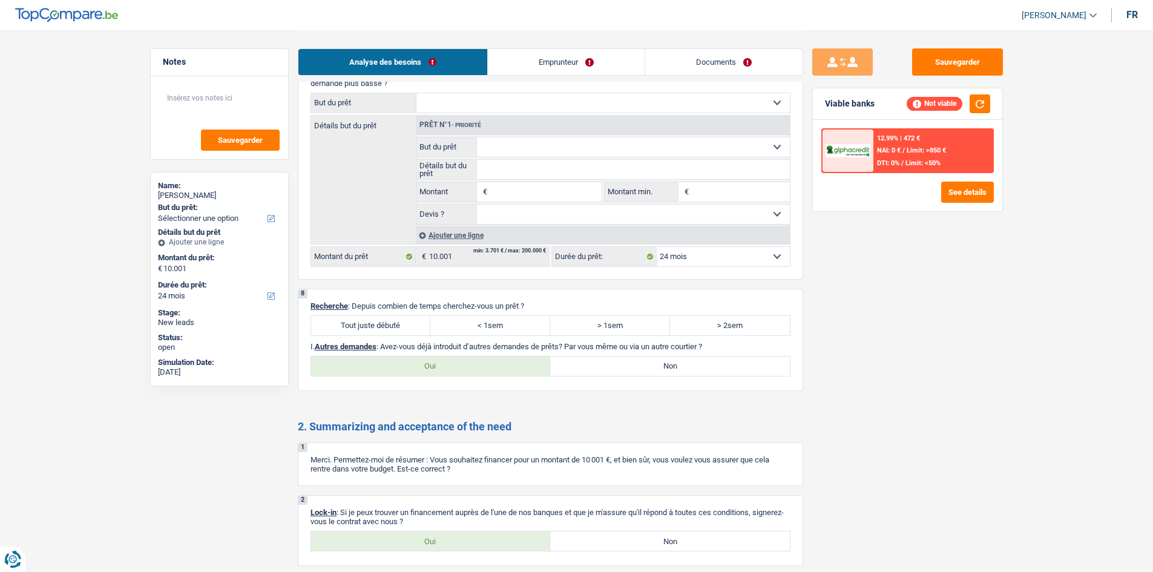
scroll to position [1132, 0]
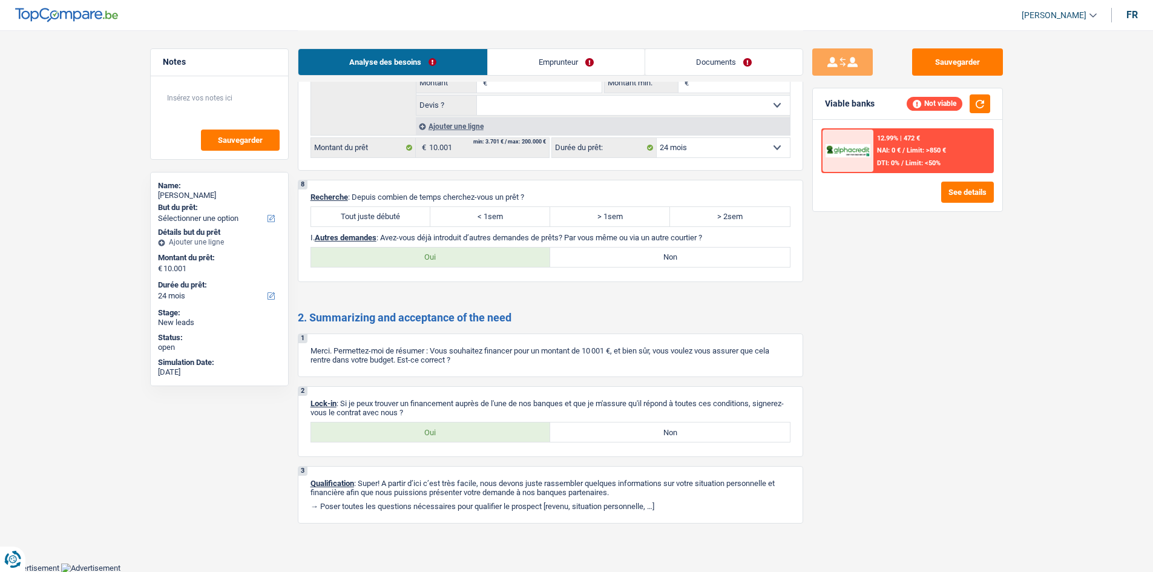
click at [533, 70] on link "Emprunteur" at bounding box center [566, 62] width 157 height 26
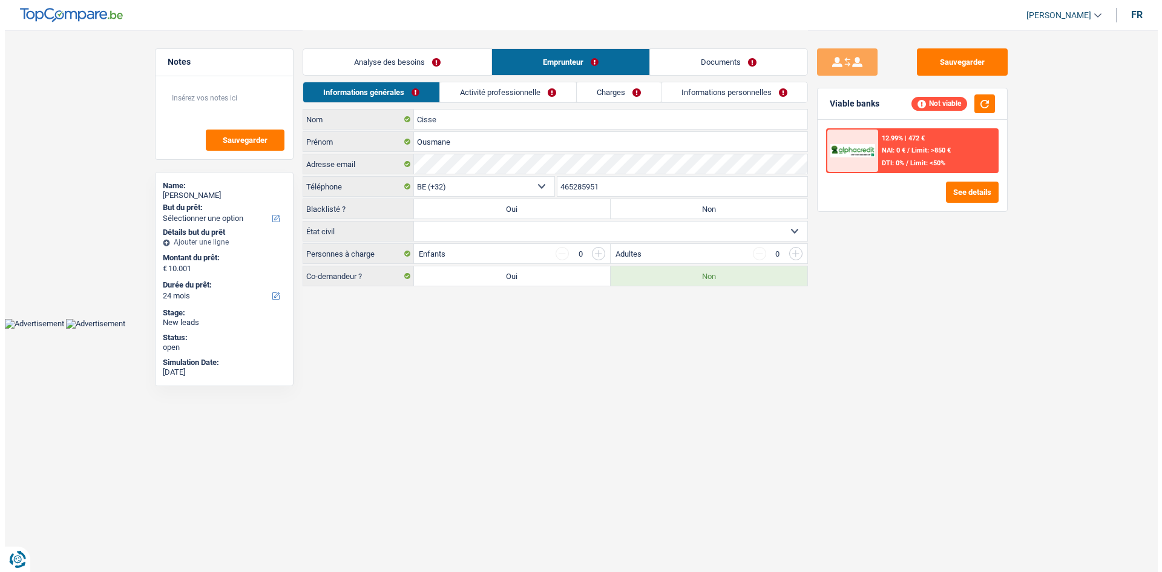
scroll to position [0, 0]
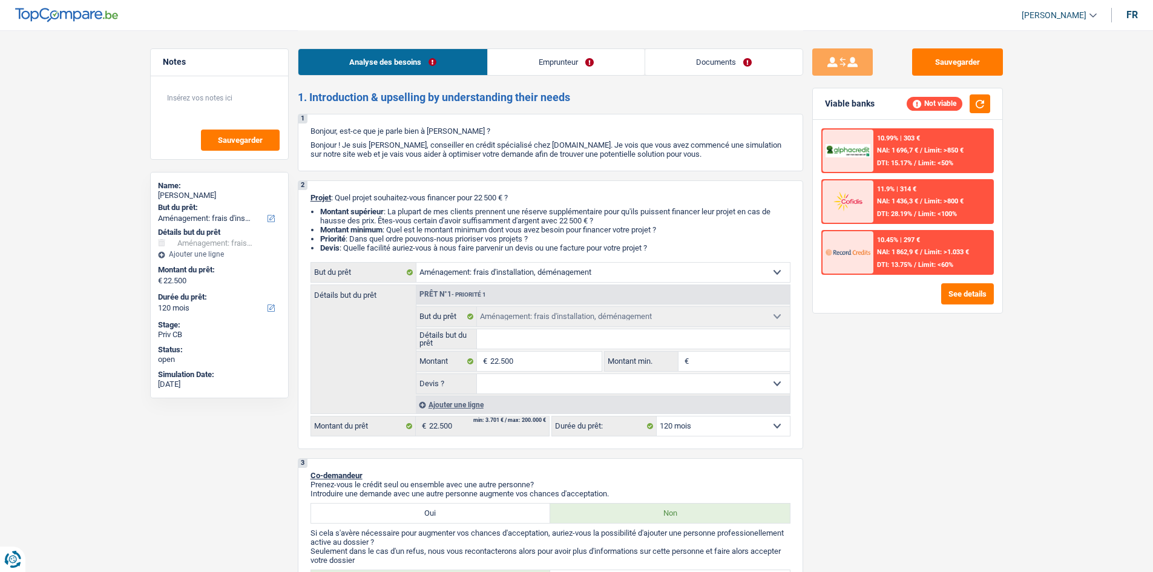
select select "movingOrInstallation"
select select "120"
select select "movingOrInstallation"
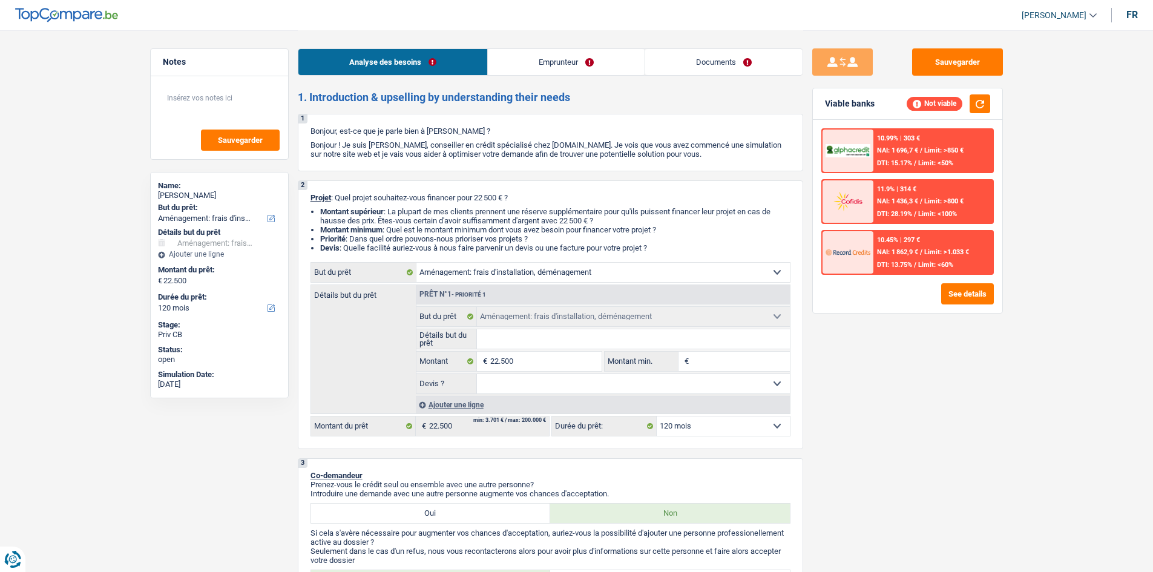
select select "120"
select select "worker"
select select "netSalary"
select select "liveWithParents"
select select "movingOrInstallation"
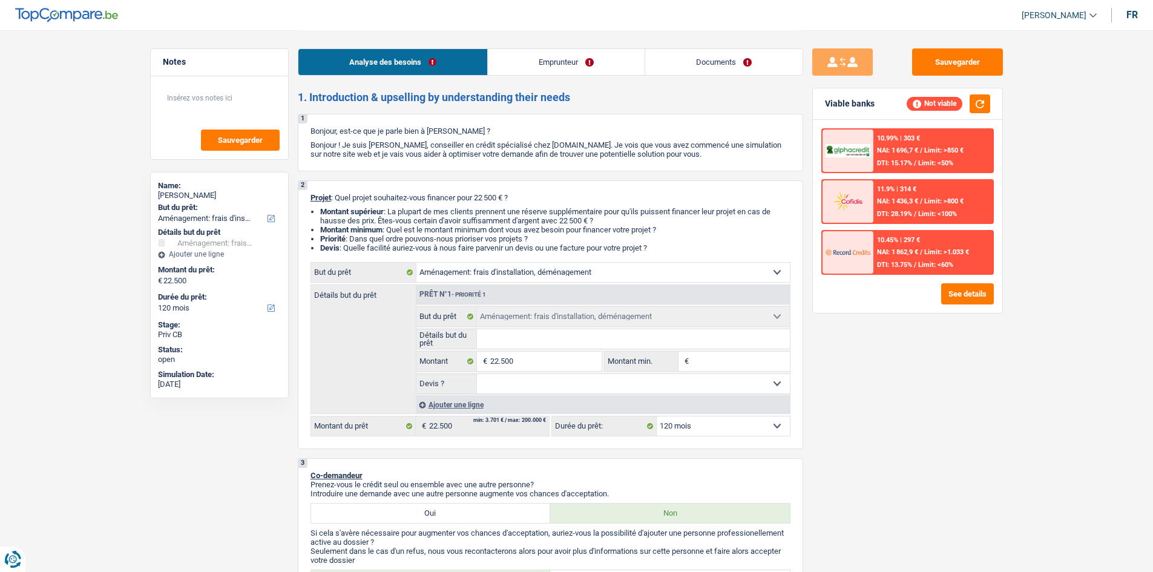
select select "movingOrInstallation"
select select "120"
click at [514, 339] on input "Détails but du prêt" at bounding box center [633, 338] width 313 height 19
type input "demenagement"
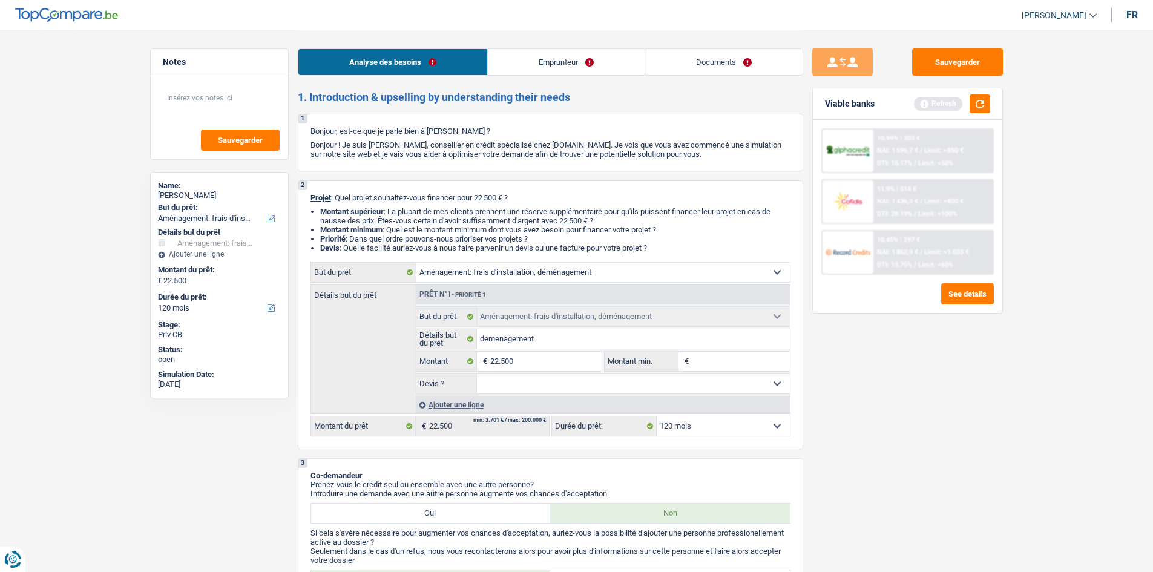
click at [555, 383] on select "Oui Non Non répondu Sélectionner une option" at bounding box center [633, 383] width 313 height 19
select select "yes"
click at [477, 374] on select "Oui Non Non répondu Sélectionner une option" at bounding box center [633, 383] width 313 height 19
select select "yes"
click at [858, 433] on div "Sauvegarder Viable banks Refresh 10.99% | 303 € NAI: 1 696,7 € / Limit: >850 € …" at bounding box center [907, 300] width 209 height 504
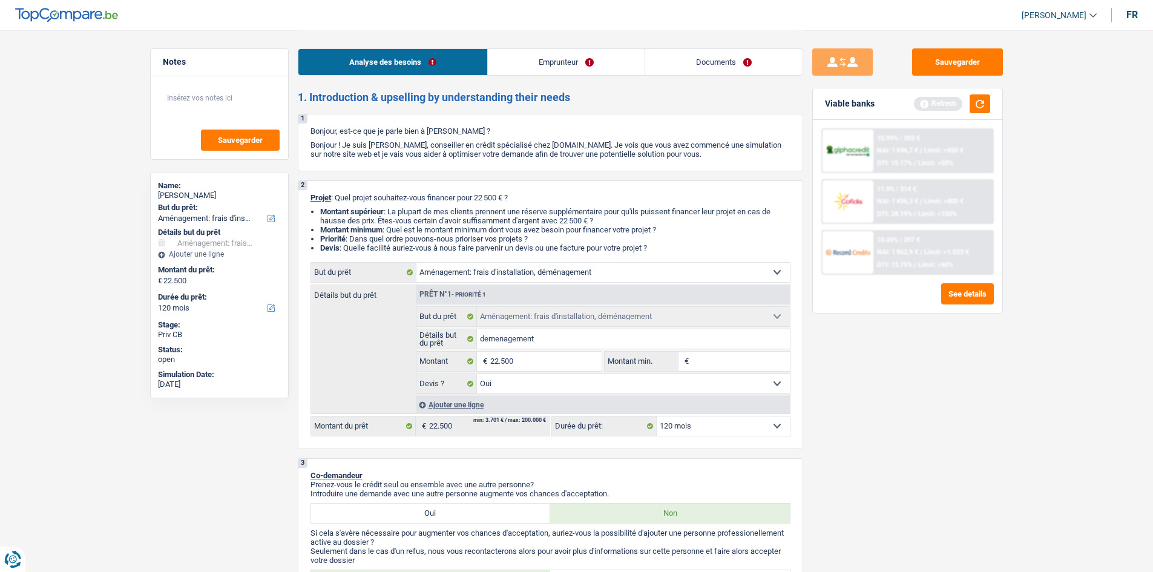
click at [980, 484] on div "Sauvegarder Viable banks Refresh 10.99% | 303 € NAI: 1 696,7 € / Limit: >850 € …" at bounding box center [907, 300] width 209 height 504
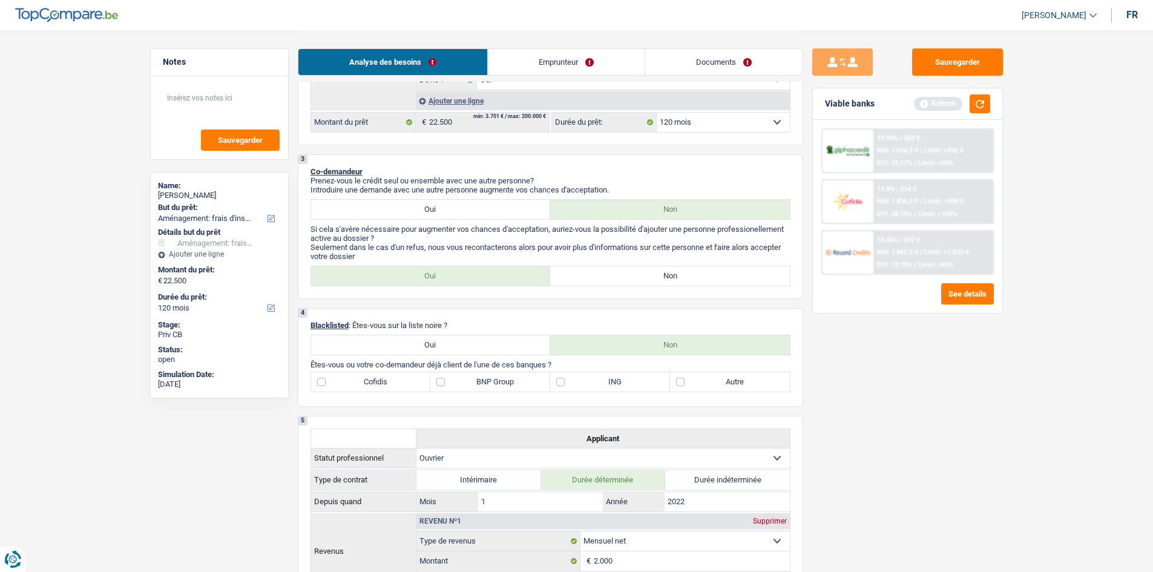
scroll to position [424, 0]
click at [621, 280] on label "Non" at bounding box center [670, 276] width 240 height 19
click at [621, 280] on input "Non" at bounding box center [670, 276] width 240 height 19
radio input "true"
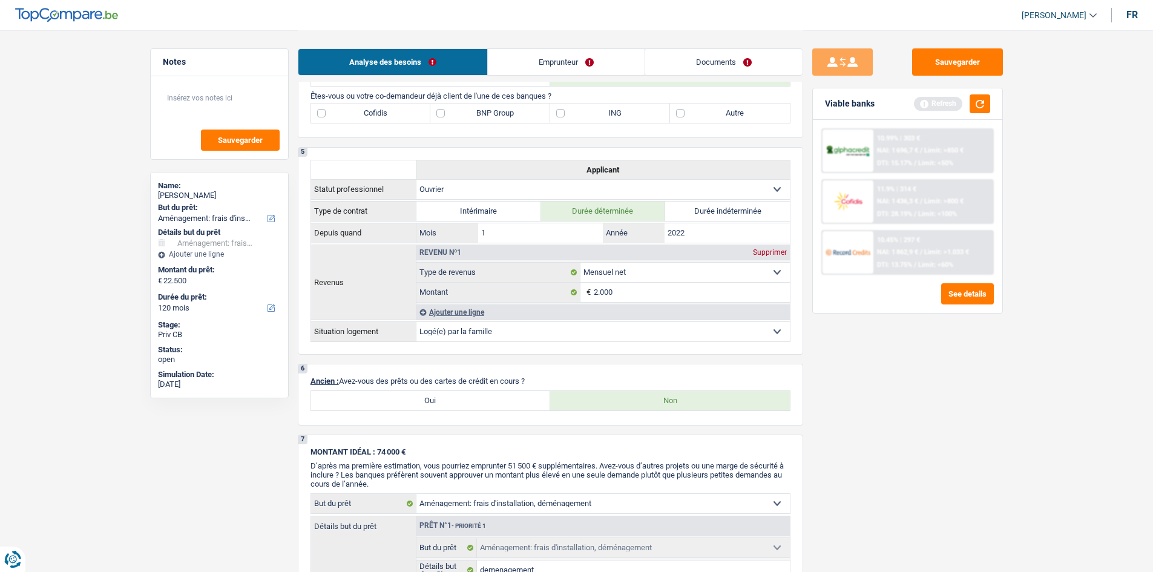
scroll to position [484, 0]
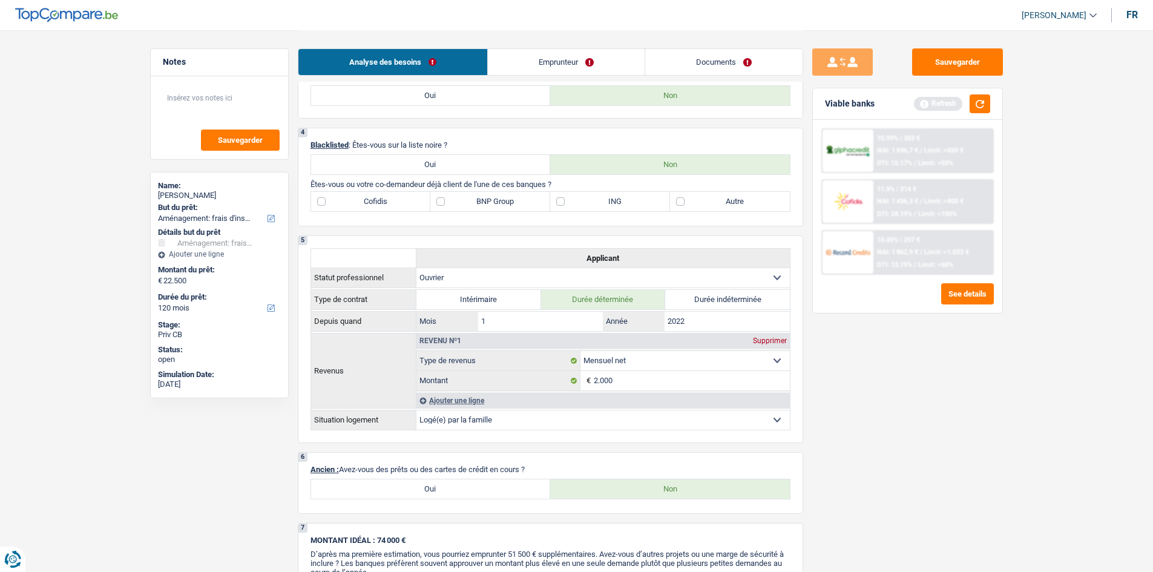
click at [690, 195] on label "Autre" at bounding box center [730, 201] width 120 height 19
click at [690, 195] on input "Autre" at bounding box center [730, 201] width 120 height 19
checkbox input "true"
click at [484, 201] on label "BNP Group" at bounding box center [490, 201] width 120 height 19
click at [484, 201] on input "BNP Group" at bounding box center [490, 201] width 120 height 19
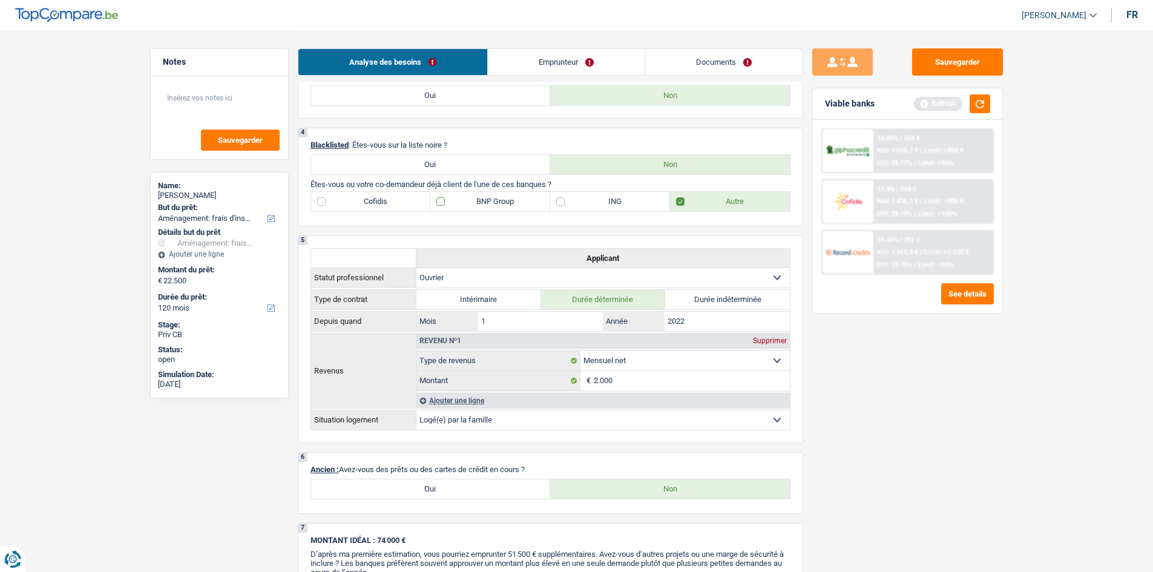
checkbox input "true"
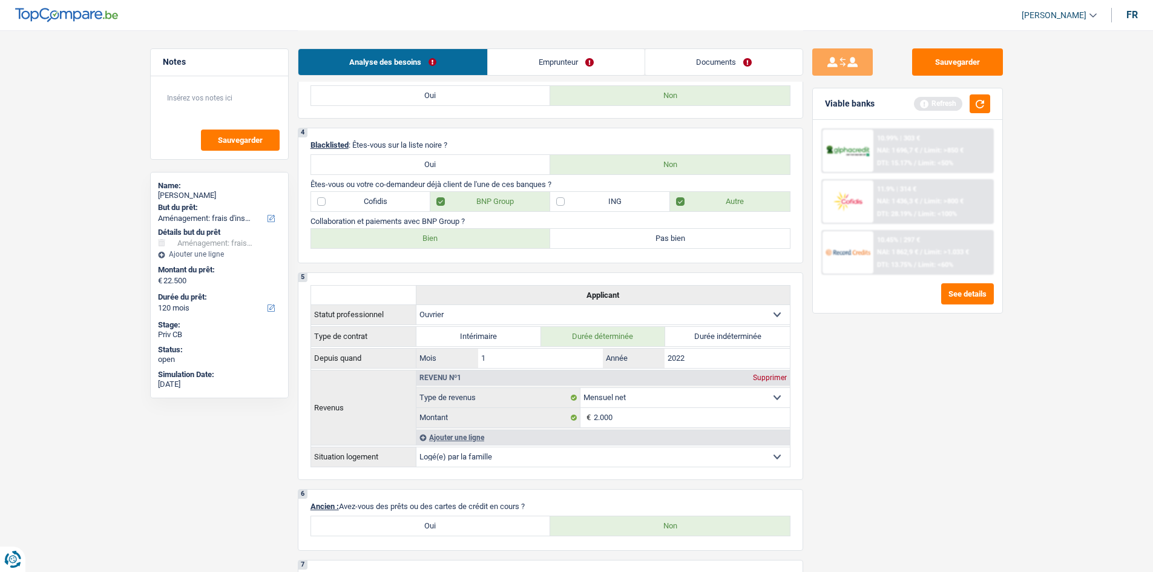
click at [419, 231] on label "Bien" at bounding box center [431, 238] width 240 height 19
click at [419, 231] on input "Bien" at bounding box center [431, 238] width 240 height 19
radio input "true"
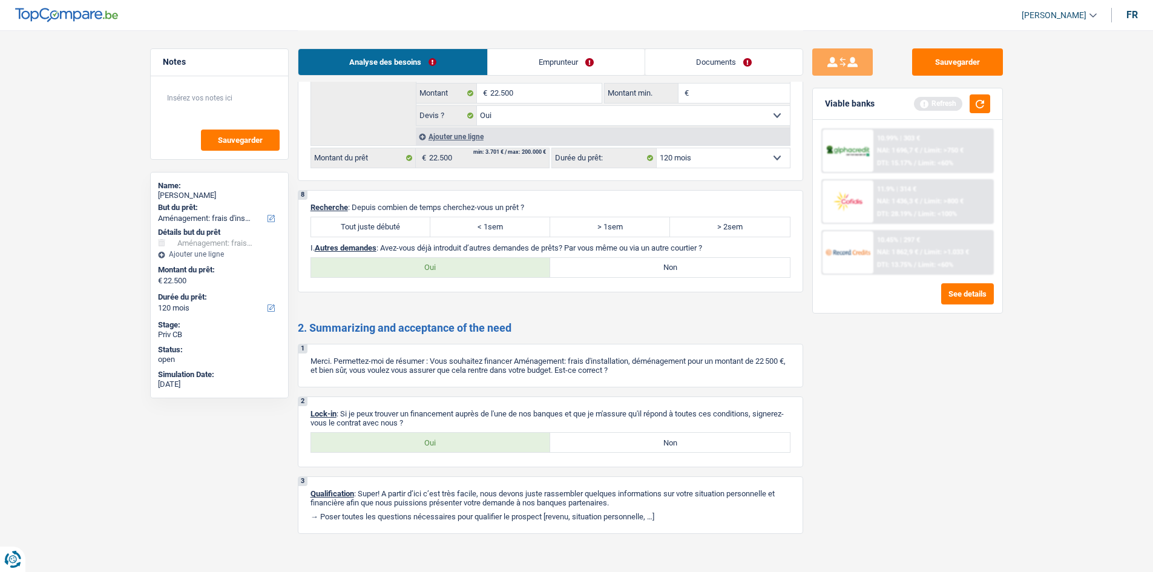
scroll to position [1119, 0]
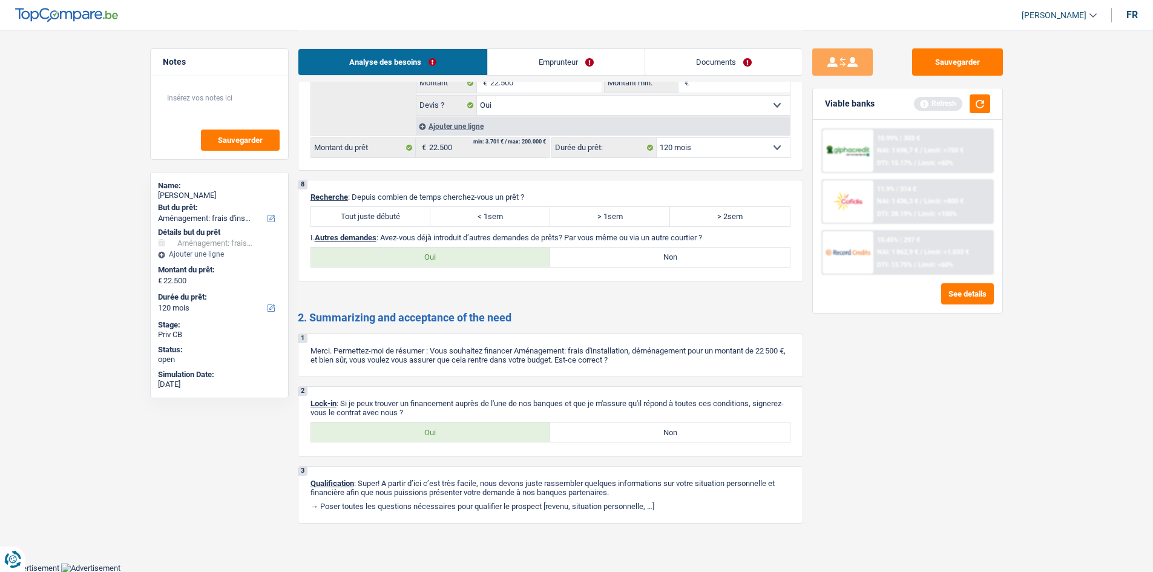
click at [350, 214] on label "Tout juste débuté" at bounding box center [371, 216] width 120 height 19
click at [350, 214] on input "Tout juste débuté" at bounding box center [371, 216] width 120 height 19
radio input "true"
drag, startPoint x: 615, startPoint y: 260, endPoint x: 557, endPoint y: 284, distance: 62.9
click at [615, 262] on label "Non" at bounding box center [670, 256] width 240 height 19
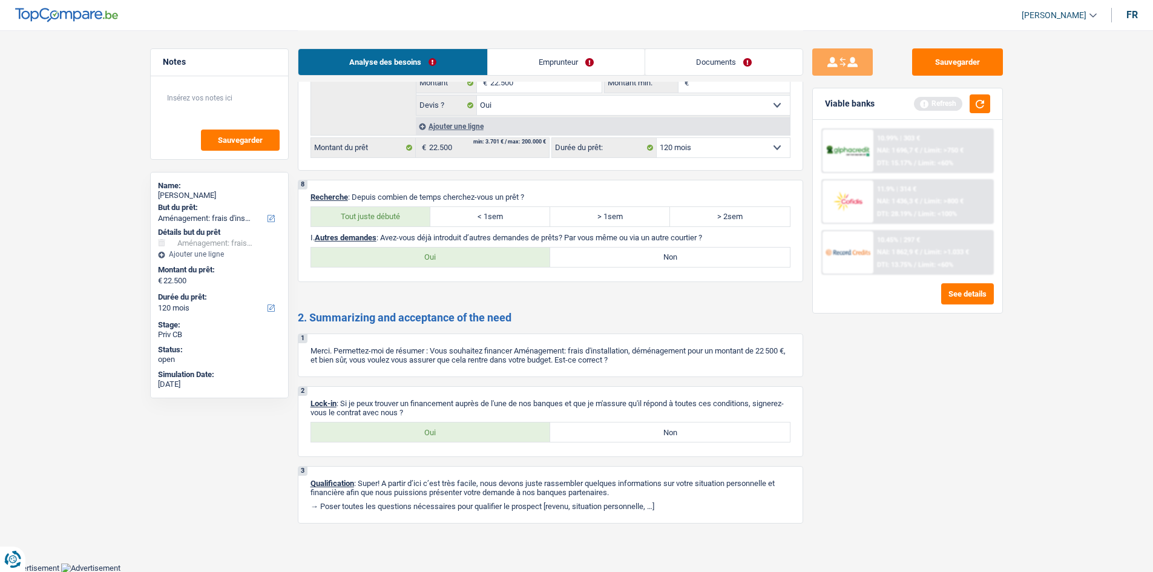
click at [615, 262] on input "Non" at bounding box center [670, 256] width 240 height 19
radio input "true"
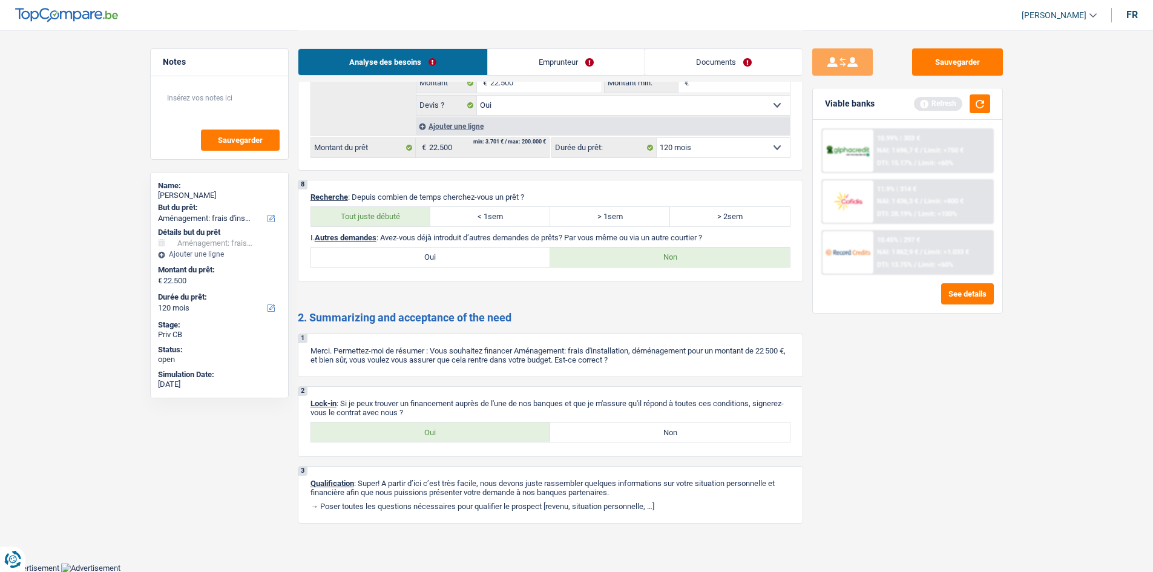
click at [379, 434] on label "Oui" at bounding box center [431, 431] width 240 height 19
click at [379, 434] on input "Oui" at bounding box center [431, 431] width 240 height 19
radio input "true"
click at [566, 61] on link "Emprunteur" at bounding box center [566, 62] width 157 height 26
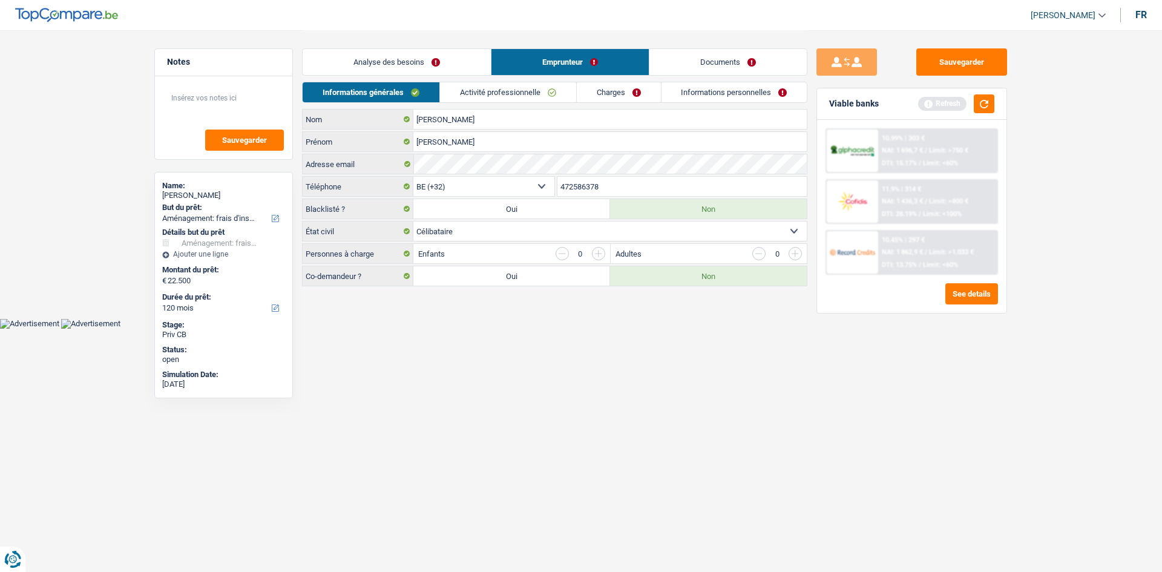
click at [380, 329] on html "Vous avez le contrôle de vos données Nous utilisons des cookies, tout comme nos…" at bounding box center [581, 164] width 1162 height 329
click at [482, 90] on link "Activité professionnelle" at bounding box center [508, 92] width 136 height 20
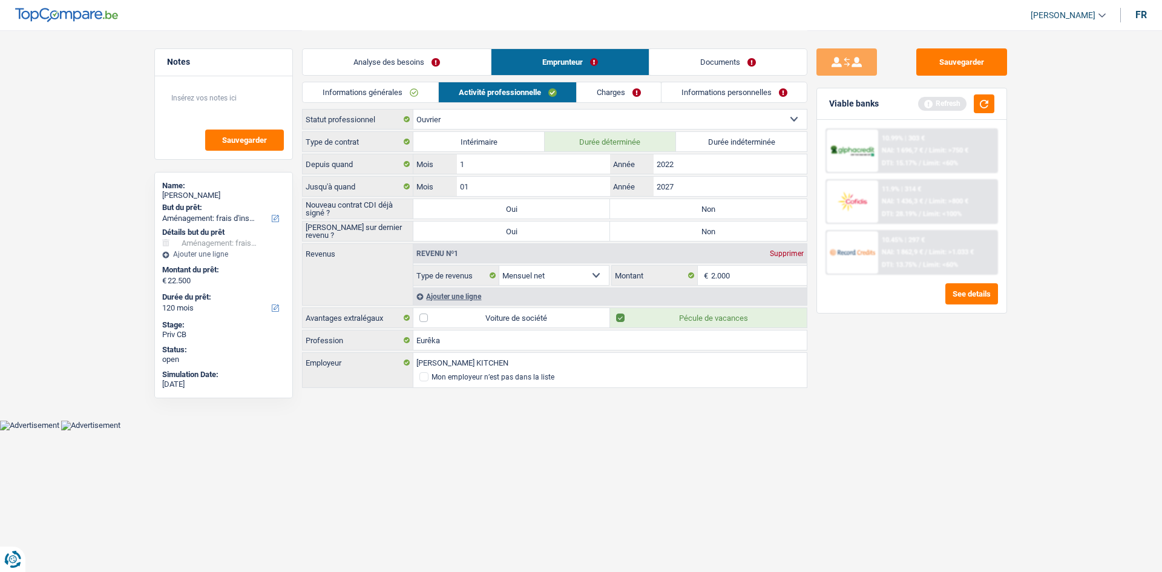
click at [629, 212] on label "Non" at bounding box center [708, 208] width 197 height 19
click at [629, 212] on input "Non" at bounding box center [708, 208] width 197 height 19
radio input "true"
click at [620, 223] on label "Non" at bounding box center [708, 230] width 197 height 19
click at [620, 223] on input "Non" at bounding box center [708, 230] width 197 height 19
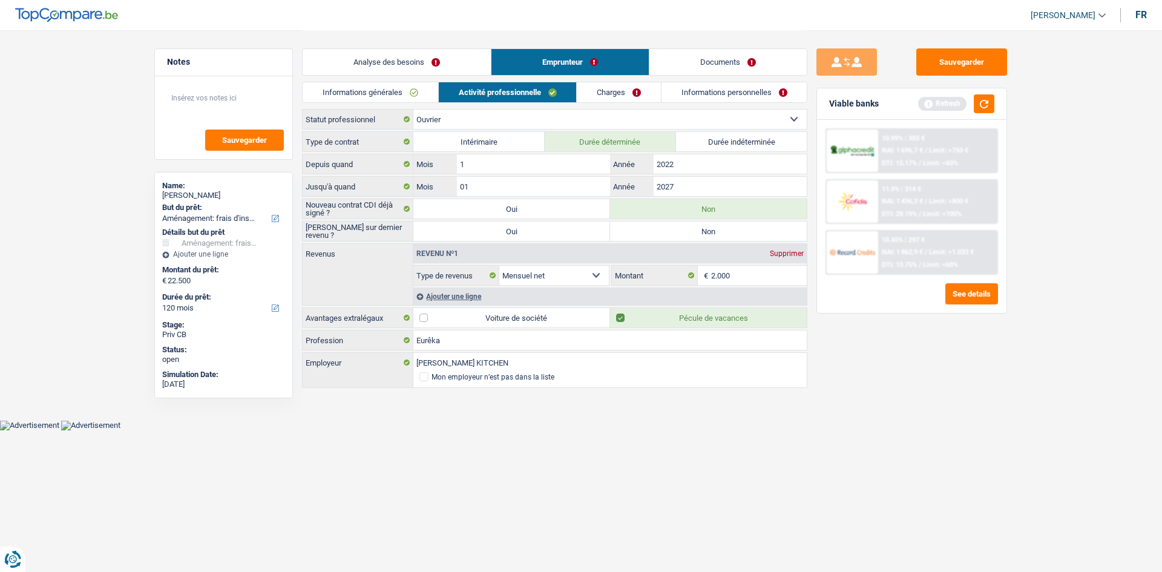
radio input "true"
click at [639, 430] on html "Vous avez le contrôle de vos données Nous utilisons des cookies, tout comme nos…" at bounding box center [581, 215] width 1162 height 430
click at [605, 93] on link "Charges" at bounding box center [619, 92] width 84 height 20
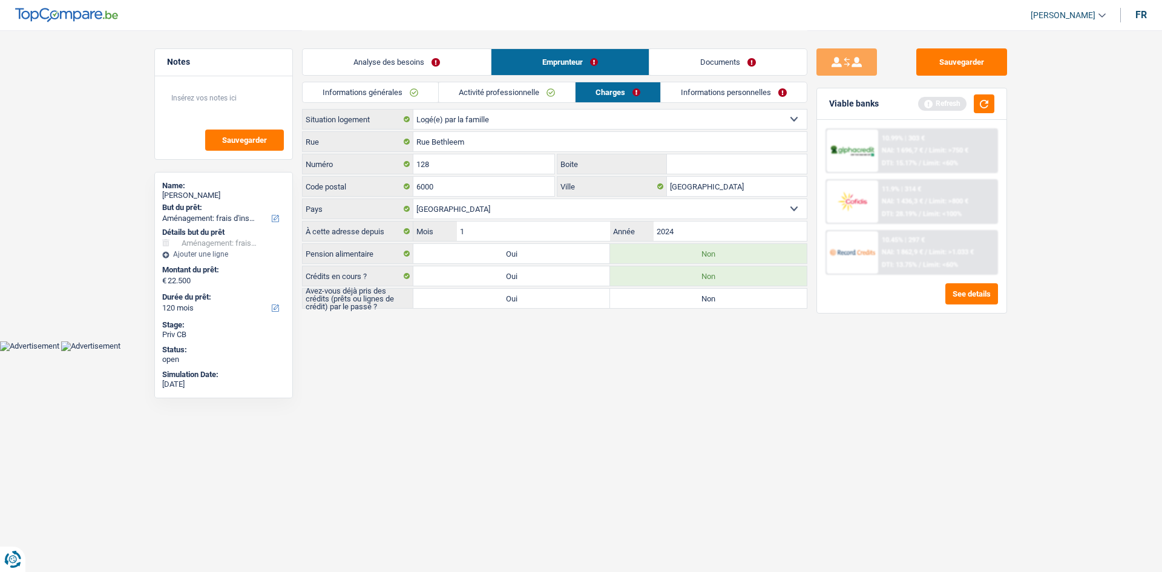
click at [529, 90] on link "Activité professionnelle" at bounding box center [507, 92] width 136 height 20
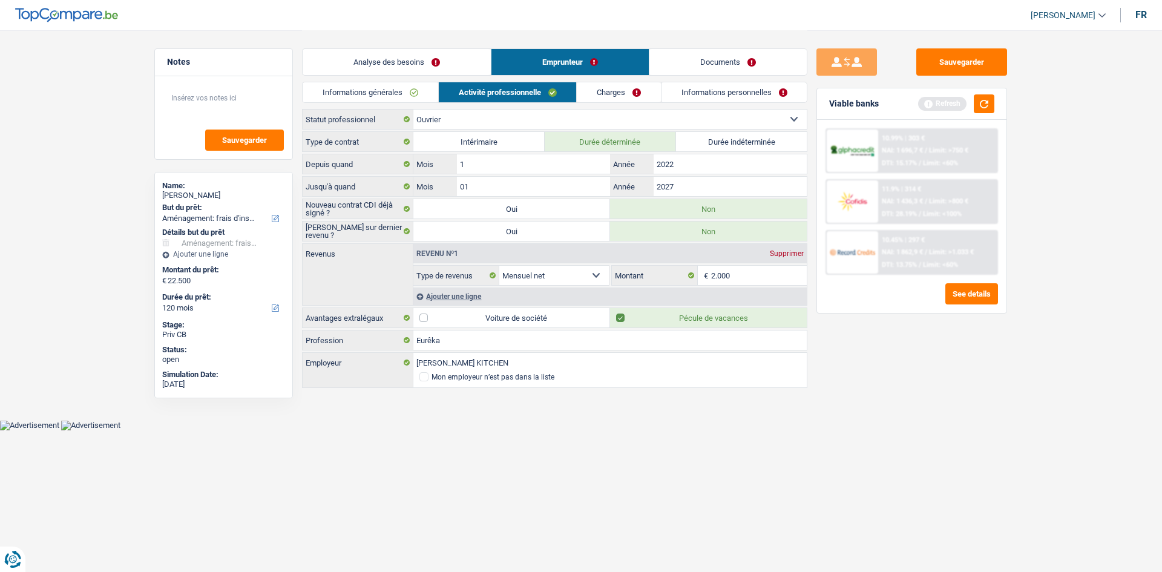
click at [606, 88] on link "Charges" at bounding box center [619, 92] width 84 height 20
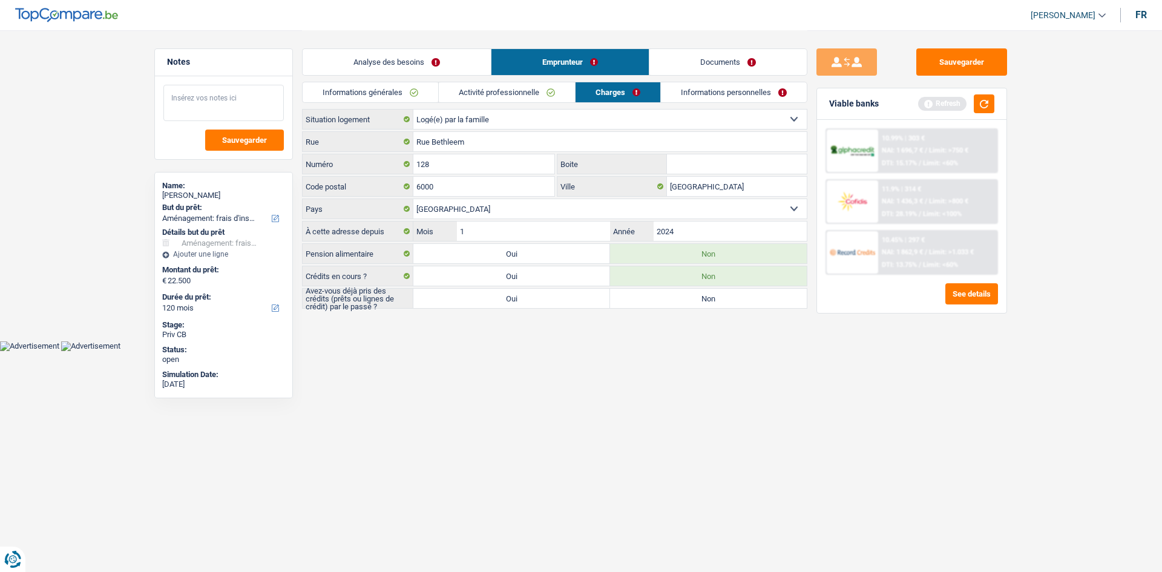
click at [179, 88] on textarea at bounding box center [223, 103] width 120 height 36
click at [231, 95] on textarea at bounding box center [223, 103] width 120 height 36
type textarea "logé chez parents"
click at [686, 98] on link "Informations personnelles" at bounding box center [734, 92] width 146 height 20
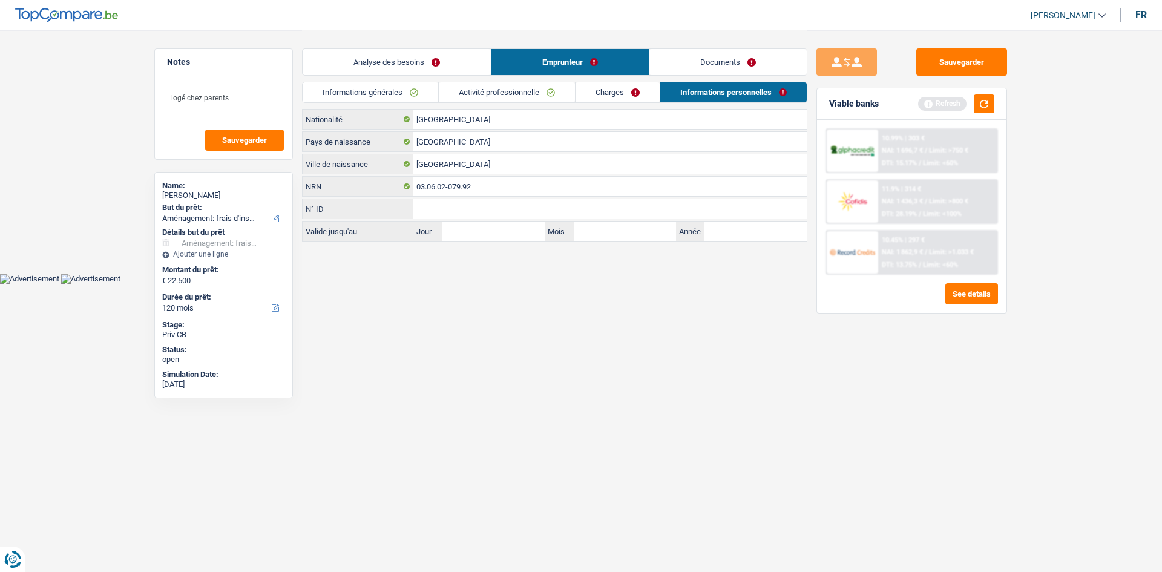
click at [704, 63] on link "Documents" at bounding box center [727, 62] width 157 height 26
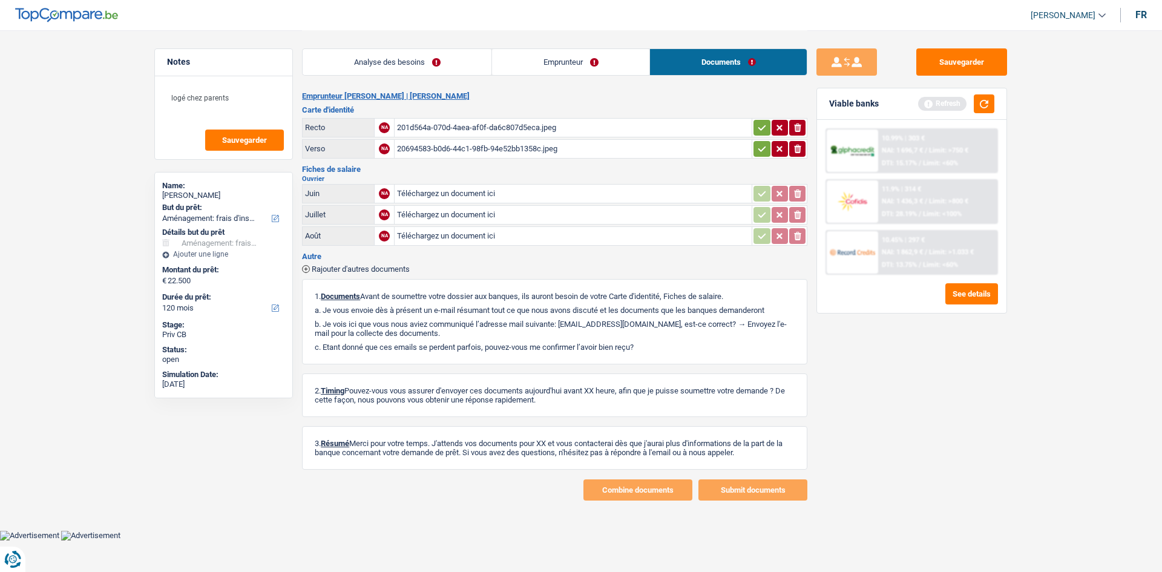
click at [479, 126] on div "201d564a-070d-4aea-af0f-da6c807d5eca.jpeg" at bounding box center [573, 128] width 352 height 18
click at [349, 68] on link "Analyse des besoins" at bounding box center [397, 62] width 189 height 26
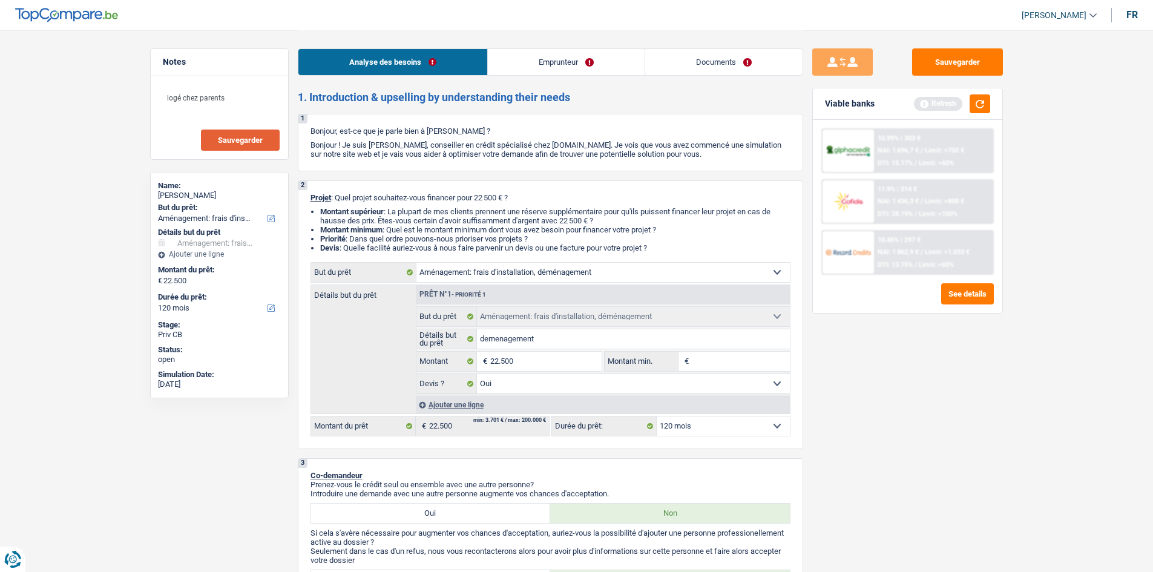
click at [258, 140] on span "Sauvegarder" at bounding box center [240, 140] width 45 height 8
click at [973, 97] on button "button" at bounding box center [979, 103] width 21 height 19
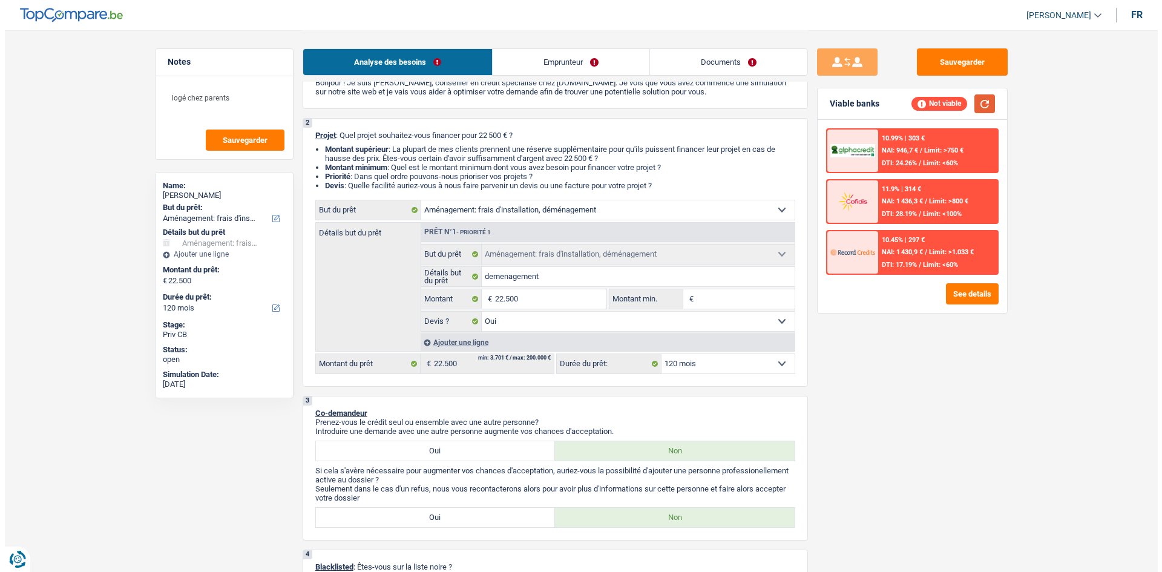
scroll to position [182, 0]
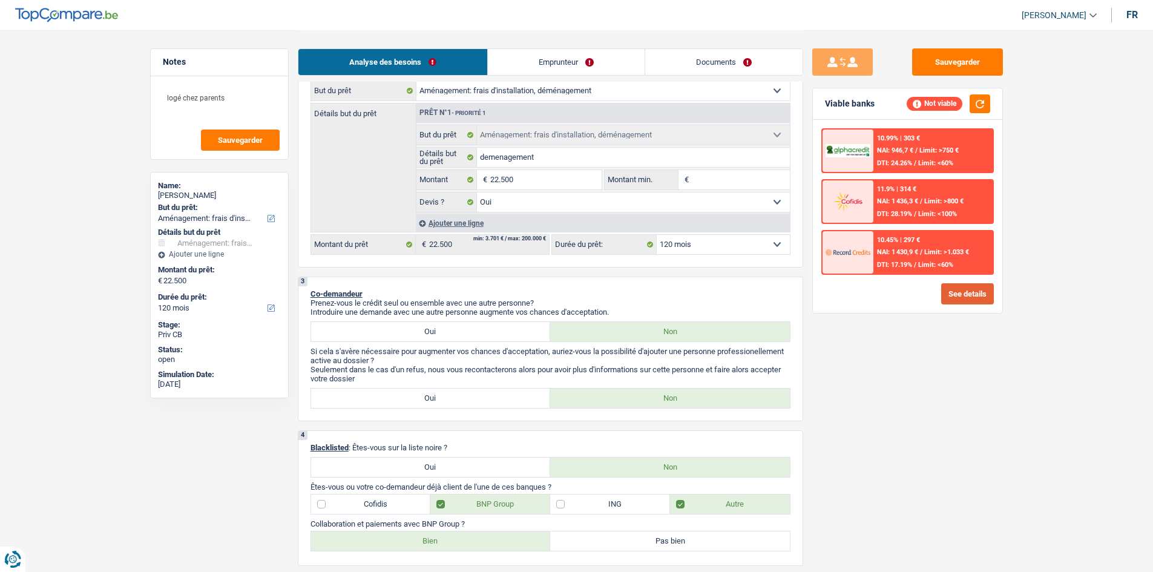
click at [952, 293] on button "See details" at bounding box center [967, 293] width 53 height 21
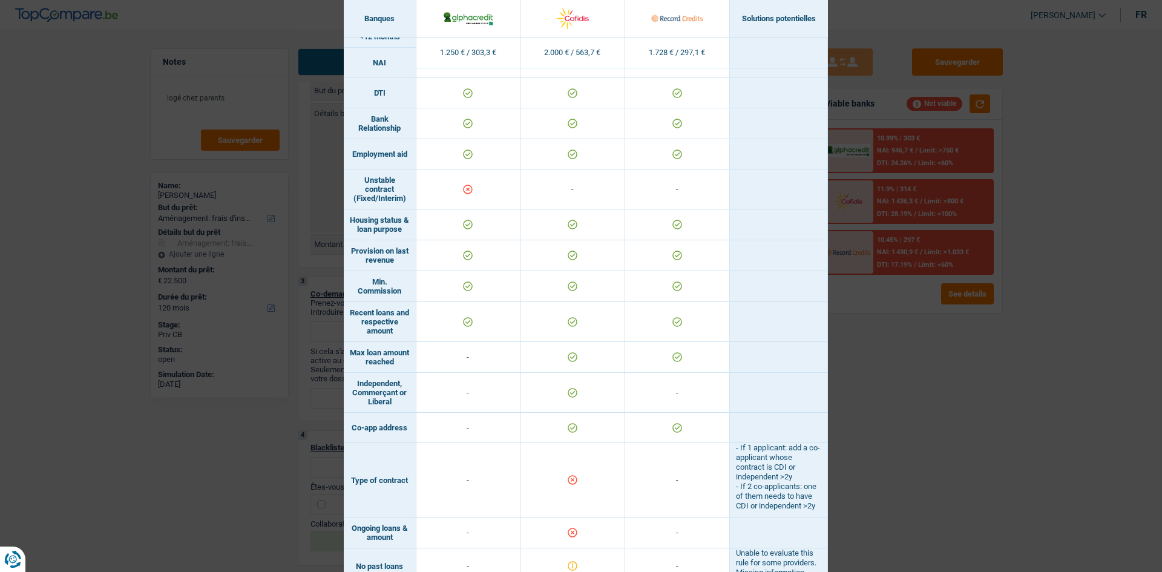
scroll to position [656, 0]
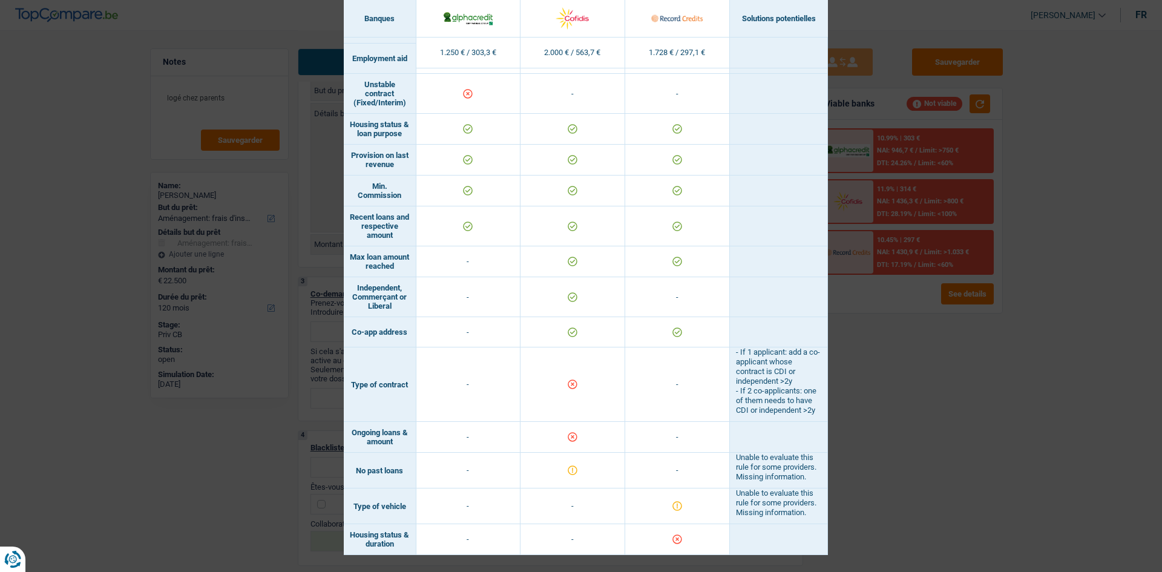
click at [863, 469] on div "Banks conditions × Banques Solutions potentielles Revenus / Charges 1.250 € / 3…" at bounding box center [581, 286] width 1162 height 572
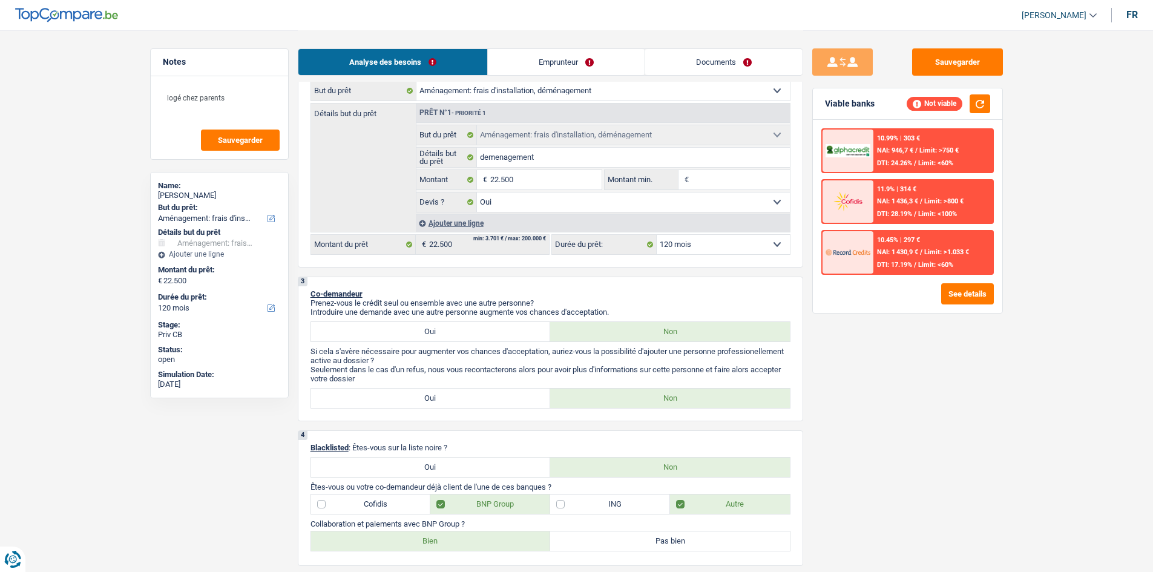
click at [704, 242] on select "12 mois 18 mois 24 mois 30 mois 36 mois 42 mois 48 mois 60 mois 72 mois 84 mois…" at bounding box center [722, 244] width 133 height 19
select select "24"
click at [656, 235] on select "12 mois 18 mois 24 mois 30 mois 36 mois 42 mois 48 mois 60 mois 72 mois 84 mois…" at bounding box center [722, 244] width 133 height 19
select select "24"
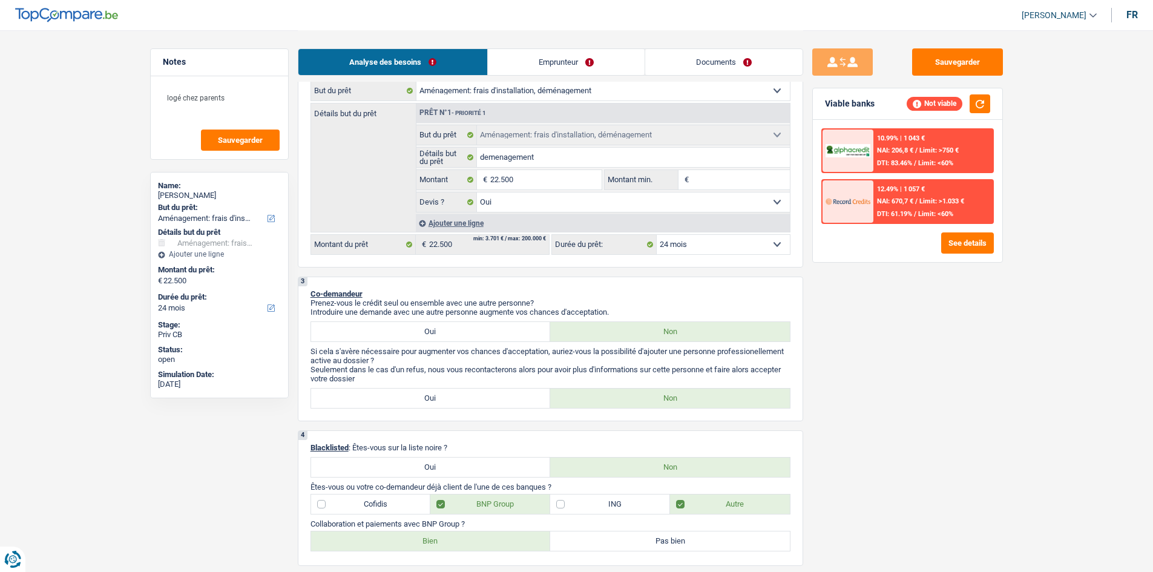
click at [696, 245] on select "12 mois 18 mois 24 mois 30 mois 36 mois 42 mois 48 mois 60 mois 72 mois 84 mois…" at bounding box center [722, 244] width 133 height 19
select select "42"
click at [656, 235] on select "12 mois 18 mois 24 mois 30 mois 36 mois 42 mois 48 mois 60 mois 72 mois 84 mois…" at bounding box center [722, 244] width 133 height 19
select select "42"
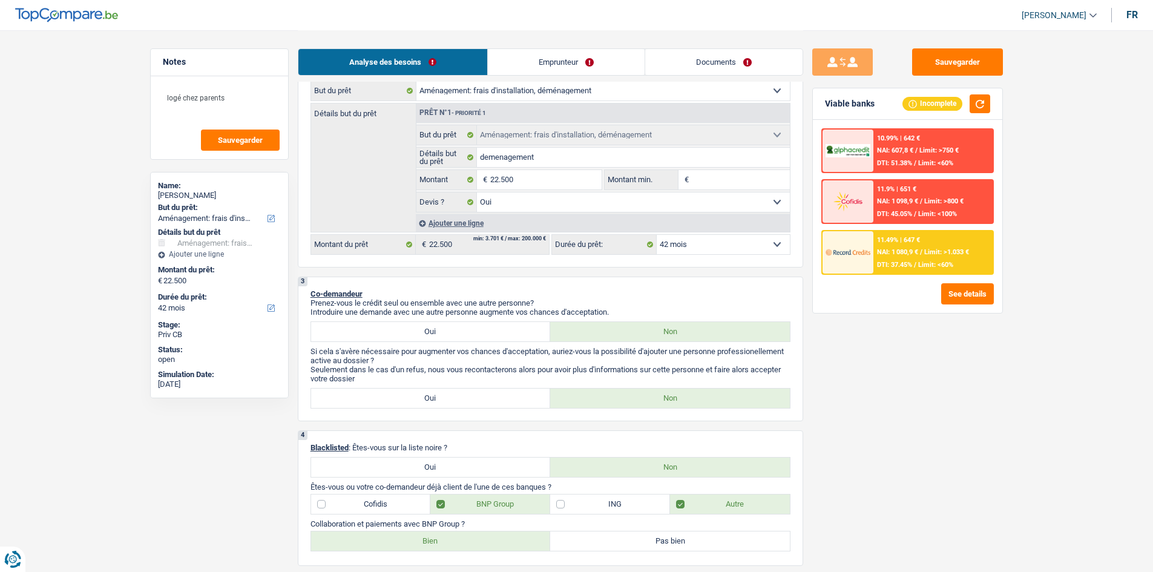
click at [860, 242] on img at bounding box center [847, 252] width 45 height 22
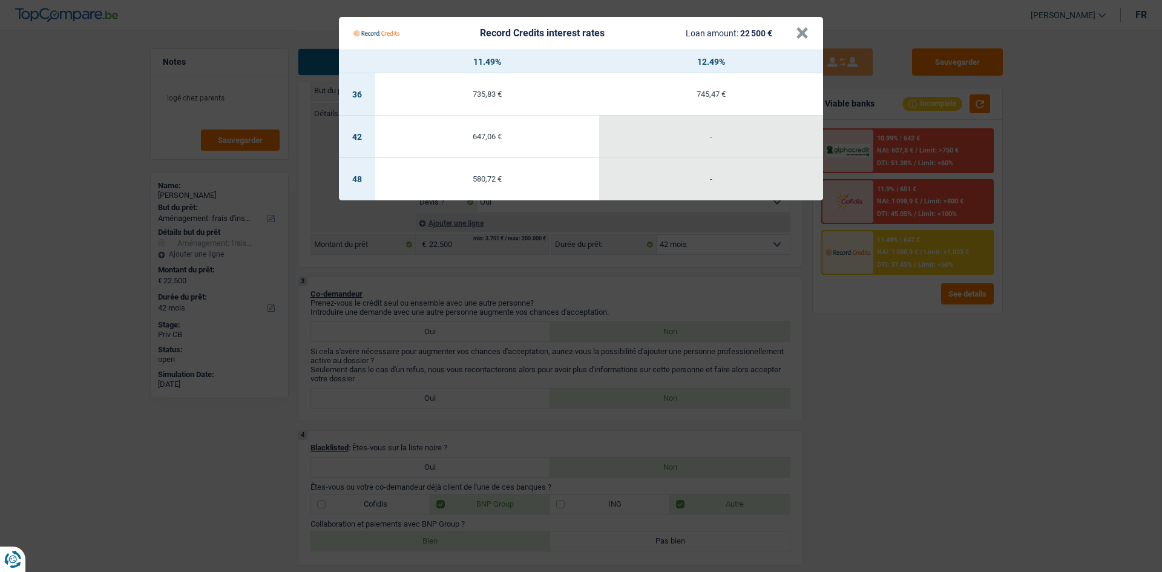
click at [871, 376] on Credits "Record Credits interest rates Loan amount: 22 500 € × 11.49% 12.49% 36 735,83 €…" at bounding box center [581, 286] width 1162 height 572
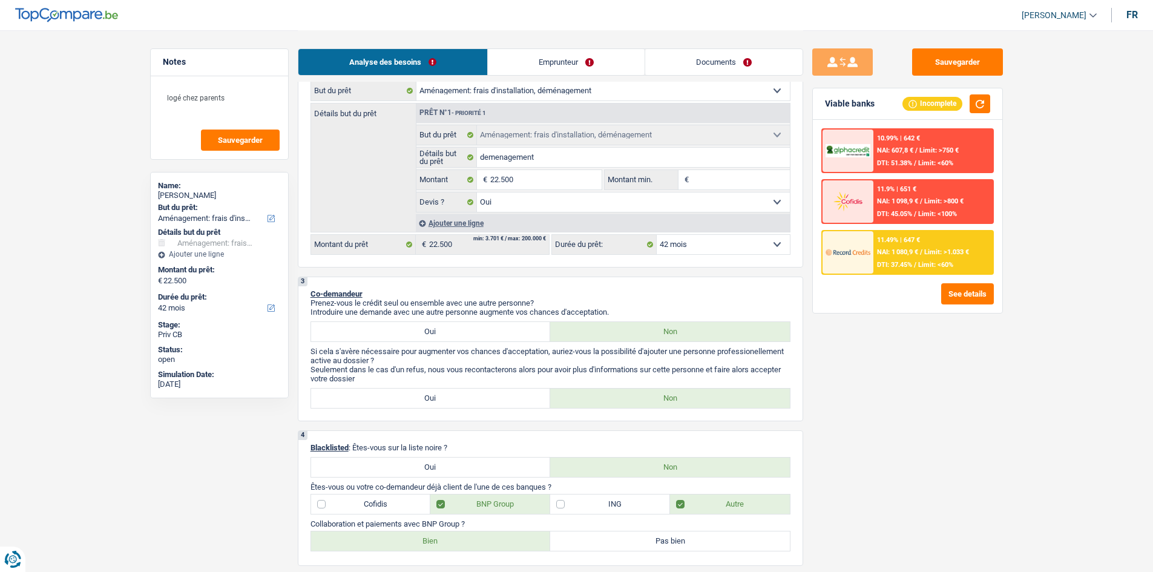
click at [871, 254] on div at bounding box center [847, 252] width 51 height 42
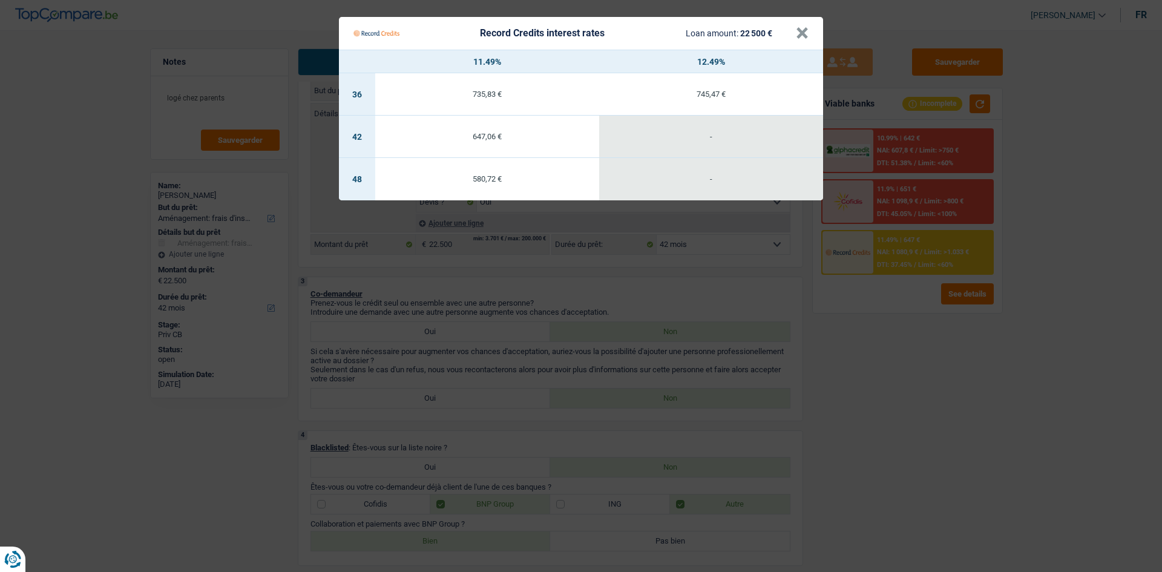
click at [932, 393] on Credits "Record Credits interest rates Loan amount: 22 500 € × 11.49% 12.49% 36 735,83 €…" at bounding box center [581, 286] width 1162 height 572
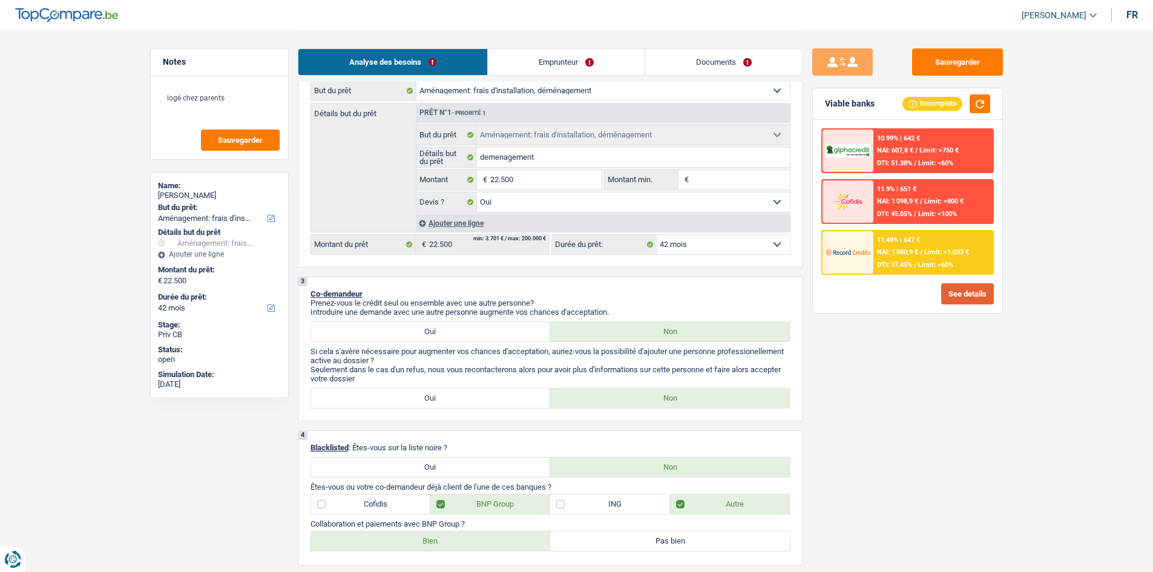
click at [950, 292] on button "See details" at bounding box center [967, 293] width 53 height 21
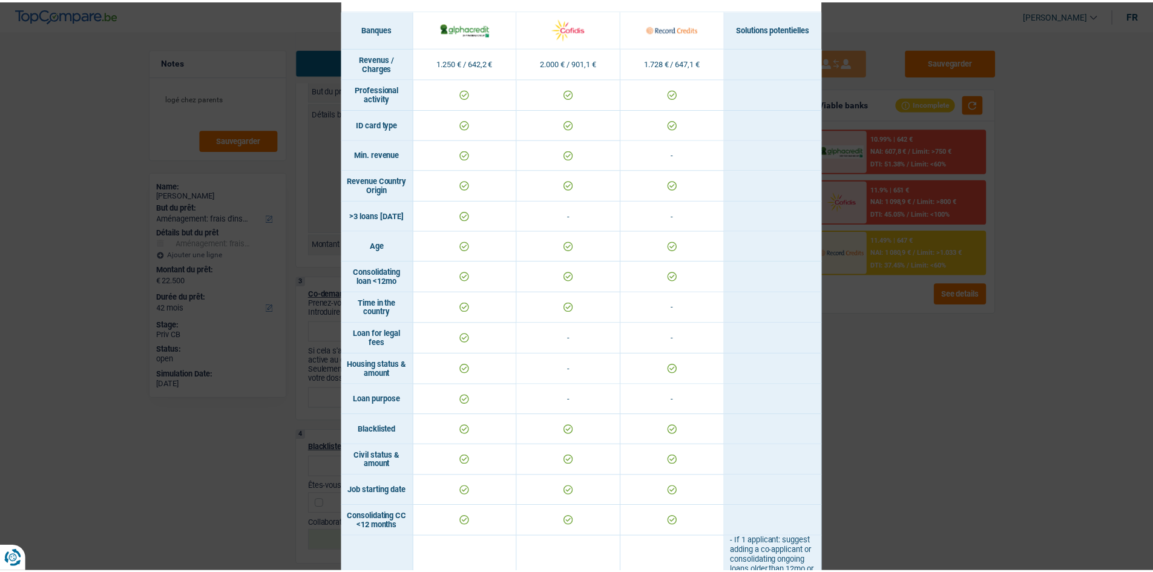
scroll to position [0, 0]
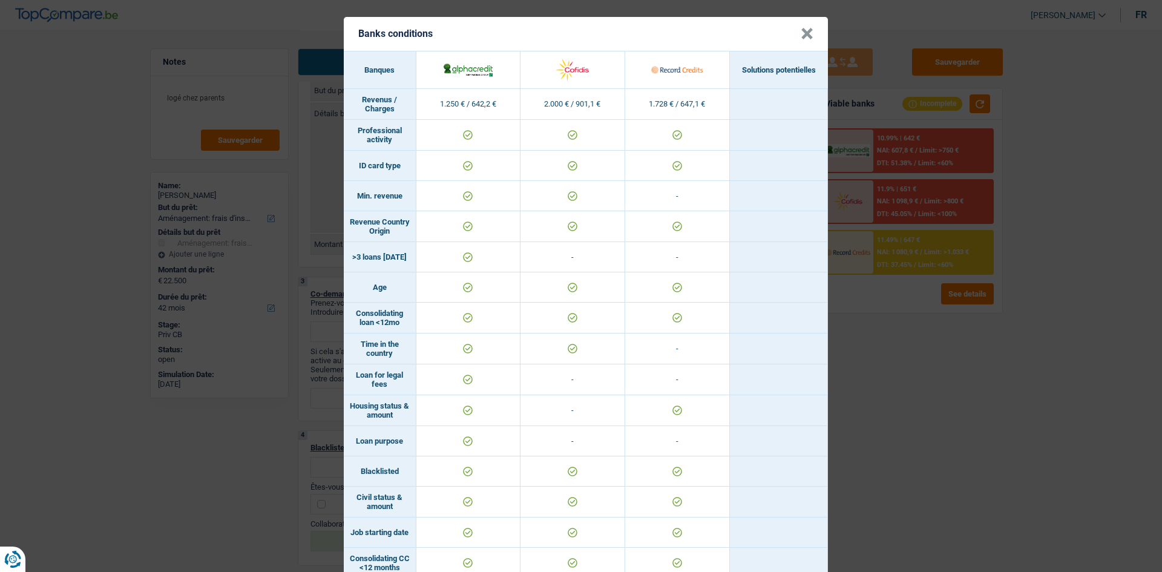
drag, startPoint x: 1036, startPoint y: 500, endPoint x: 991, endPoint y: 478, distance: 50.1
click at [1036, 500] on div "Banks conditions × Banques Solutions potentielles Revenus / Charges 1.250 € / 6…" at bounding box center [581, 286] width 1162 height 572
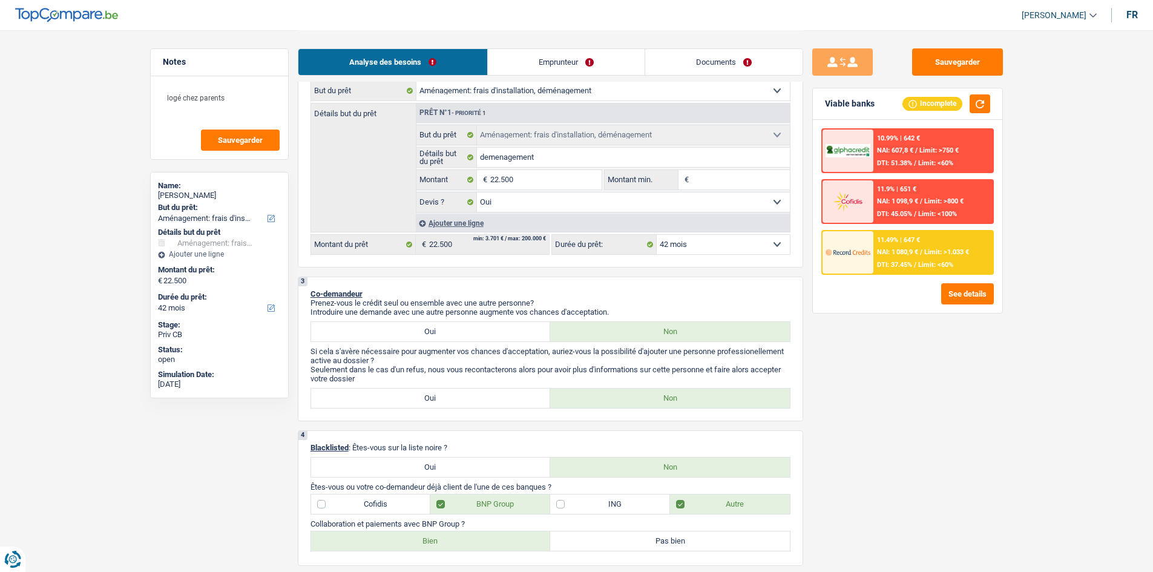
click at [869, 247] on img at bounding box center [847, 252] width 45 height 22
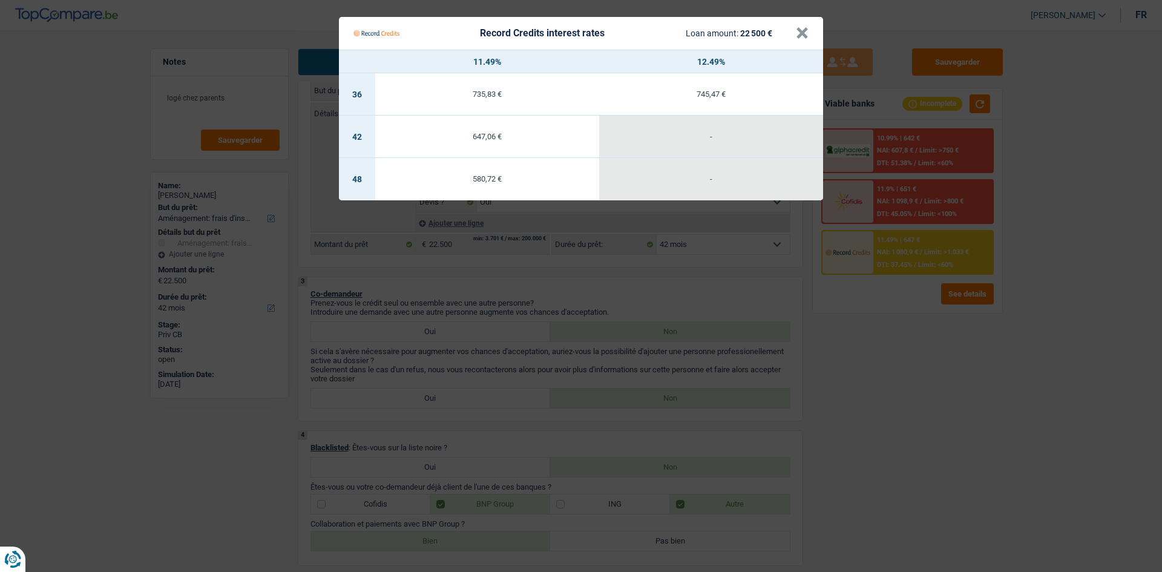
click at [867, 372] on Credits "Record Credits interest rates Loan amount: 22 500 € × 11.49% 12.49% 36 735,83 €…" at bounding box center [581, 286] width 1162 height 572
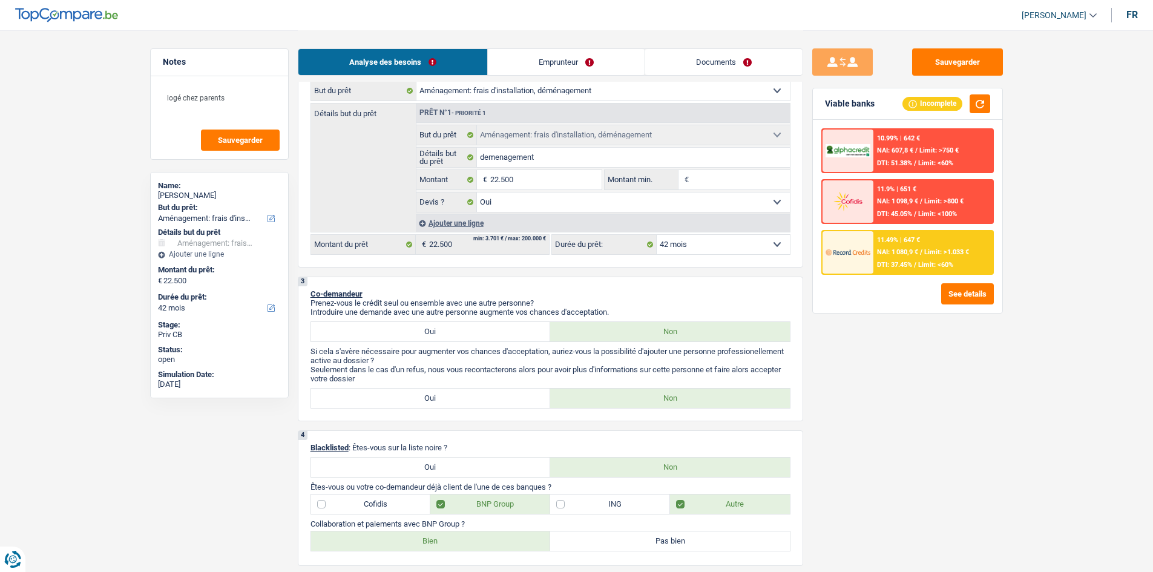
click at [705, 65] on link "Documents" at bounding box center [723, 62] width 157 height 26
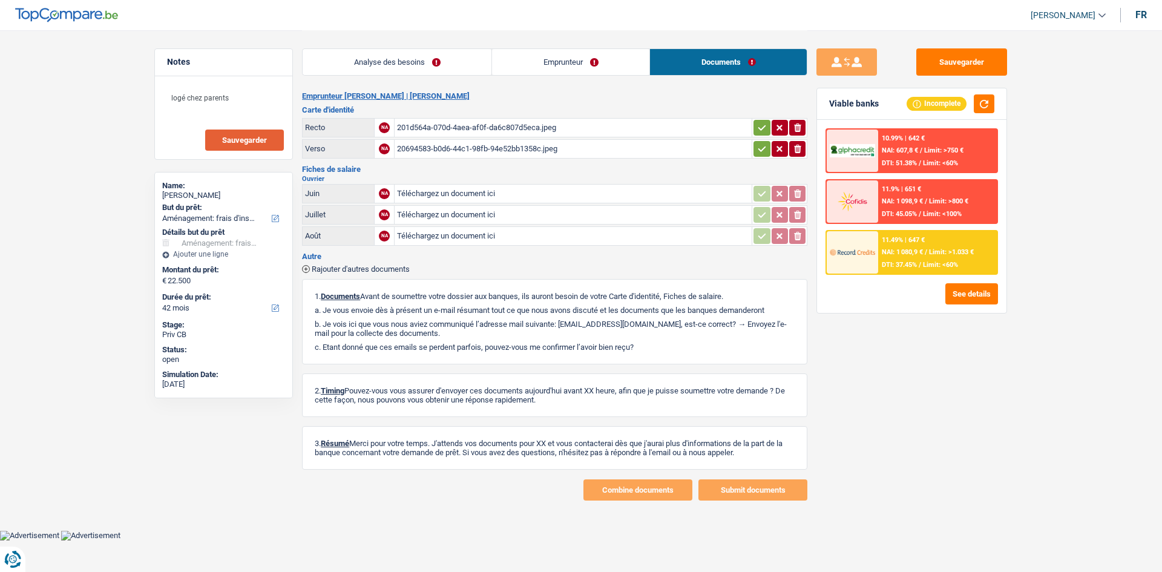
click at [259, 143] on span "Sauvegarder" at bounding box center [244, 140] width 45 height 8
click at [966, 64] on button "Sauvegarder" at bounding box center [961, 61] width 91 height 27
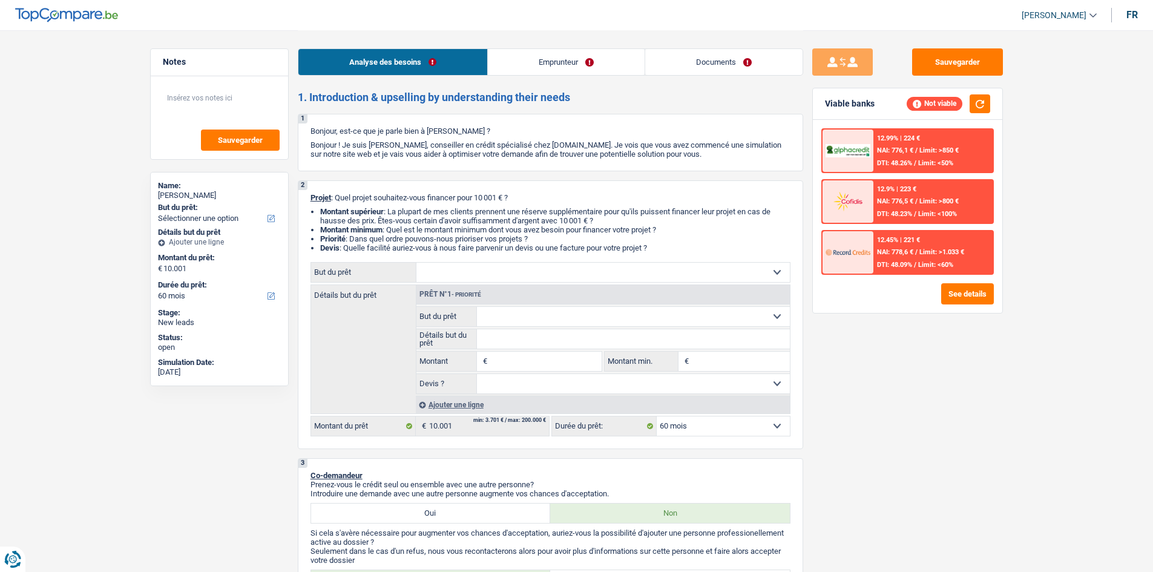
select select "60"
select select "independent"
select select "netSalary"
select select "rents"
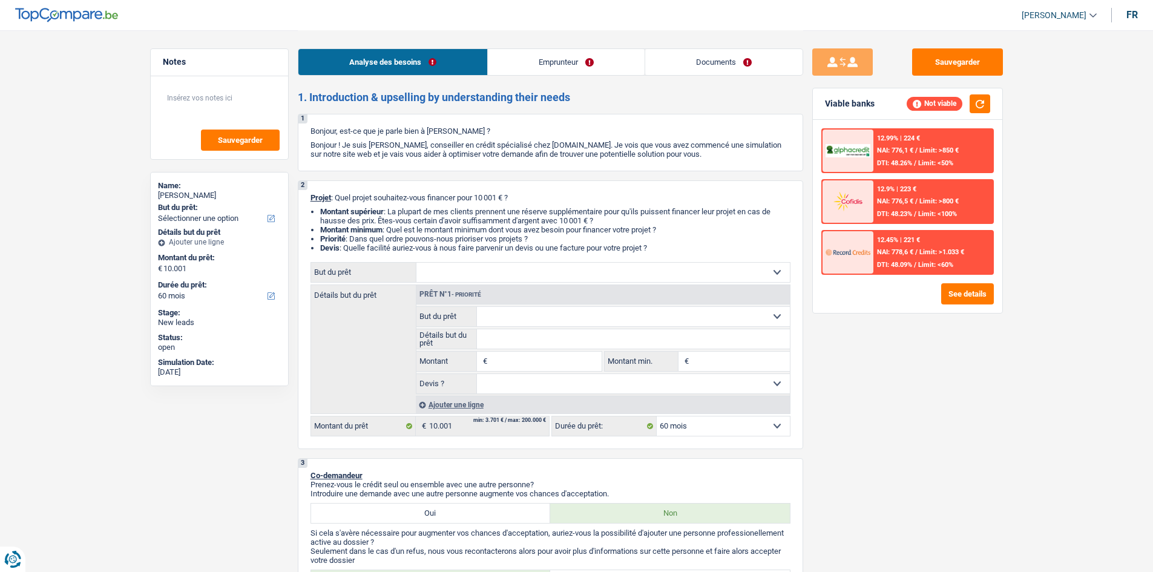
select select "60"
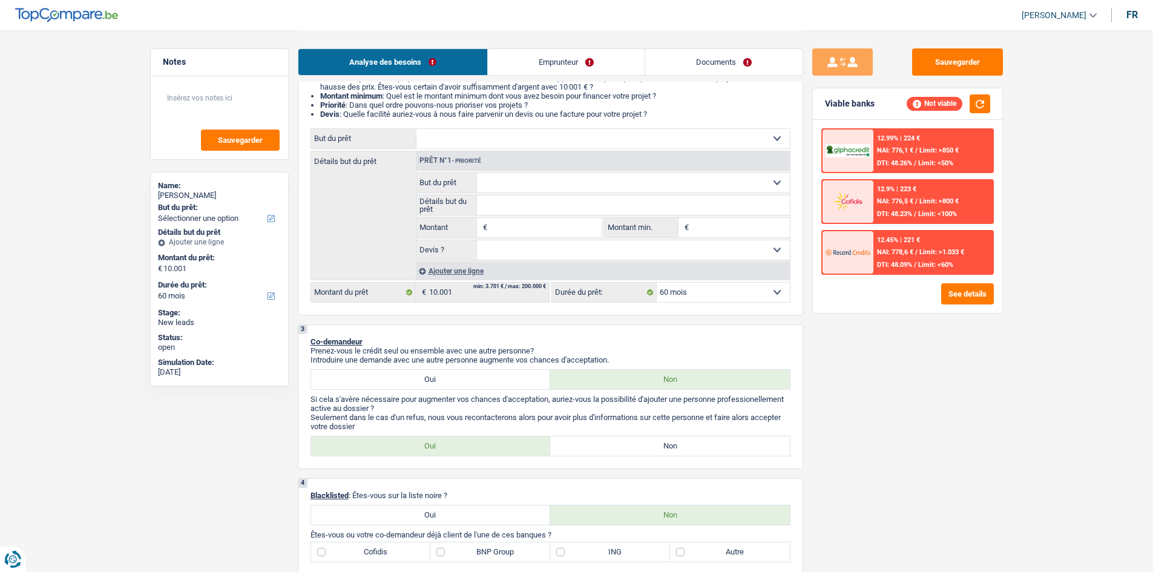
scroll to position [134, 0]
click at [935, 74] on button "Sauvegarder" at bounding box center [957, 61] width 91 height 27
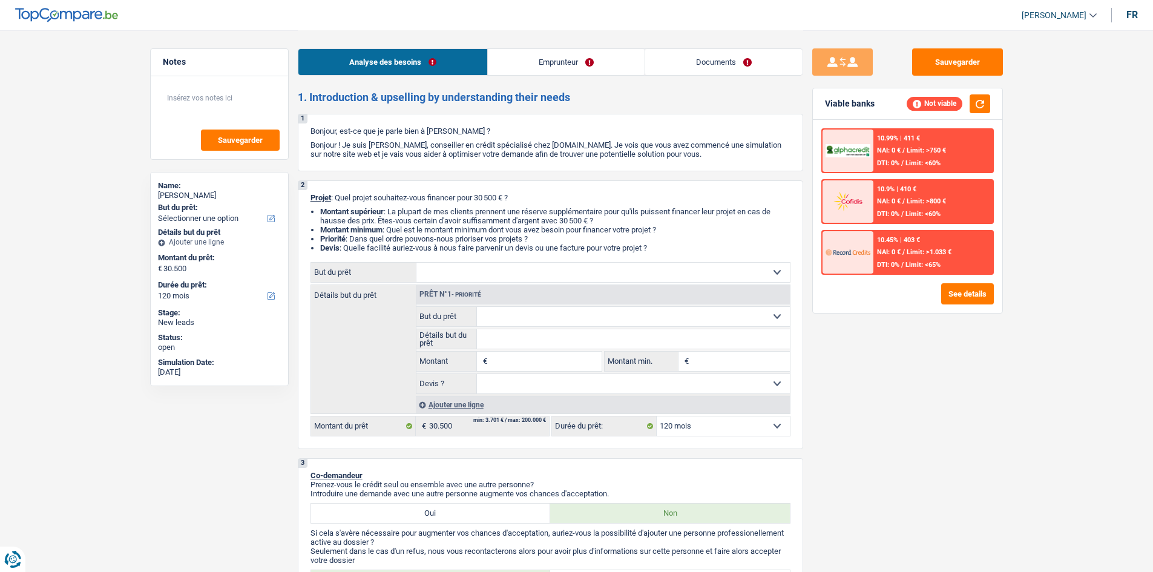
select select "120"
select select "familyAllowances"
select select "ownerWithMortgage"
select select "120"
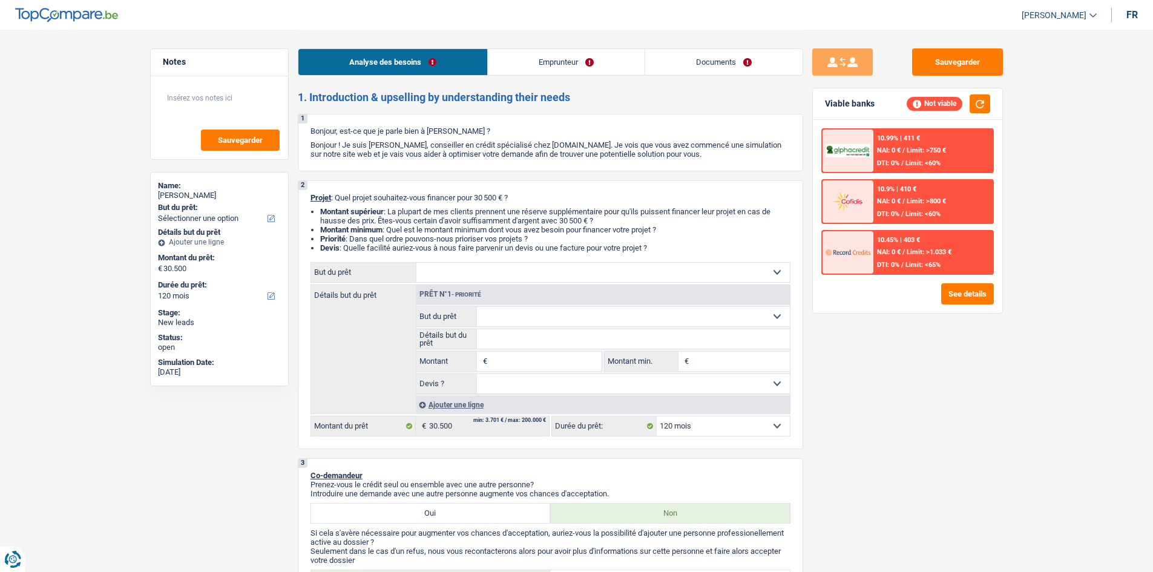
scroll to position [242, 0]
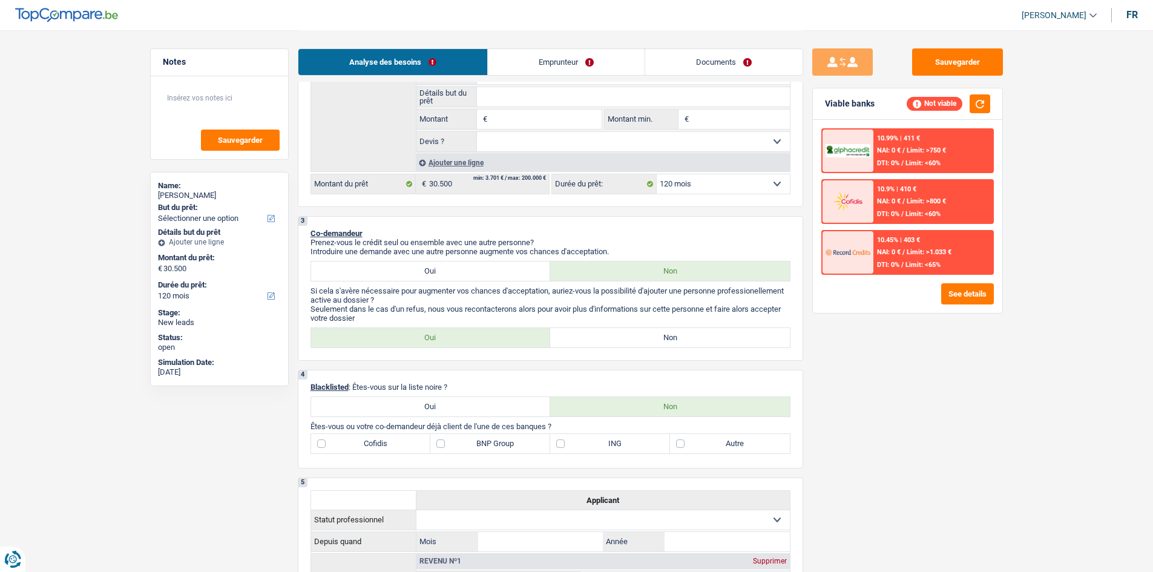
click at [546, 64] on link "Emprunteur" at bounding box center [566, 62] width 157 height 26
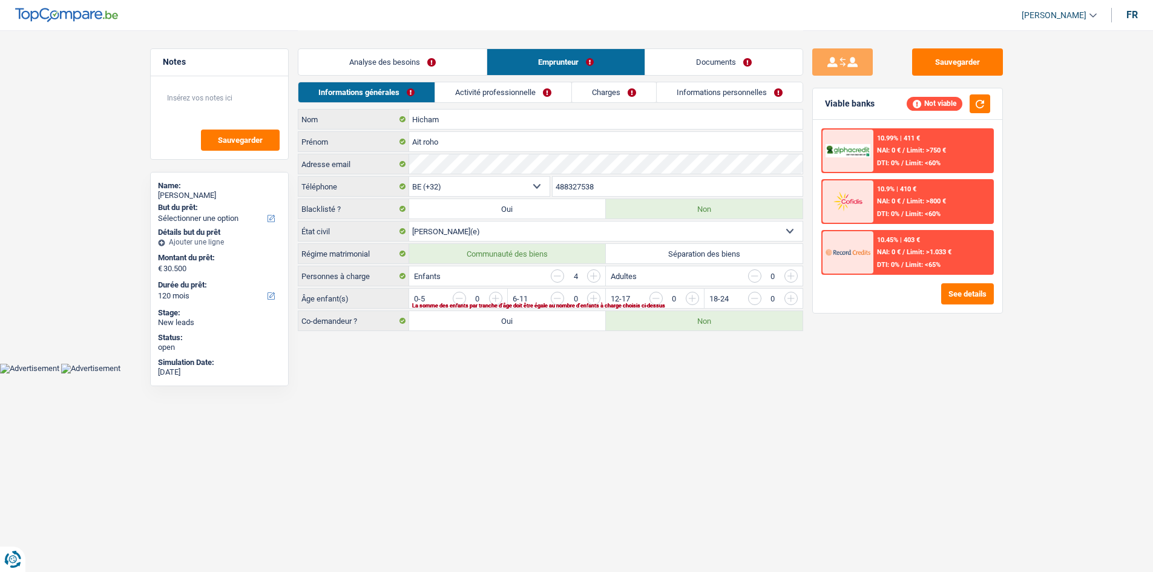
scroll to position [0, 0]
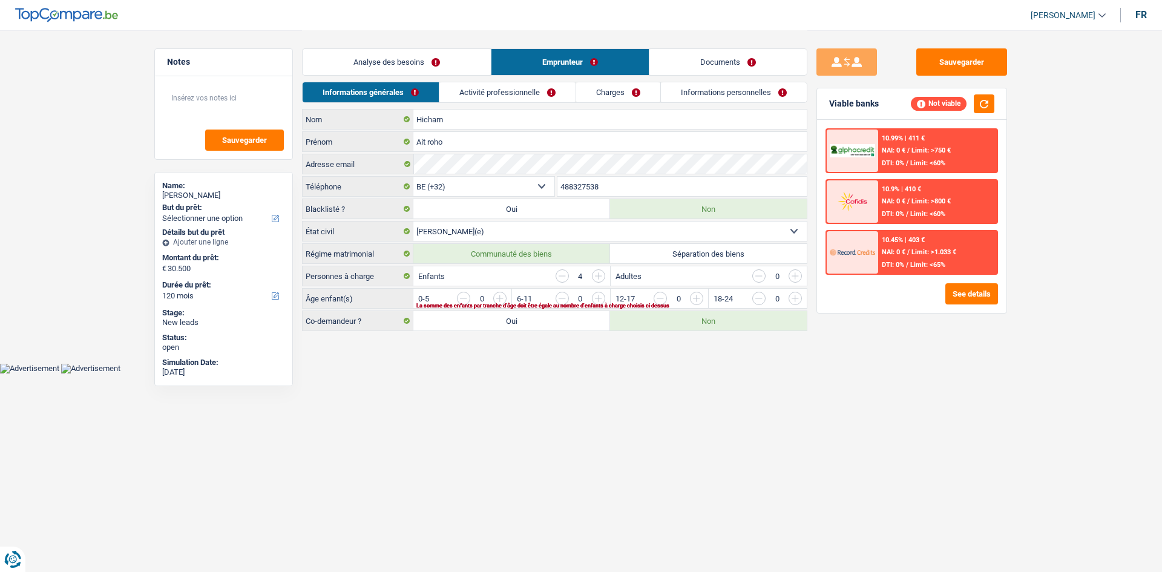
click at [552, 88] on link "Activité professionnelle" at bounding box center [507, 92] width 136 height 20
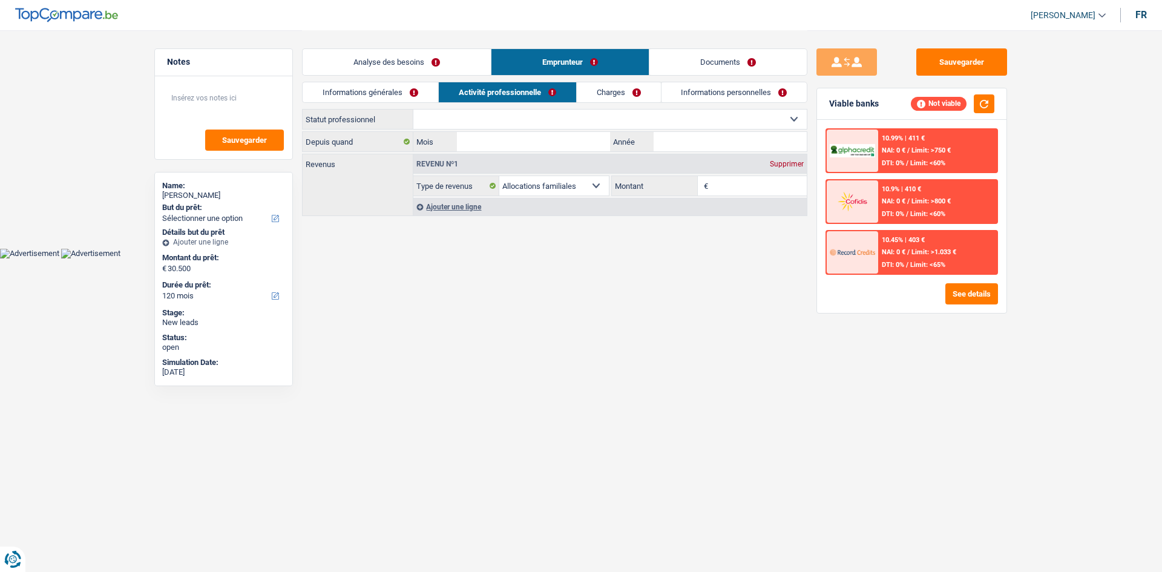
click at [602, 91] on link "Charges" at bounding box center [619, 92] width 84 height 20
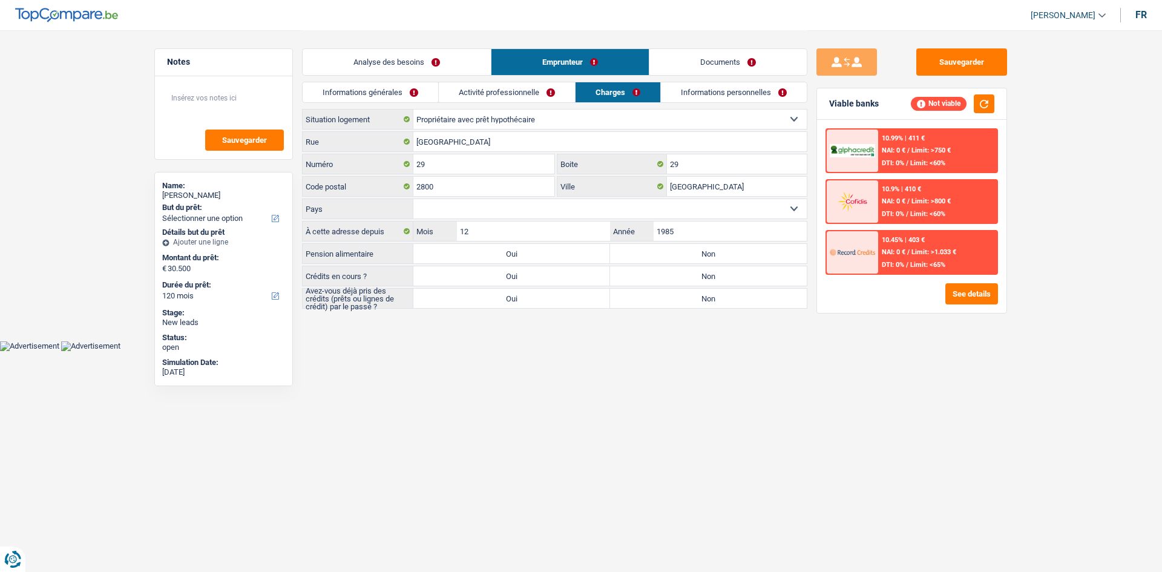
click at [534, 93] on link "Activité professionnelle" at bounding box center [507, 92] width 136 height 20
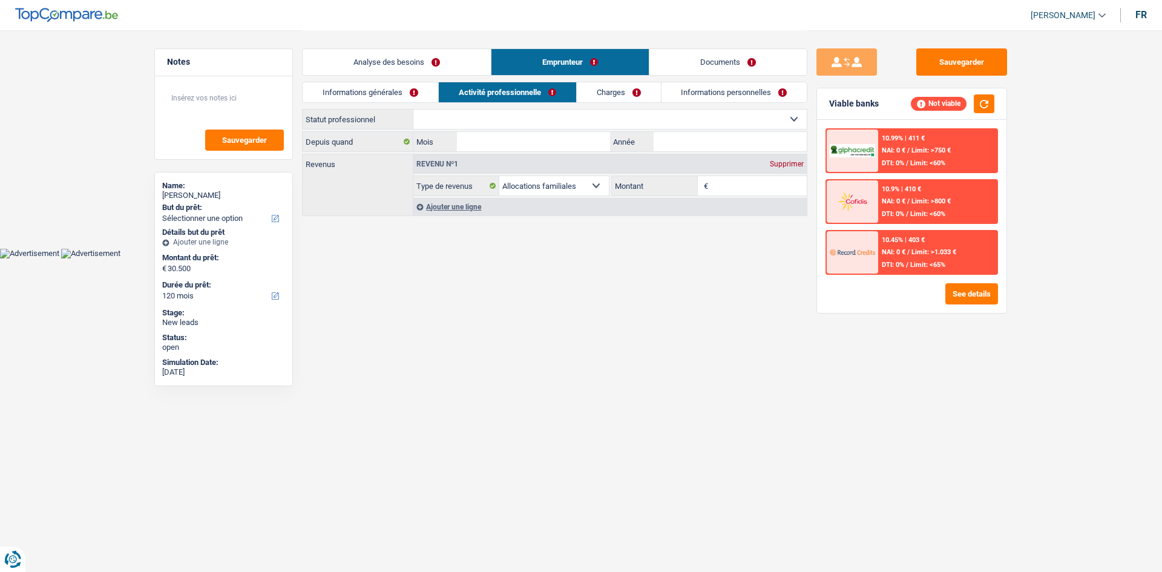
click at [528, 118] on select "Ouvrier Employé privé Employé public Invalide Indépendant Pensionné Chômeur Mut…" at bounding box center [609, 119] width 393 height 19
drag, startPoint x: 689, startPoint y: 496, endPoint x: 667, endPoint y: 485, distance: 24.4
click at [686, 258] on html "Vous avez le contrôle de vos données Nous utilisons des cookies, tout comme nos…" at bounding box center [581, 129] width 1162 height 258
click at [522, 126] on select "Ouvrier Employé privé Employé public Invalide Indépendant Pensionné Chômeur Mut…" at bounding box center [609, 119] width 393 height 19
click at [636, 118] on select "Ouvrier Employé privé Employé public Invalide Indépendant Pensionné Chômeur Mut…" at bounding box center [609, 119] width 393 height 19
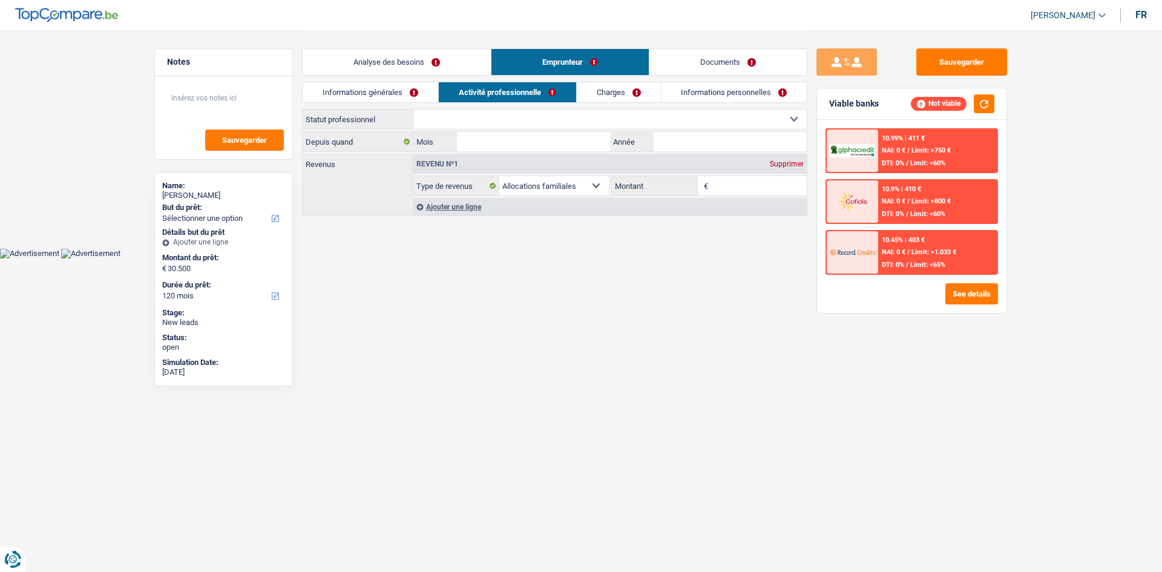
click at [359, 90] on link "Informations générales" at bounding box center [371, 92] width 136 height 20
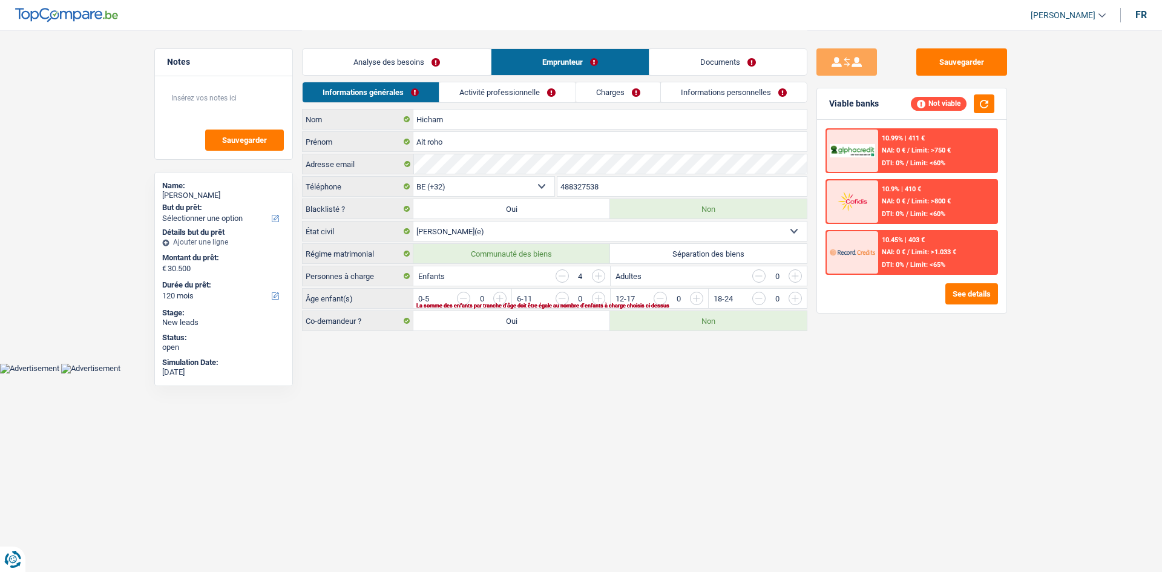
click at [587, 373] on html "Vous avez le contrôle de vos données Nous utilisons des cookies, tout comme nos…" at bounding box center [581, 186] width 1162 height 373
click at [383, 51] on link "Analyse des besoins" at bounding box center [397, 62] width 188 height 26
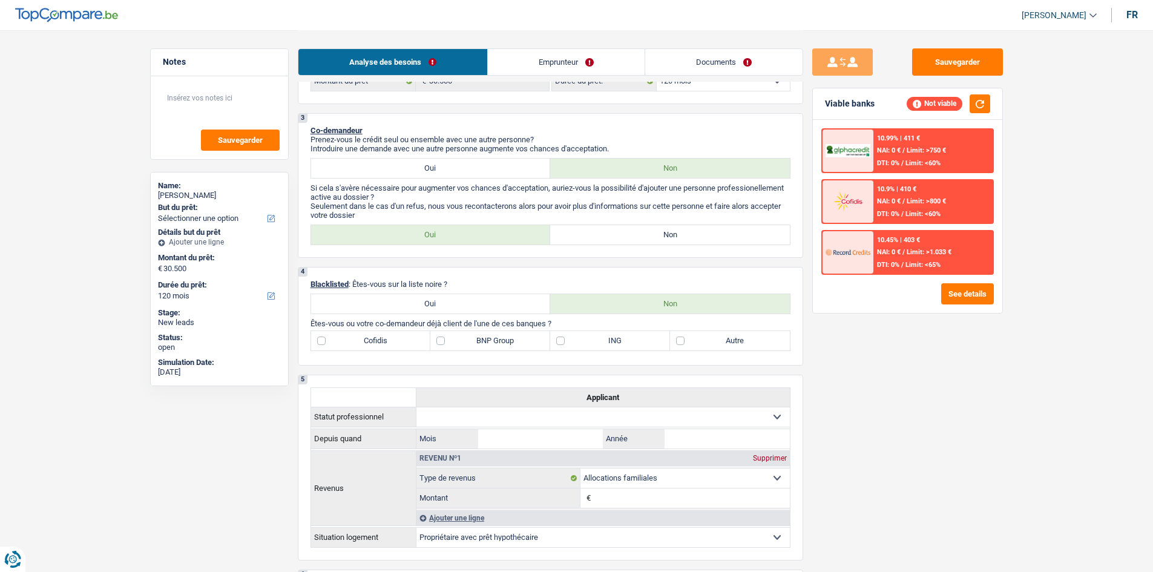
scroll to position [204, 0]
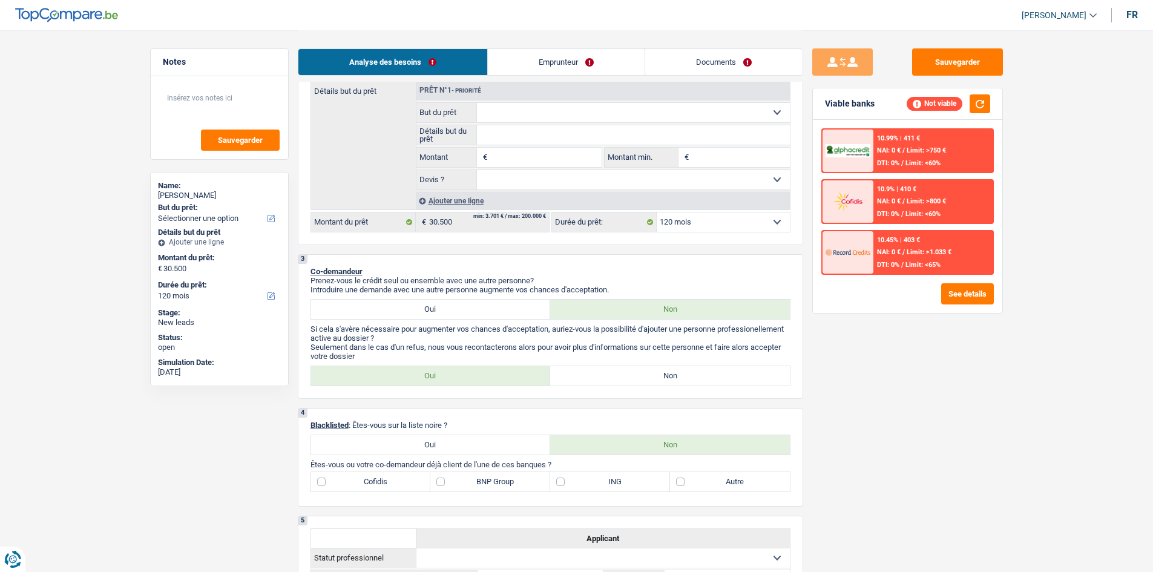
drag, startPoint x: 542, startPoint y: 161, endPoint x: 528, endPoint y: 160, distance: 14.5
click at [542, 161] on input "Montant" at bounding box center [545, 157] width 111 height 19
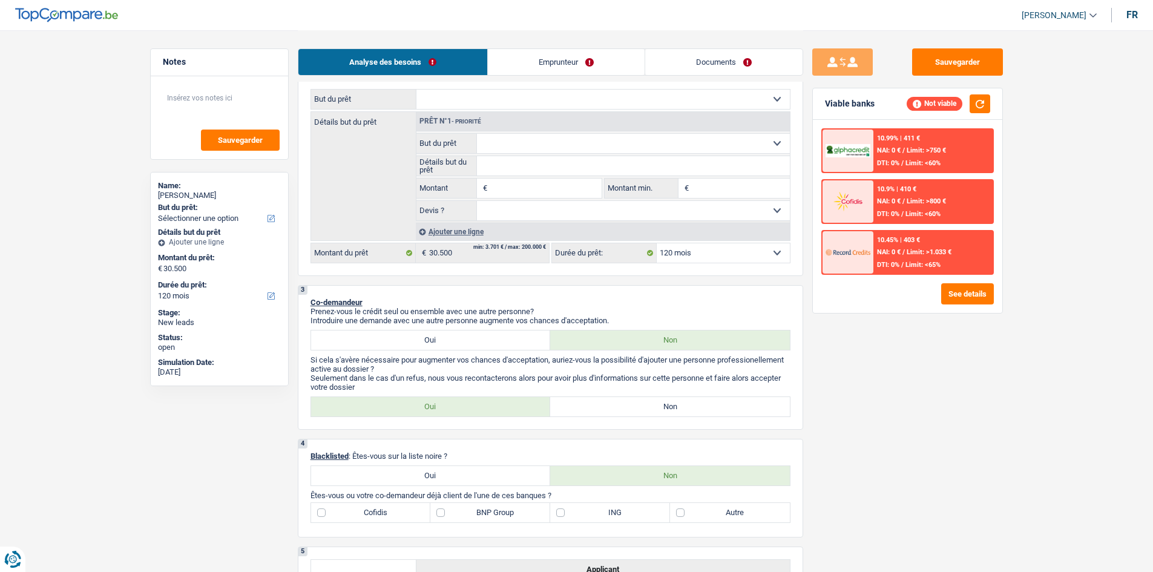
scroll to position [143, 0]
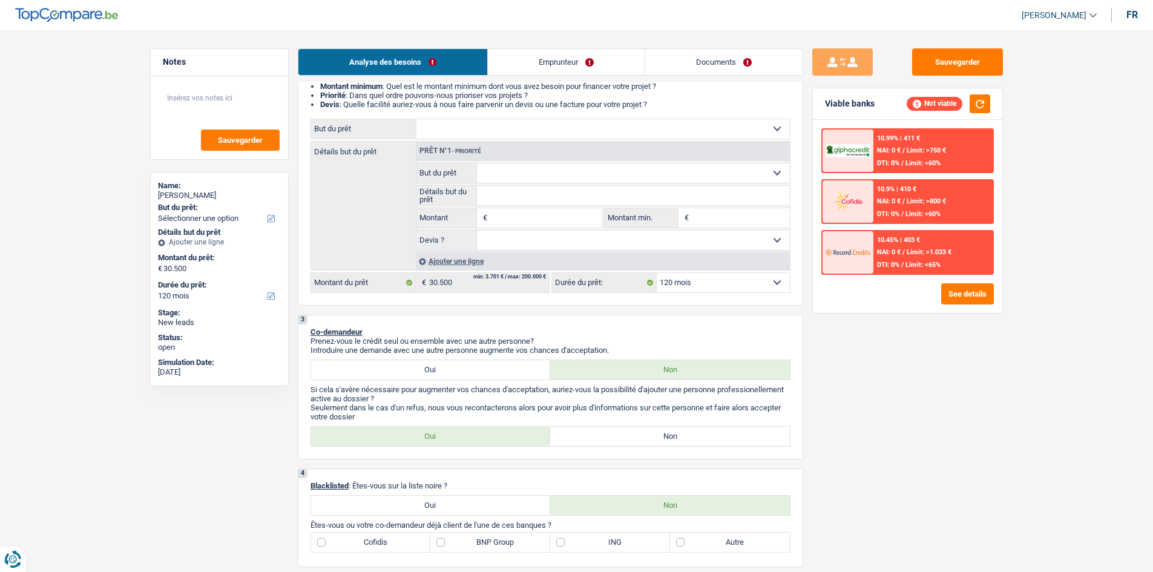
click at [504, 241] on select "Oui Non Non répondu Sélectionner une option" at bounding box center [633, 240] width 313 height 19
select select "yes"
click at [477, 231] on select "Oui Non Non répondu Sélectionner une option" at bounding box center [633, 240] width 313 height 19
select select "yes"
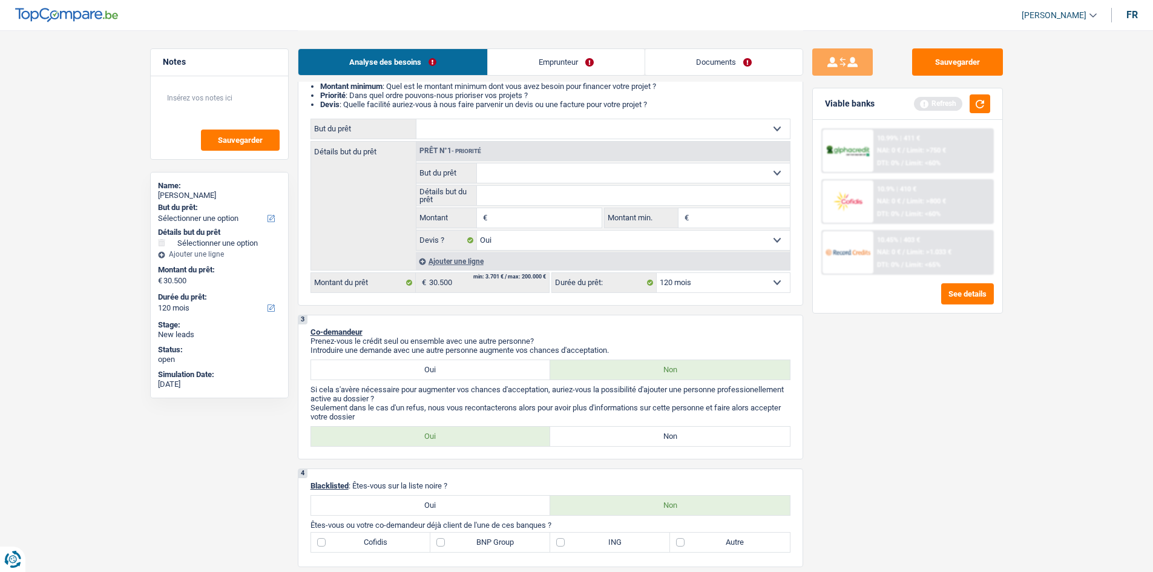
click at [514, 220] on input "Montant" at bounding box center [545, 217] width 111 height 19
type input "3"
type input "30"
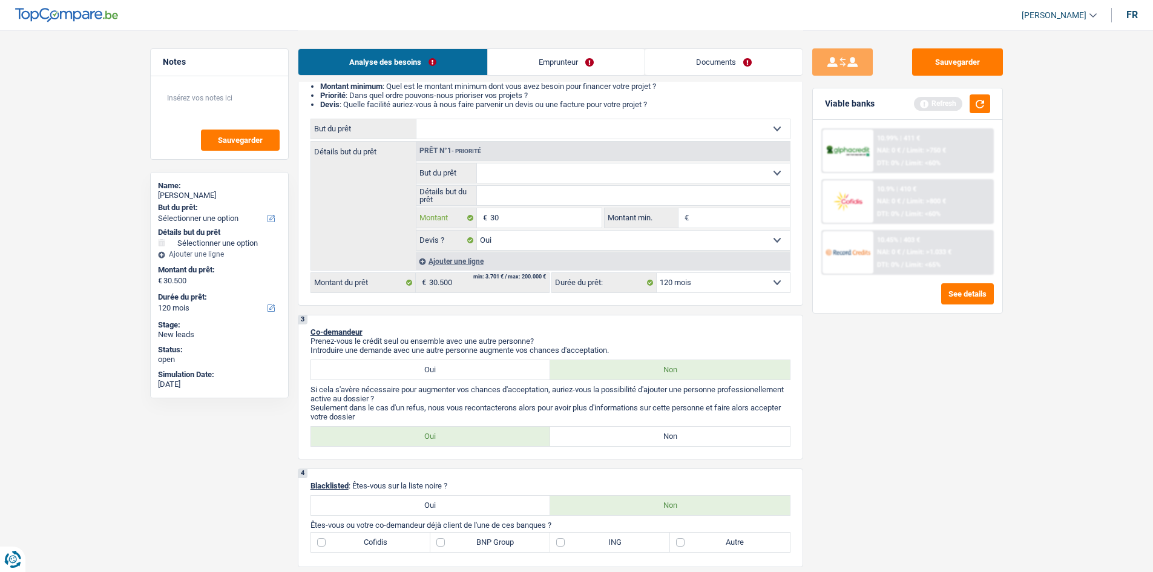
type input "305"
type input "3.050"
type input "30.500"
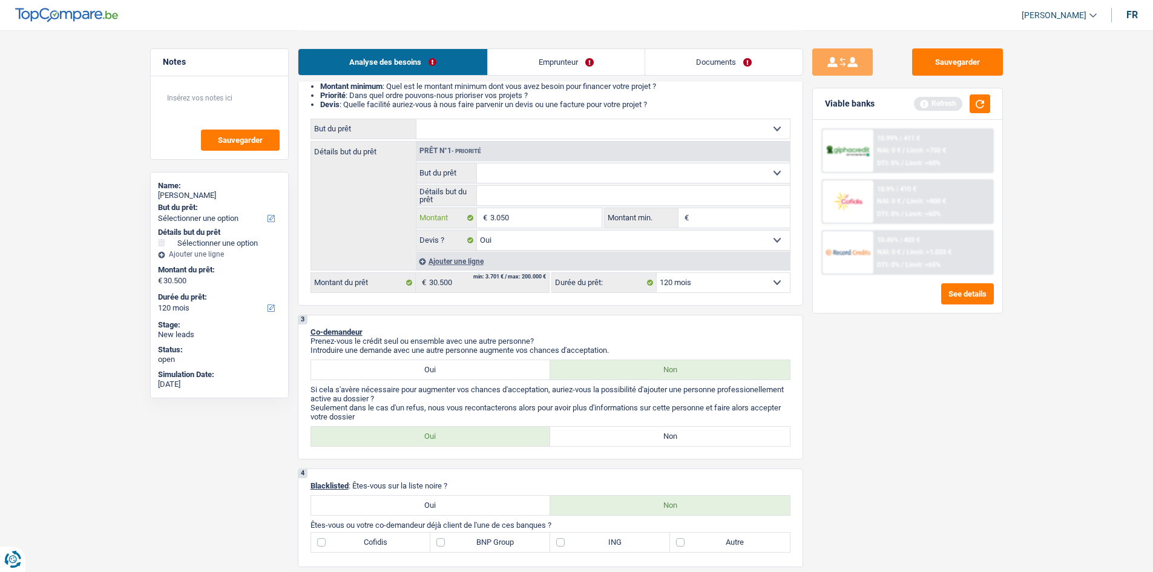
type input "30.500"
click at [874, 406] on div "Sauvegarder Viable banks Refresh 10.99% | 411 € NAI: 0 € / Limit: >750 € DTI: 0…" at bounding box center [907, 300] width 209 height 504
click at [524, 168] on select "Confort maison: meubles, textile, peinture, électroménager, outillage non-profe…" at bounding box center [633, 172] width 313 height 19
select select "renovation"
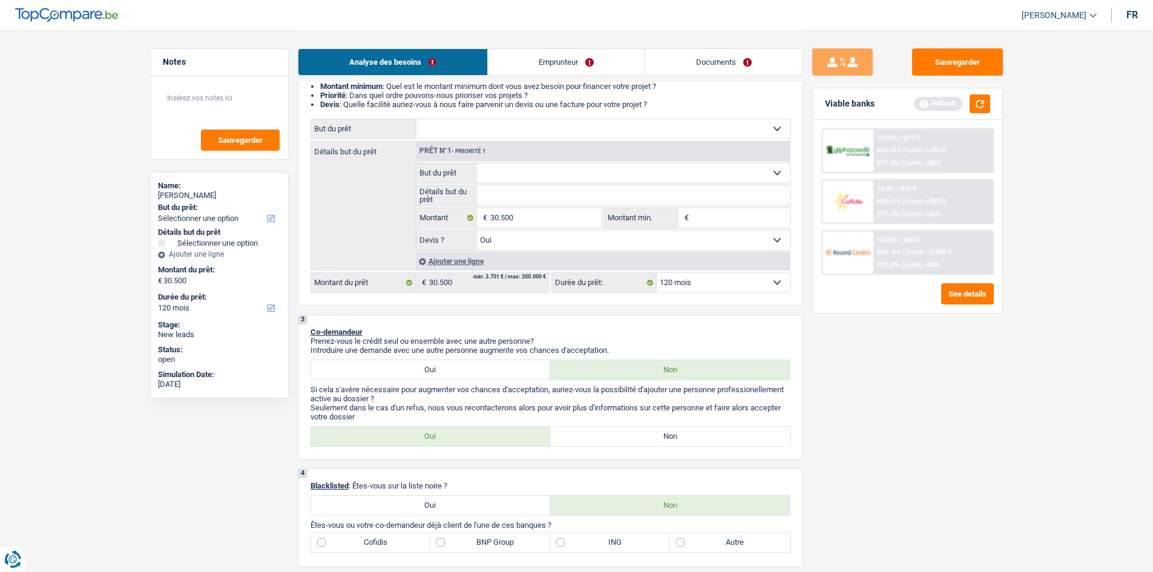
select select "renovation"
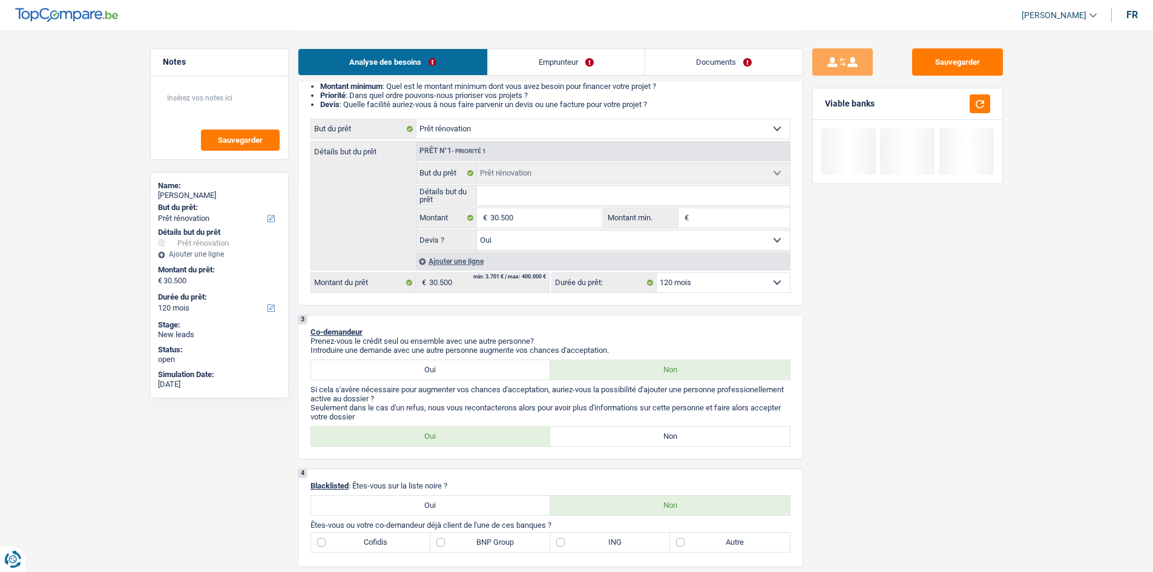
click at [908, 415] on div "Sauvegarder Viable banks" at bounding box center [907, 300] width 209 height 504
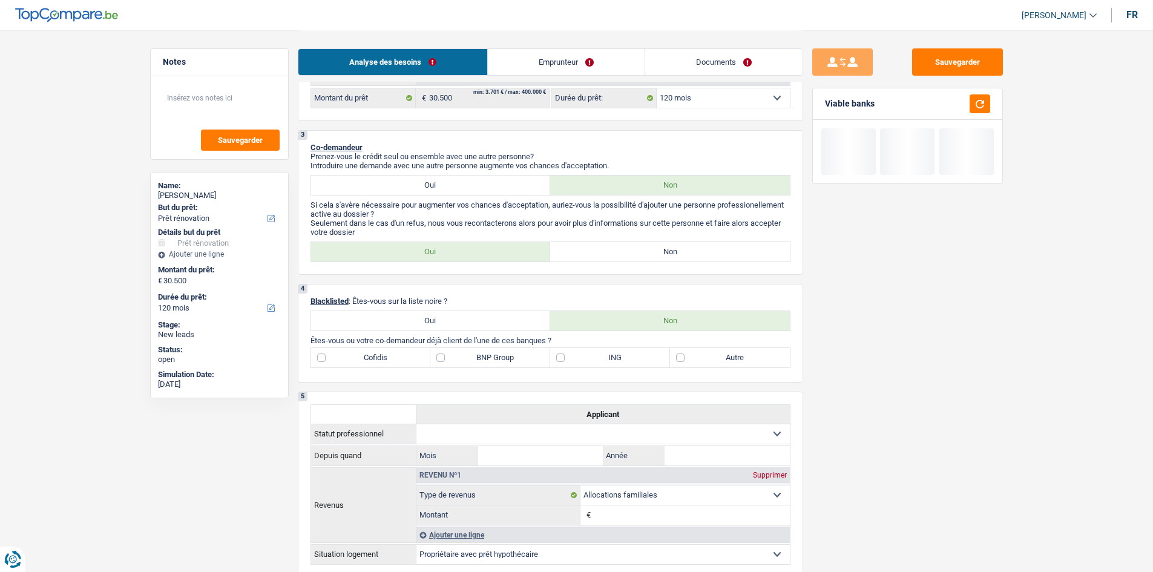
scroll to position [385, 0]
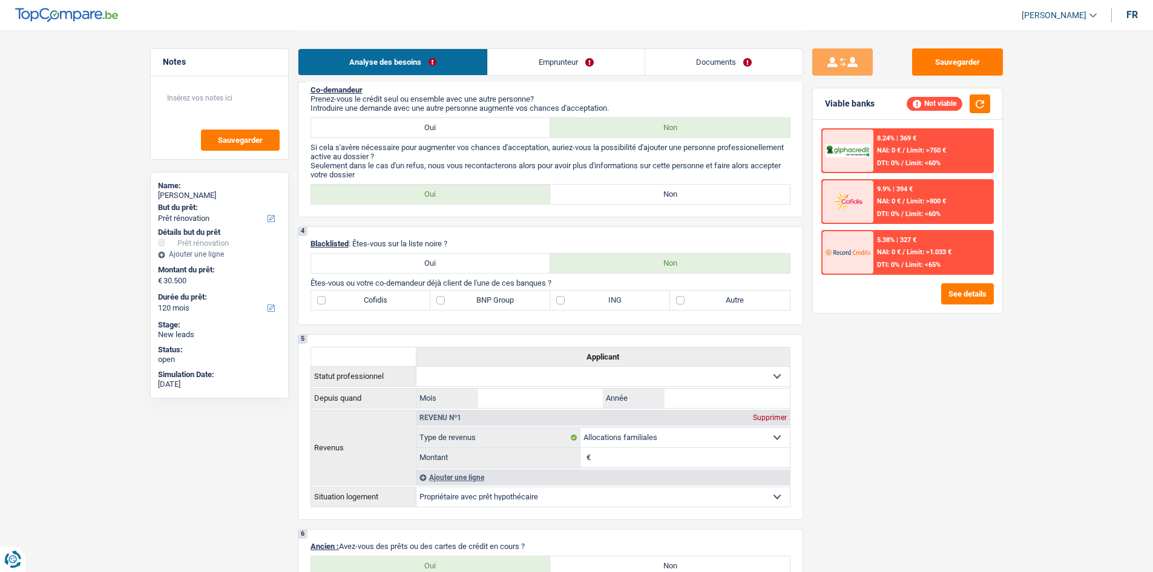
click at [582, 64] on link "Emprunteur" at bounding box center [566, 62] width 157 height 26
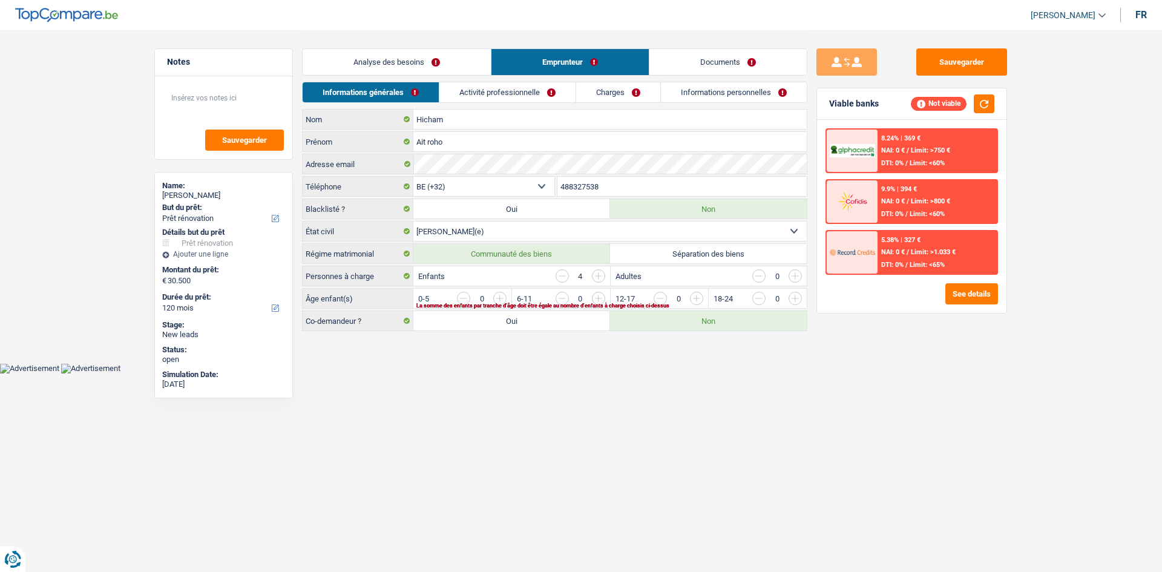
click at [502, 88] on link "Activité professionnelle" at bounding box center [507, 92] width 136 height 20
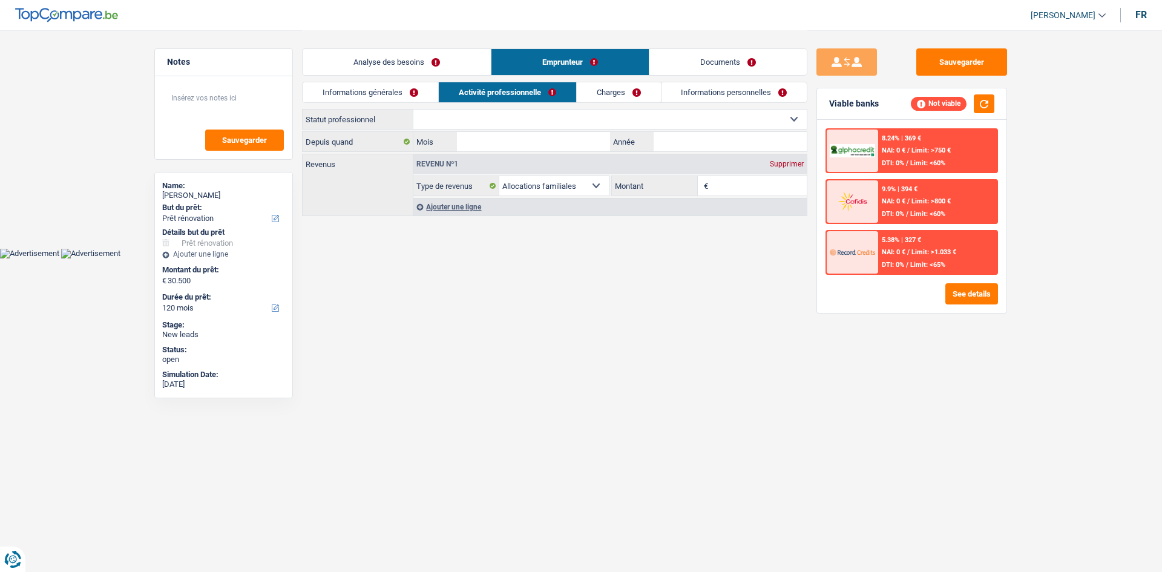
click at [427, 54] on link "Analyse des besoins" at bounding box center [397, 62] width 188 height 26
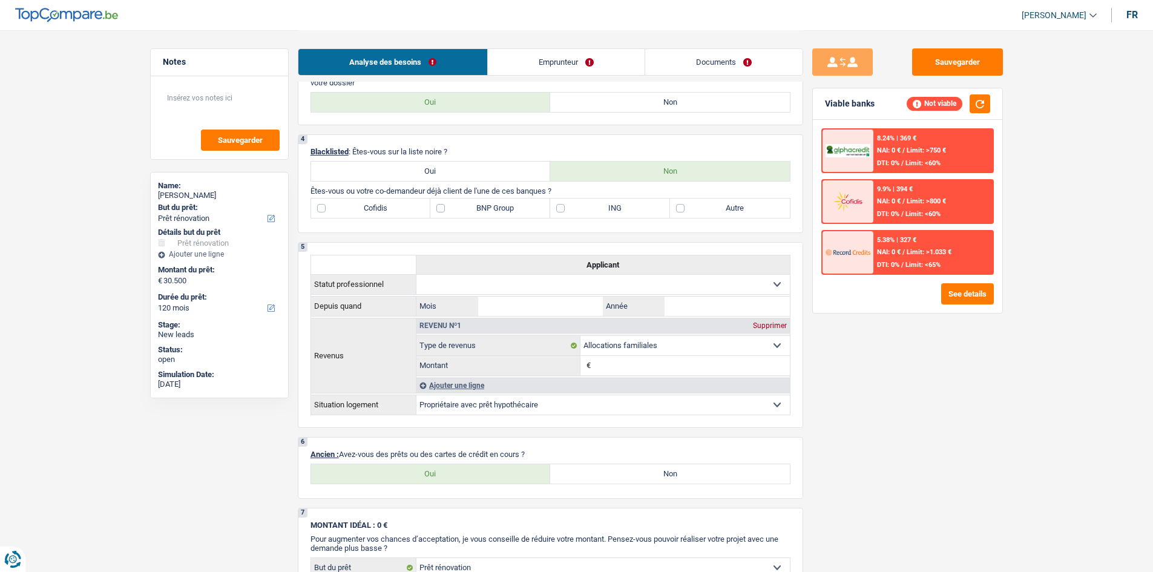
scroll to position [545, 0]
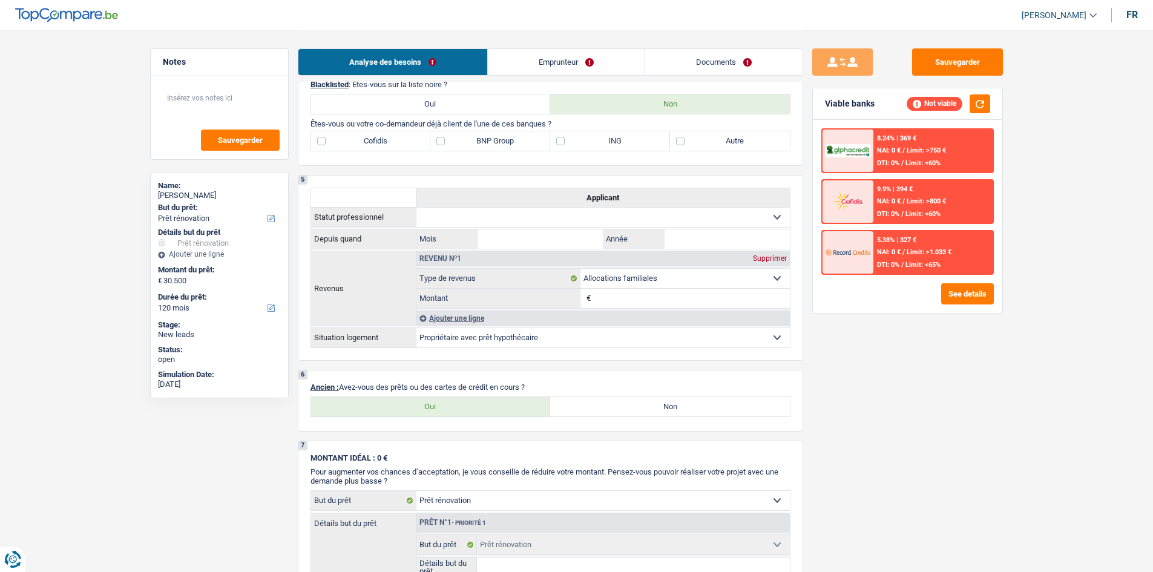
click at [561, 140] on label "ING" at bounding box center [610, 140] width 120 height 19
click at [561, 140] on input "ING" at bounding box center [610, 140] width 120 height 19
checkbox input "true"
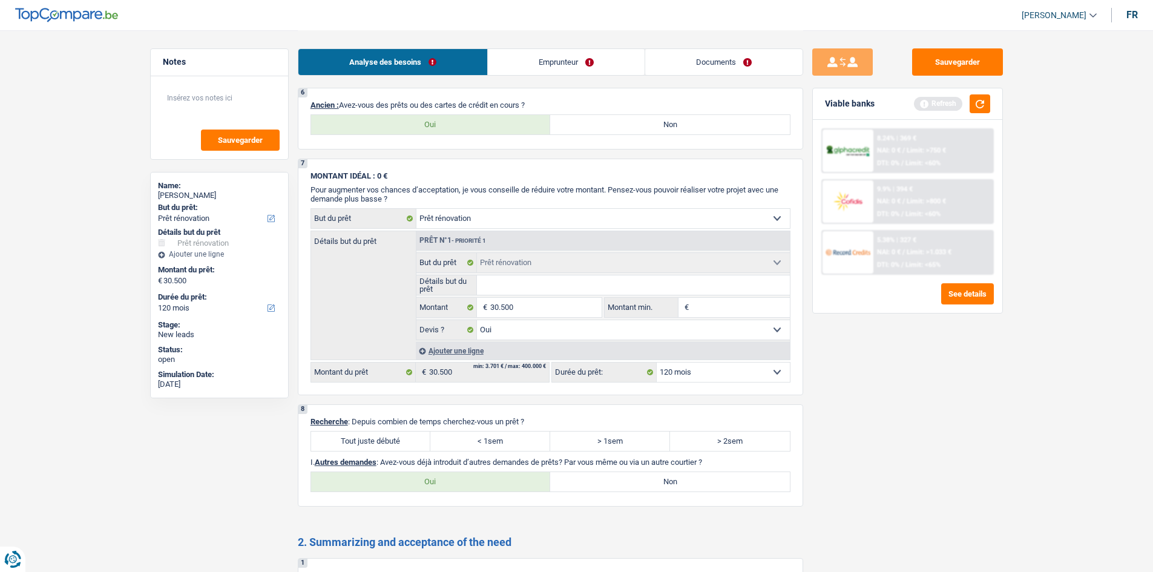
scroll to position [726, 0]
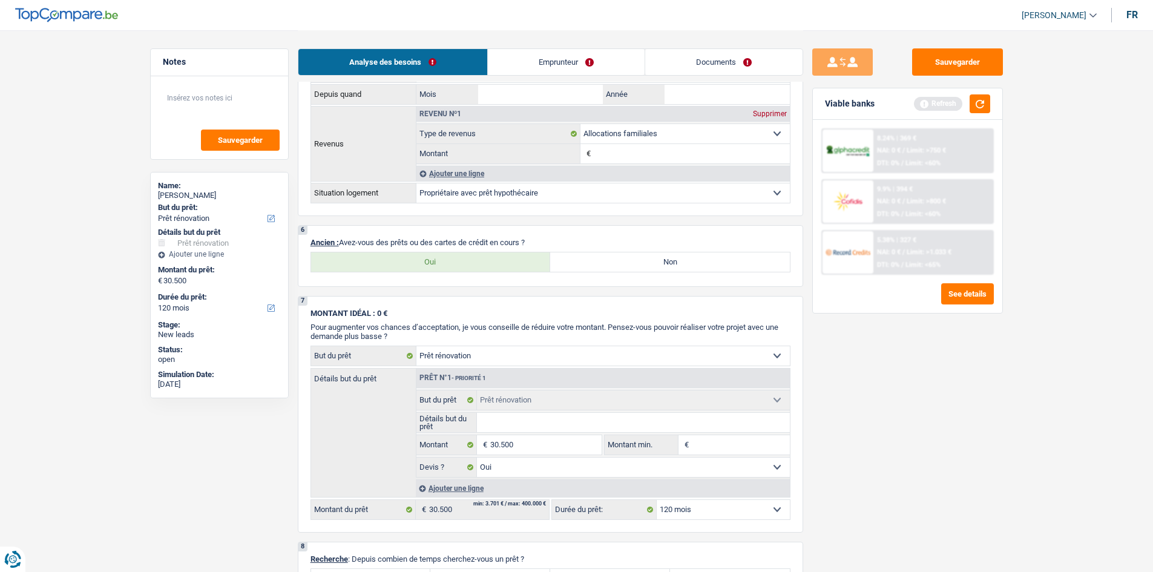
drag, startPoint x: 348, startPoint y: 255, endPoint x: 653, endPoint y: 254, distance: 304.9
click at [348, 255] on label "Oui" at bounding box center [431, 261] width 240 height 19
click at [348, 255] on input "Oui" at bounding box center [431, 261] width 240 height 19
radio input "true"
select select "mortgage"
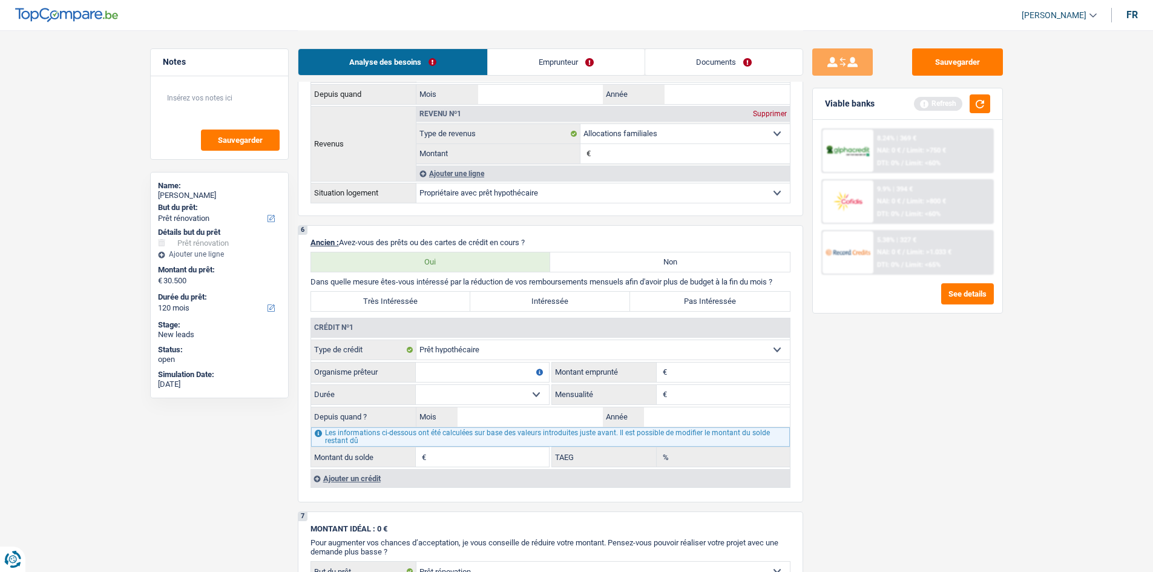
click at [476, 372] on input "Organisme prêteur" at bounding box center [482, 371] width 133 height 19
type input "ing"
click at [504, 391] on select "120 mois 132 mois 144 mois 180 mois 240 mois 300 mois 360 mois 420 mois Sélecti…" at bounding box center [482, 394] width 133 height 19
drag, startPoint x: 723, startPoint y: 372, endPoint x: 708, endPoint y: 373, distance: 14.6
click at [723, 372] on input "Montant" at bounding box center [730, 371] width 120 height 19
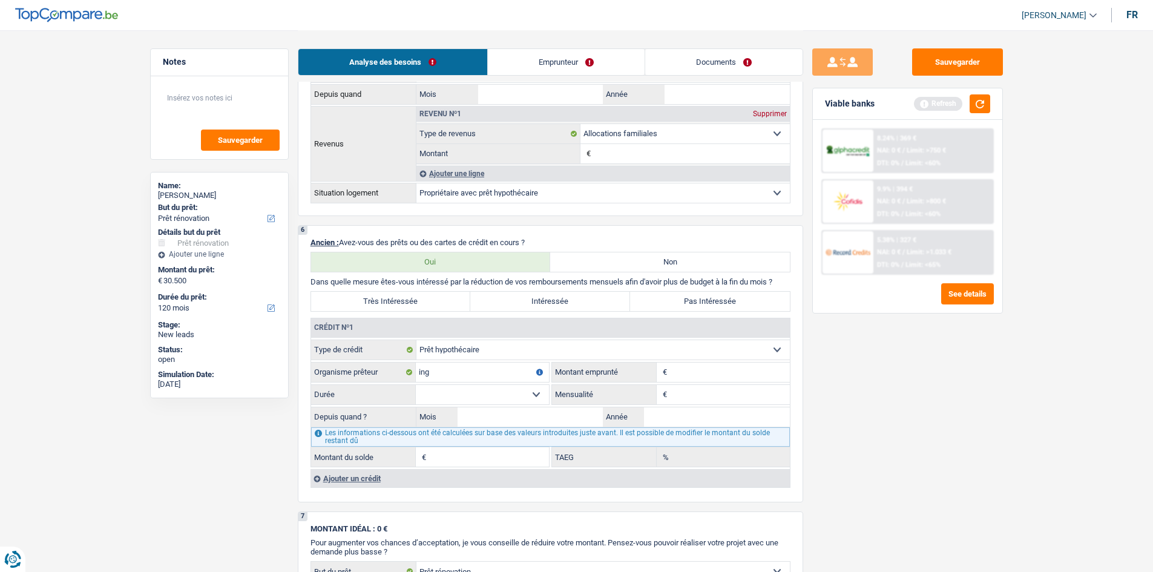
click at [326, 485] on div "Ajouter un crédit" at bounding box center [549, 478] width 479 height 18
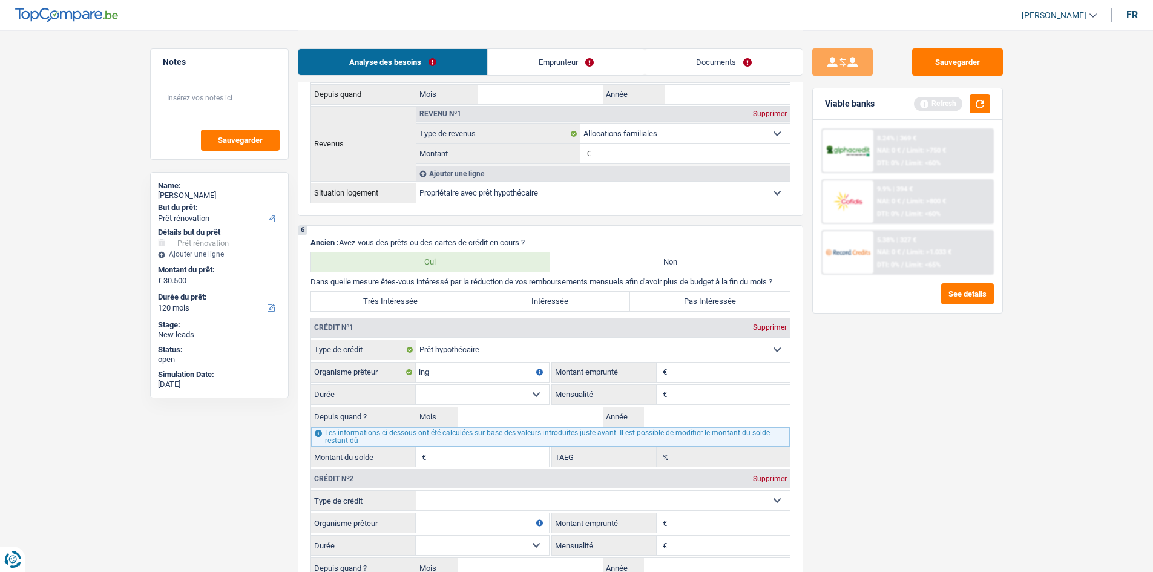
click at [675, 377] on input "Montant" at bounding box center [730, 371] width 120 height 19
type input "200.000"
click at [952, 459] on div "Sauvegarder Viable banks Refresh 8.24% | 369 € NAI: 0 € / Limit: >750 € DTI: 0%…" at bounding box center [907, 300] width 209 height 504
click at [724, 392] on input "Mensualité" at bounding box center [730, 394] width 120 height 19
click at [472, 390] on select "120 mois 132 mois 144 mois 180 mois 240 mois 300 mois 360 mois 420 mois Sélecti…" at bounding box center [482, 394] width 133 height 19
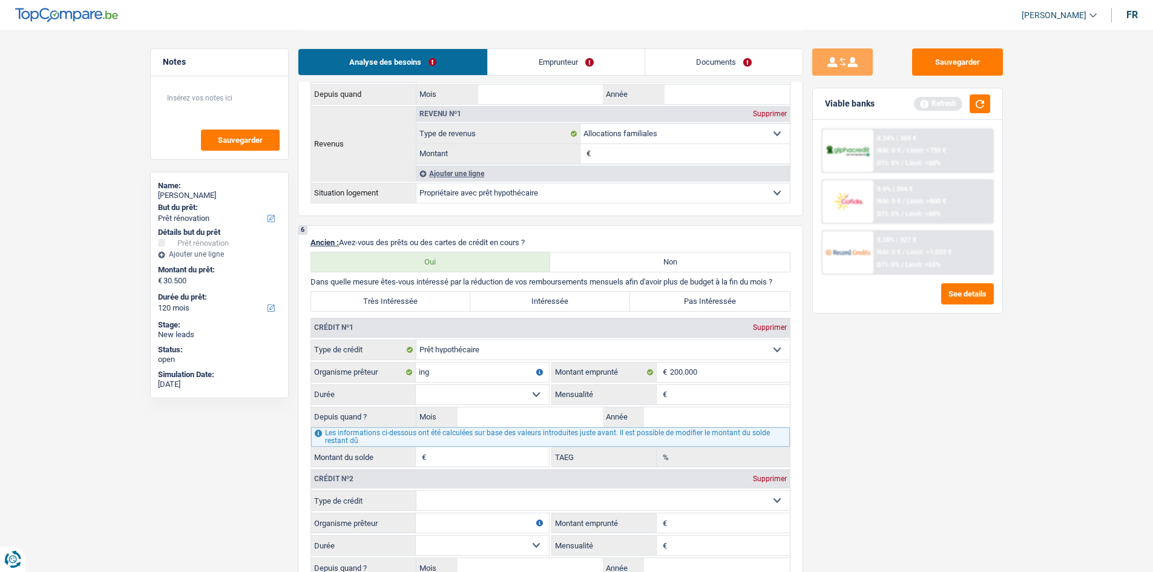
click at [670, 397] on input "Mensualité" at bounding box center [730, 394] width 120 height 19
type input "804"
click at [897, 453] on div "Sauvegarder Viable banks Refresh 8.24% | 369 € NAI: 0 € / Limit: >750 € DTI: 0%…" at bounding box center [907, 300] width 209 height 504
click at [511, 393] on select "120 mois 132 mois 144 mois 180 mois 240 mois 300 mois 360 mois 420 mois Sélecti…" at bounding box center [482, 394] width 133 height 19
select select "300"
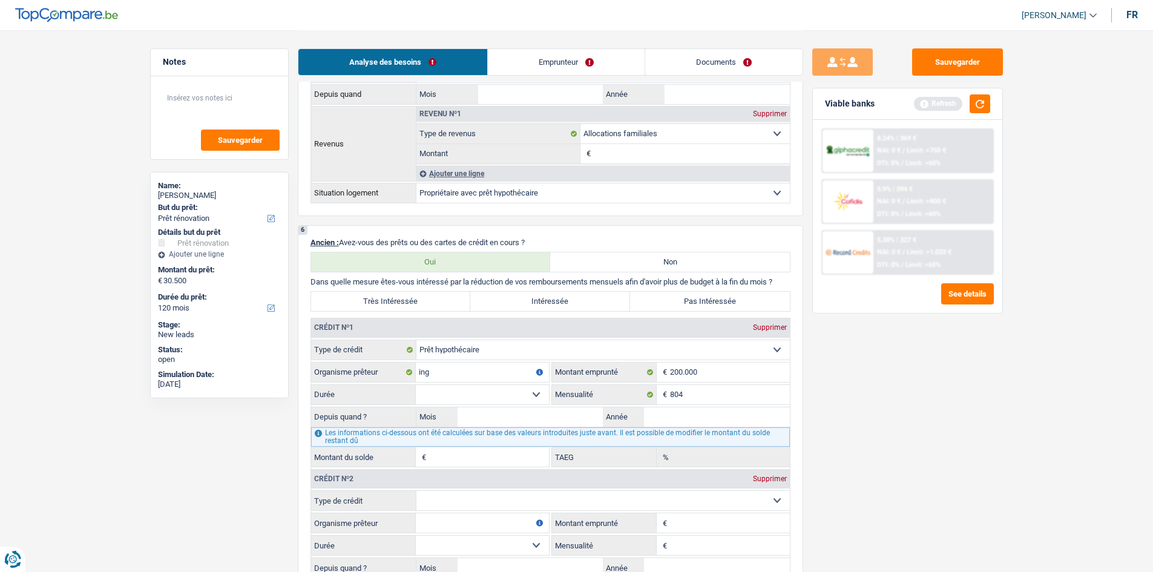
click at [416, 385] on select "120 mois 132 mois 144 mois 180 mois 240 mois 300 mois 360 mois 420 mois Sélecti…" at bounding box center [482, 394] width 133 height 19
drag, startPoint x: 796, startPoint y: 453, endPoint x: 779, endPoint y: 453, distance: 17.5
click at [796, 453] on div "6 Ancien : Avez-vous des prêts ou des cartes de crédit en cours ? Oui Non Dans …" at bounding box center [550, 439] width 505 height 428
click at [652, 420] on input "Année" at bounding box center [717, 416] width 146 height 19
type input "5"
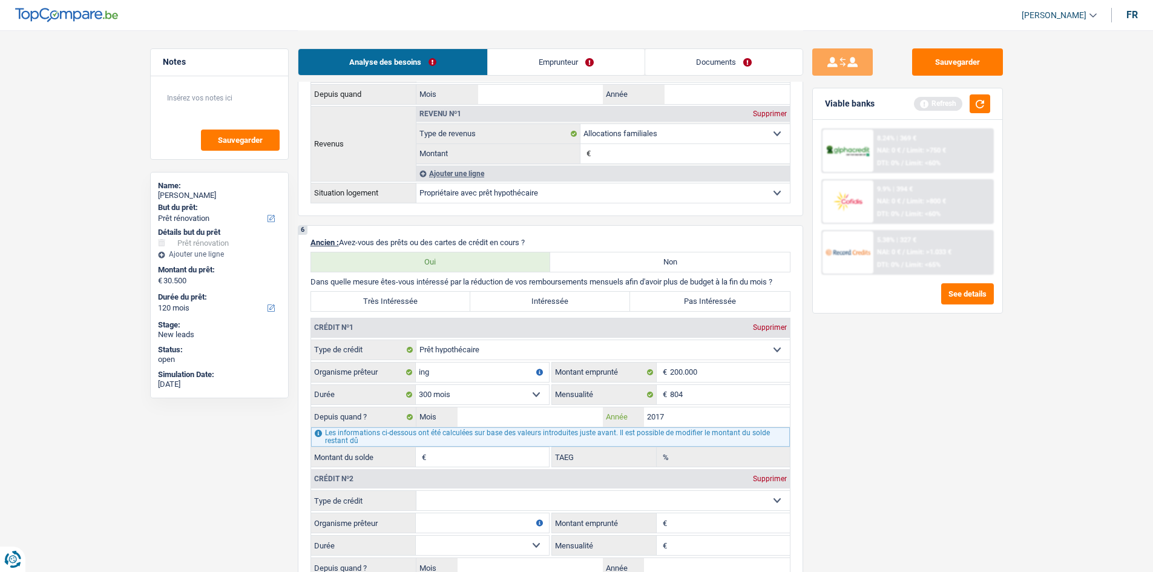
type input "2017"
click at [482, 426] on input "Mois" at bounding box center [530, 416] width 146 height 19
type input "05"
type input "141.699"
type input "1,55"
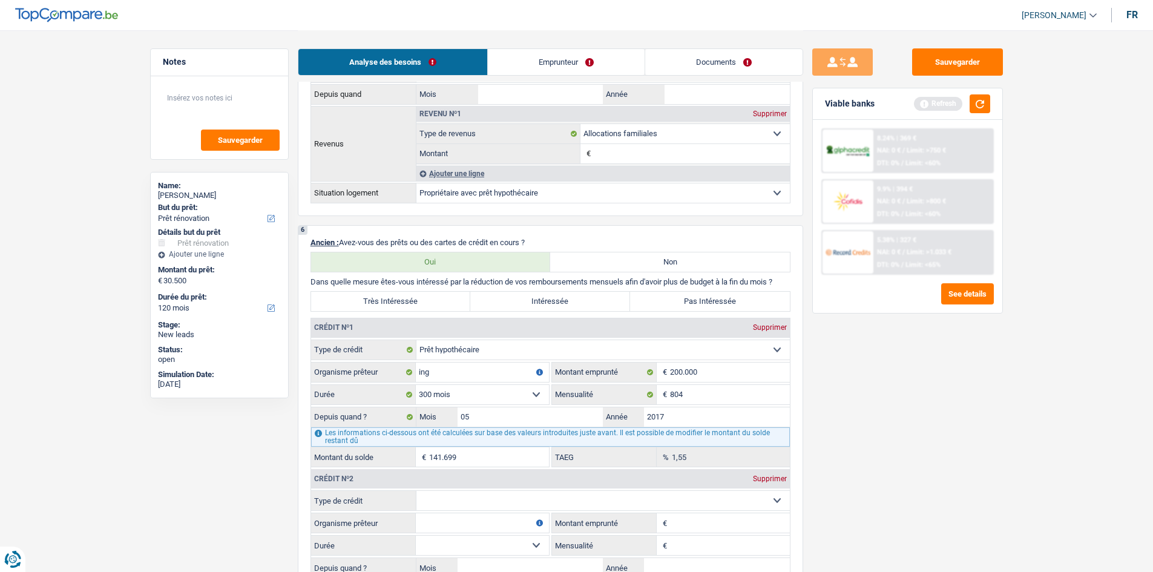
click at [937, 430] on div "Sauvegarder Viable banks Refresh 8.24% | 369 € NAI: 0 € / Limit: >750 € DTI: 0%…" at bounding box center [907, 300] width 209 height 504
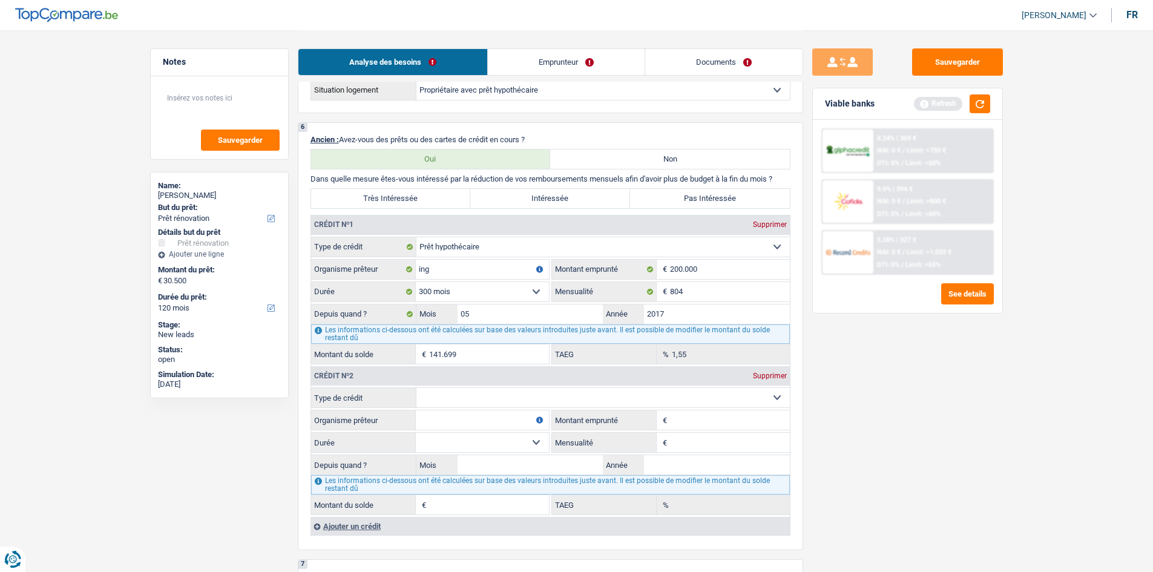
scroll to position [968, 0]
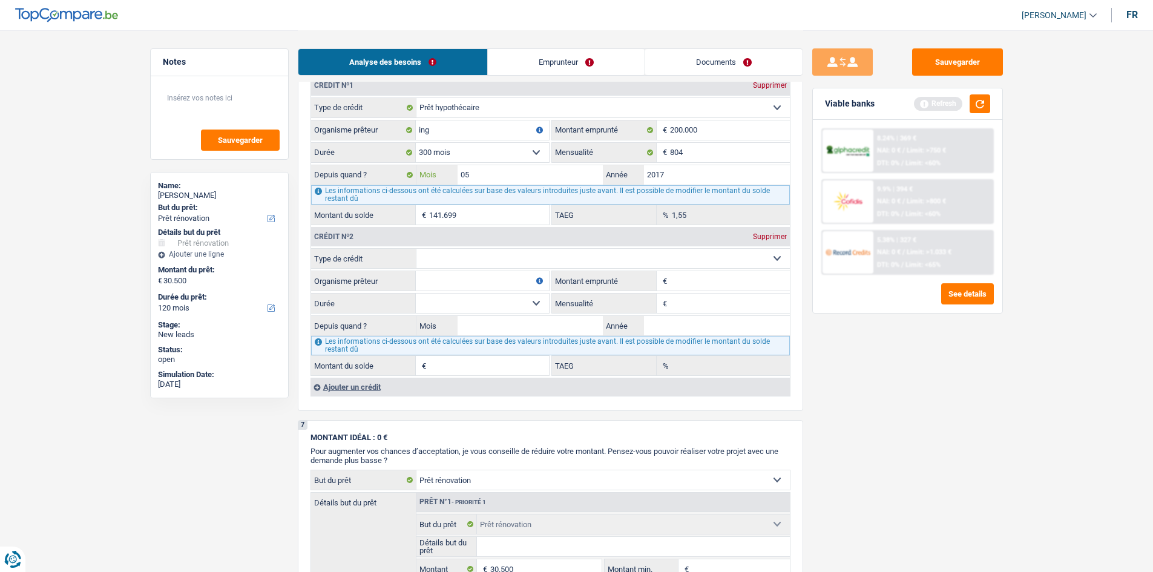
click at [494, 179] on input "05" at bounding box center [530, 174] width 146 height 19
click at [484, 166] on input "05" at bounding box center [530, 174] width 146 height 19
click at [895, 391] on div "Sauvegarder Viable banks Refresh 8.24% | 369 € NAI: 0 € / Limit: >750 € DTI: 0%…" at bounding box center [907, 300] width 209 height 504
click at [495, 254] on select "Carte ou ouverture de crédit Prêt hypothécaire Vente à tempérament Prêt à tempé…" at bounding box center [602, 258] width 373 height 19
click at [867, 366] on div "Sauvegarder Viable banks Refresh 8.24% | 369 € NAI: 0 € / Limit: >750 € DTI: 0%…" at bounding box center [907, 300] width 209 height 504
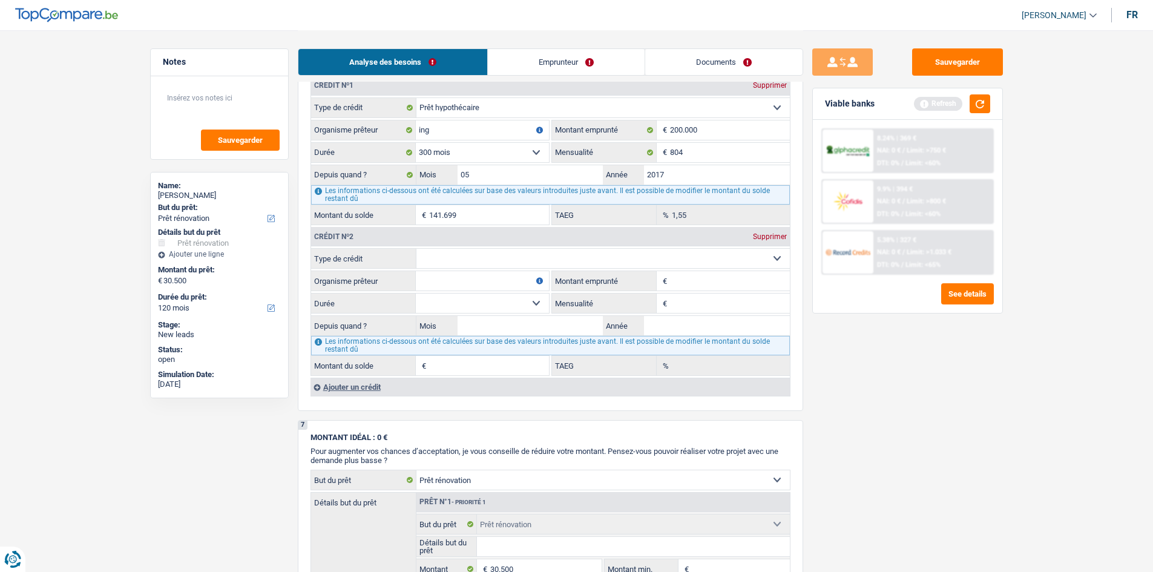
click at [457, 257] on select "Carte ou ouverture de crédit Prêt hypothécaire Vente à tempérament Prêt à tempé…" at bounding box center [602, 258] width 373 height 19
select select "renovationLoan"
type input "0"
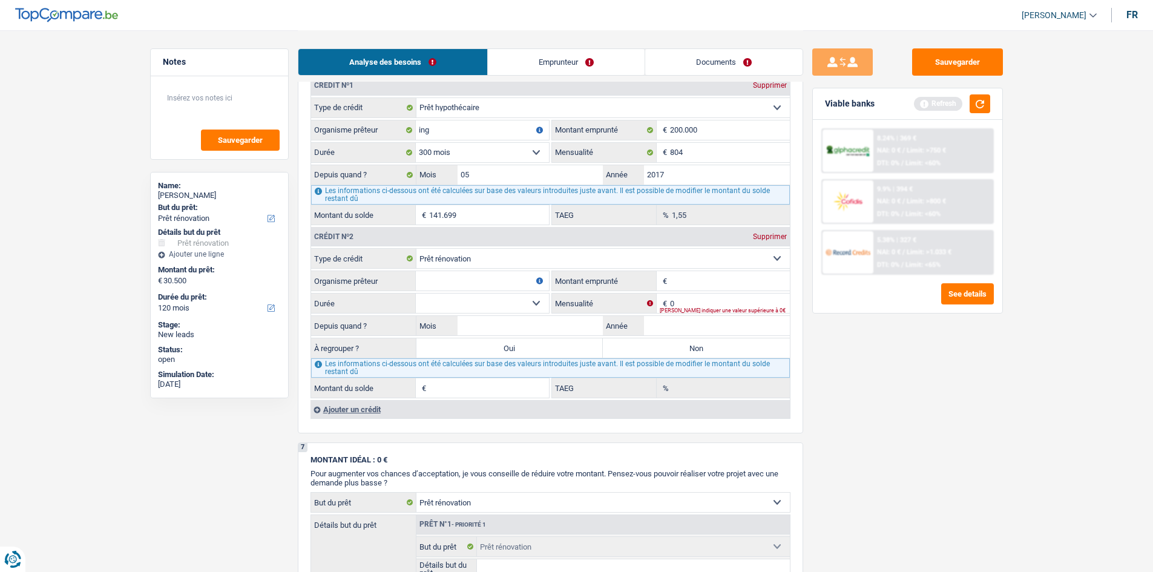
click at [468, 278] on input "Organisme prêteur" at bounding box center [482, 280] width 133 height 19
click at [702, 284] on input "Montant emprunté" at bounding box center [730, 280] width 120 height 19
drag, startPoint x: 494, startPoint y: 262, endPoint x: 481, endPoint y: 261, distance: 12.7
click at [493, 261] on select "Carte ou ouverture de crédit Prêt hypothécaire Vente à tempérament Prêt à tempé…" at bounding box center [602, 258] width 373 height 19
click at [765, 238] on div "Supprimer" at bounding box center [770, 236] width 40 height 7
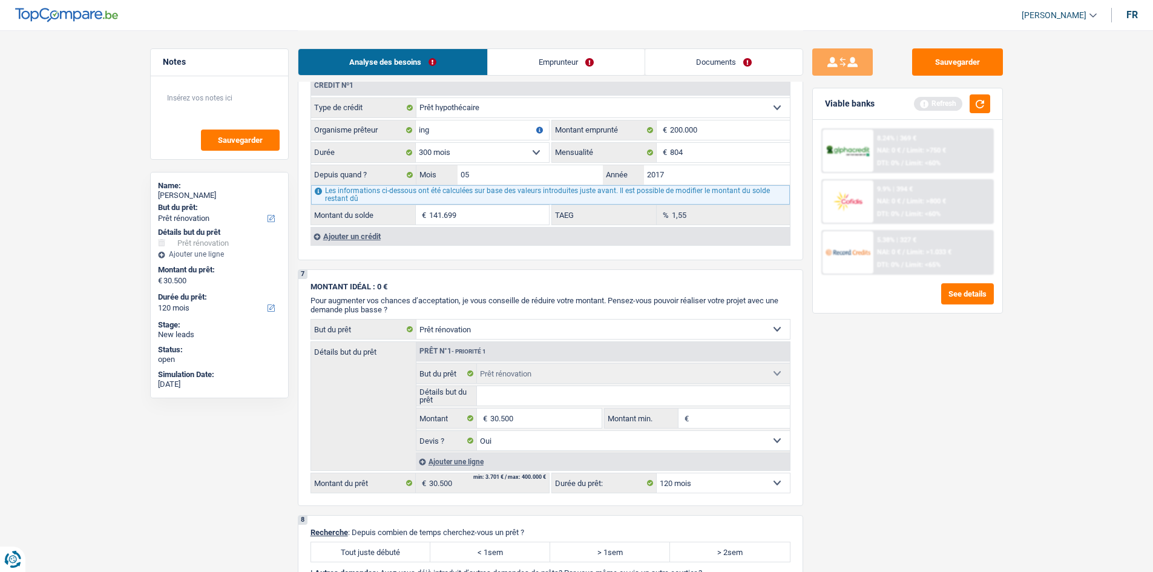
click at [869, 429] on div "Sauvegarder Viable banks Refresh 8.24% | 369 € NAI: 0 € / Limit: >750 € DTI: 0%…" at bounding box center [907, 300] width 209 height 504
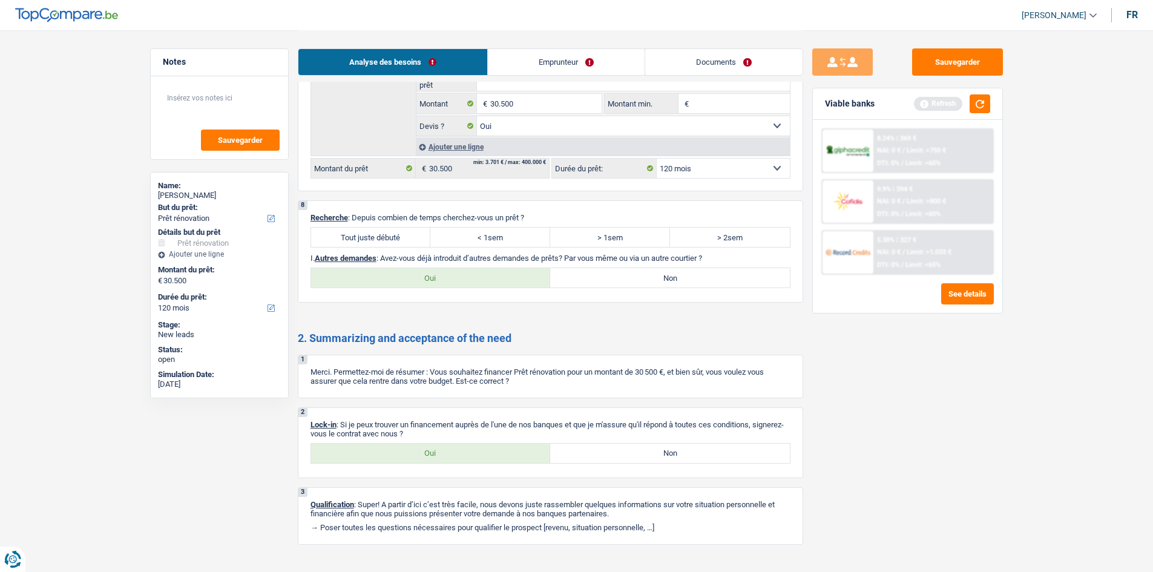
scroll to position [1304, 0]
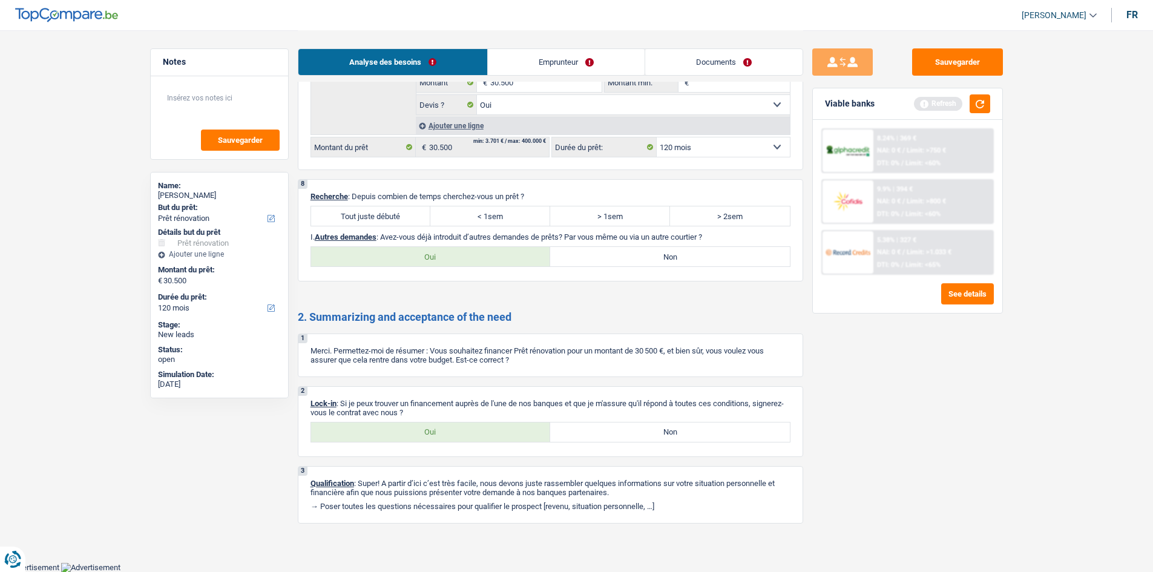
click at [425, 255] on label "Oui" at bounding box center [431, 256] width 240 height 19
click at [425, 255] on input "Oui" at bounding box center [431, 256] width 240 height 19
radio input "true"
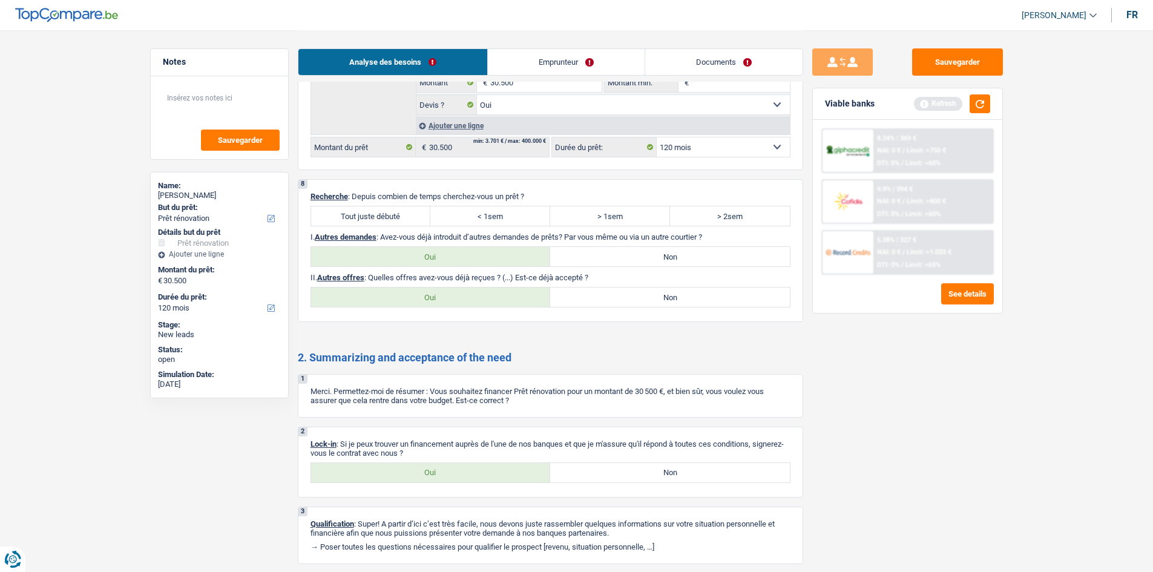
click at [609, 258] on label "Non" at bounding box center [670, 256] width 240 height 19
click at [609, 258] on input "Non" at bounding box center [670, 256] width 240 height 19
radio input "true"
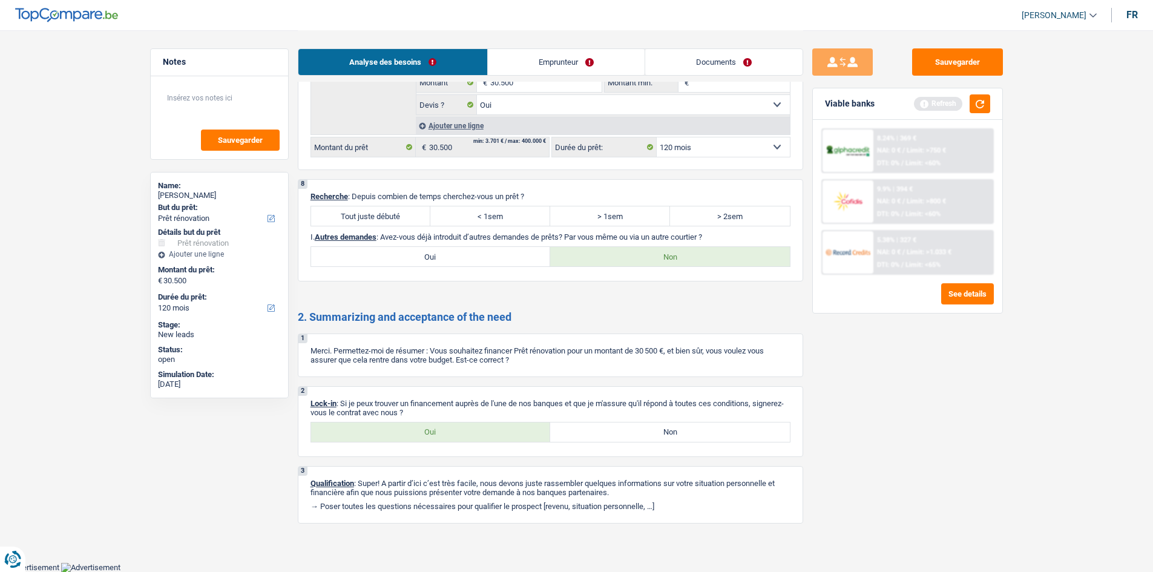
click at [380, 218] on label "Tout juste débuté" at bounding box center [371, 215] width 120 height 19
click at [380, 218] on input "Tout juste débuté" at bounding box center [371, 215] width 120 height 19
radio input "true"
click at [424, 422] on div "Oui Non Tous les champs sont obligatoires. Veuillez sélectionner une option" at bounding box center [550, 432] width 480 height 21
click at [439, 431] on label "Oui" at bounding box center [431, 431] width 240 height 19
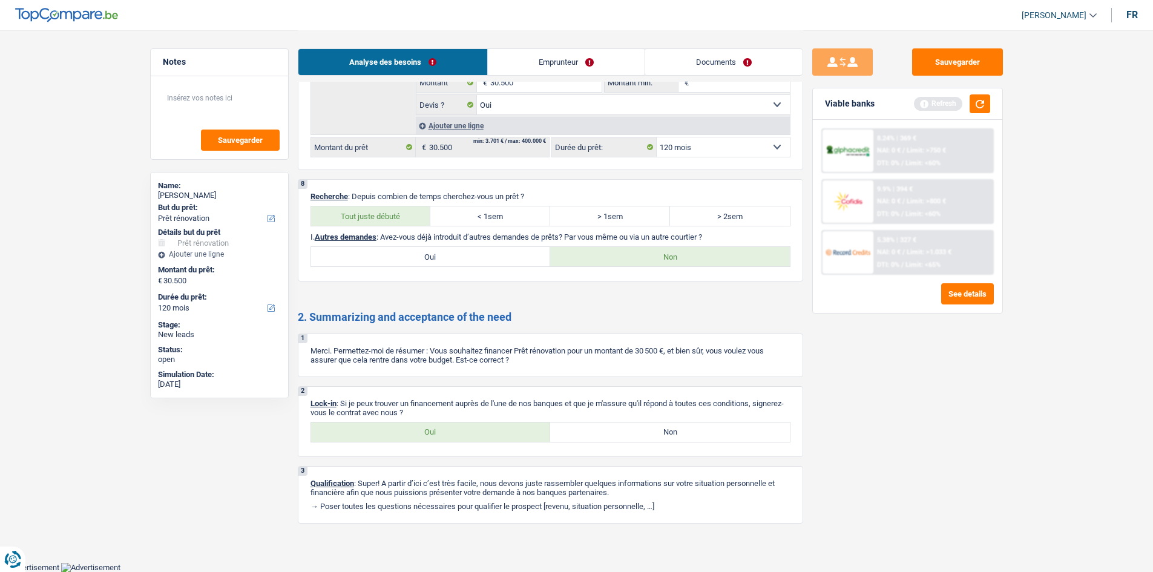
click at [439, 431] on input "Oui" at bounding box center [431, 431] width 240 height 19
radio input "true"
click at [534, 65] on link "Emprunteur" at bounding box center [566, 62] width 157 height 26
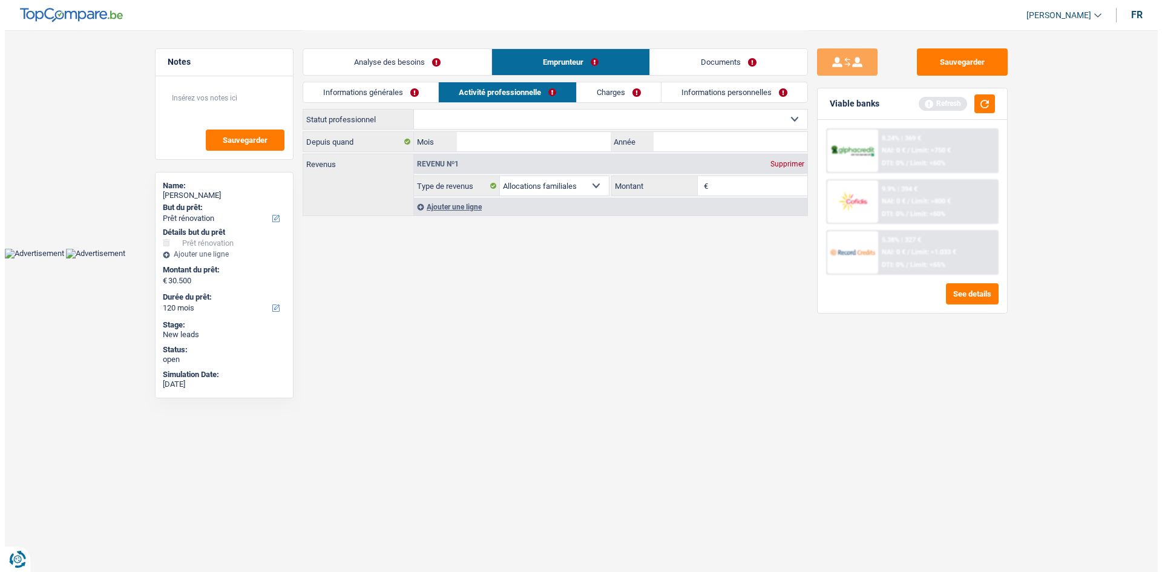
scroll to position [0, 0]
drag, startPoint x: 405, startPoint y: 91, endPoint x: 410, endPoint y: 99, distance: 9.2
click at [404, 91] on link "Informations générales" at bounding box center [371, 92] width 136 height 20
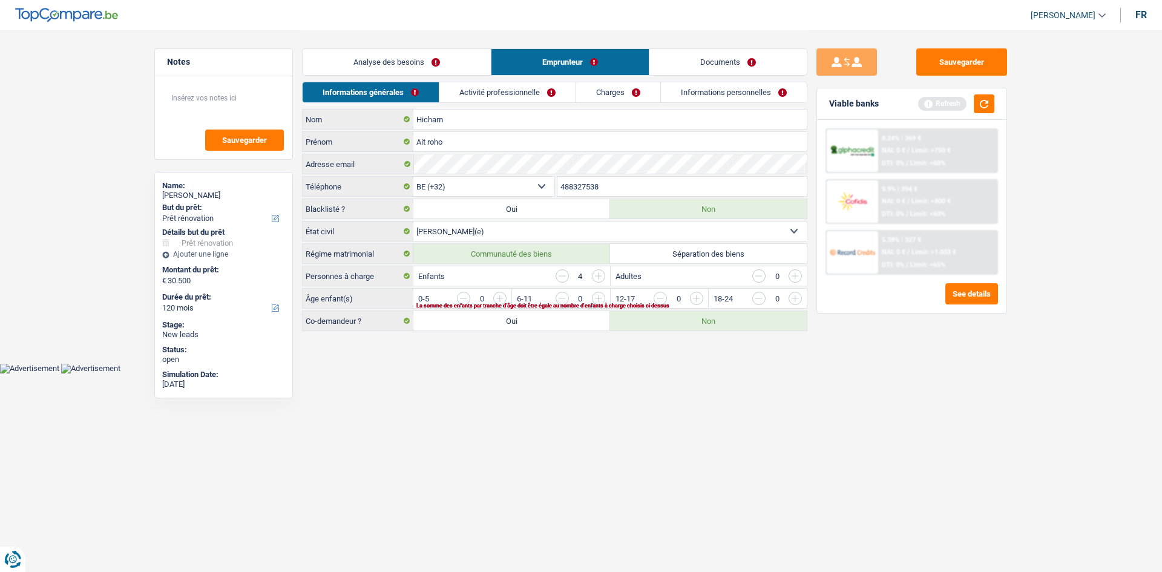
click at [641, 373] on html "Vous avez le contrôle de vos données Nous utilisons des cookies, tout comme nos…" at bounding box center [581, 186] width 1162 height 373
click at [597, 275] on input "button" at bounding box center [598, 275] width 13 height 13
click at [617, 372] on html "Vous avez le contrôle de vos données Nous utilisons des cookies, tout comme nos…" at bounding box center [581, 186] width 1162 height 373
click at [504, 297] on input "button" at bounding box center [745, 301] width 504 height 19
click at [596, 303] on div "La somme des enfants par tranche d'âge doit être égale au nombre d'enfants à ch…" at bounding box center [591, 305] width 350 height 5
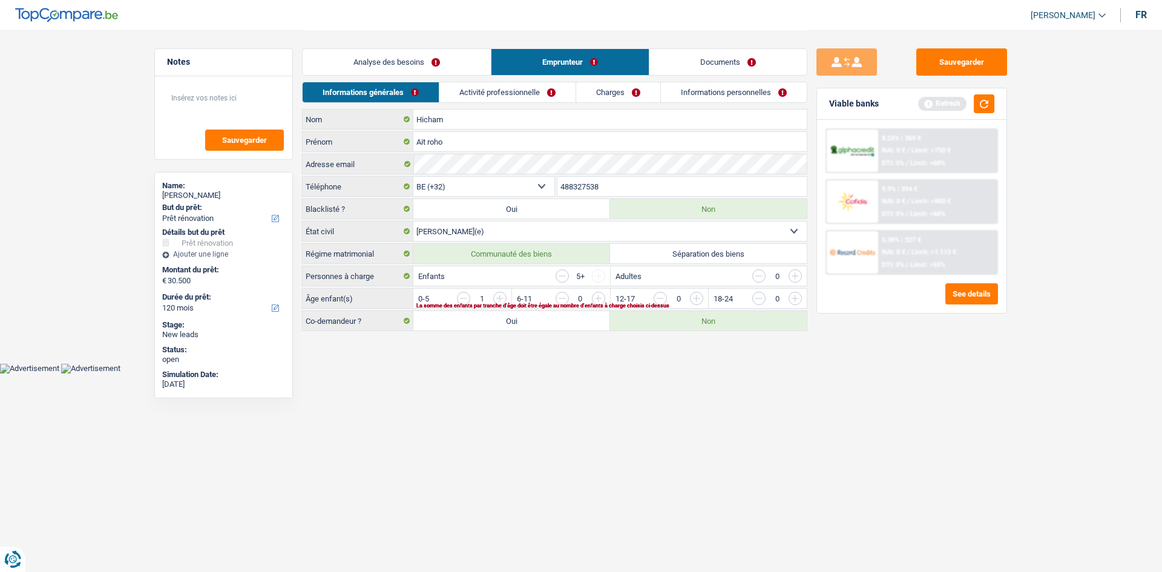
click at [596, 298] on input "button" at bounding box center [844, 301] width 504 height 19
click at [692, 302] on input "button" at bounding box center [942, 301] width 504 height 19
click at [700, 302] on input "button" at bounding box center [942, 301] width 504 height 19
click at [603, 300] on input "button" at bounding box center [844, 301] width 504 height 19
drag, startPoint x: 612, startPoint y: 365, endPoint x: 615, endPoint y: 353, distance: 12.3
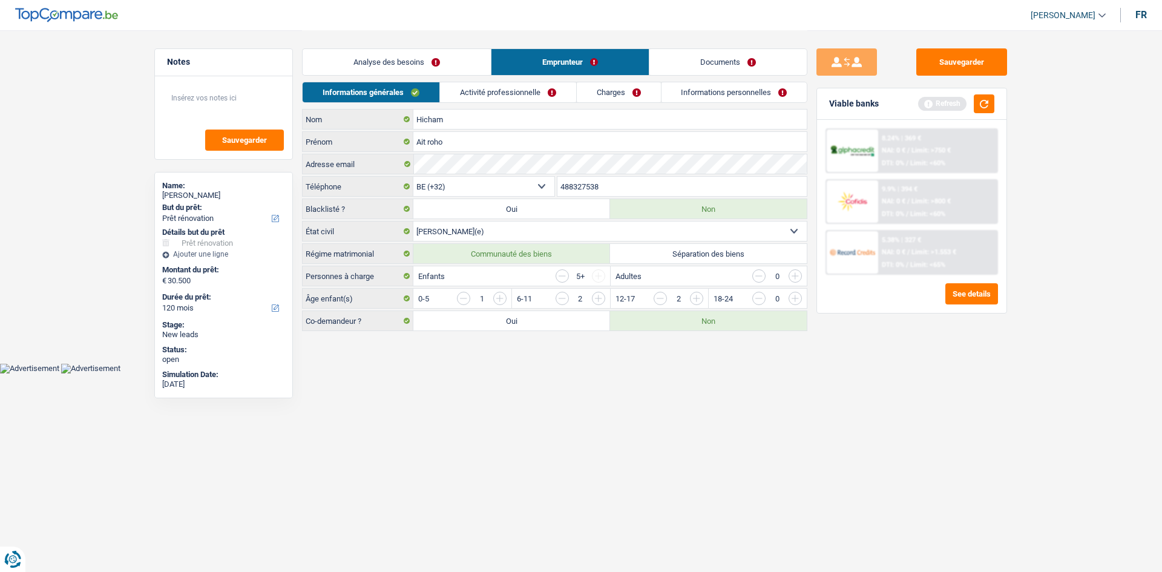
click at [614, 362] on body "Vous avez le contrôle de vos données Nous utilisons des cookies, tout comme nos…" at bounding box center [581, 186] width 1162 height 373
drag, startPoint x: 640, startPoint y: 405, endPoint x: 636, endPoint y: 313, distance: 92.0
click at [639, 373] on html "Vous avez le contrôle de vos données Nous utilisons des cookies, tout comme nos…" at bounding box center [581, 186] width 1162 height 373
click at [550, 101] on link "Activité professionnelle" at bounding box center [508, 92] width 136 height 20
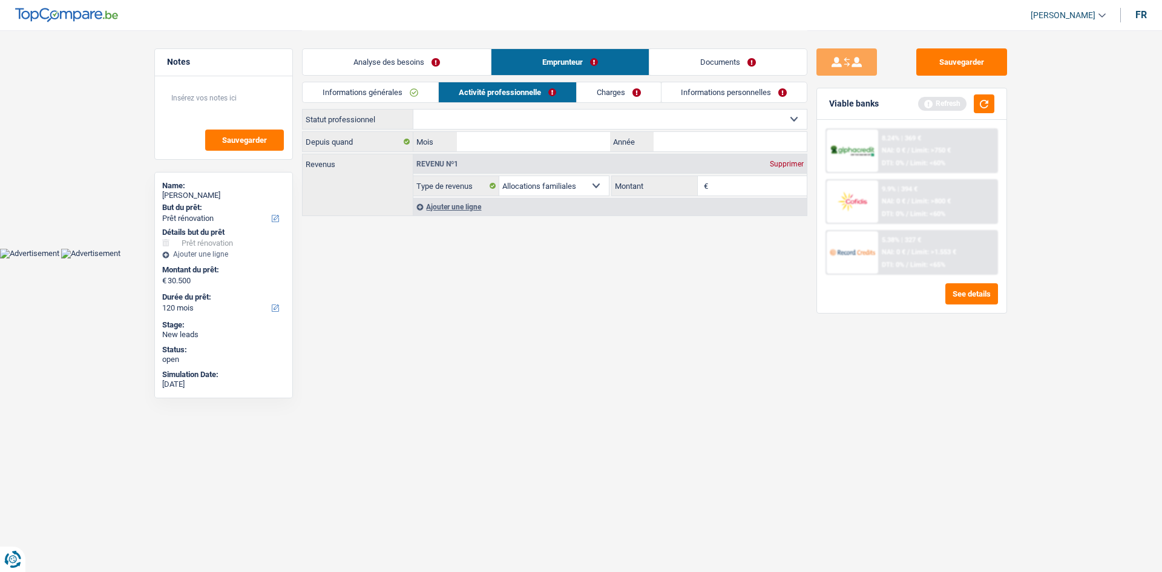
click at [538, 123] on select "Ouvrier Employé privé Employé public Invalide Indépendant Pensionné Chômeur Mut…" at bounding box center [609, 119] width 393 height 19
drag, startPoint x: 622, startPoint y: 444, endPoint x: 629, endPoint y: 415, distance: 29.9
click at [622, 258] on html "Vous avez le contrôle de vos données Nous utilisons des cookies, tout comme nos…" at bounding box center [581, 129] width 1162 height 258
click at [531, 113] on select "Ouvrier Employé privé Employé public Invalide Indépendant Pensionné Chômeur Mut…" at bounding box center [609, 119] width 393 height 19
click at [344, 258] on html "Vous avez le contrôle de vos données Nous utilisons des cookies, tout comme nos…" at bounding box center [581, 129] width 1162 height 258
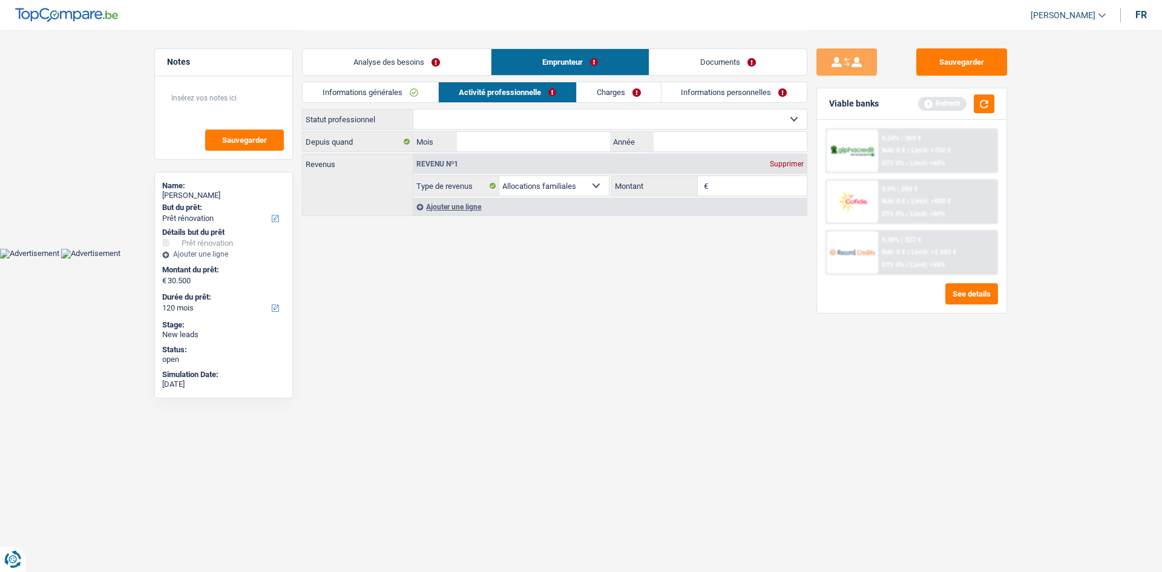
click at [485, 120] on select "Ouvrier Employé privé Employé public Invalide Indépendant Pensionné Chômeur Mut…" at bounding box center [609, 119] width 393 height 19
select select "privateEmployee"
click at [413, 110] on select "Ouvrier Employé privé Employé public Invalide Indépendant Pensionné Chômeur Mut…" at bounding box center [609, 119] width 393 height 19
select select "familyAllowances"
select select "netSalary"
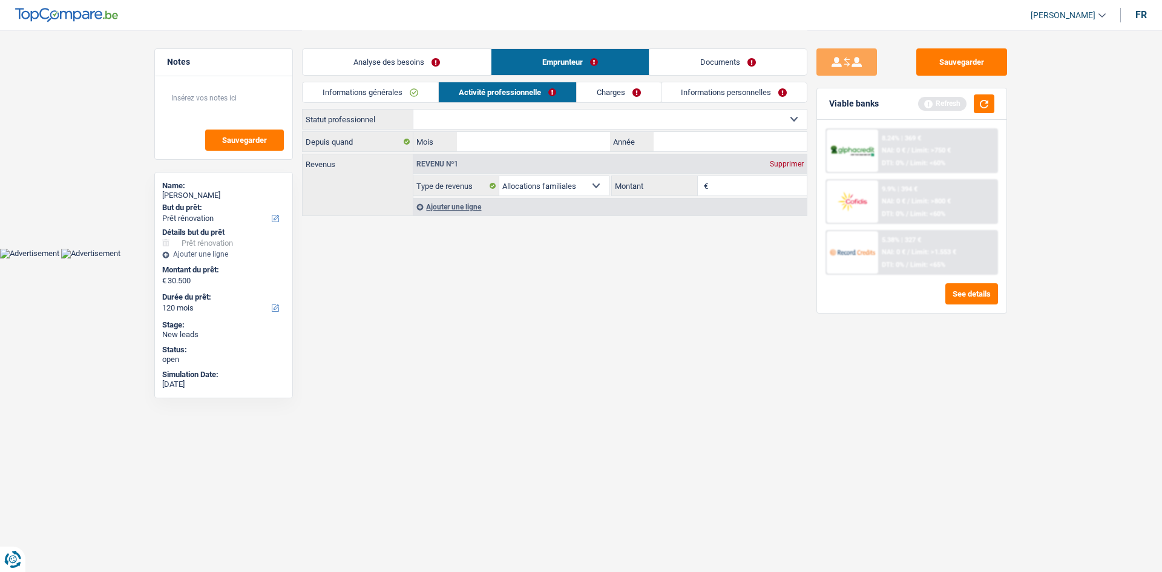
select select "mealVouchers"
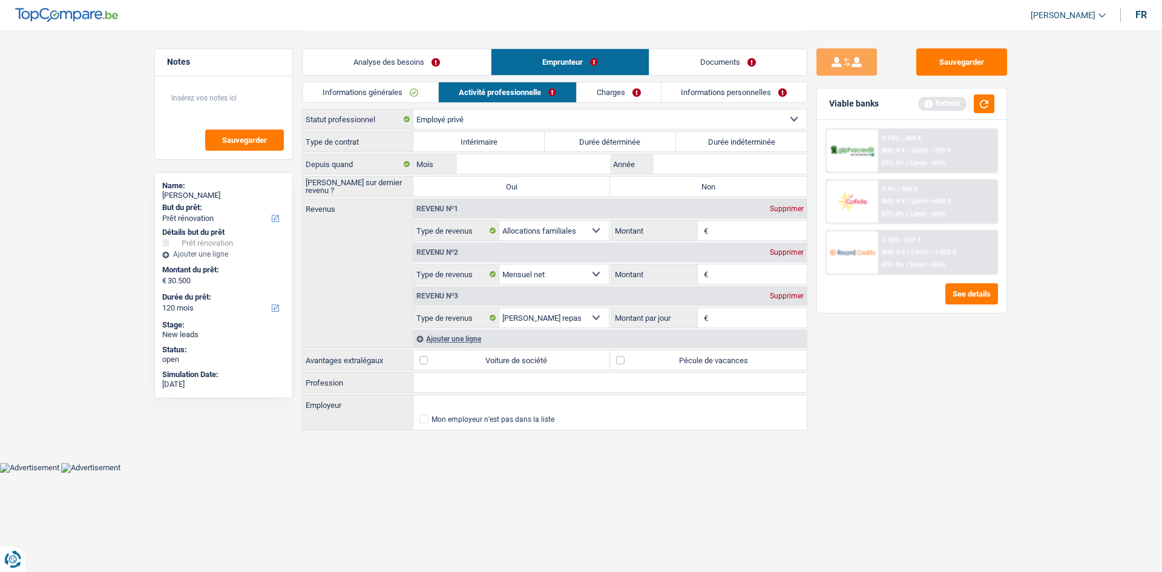
click at [494, 142] on label "Intérimaire" at bounding box center [478, 141] width 131 height 19
click at [494, 142] on input "Intérimaire" at bounding box center [478, 141] width 131 height 19
radio input "true"
click at [691, 163] on input "Année" at bounding box center [729, 163] width 153 height 19
click at [953, 371] on div "Sauvegarder Viable banks Refresh 8.24% | 369 € NAI: 0 € / Limit: >750 € DTI: 0%…" at bounding box center [911, 300] width 209 height 504
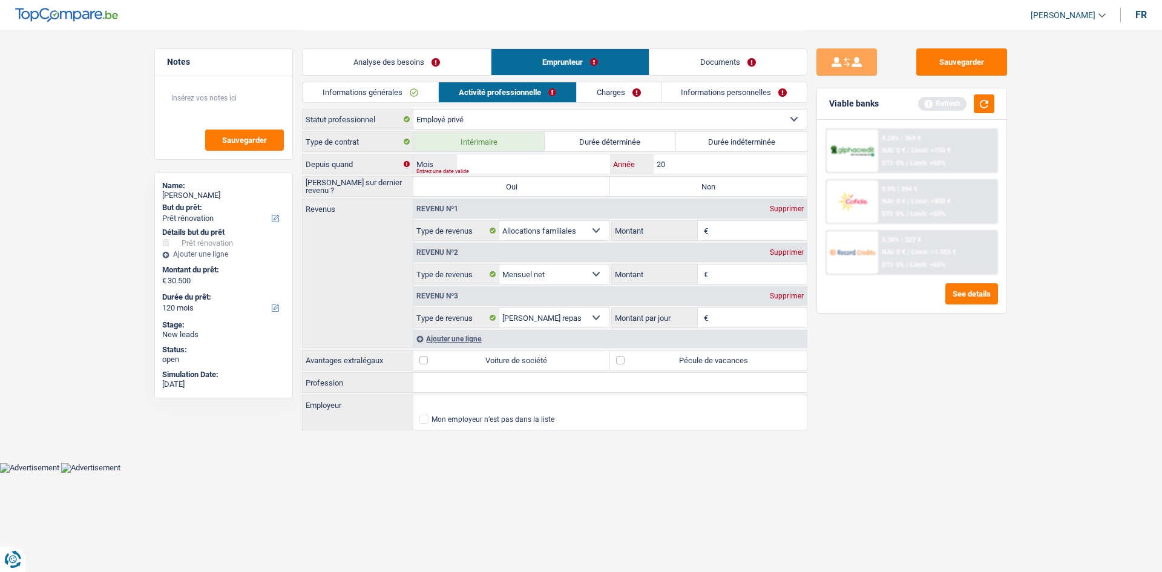
click at [685, 162] on input "20" at bounding box center [729, 163] width 153 height 19
click at [731, 231] on input "Montant" at bounding box center [759, 230] width 96 height 19
click at [693, 162] on input "20" at bounding box center [729, 163] width 153 height 19
type input "2025"
click at [531, 160] on input "Mois" at bounding box center [533, 163] width 153 height 19
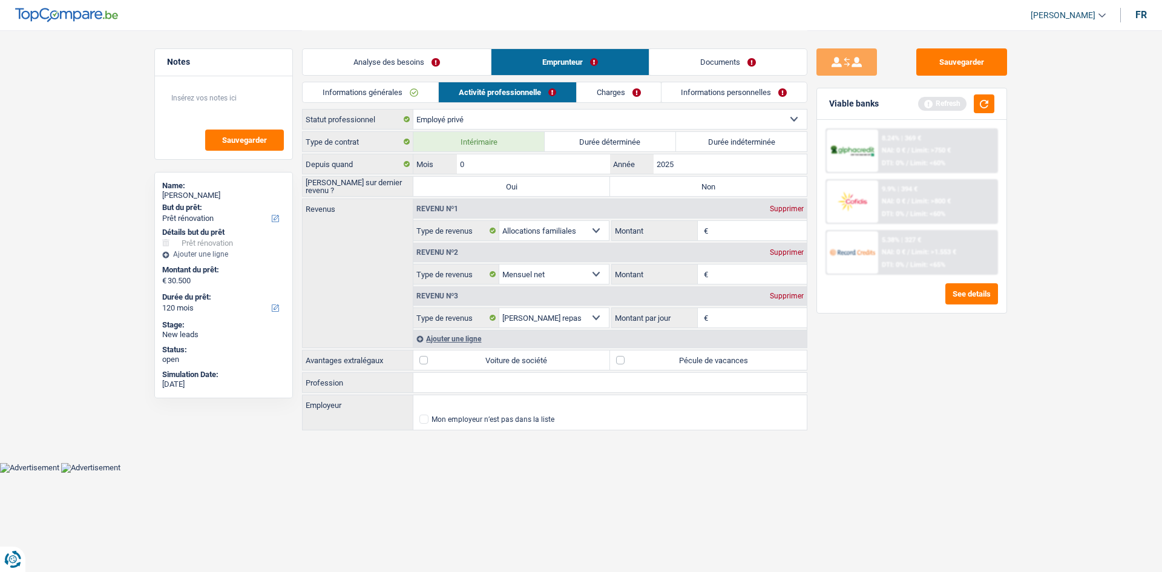
type input "05"
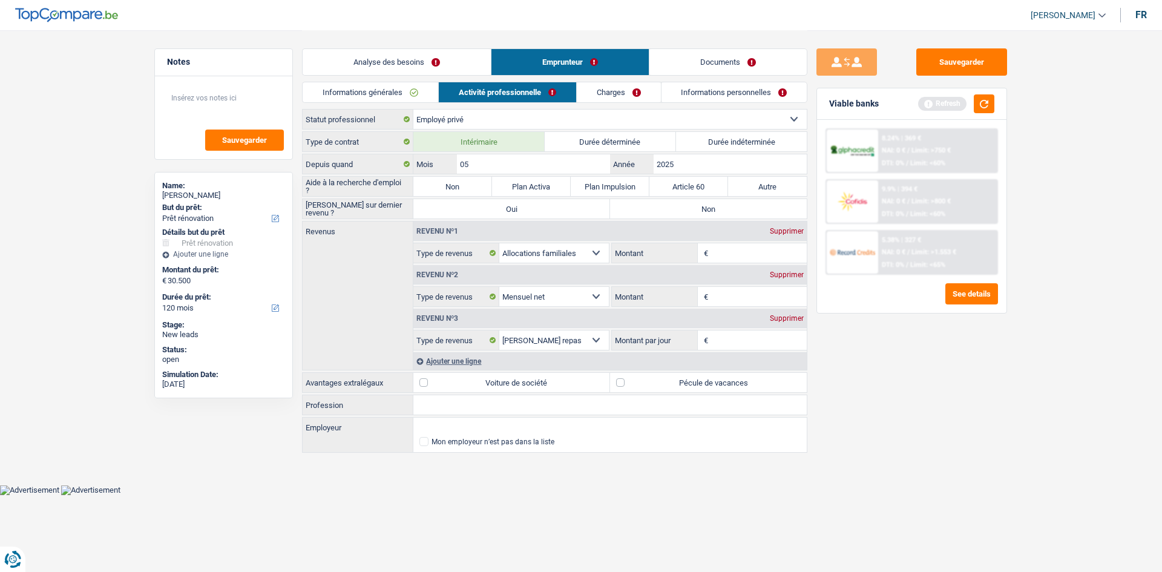
click at [857, 357] on div "Sauvegarder Viable banks Refresh 8.24% | 369 € NAI: 0 € / Limit: >750 € DTI: 0%…" at bounding box center [911, 300] width 209 height 504
click at [731, 258] on input "Montant" at bounding box center [759, 252] width 96 height 19
click at [729, 299] on input "Montant" at bounding box center [759, 296] width 96 height 19
click at [471, 183] on label "Non" at bounding box center [452, 186] width 79 height 19
click at [471, 183] on input "Non" at bounding box center [452, 186] width 79 height 19
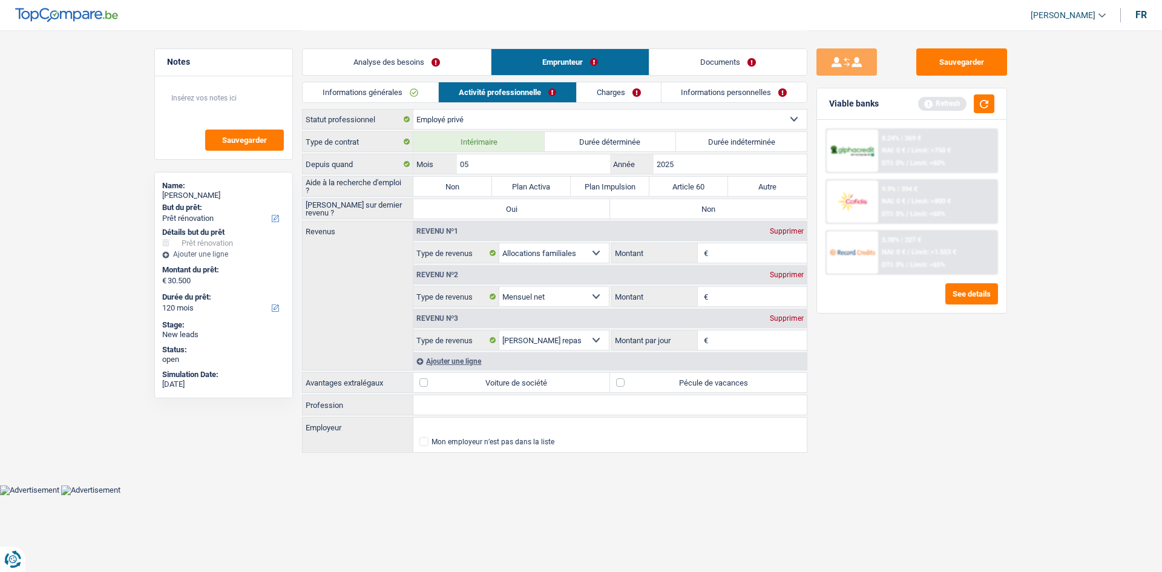
radio input "true"
click at [742, 293] on input "Montant" at bounding box center [759, 296] width 96 height 19
type input "2.400"
drag, startPoint x: 874, startPoint y: 368, endPoint x: 854, endPoint y: 359, distance: 21.4
click at [873, 366] on div "Sauvegarder Viable banks Refresh 8.24% | 369 € NAI: 0 € / Limit: >750 € DTI: 0%…" at bounding box center [911, 300] width 209 height 504
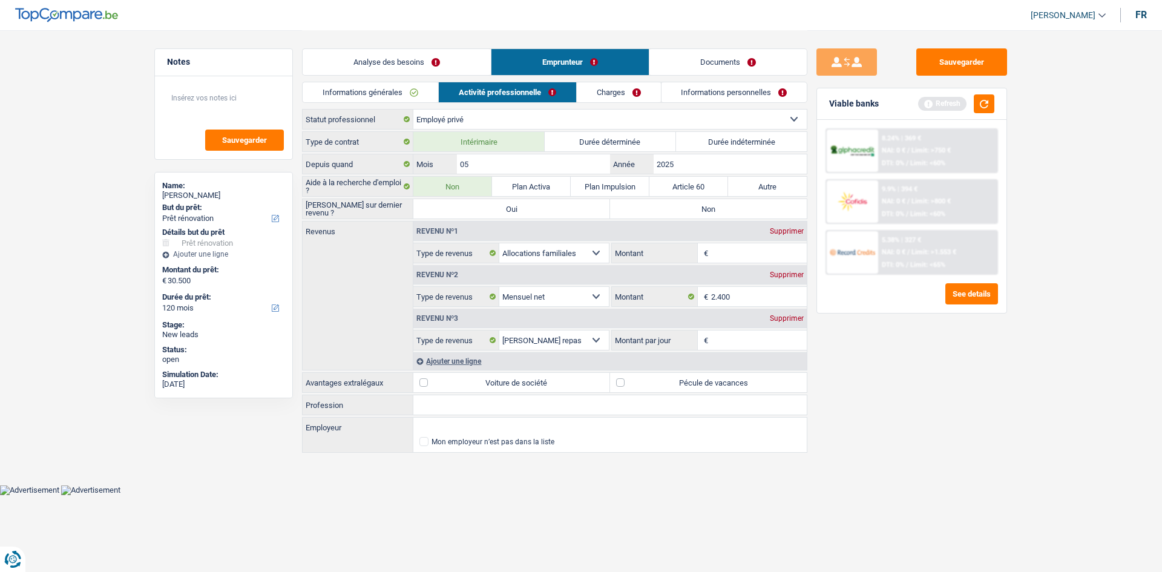
click at [762, 334] on input "Montant par jour" at bounding box center [759, 339] width 96 height 19
type input "8,0"
drag, startPoint x: 898, startPoint y: 365, endPoint x: 790, endPoint y: 329, distance: 114.8
click at [889, 366] on div "Sauvegarder Viable banks Refresh 8.24% | 369 € NAI: 0 € / Limit: >750 € DTI: 0%…" at bounding box center [911, 300] width 209 height 504
click at [728, 261] on input "Montant" at bounding box center [759, 252] width 96 height 19
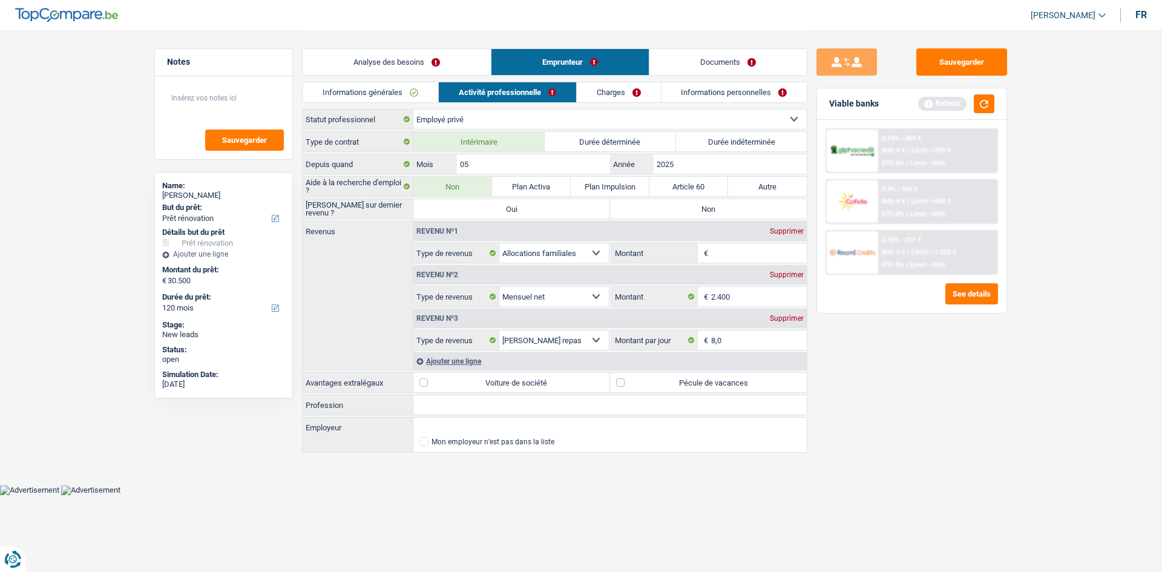
click at [783, 230] on div "Supprimer" at bounding box center [787, 230] width 40 height 7
select select "netSalary"
type input "2.400"
select select "mealVouchers"
type input "8,0"
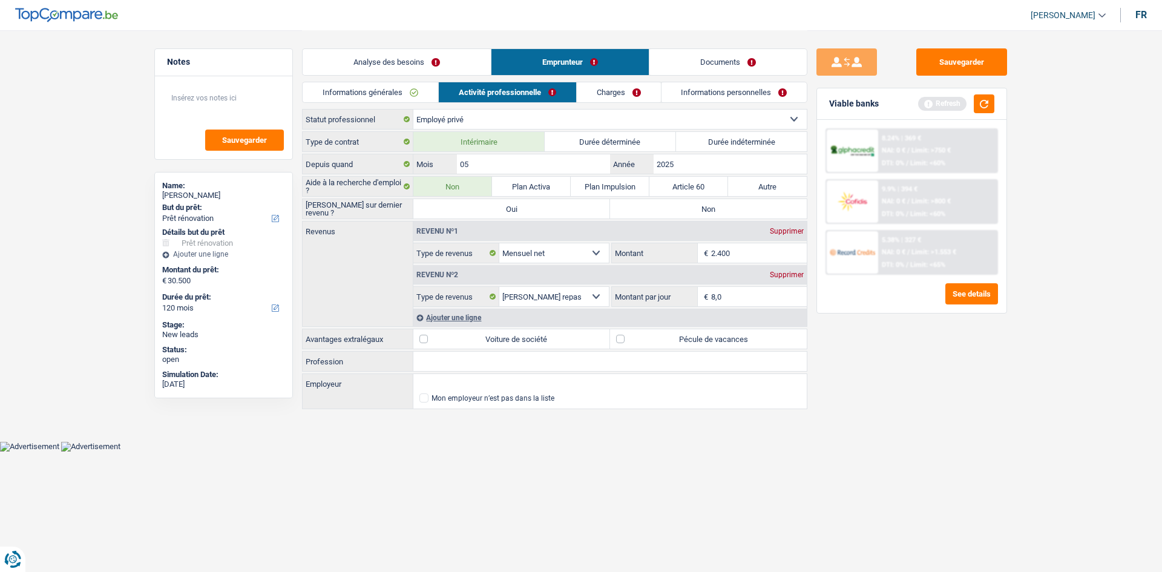
click at [927, 484] on div "Sauvegarder Viable banks Refresh 8.24% | 369 € NAI: 0 € / Limit: >750 € DTI: 0%…" at bounding box center [911, 300] width 209 height 504
click at [687, 333] on label "Pécule de vacances" at bounding box center [708, 338] width 197 height 19
click at [687, 333] on input "Pécule de vacances" at bounding box center [708, 338] width 197 height 19
checkbox input "true"
click at [430, 382] on input "Employeur" at bounding box center [609, 383] width 393 height 19
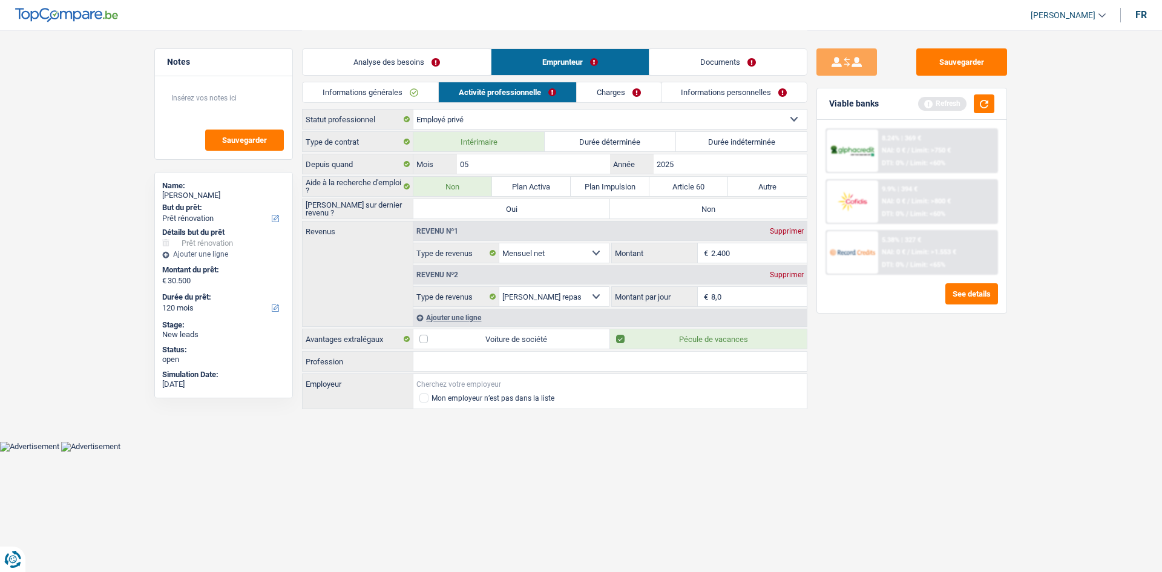
click at [435, 379] on input "Employeur" at bounding box center [609, 383] width 393 height 19
type input "p"
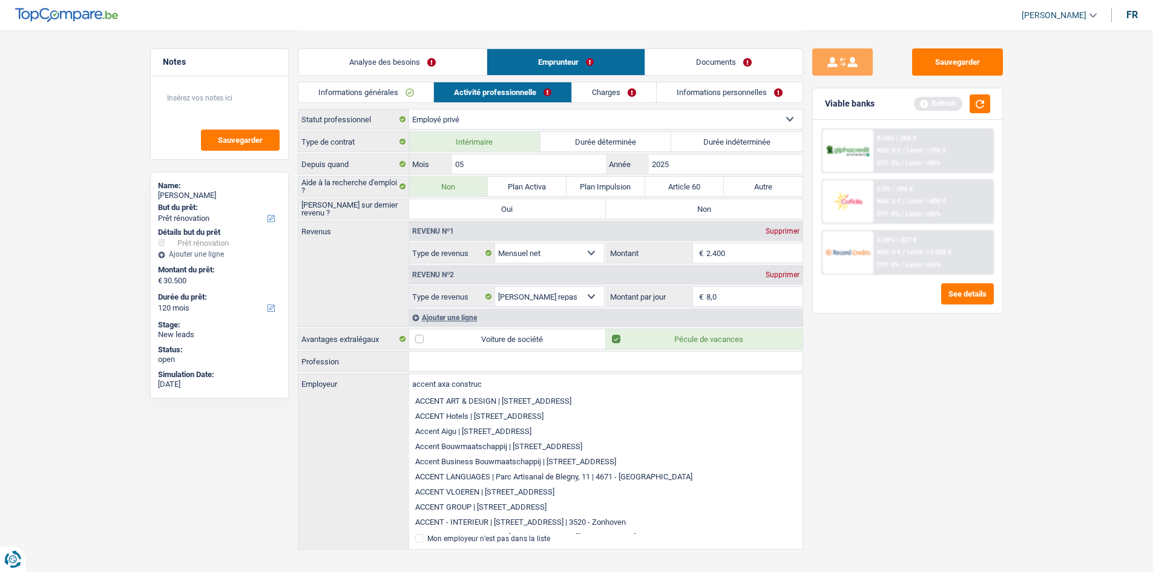
type input "accent axa construc"
click at [865, 439] on div "Sauvegarder Viable banks Refresh 8.24% | 369 € NAI: 0 € / Limit: >750 € DTI: 0%…" at bounding box center [907, 300] width 209 height 504
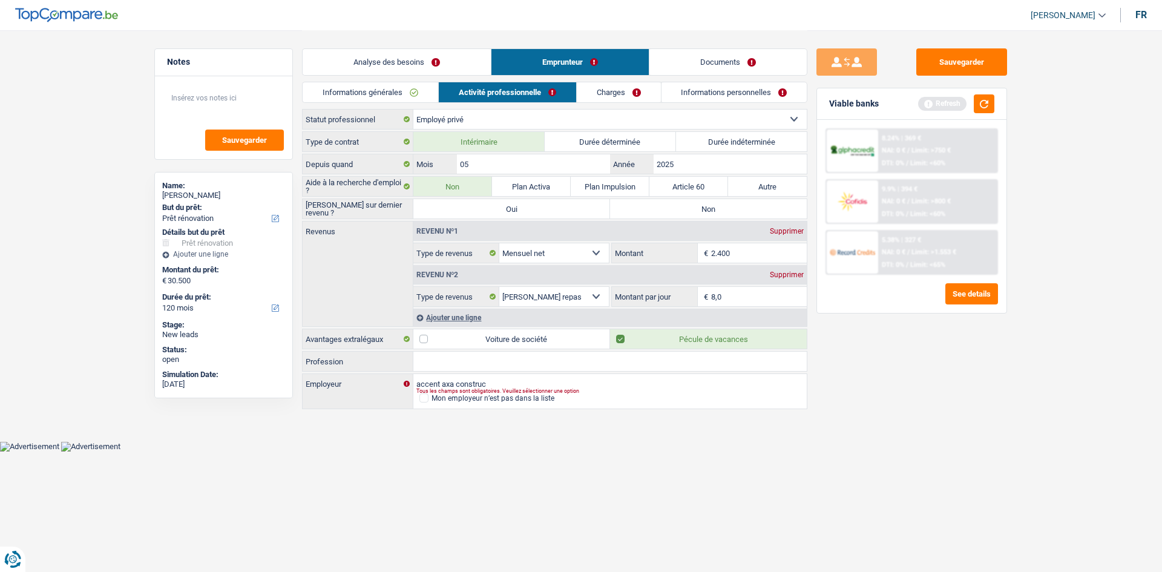
click at [557, 355] on input "Profession" at bounding box center [609, 361] width 393 height 19
type input "electricien"
click at [600, 96] on link "Charges" at bounding box center [619, 92] width 84 height 20
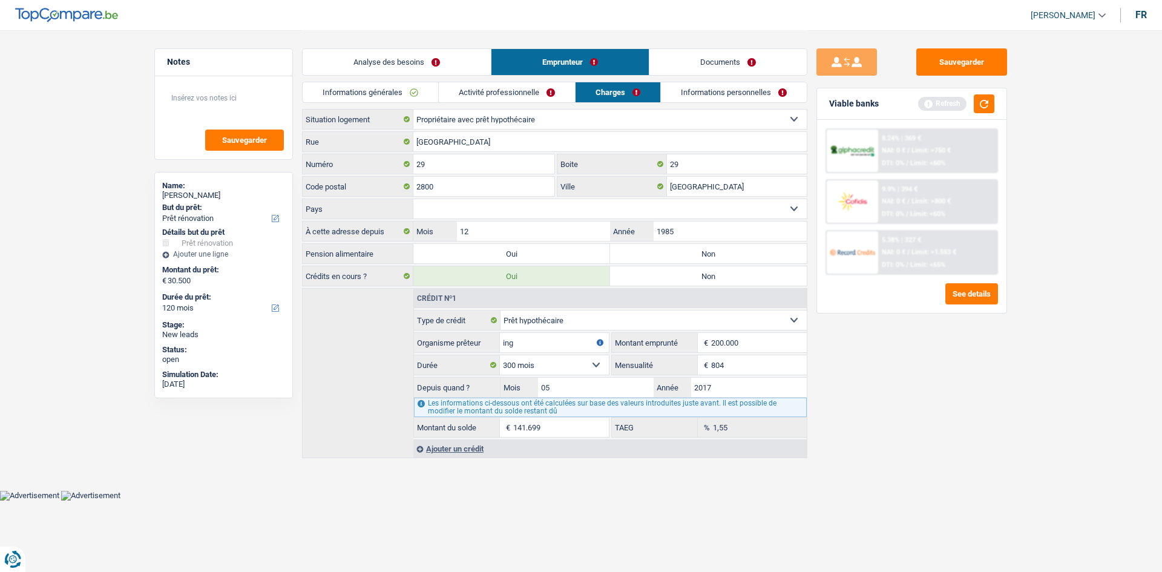
click at [850, 381] on div "Sauvegarder Viable banks Refresh 8.24% | 369 € NAI: 0 € / Limit: >750 € DTI: 0%…" at bounding box center [911, 300] width 209 height 504
click at [540, 204] on select "Belgique Luxembourg Sélectionner une option" at bounding box center [609, 208] width 393 height 19
select select "BE"
click at [413, 199] on select "Belgique Luxembourg Sélectionner une option" at bounding box center [609, 208] width 393 height 19
click at [920, 449] on div "Sauvegarder Viable banks Refresh 8.24% | 369 € NAI: 0 € / Limit: >750 € DTI: 0%…" at bounding box center [911, 300] width 209 height 504
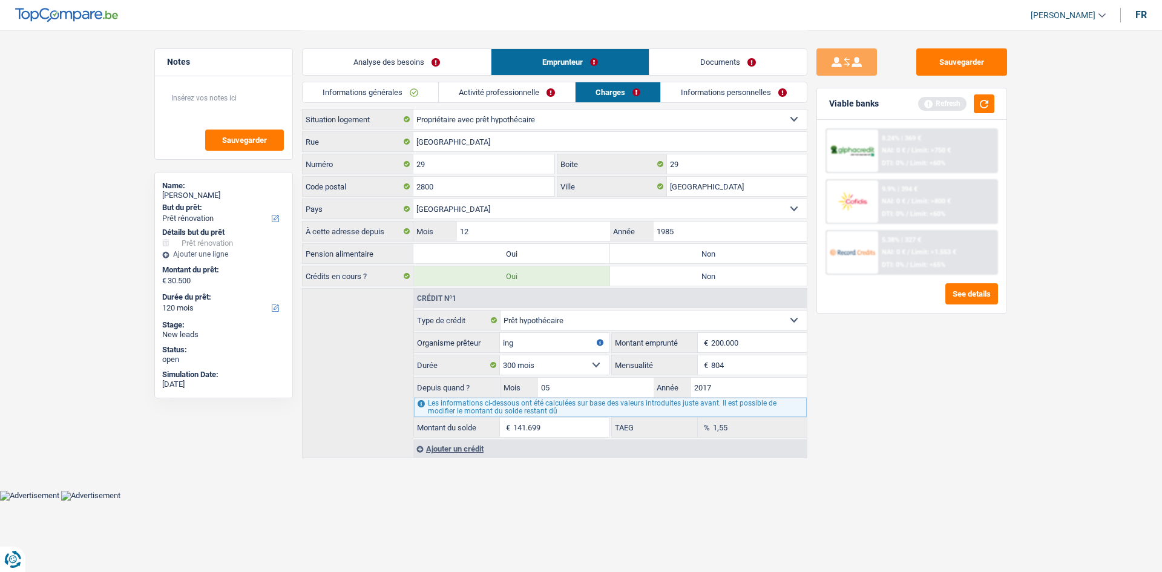
click at [691, 241] on div "À cette adresse depuis 12 Mois / 1985 Année" at bounding box center [554, 231] width 505 height 21
click at [693, 250] on label "Non" at bounding box center [708, 253] width 197 height 19
click at [693, 250] on input "Non" at bounding box center [708, 253] width 197 height 19
radio input "true"
click at [684, 79] on div "Analyse des besoins Emprunteur Documents" at bounding box center [554, 55] width 505 height 51
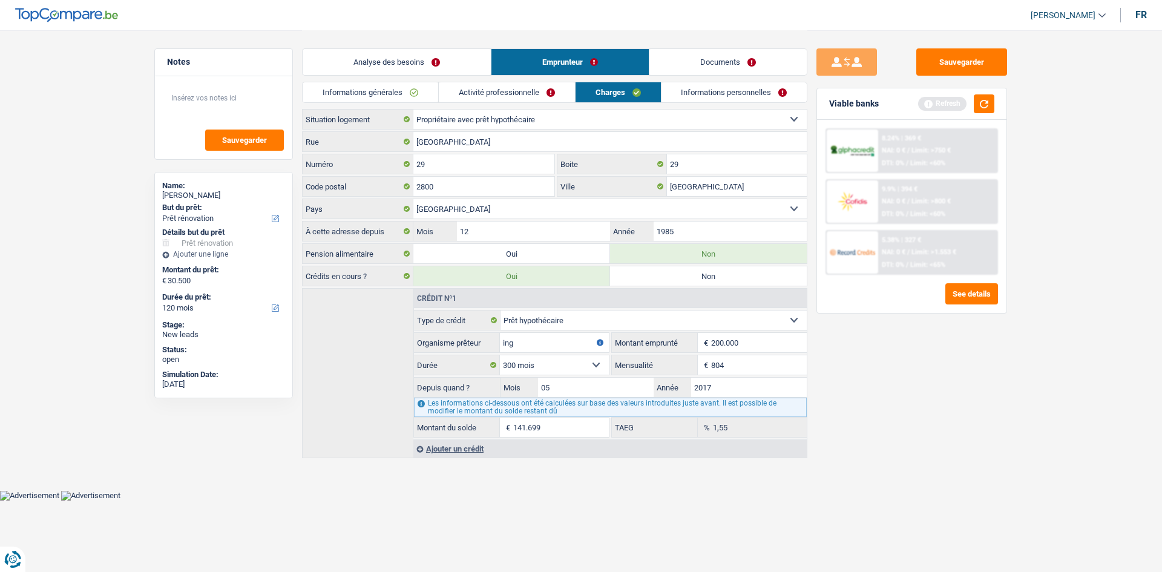
click at [688, 93] on link "Informations personnelles" at bounding box center [734, 92] width 146 height 20
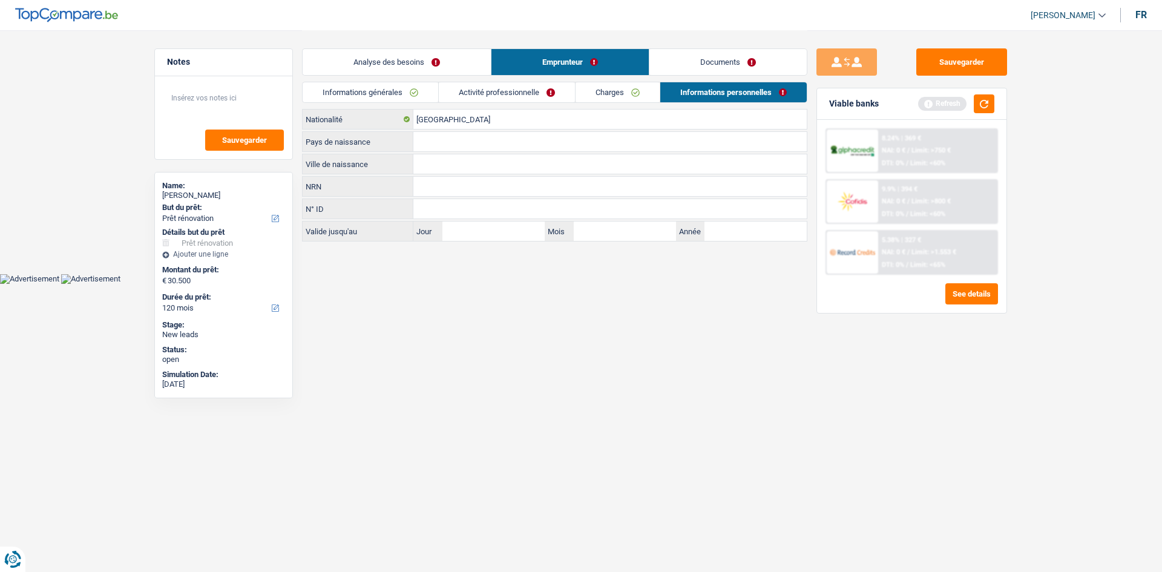
click at [448, 166] on input "Ville de naissance" at bounding box center [609, 163] width 393 height 19
click at [438, 143] on input "Pays de naissance" at bounding box center [609, 141] width 393 height 19
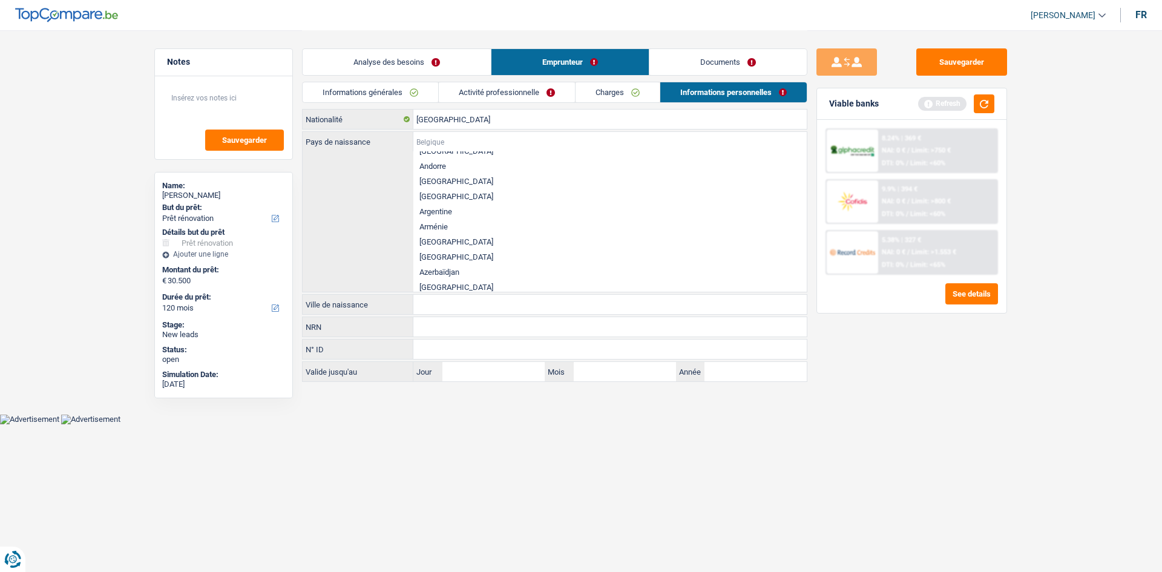
scroll to position [100, 0]
type input "m"
type input "a"
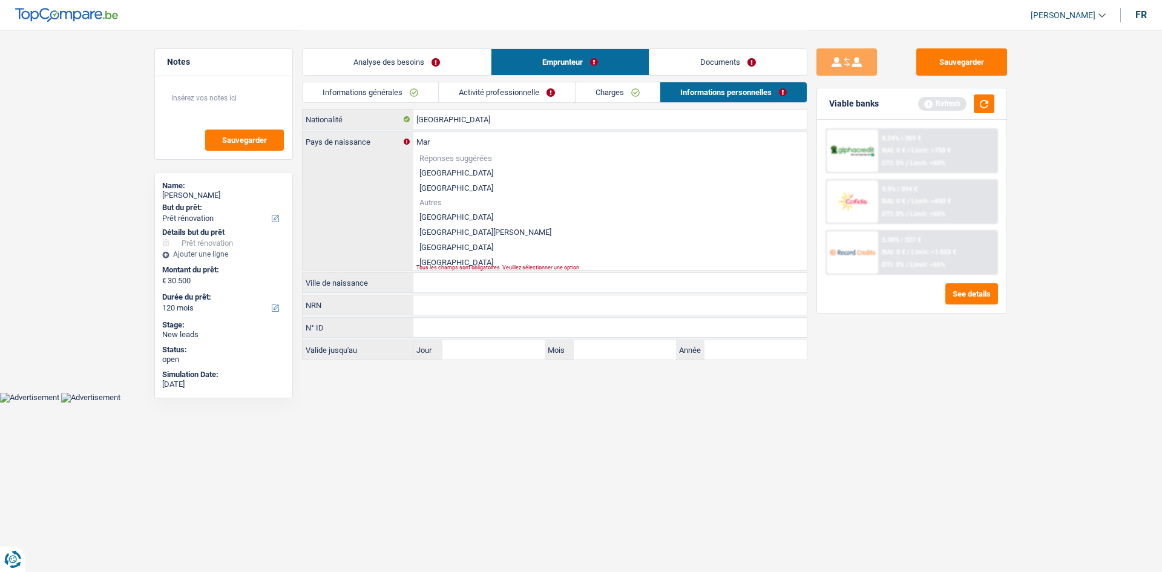
click at [440, 246] on li "Maroc" at bounding box center [609, 247] width 393 height 15
type input "Maroc"
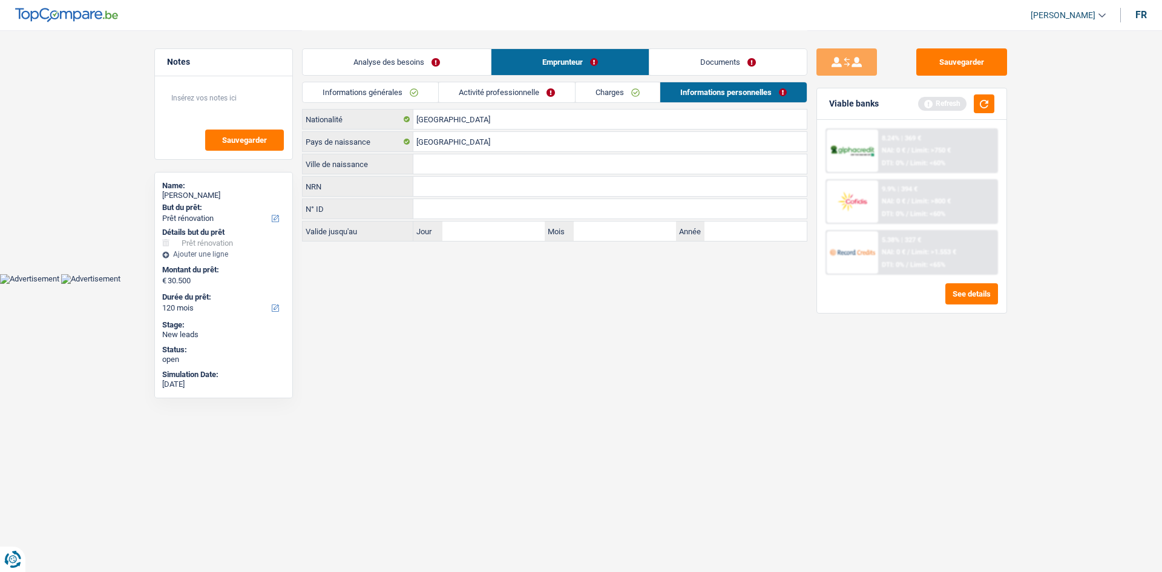
click at [452, 157] on input "Ville de naissance" at bounding box center [609, 163] width 393 height 19
click at [977, 108] on button "button" at bounding box center [983, 103] width 21 height 19
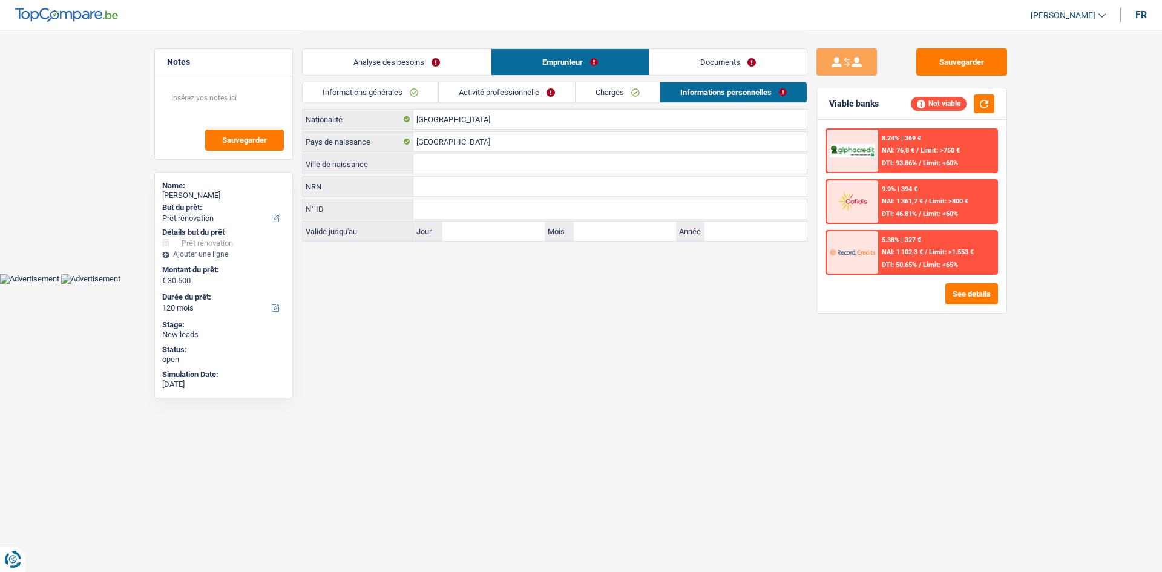
click at [415, 64] on link "Analyse des besoins" at bounding box center [397, 62] width 188 height 26
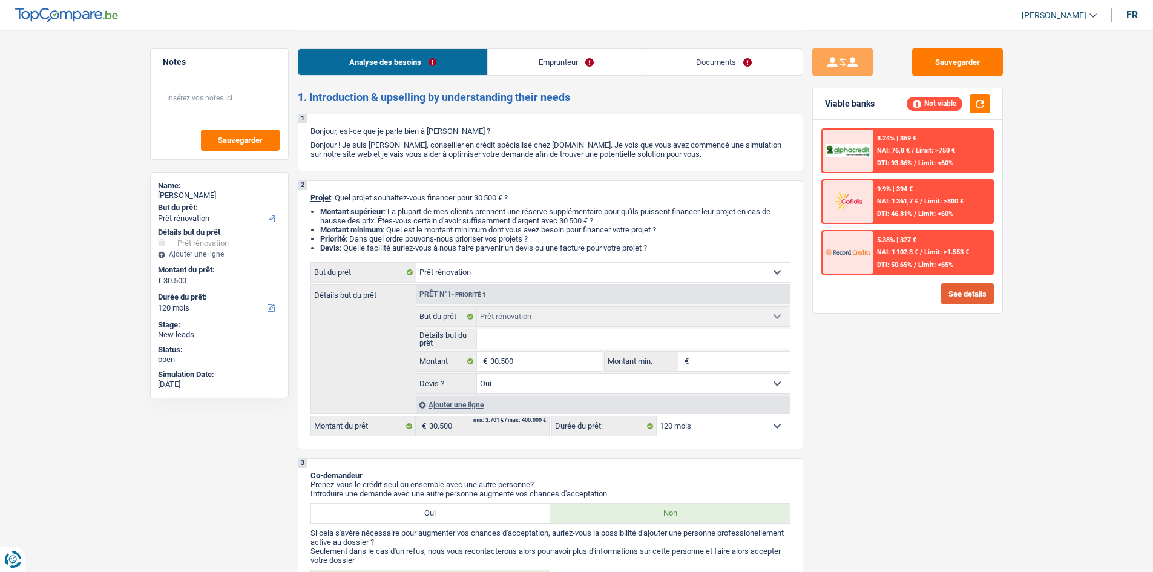
click at [956, 301] on button "See details" at bounding box center [967, 293] width 53 height 21
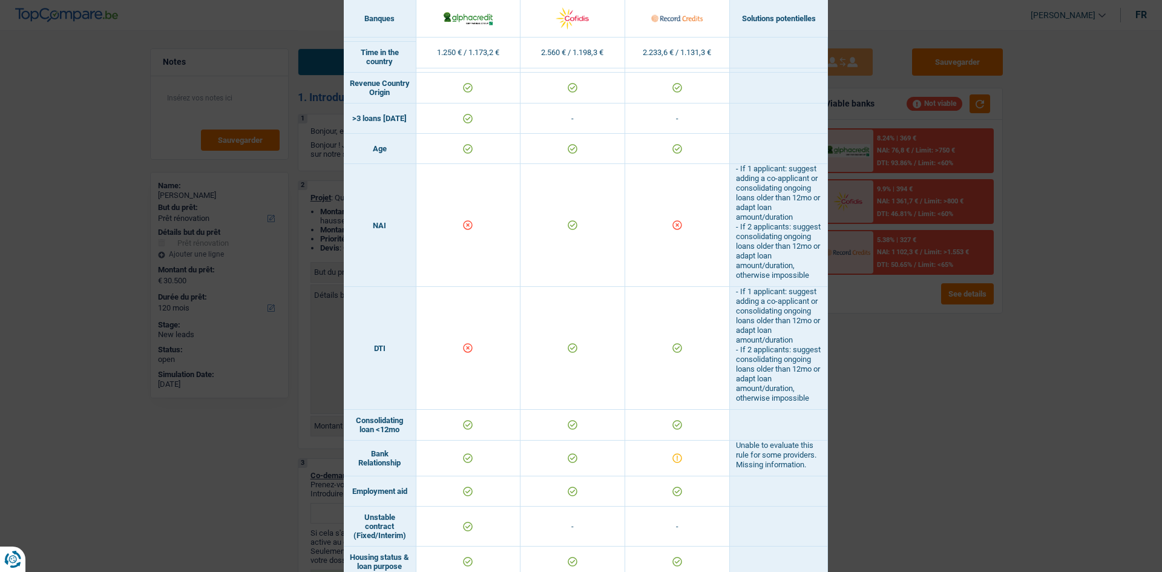
scroll to position [0, 0]
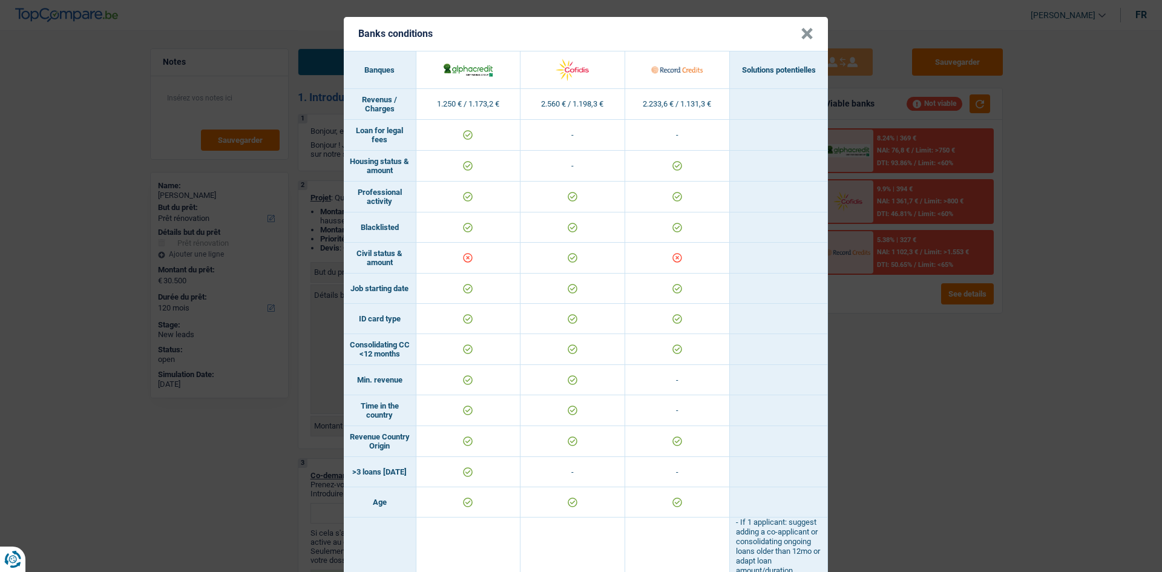
click at [1010, 380] on div "Banks conditions × Banques Solutions potentielles Revenus / Charges 1.250 € / 1…" at bounding box center [581, 286] width 1162 height 572
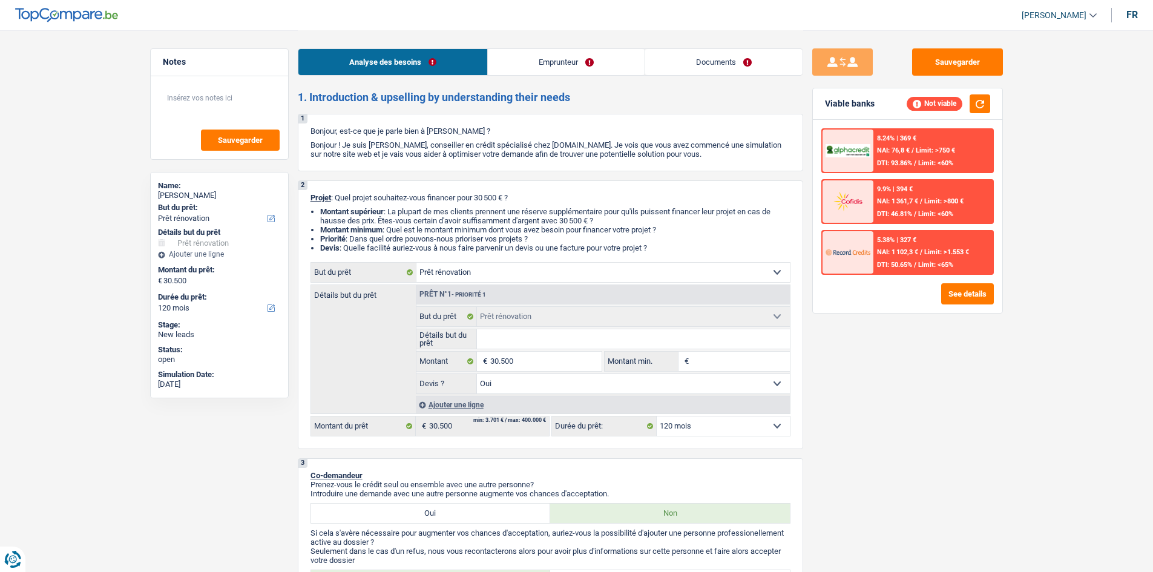
click at [404, 68] on link "Analyse des besoins" at bounding box center [392, 62] width 189 height 26
click at [491, 61] on link "Emprunteur" at bounding box center [566, 62] width 157 height 26
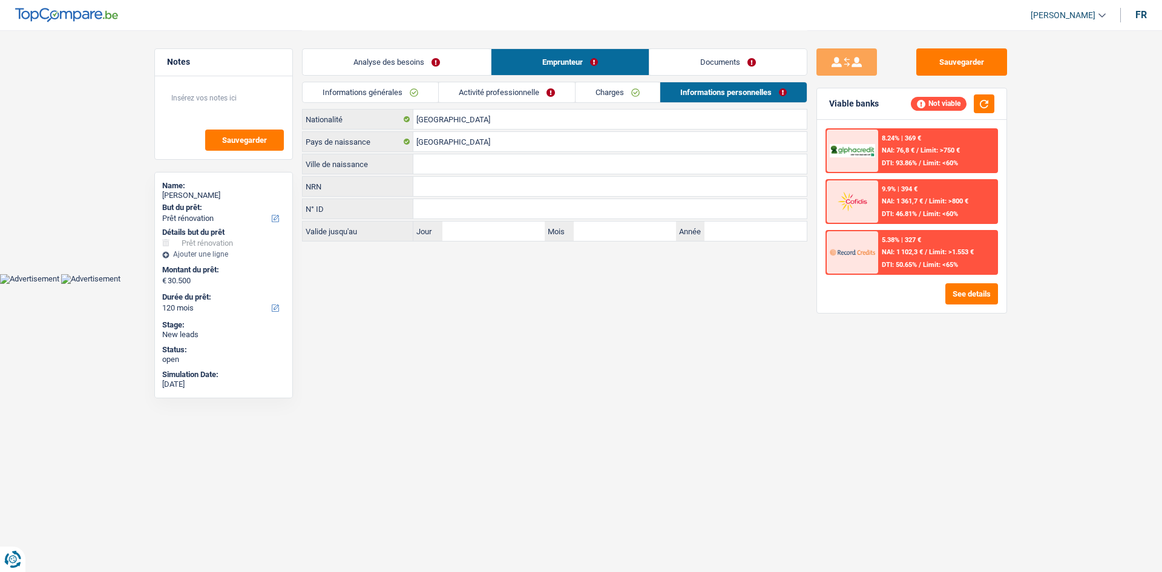
click at [385, 91] on link "Informations générales" at bounding box center [371, 92] width 136 height 20
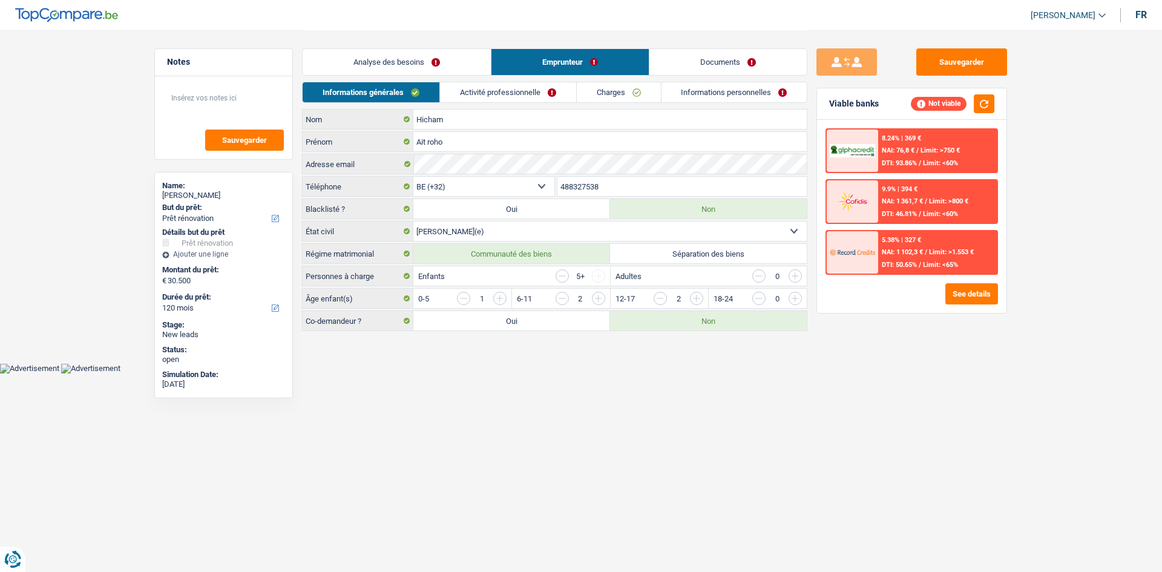
click at [661, 255] on label "Séparation des biens" at bounding box center [708, 253] width 197 height 19
click at [661, 255] on input "Séparation des biens" at bounding box center [708, 253] width 197 height 19
radio input "true"
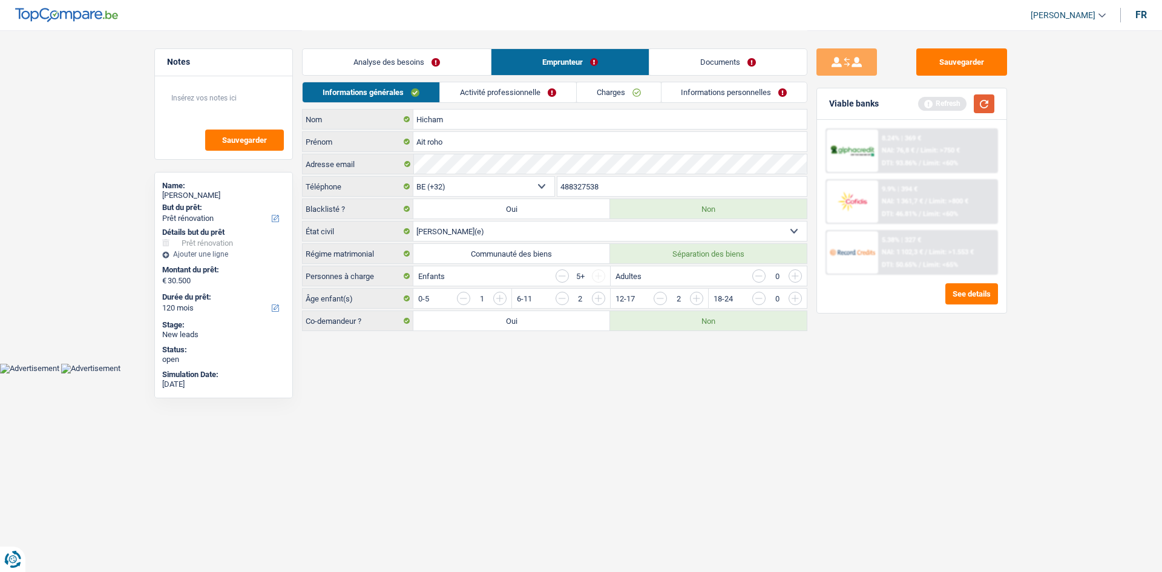
click at [977, 106] on button "button" at bounding box center [983, 103] width 21 height 19
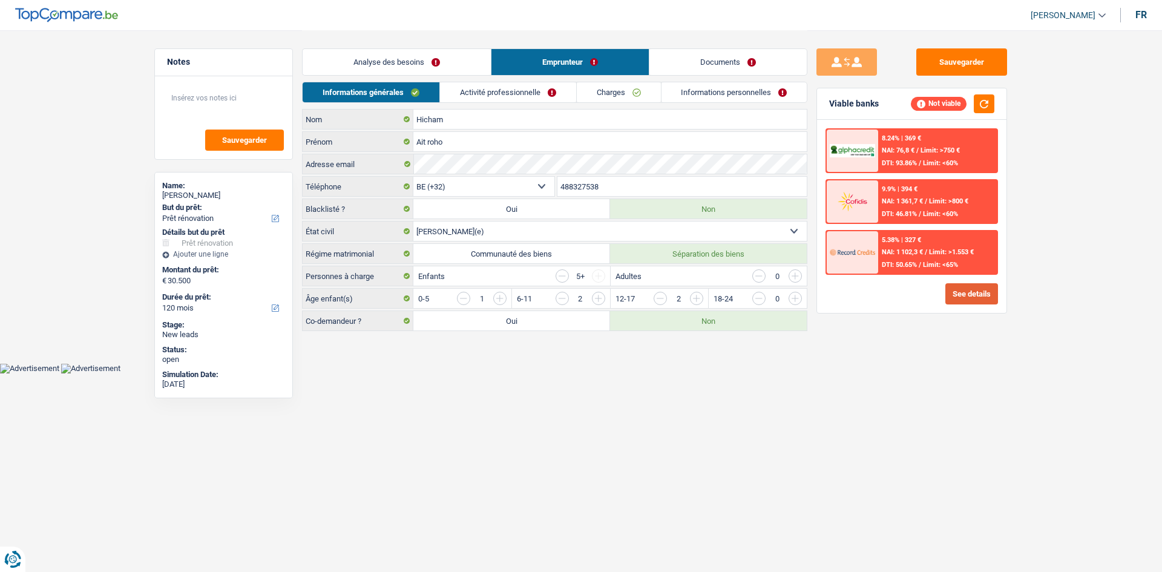
click at [960, 293] on button "See details" at bounding box center [971, 293] width 53 height 21
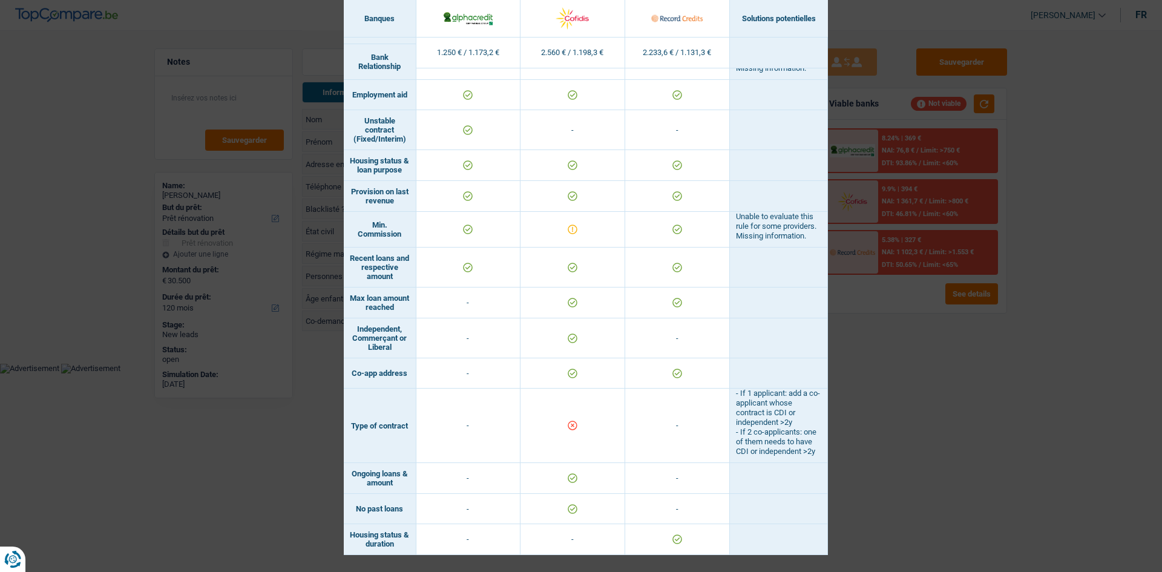
scroll to position [799, 0]
click at [920, 425] on div "Banks conditions × Banques Solutions potentielles Revenus / Charges 1.250 € / 1…" at bounding box center [581, 286] width 1162 height 572
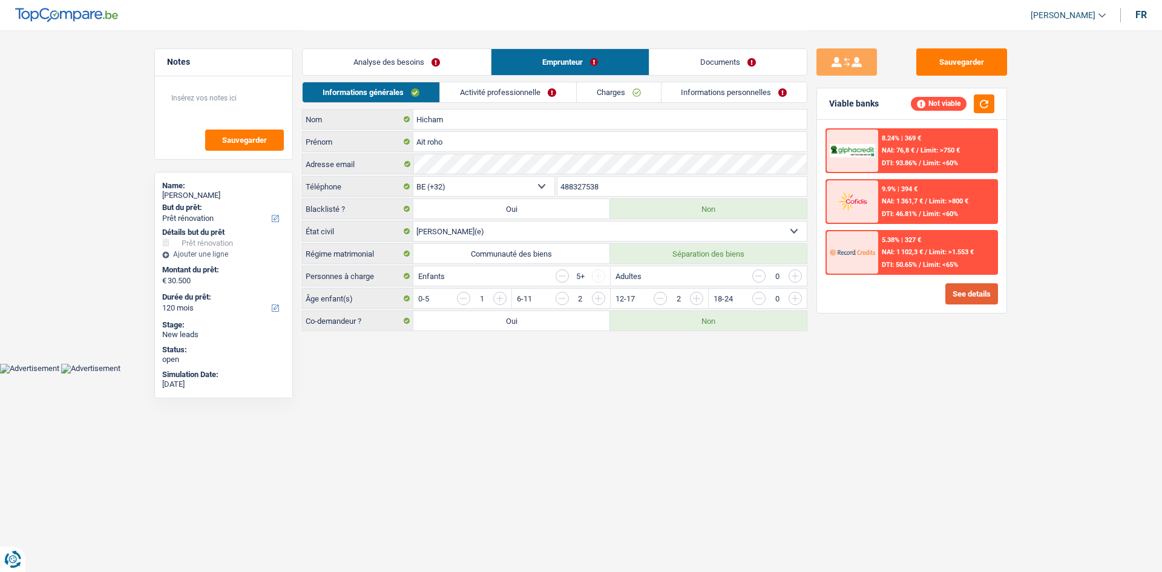
click at [972, 296] on button "See details" at bounding box center [971, 293] width 53 height 21
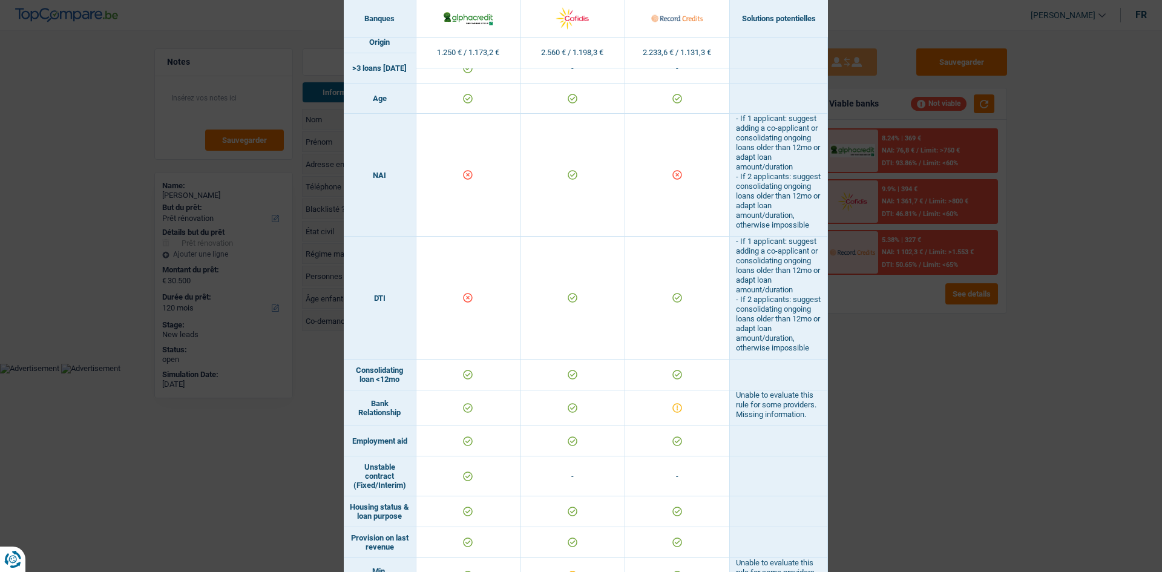
scroll to position [779, 0]
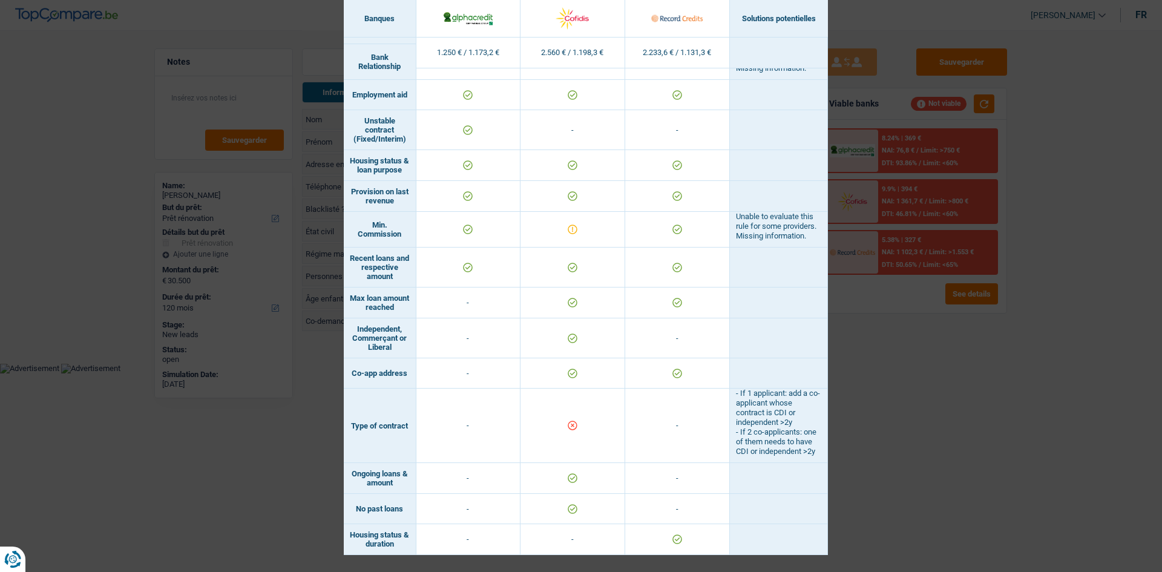
click at [1092, 469] on div "Banks conditions × Banques Solutions potentielles Revenus / Charges 1.250 € / 1…" at bounding box center [581, 286] width 1162 height 572
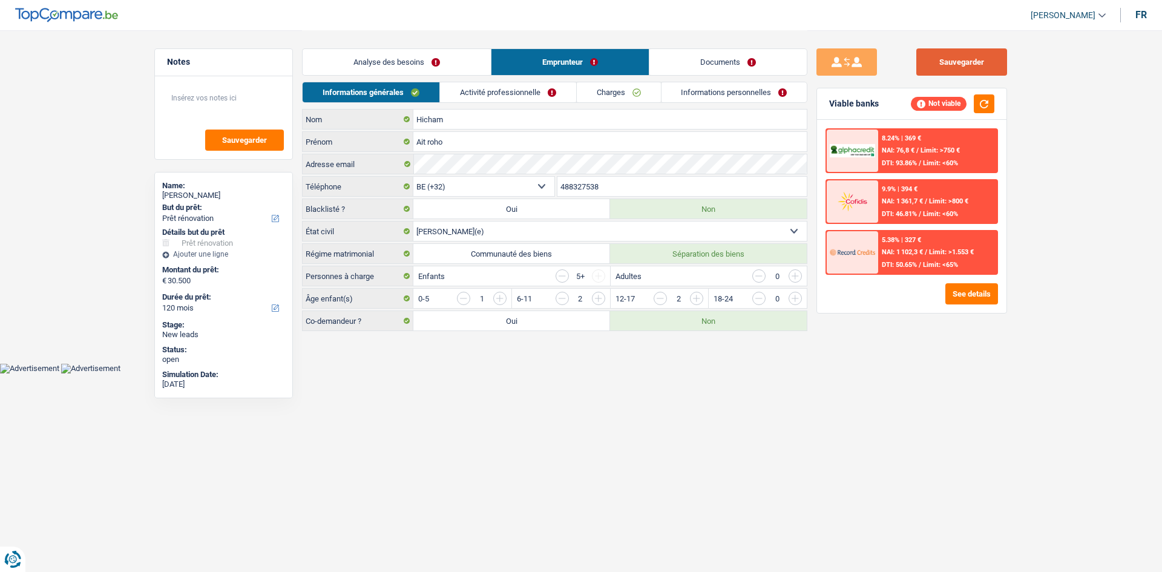
click at [971, 59] on button "Sauvegarder" at bounding box center [961, 61] width 91 height 27
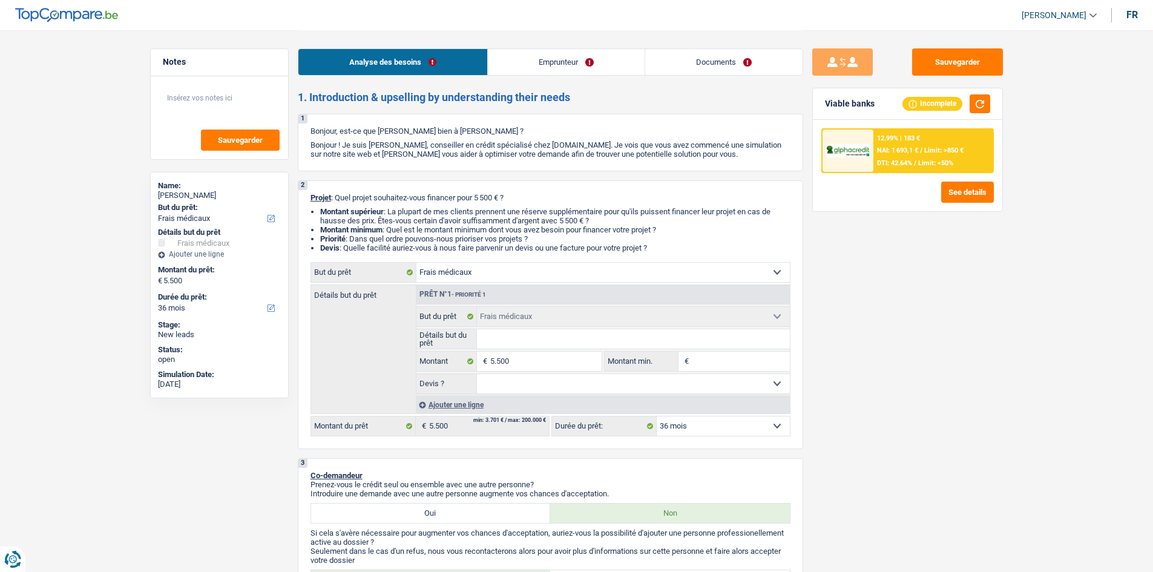
select select "medical"
select select "36"
select select "medical"
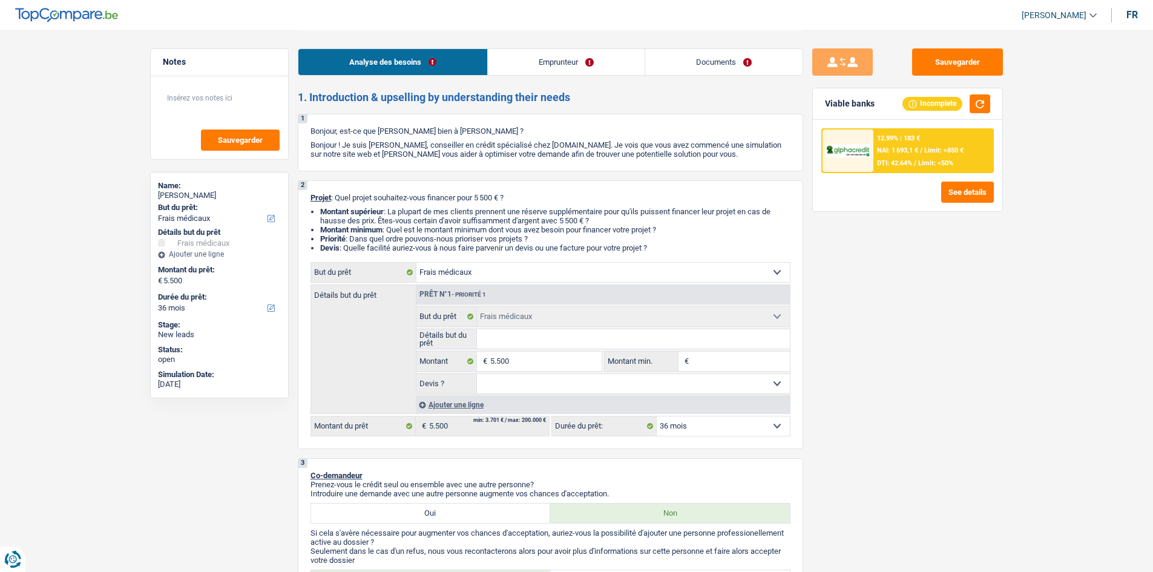
select select "36"
select select "publicEmployee"
select select "familyAllowances"
select select "netSalary"
select select "mealVouchers"
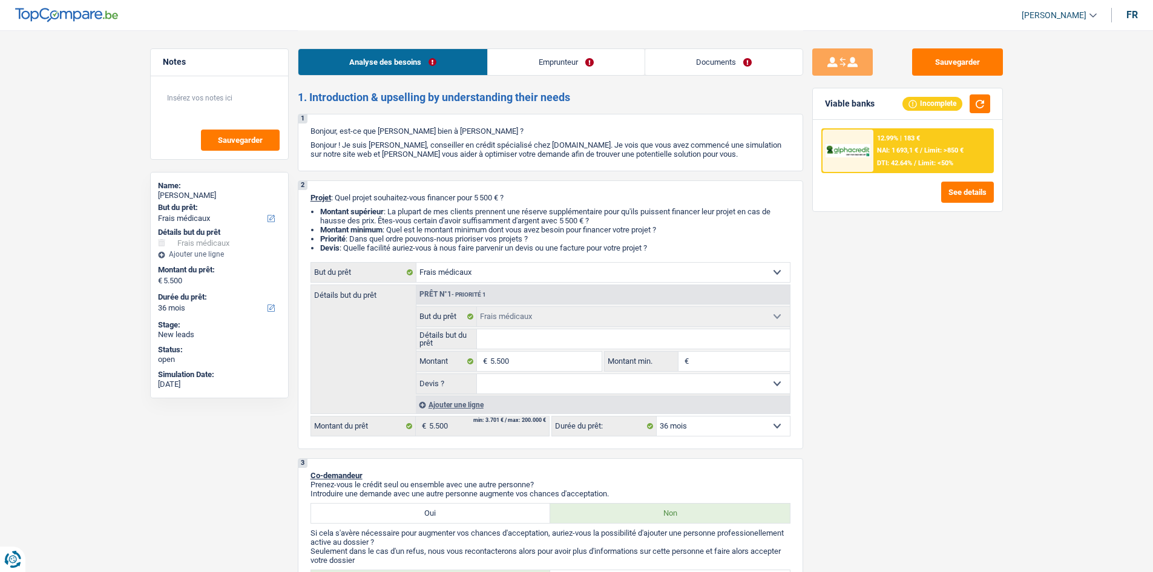
select select "rents"
select select "medical"
select select "36"
click at [963, 186] on button "See details" at bounding box center [967, 192] width 53 height 21
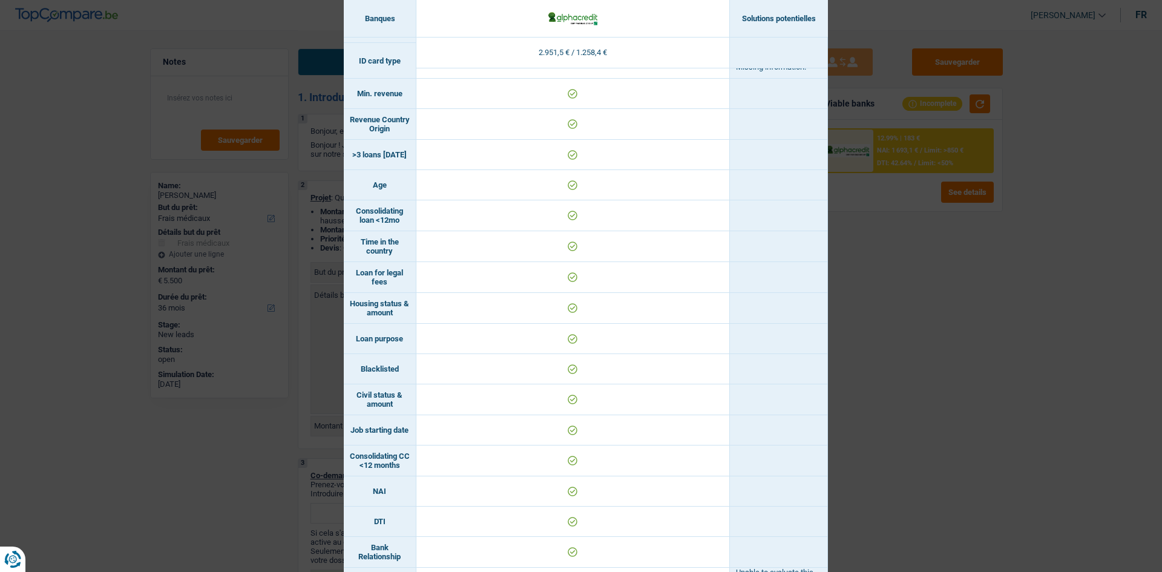
scroll to position [303, 0]
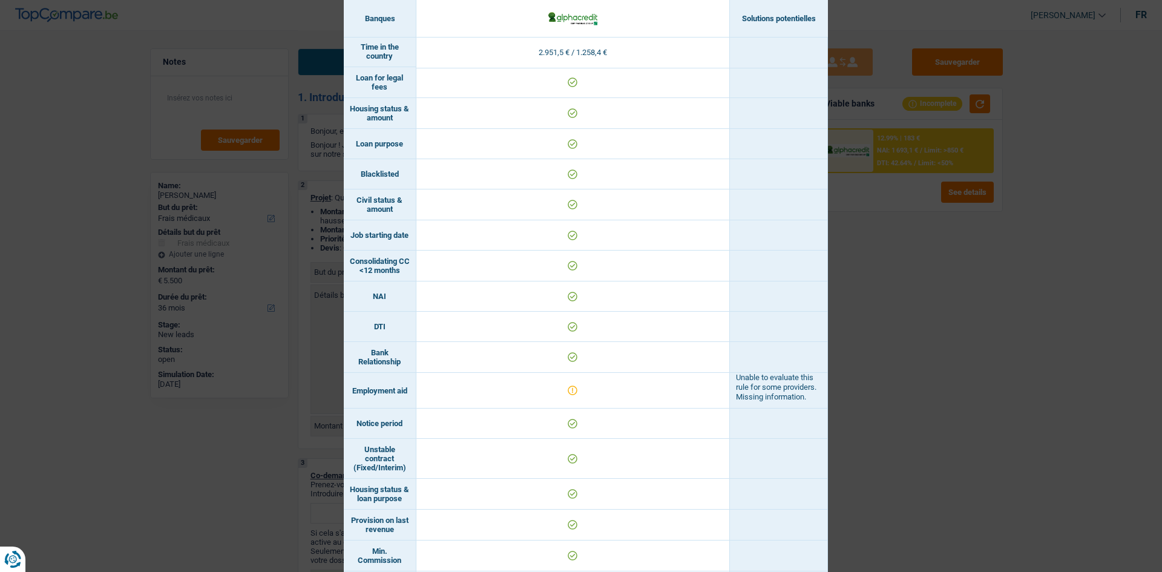
click at [897, 376] on div "Banks conditions × Banques Solutions potentielles Revenus / Charges 2.951,5 € /…" at bounding box center [581, 286] width 1162 height 572
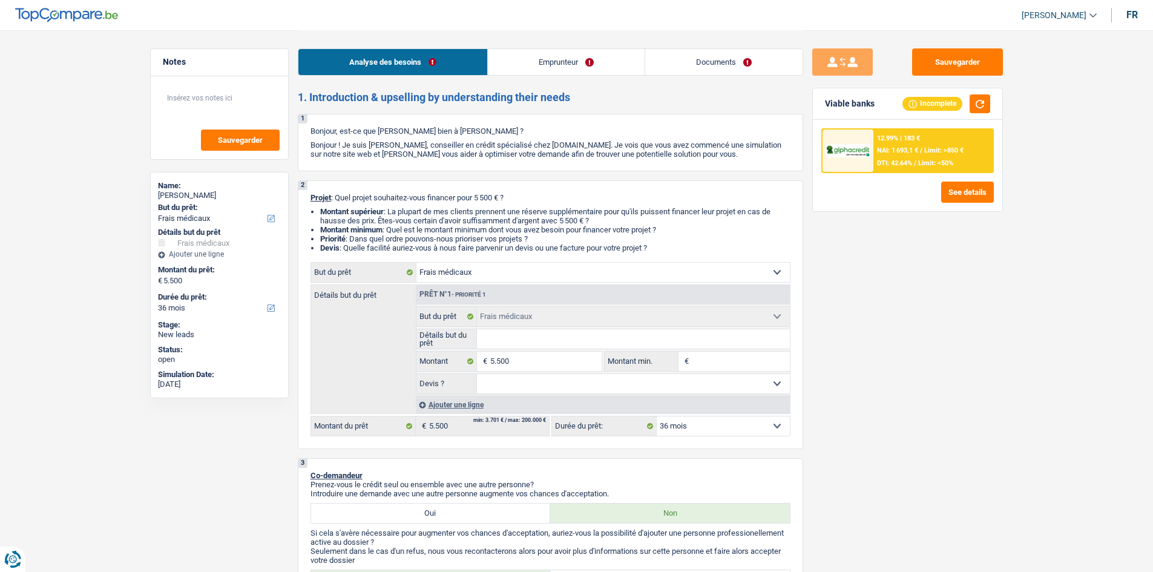
click at [930, 146] on div "12.99% | 183 € NAI: 1 693,1 € / Limit: >850 € DTI: 42.64% / Limit: <50%" at bounding box center [932, 150] width 119 height 42
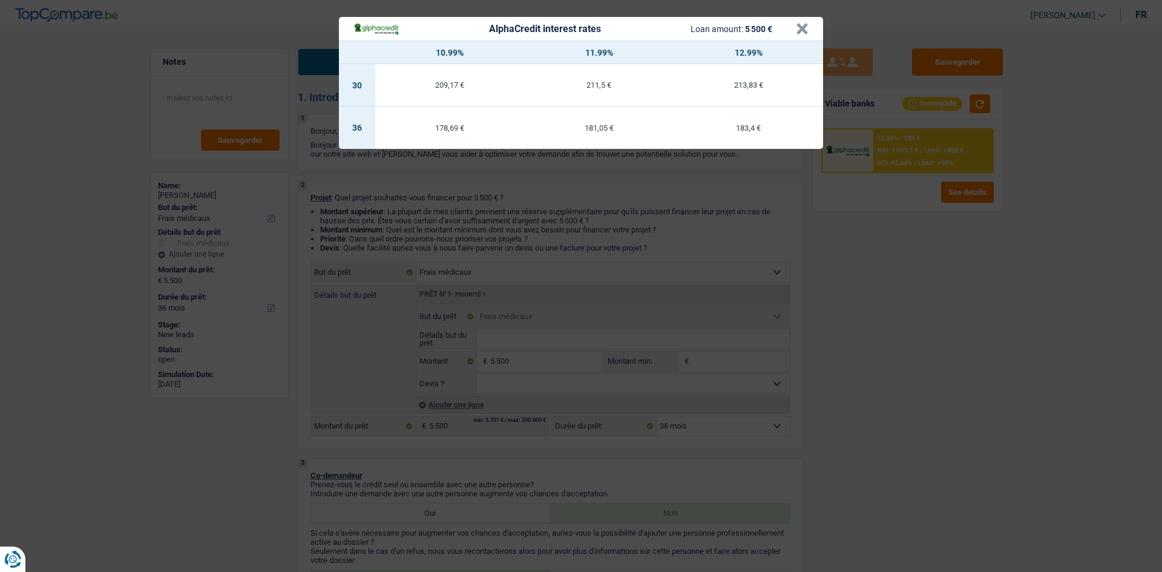
click at [883, 297] on div "AlphaCredit interest rates Loan amount: 5 500 € × 10.99% 11.99% 12.99% 30 209,1…" at bounding box center [581, 286] width 1162 height 572
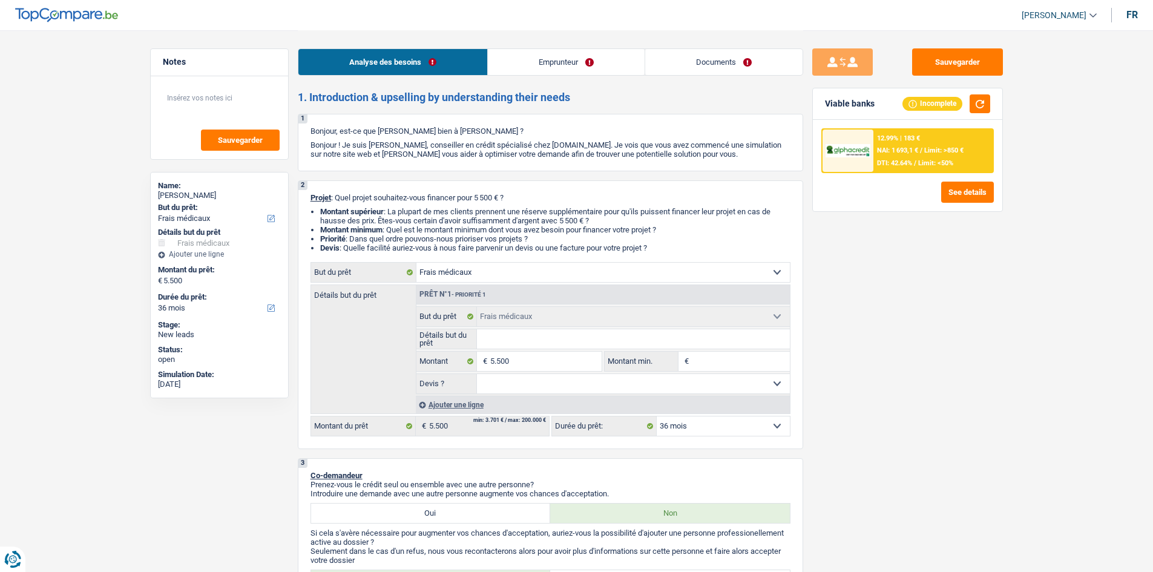
click at [676, 416] on div "Confort maison: meubles, textile, peinture, électroménager, outillage non-profe…" at bounding box center [550, 349] width 480 height 174
click at [674, 428] on select "12 mois 18 mois 24 mois 30 mois 36 mois Sélectionner une option" at bounding box center [722, 425] width 133 height 19
click at [656, 416] on select "12 mois 18 mois 24 mois 30 mois 36 mois Sélectionner une option" at bounding box center [722, 425] width 133 height 19
click at [897, 417] on div "Sauvegarder Viable banks Incomplete 12.99% | 183 € NAI: 1 693,1 € / Limit: >850…" at bounding box center [907, 300] width 209 height 504
drag, startPoint x: 572, startPoint y: 52, endPoint x: 604, endPoint y: 82, distance: 43.7
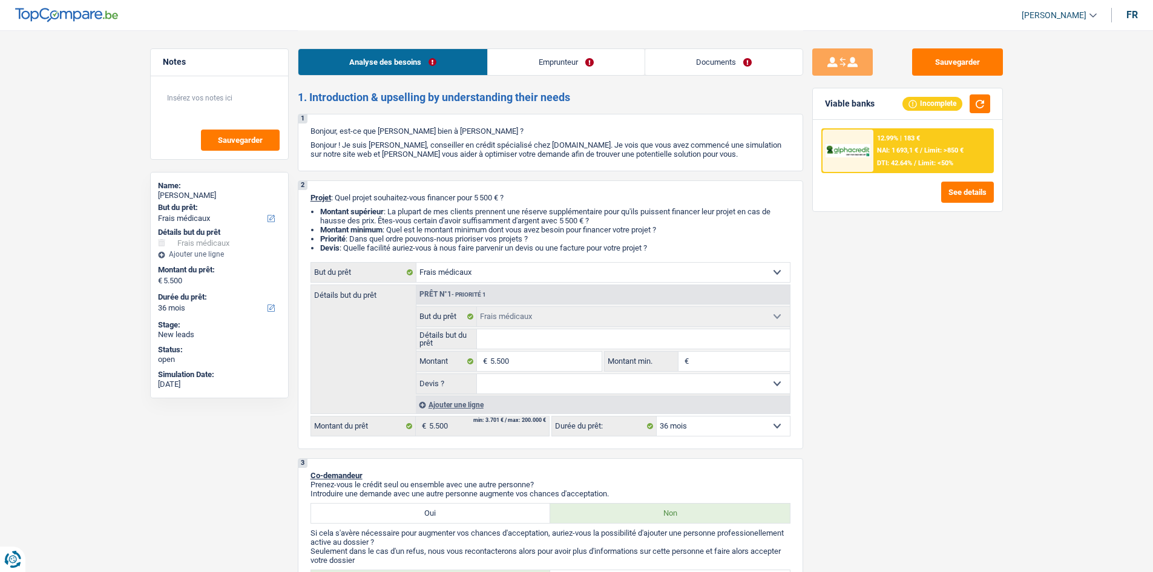
click at [572, 53] on link "Emprunteur" at bounding box center [566, 62] width 157 height 26
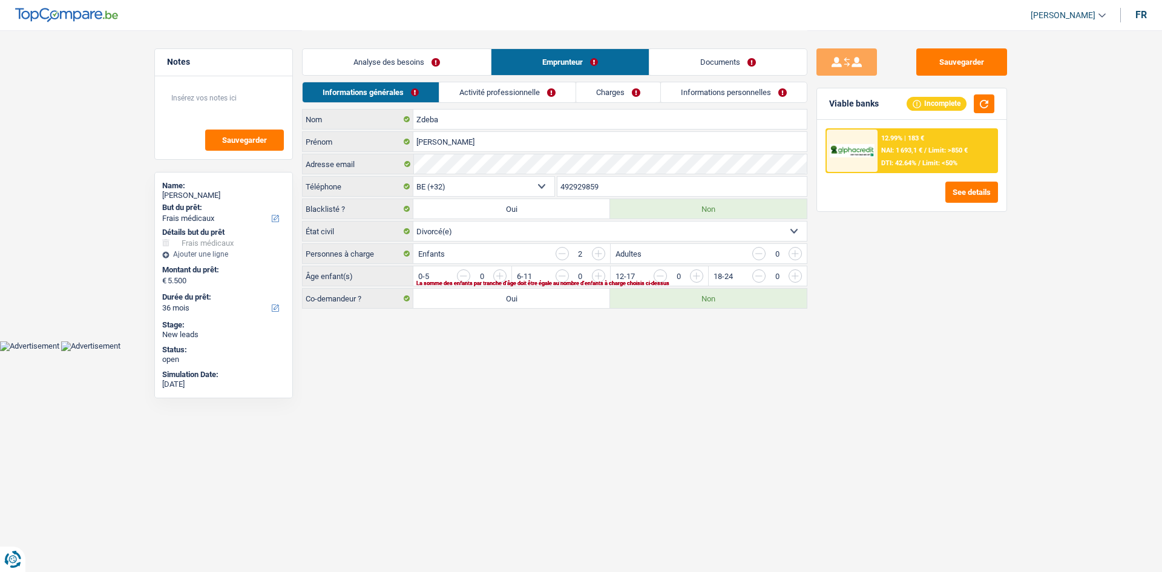
drag, startPoint x: 518, startPoint y: 84, endPoint x: 569, endPoint y: 119, distance: 61.4
click at [518, 86] on link "Activité professionnelle" at bounding box center [507, 92] width 136 height 20
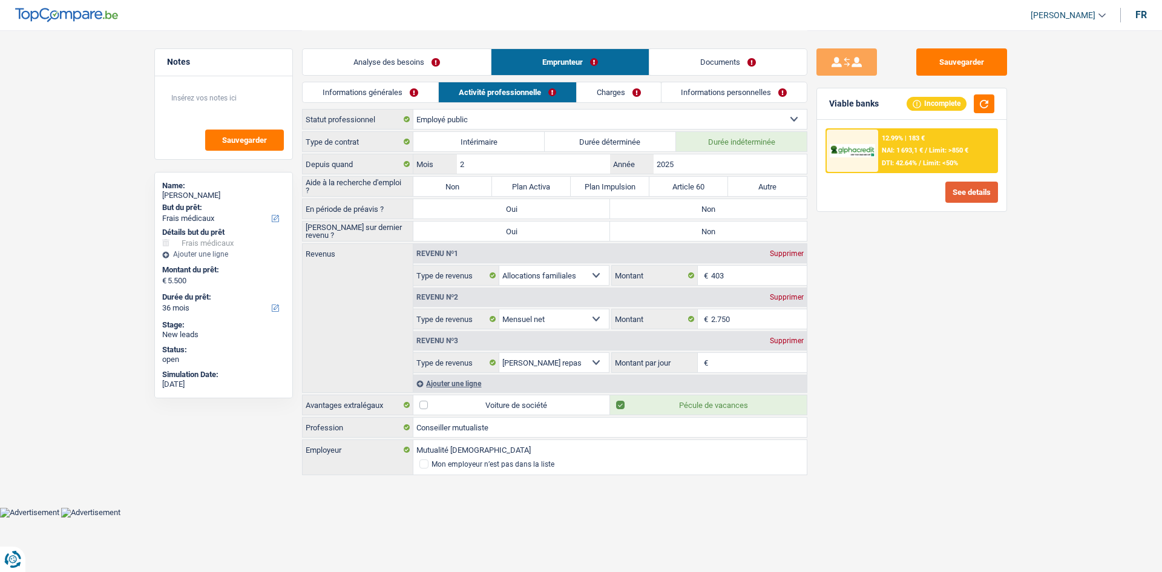
click at [955, 185] on button "See details" at bounding box center [971, 192] width 53 height 21
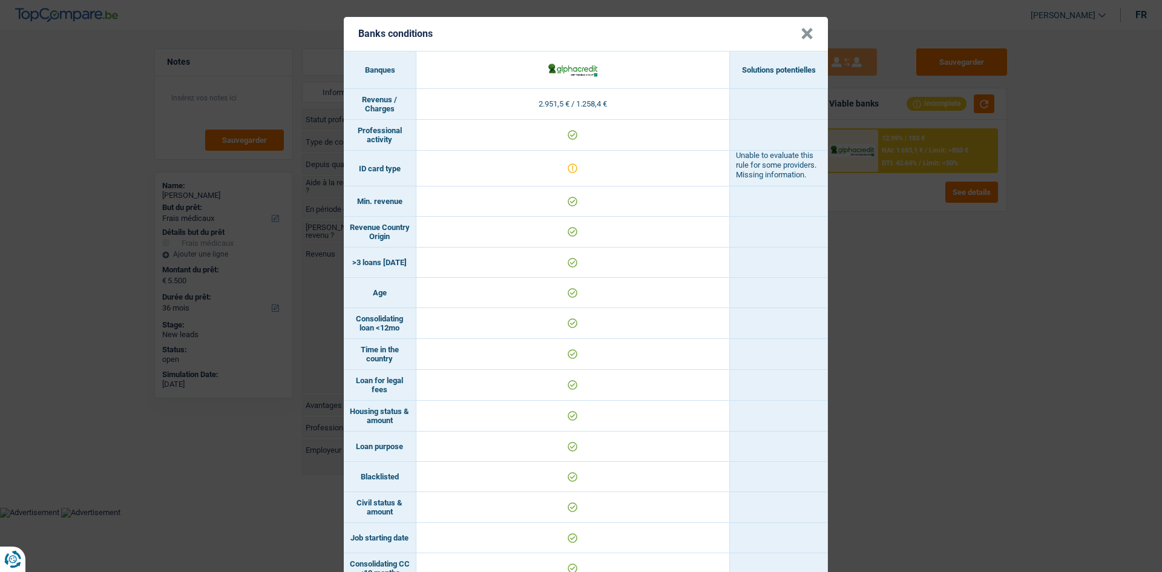
scroll to position [0, 0]
click at [922, 280] on div "Banks conditions × Banques Solutions potentielles Revenus / Charges 2.951,5 € /…" at bounding box center [581, 286] width 1162 height 572
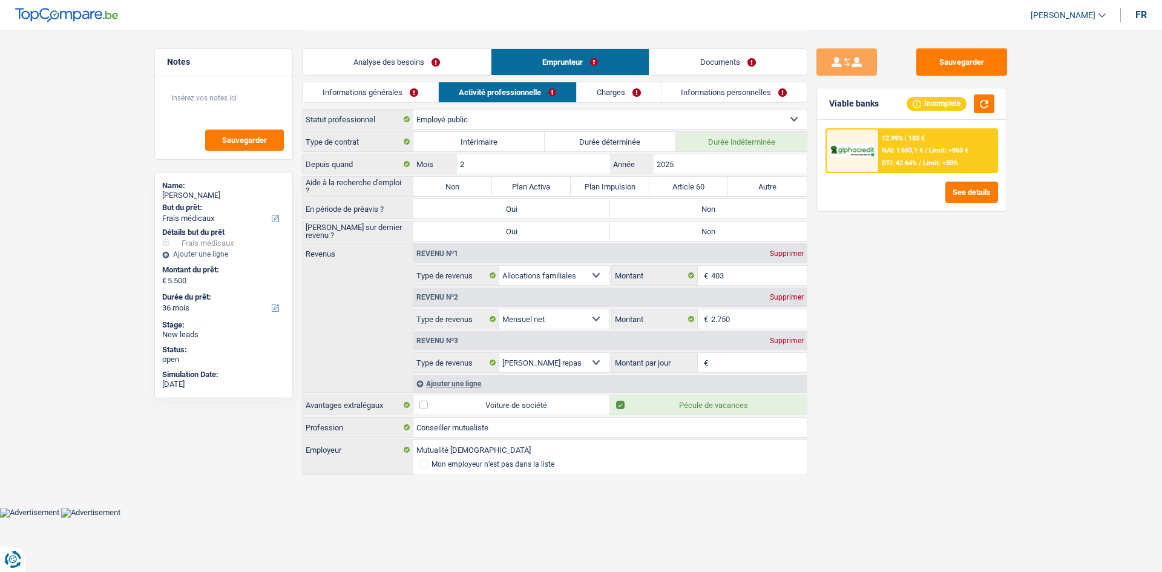
click at [863, 129] on div "12.99% | 183 € NAI: 1 693,1 € / Limit: >850 € DTI: 42.64% / Limit: <50%" at bounding box center [911, 150] width 172 height 45
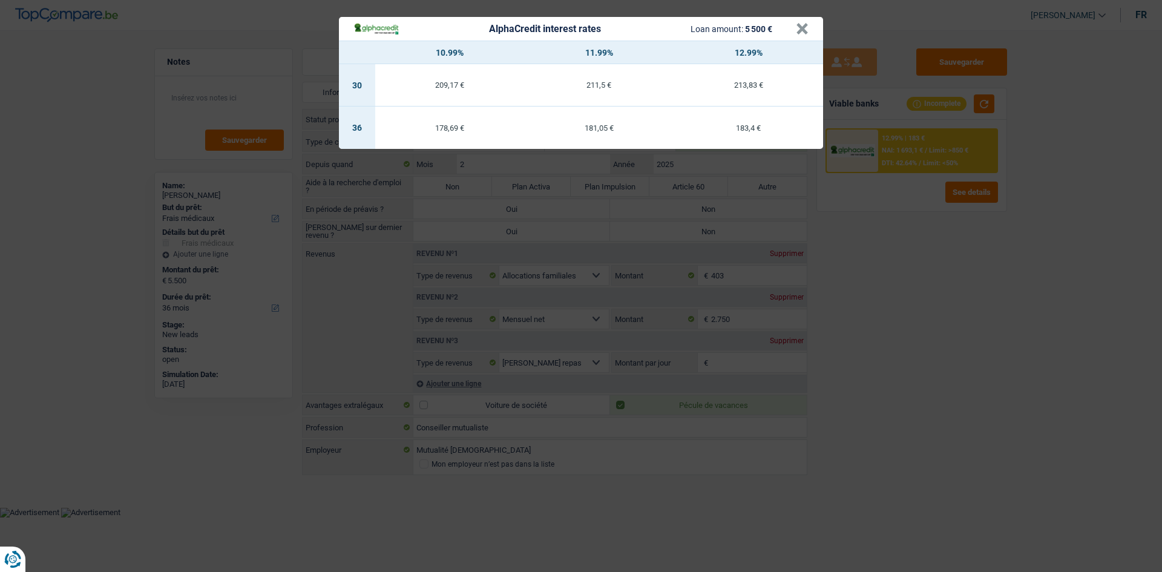
click at [792, 26] on div "AlphaCredit interest rates Loan amount: 5 500 €" at bounding box center [574, 29] width 442 height 14
click at [799, 23] on button "×" at bounding box center [802, 29] width 13 height 12
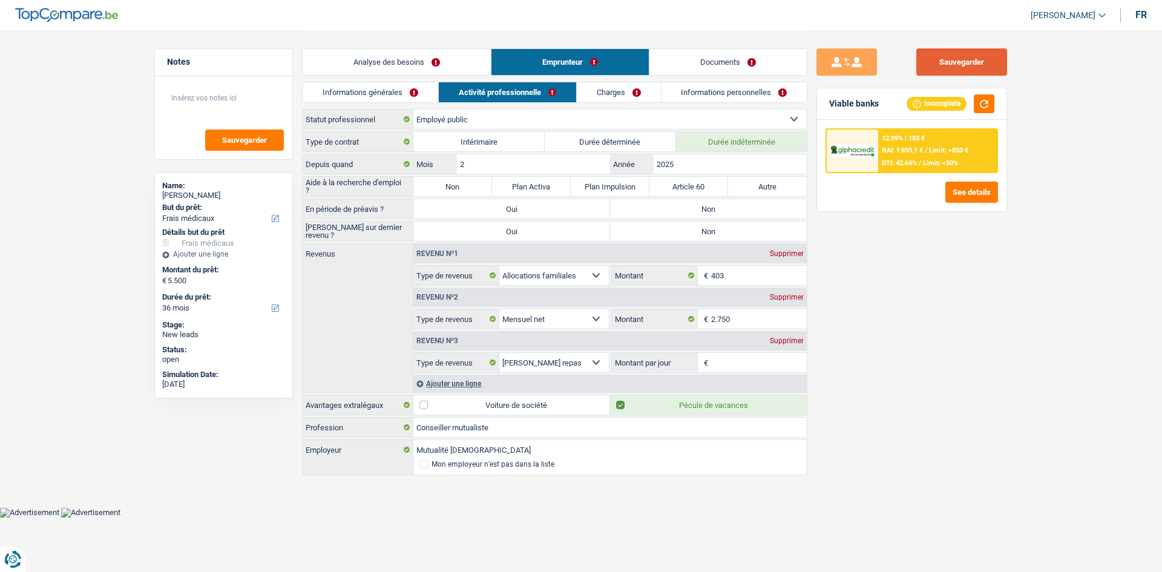
click at [941, 67] on button "Sauvegarder" at bounding box center [961, 61] width 91 height 27
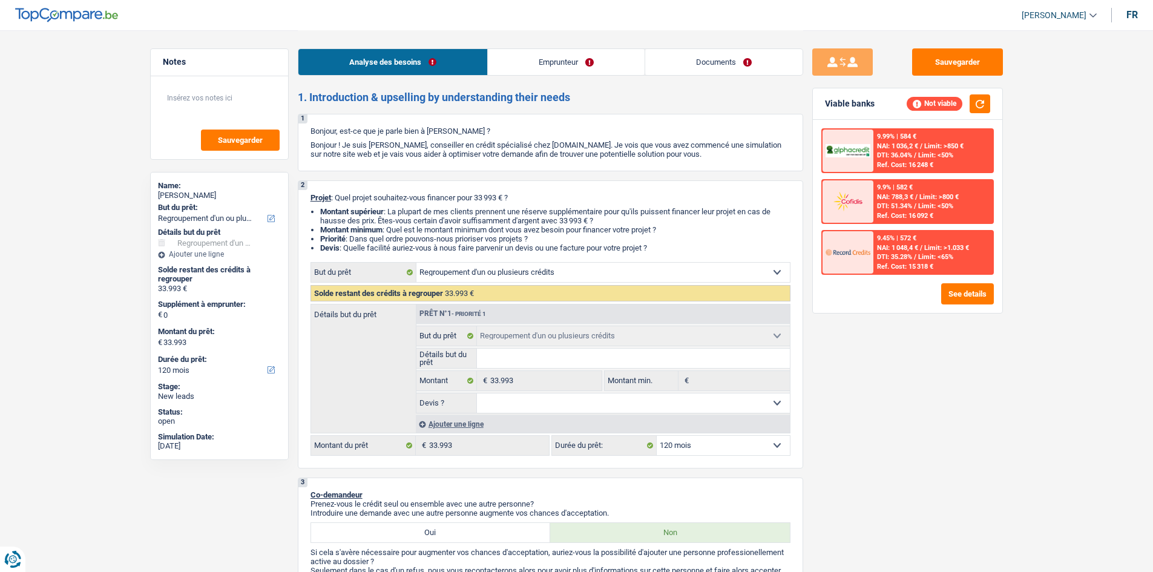
select select "refinancing"
select select "120"
select select "refinancing"
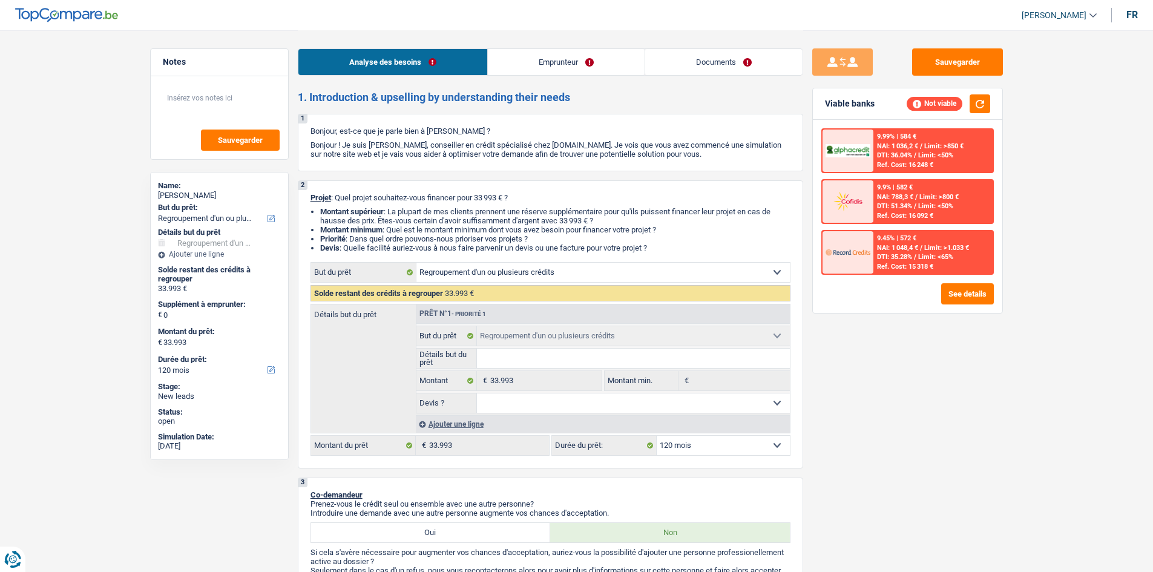
select select "120"
select select "unemployed"
select select "unemployment"
select select "liveWithParents"
select select "carLoan"
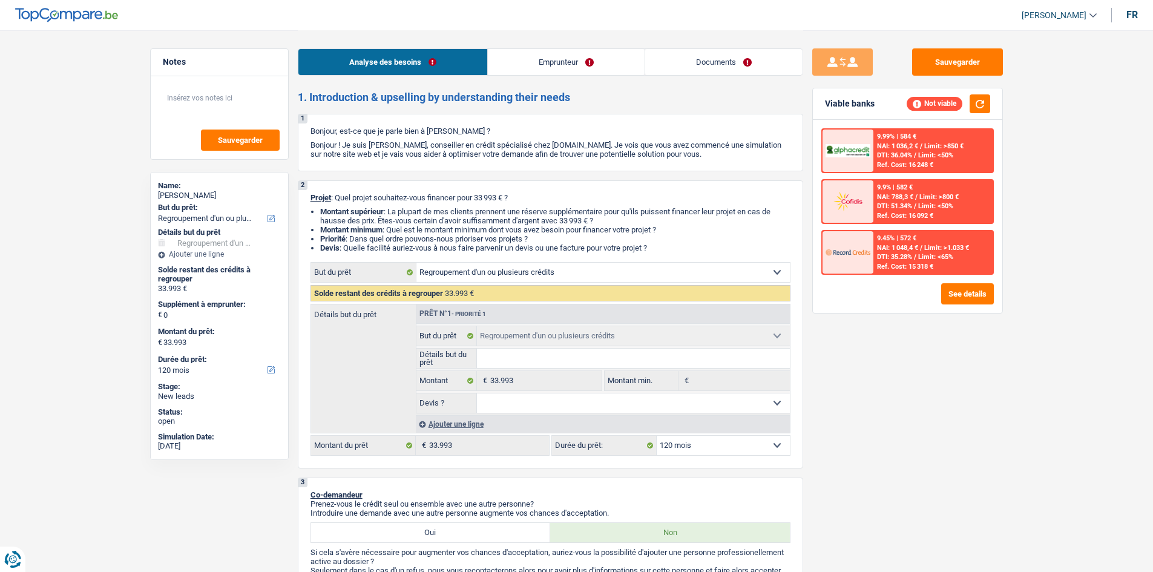
select select "84"
select select "cardOrCredit"
select select "refinancing"
select select "120"
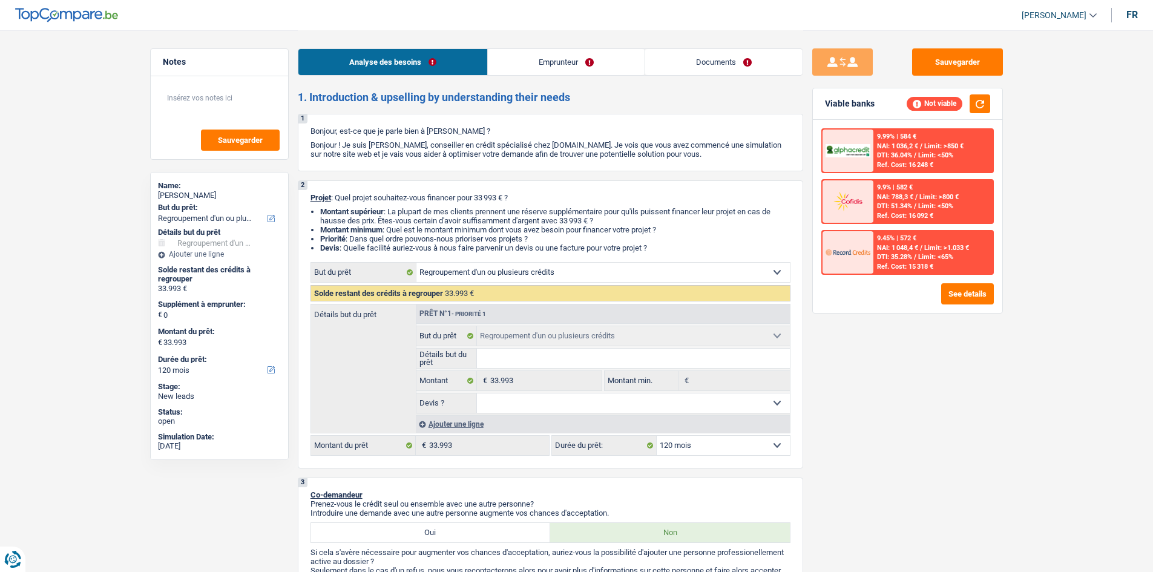
select select "32"
select select "single"
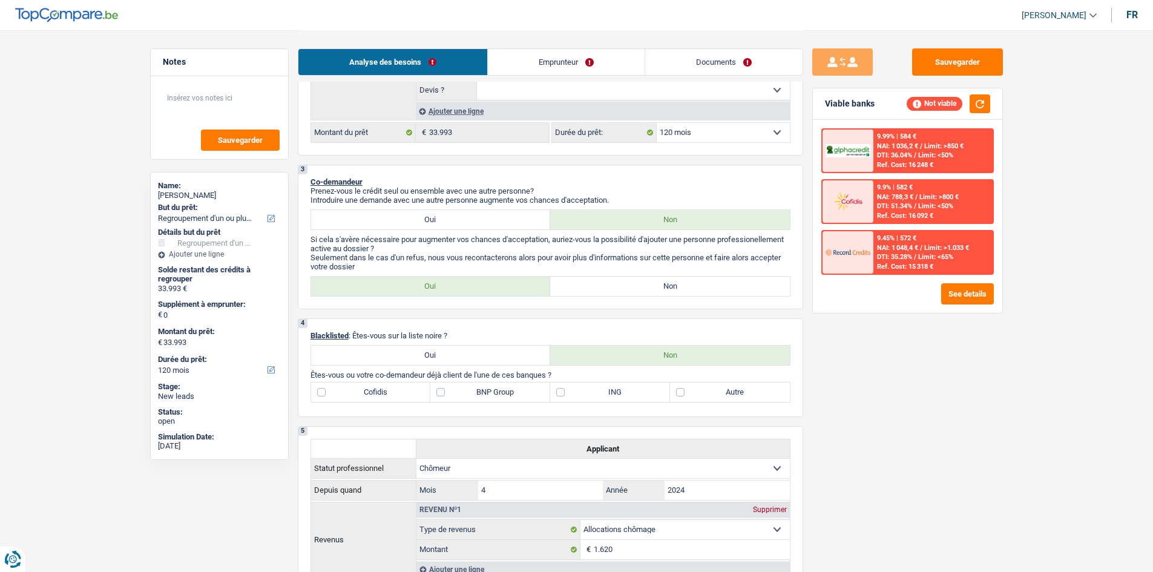
scroll to position [303, 0]
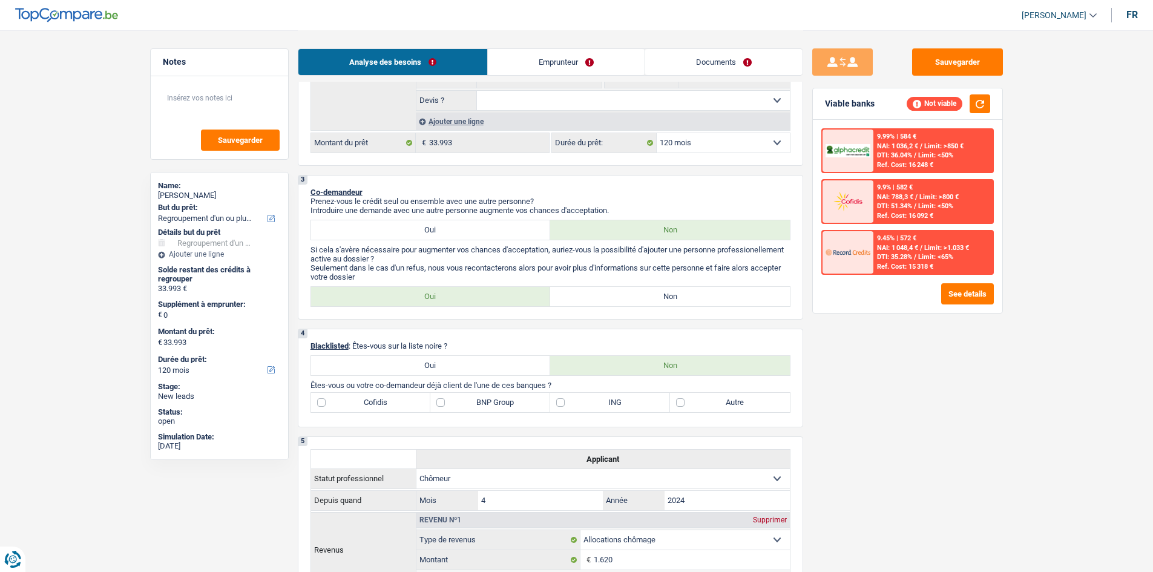
click at [534, 62] on link "Emprunteur" at bounding box center [566, 62] width 157 height 26
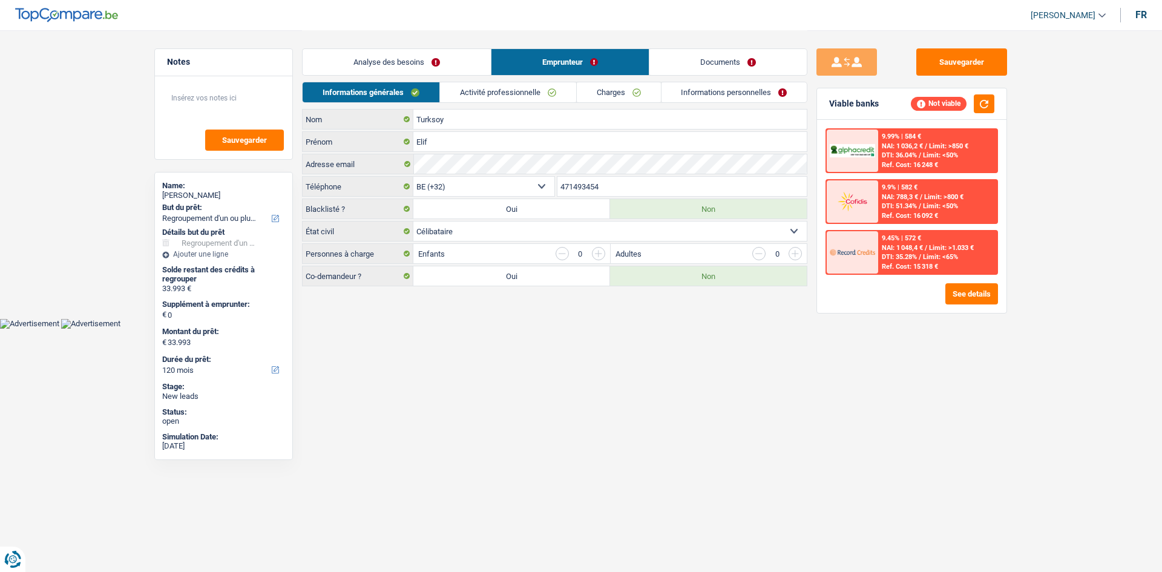
click at [410, 62] on link "Analyse des besoins" at bounding box center [397, 62] width 188 height 26
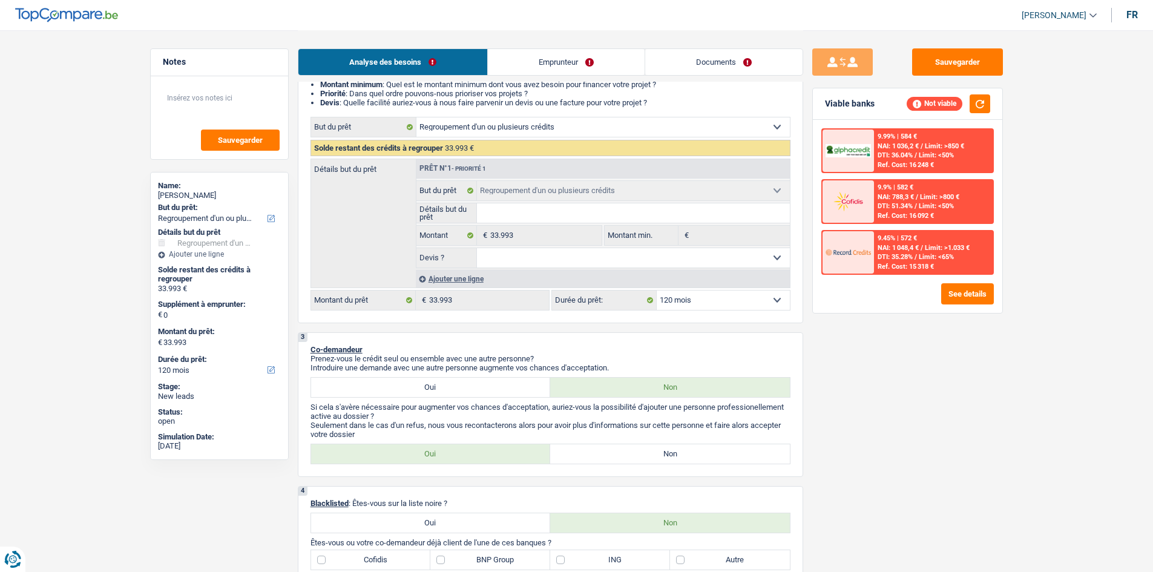
scroll to position [242, 0]
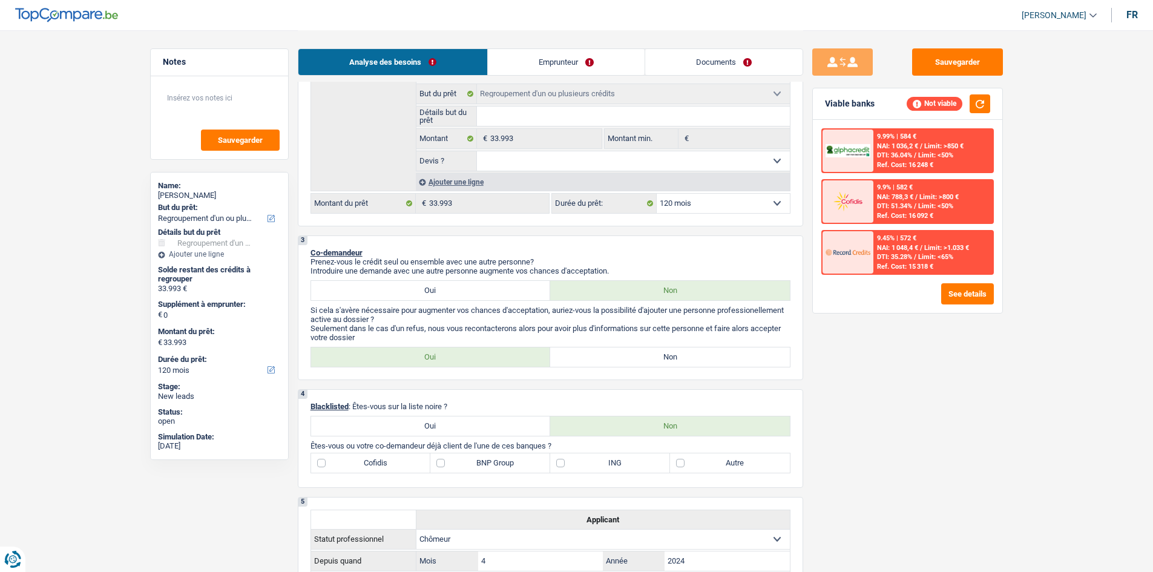
click at [620, 359] on label "Non" at bounding box center [670, 356] width 240 height 19
click at [620, 359] on input "Non" at bounding box center [670, 356] width 240 height 19
radio input "true"
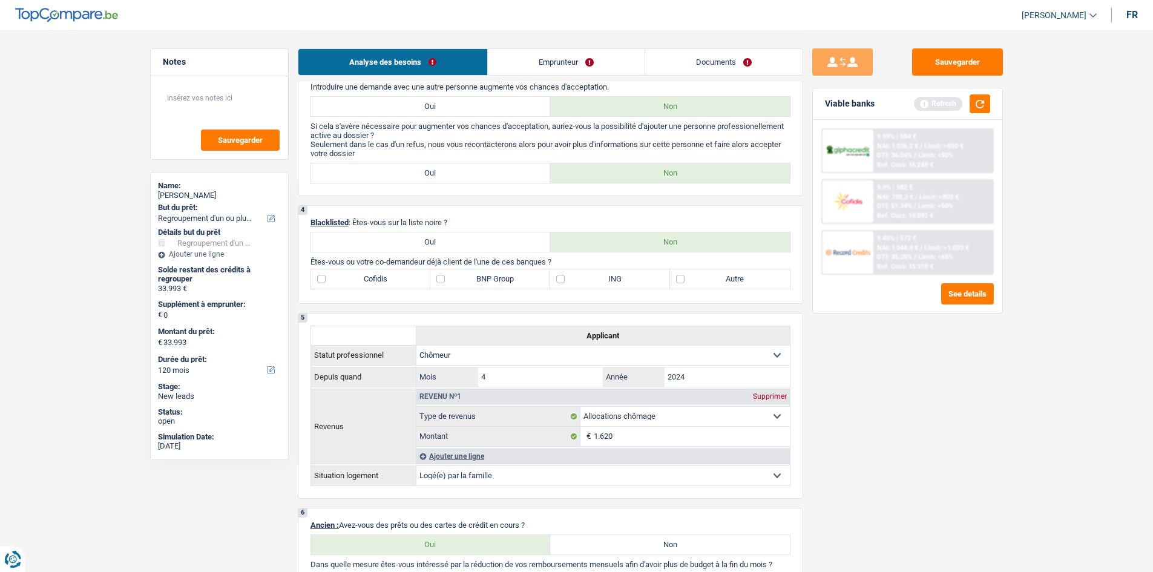
scroll to position [424, 0]
click at [693, 281] on label "Autre" at bounding box center [730, 281] width 120 height 19
click at [693, 281] on input "Autre" at bounding box center [730, 281] width 120 height 19
checkbox input "true"
click at [504, 281] on label "BNP Group" at bounding box center [490, 281] width 120 height 19
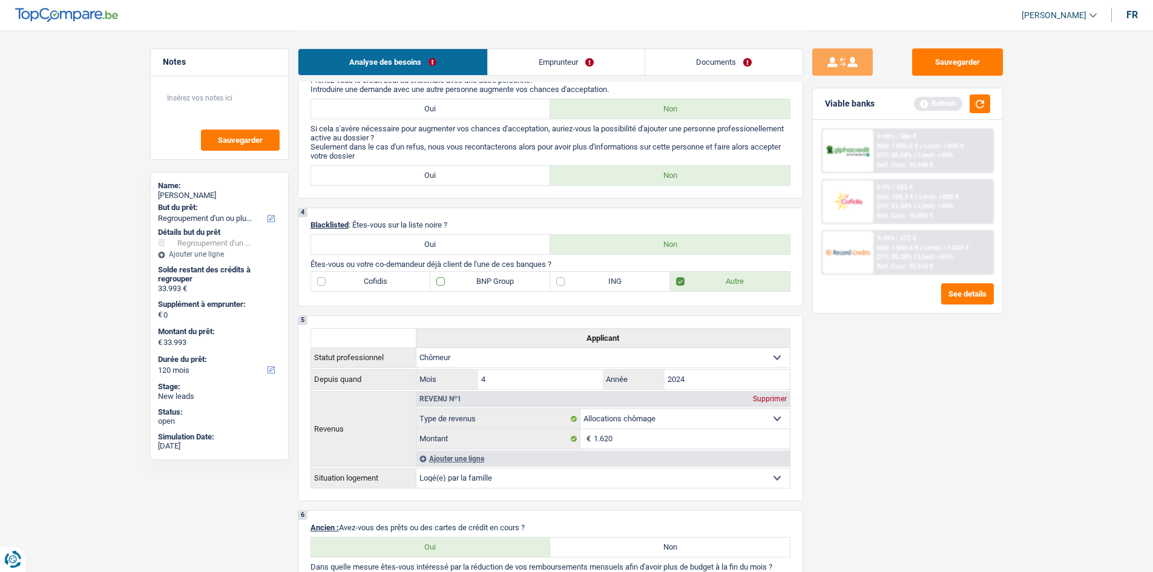
click at [504, 281] on input "BNP Group" at bounding box center [490, 281] width 120 height 19
checkbox input "true"
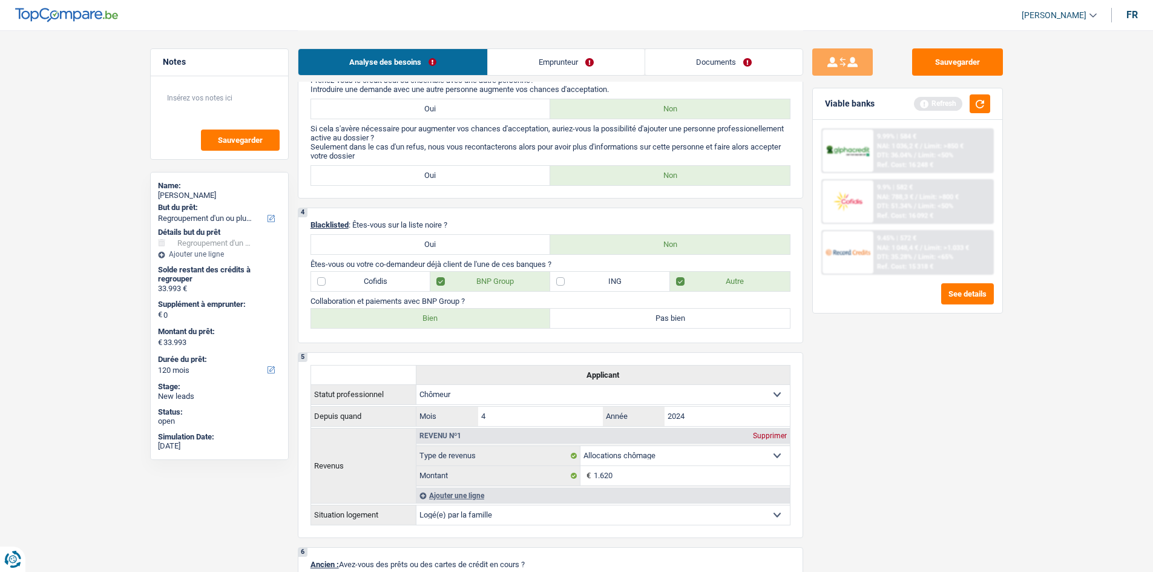
drag, startPoint x: 434, startPoint y: 319, endPoint x: 500, endPoint y: 346, distance: 71.1
click at [436, 320] on label "Bien" at bounding box center [431, 318] width 240 height 19
click at [436, 320] on input "Bien" at bounding box center [431, 318] width 240 height 19
radio input "true"
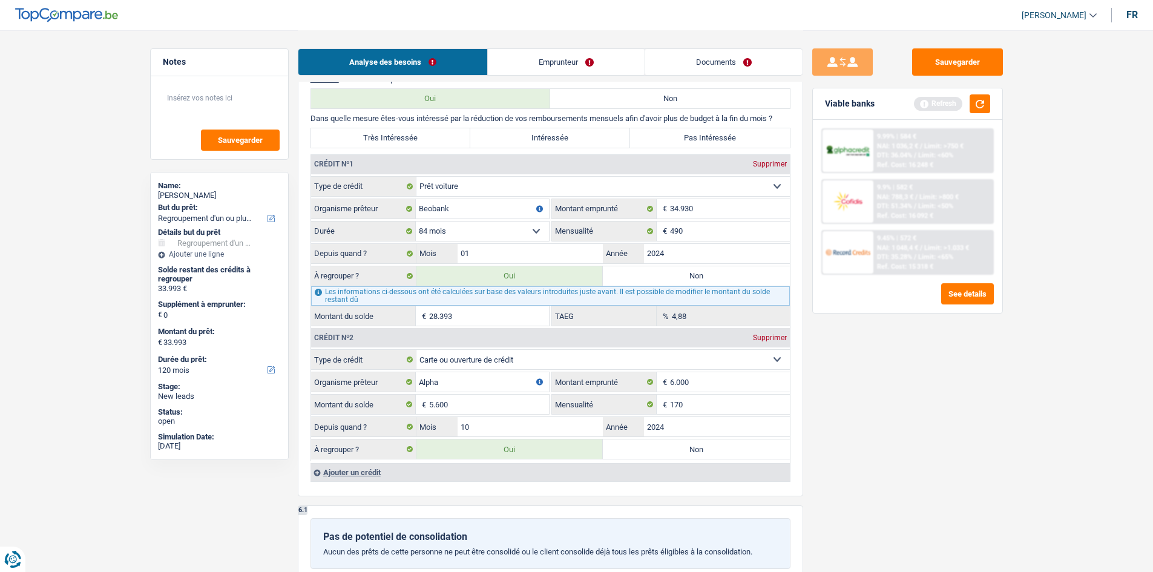
scroll to position [1029, 0]
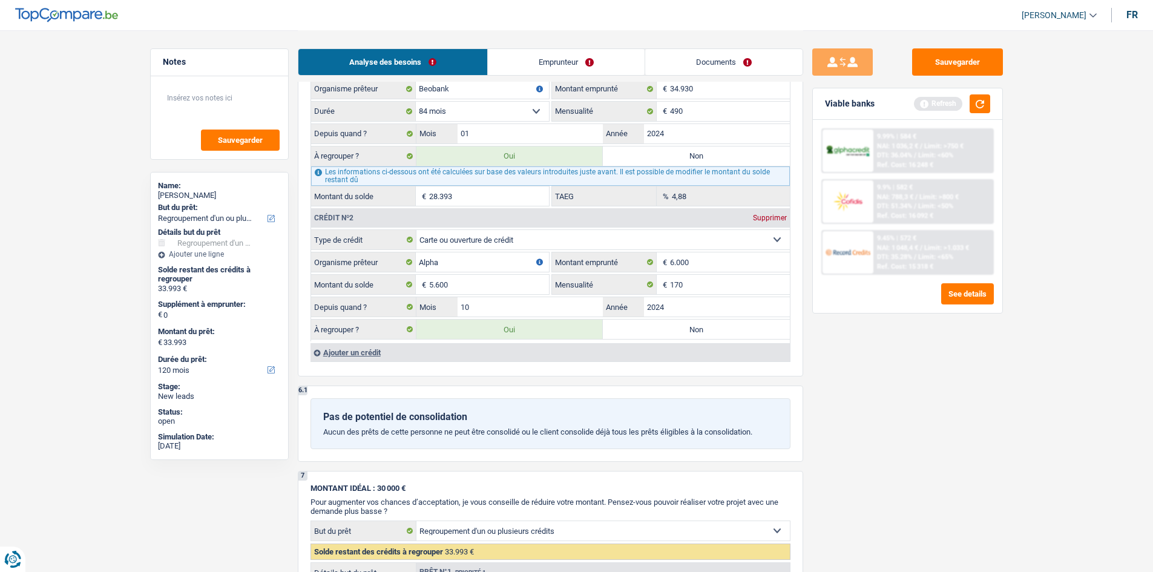
click at [358, 352] on div "Ajouter un crédit" at bounding box center [549, 352] width 479 height 18
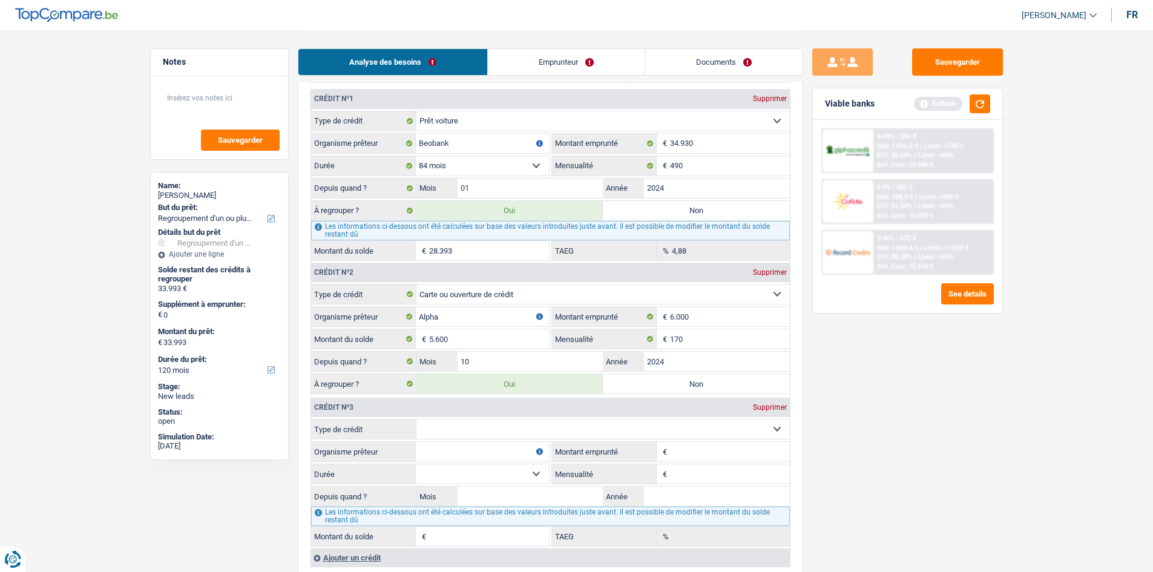
scroll to position [1089, 0]
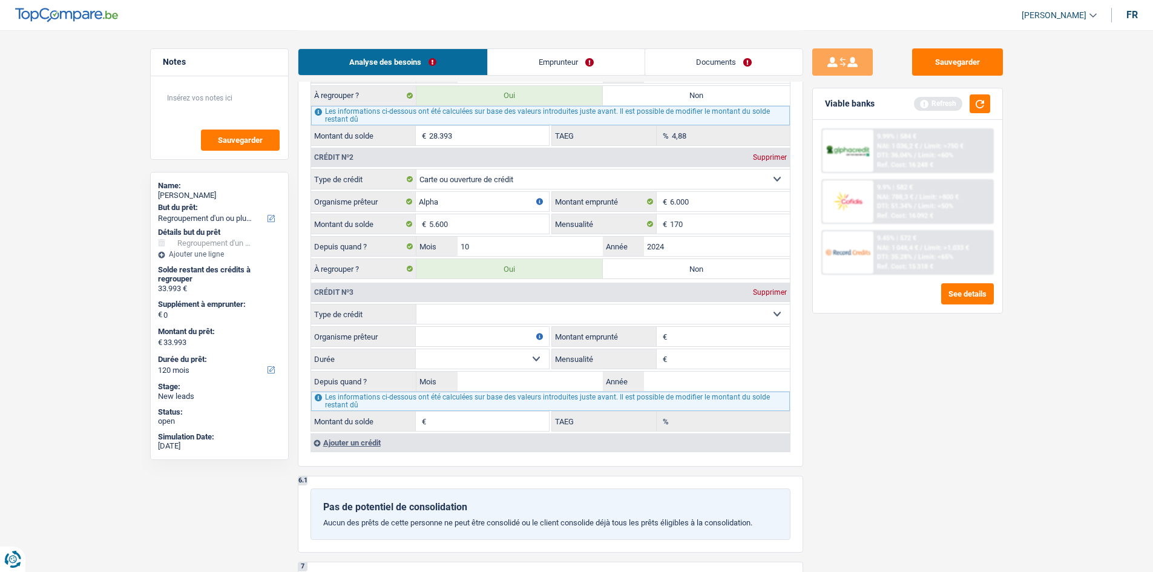
click at [430, 322] on select "Carte ou ouverture de crédit Prêt hypothécaire Vente à tempérament Prêt à tempé…" at bounding box center [602, 313] width 373 height 19
drag, startPoint x: 865, startPoint y: 381, endPoint x: 790, endPoint y: 358, distance: 78.6
click at [865, 381] on div "Sauvegarder Viable banks Refresh 9.99% | 584 € NAI: 1 036,2 € / Limit: >750 € D…" at bounding box center [907, 300] width 209 height 504
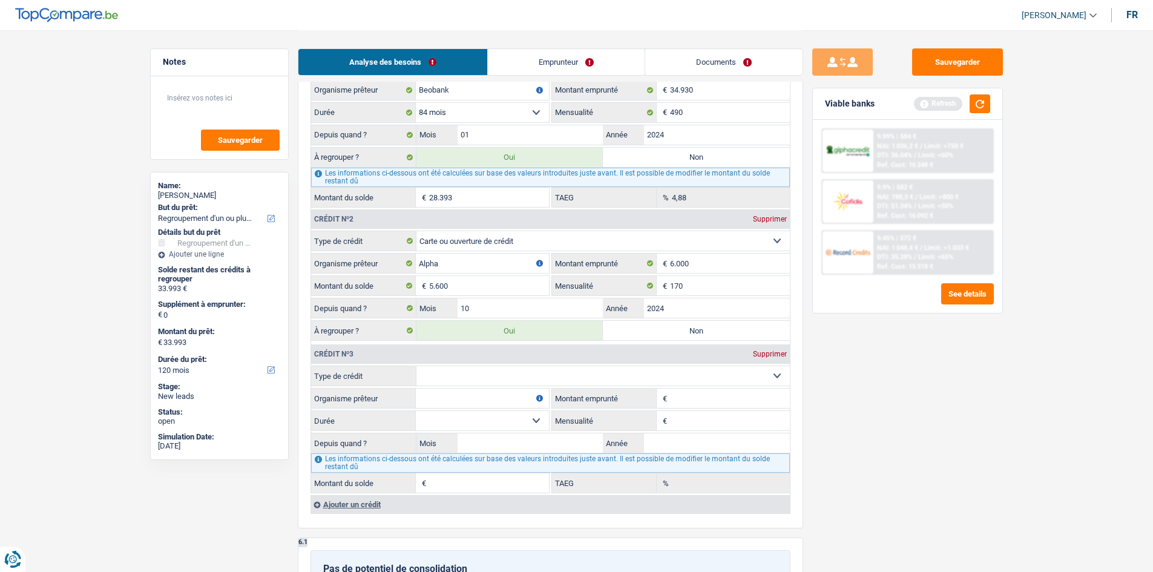
scroll to position [1150, 0]
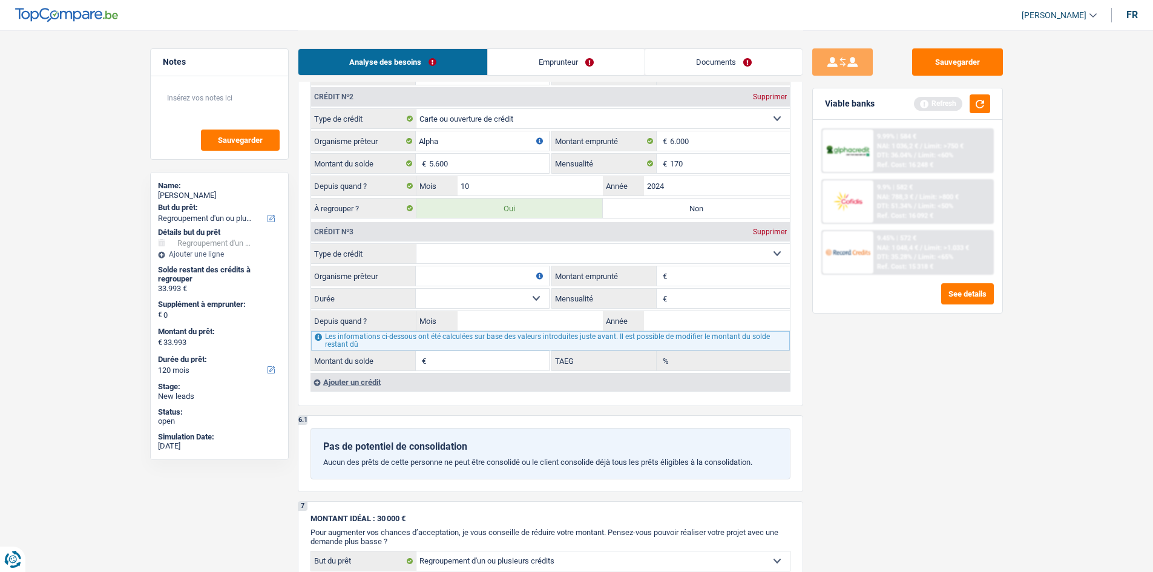
click at [436, 252] on select "Carte ou ouverture de crédit Prêt hypothécaire Vente à tempérament Prêt à tempé…" at bounding box center [602, 253] width 373 height 19
select select "personalLoan"
type input "0"
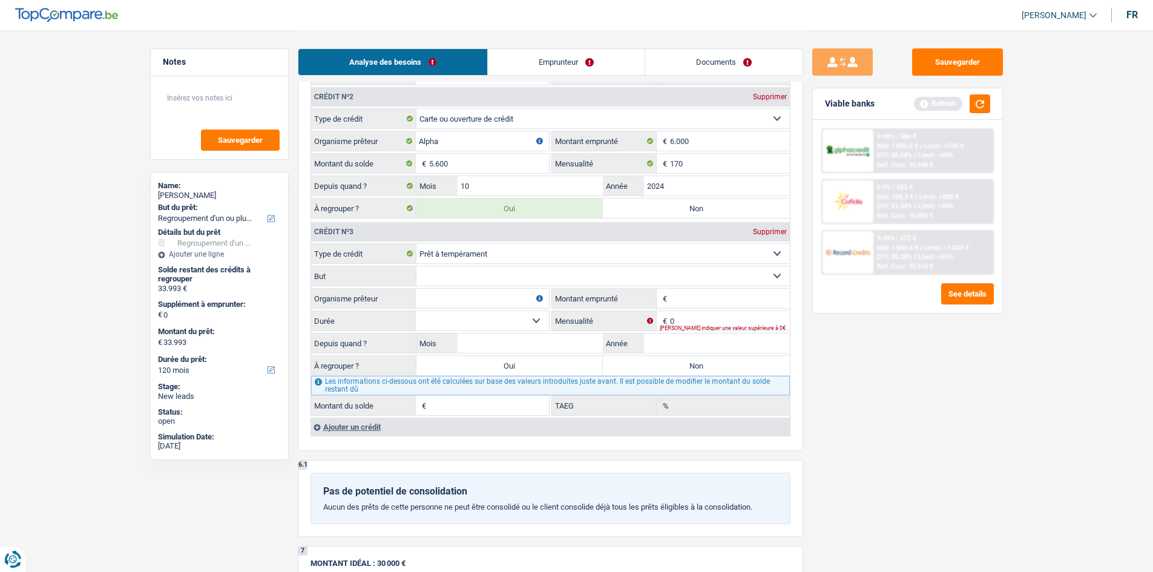
drag, startPoint x: 449, startPoint y: 267, endPoint x: 443, endPoint y: 272, distance: 7.3
click at [450, 269] on select "Confort maison: meubles, textile, peinture, électroménager, outillage non-profe…" at bounding box center [602, 275] width 373 height 19
click at [405, 309] on fieldset "Carte ou ouverture de crédit Prêt hypothécaire Vente à tempérament Prêt à tempé…" at bounding box center [550, 329] width 479 height 172
click at [436, 291] on input "Organisme prêteur" at bounding box center [482, 298] width 133 height 19
type input "alpha credit"
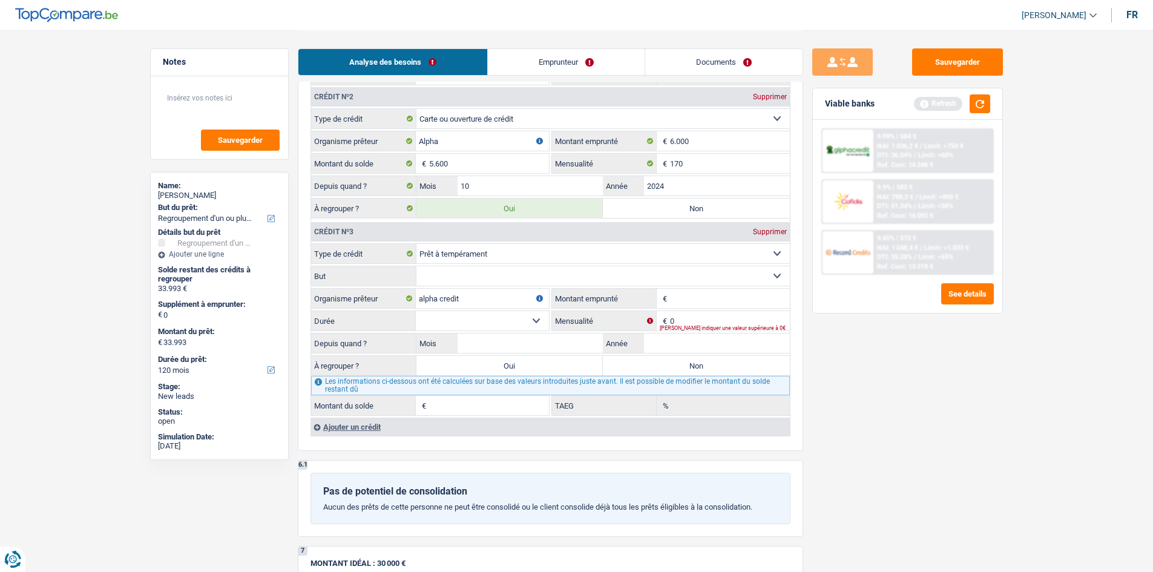
click at [685, 301] on input "Montant emprunté" at bounding box center [730, 298] width 120 height 19
type input "7.200"
click at [679, 321] on input "0" at bounding box center [730, 320] width 120 height 19
type input "170"
click at [661, 346] on input "Année" at bounding box center [717, 342] width 146 height 19
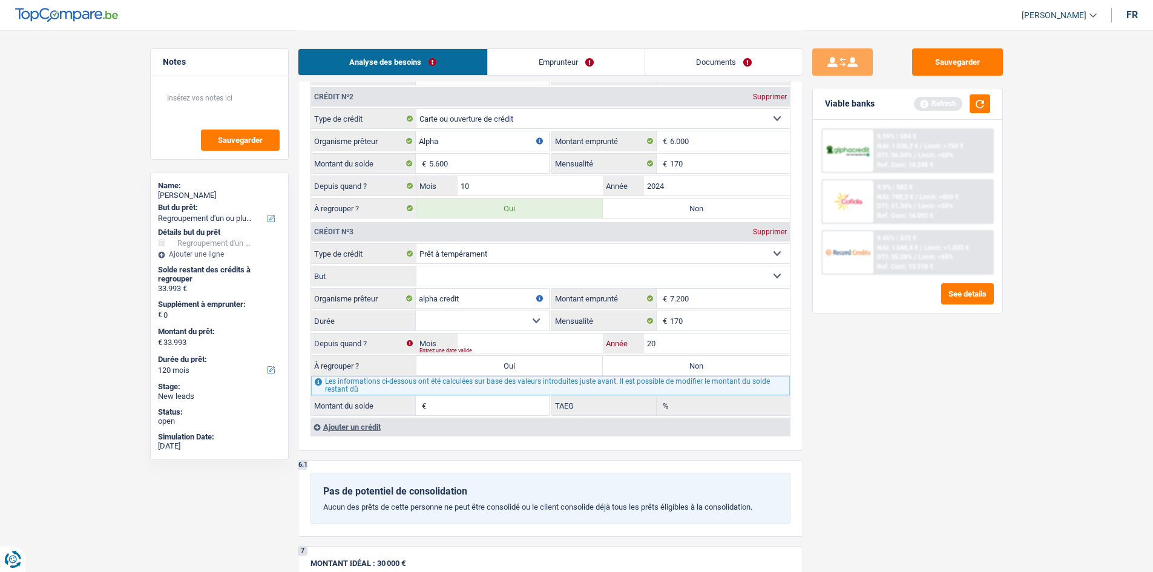
type input "20"
click at [451, 400] on input "Montant du solde" at bounding box center [489, 405] width 120 height 19
click at [535, 342] on input "Mois" at bounding box center [530, 342] width 146 height 19
click at [528, 316] on select "12 mois 18 mois 24 mois 30 mois 36 mois 42 mois Sélectionner une option" at bounding box center [482, 320] width 133 height 19
select select "42"
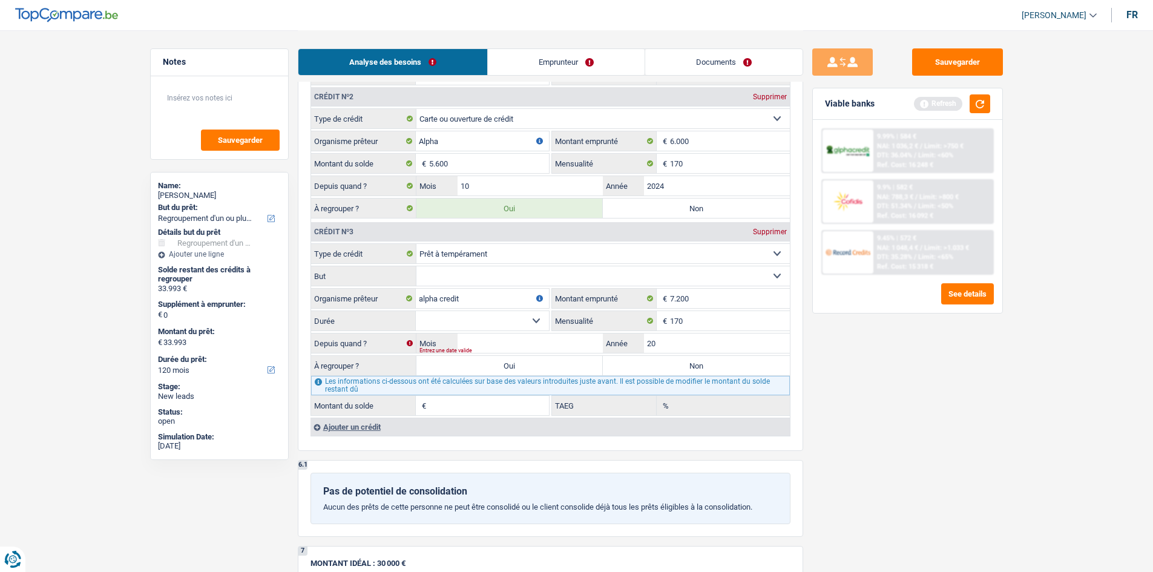
click at [416, 311] on select "12 mois 18 mois 24 mois 30 mois 36 mois 42 mois Sélectionner une option" at bounding box center [482, 320] width 133 height 19
click at [533, 344] on input "Mois" at bounding box center [530, 342] width 146 height 19
click at [901, 353] on div "Sauvegarder Viable banks Refresh 9.99% | 584 € NAI: 1 036,2 € / Limit: >750 € D…" at bounding box center [907, 300] width 209 height 504
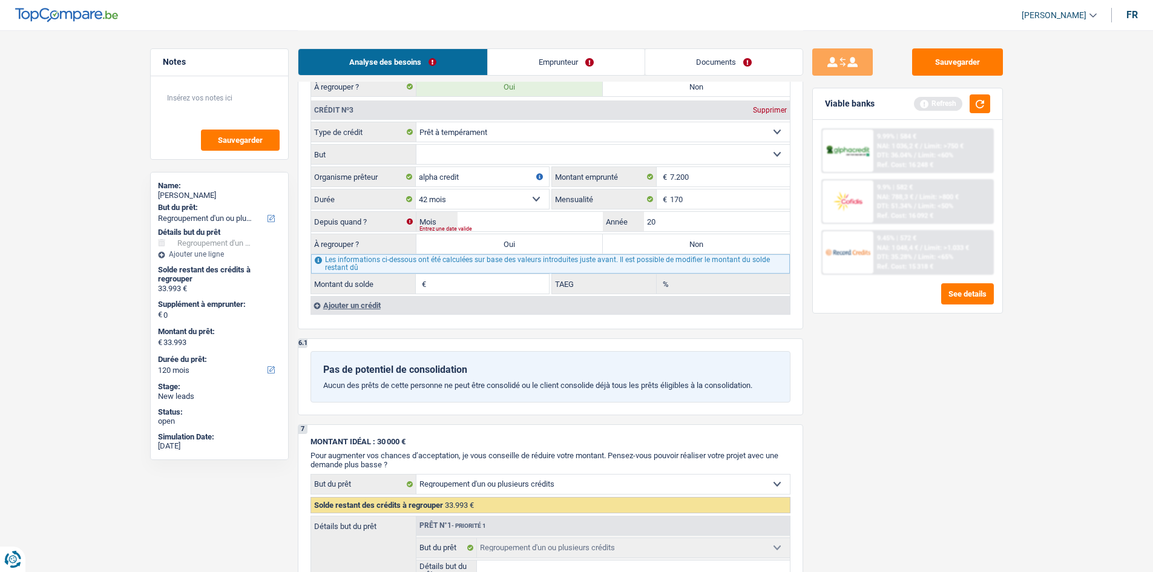
scroll to position [1331, 0]
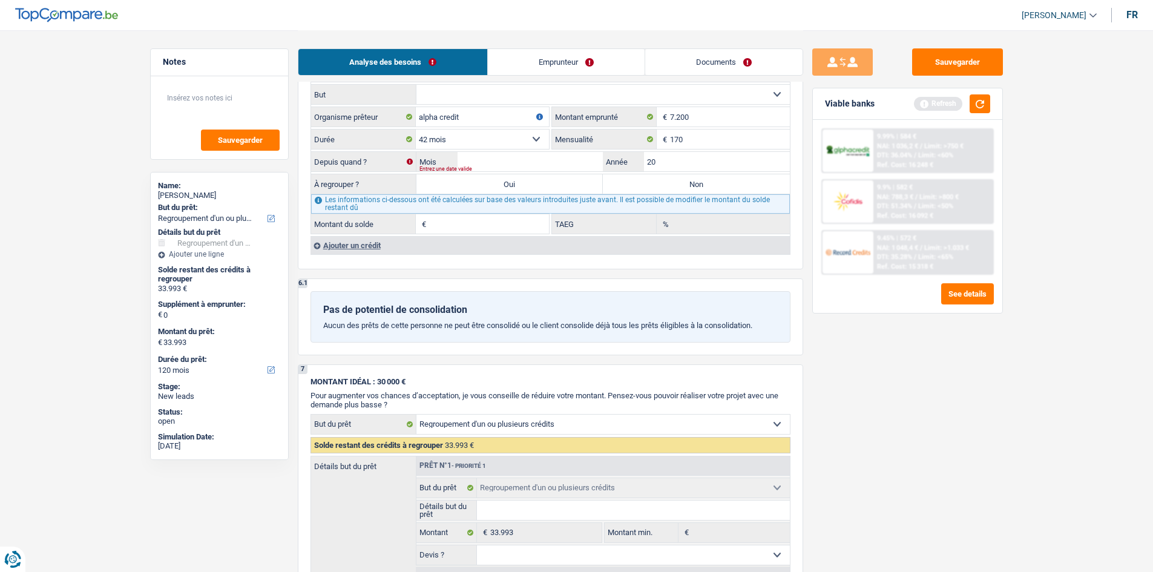
click at [348, 246] on div "Ajouter un crédit" at bounding box center [549, 245] width 479 height 18
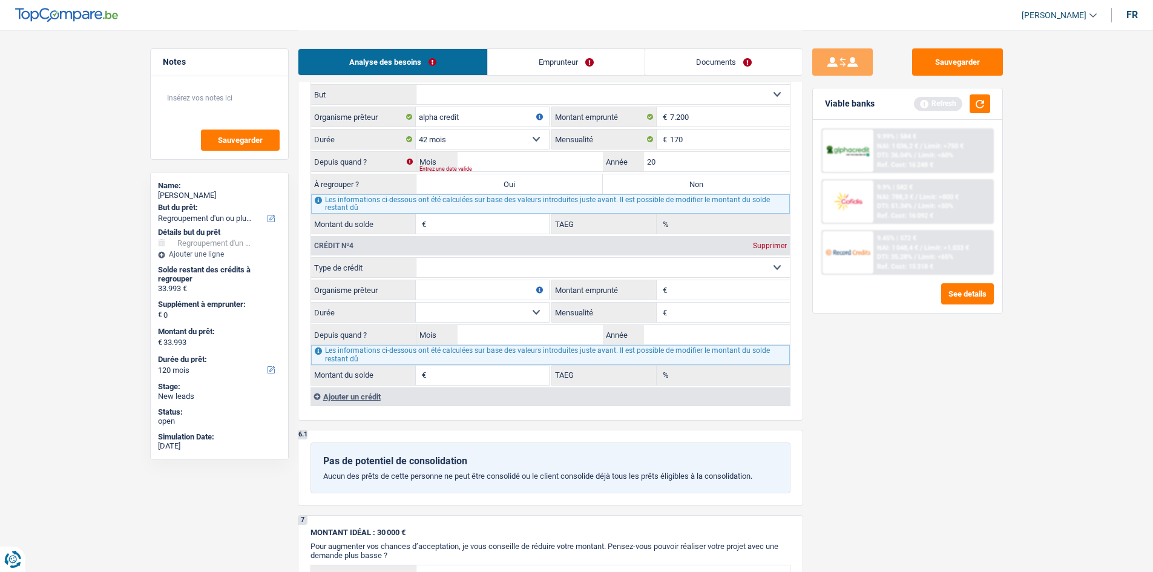
click at [431, 267] on select "Carte ou ouverture de crédit Prêt hypothécaire Vente à tempérament Prêt à tempé…" at bounding box center [602, 267] width 373 height 19
select select "cardOrCredit"
type input "0"
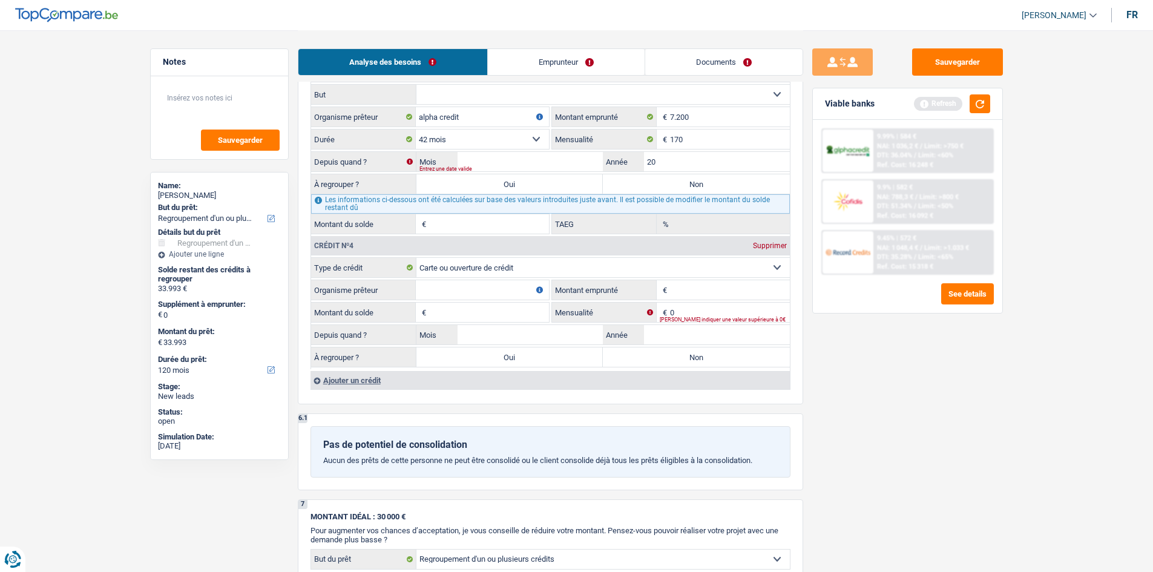
click at [672, 286] on input "Montant emprunté" at bounding box center [730, 289] width 120 height 19
type input "5.000"
click at [874, 371] on div "Sauvegarder Viable banks Refresh 9.99% | 584 € NAI: 1 036,2 € / Limit: >750 € D…" at bounding box center [907, 300] width 209 height 504
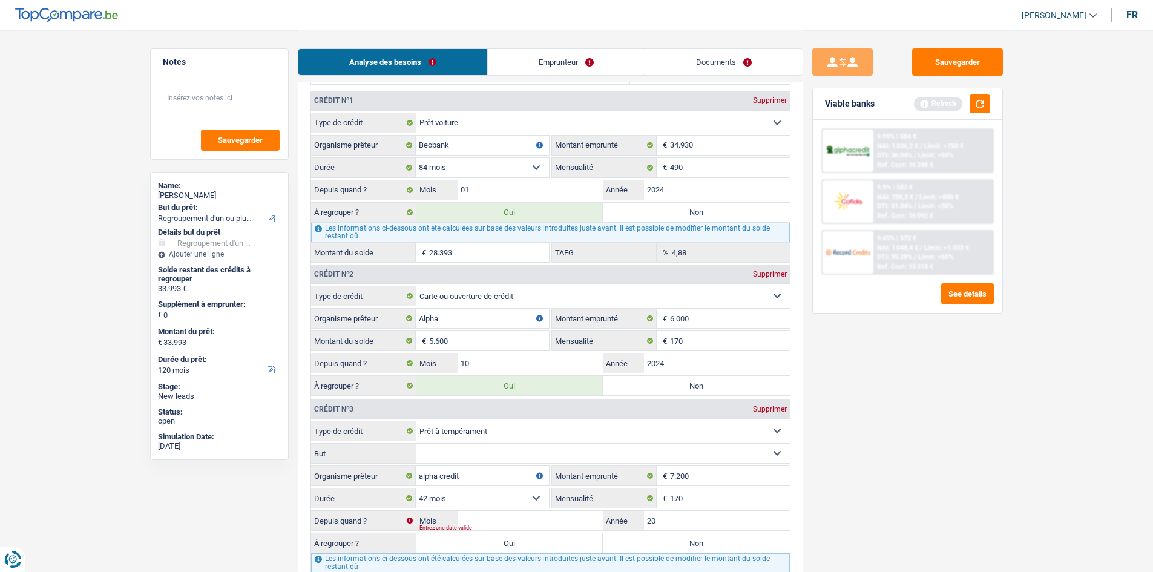
scroll to position [968, 0]
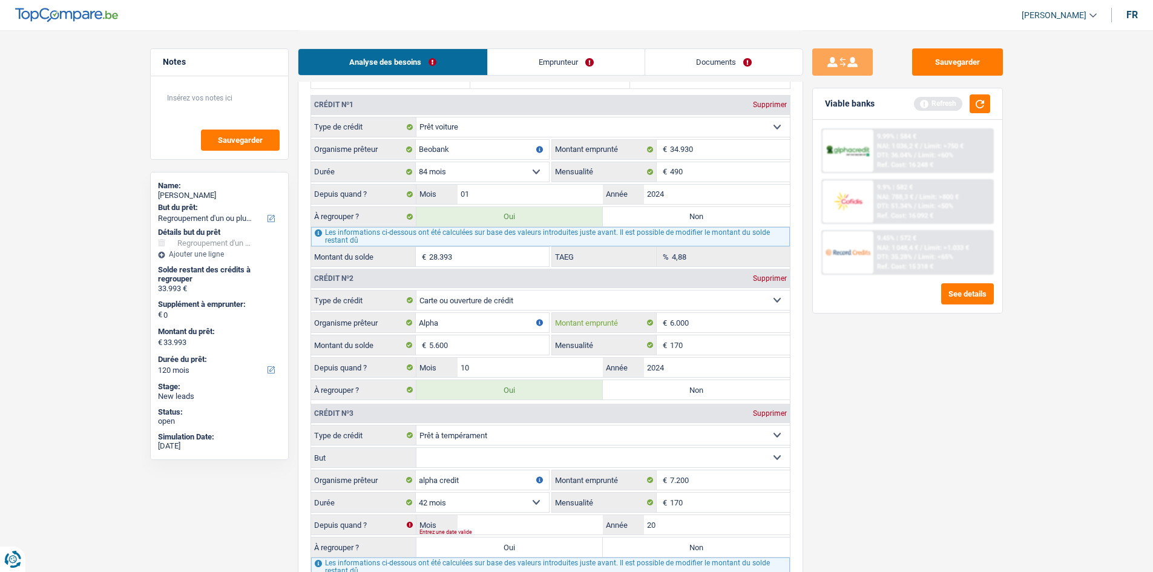
click at [695, 321] on input "6.000" at bounding box center [730, 322] width 120 height 19
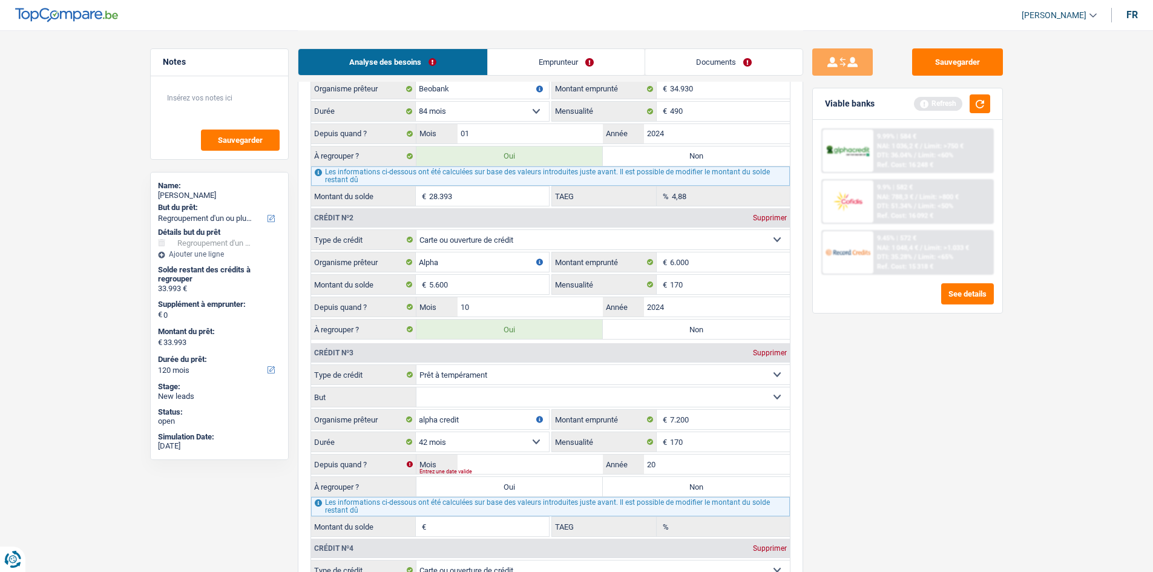
click at [529, 241] on select "Carte ou ouverture de crédit Prêt hypothécaire Vente à tempérament Prêt à tempé…" at bounding box center [602, 239] width 373 height 19
select select "personalLoan"
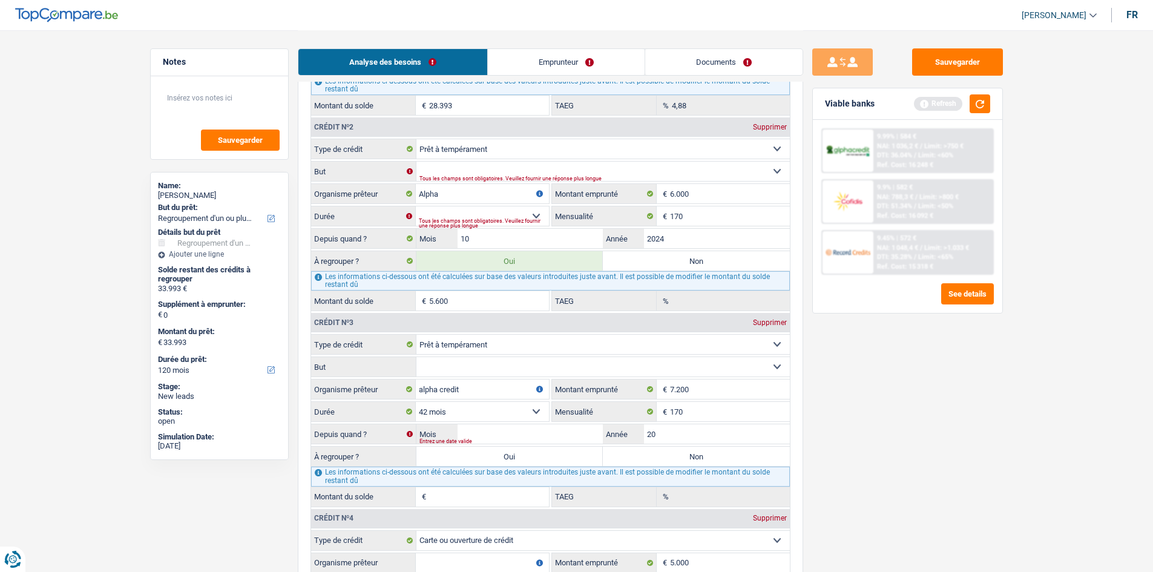
scroll to position [1150, 0]
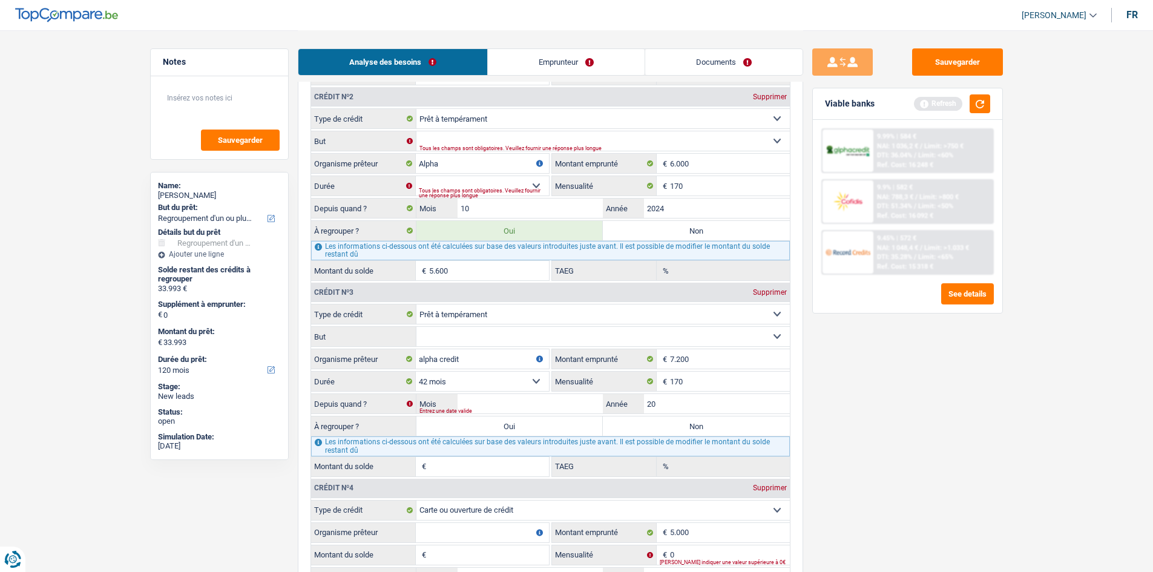
click at [761, 294] on div "Supprimer" at bounding box center [770, 292] width 40 height 7
select select "cardOrCredit"
type input "5.000"
type input "0"
select select
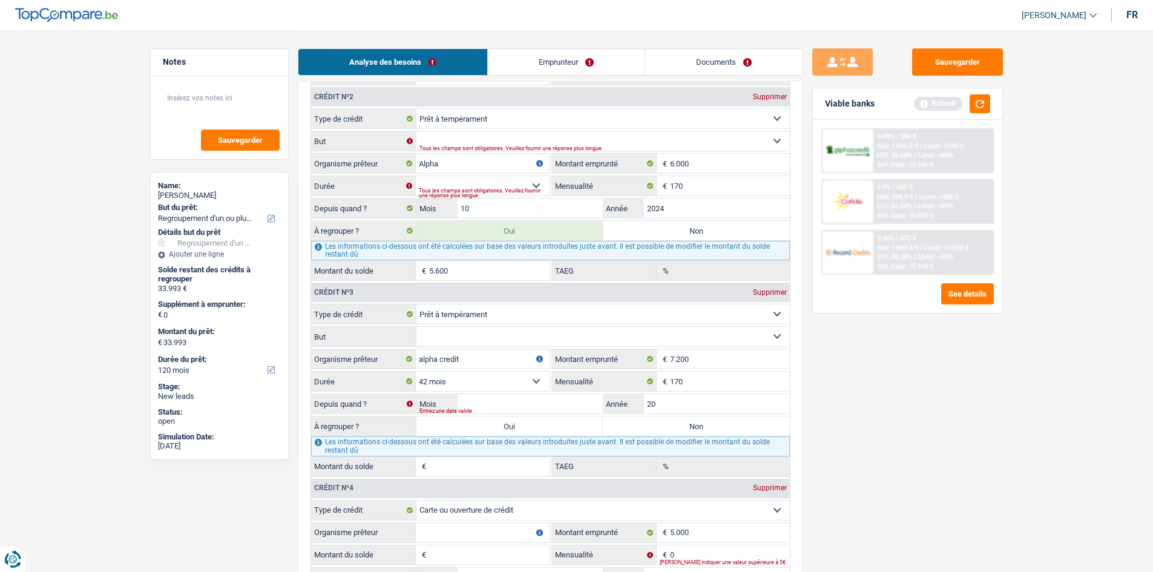
select select
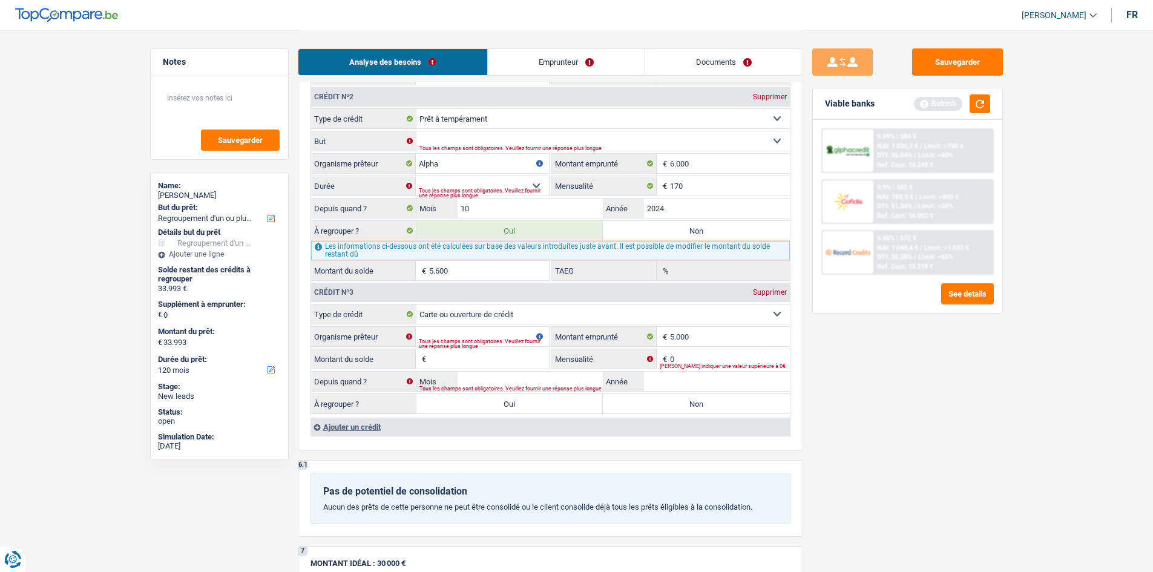
click at [437, 352] on input "Montant du solde" at bounding box center [489, 358] width 120 height 19
select select
type input "1"
select select
type input "12"
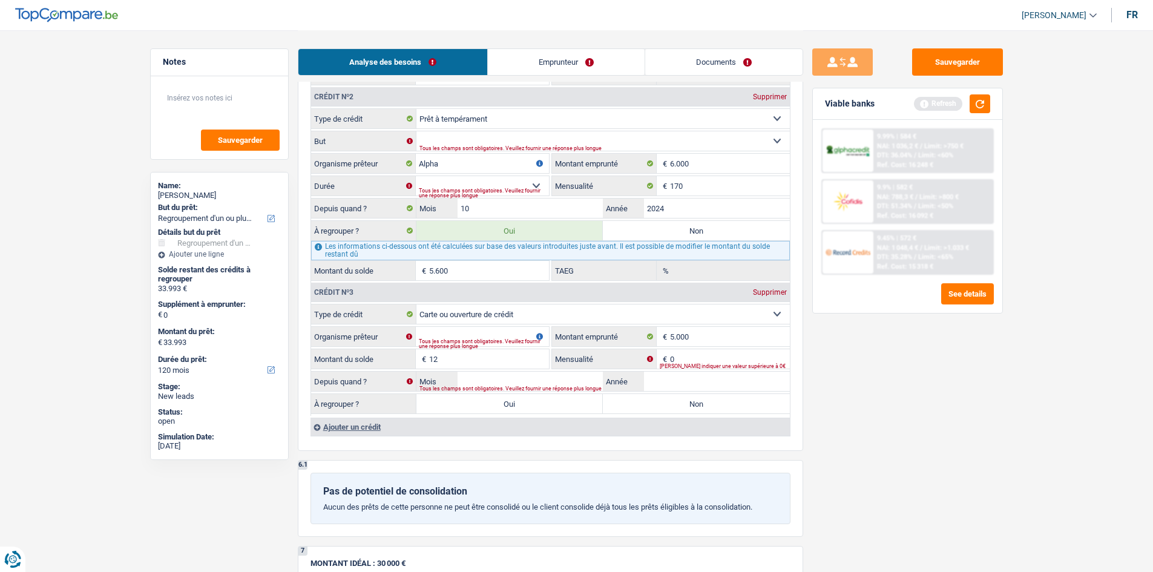
select select
type input "120"
select select
type input "1.200"
select select
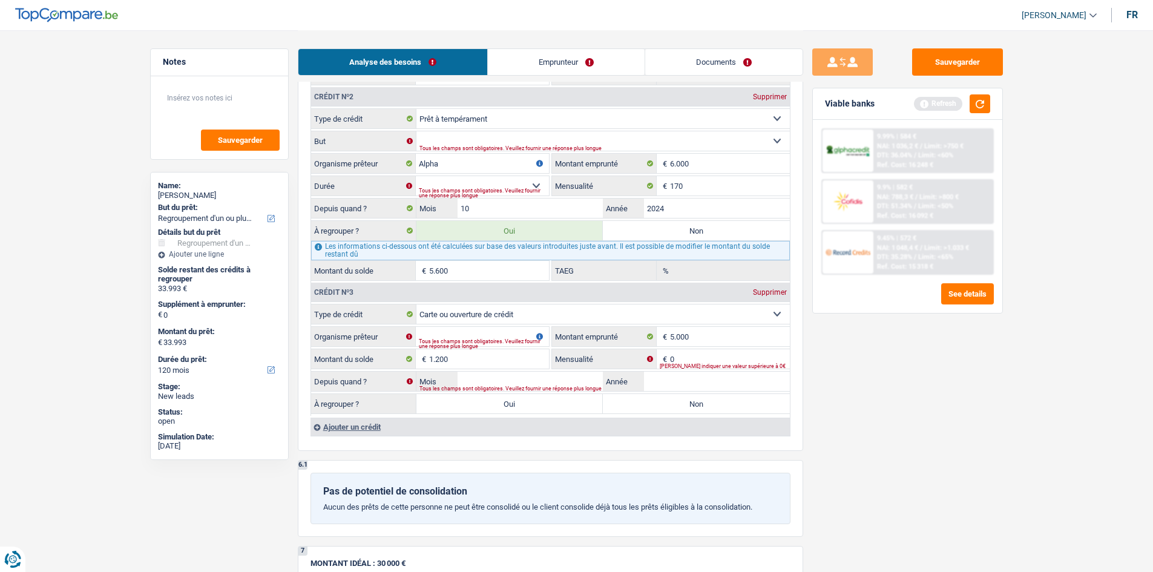
drag, startPoint x: 975, startPoint y: 454, endPoint x: 842, endPoint y: 402, distance: 142.9
click at [971, 448] on div "Sauvegarder Viable banks Refresh 9.99% | 584 € NAI: 1 036,2 € / Limit: >750 € D…" at bounding box center [907, 300] width 209 height 504
click at [699, 360] on input "0" at bounding box center [730, 358] width 120 height 19
drag, startPoint x: 703, startPoint y: 339, endPoint x: 695, endPoint y: 336, distance: 8.4
click at [705, 338] on input "5.000" at bounding box center [730, 336] width 120 height 19
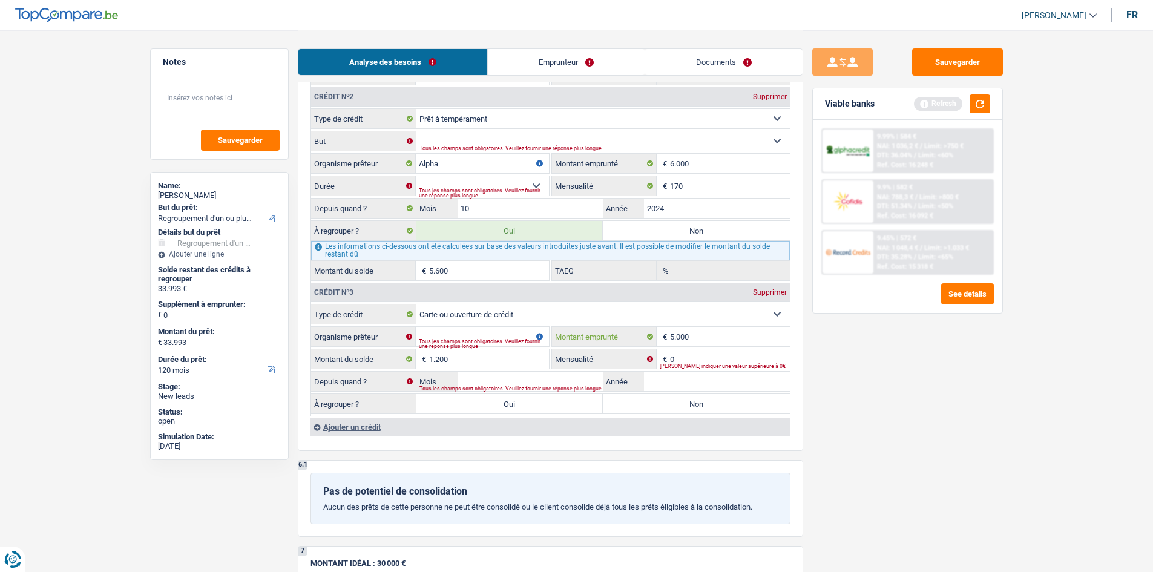
type input "500"
select select
type input "50"
select select
type input "5"
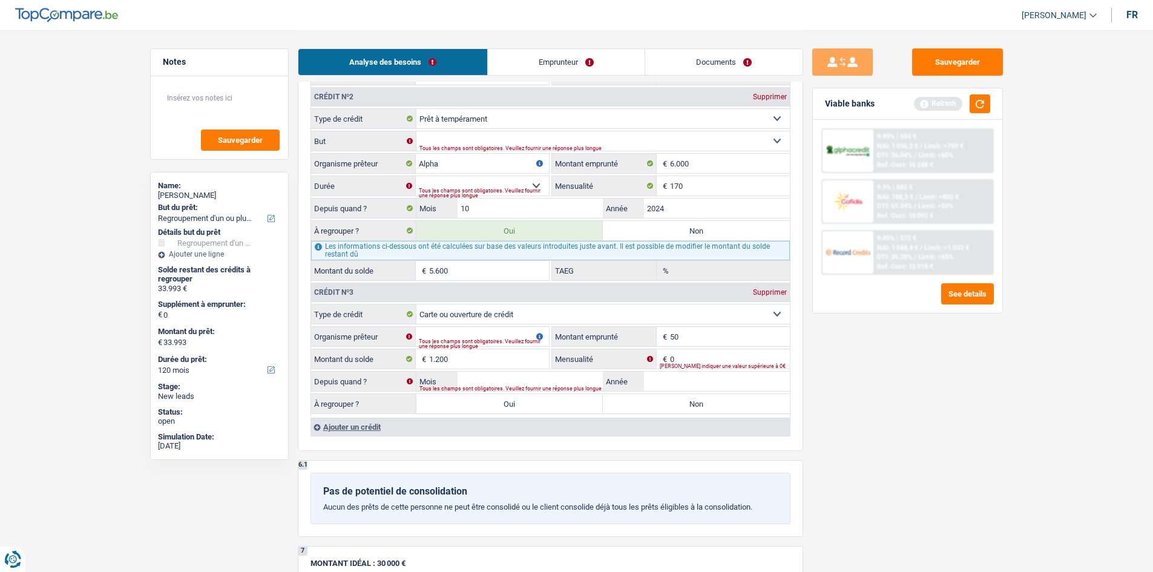
select select
type input "3"
select select
type input "30"
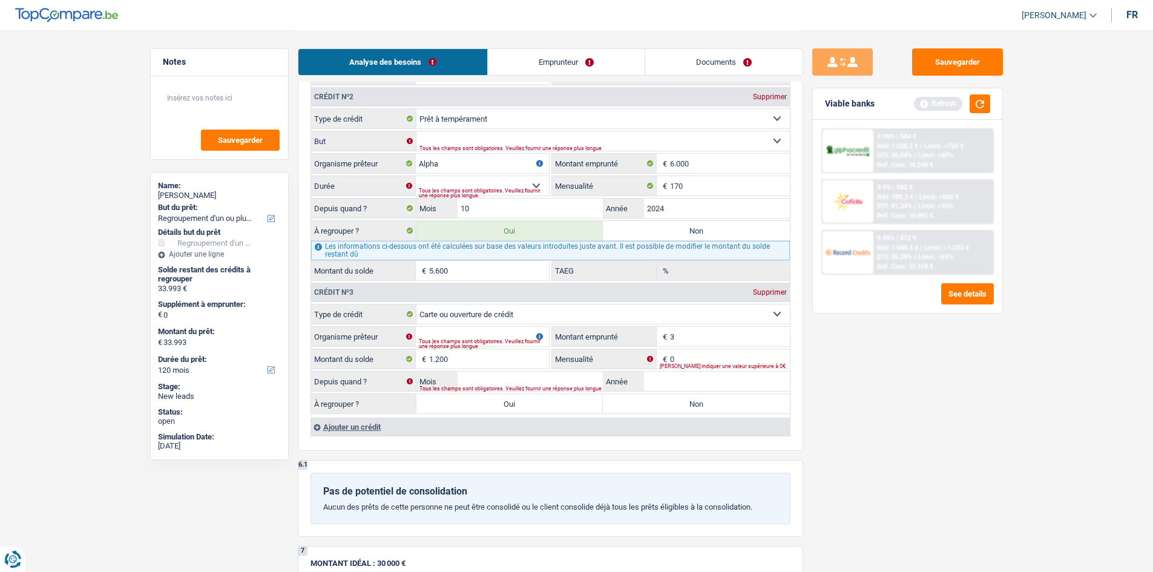
select select
type input "300"
select select
type input "3.000"
select select
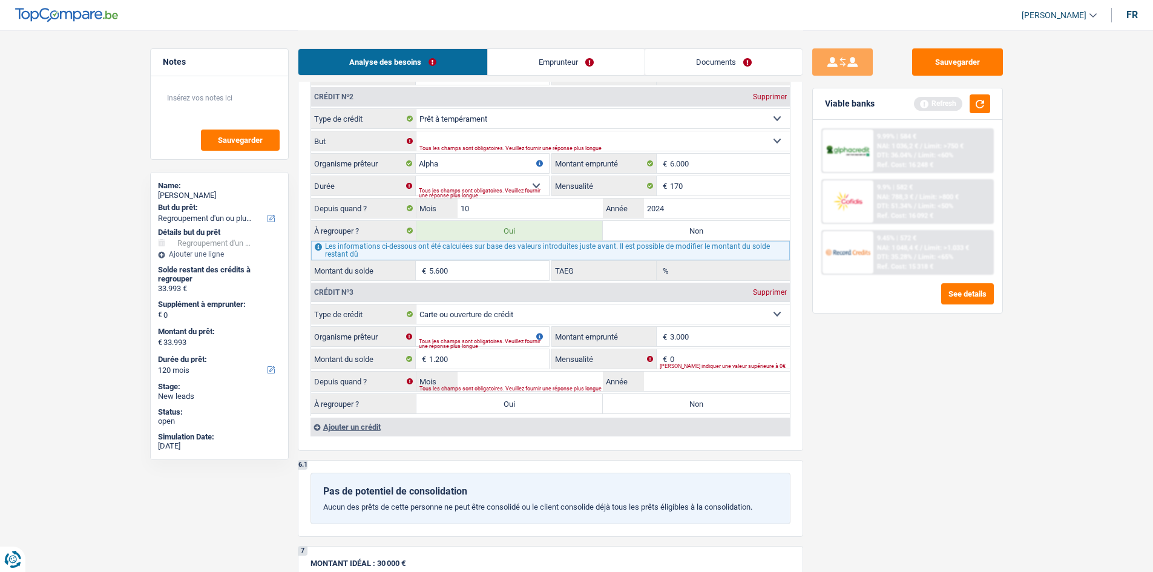
type input "3.000"
click at [872, 439] on div "Sauvegarder Viable banks Refresh 9.99% | 584 € NAI: 1 036,2 € / Limit: >750 € D…" at bounding box center [907, 300] width 209 height 504
drag, startPoint x: 503, startPoint y: 348, endPoint x: 497, endPoint y: 343, distance: 8.2
click at [503, 346] on div "Tous les champs sont obligatoires. Veuillez fournir une réponse plus longue" at bounding box center [484, 343] width 130 height 5
drag, startPoint x: 497, startPoint y: 336, endPoint x: 506, endPoint y: 336, distance: 9.1
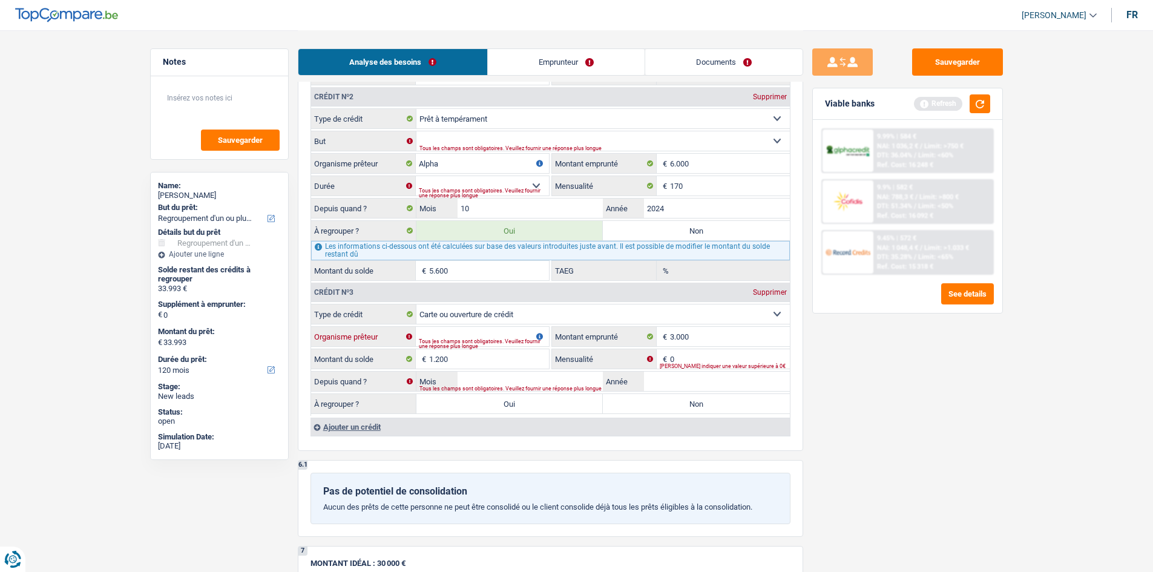
click at [497, 336] on input "Organisme prêteur" at bounding box center [482, 336] width 133 height 19
click at [362, 427] on div "Ajouter un crédit" at bounding box center [549, 426] width 479 height 18
select select
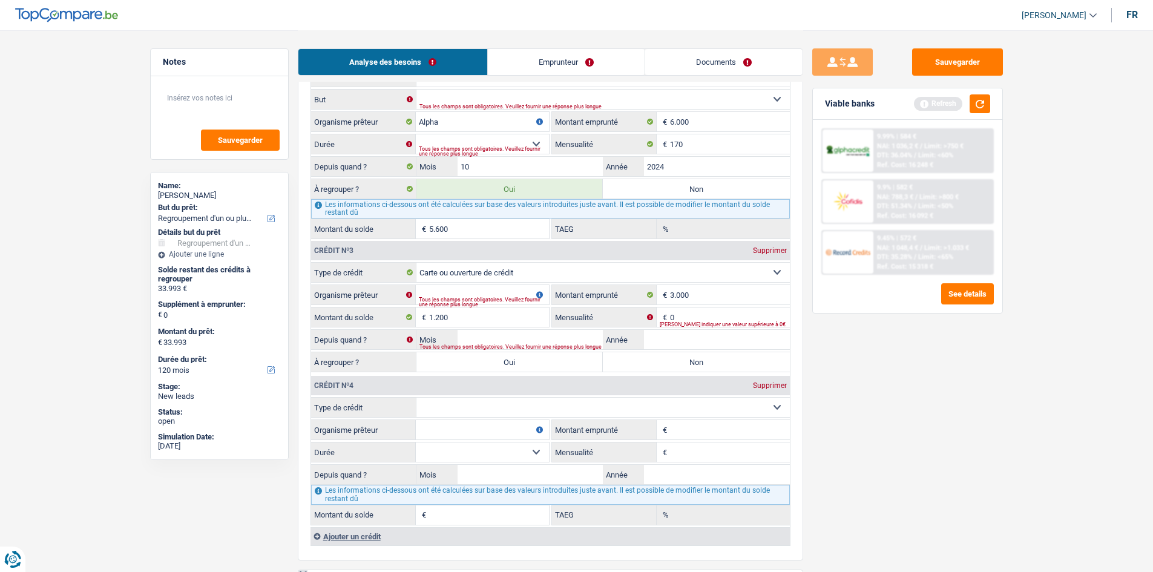
scroll to position [1271, 0]
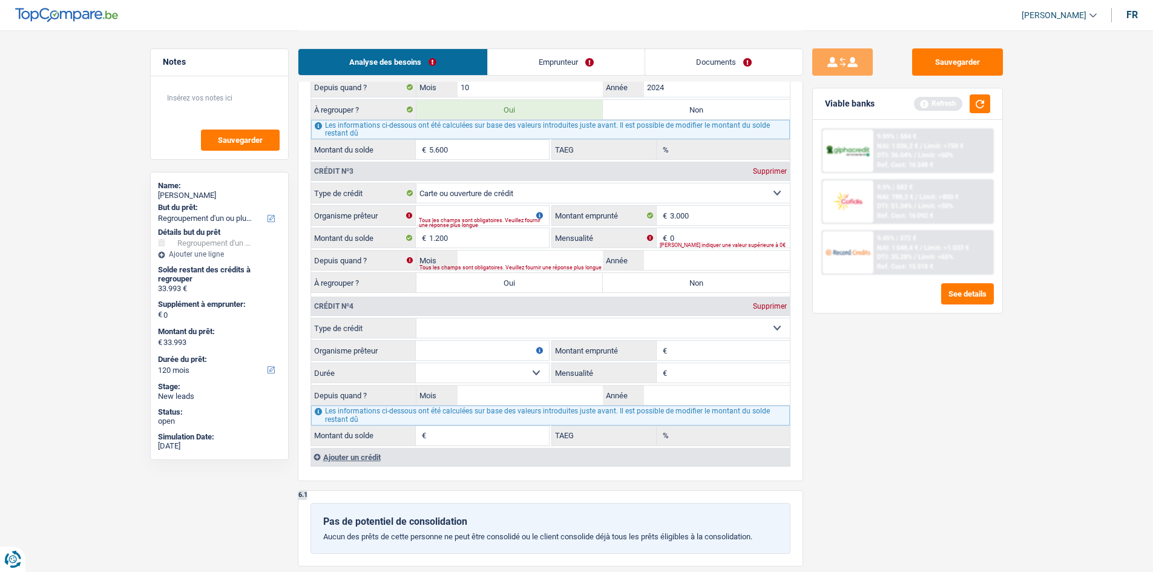
click at [422, 370] on select "12 mois 18 mois 24 mois Sélectionner une option" at bounding box center [482, 372] width 133 height 19
click at [440, 352] on input "Organisme prêteur" at bounding box center [482, 350] width 133 height 19
click at [433, 324] on select "Carte ou ouverture de crédit Prêt hypothécaire Vente à tempérament Prêt à tempé…" at bounding box center [602, 327] width 373 height 19
select select "cardOrCredit"
select select
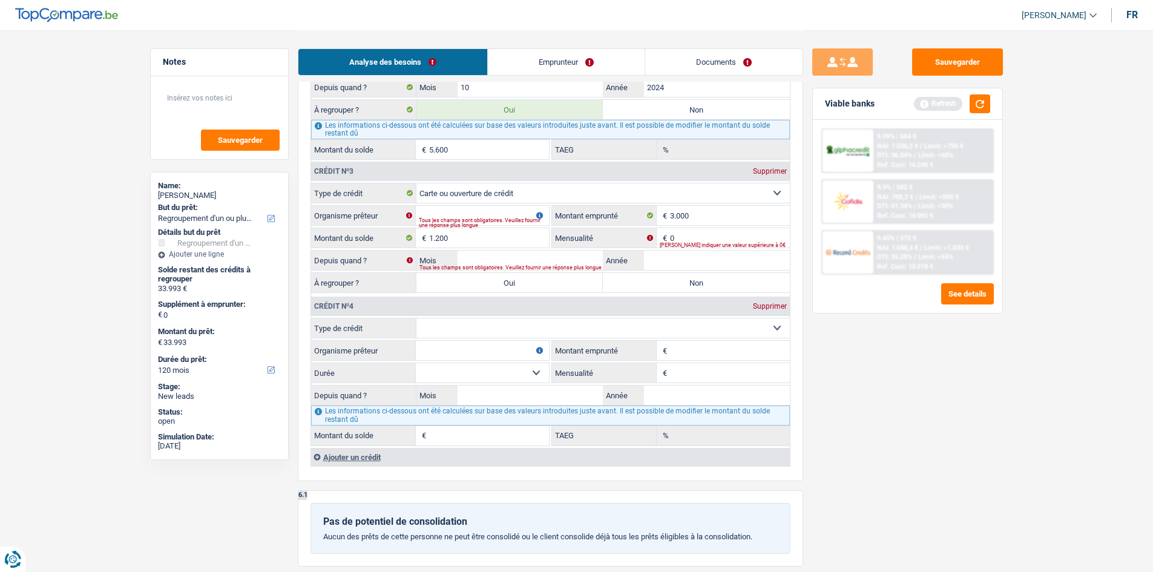
type input "0"
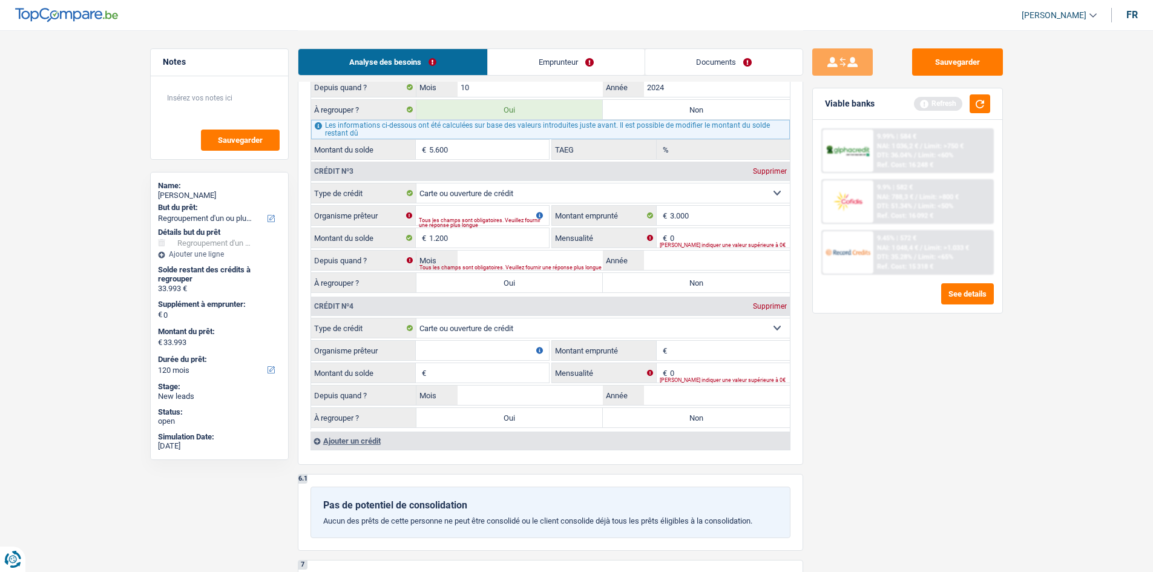
click at [449, 375] on input "Montant du solde" at bounding box center [489, 372] width 120 height 19
select select
type input "5"
select select
type input "50"
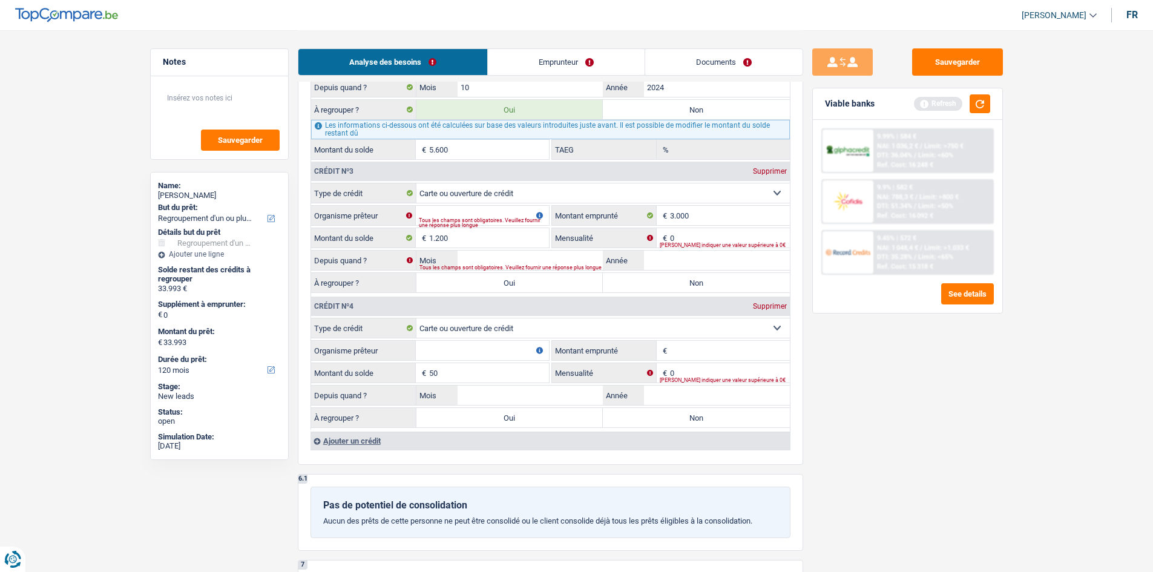
select select
type input "5.000"
select select
type input "5.000"
click at [713, 343] on input "Montant emprunté" at bounding box center [730, 350] width 120 height 19
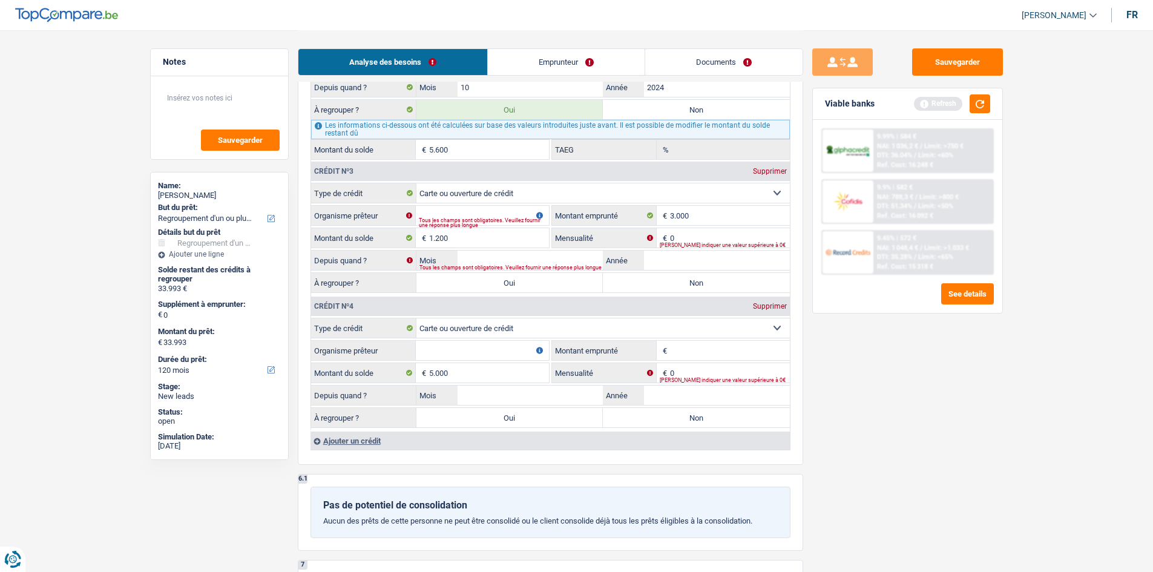
select select
type input "5"
select select
type input "50"
select select
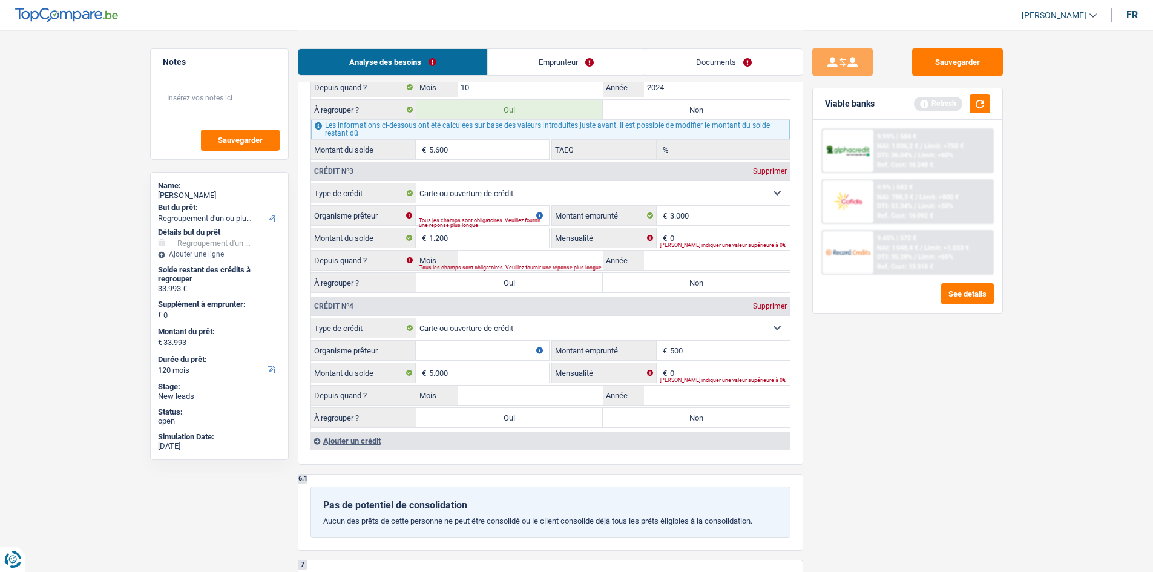
type input "5.000"
select select
type input "5.000"
drag, startPoint x: 856, startPoint y: 426, endPoint x: 768, endPoint y: 402, distance: 90.8
click at [861, 422] on div "Sauvegarder Viable banks Refresh 9.99% | 584 € NAI: 1 036,2 € / Limit: >750 € D…" at bounding box center [907, 300] width 209 height 504
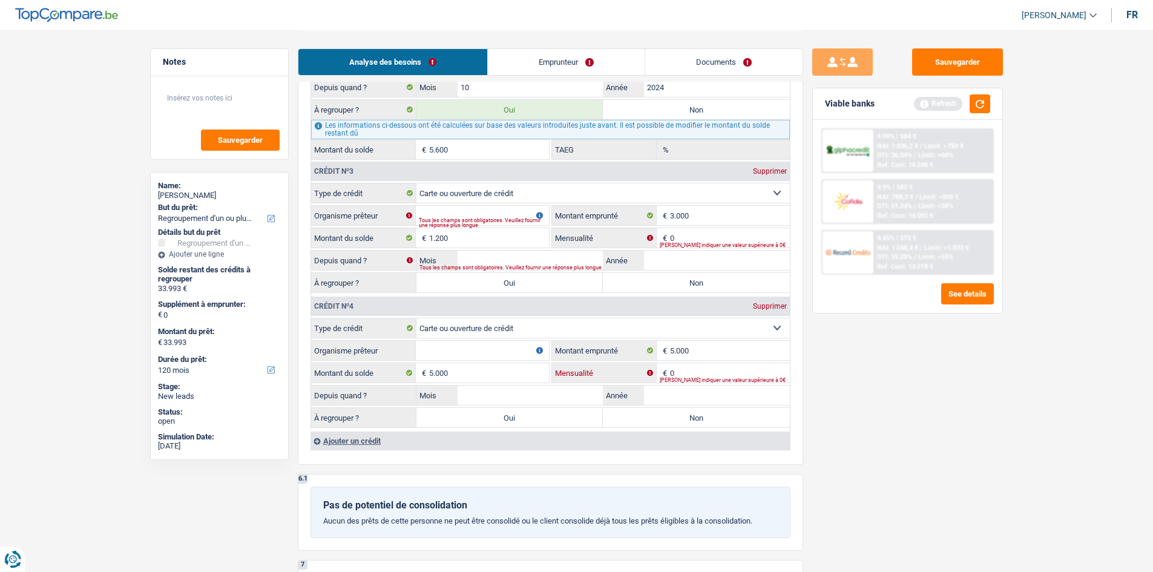
click at [717, 372] on input "0" at bounding box center [730, 372] width 120 height 19
click at [474, 347] on input "Organisme prêteur" at bounding box center [482, 350] width 133 height 19
click at [699, 385] on input "Année" at bounding box center [717, 394] width 146 height 19
click at [695, 378] on div "Veuillez indiquer une valeur supérieure à 0€" at bounding box center [724, 380] width 130 height 5
click at [695, 373] on input "0" at bounding box center [730, 372] width 120 height 19
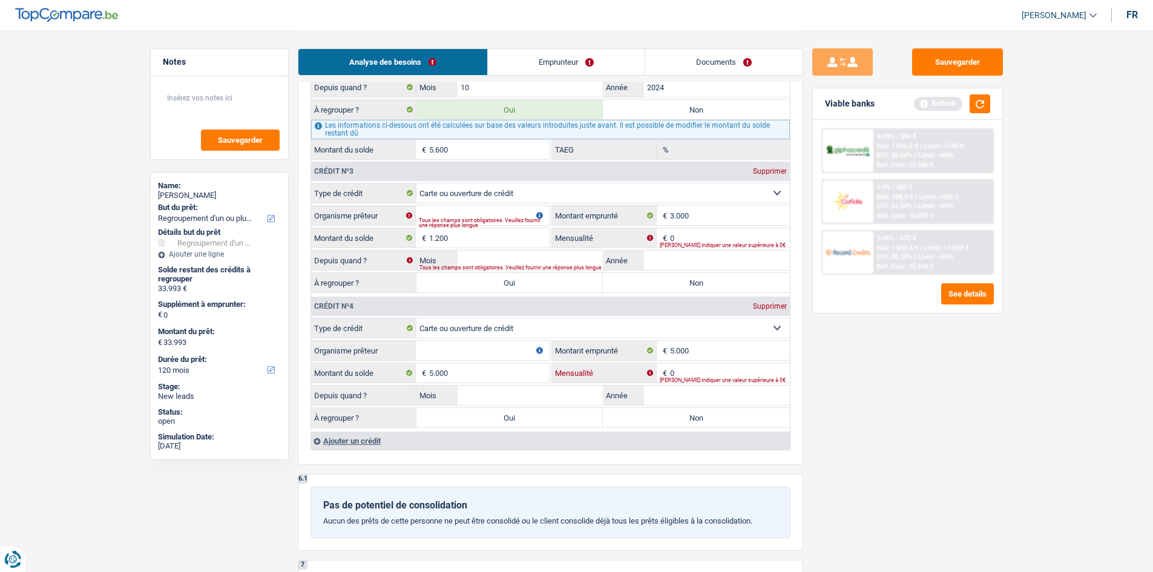
select select
type input "2"
select select
type input "25"
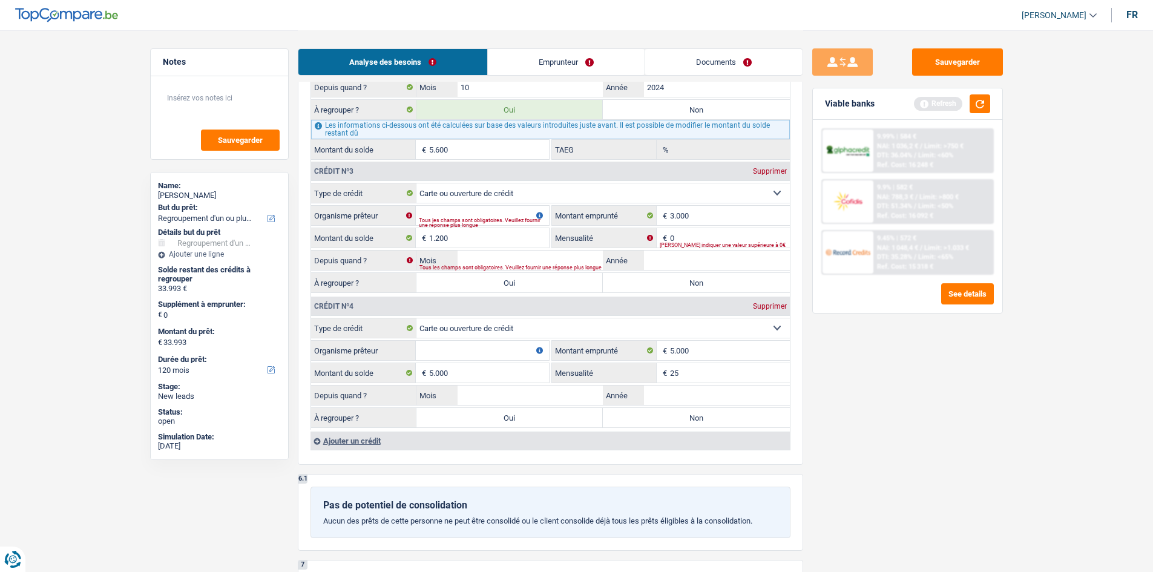
select select
type input "250"
select select
type input "250"
click at [471, 345] on input "Organisme prêteur" at bounding box center [482, 350] width 133 height 19
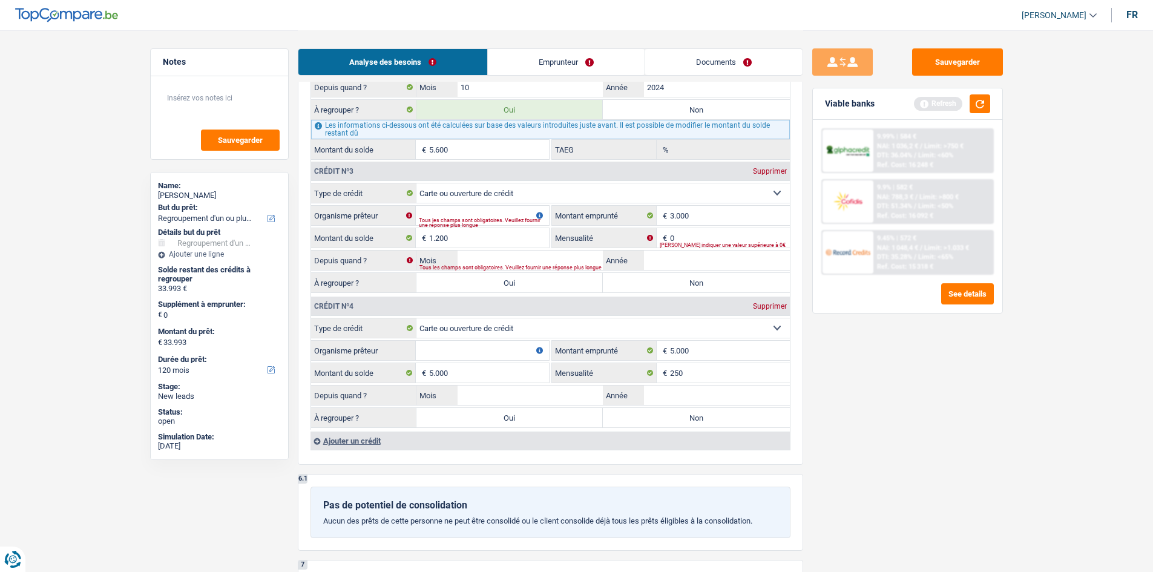
select select
type input "be"
select select
type input "beob"
select select
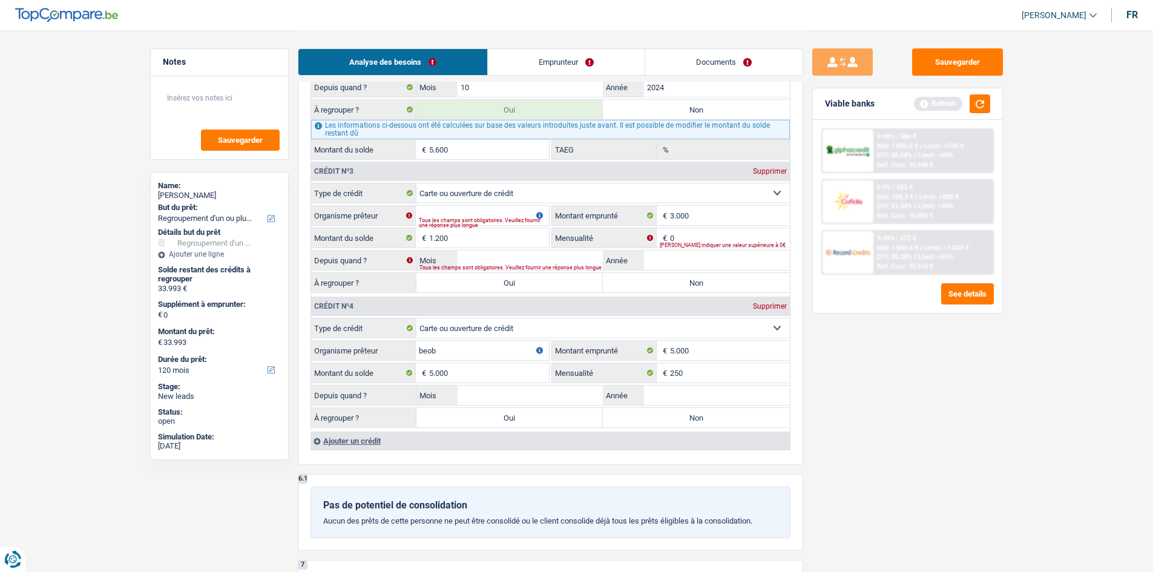
type input "beoba"
select select
type input "beobak"
click at [453, 353] on input "beobak" at bounding box center [482, 350] width 133 height 19
select select
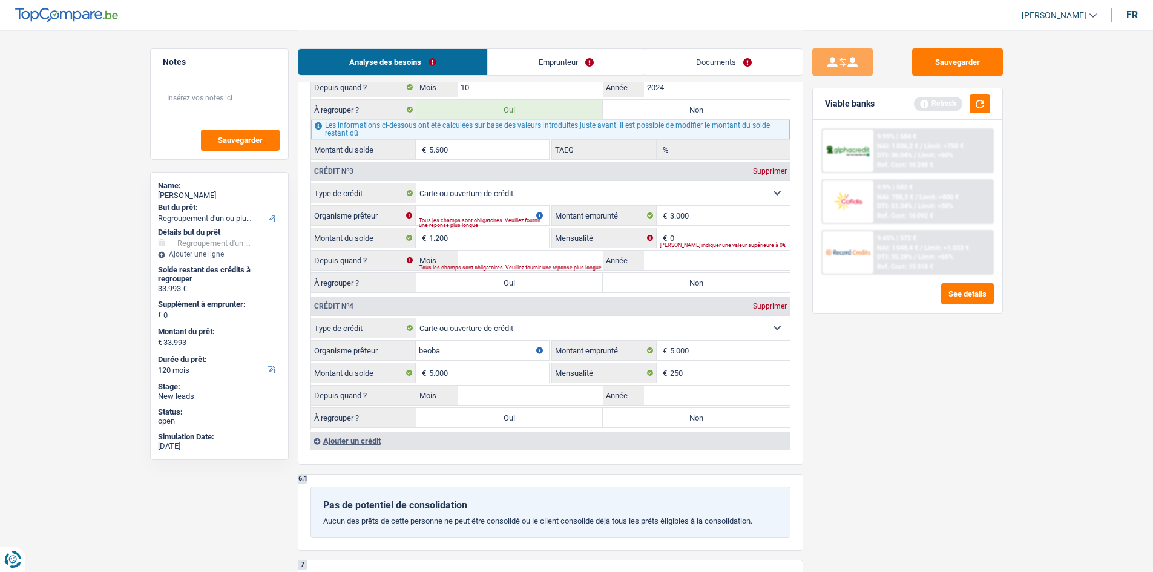
type input "beob"
select select
type input "beoba"
select select
type input "beoban"
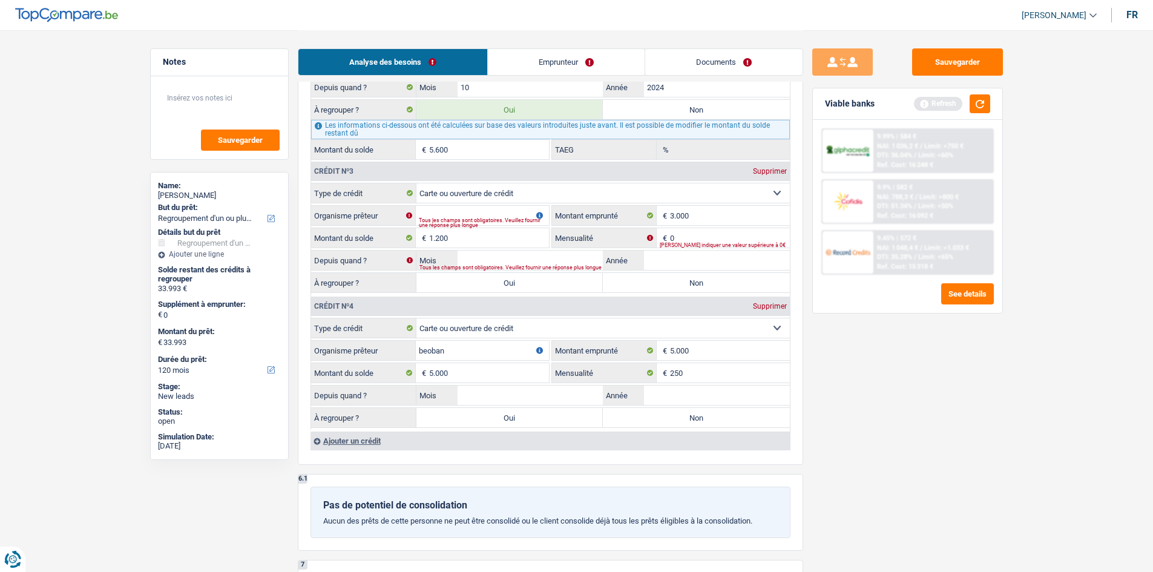
select select
type input "beobank"
select select
type input "beobank"
click at [450, 211] on input "Organisme prêteur" at bounding box center [482, 215] width 133 height 19
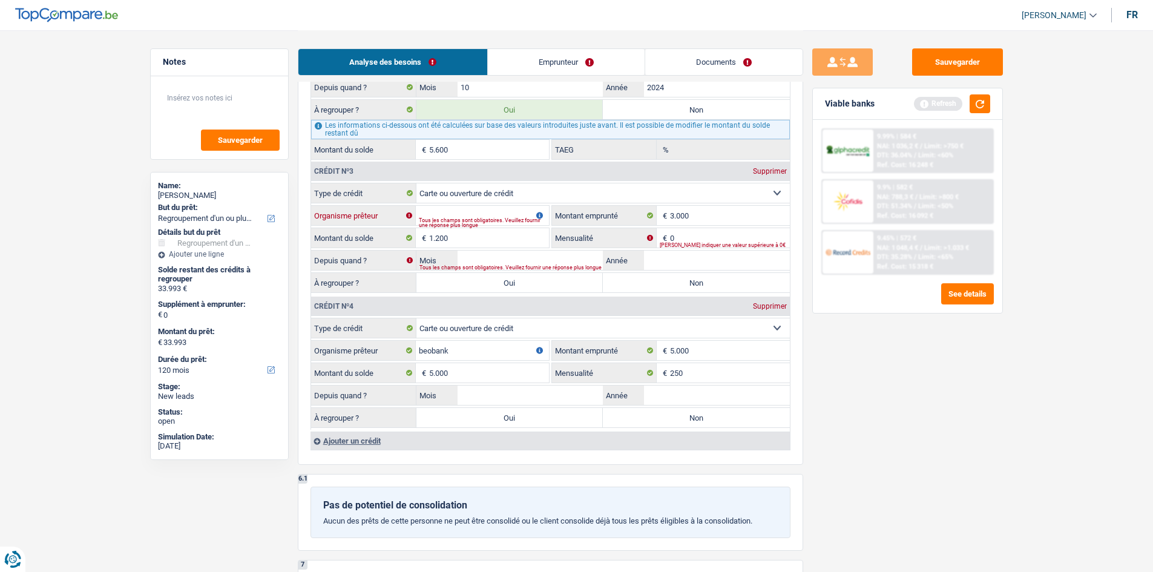
type input "a"
select select
type input "al"
select select
type input "alp"
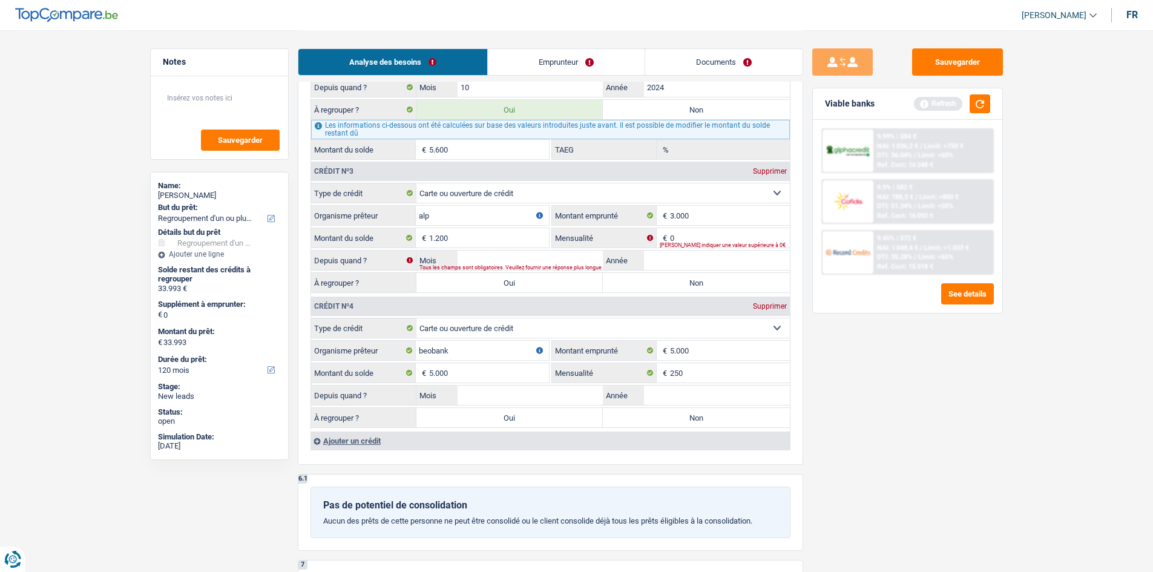
select select
type input "alph"
select select
type input "alpha"
select select
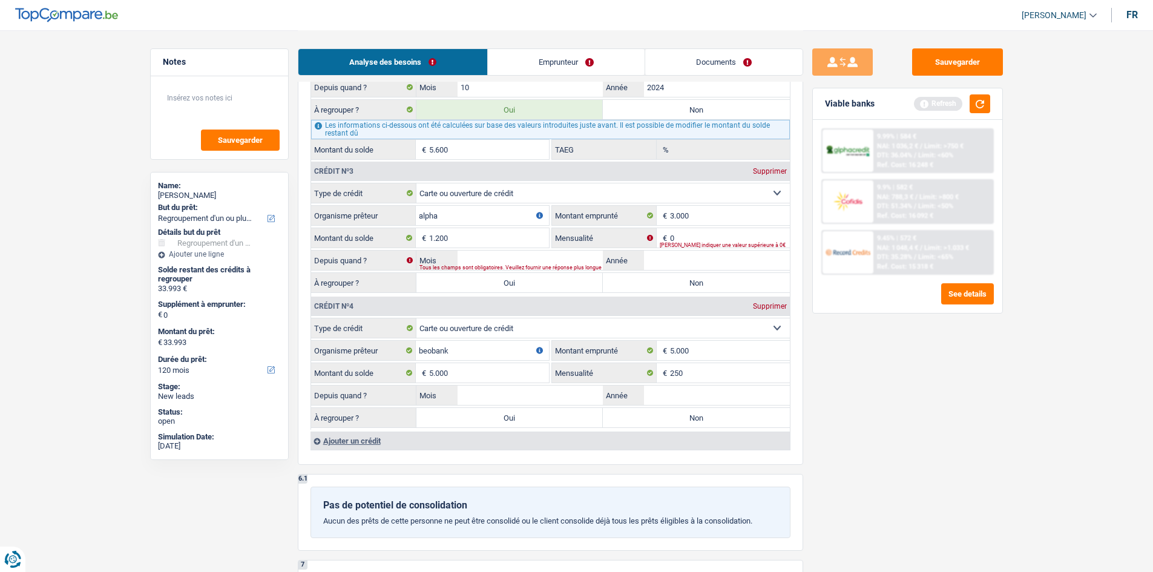
type input "alpha"
select select
type input "alpha c"
select select
type input "alpha cr"
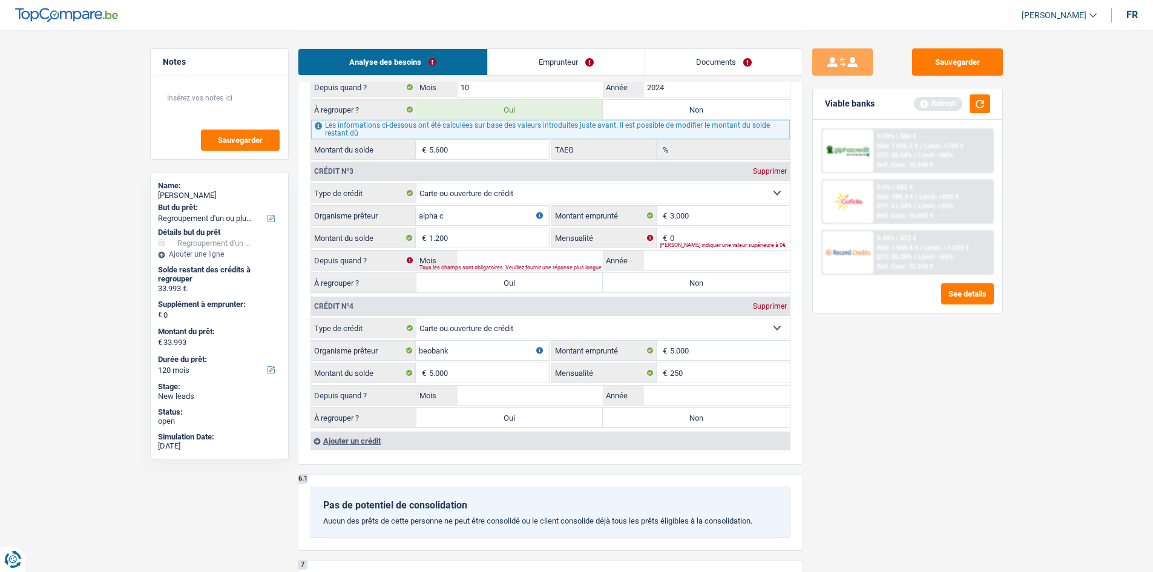
select select
type input "alpha cre"
select select
type input "alpha cred"
select select
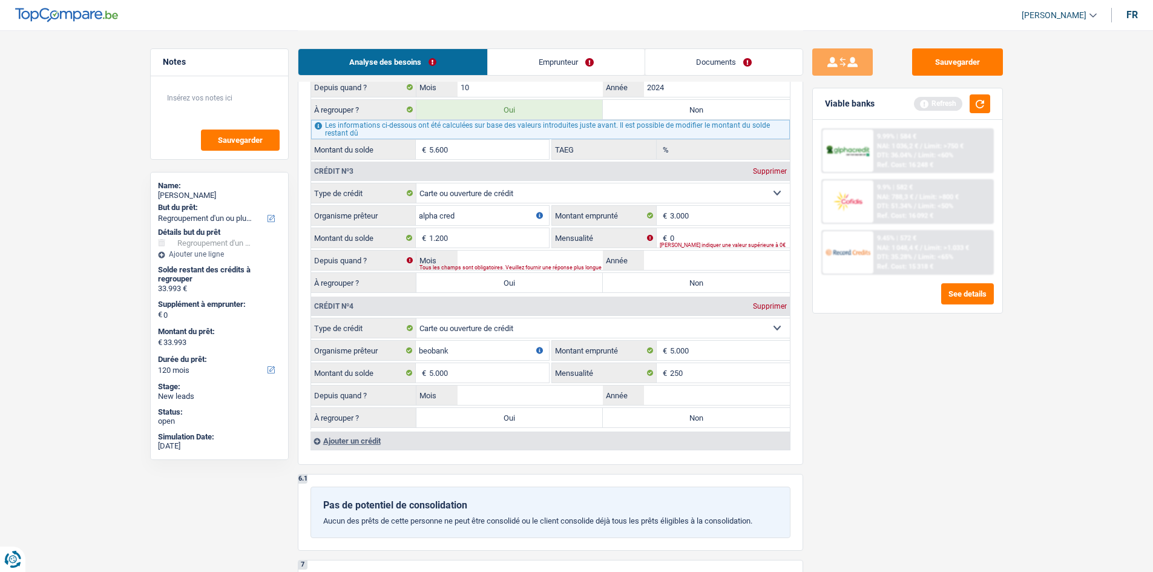
type input "alpha credi"
select select
type input "alpha credit"
select select
type input "alpha credit"
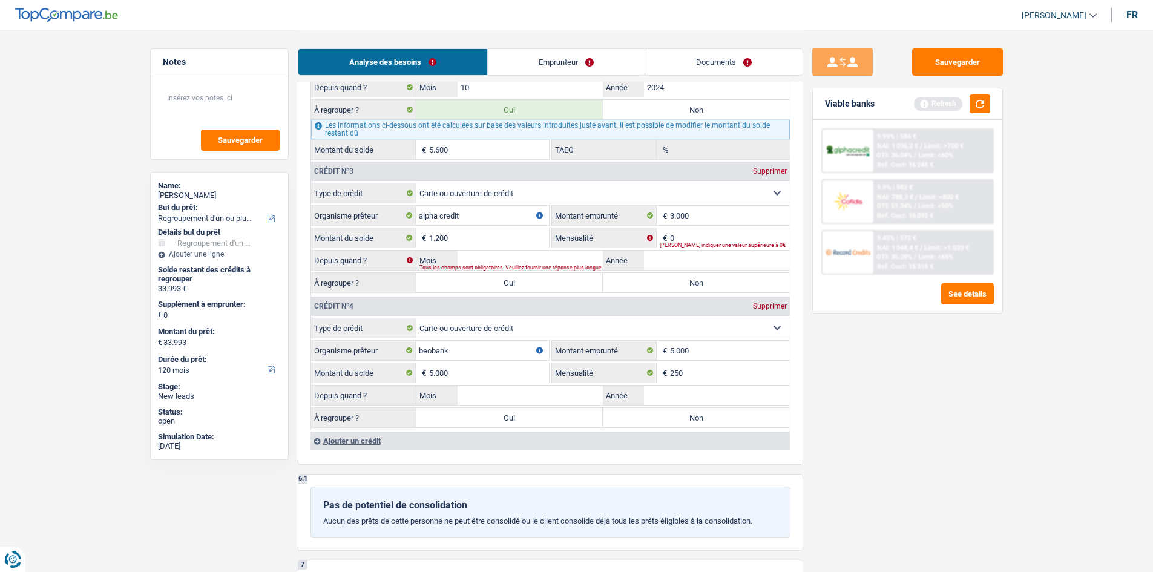
click at [952, 461] on div "Sauvegarder Viable banks Refresh 9.99% | 584 € NAI: 1 036,2 € / Limit: >750 € D…" at bounding box center [907, 300] width 209 height 504
click at [669, 261] on input "Année" at bounding box center [717, 259] width 146 height 19
click at [684, 223] on input "3.000" at bounding box center [730, 215] width 120 height 19
click at [685, 236] on input "0" at bounding box center [730, 237] width 120 height 19
select select
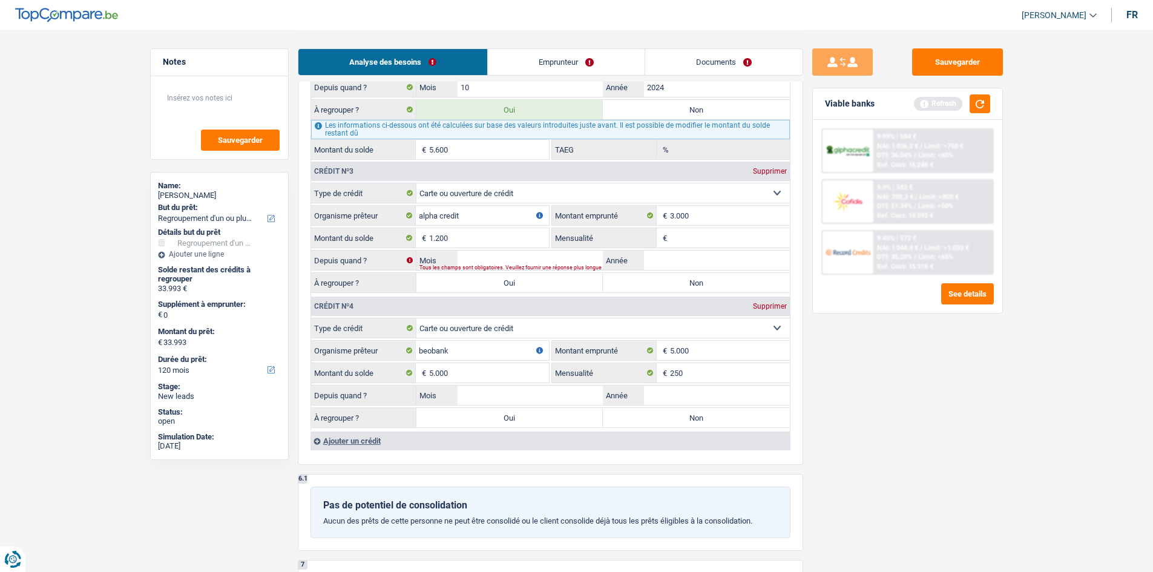
type input "1"
select select
type input "12"
select select
type input "125"
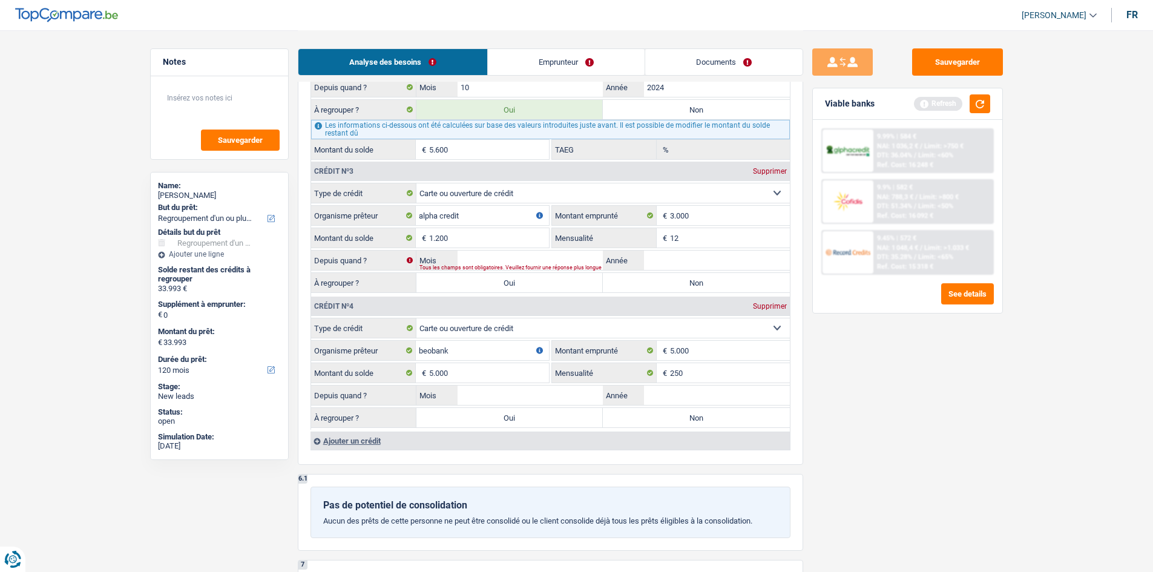
select select
type input "1.250"
select select
type input "125"
select select
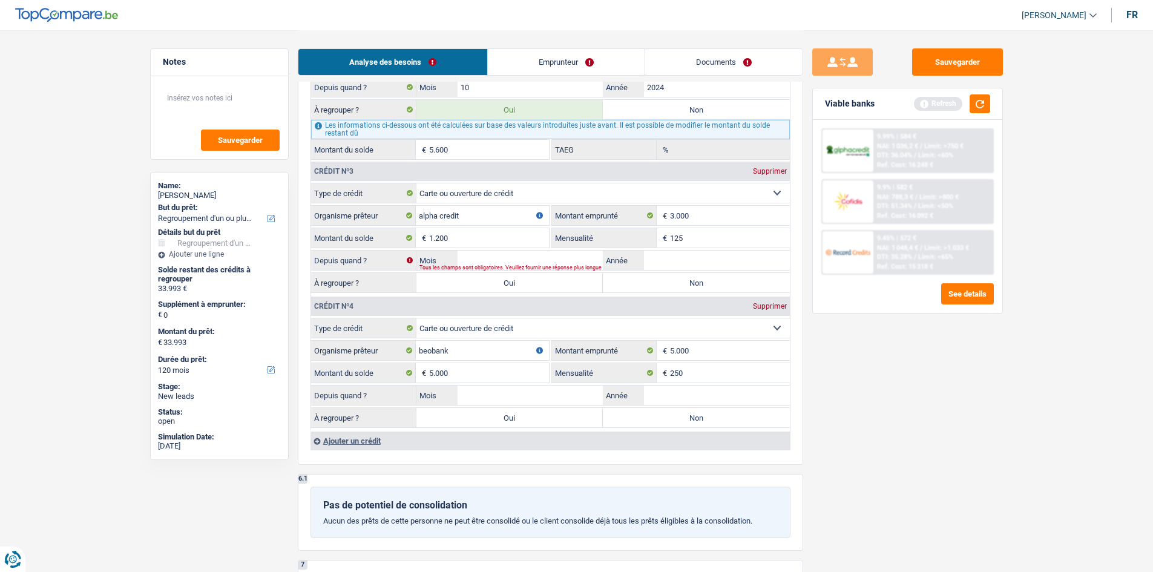
type input "125"
select select
click at [679, 260] on input "Année" at bounding box center [717, 259] width 146 height 19
type input "2"
select select
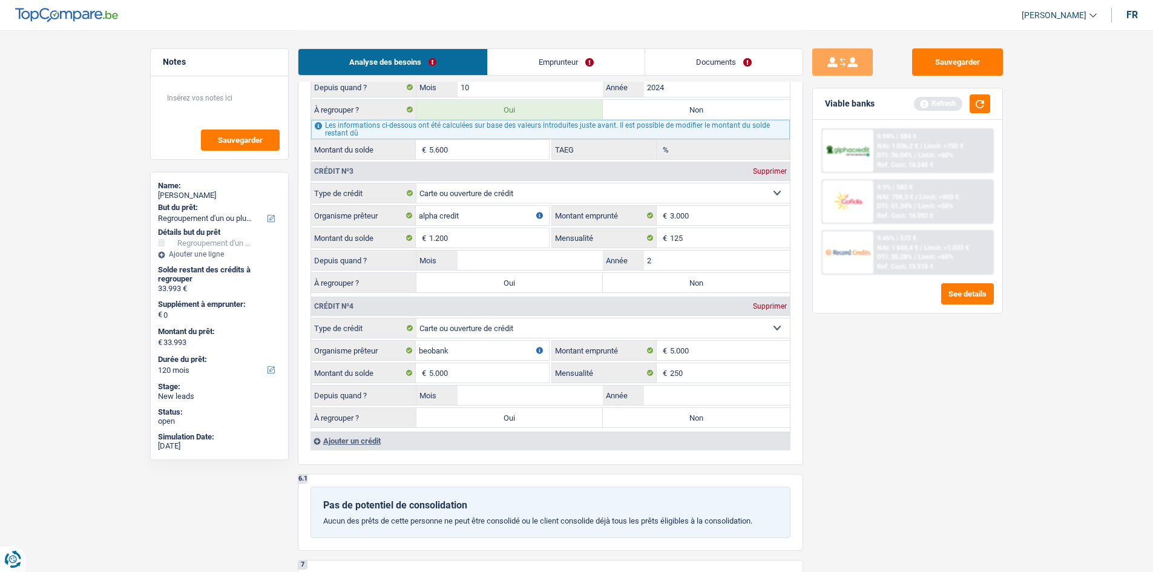
type input "20"
select select
type input "202"
select select
type input "2020"
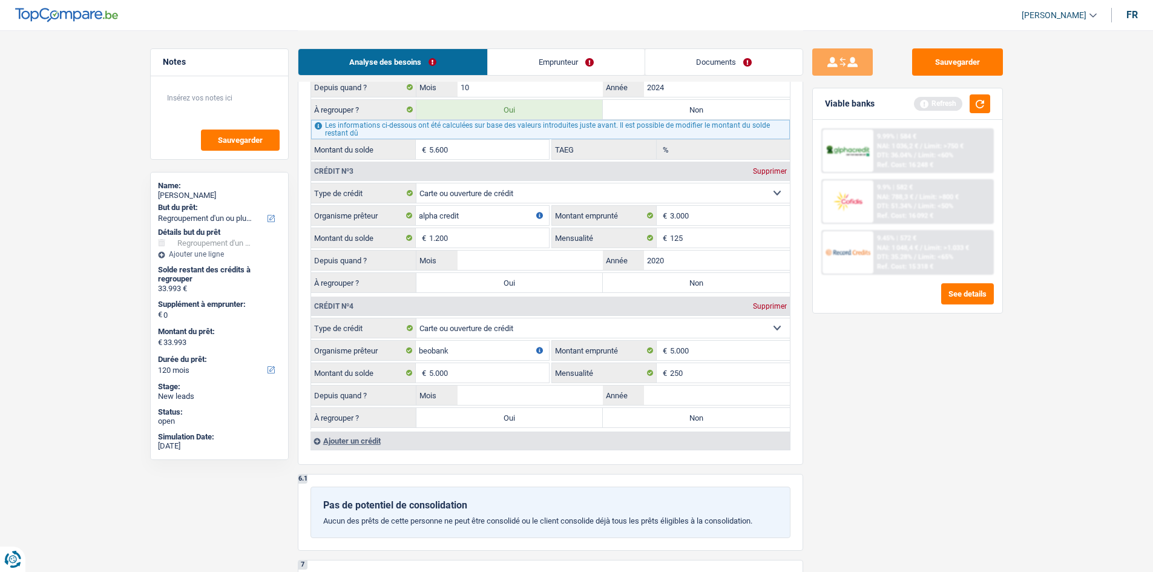
select select
type input "2020"
click at [718, 402] on input "Année" at bounding box center [717, 394] width 146 height 19
select select
type input "2"
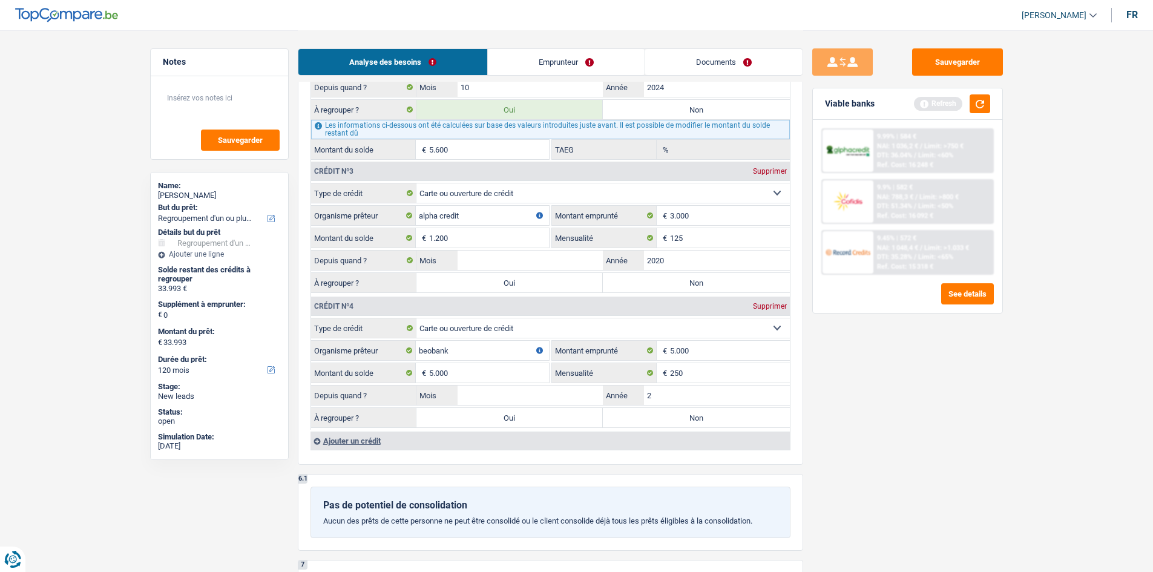
select select
type input "20"
select select
type input "200"
select select
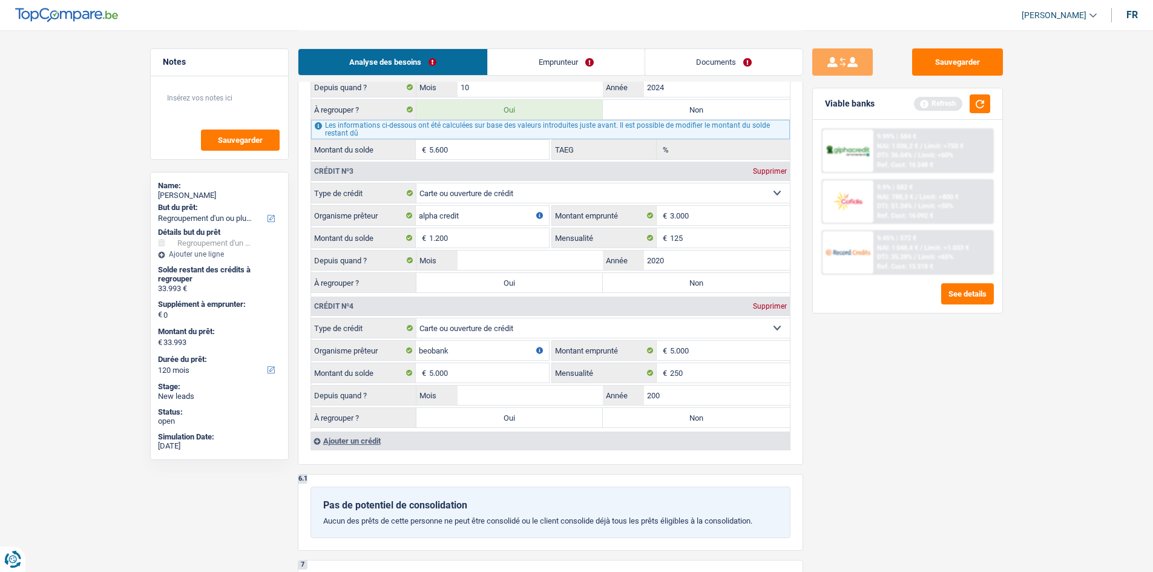
type input "20"
select select
type input "2020"
select select
type input "2020"
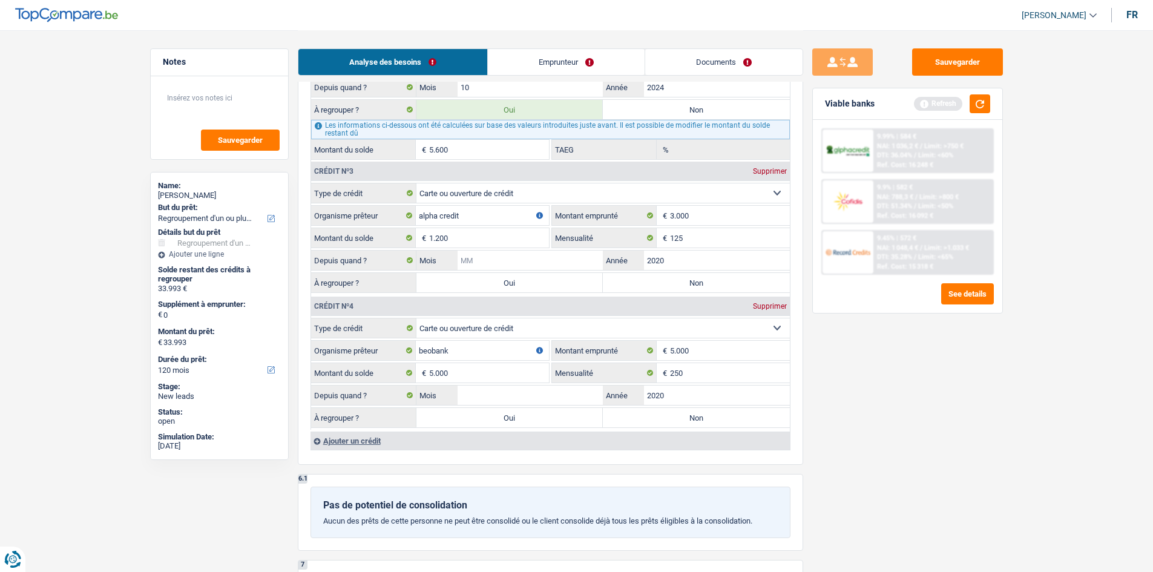
click at [520, 260] on input "Mois" at bounding box center [530, 259] width 146 height 19
type input "0"
select select
type input "05"
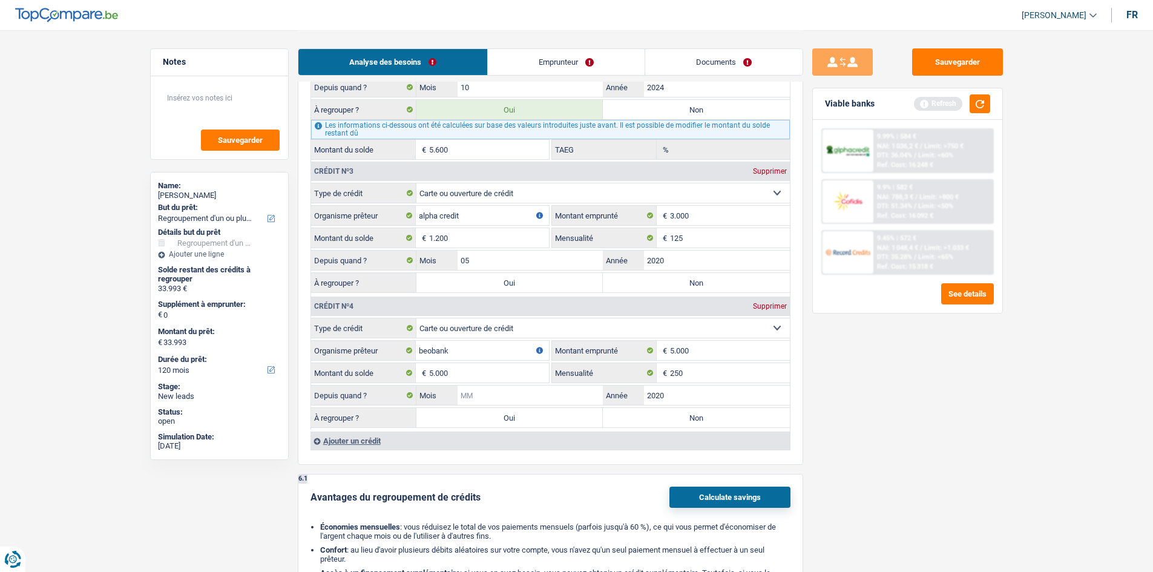
click at [481, 394] on input "Mois" at bounding box center [530, 394] width 146 height 19
select select
type input "5"
click at [566, 411] on label "Oui" at bounding box center [509, 417] width 187 height 19
click at [566, 411] on input "Oui" at bounding box center [509, 417] width 187 height 19
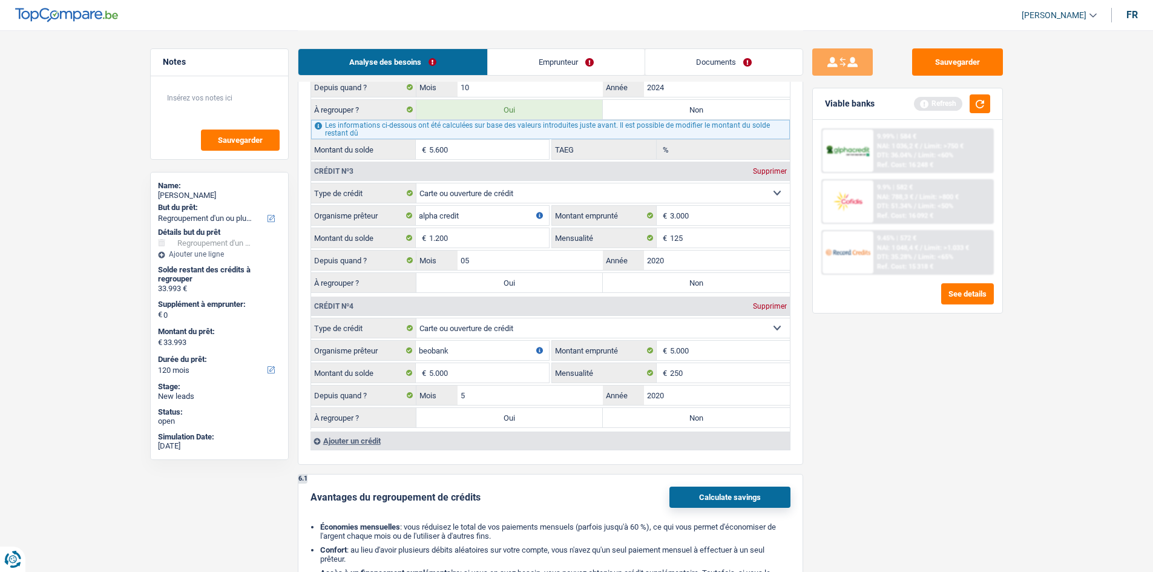
radio input "true"
type input "38.993"
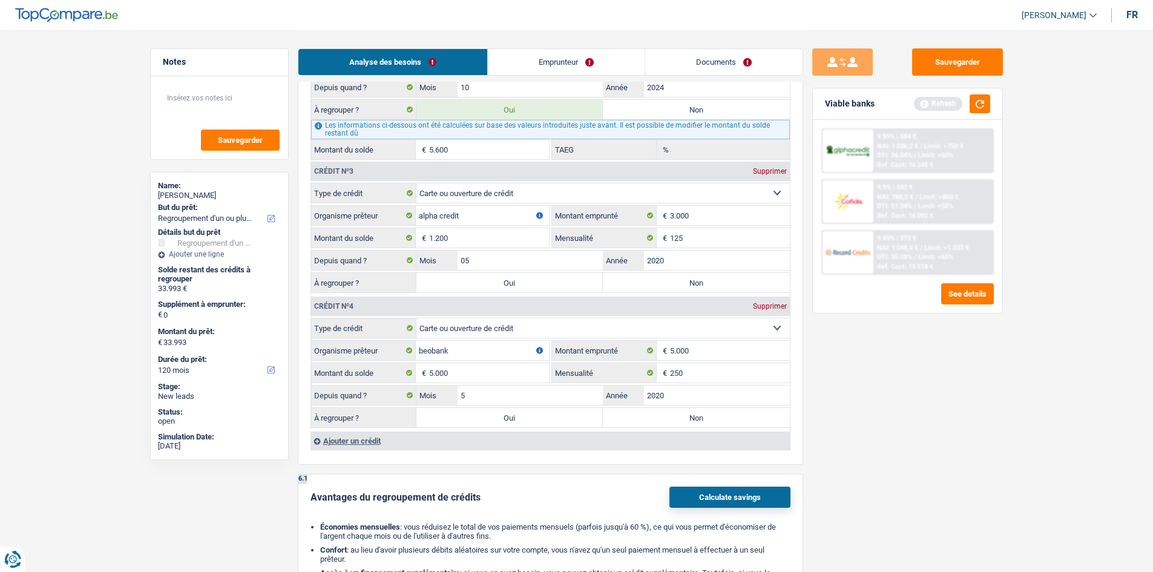
type input "38.993"
select select
select select "144"
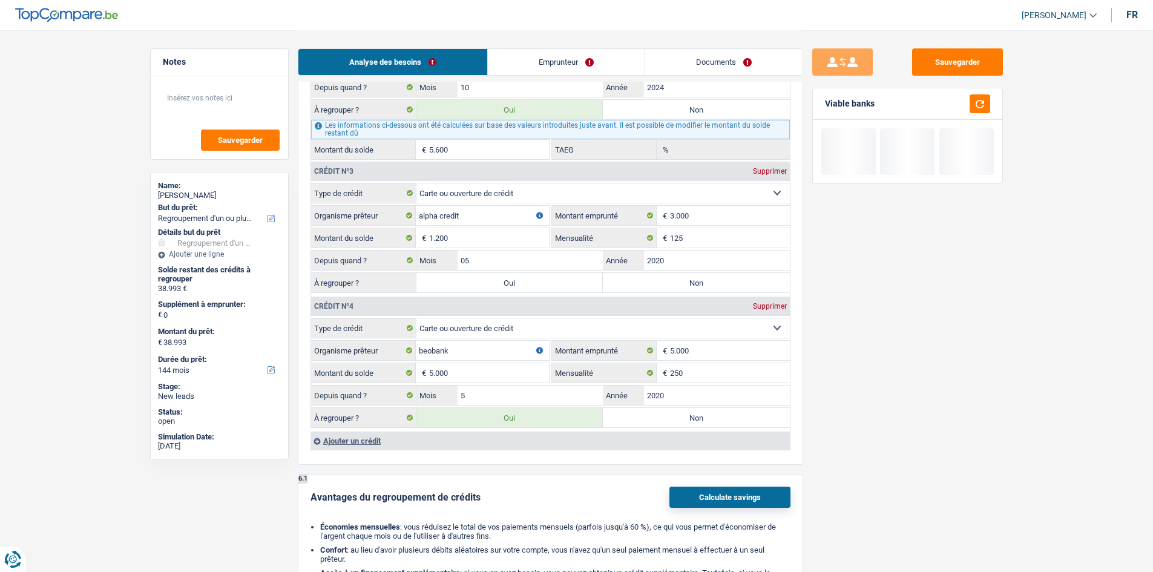
click at [526, 281] on label "Oui" at bounding box center [509, 282] width 187 height 19
click at [526, 281] on input "Oui" at bounding box center [509, 282] width 187 height 19
radio input "true"
type input "40.193"
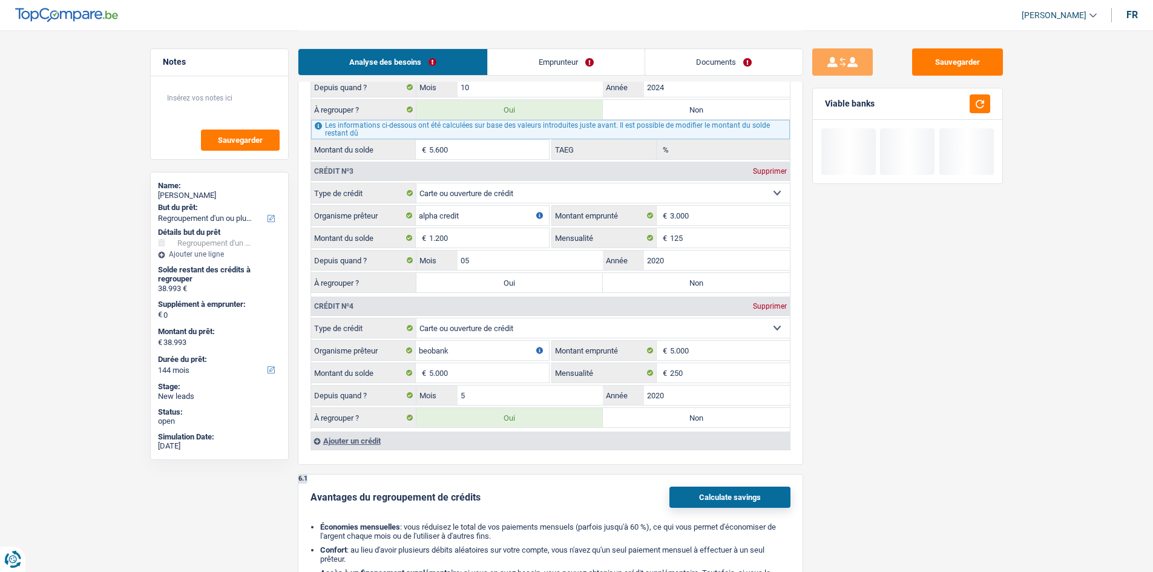
type input "40.193"
select select
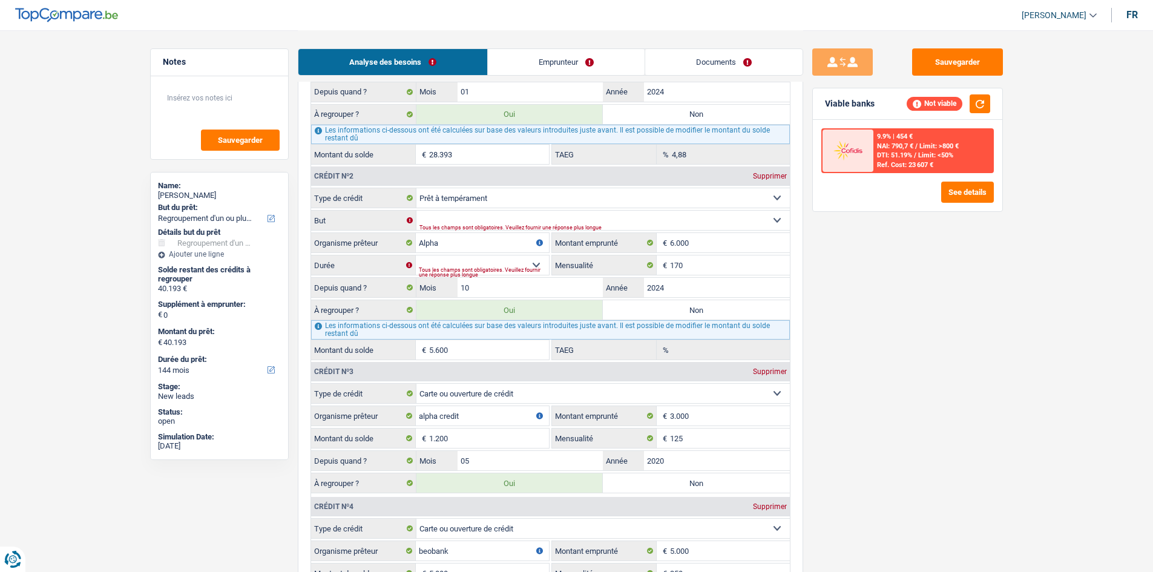
scroll to position [1071, 0]
click at [451, 264] on select "12 mois 18 mois 24 mois 30 mois 36 mois 42 mois Sélectionner une option" at bounding box center [482, 264] width 133 height 19
select select "42"
click at [416, 255] on select "12 mois 18 mois 24 mois 30 mois 36 mois 42 mois Sélectionner une option" at bounding box center [482, 264] width 133 height 19
select select
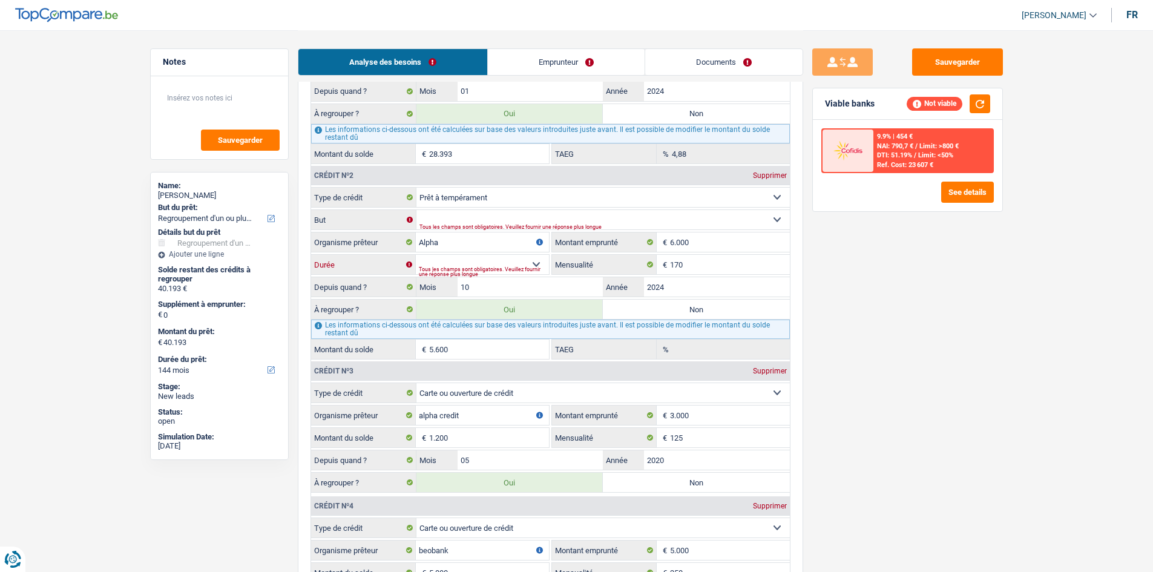
type input "4.626"
type input "10,51"
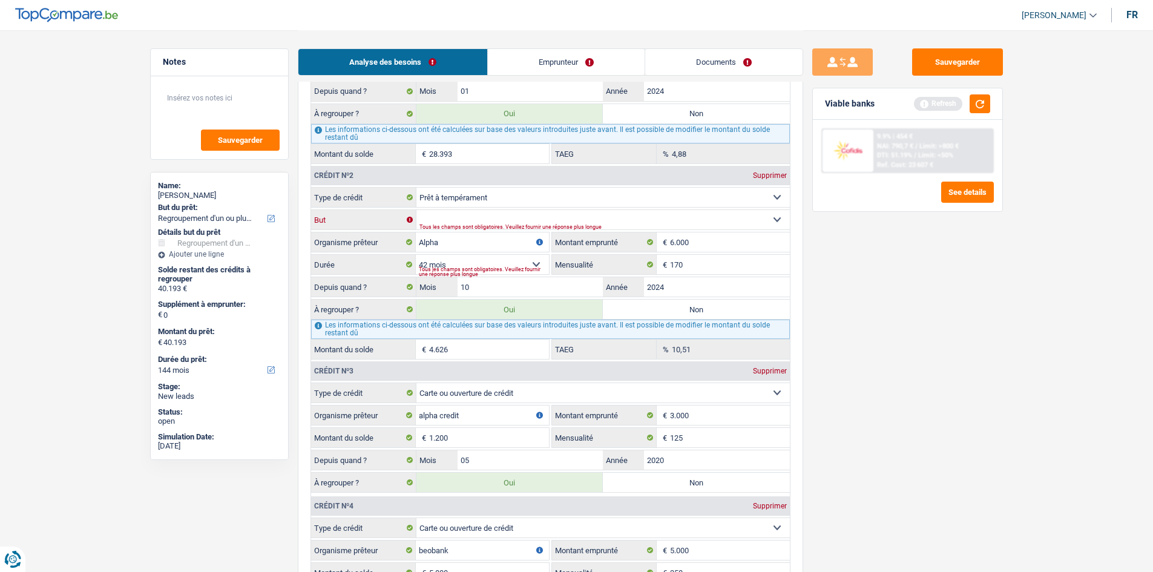
click at [442, 215] on select "Confort maison: meubles, textile, peinture, électroménager, outillage non-profe…" at bounding box center [602, 219] width 373 height 19
select select "homeFurnishingOrRelocation"
click at [416, 210] on select "Confort maison: meubles, textile, peinture, électroménager, outillage non-profe…" at bounding box center [602, 219] width 373 height 19
click at [485, 209] on fieldset "Confort maison: meubles, textile, peinture, électroménager, outillage non-profe…" at bounding box center [550, 219] width 479 height 21
click at [485, 214] on select "Confort maison: meubles, textile, peinture, électroménager, outillage non-profe…" at bounding box center [602, 219] width 373 height 19
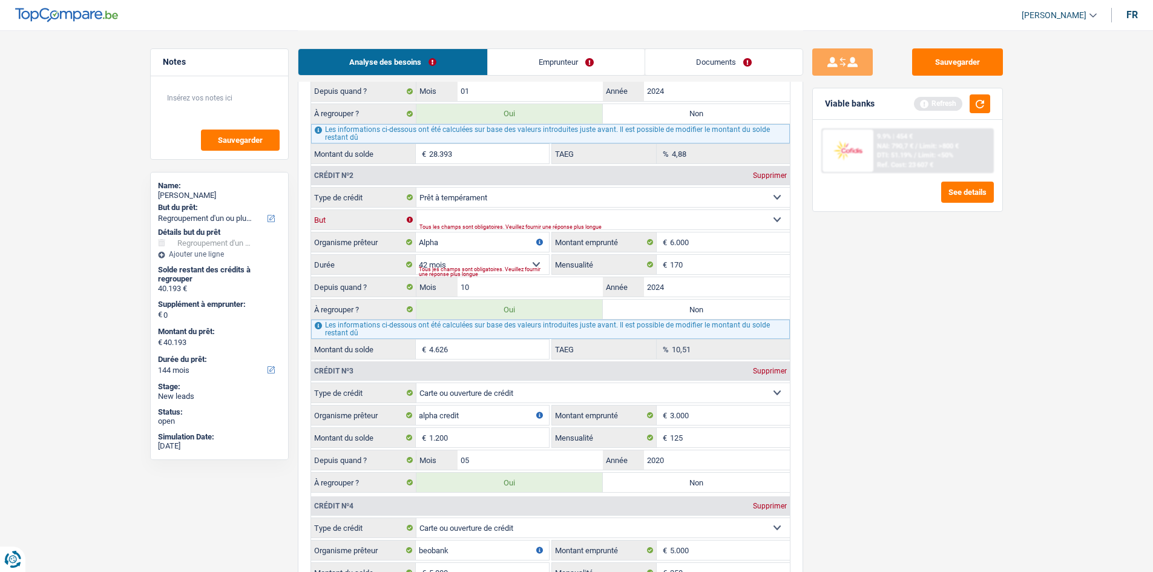
click at [416, 210] on select "Confort maison: meubles, textile, peinture, électroménager, outillage non-profe…" at bounding box center [602, 219] width 373 height 19
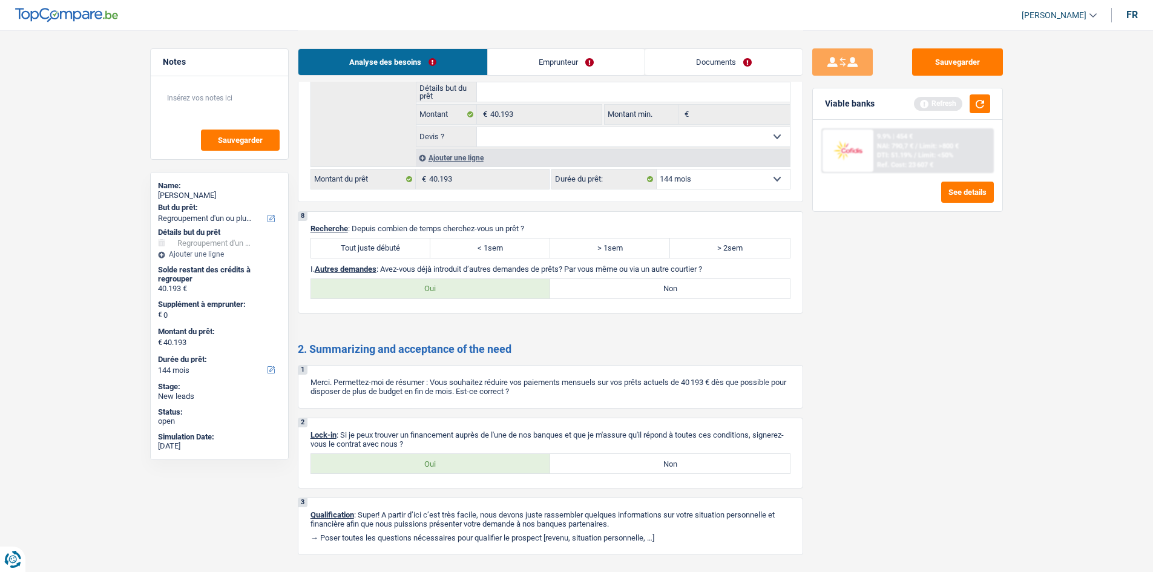
scroll to position [1885, 0]
click at [422, 465] on label "Oui" at bounding box center [431, 462] width 240 height 19
click at [422, 465] on input "Oui" at bounding box center [431, 462] width 240 height 19
click at [525, 62] on link "Emprunteur" at bounding box center [566, 62] width 157 height 26
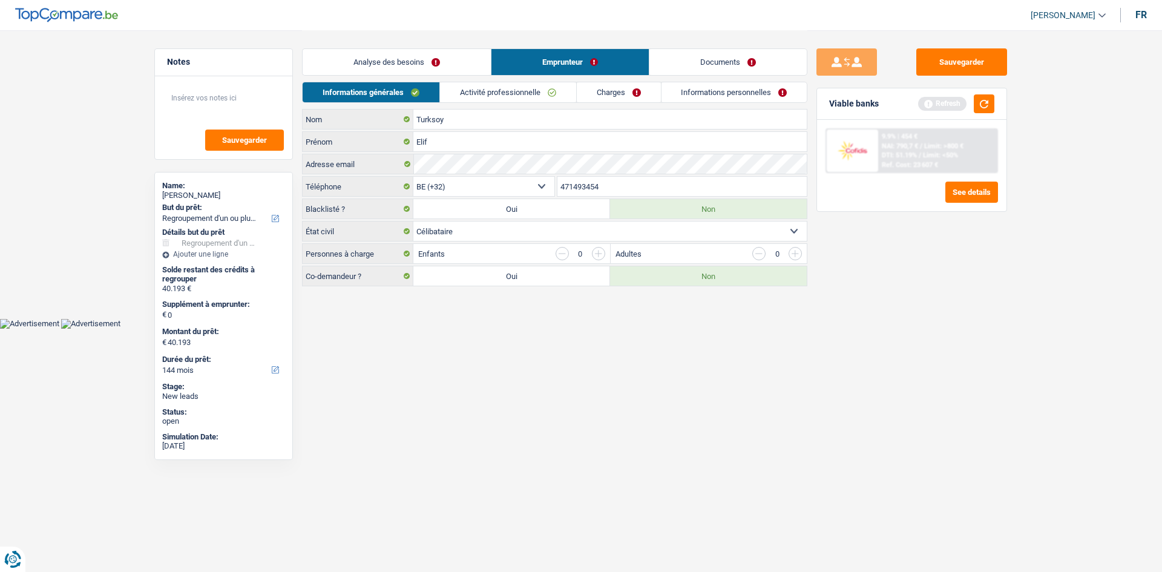
click at [469, 91] on link "Activité professionnelle" at bounding box center [508, 92] width 136 height 20
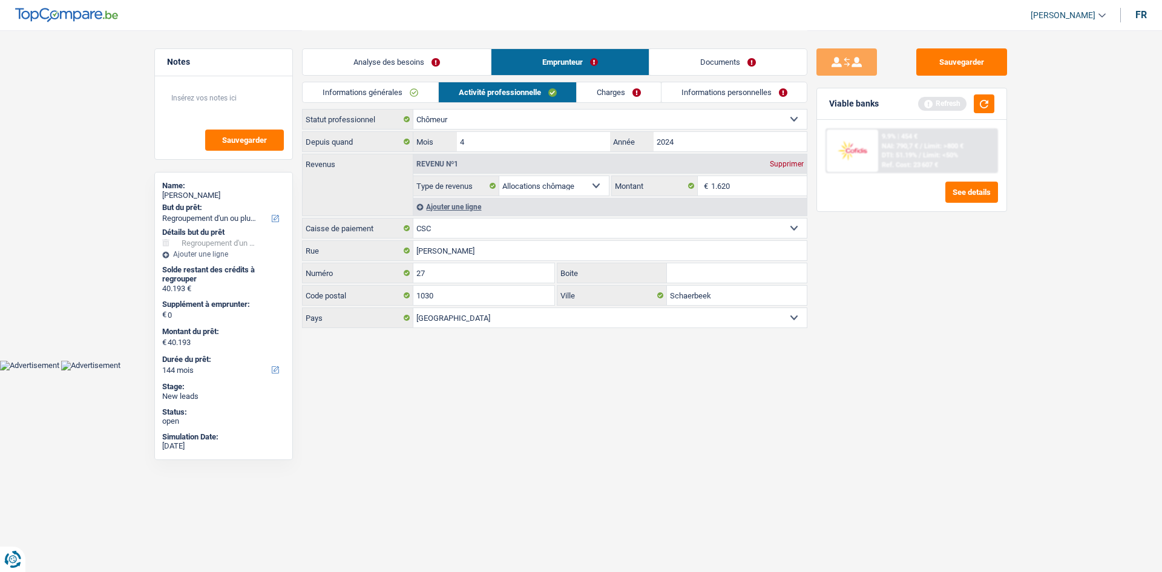
click at [891, 277] on div "Sauvegarder Viable banks Refresh 9.9% | 454 € NAI: 790,7 € / Limit: >800 € DTI:…" at bounding box center [911, 300] width 209 height 504
click at [753, 184] on input "1.620" at bounding box center [759, 185] width 96 height 19
click at [613, 92] on link "Charges" at bounding box center [619, 92] width 84 height 20
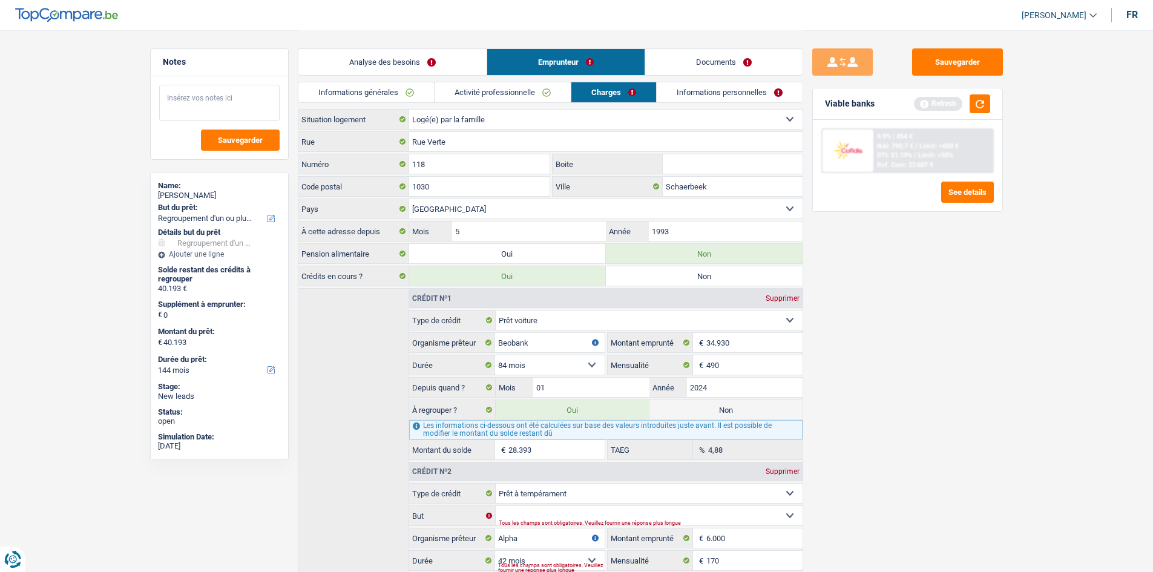
click at [174, 92] on textarea at bounding box center [219, 103] width 120 height 36
click at [704, 229] on input "1993" at bounding box center [725, 230] width 153 height 19
click at [682, 96] on link "Informations personnelles" at bounding box center [729, 92] width 146 height 20
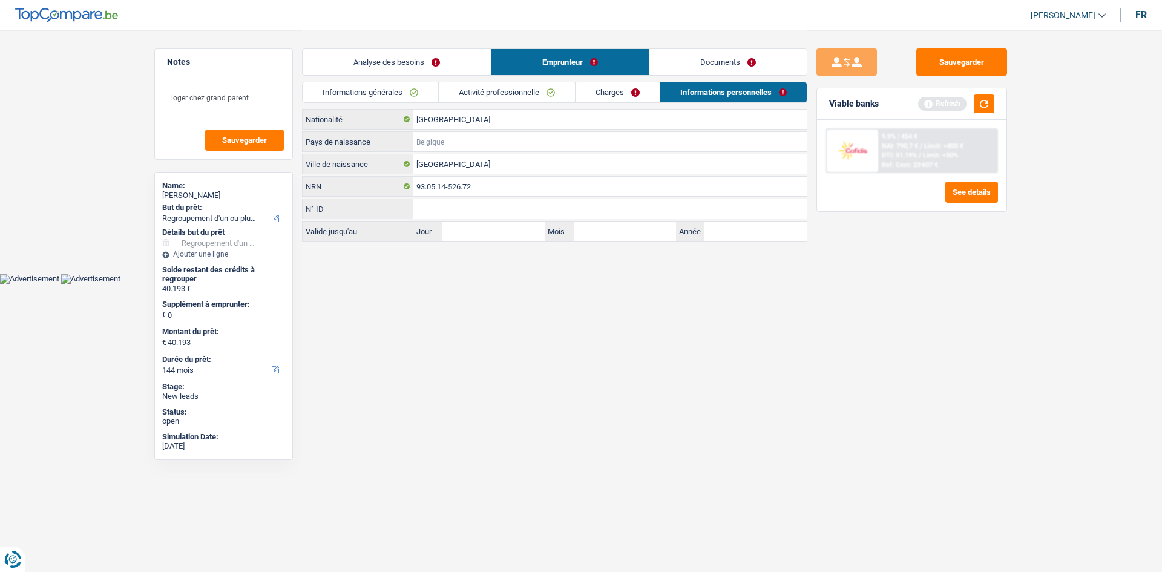
click at [439, 144] on input "Pays de naissance" at bounding box center [609, 141] width 393 height 19
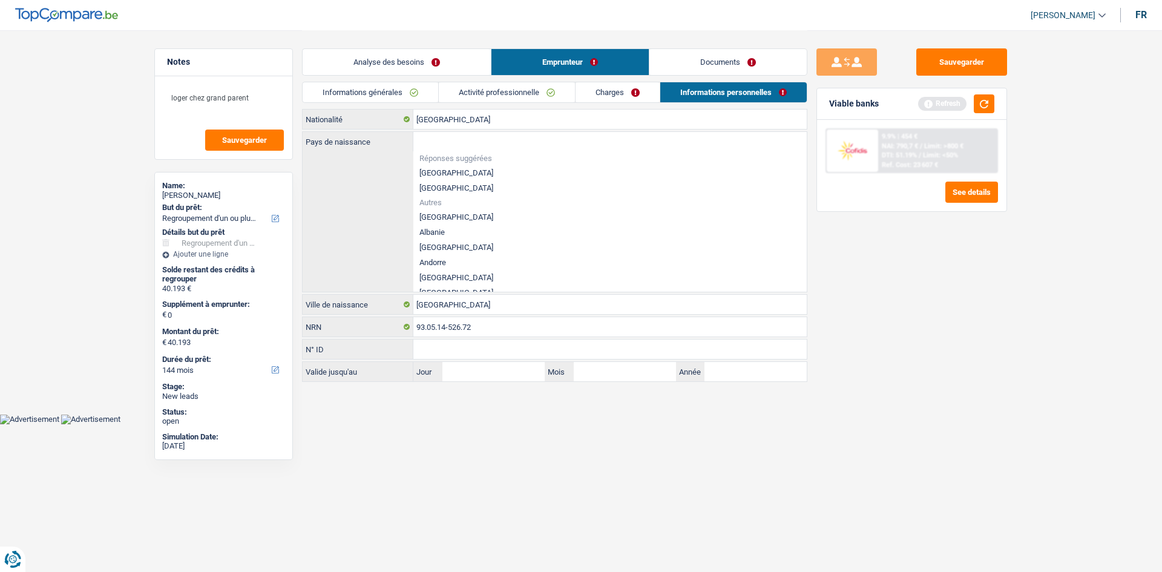
drag, startPoint x: 958, startPoint y: 333, endPoint x: 739, endPoint y: 279, distance: 225.0
click at [944, 333] on div "Sauvegarder Viable banks Refresh 9.9% | 454 € NAI: 790,7 € / Limit: >800 € DTI:…" at bounding box center [911, 300] width 209 height 504
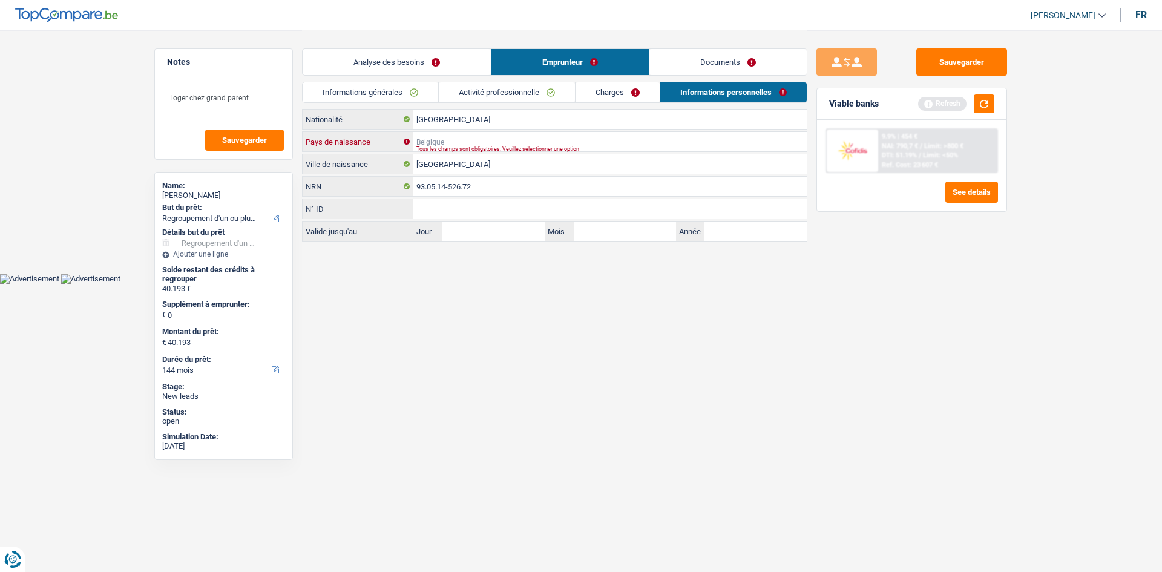
click at [434, 141] on input "Pays de naissance" at bounding box center [609, 141] width 393 height 19
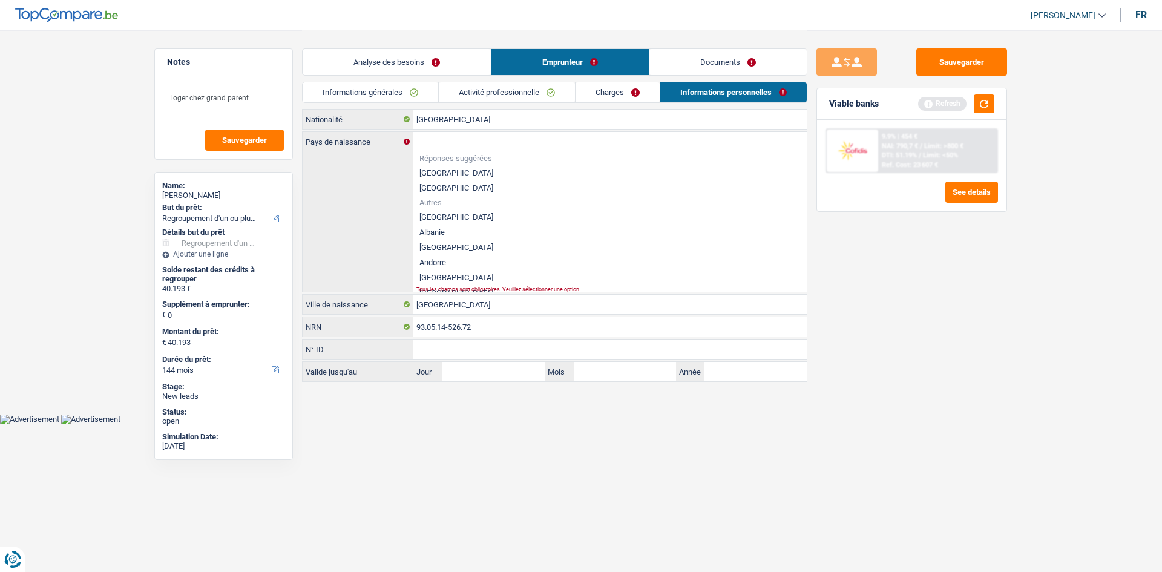
click at [439, 176] on li "[GEOGRAPHIC_DATA]" at bounding box center [609, 172] width 393 height 15
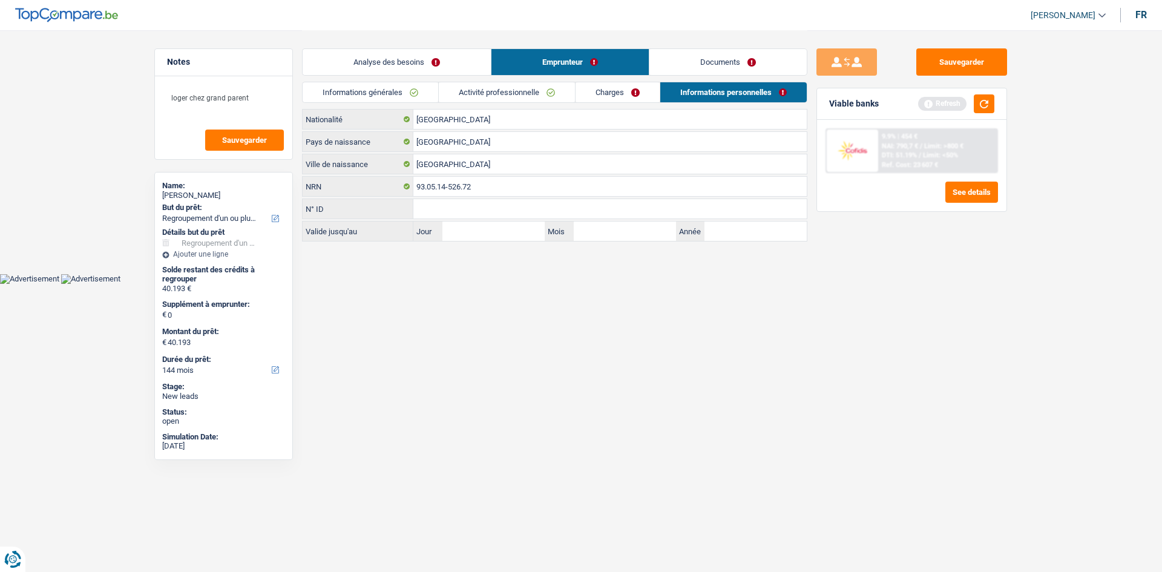
drag, startPoint x: 725, startPoint y: 343, endPoint x: 703, endPoint y: 335, distance: 23.9
click at [715, 284] on html "Vous avez le contrôle de vos données Nous utilisons des cookies, tout comme nos…" at bounding box center [581, 142] width 1162 height 284
drag, startPoint x: 975, startPoint y: 49, endPoint x: 968, endPoint y: 59, distance: 11.7
click at [973, 50] on button "Sauvegarder" at bounding box center [961, 61] width 91 height 27
click at [987, 110] on button "button" at bounding box center [983, 103] width 21 height 19
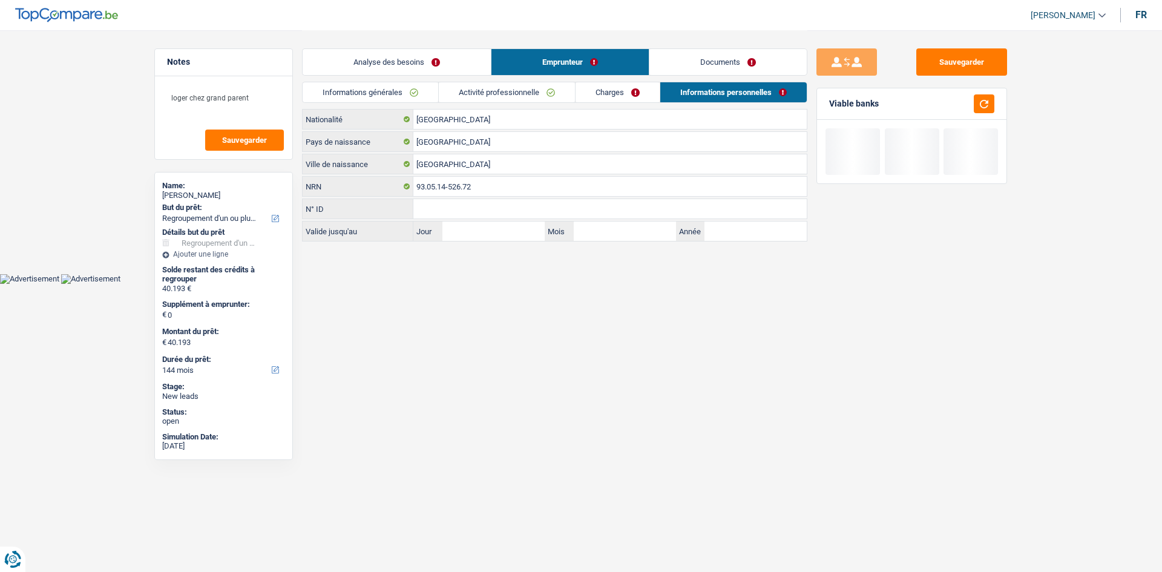
click at [418, 49] on link "Analyse des besoins" at bounding box center [397, 62] width 188 height 26
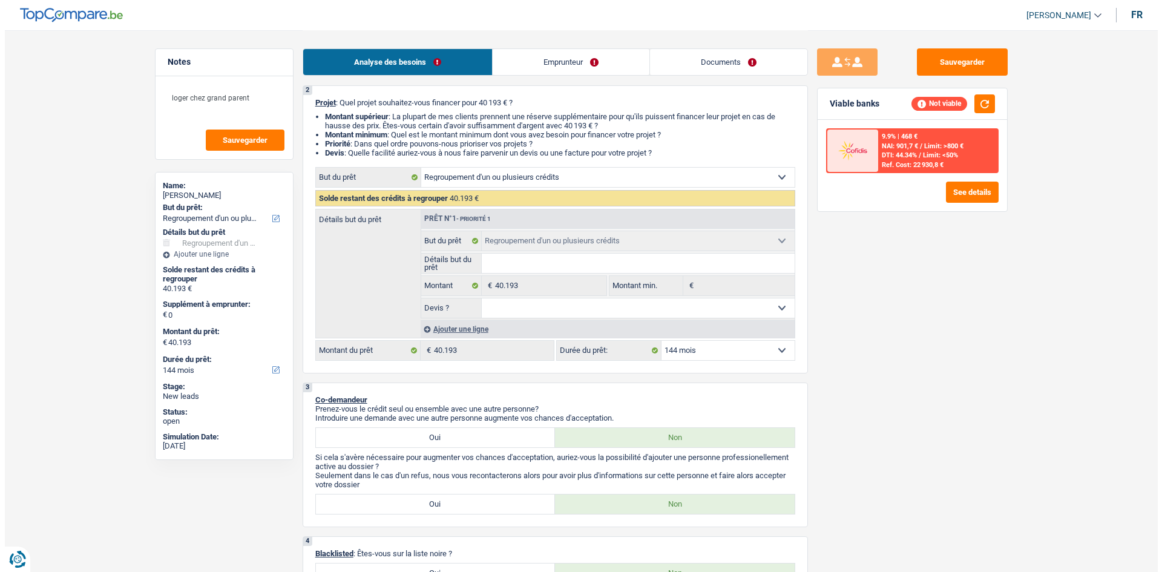
scroll to position [182, 0]
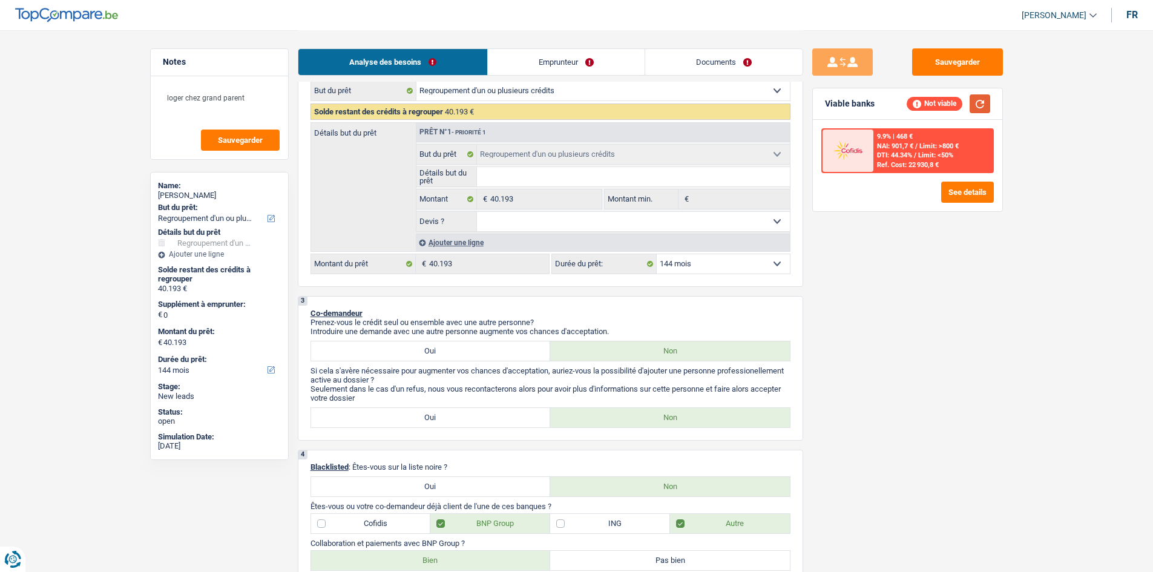
click at [978, 104] on button "button" at bounding box center [979, 103] width 21 height 19
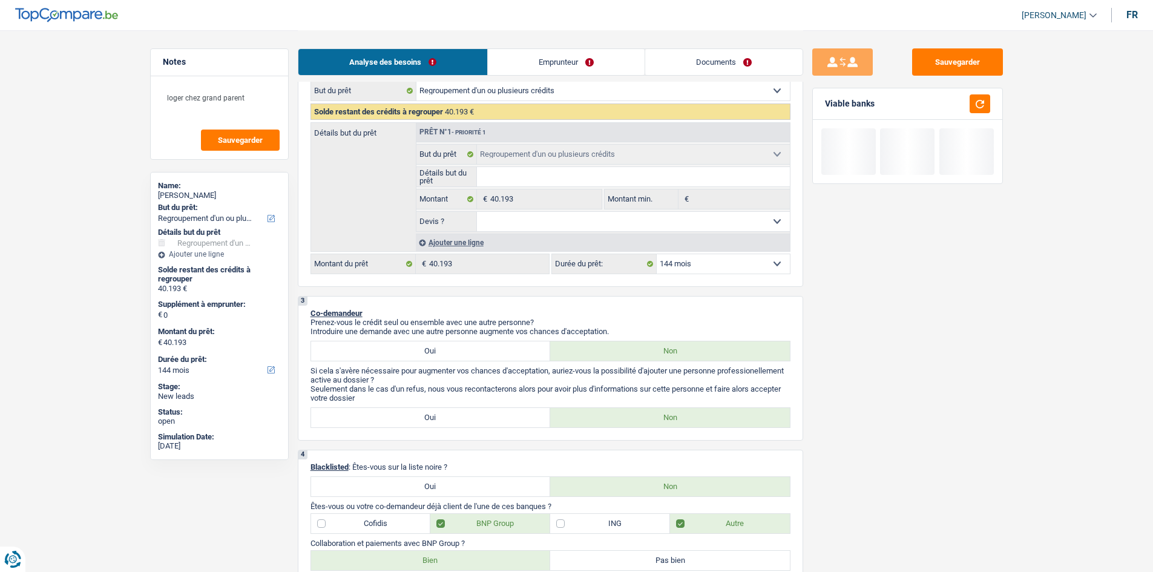
click at [753, 264] on select "12 mois 18 mois 24 mois 30 mois 36 mois 42 mois 48 mois 60 mois 72 mois 84 mois…" at bounding box center [722, 263] width 133 height 19
click at [656, 254] on select "12 mois 18 mois 24 mois 30 mois 36 mois 42 mois 48 mois 60 mois 72 mois 84 mois…" at bounding box center [722, 263] width 133 height 19
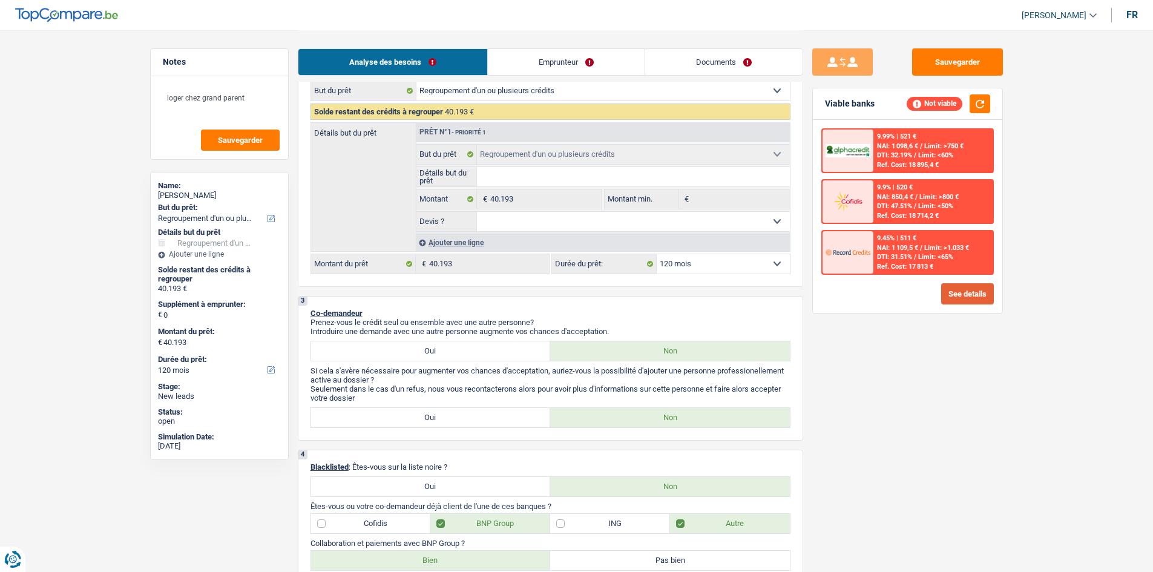
click at [969, 297] on button "See details" at bounding box center [967, 293] width 53 height 21
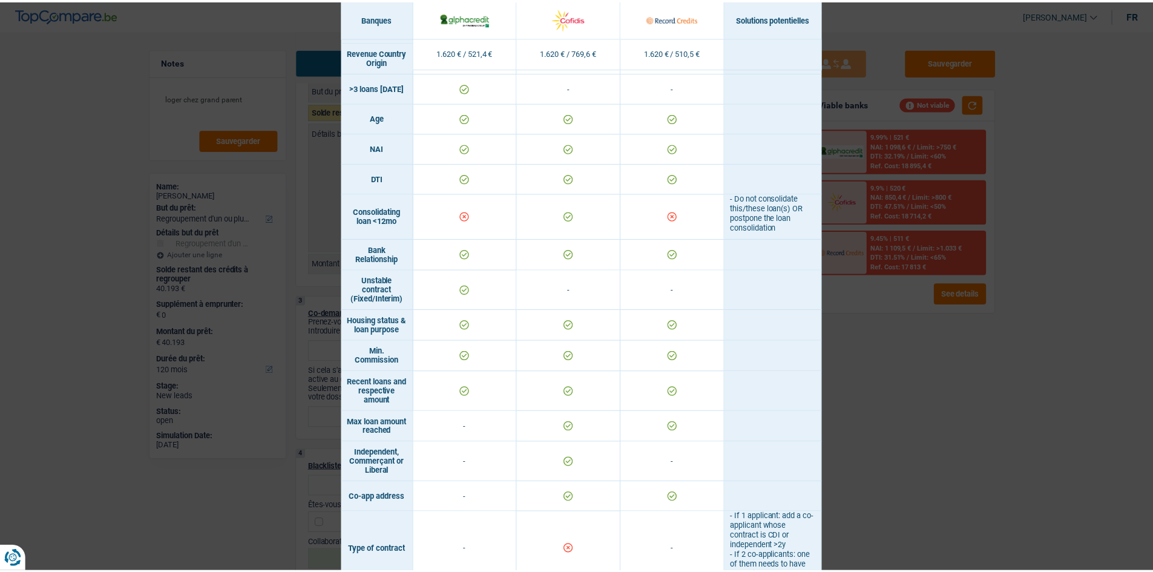
scroll to position [303, 0]
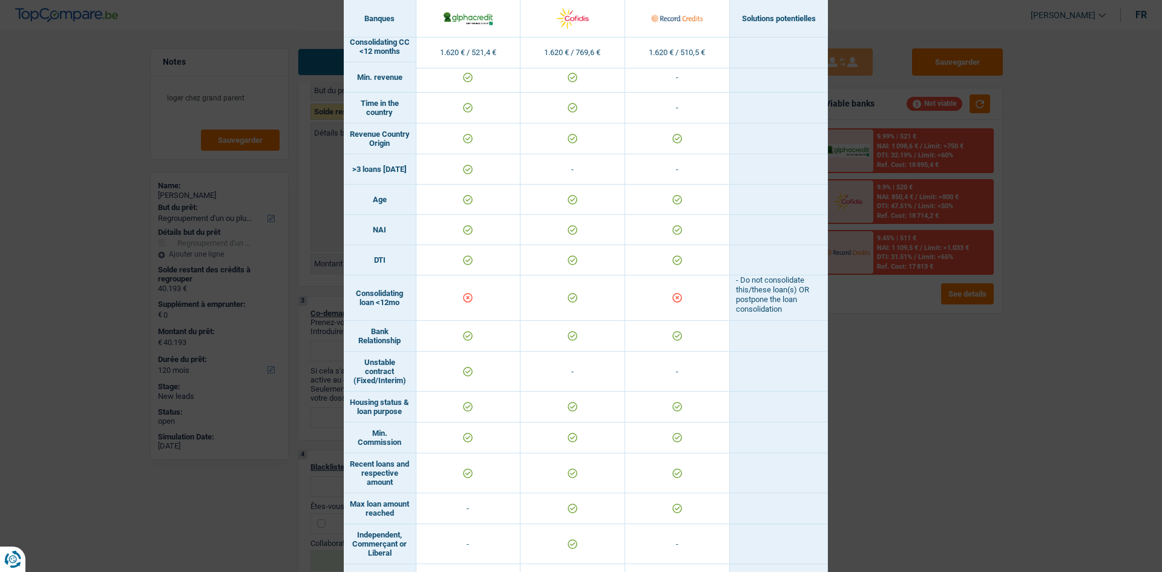
click at [902, 362] on div "Banks conditions × Banques Solutions potentielles Revenus / Charges 1.620 € / 5…" at bounding box center [581, 286] width 1162 height 572
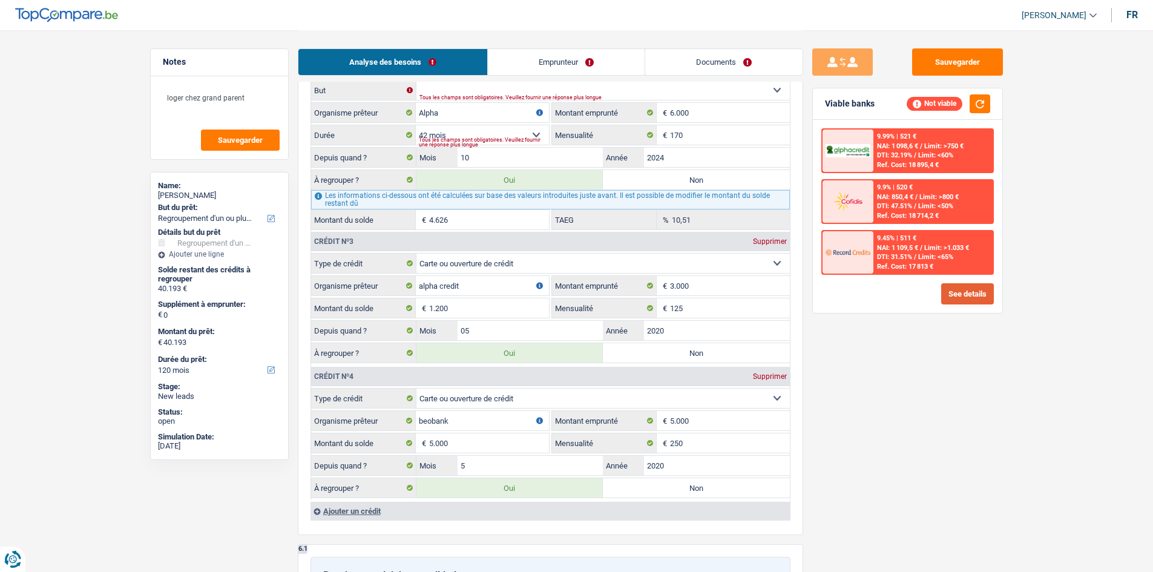
scroll to position [1089, 0]
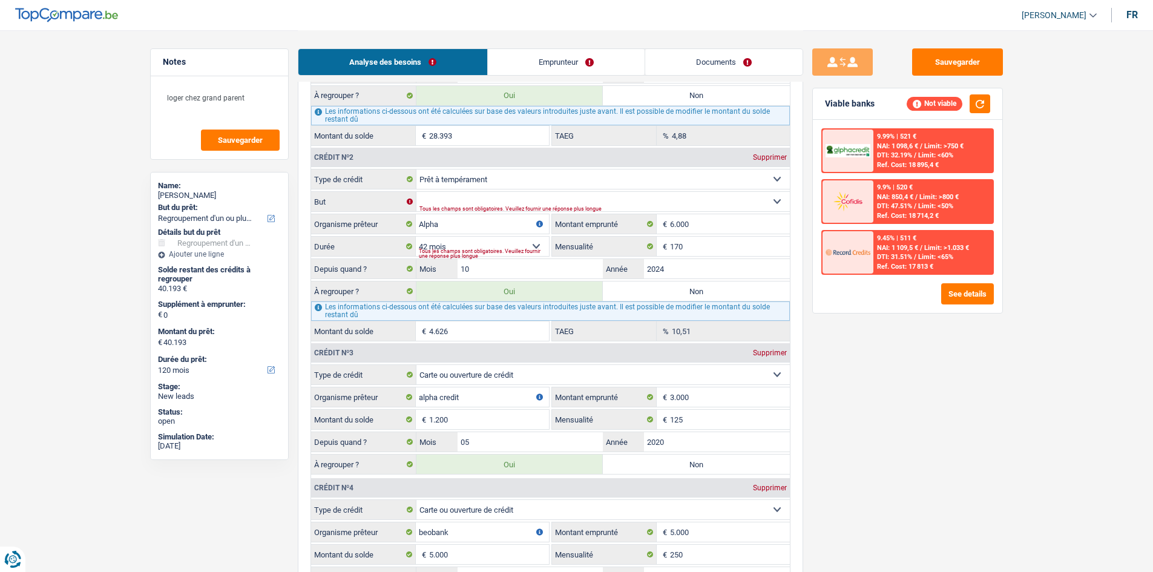
click at [654, 287] on label "Non" at bounding box center [696, 290] width 187 height 19
click at [654, 287] on input "Non" at bounding box center [696, 290] width 187 height 19
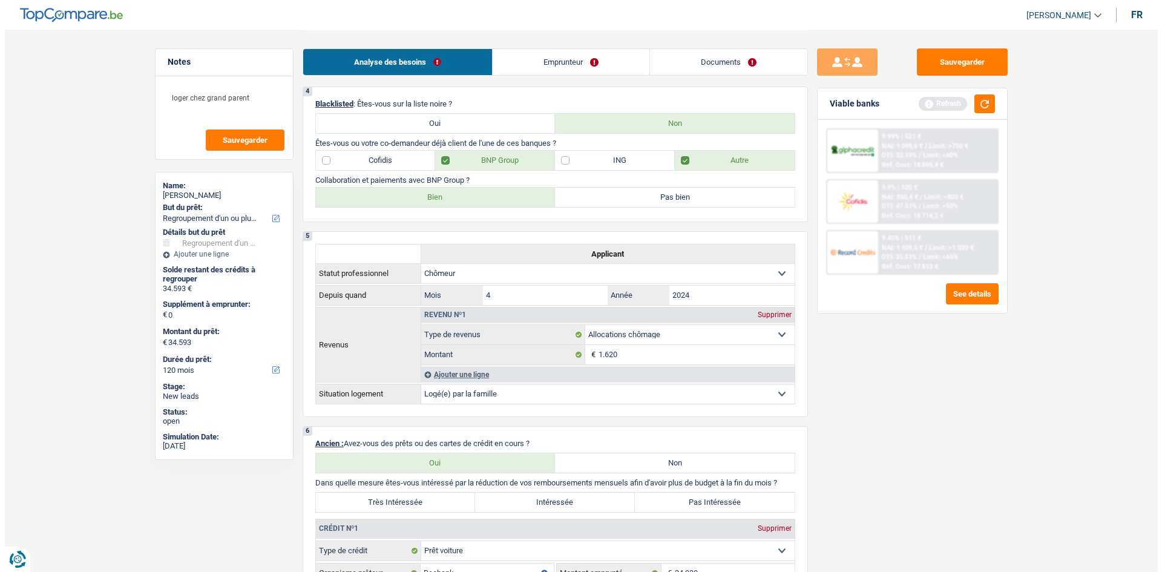
scroll to position [242, 0]
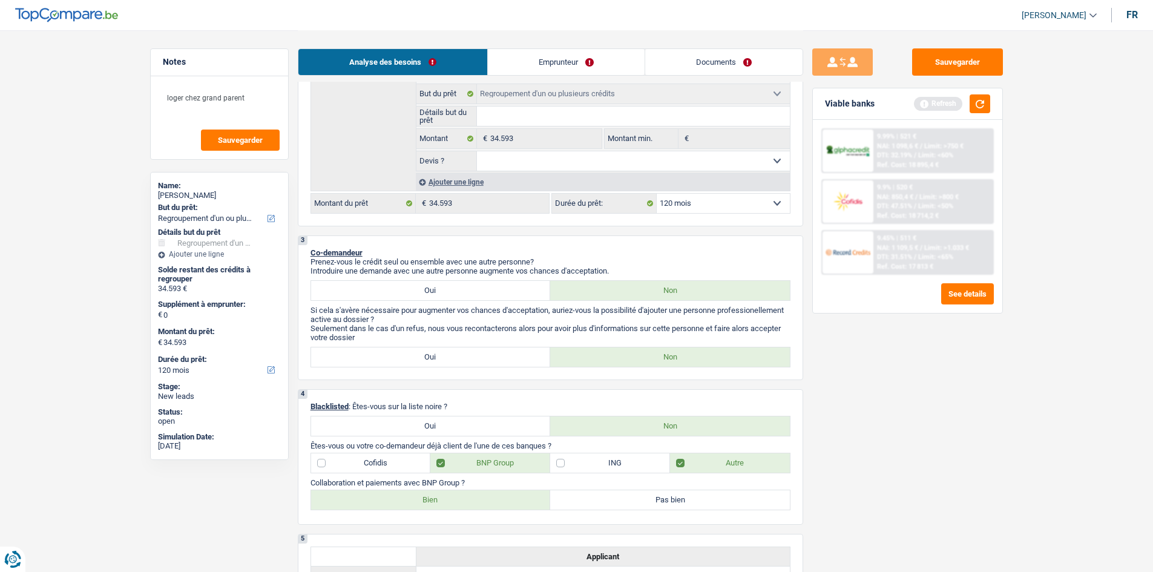
click at [459, 185] on div "Ajouter une ligne" at bounding box center [603, 182] width 374 height 18
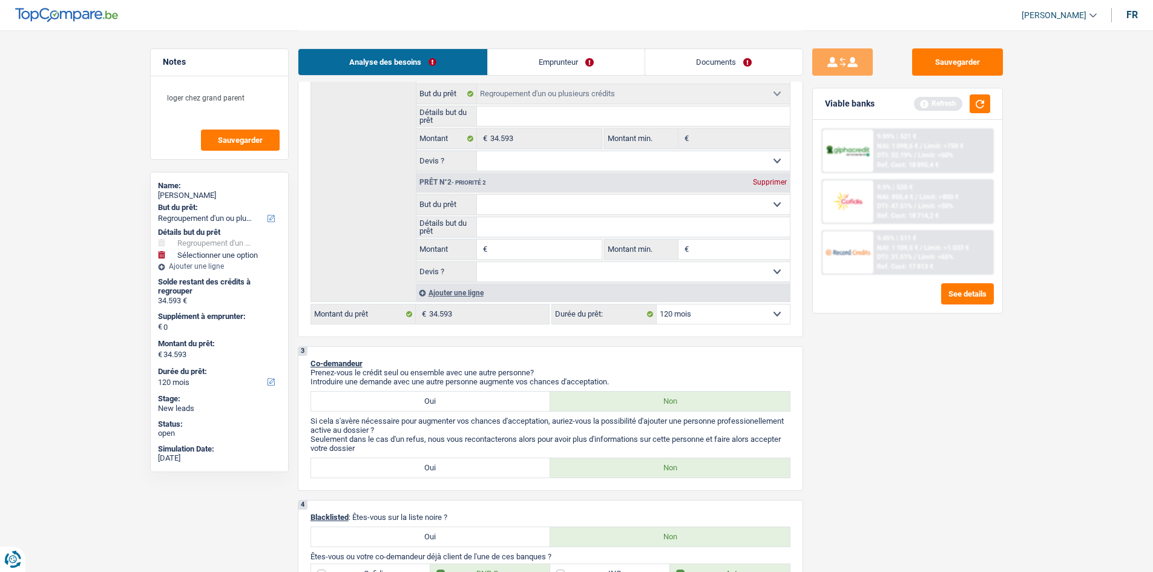
click at [504, 246] on input "Montant" at bounding box center [545, 249] width 111 height 19
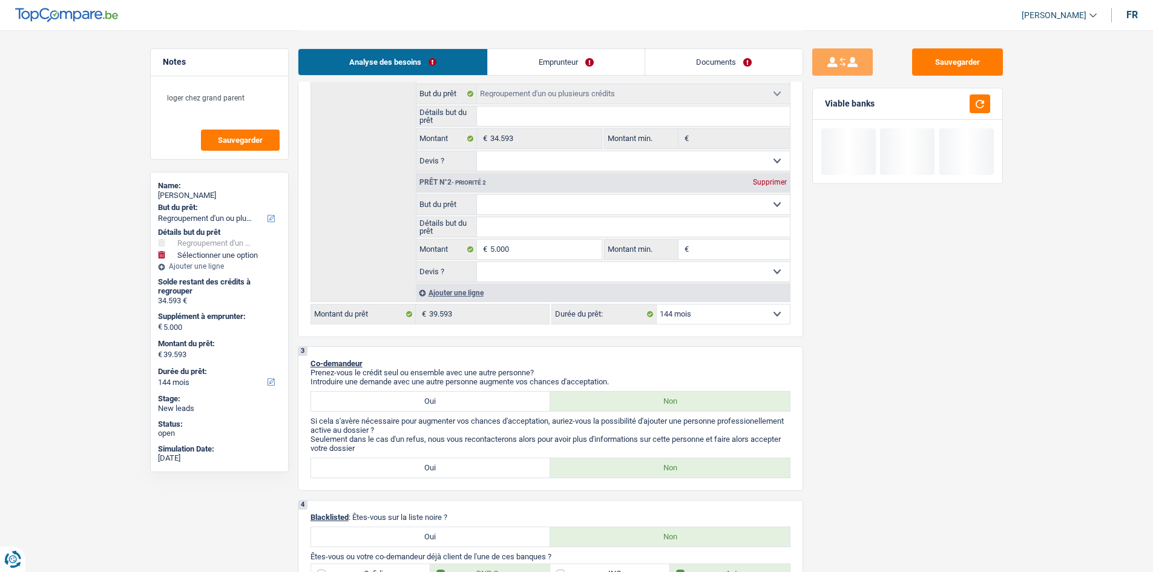
click at [895, 365] on div "Sauvegarder Viable banks" at bounding box center [907, 300] width 209 height 504
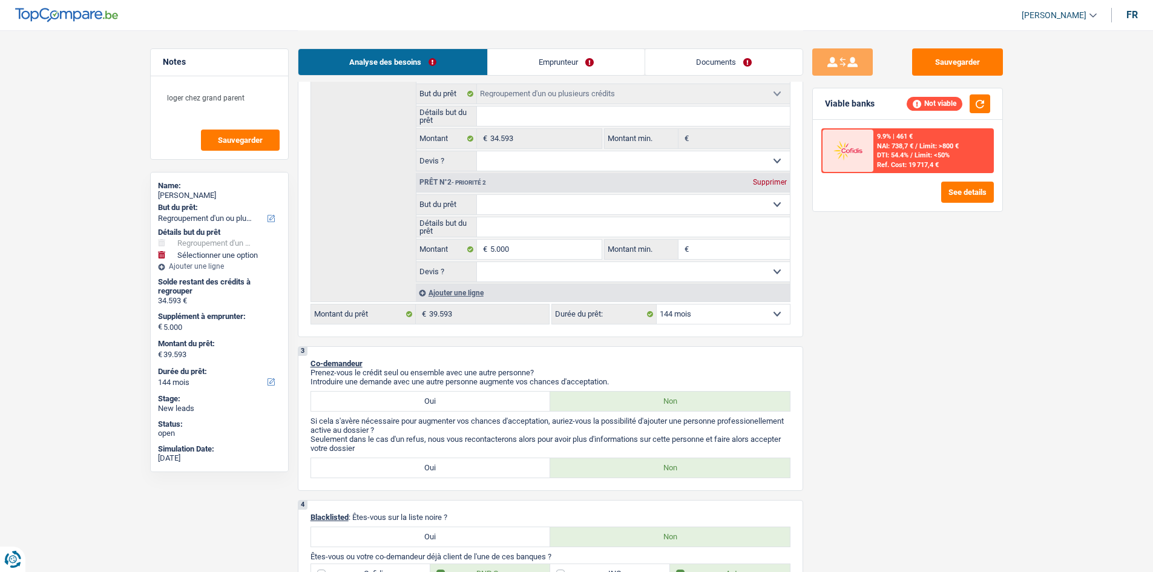
click at [695, 309] on select "12 mois 18 mois 24 mois 30 mois 36 mois 42 mois 48 mois 60 mois 72 mois 84 mois…" at bounding box center [722, 313] width 133 height 19
click at [656, 304] on select "12 mois 18 mois 24 mois 30 mois 36 mois 42 mois 48 mois 60 mois 72 mois 84 mois…" at bounding box center [722, 313] width 133 height 19
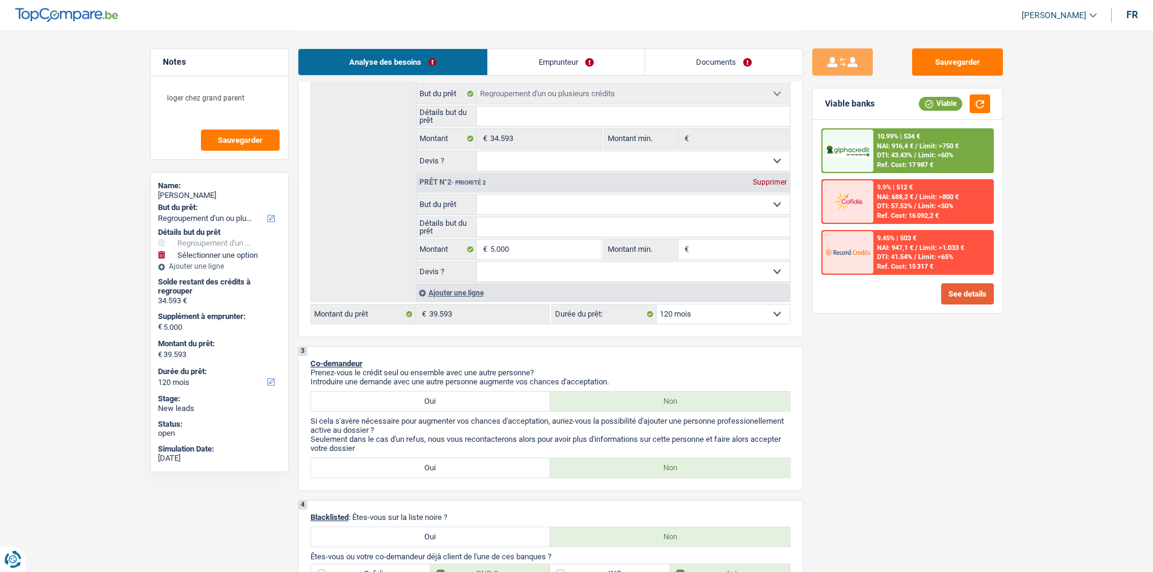
click at [949, 294] on button "See details" at bounding box center [967, 293] width 53 height 21
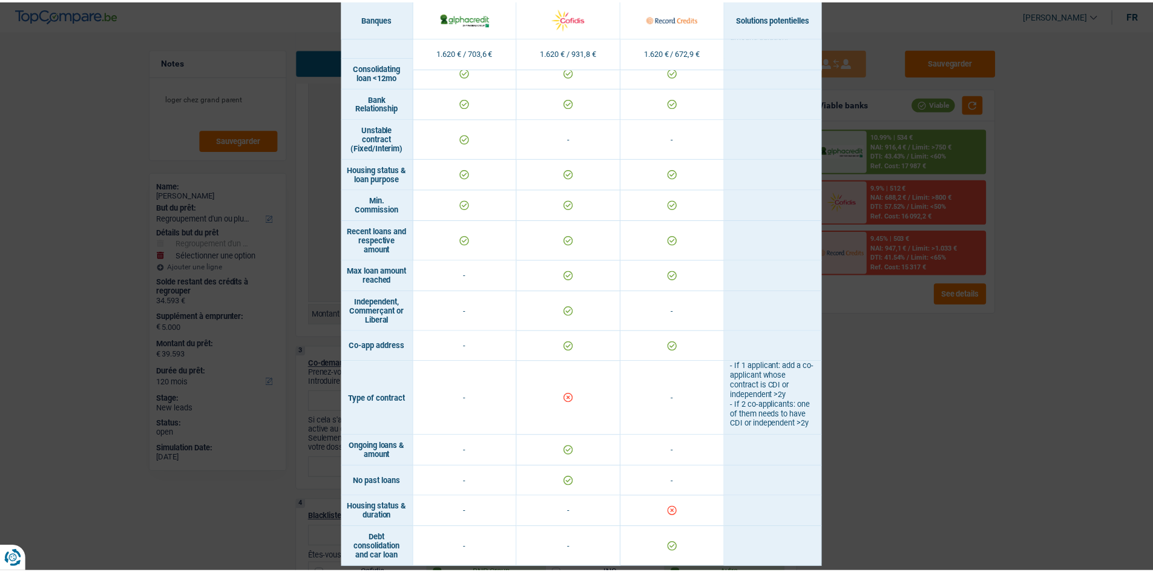
scroll to position [749, 0]
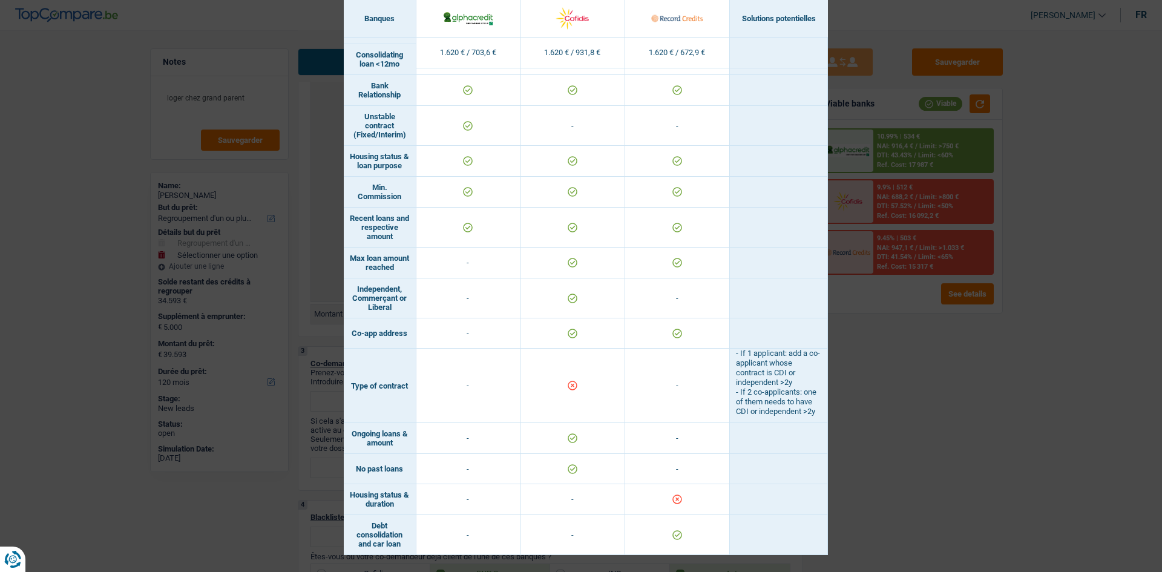
drag, startPoint x: 845, startPoint y: 338, endPoint x: 826, endPoint y: 338, distance: 18.2
click at [840, 338] on div "Banks conditions × Banques Solutions potentielles Revenus / Charges 1.620 € / 7…" at bounding box center [581, 286] width 1162 height 572
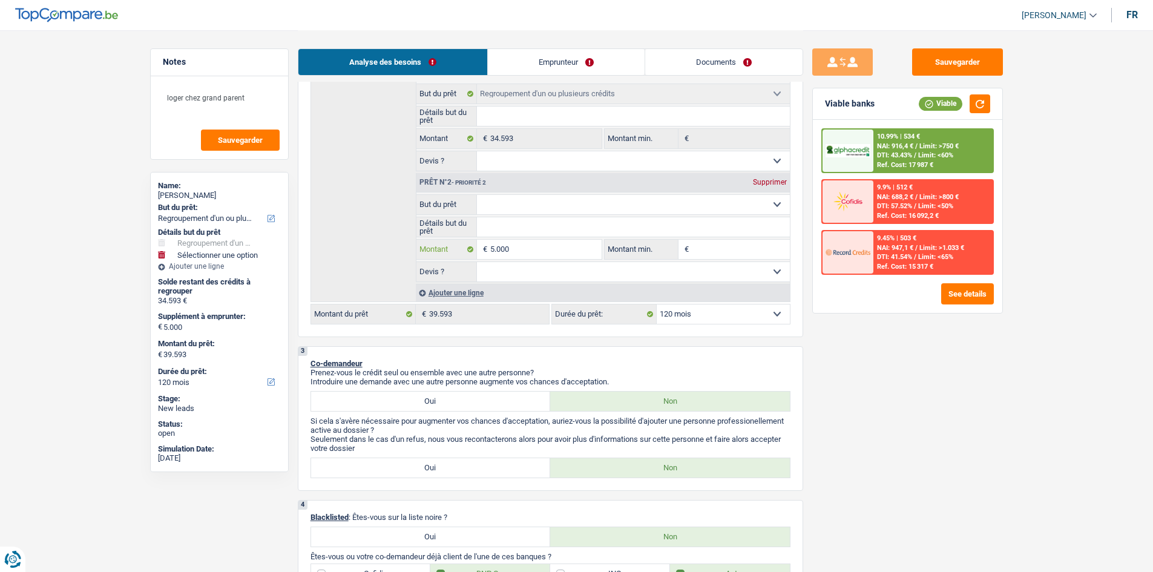
click at [564, 254] on input "5.000" at bounding box center [545, 249] width 111 height 19
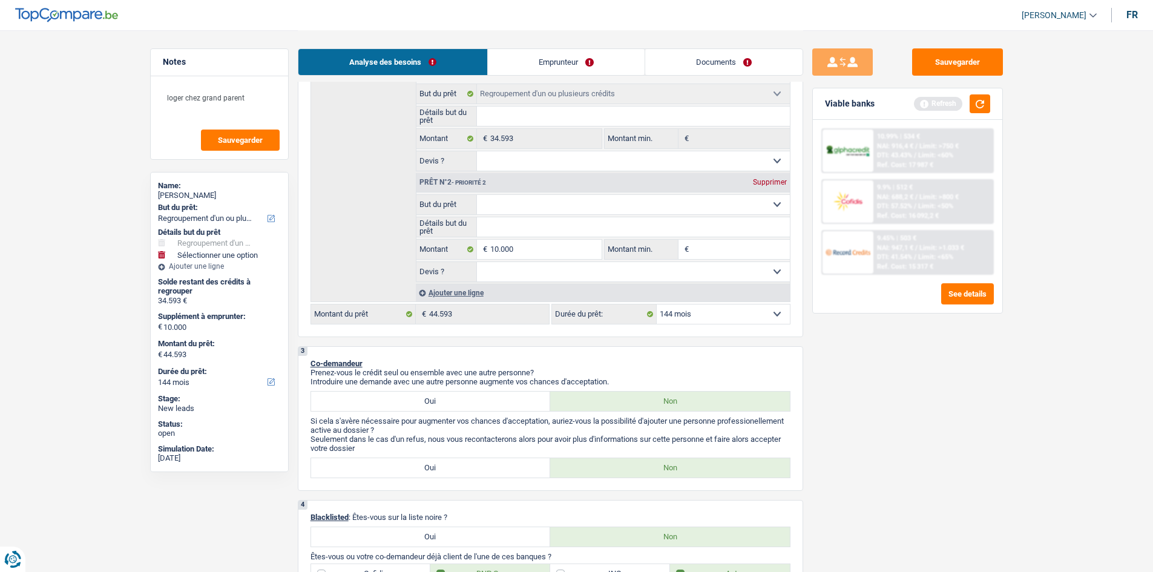
click at [855, 393] on div "Sauvegarder Viable banks Refresh 10.99% | 534 € NAI: 916,4 € / Limit: >750 € DT…" at bounding box center [907, 300] width 209 height 504
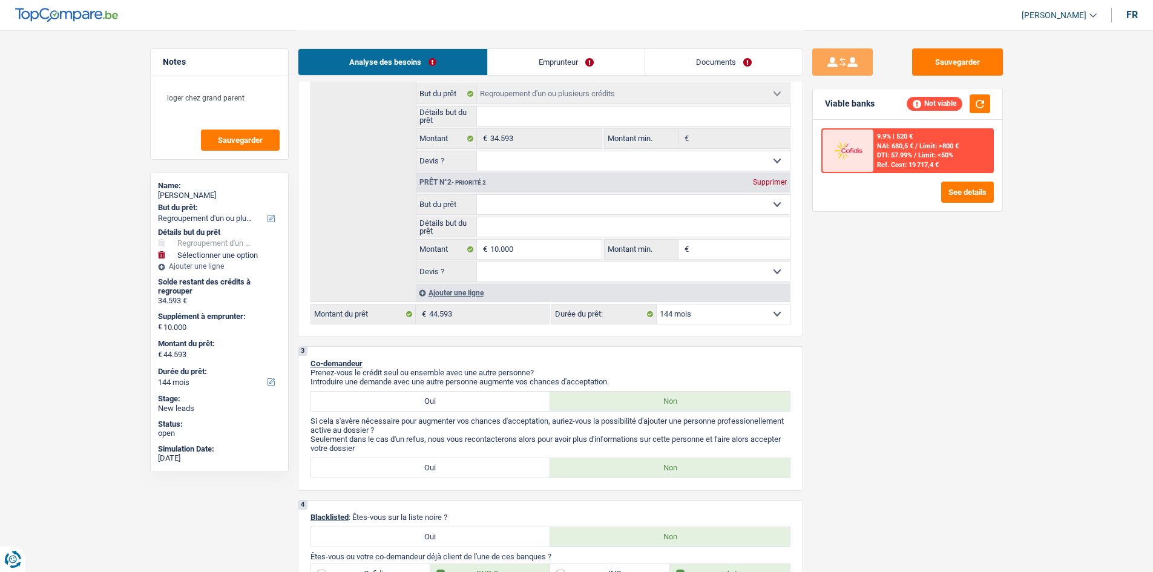
drag, startPoint x: 779, startPoint y: 317, endPoint x: 754, endPoint y: 321, distance: 25.2
click at [779, 317] on select "12 mois 18 mois 24 mois 30 mois 36 mois 42 mois 48 mois 60 mois 72 mois 84 mois…" at bounding box center [722, 313] width 133 height 19
click at [656, 304] on select "12 mois 18 mois 24 mois 30 mois 36 mois 42 mois 48 mois 60 mois 72 mois 84 mois…" at bounding box center [722, 313] width 133 height 19
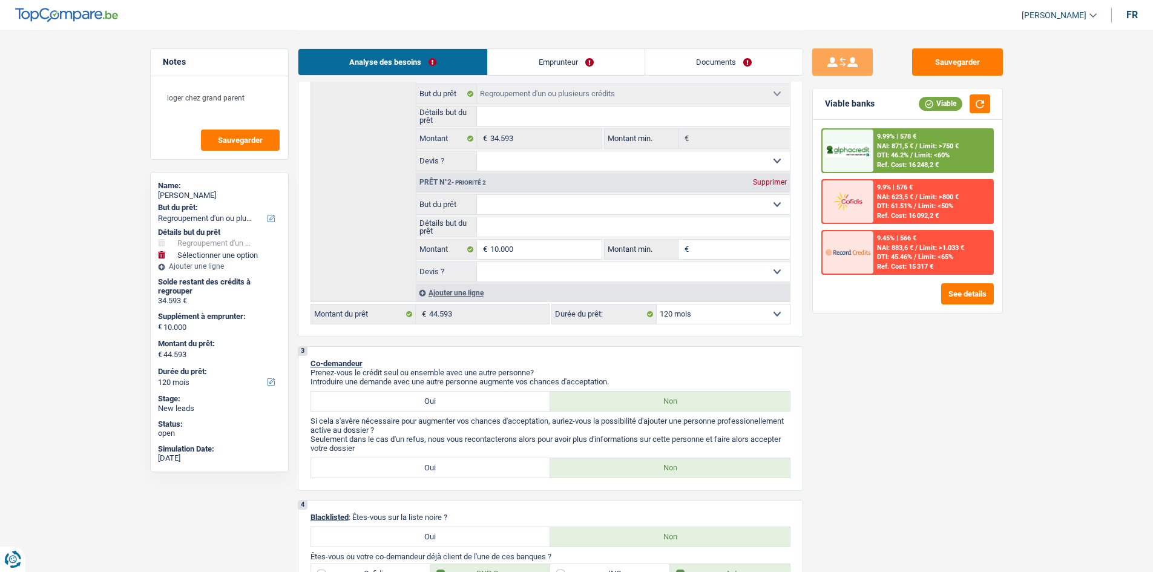
click at [893, 146] on span "NAI: 871,5 €" at bounding box center [895, 146] width 36 height 8
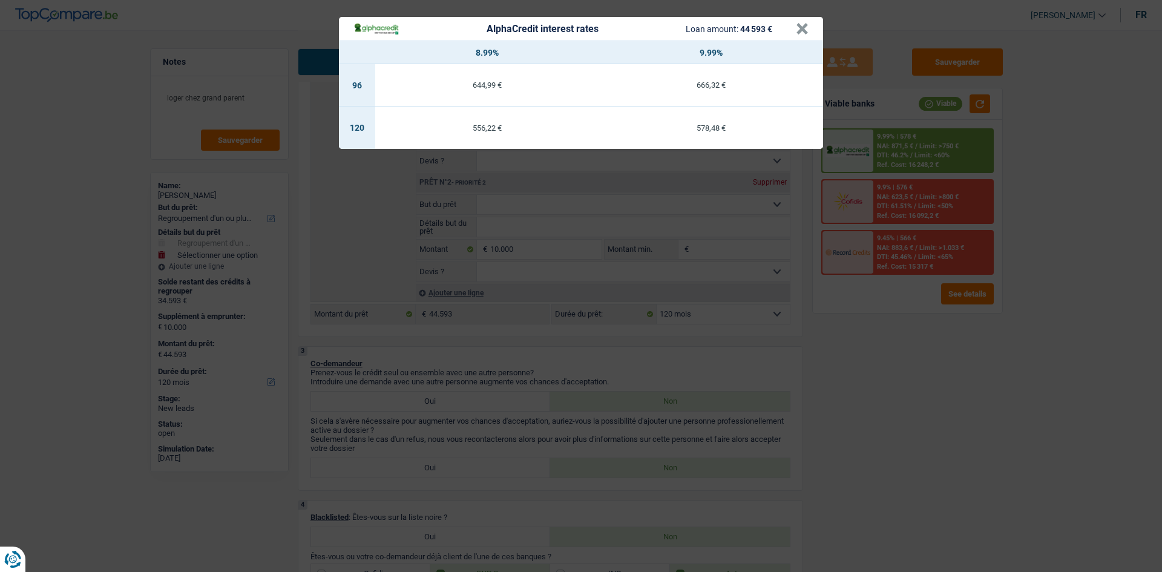
click at [1012, 442] on div "AlphaCredit interest rates Loan amount: 44 593 € × 8.99% 9.99% 96 644,99 € 666,…" at bounding box center [581, 286] width 1162 height 572
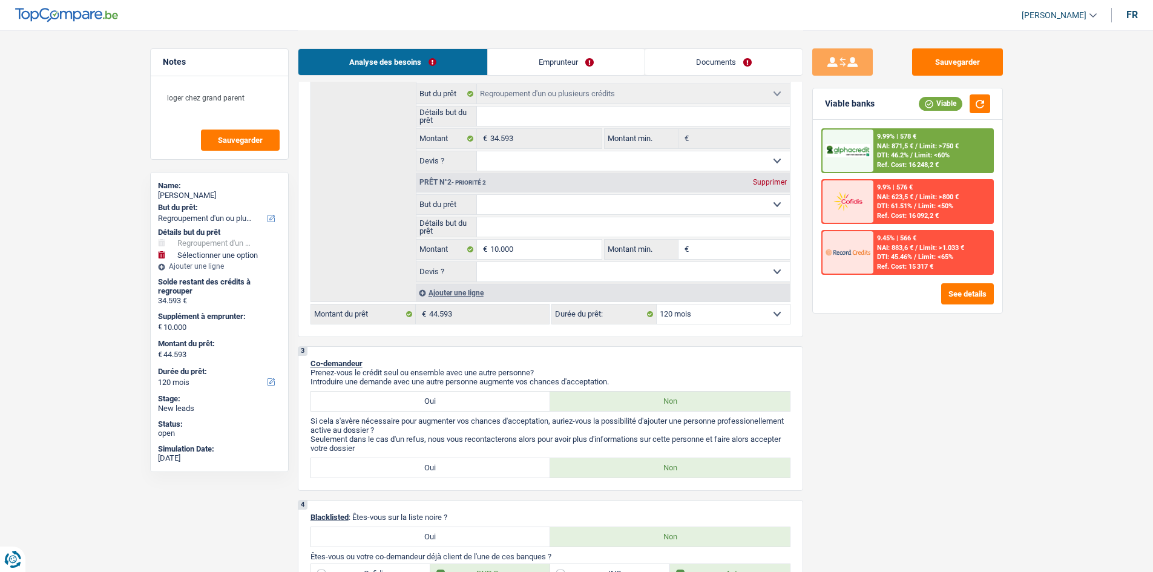
click at [908, 157] on span "DTI: 46.2%" at bounding box center [892, 155] width 31 height 8
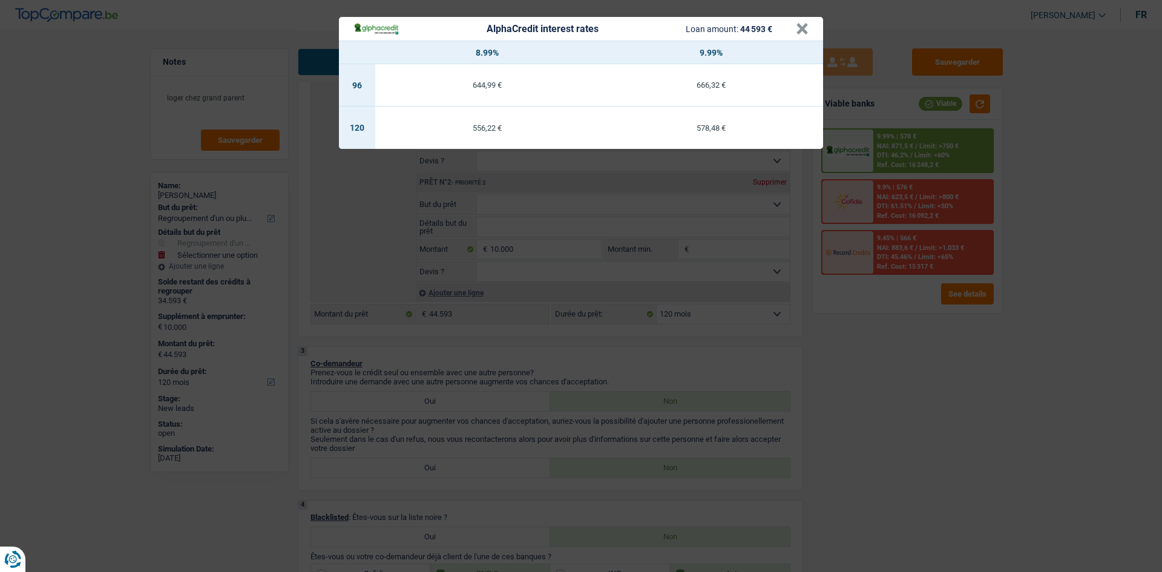
click at [106, 90] on div "AlphaCredit interest rates Loan amount: 44 593 € × 8.99% 9.99% 96 644,99 € 666,…" at bounding box center [581, 286] width 1162 height 572
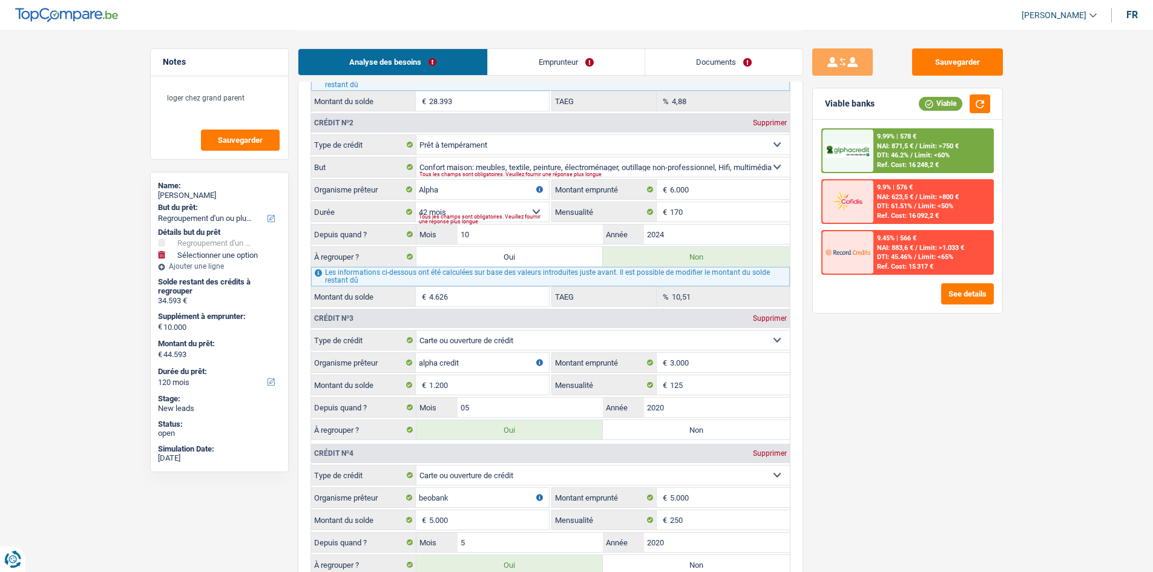
scroll to position [1331, 0]
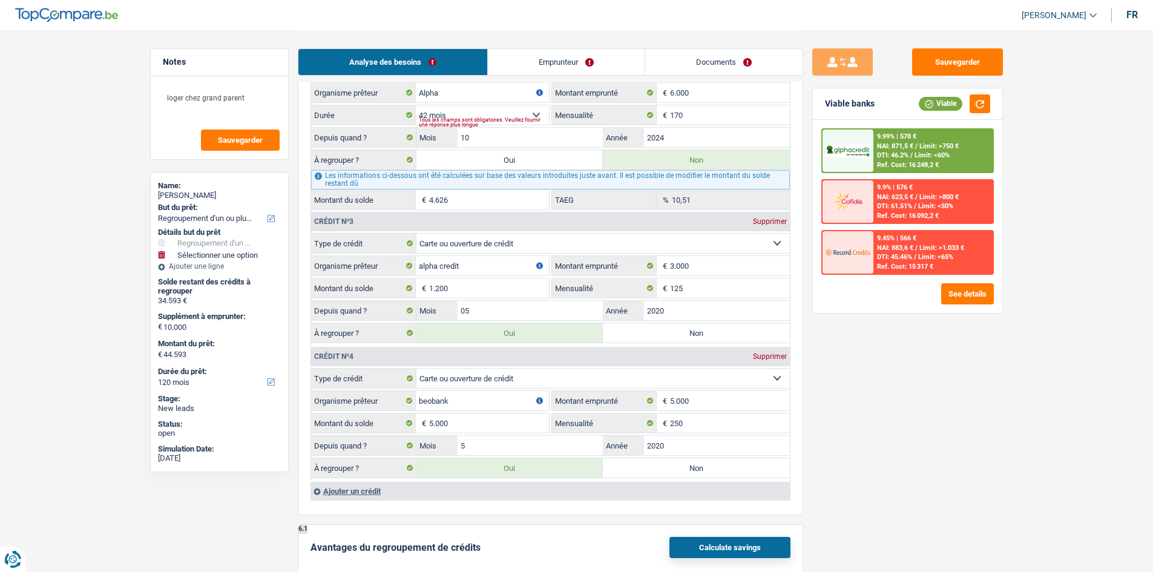
drag, startPoint x: 889, startPoint y: 406, endPoint x: 878, endPoint y: 401, distance: 12.7
click at [890, 405] on div "Sauvegarder Viable banks Viable 9.99% | 578 € NAI: 871,5 € / Limit: >750 € DTI:…" at bounding box center [907, 300] width 209 height 504
click at [249, 90] on textarea "loger chez grand parent" at bounding box center [219, 103] width 120 height 36
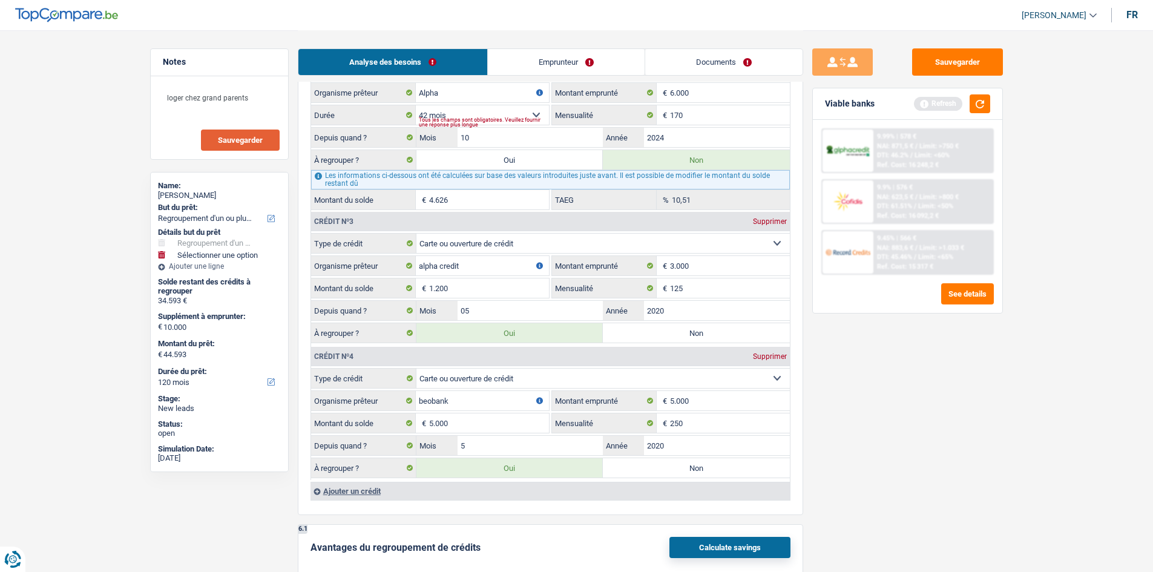
click at [221, 146] on button "Sauvegarder" at bounding box center [240, 139] width 79 height 21
click at [957, 56] on button "Sauvegarder" at bounding box center [957, 61] width 91 height 27
click at [247, 97] on textarea "loger chez grand parents" at bounding box center [219, 103] width 120 height 36
click at [938, 57] on button "Sauvegarder" at bounding box center [957, 61] width 91 height 27
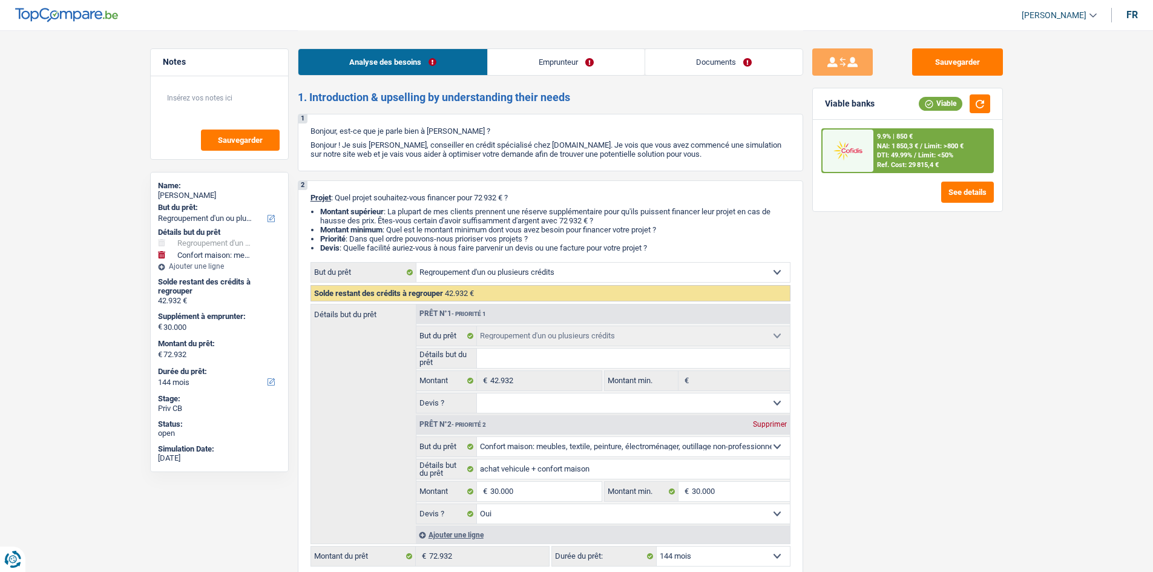
select select "refinancing"
select select "household"
select select "144"
select select "refinancing"
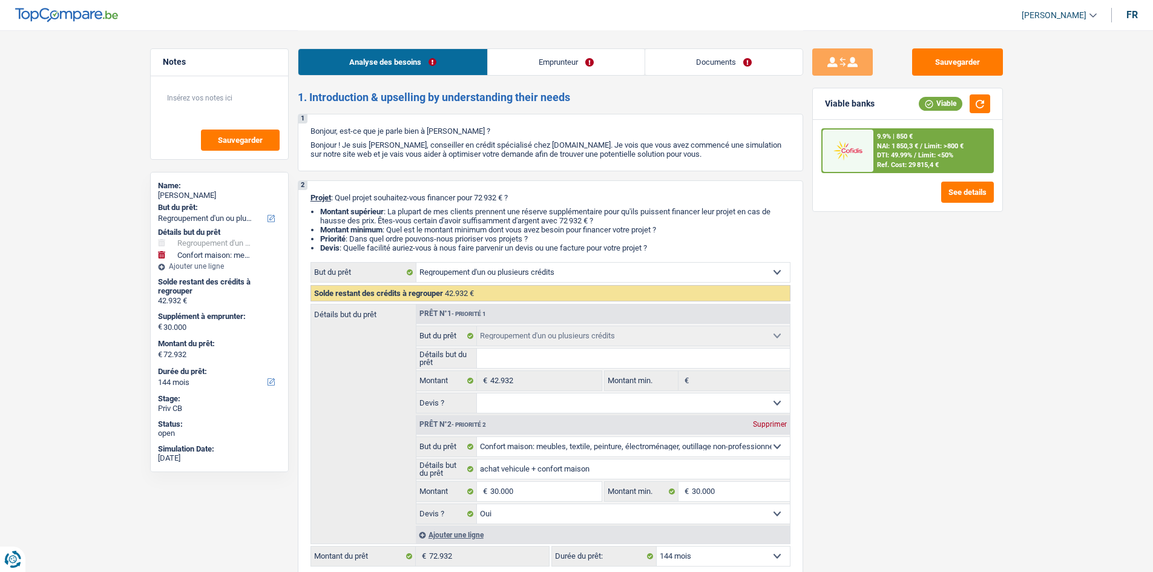
select select "refinancing"
select select "household"
select select "yes"
select select "144"
select select "worker"
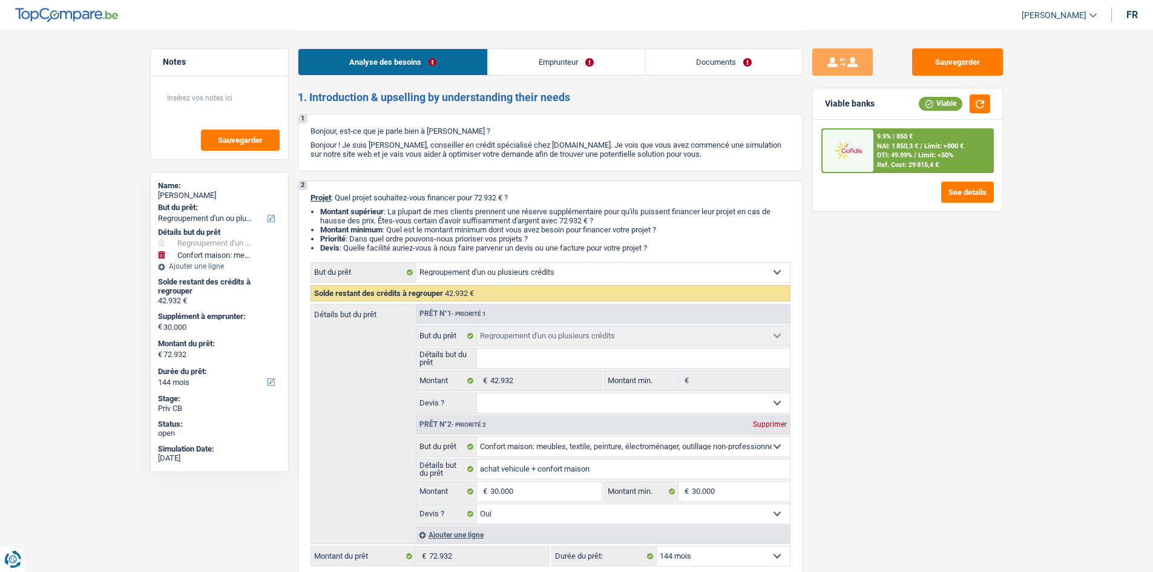
select select "netSalary"
select select "familyAllowances"
select select "rents"
select select "creditConsolidation"
select select "72"
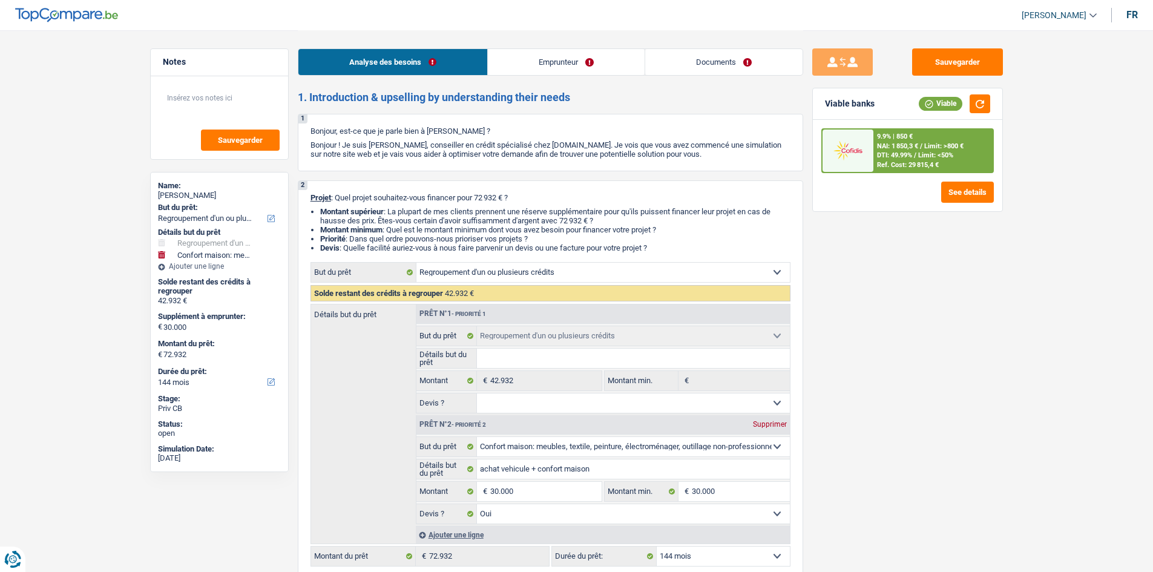
select select "refinancing"
select select "household"
select select "yes"
select select "144"
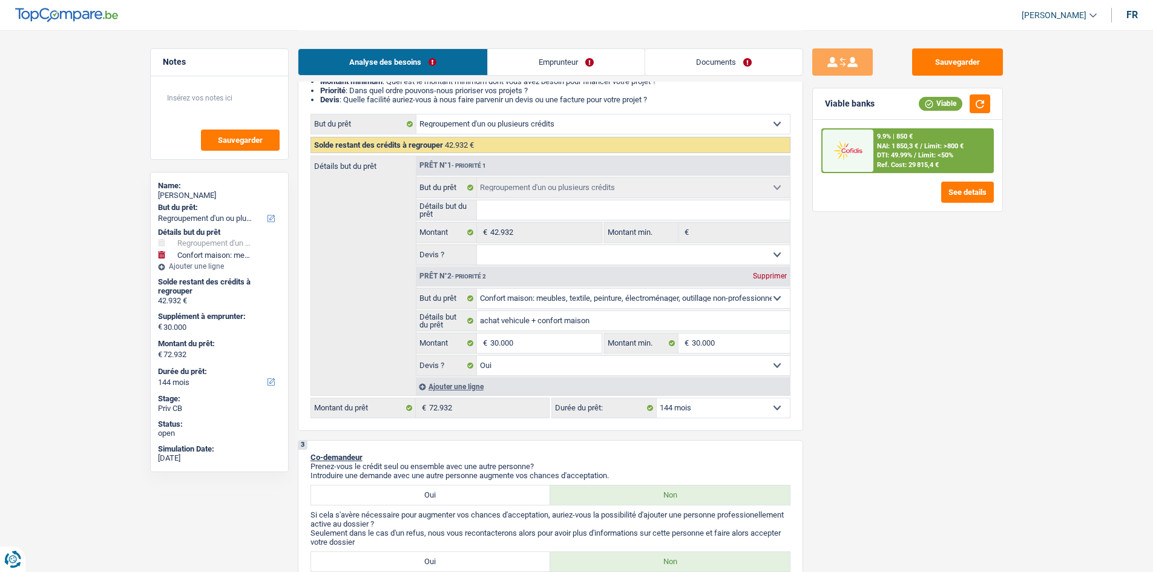
scroll to position [242, 0]
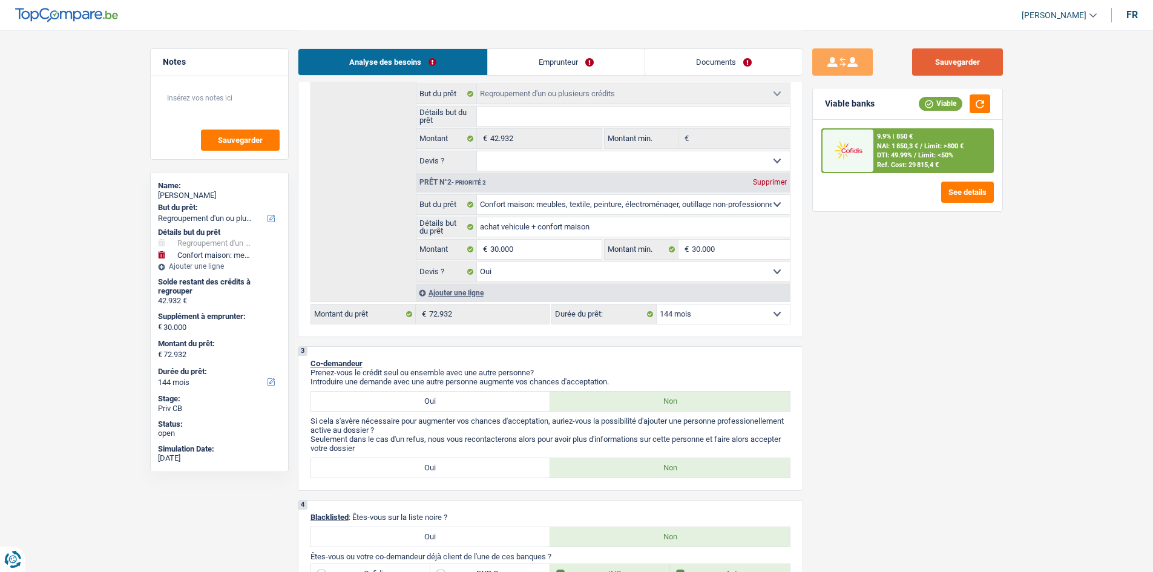
click at [952, 60] on button "Sauvegarder" at bounding box center [957, 61] width 91 height 27
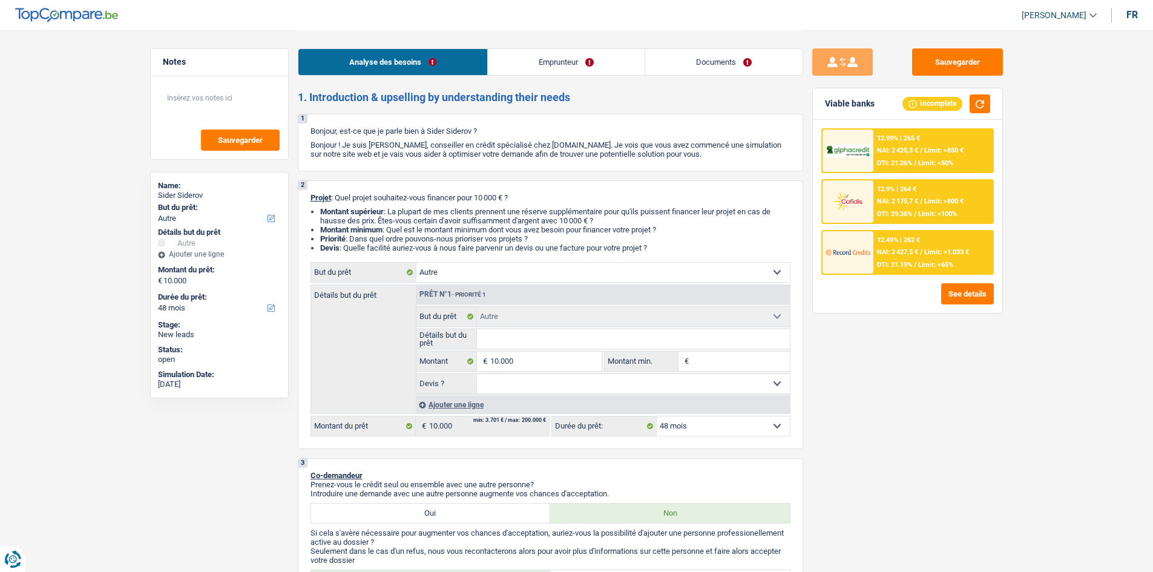
select select "other"
select select "48"
select select "other"
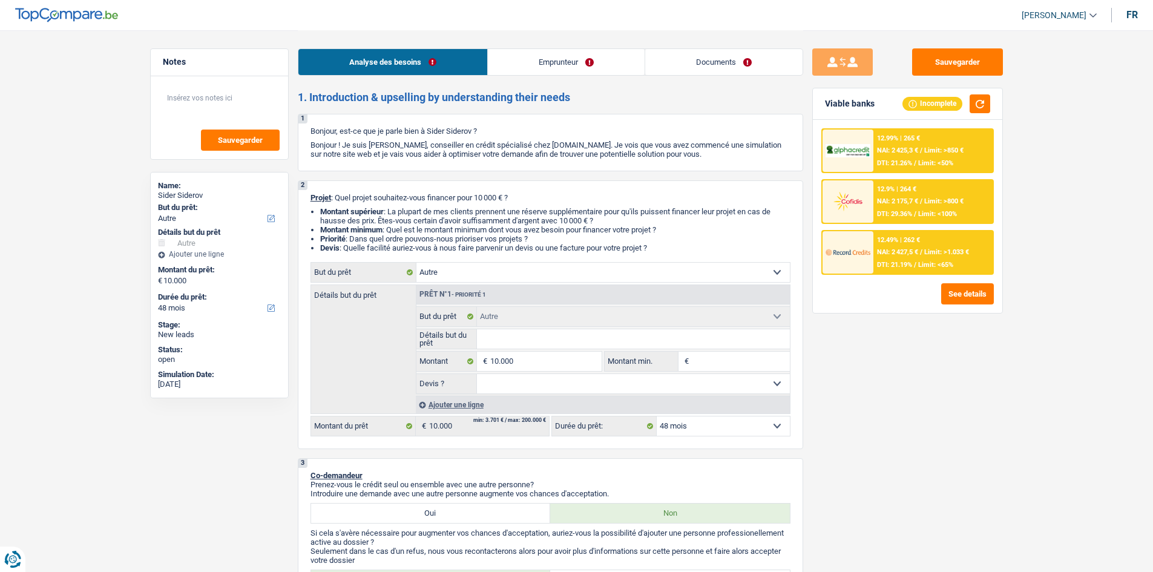
select select "48"
select select "privateEmployee"
select select "netSalary"
select select "unemployment"
select select "mealVouchers"
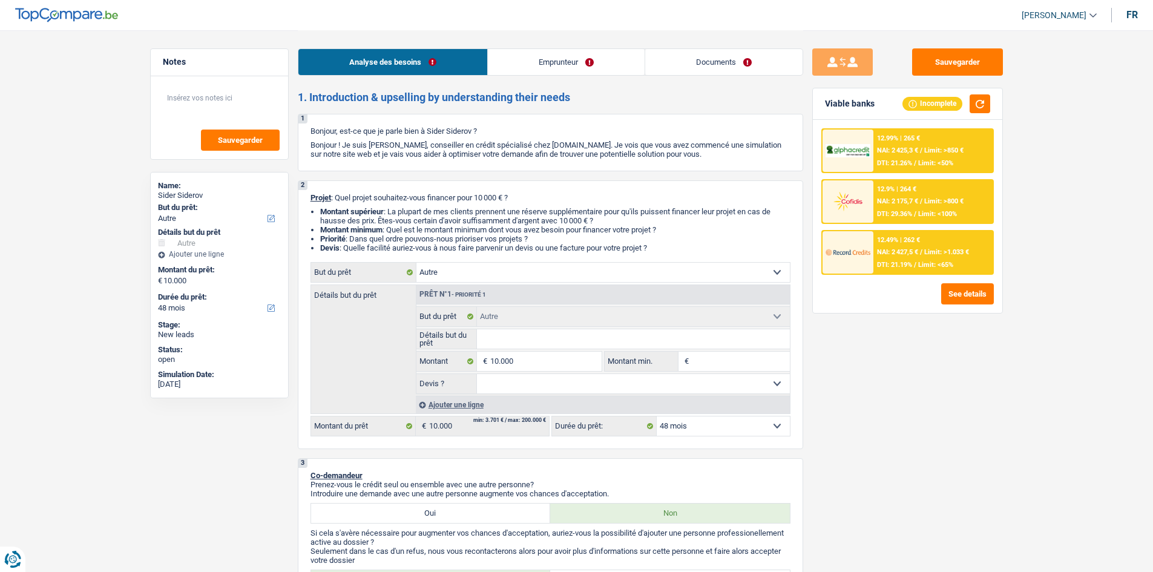
select select "liveWithParents"
select select "mortgage"
select select "300"
select select "other"
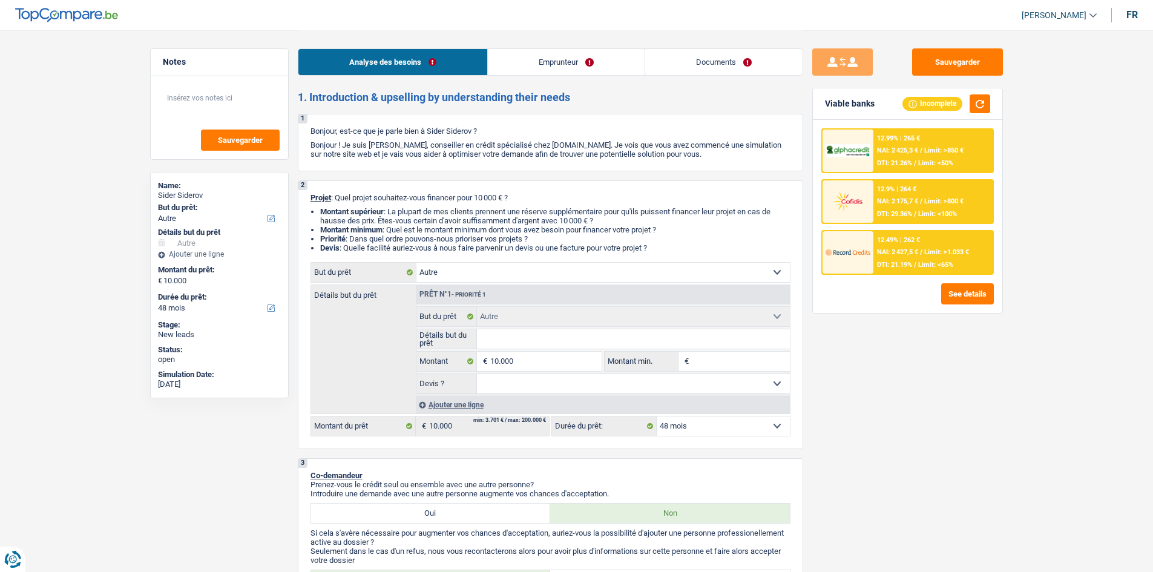
select select "48"
click at [493, 272] on select "Confort maison: meubles, textile, peinture, électroménager, outillage non-profe…" at bounding box center [602, 272] width 373 height 19
drag, startPoint x: 353, startPoint y: 349, endPoint x: 364, endPoint y: 350, distance: 10.9
click at [361, 348] on div "Détails but du prêt Prêt n°1 - Priorité 1 Confort maison: meubles, textile, pei…" at bounding box center [550, 348] width 480 height 129
click at [790, 492] on p "Introduire une demande avec une autre personne augmente vos chances d'acceptati…" at bounding box center [550, 493] width 480 height 9
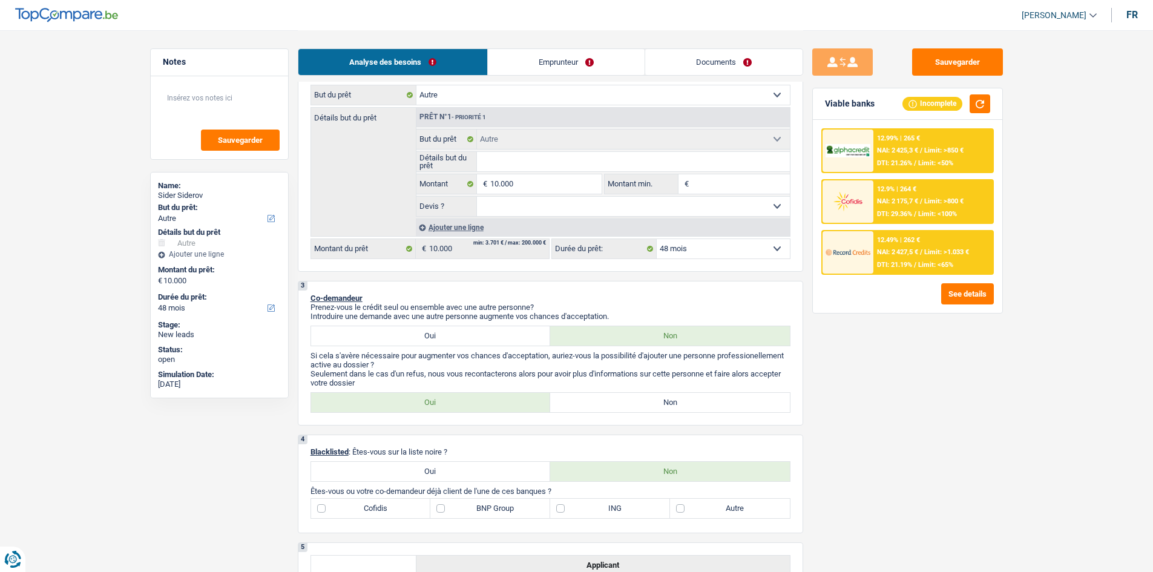
scroll to position [303, 0]
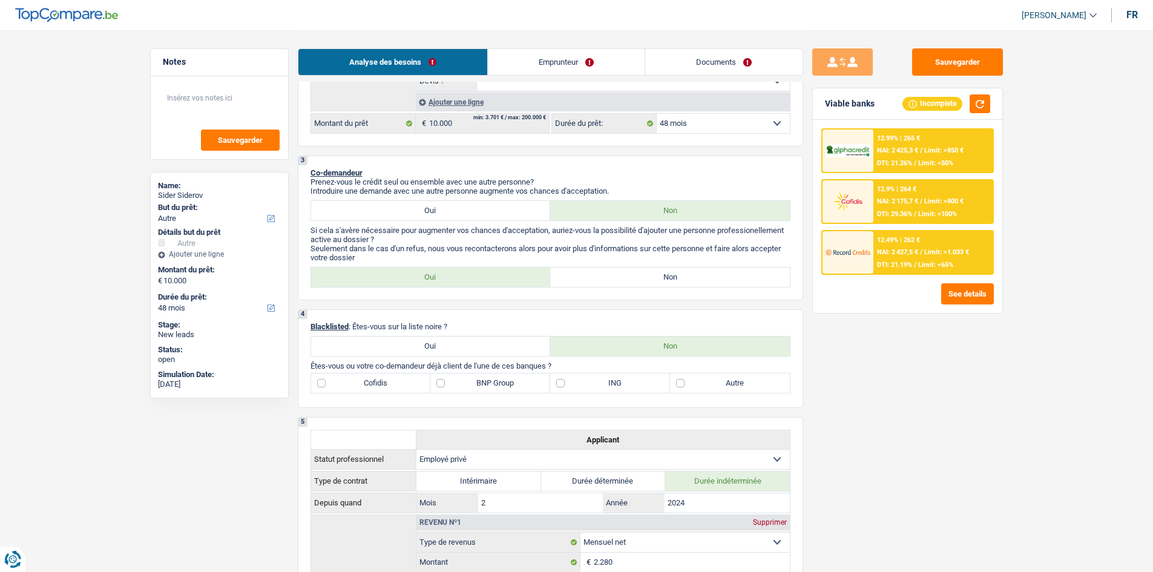
drag, startPoint x: 911, startPoint y: 454, endPoint x: 904, endPoint y: 454, distance: 6.7
click at [912, 454] on div "Sauvegarder Viable banks Incomplete 12.99% | 265 € NAI: 2 425,3 € / Limit: >850…" at bounding box center [907, 300] width 209 height 504
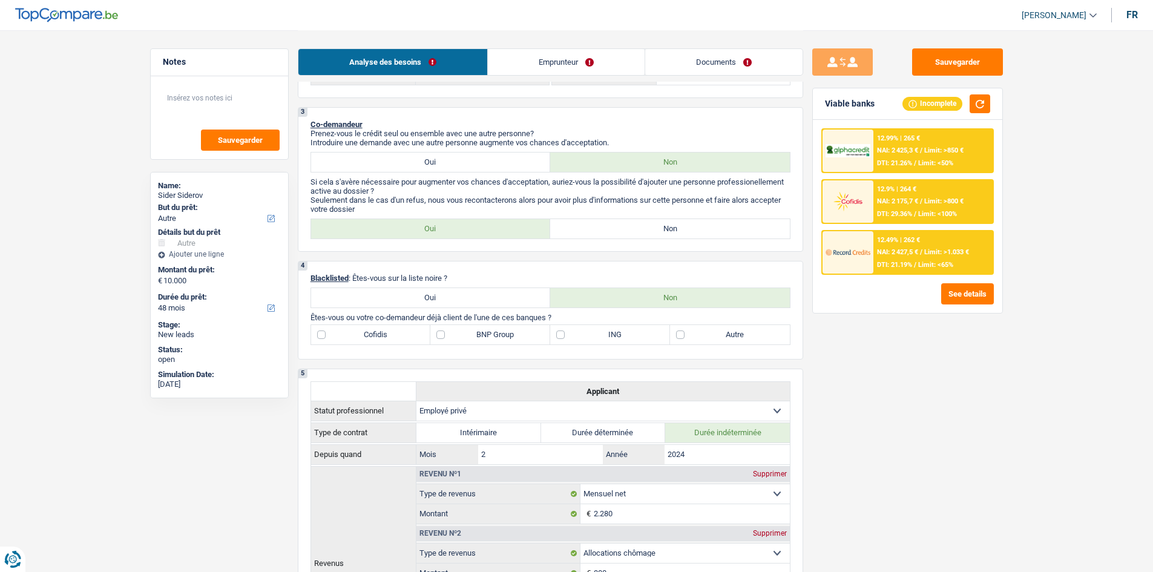
scroll to position [424, 0]
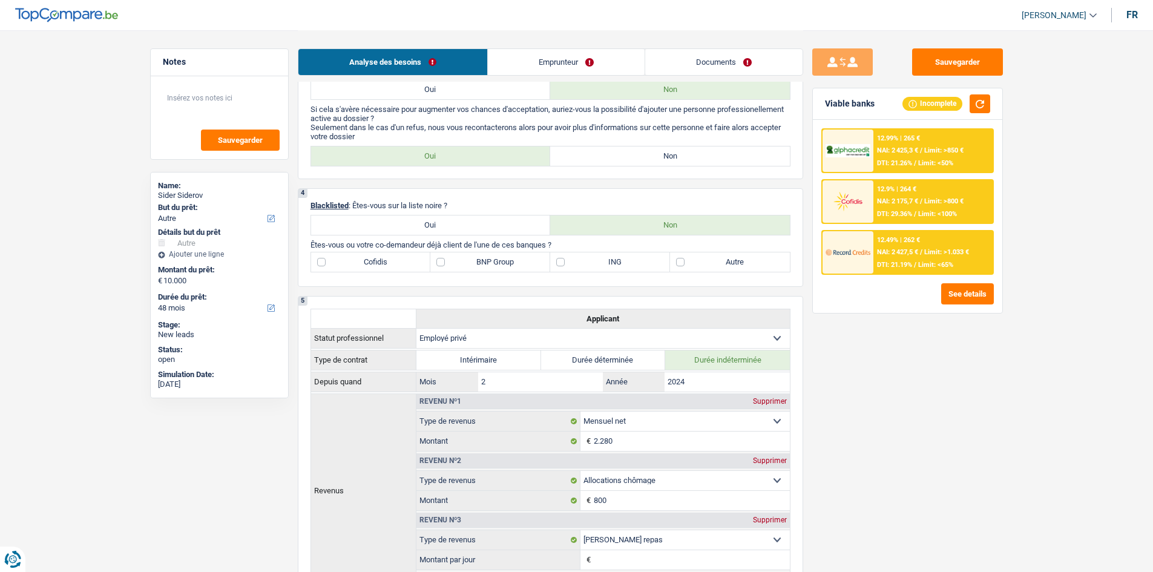
click at [615, 154] on label "Non" at bounding box center [670, 155] width 240 height 19
click at [615, 154] on input "Non" at bounding box center [670, 155] width 240 height 19
radio input "true"
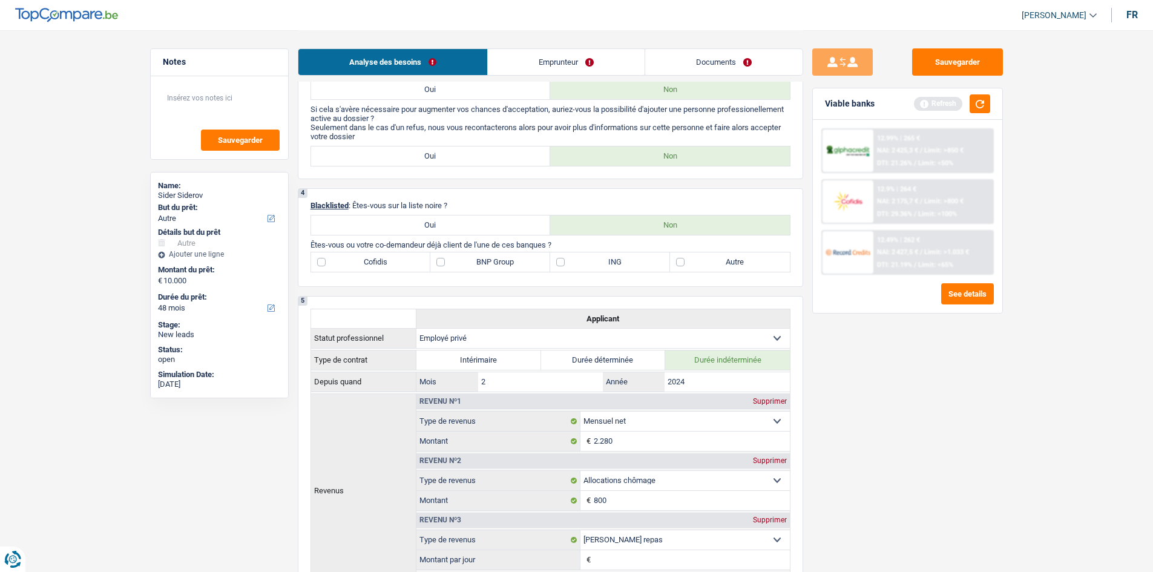
click at [598, 260] on label "ING" at bounding box center [610, 261] width 120 height 19
click at [598, 260] on input "ING" at bounding box center [610, 261] width 120 height 19
checkbox input "true"
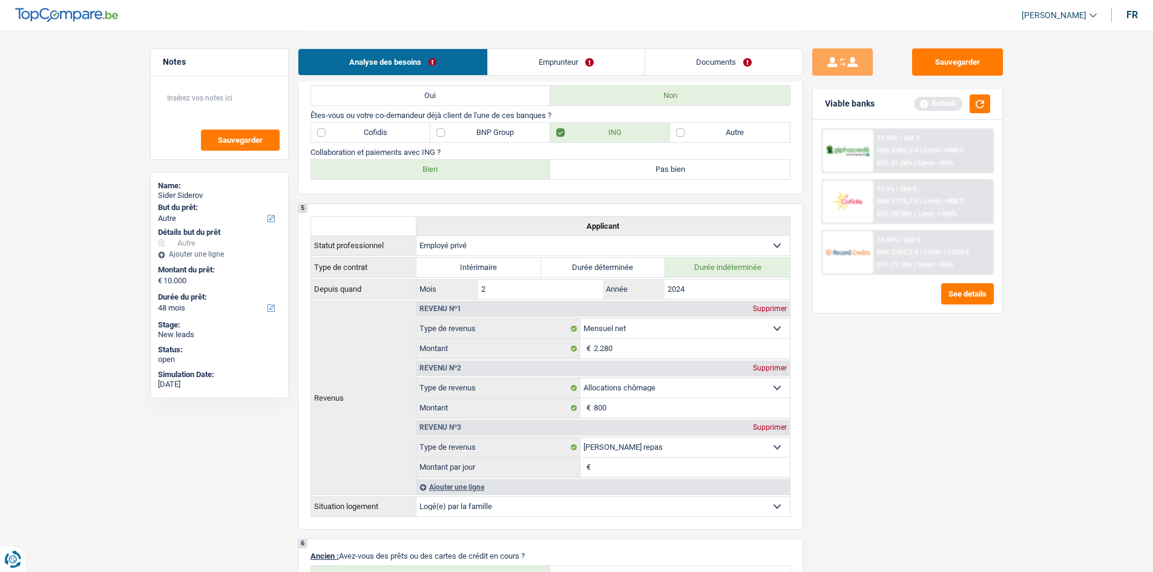
scroll to position [484, 0]
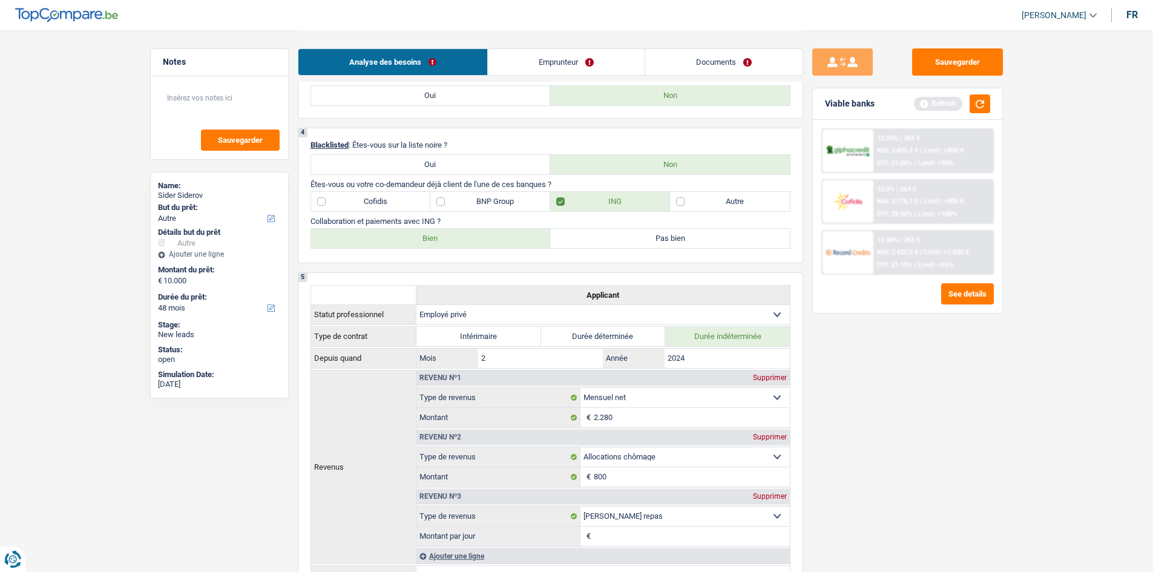
click at [465, 203] on label "BNP Group" at bounding box center [490, 201] width 120 height 19
click at [465, 203] on input "BNP Group" at bounding box center [490, 201] width 120 height 19
checkbox input "true"
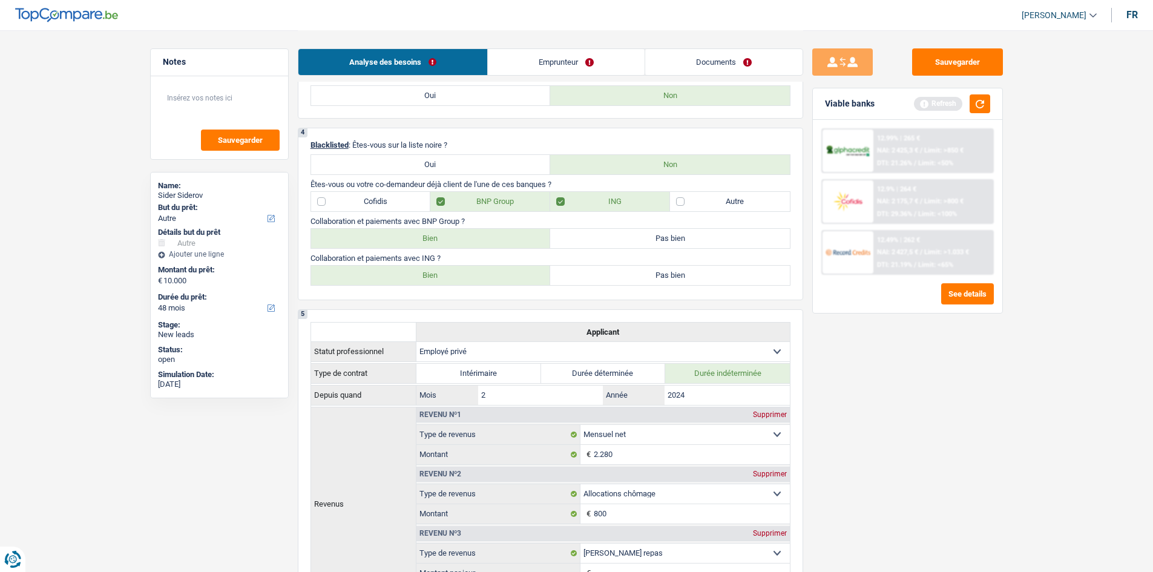
click at [477, 240] on label "Bien" at bounding box center [431, 238] width 240 height 19
click at [477, 240] on input "Bien" at bounding box center [431, 238] width 240 height 19
radio input "true"
click at [480, 264] on div "Collaboration et paiements avec ING ? Bien Pas bien Tous les champs sont obliga…" at bounding box center [550, 270] width 480 height 32
click at [473, 273] on label "Bien" at bounding box center [431, 275] width 240 height 19
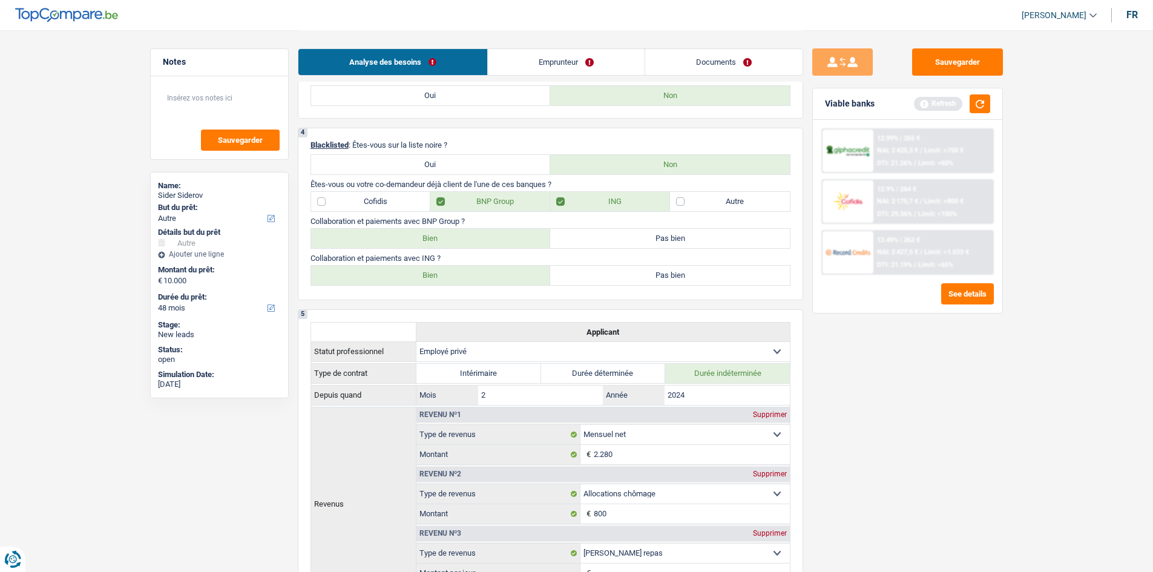
click at [473, 273] on input "Bien" at bounding box center [431, 275] width 240 height 19
radio input "true"
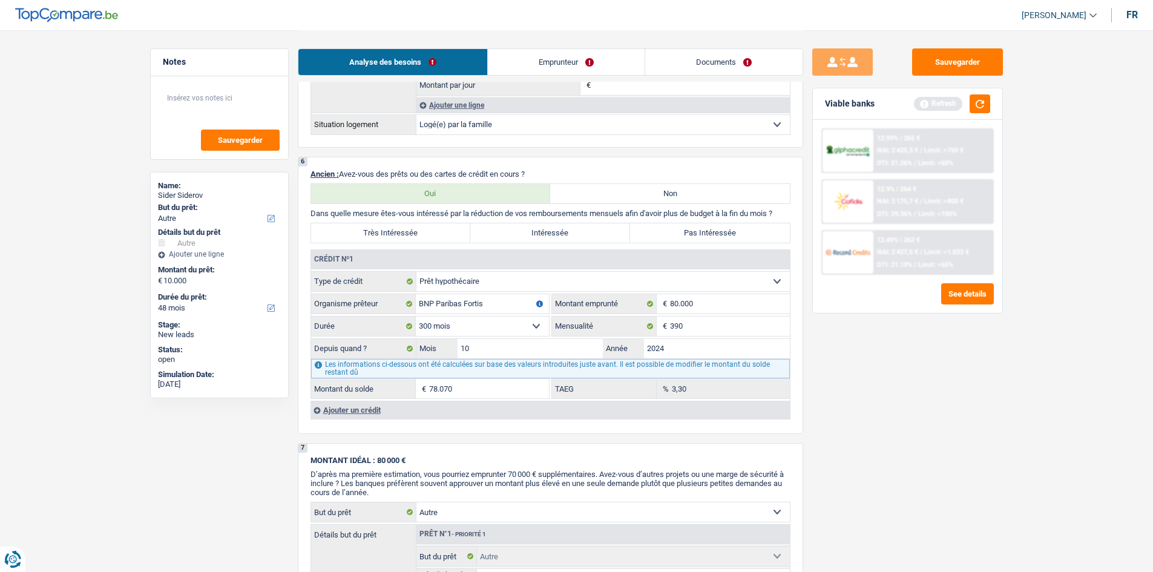
scroll to position [1089, 0]
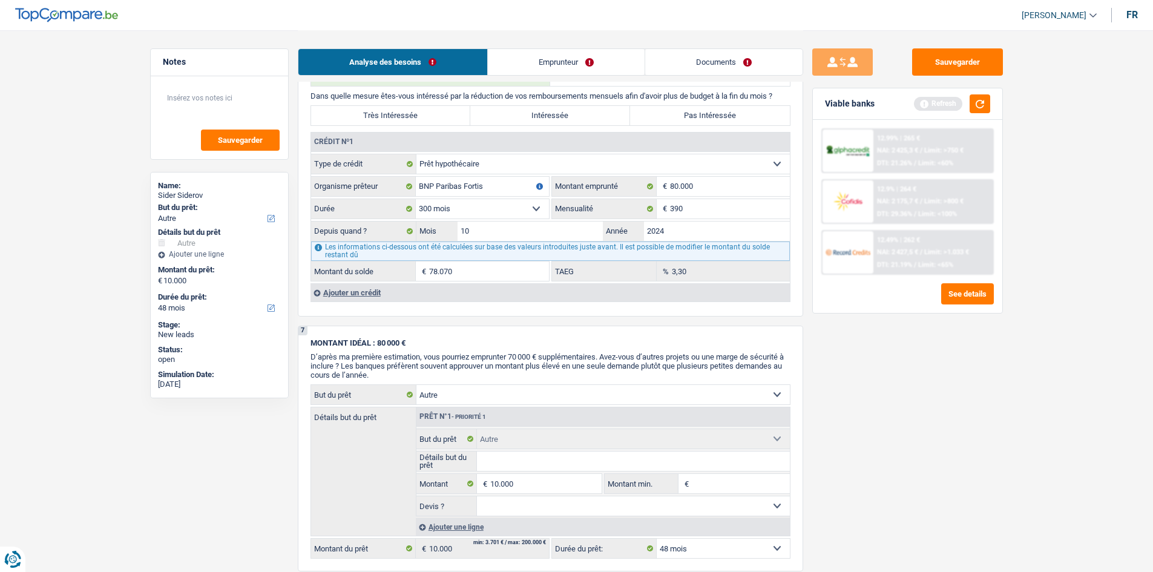
click at [332, 295] on div "Ajouter un crédit" at bounding box center [549, 292] width 479 height 18
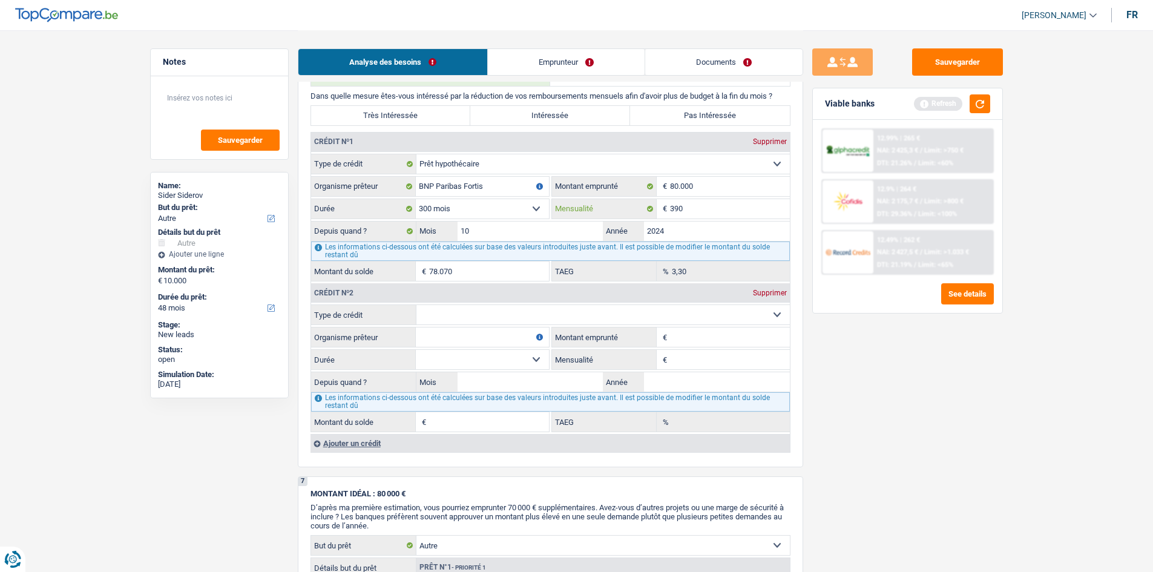
click at [702, 210] on input "390" at bounding box center [730, 208] width 120 height 19
click at [839, 403] on div "Sauvegarder Viable banks Refresh 12.99% | 265 € NAI: 2 425,3 € / Limit: >750 € …" at bounding box center [907, 300] width 209 height 504
click at [507, 320] on select "Carte ou ouverture de crédit Prêt hypothécaire Vente à tempérament Prêt à tempé…" at bounding box center [602, 314] width 373 height 19
select select "personalLoan"
type input "0"
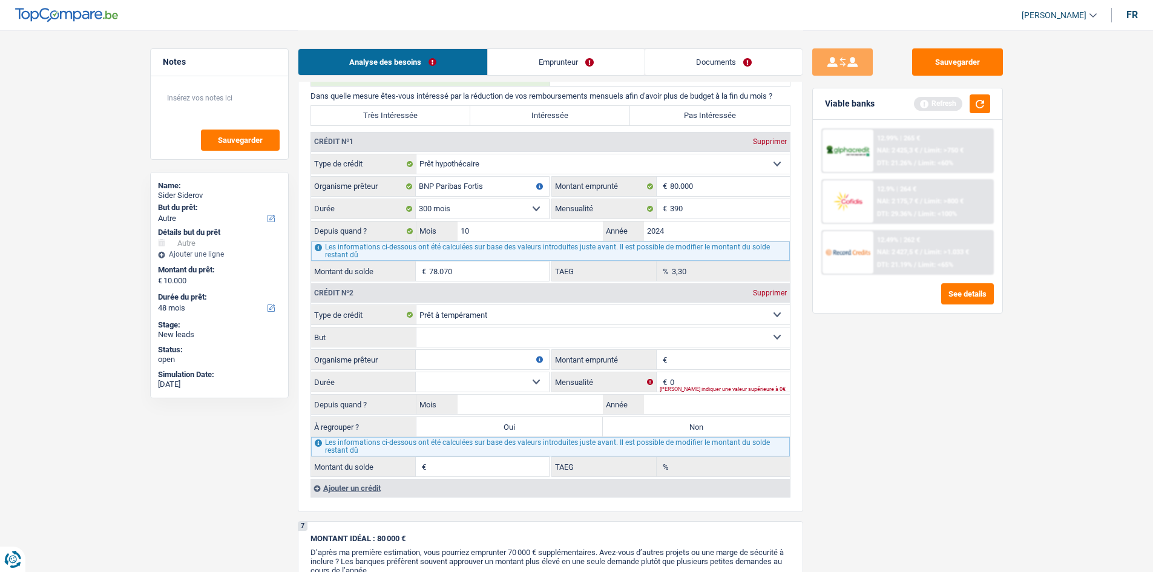
click at [489, 333] on select "Confort maison: meubles, textile, peinture, électroménager, outillage non-profe…" at bounding box center [602, 336] width 373 height 19
click at [424, 338] on select "Confort maison: meubles, textile, peinture, électroménager, outillage non-profe…" at bounding box center [602, 336] width 373 height 19
click at [451, 353] on input "Organisme prêteur" at bounding box center [482, 359] width 133 height 19
type input "record credit"
click at [696, 382] on input "0" at bounding box center [730, 381] width 120 height 19
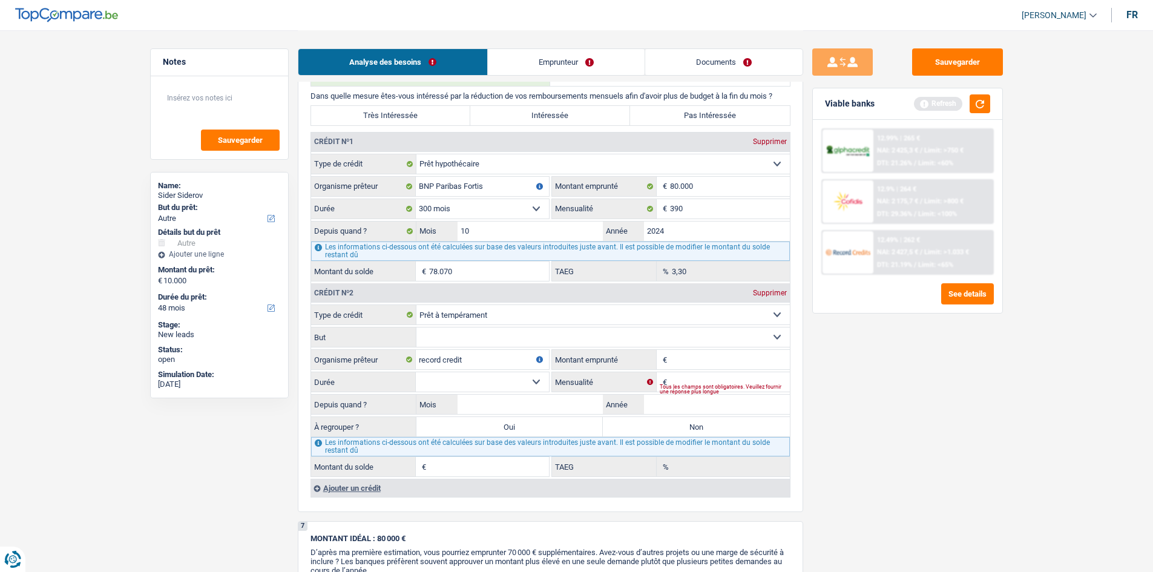
click at [690, 362] on input "Montant emprunté" at bounding box center [730, 359] width 120 height 19
type input "39.999"
click at [661, 387] on div "Tous les champs sont obligatoires. Veuillez fournir une réponse plus longue" at bounding box center [724, 389] width 130 height 5
click at [678, 387] on div "Tous les champs sont obligatoires. Veuillez fournir une réponse plus longue" at bounding box center [724, 389] width 130 height 5
click at [939, 436] on div "Sauvegarder Viable banks Refresh 12.99% | 265 € NAI: 2 425,3 € / Limit: >750 € …" at bounding box center [907, 300] width 209 height 504
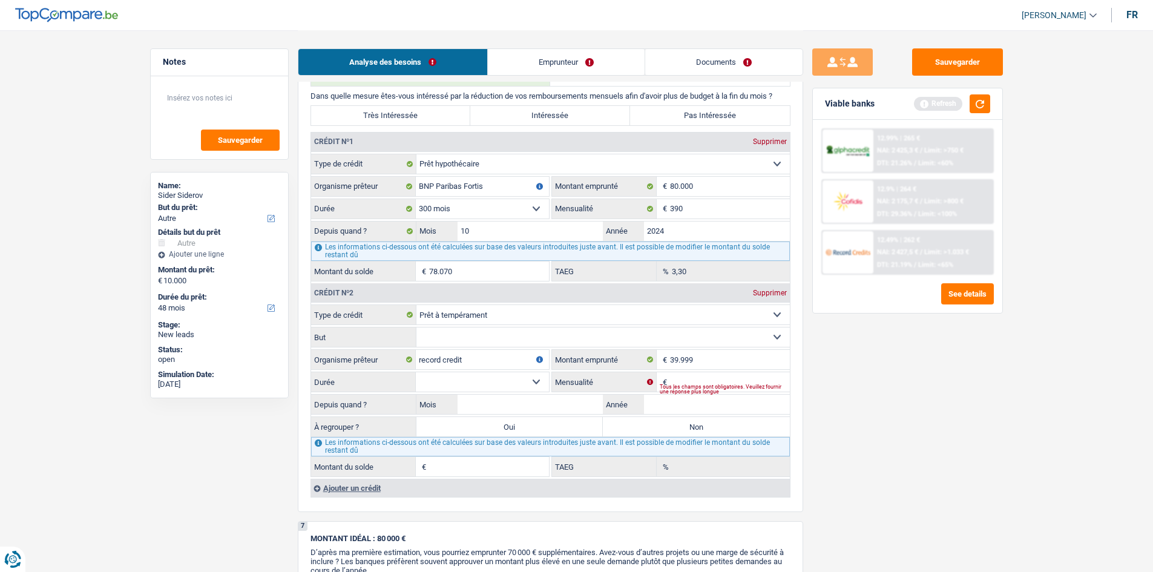
click at [722, 388] on div "Tous les champs sont obligatoires. Veuillez fournir une réponse plus longue" at bounding box center [724, 389] width 130 height 5
click at [702, 379] on input "Mensualité" at bounding box center [730, 381] width 120 height 19
type input "420"
click at [529, 376] on select "12 mois 18 mois 24 mois 30 mois 36 mois 42 mois 48 mois 60 mois 72 mois 84 mois…" at bounding box center [482, 381] width 133 height 19
select select "60"
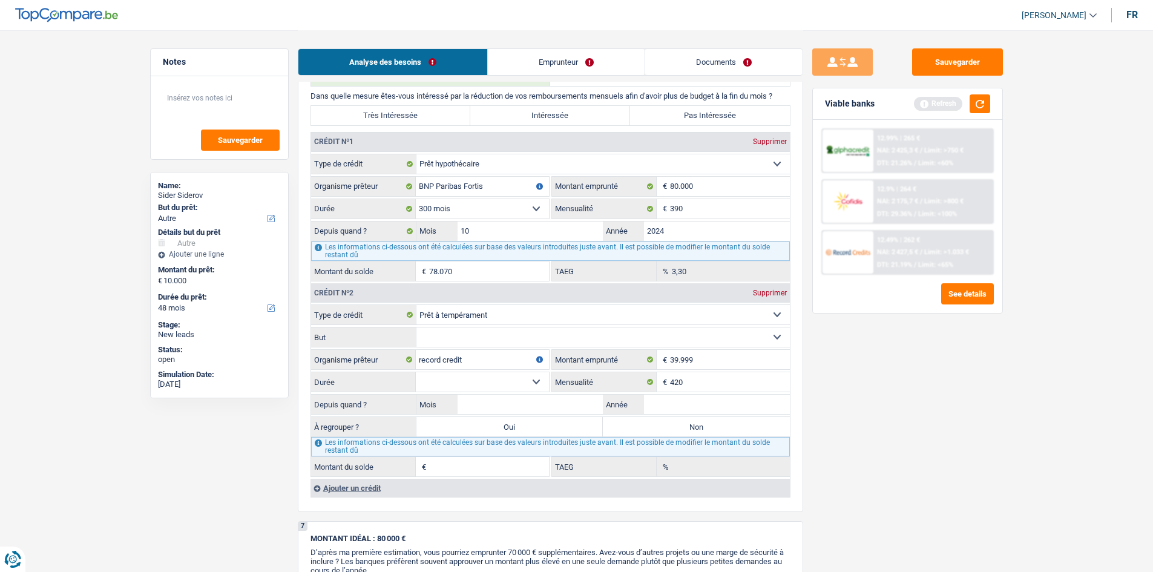
click at [416, 372] on select "12 mois 18 mois 24 mois 30 mois 36 mois 42 mois 48 mois 60 mois 72 mois 84 mois…" at bounding box center [482, 381] width 133 height 19
click at [646, 400] on input "Année" at bounding box center [717, 403] width 146 height 19
type input "20"
click at [557, 404] on input "Mois" at bounding box center [530, 403] width 146 height 19
type input "08"
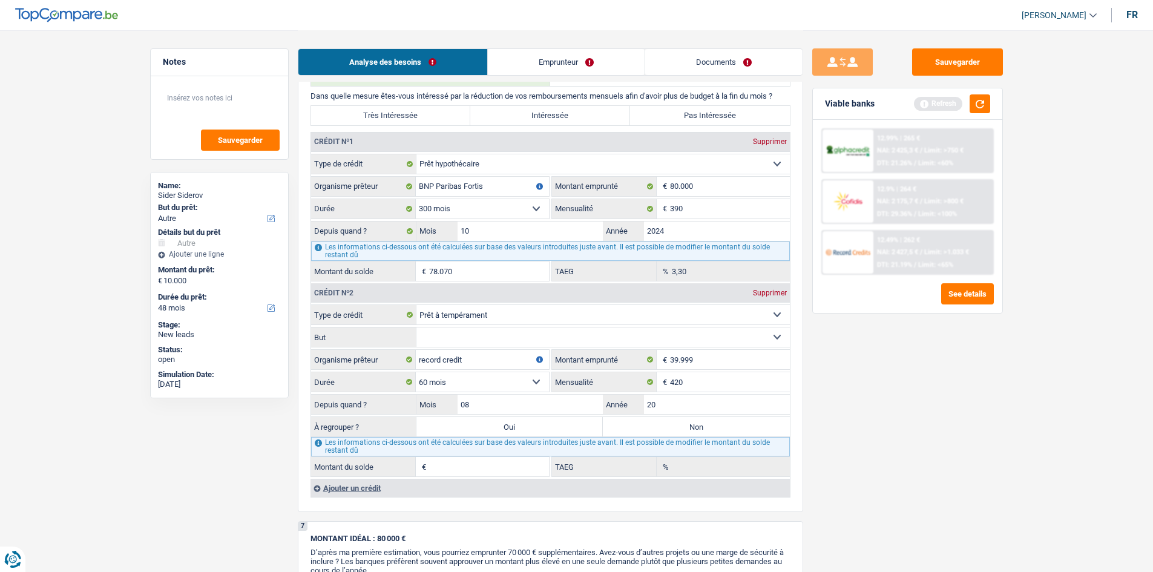
type input "1"
type input "0,00"
click at [443, 335] on select "Confort maison: meubles, textile, peinture, électroménager, outillage non-profe…" at bounding box center [602, 336] width 373 height 19
click at [1031, 390] on main "Notes Sauvegarder Name: Sider Siderov But du prêt: Confort maison: meubles, tex…" at bounding box center [576, 35] width 1153 height 2248
click at [462, 379] on select "12 mois 18 mois 24 mois 30 mois 36 mois 42 mois 48 mois 60 mois 72 mois 84 mois…" at bounding box center [482, 381] width 133 height 19
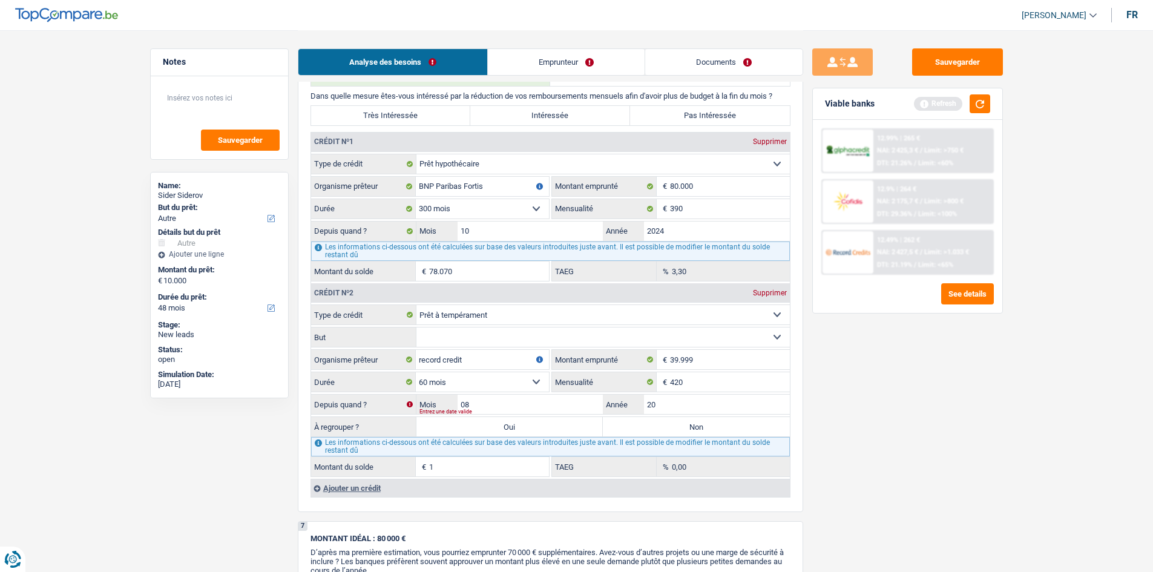
select select "120"
click at [416, 372] on select "12 mois 18 mois 24 mois 30 mois 36 mois 42 mois 48 mois 60 mois 72 mois 84 mois…" at bounding box center [482, 381] width 133 height 19
type input "4,89"
click at [822, 406] on div "Sauvegarder Viable banks Refresh 12.99% | 265 € NAI: 2 425,3 € / Limit: >750 € …" at bounding box center [907, 300] width 209 height 504
click at [660, 404] on input "20" at bounding box center [717, 403] width 146 height 19
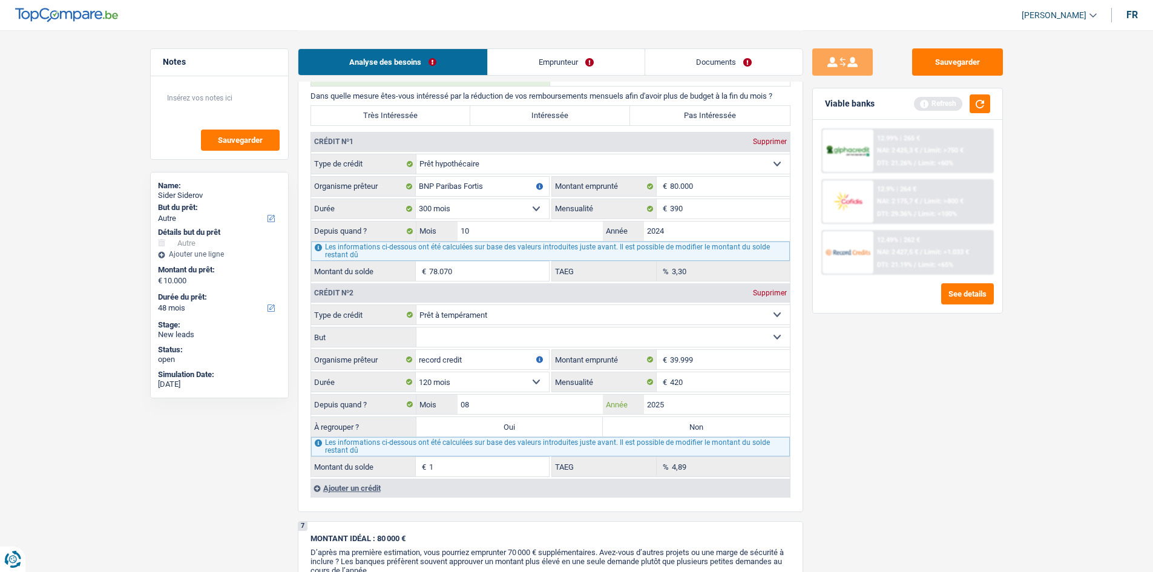
type input "2025"
type input "39.739"
click at [580, 399] on input "08" at bounding box center [530, 403] width 146 height 19
type input "0"
type input "37.616"
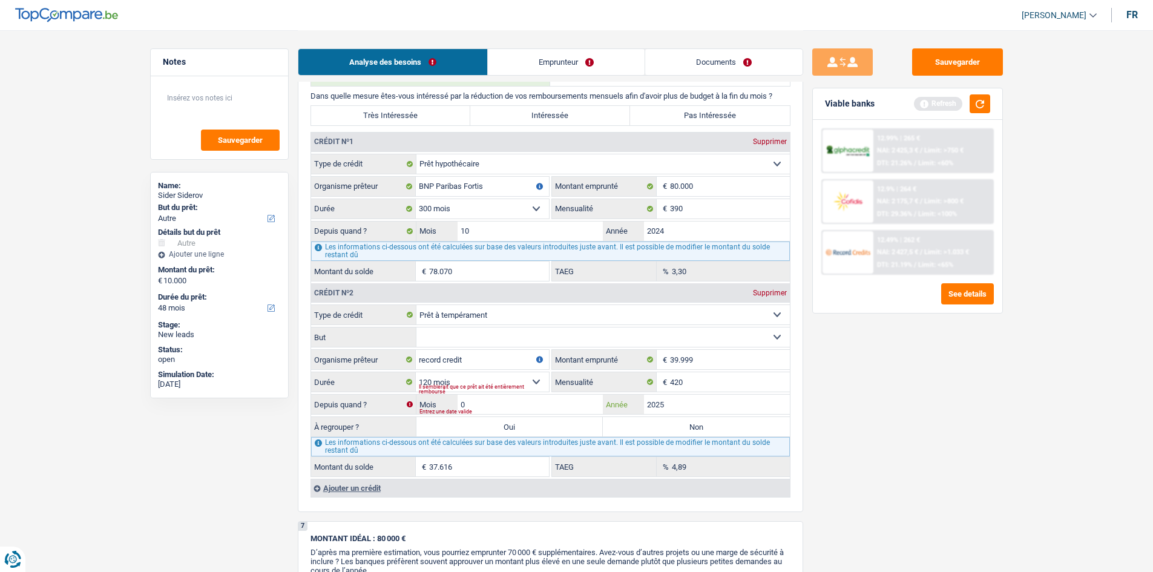
click at [731, 401] on input "2025" at bounding box center [717, 403] width 146 height 19
type input "2024"
type input "34.303"
click at [563, 405] on input "0" at bounding box center [530, 403] width 146 height 19
type input "10"
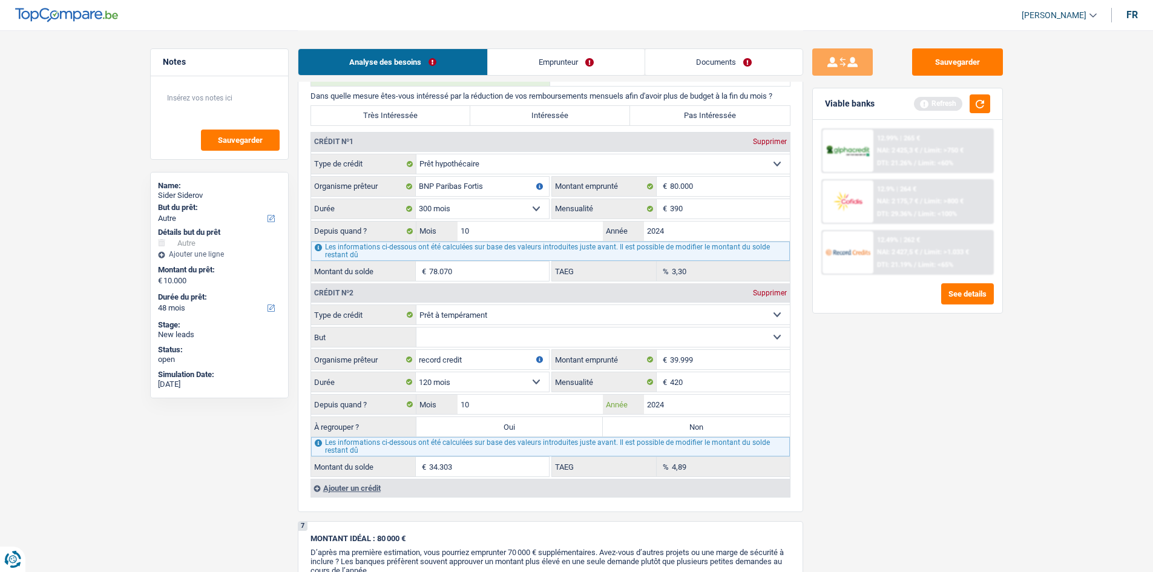
type input "37.075"
click at [681, 408] on input "2024" at bounding box center [717, 403] width 146 height 19
type input "2023"
type input "33.735"
click at [1027, 439] on main "Notes Sauvegarder Name: Sider Siderov But du prêt: Confort maison: meubles, tex…" at bounding box center [576, 35] width 1153 height 2248
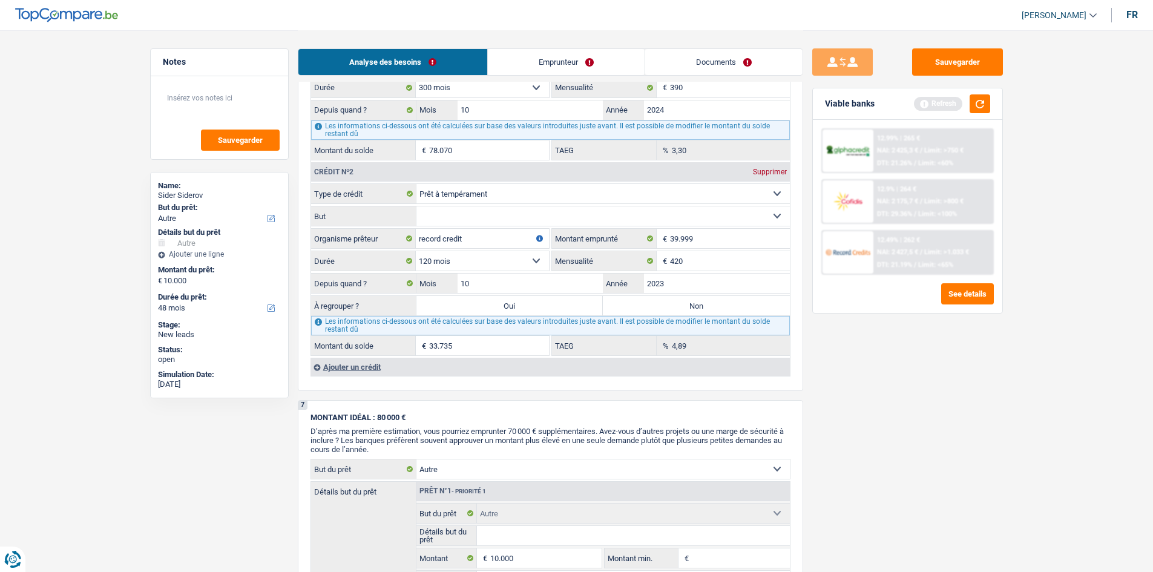
scroll to position [1150, 0]
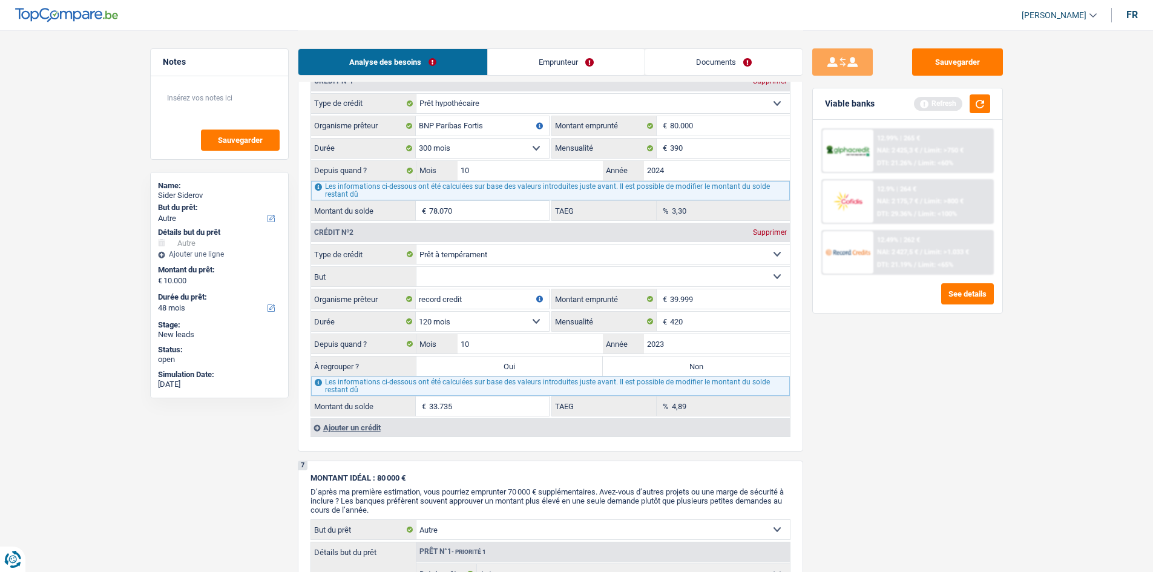
drag, startPoint x: 923, startPoint y: 477, endPoint x: 917, endPoint y: 476, distance: 6.2
click at [923, 478] on div "Sauvegarder Viable banks Refresh 12.99% | 265 € NAI: 2 425,3 € / Limit: >750 € …" at bounding box center [907, 300] width 209 height 504
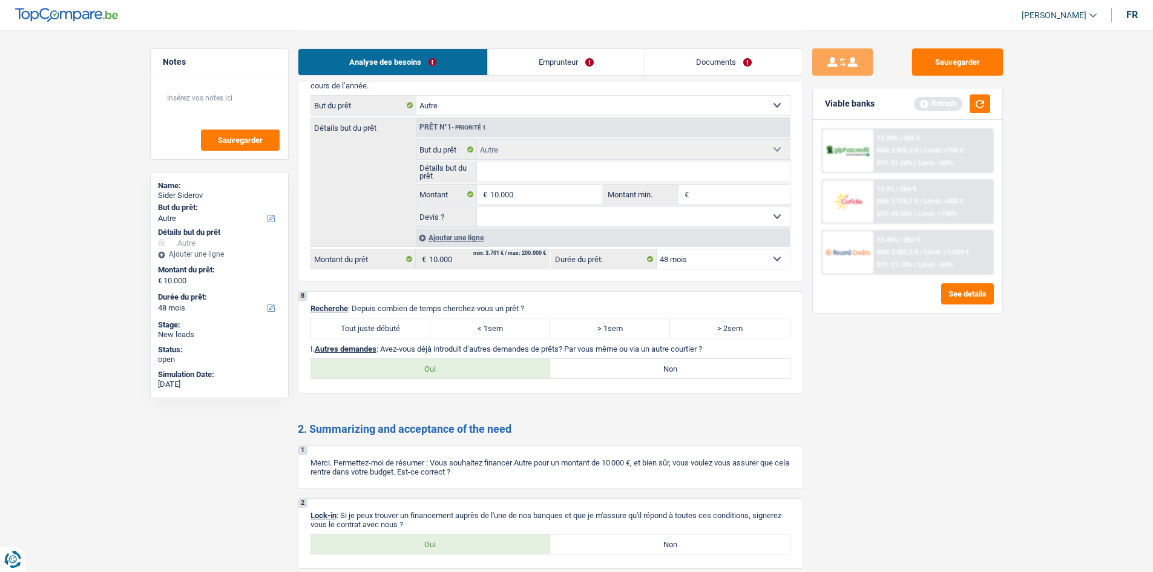
scroll to position [1686, 0]
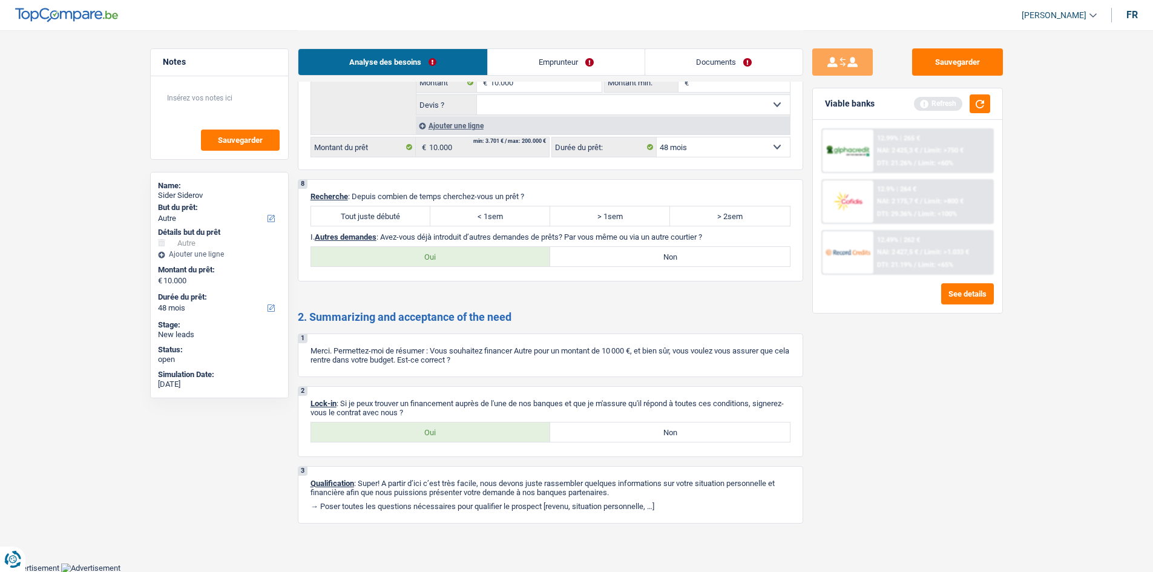
click at [394, 252] on label "Oui" at bounding box center [431, 256] width 240 height 19
click at [394, 252] on input "Oui" at bounding box center [431, 256] width 240 height 19
radio input "true"
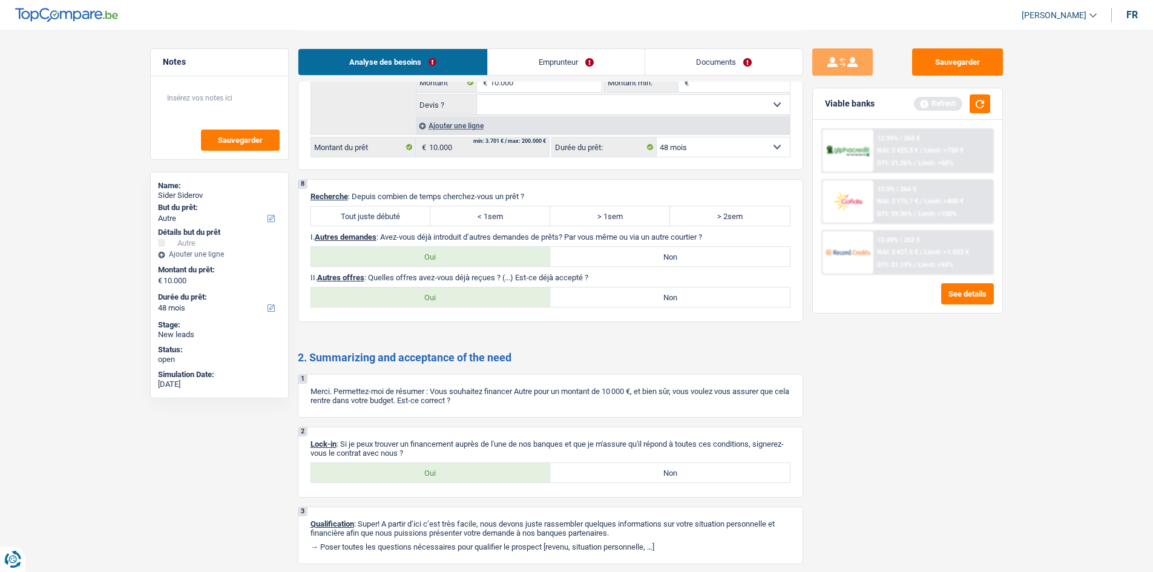
click at [580, 266] on label "Non" at bounding box center [670, 256] width 240 height 19
click at [580, 266] on input "Non" at bounding box center [670, 256] width 240 height 19
radio input "true"
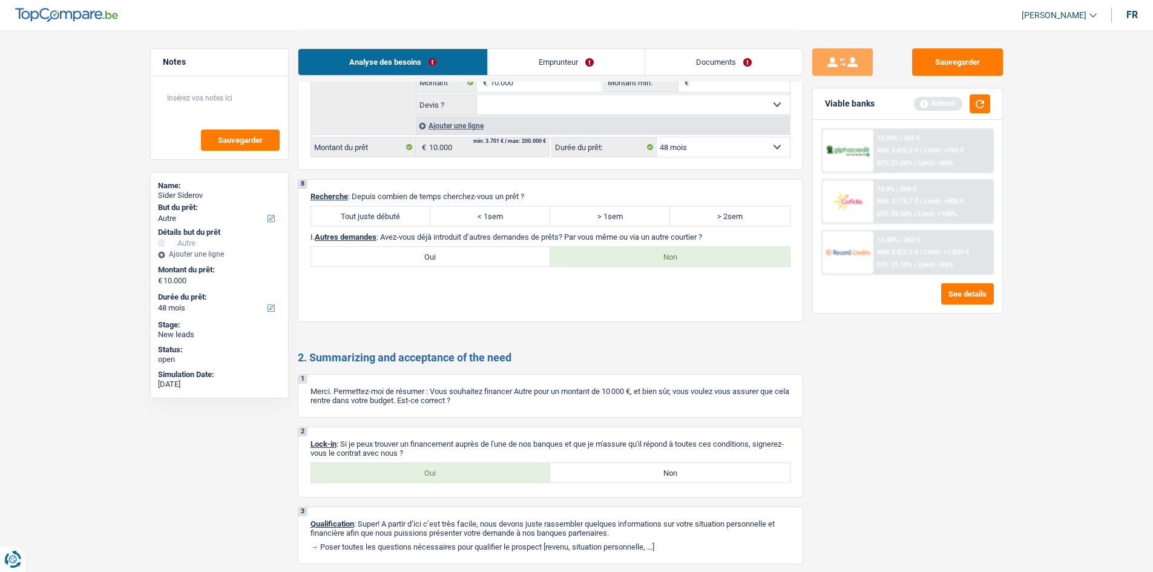
click at [590, 257] on label "Non" at bounding box center [670, 256] width 240 height 19
click at [590, 257] on input "Non" at bounding box center [670, 256] width 240 height 19
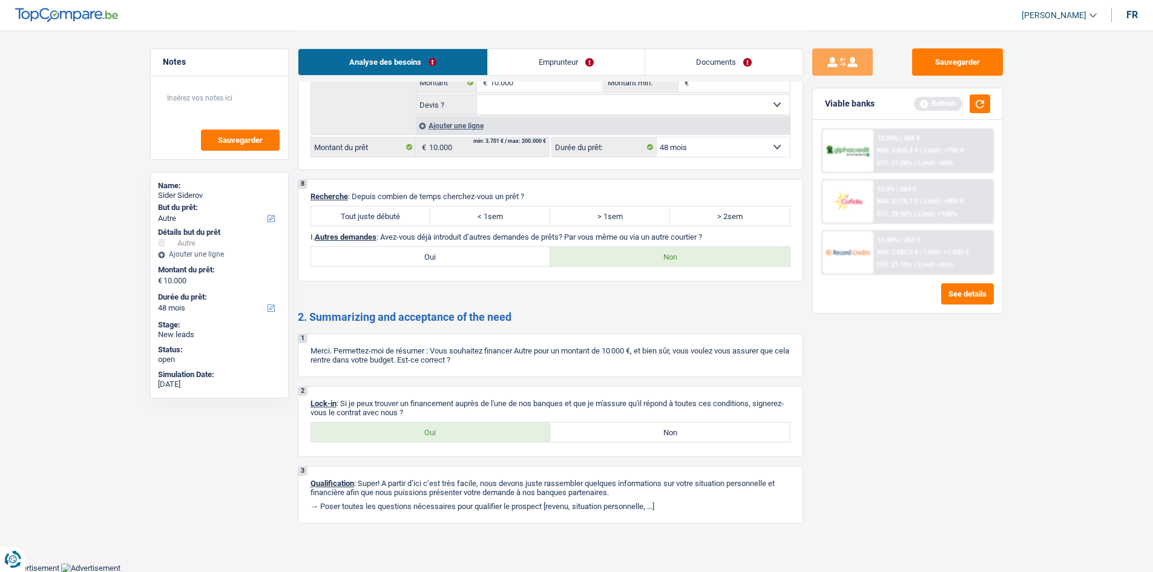
click at [375, 217] on label "Tout juste débuté" at bounding box center [371, 215] width 120 height 19
click at [375, 217] on input "Tout juste débuté" at bounding box center [371, 215] width 120 height 19
radio input "true"
drag, startPoint x: 492, startPoint y: 439, endPoint x: 515, endPoint y: 386, distance: 58.0
click at [494, 437] on label "Oui" at bounding box center [431, 431] width 240 height 19
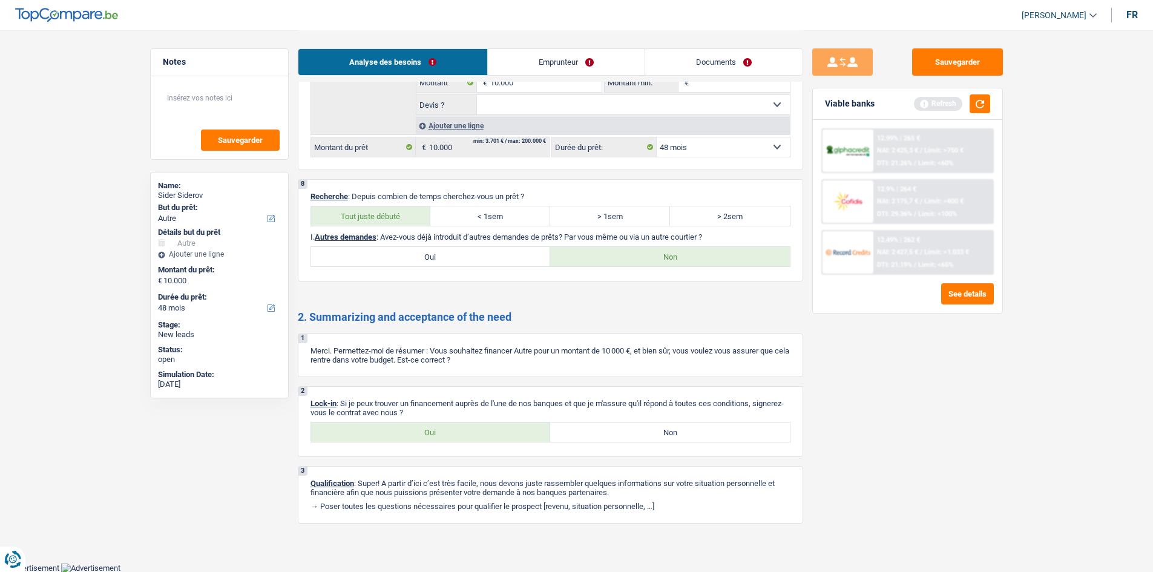
click at [494, 437] on input "Oui" at bounding box center [431, 431] width 240 height 19
radio input "true"
click at [540, 67] on link "Emprunteur" at bounding box center [566, 62] width 157 height 26
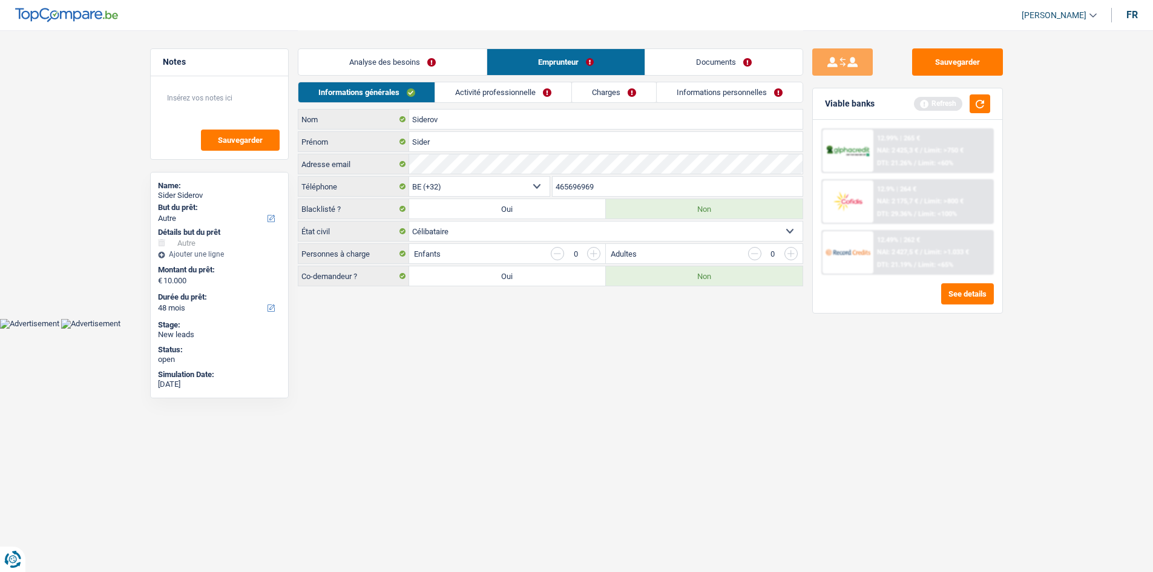
scroll to position [0, 0]
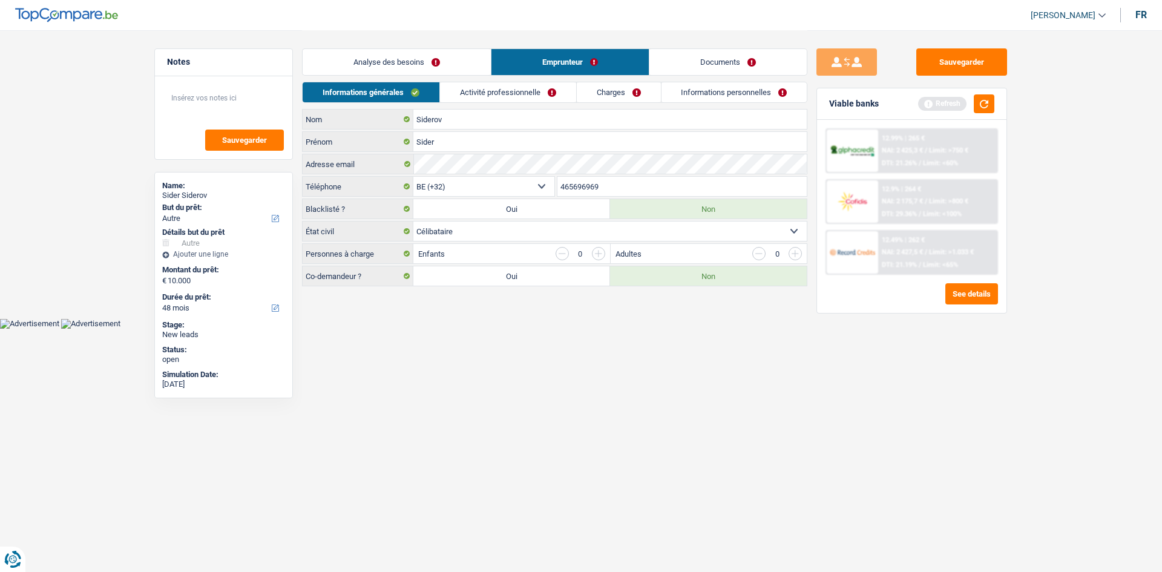
drag, startPoint x: 725, startPoint y: 480, endPoint x: 677, endPoint y: 405, distance: 89.3
click at [725, 329] on html "Vous avez le contrôle de vos données Nous utilisons des cookies, tout comme nos…" at bounding box center [581, 164] width 1162 height 329
click at [482, 94] on link "Activité professionnelle" at bounding box center [508, 92] width 136 height 20
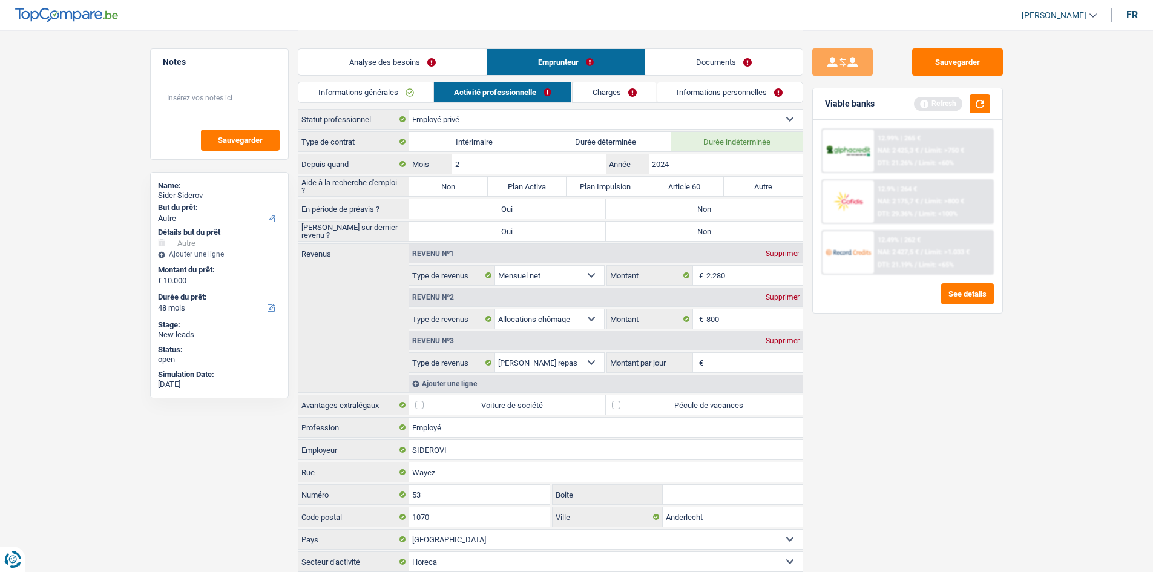
click at [482, 94] on link "Activité professionnelle" at bounding box center [502, 92] width 137 height 20
click at [624, 397] on label "Pécule de vacances" at bounding box center [704, 404] width 197 height 19
click at [624, 397] on input "Pécule de vacances" at bounding box center [704, 404] width 197 height 19
checkbox input "true"
click at [753, 313] on input "800" at bounding box center [754, 318] width 96 height 19
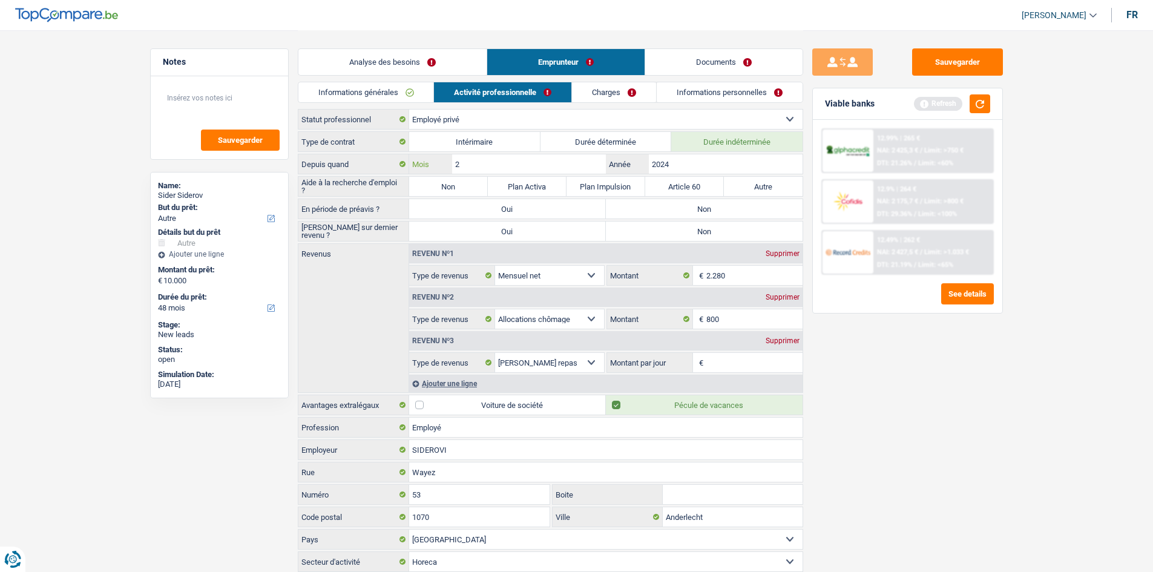
click at [500, 173] on input "2" at bounding box center [528, 163] width 153 height 19
click at [519, 186] on label "Plan Activa" at bounding box center [527, 186] width 79 height 19
click at [519, 186] on input "Plan Activa" at bounding box center [527, 186] width 79 height 19
radio input "true"
click at [859, 387] on div "Sauvegarder Viable banks Refresh 12.99% | 265 € NAI: 2 425,3 € / Limit: >750 € …" at bounding box center [907, 300] width 209 height 504
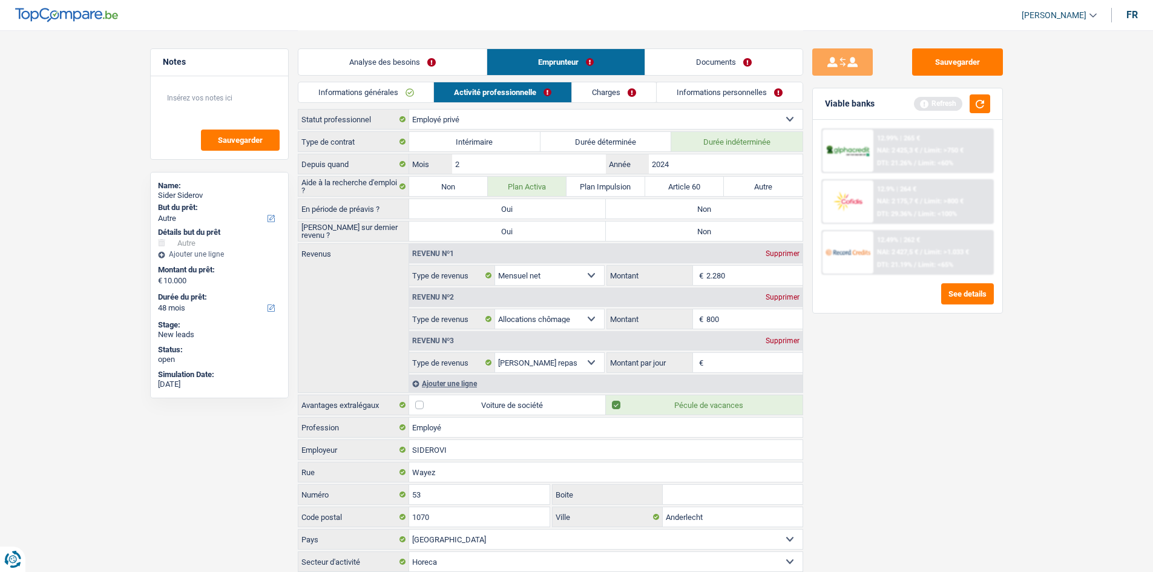
click at [734, 276] on input "2.280" at bounding box center [754, 275] width 96 height 19
click at [964, 399] on div "Sauvegarder Viable banks Refresh 12.99% | 265 € NAI: 2 425,3 € / Limit: >750 € …" at bounding box center [907, 300] width 209 height 504
click at [432, 381] on div "Ajouter une ligne" at bounding box center [605, 384] width 393 height 18
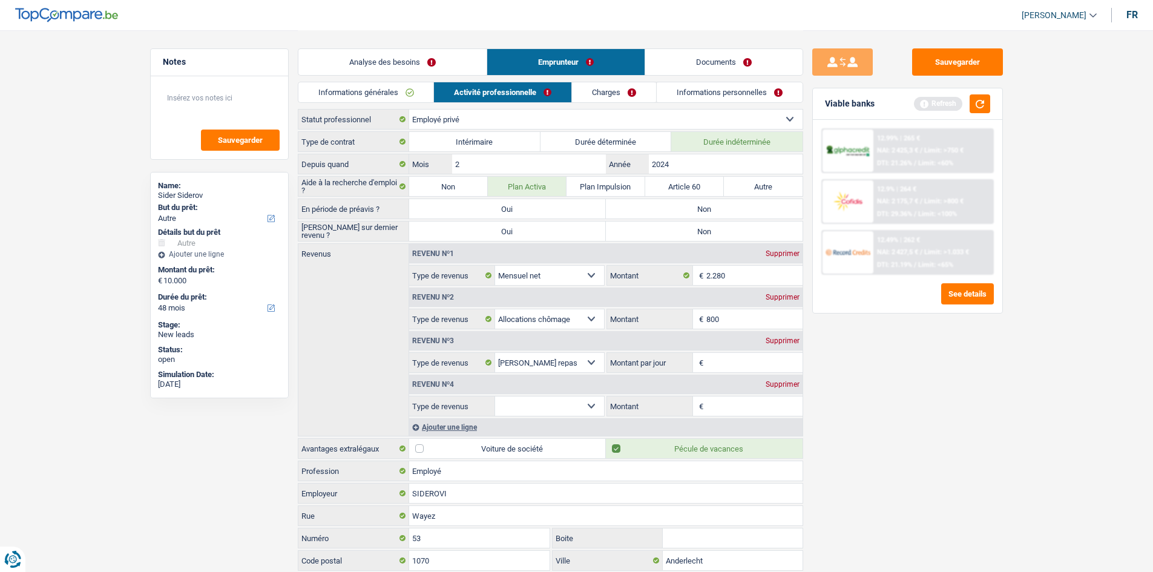
click at [526, 401] on select "Allocation d'handicap Allocations chômage Allocations familiales Chèques repas …" at bounding box center [550, 405] width 110 height 19
select select "rentalIncome"
click at [495, 396] on select "Allocation d'handicap Allocations chômage Allocations familiales Chèques repas …" at bounding box center [550, 405] width 110 height 19
click at [726, 407] on input "Montant" at bounding box center [754, 405] width 96 height 19
type input "1.400"
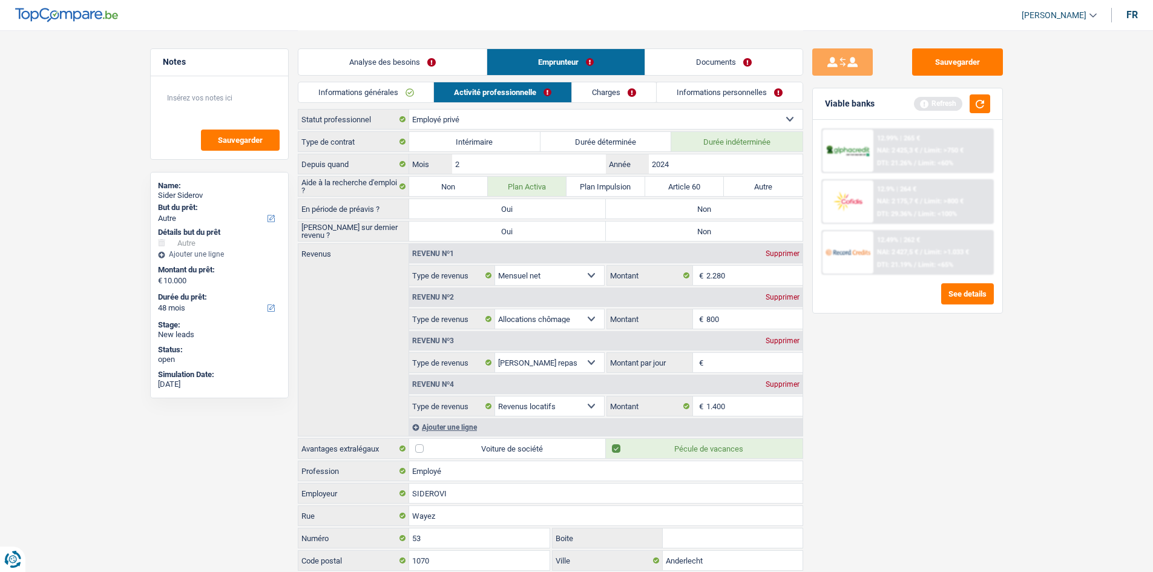
click at [779, 343] on div "Supprimer" at bounding box center [782, 340] width 40 height 7
select select "rentalIncome"
type input "8"
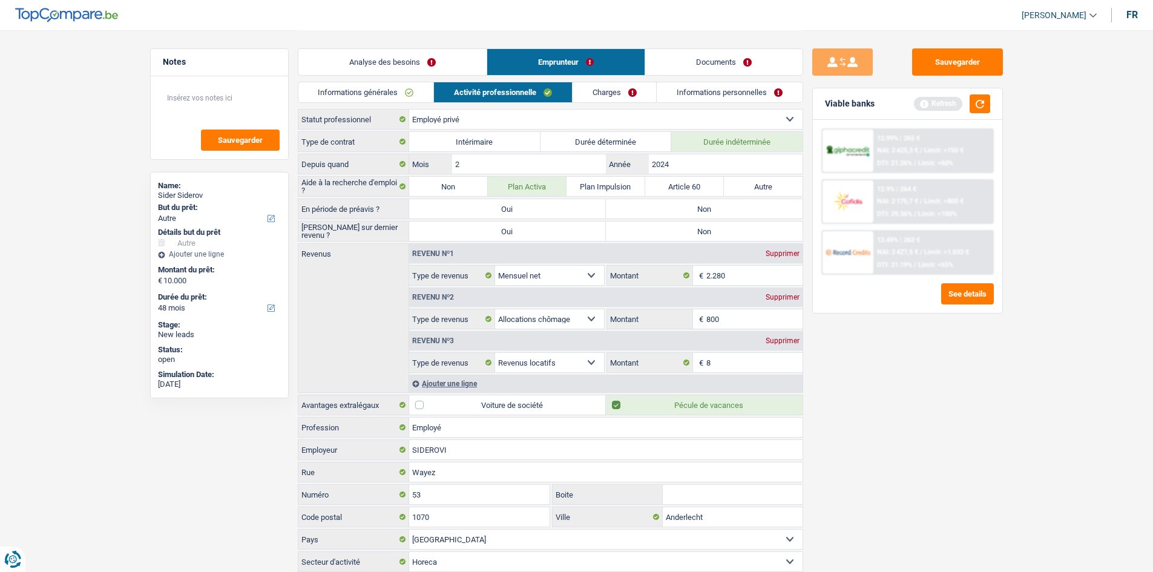
click at [808, 417] on div "Sauvegarder Viable banks Refresh 12.99% | 265 € NAI: 2 425,3 € / Limit: >750 € …" at bounding box center [907, 300] width 209 height 504
click at [678, 207] on label "Non" at bounding box center [704, 208] width 197 height 19
click at [678, 207] on input "Non" at bounding box center [704, 208] width 197 height 19
radio input "true"
click at [656, 232] on label "Non" at bounding box center [704, 230] width 197 height 19
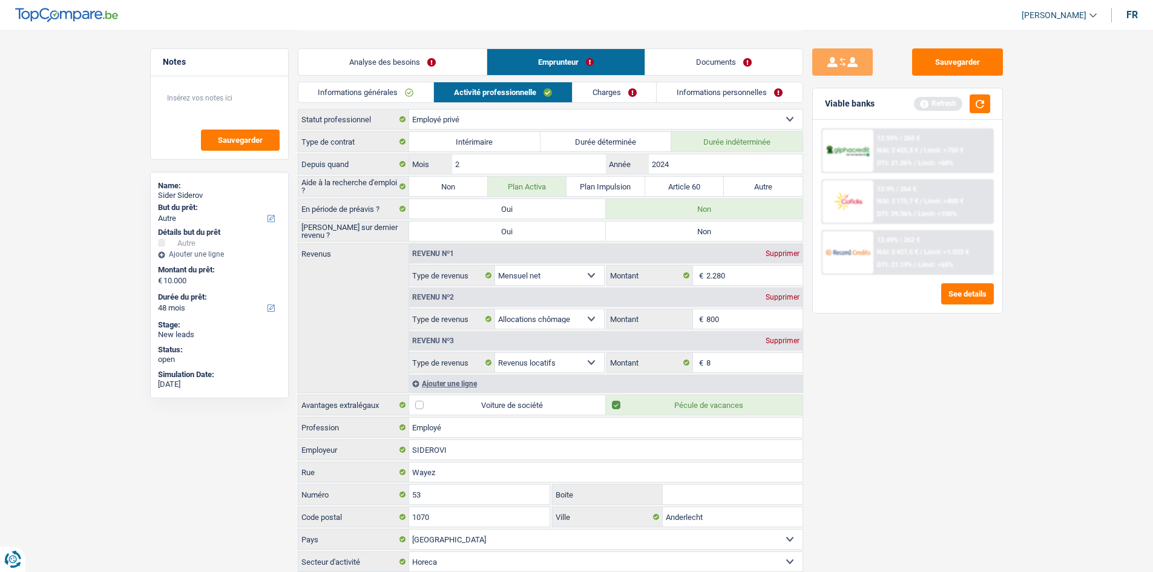
click at [656, 232] on input "Non" at bounding box center [704, 230] width 197 height 19
radio input "true"
drag, startPoint x: 624, startPoint y: 82, endPoint x: 620, endPoint y: 87, distance: 6.4
click at [623, 83] on link "Charges" at bounding box center [614, 92] width 84 height 20
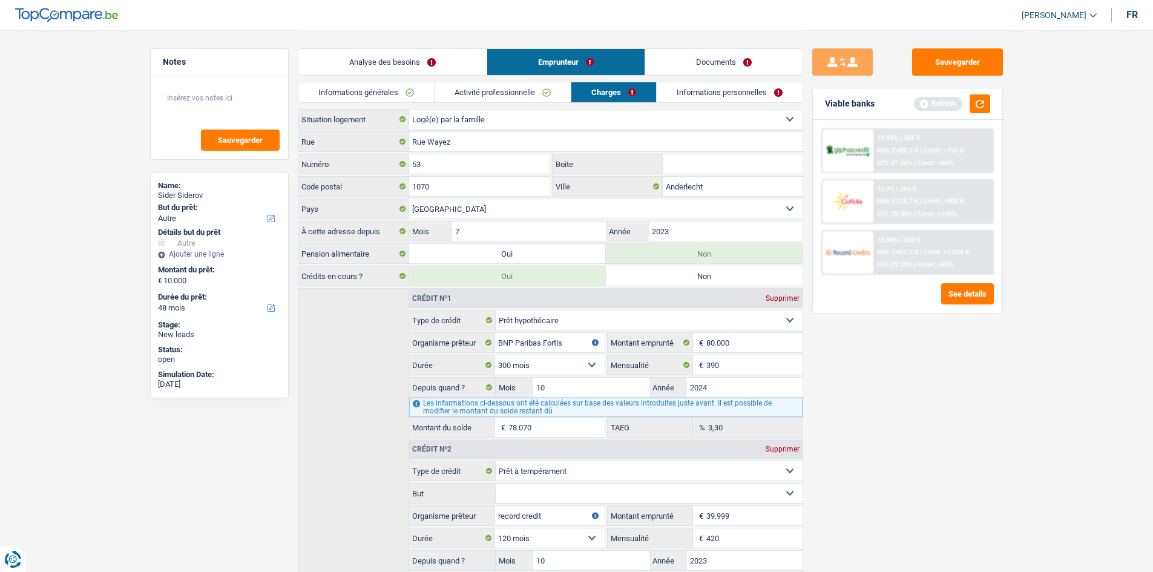
click at [619, 88] on link "Charges" at bounding box center [613, 92] width 85 height 20
click at [1004, 499] on div "Sauvegarder Viable banks Refresh 12.99% | 265 € NAI: 2 425,3 € / Limit: >750 € …" at bounding box center [907, 300] width 209 height 504
click at [194, 90] on textarea at bounding box center [219, 103] width 120 height 36
type textarea "logé chez ses parents"
click at [708, 95] on link "Informations personnelles" at bounding box center [729, 92] width 146 height 20
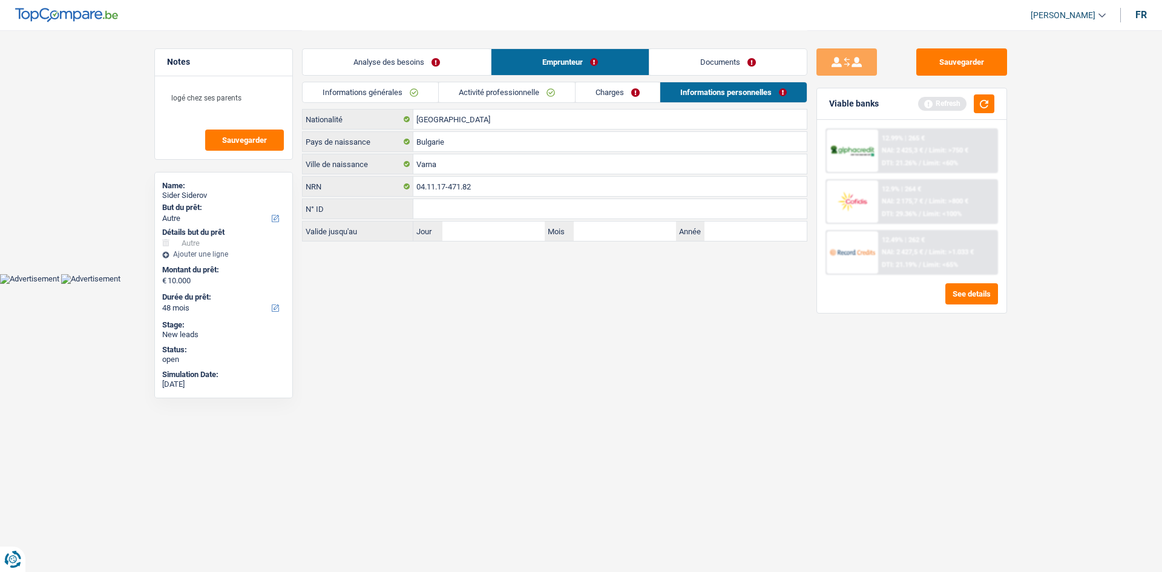
click at [393, 61] on link "Analyse des besoins" at bounding box center [397, 62] width 188 height 26
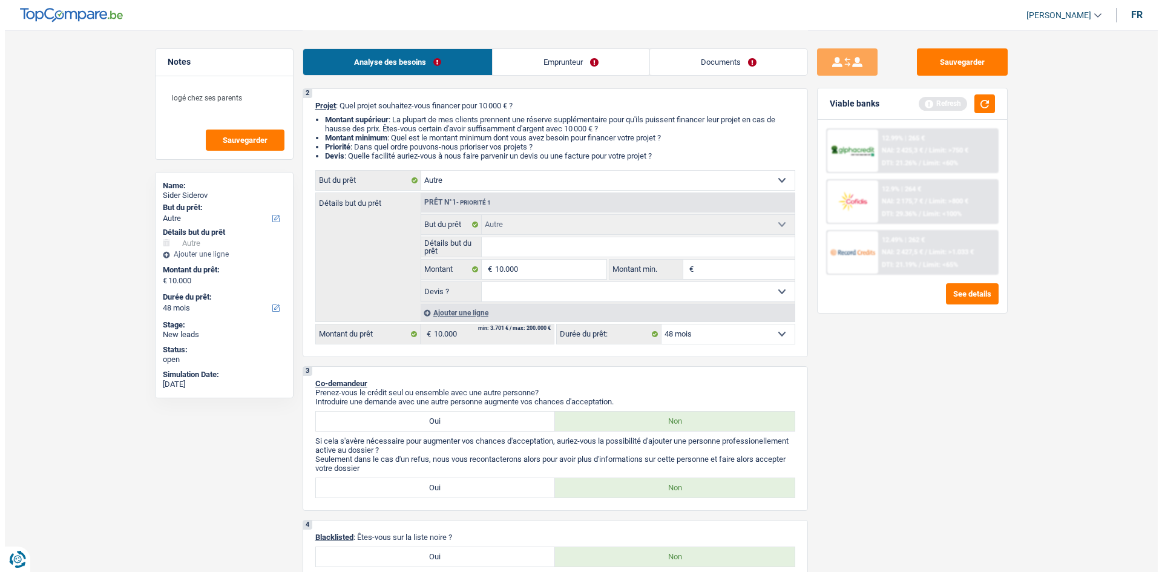
scroll to position [121, 0]
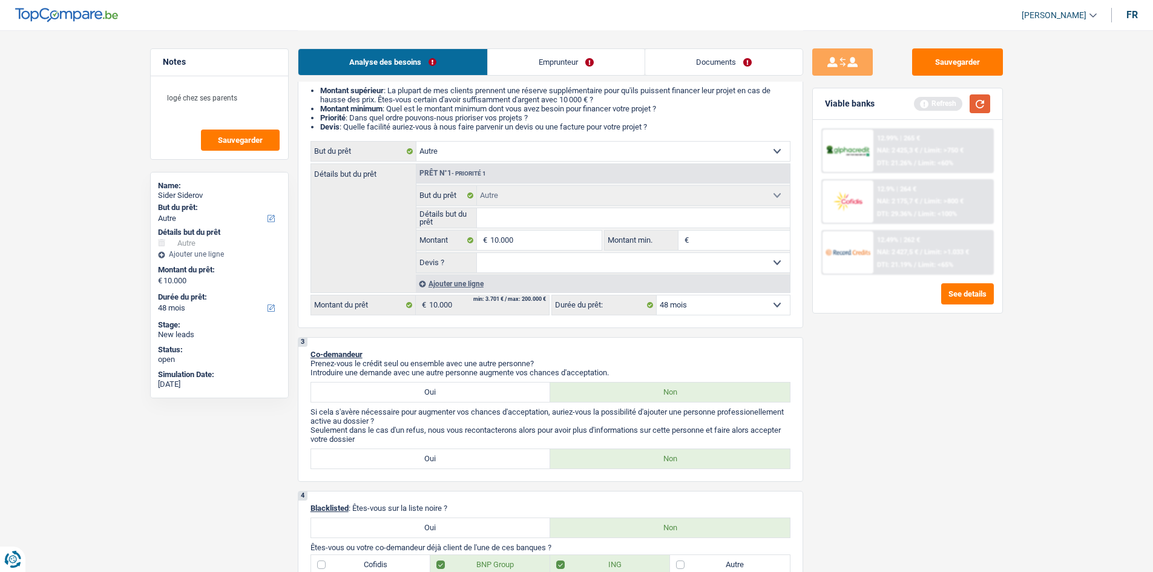
click at [975, 106] on button "button" at bounding box center [979, 103] width 21 height 19
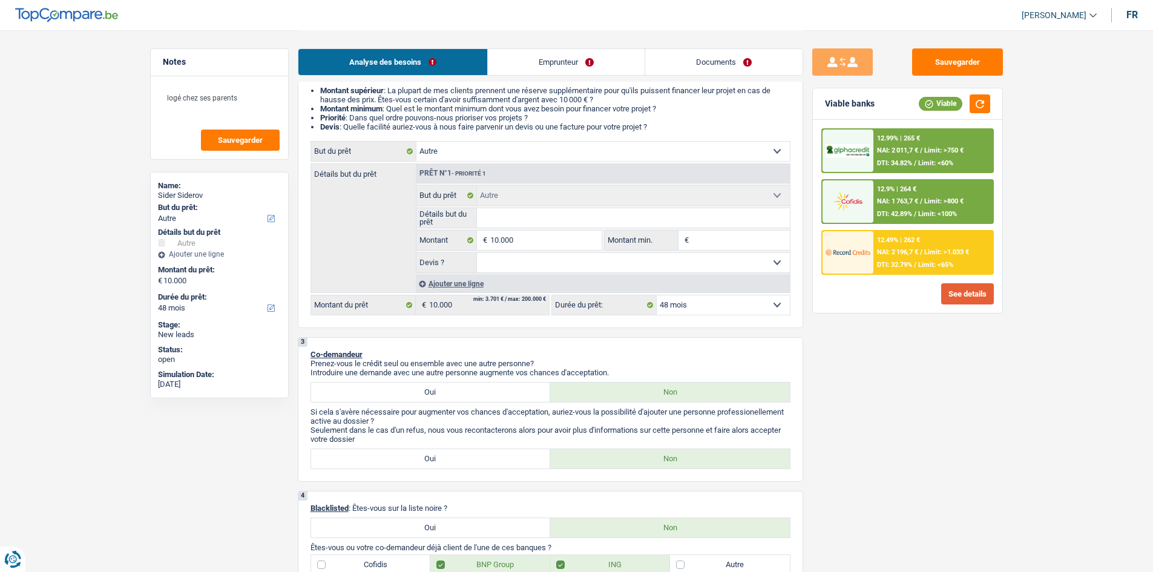
click at [957, 295] on button "See details" at bounding box center [967, 293] width 53 height 21
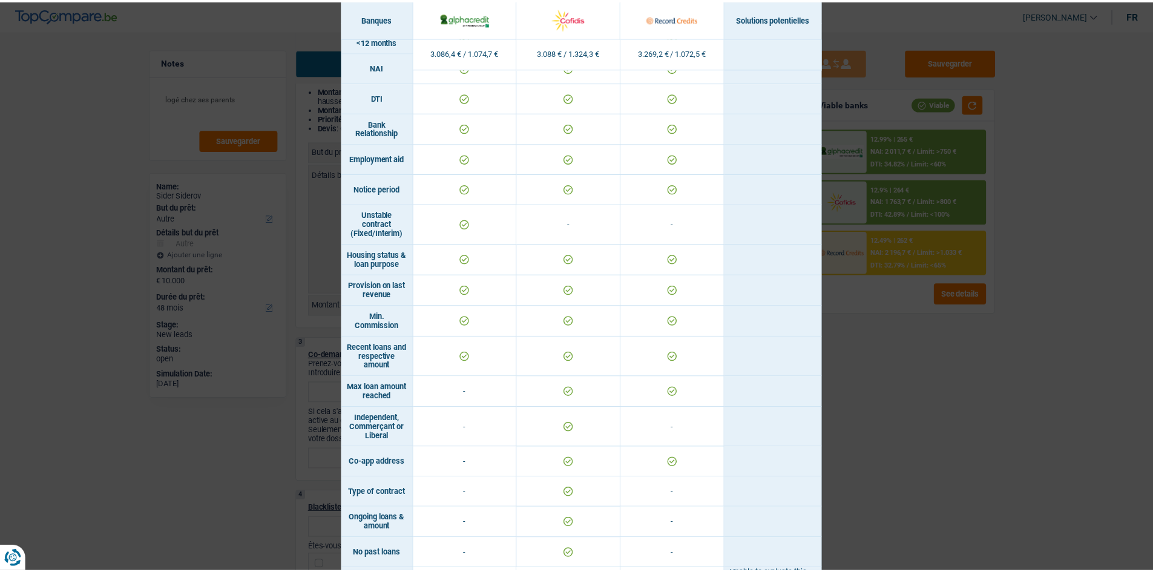
scroll to position [618, 0]
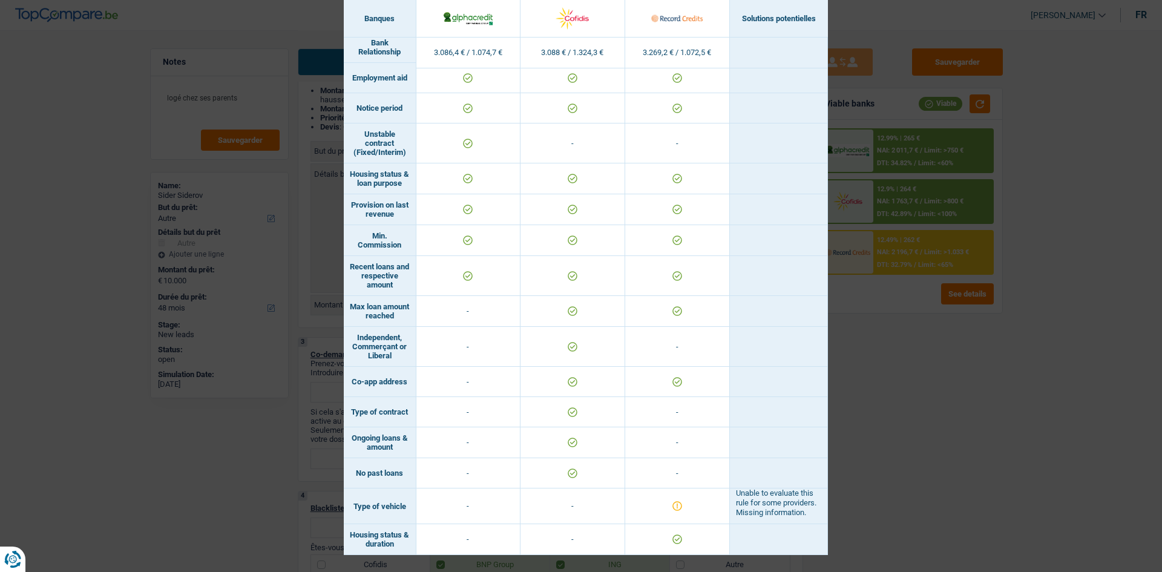
click at [879, 385] on div "Banks conditions × Banques Solutions potentielles Revenus / Charges 3.086,4 € /…" at bounding box center [581, 286] width 1162 height 572
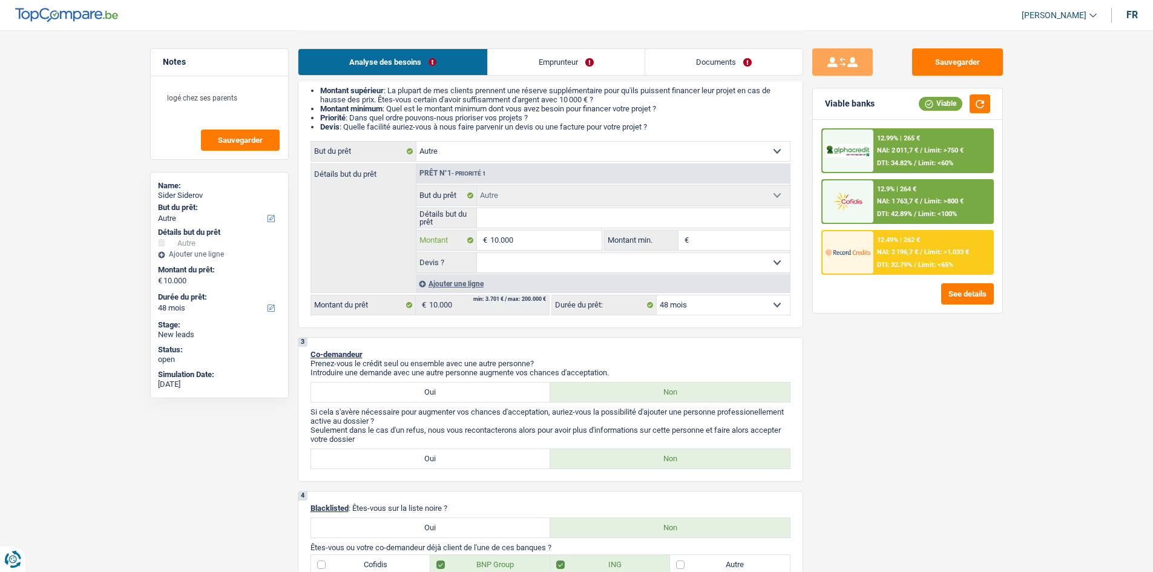
click at [536, 231] on input "10.000" at bounding box center [545, 240] width 111 height 19
type input "1.000"
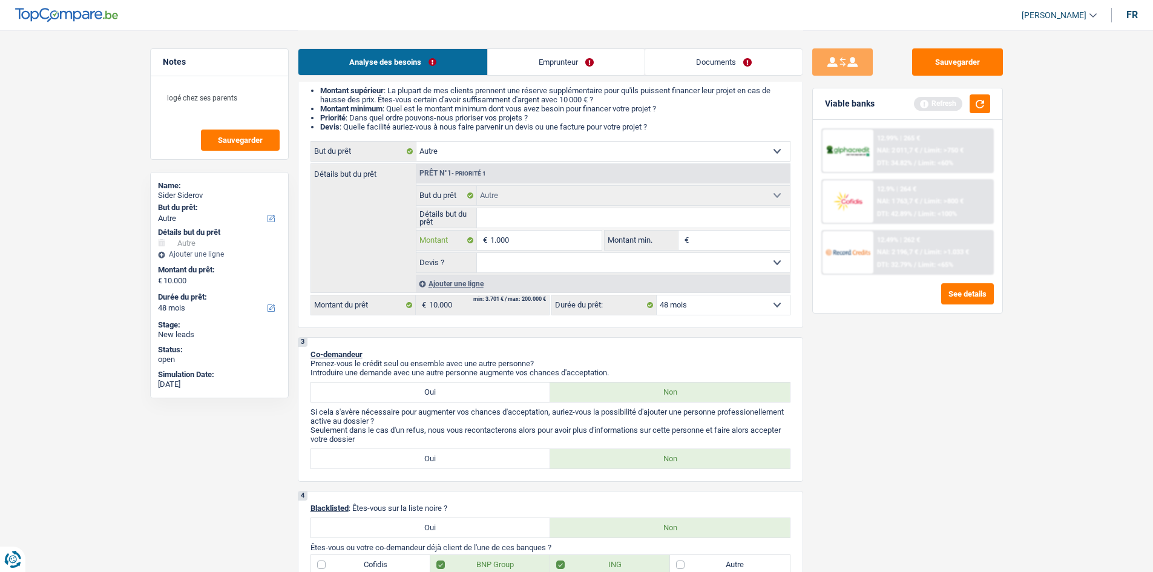
type input "100"
type input "10"
type input "1"
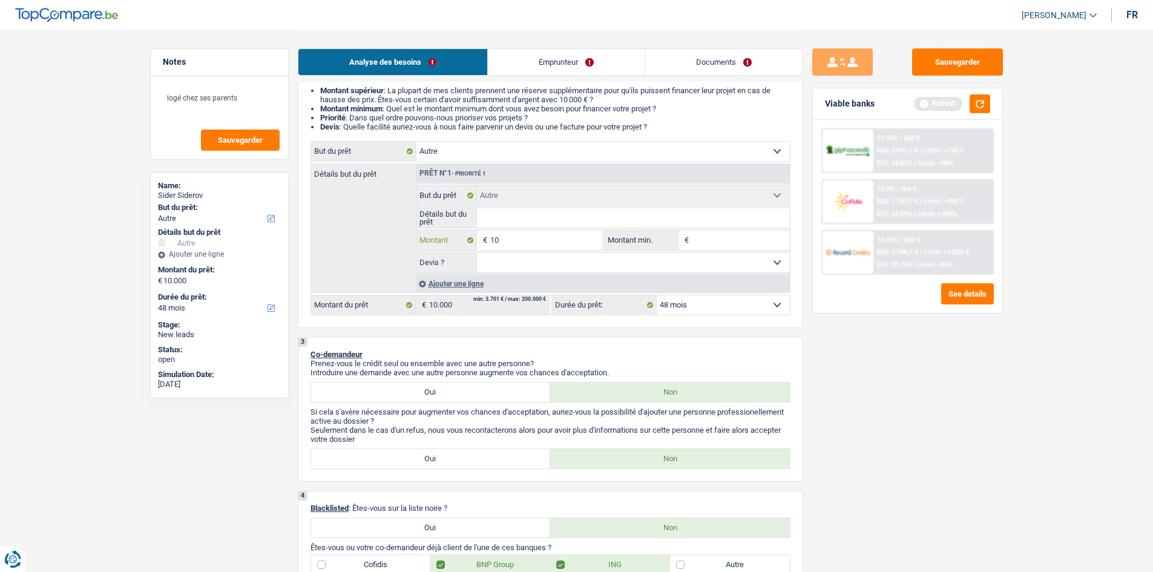
type input "1"
type input "2"
type input "20"
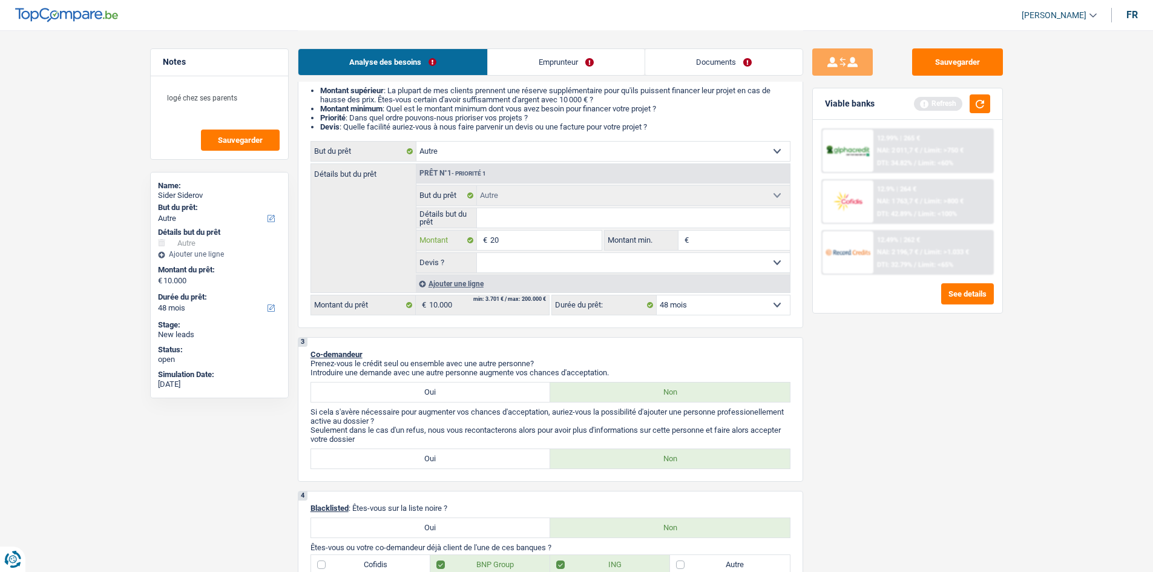
type input "200"
type input "2.000"
type input "20.001"
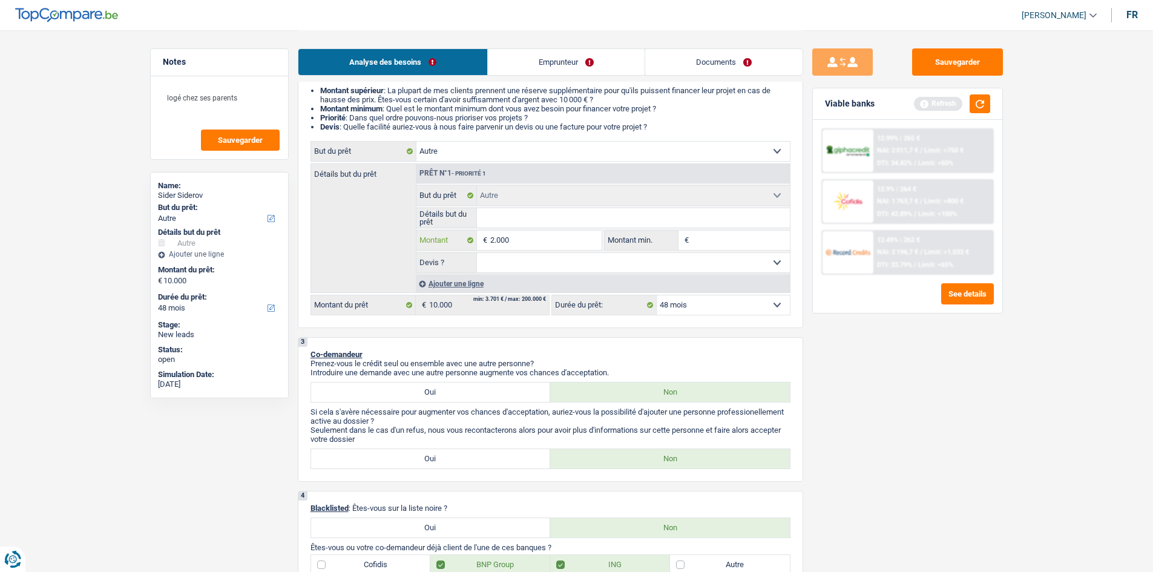
type input "20.001"
type input "200.011"
type input "20.001"
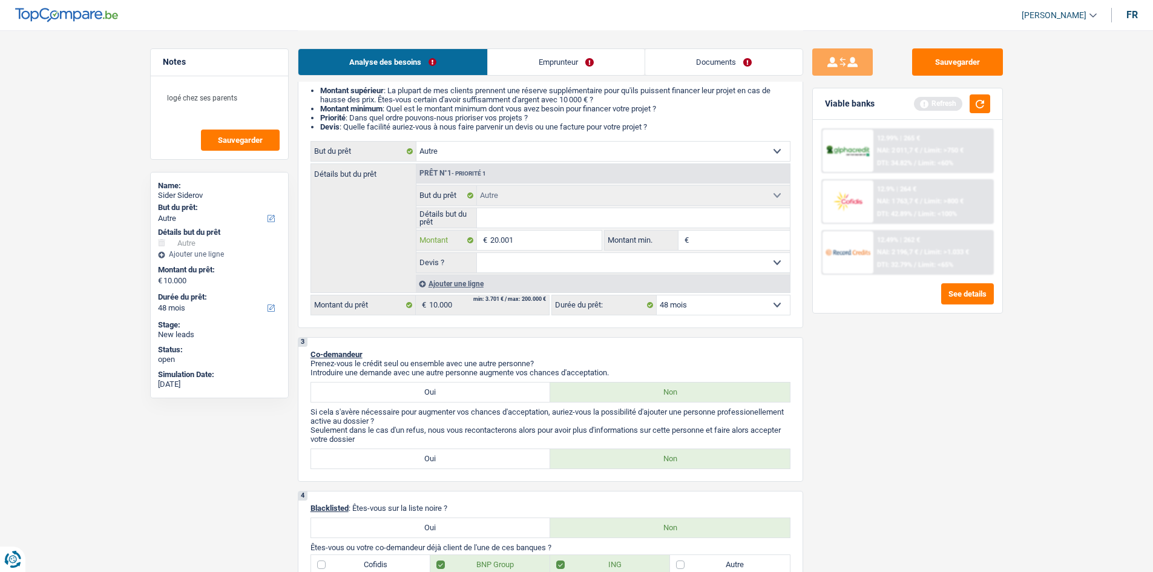
type input "20.001"
select select "120"
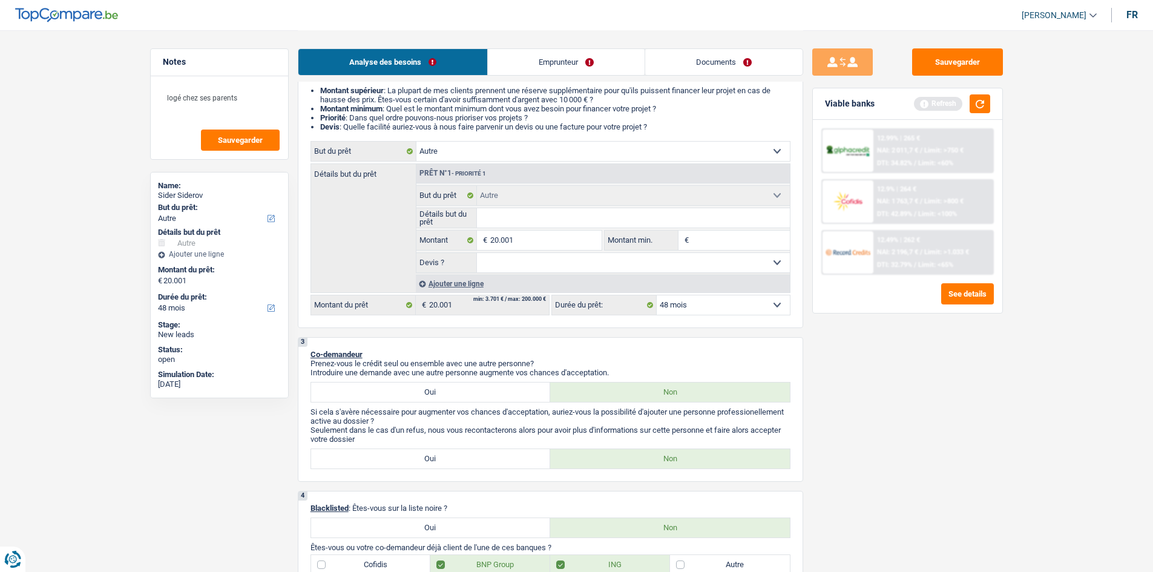
select select "120"
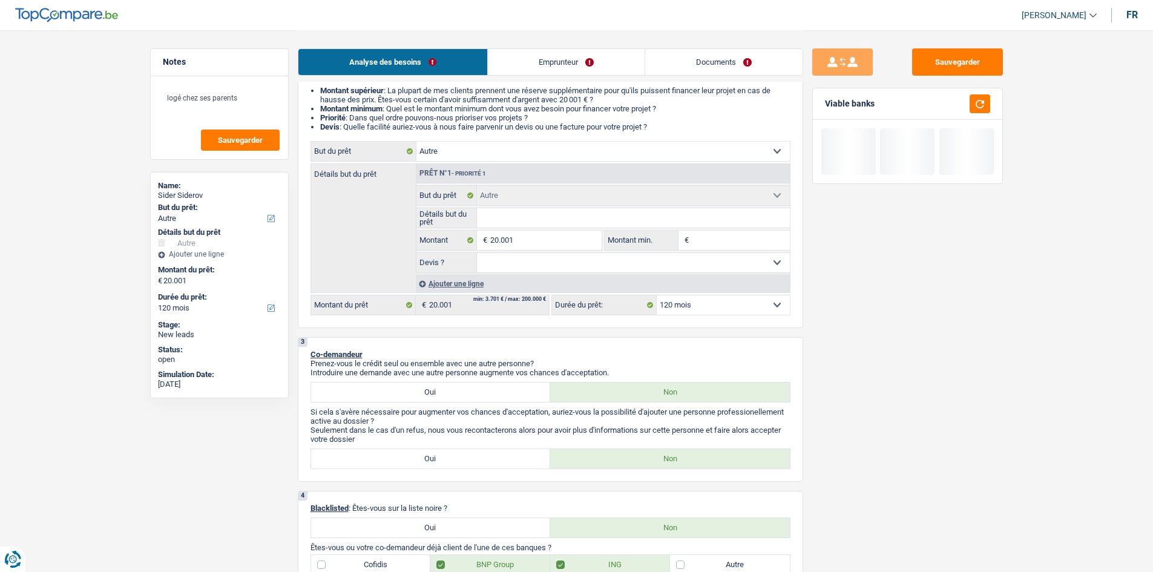
drag, startPoint x: 954, startPoint y: 397, endPoint x: 961, endPoint y: 322, distance: 75.4
click at [953, 397] on div "Sauvegarder Viable banks" at bounding box center [907, 300] width 209 height 504
click at [750, 310] on select "12 mois 18 mois 24 mois 30 mois 36 mois 42 mois 48 mois 60 mois 72 mois 84 mois…" at bounding box center [722, 304] width 133 height 19
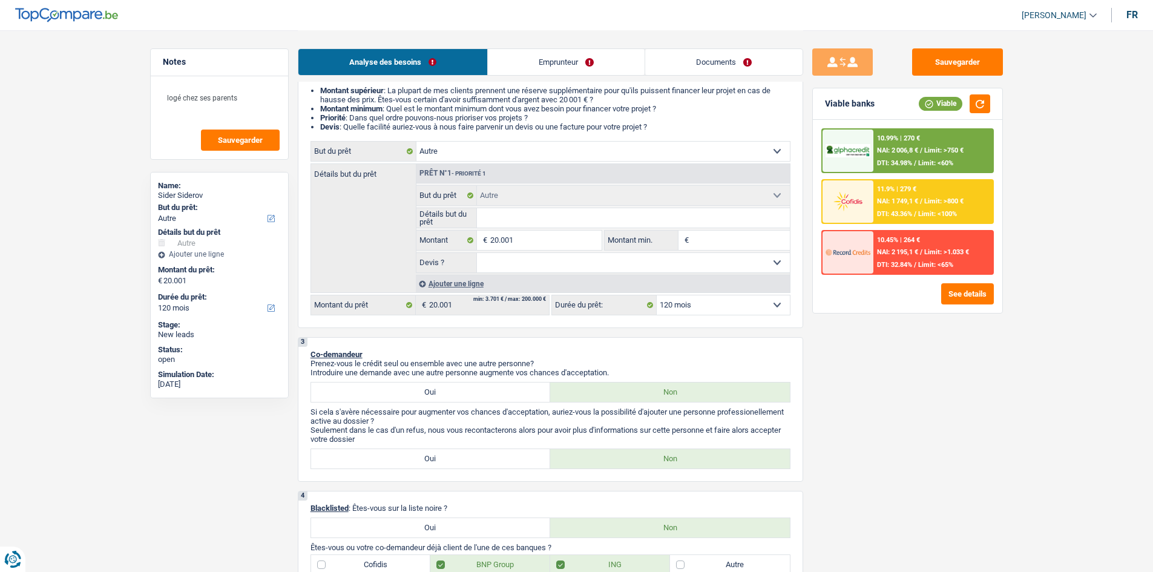
select select "60"
click at [656, 295] on select "12 mois 18 mois 24 mois 30 mois 36 mois 42 mois 48 mois 60 mois 72 mois 84 mois…" at bounding box center [722, 304] width 133 height 19
select select "60"
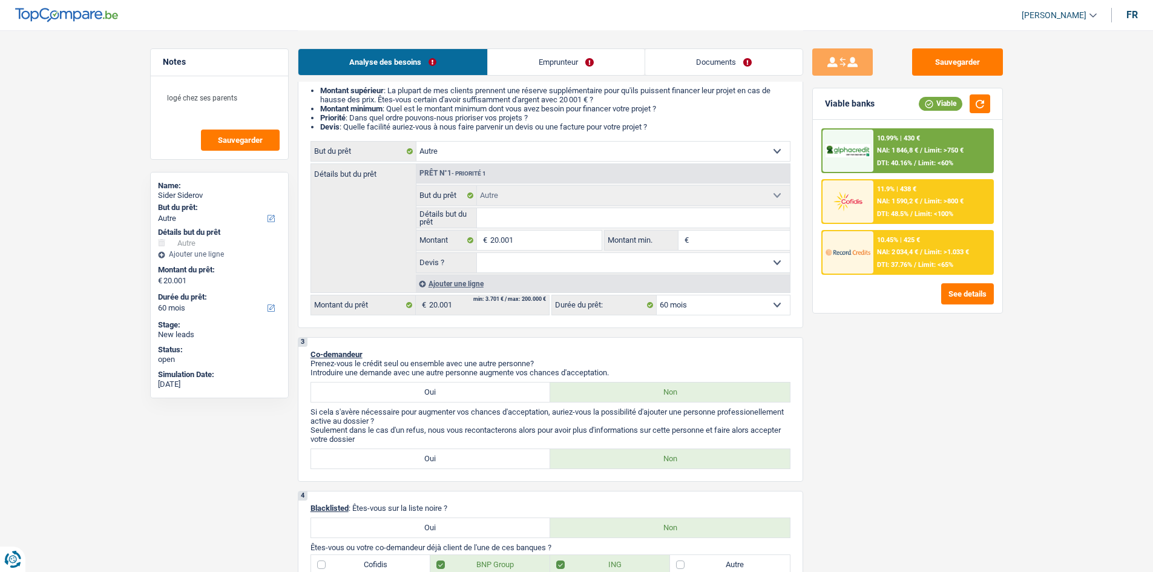
click at [938, 160] on span "Limit: <60%" at bounding box center [935, 163] width 35 height 8
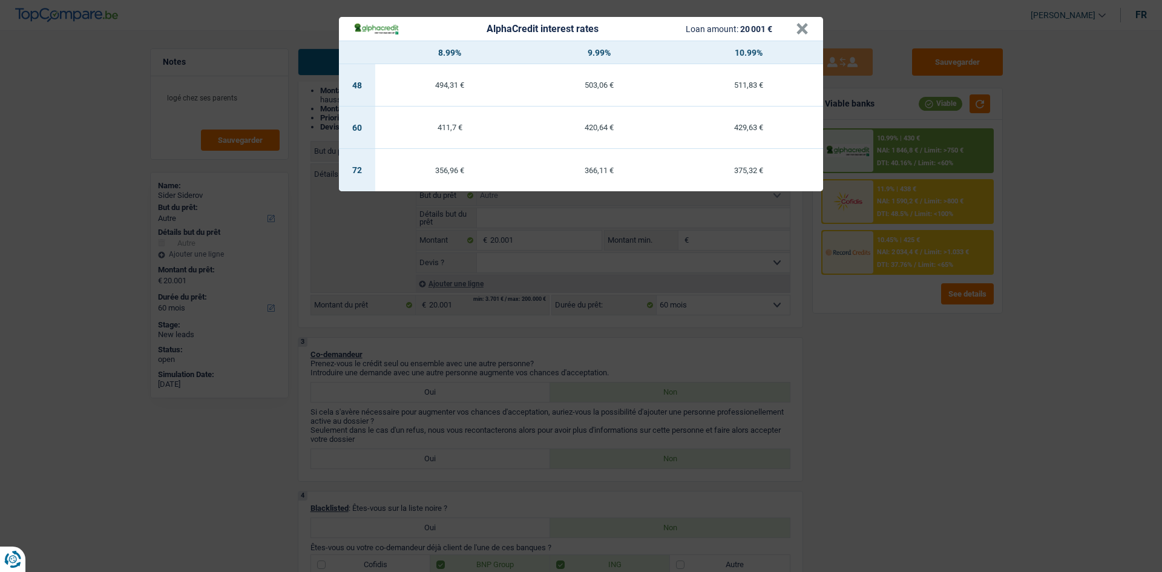
drag, startPoint x: 1035, startPoint y: 351, endPoint x: 914, endPoint y: 298, distance: 132.0
click at [1035, 352] on div "AlphaCredit interest rates Loan amount: 20 001 € × 8.99% 9.99% 10.99% 48 494,31…" at bounding box center [581, 286] width 1162 height 572
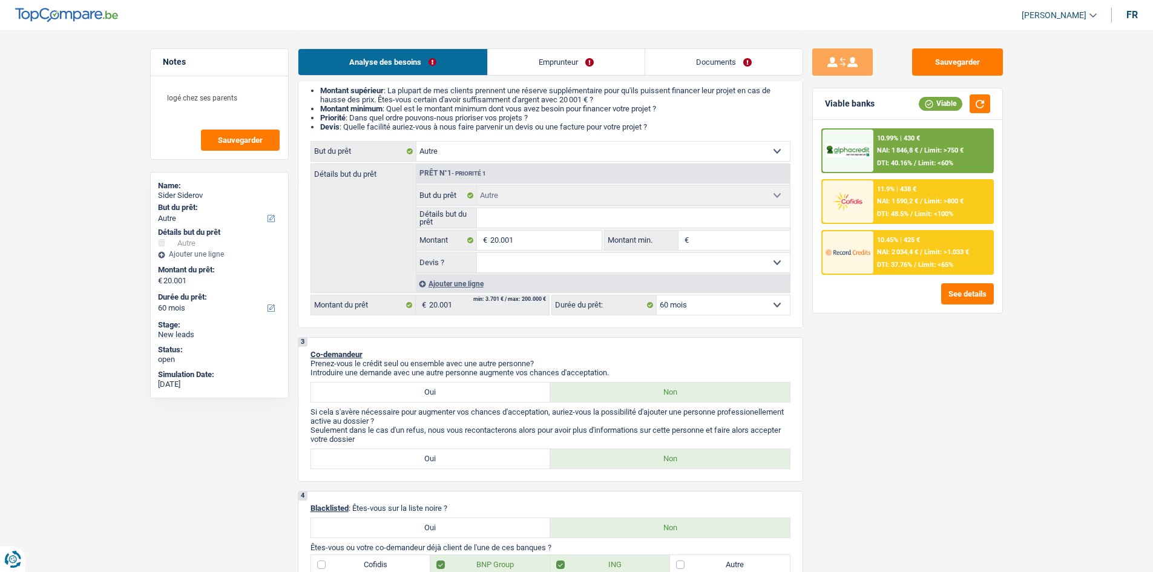
click at [900, 162] on span "DTI: 40.16%" at bounding box center [894, 163] width 35 height 8
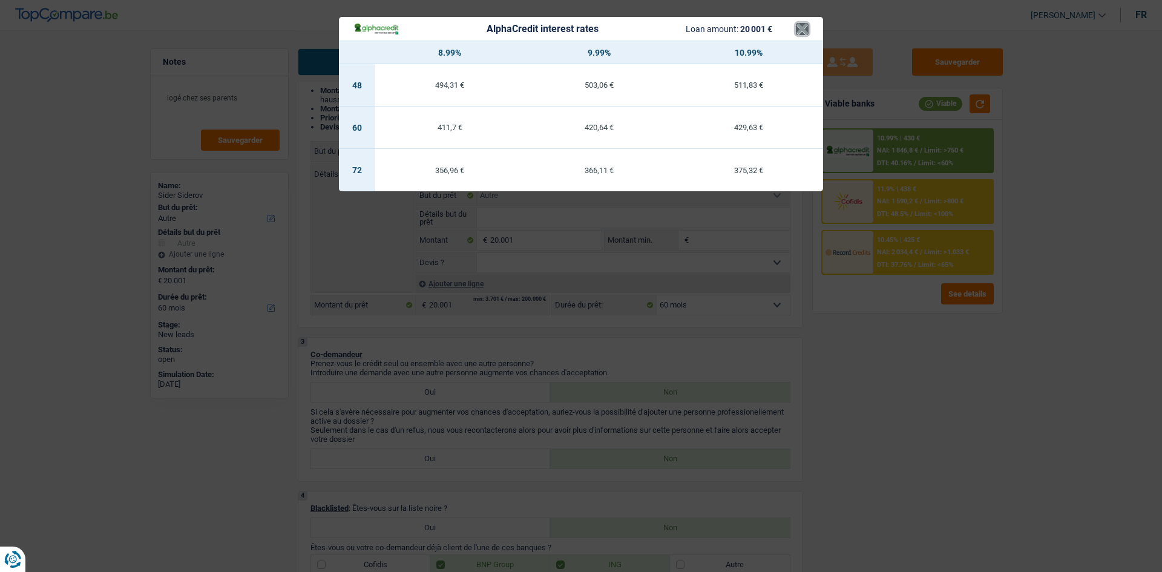
click at [799, 23] on button "×" at bounding box center [802, 29] width 13 height 12
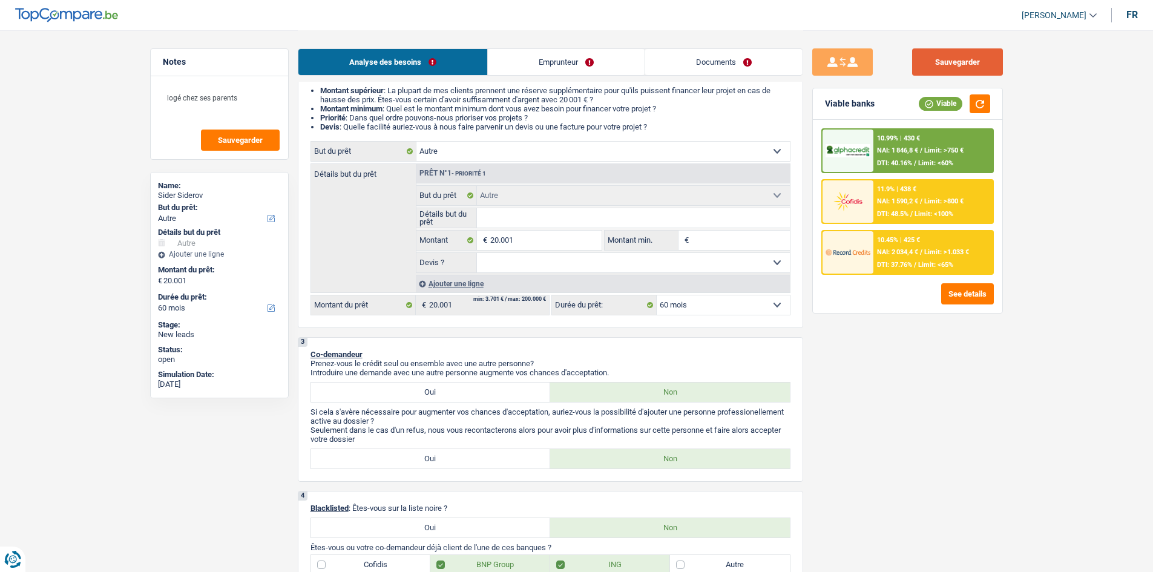
drag, startPoint x: 945, startPoint y: 60, endPoint x: 761, endPoint y: 78, distance: 184.8
click at [925, 60] on button "Sauvegarder" at bounding box center [957, 61] width 91 height 27
click at [227, 143] on span "Sauvegarder" at bounding box center [240, 140] width 45 height 8
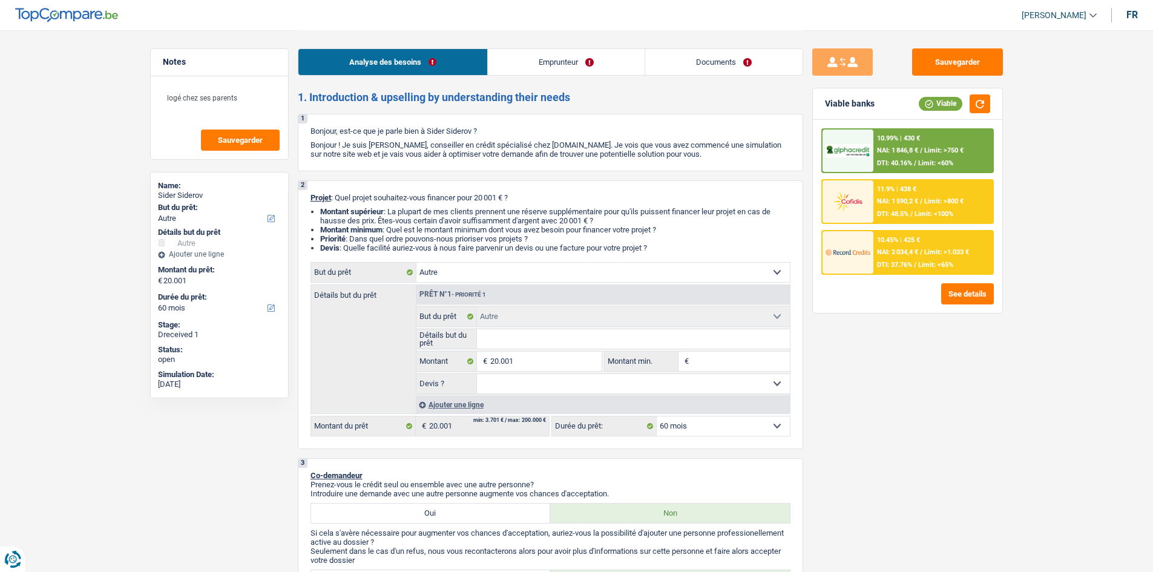
select select "other"
select select "60"
select select "other"
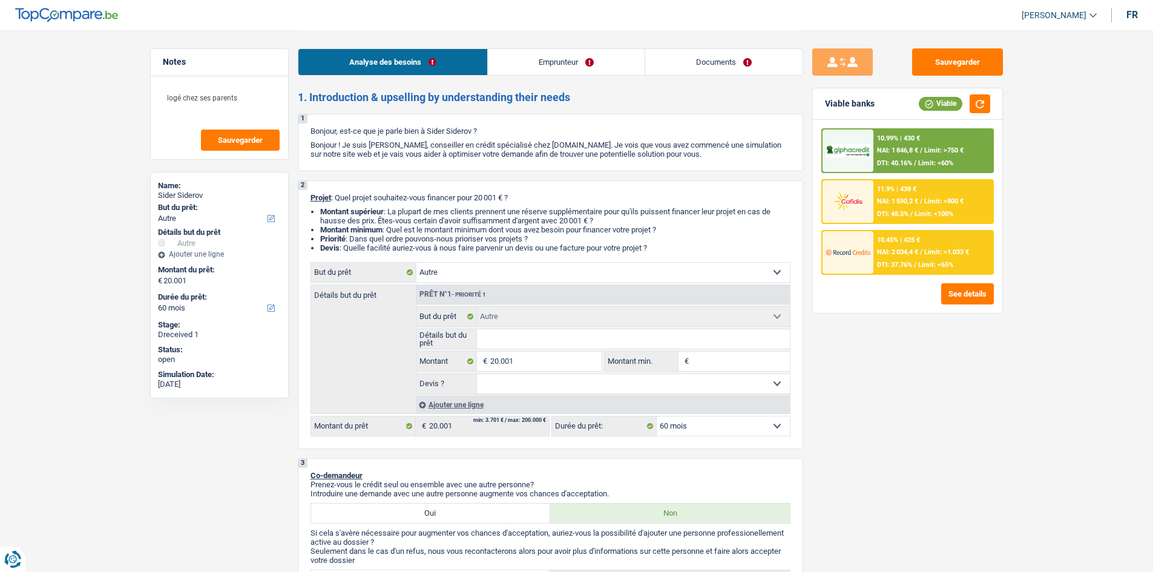
select select "60"
select select "privateEmployee"
select select "netSalary"
select select "unemployment"
select select "rentalIncome"
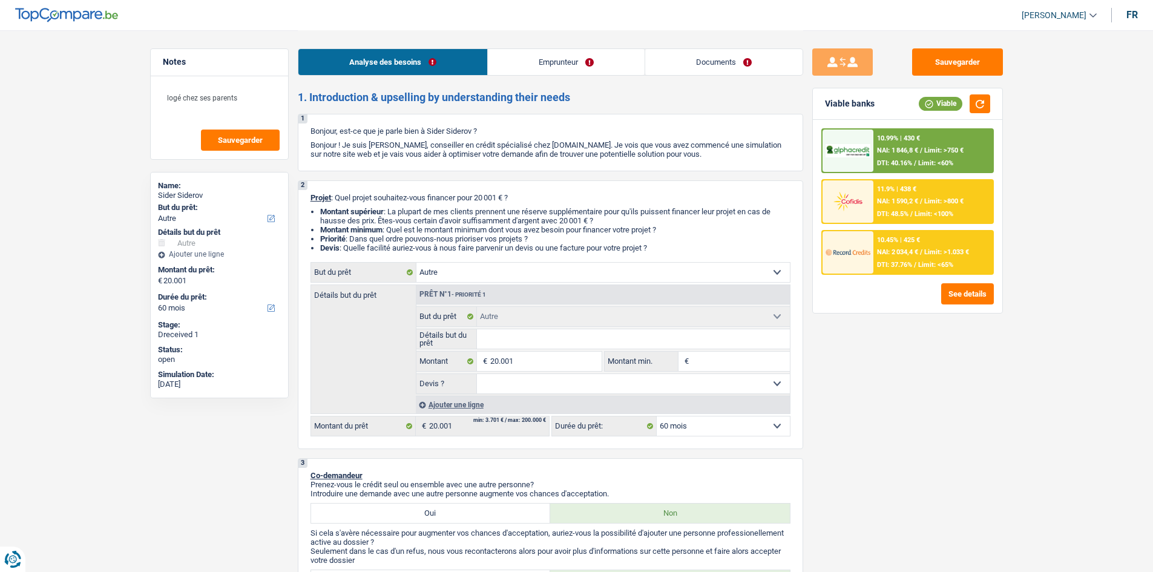
select select "mealVouchers"
select select "liveWithParents"
select select "mortgage"
select select "300"
select select "personalLoan"
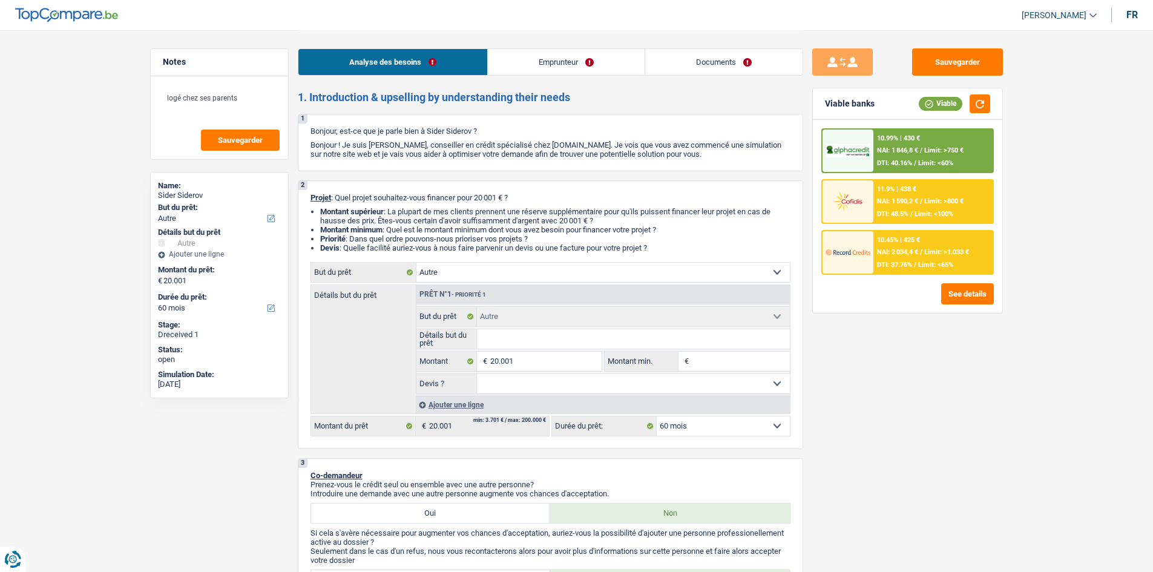
select select "120"
select select "other"
select select "60"
click at [220, 138] on span "Sauvegarder" at bounding box center [240, 140] width 45 height 8
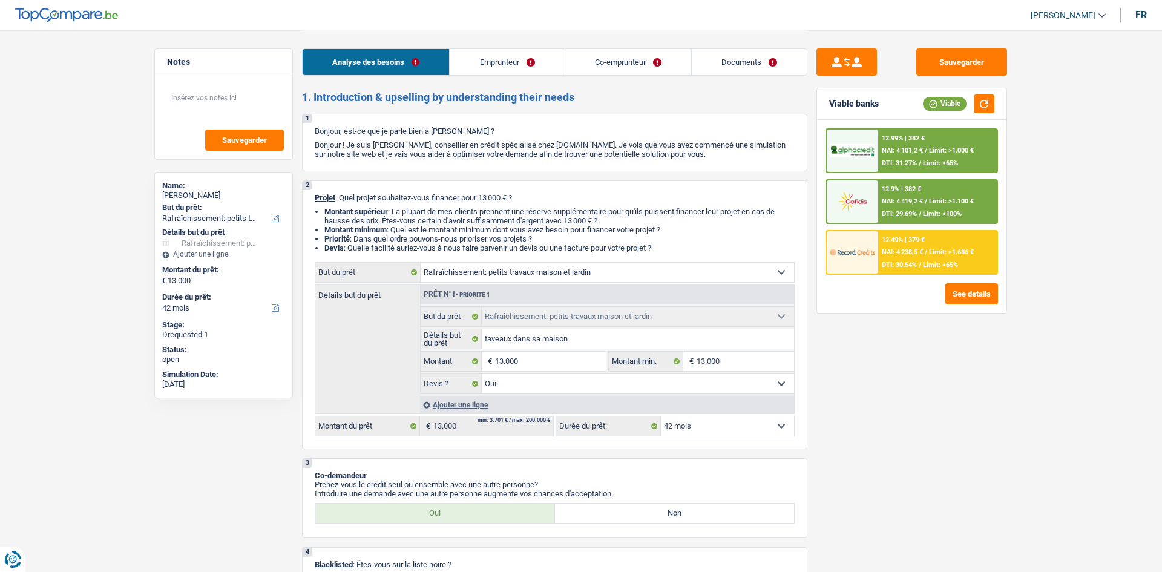
select select "houseOrGarden"
select select "42"
select select "32"
select select "married"
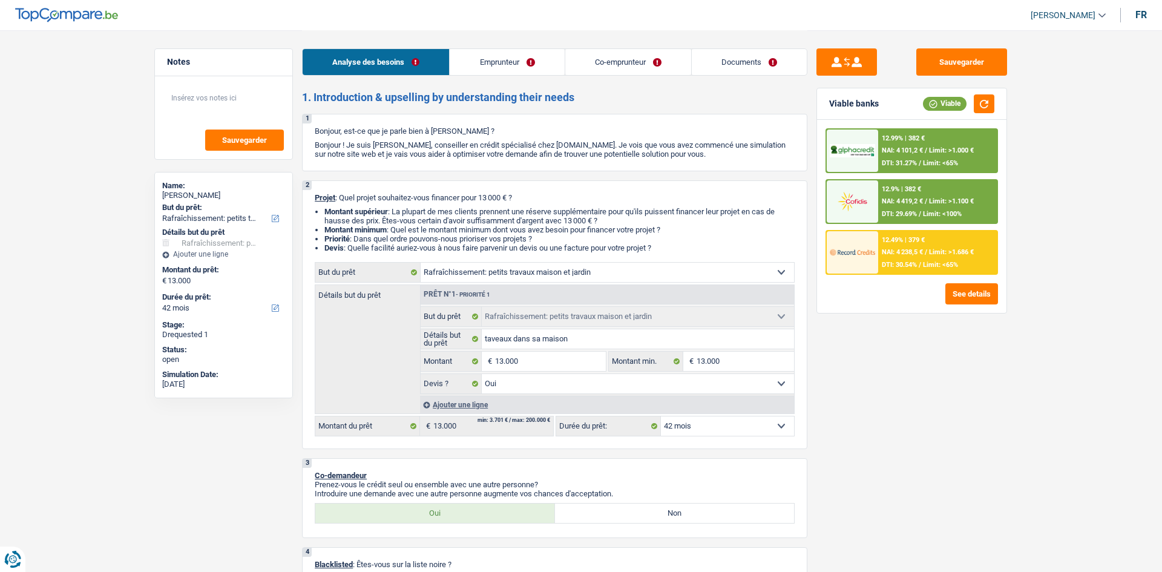
select select "housewife"
click at [501, 60] on link "Emprunteur" at bounding box center [507, 62] width 114 height 26
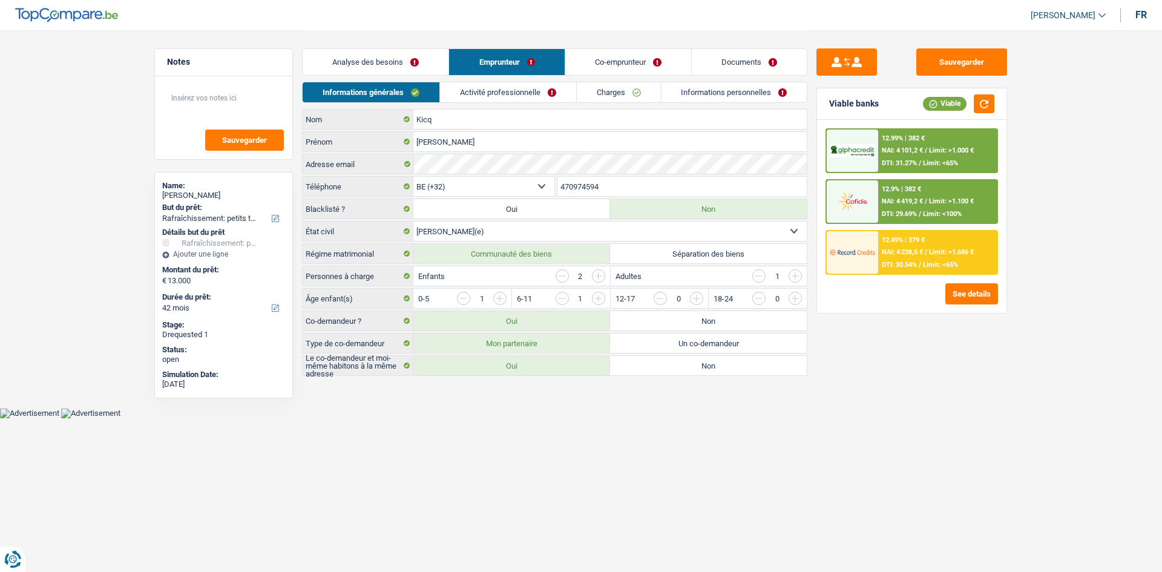
click at [541, 85] on link "Activité professionnelle" at bounding box center [508, 92] width 136 height 20
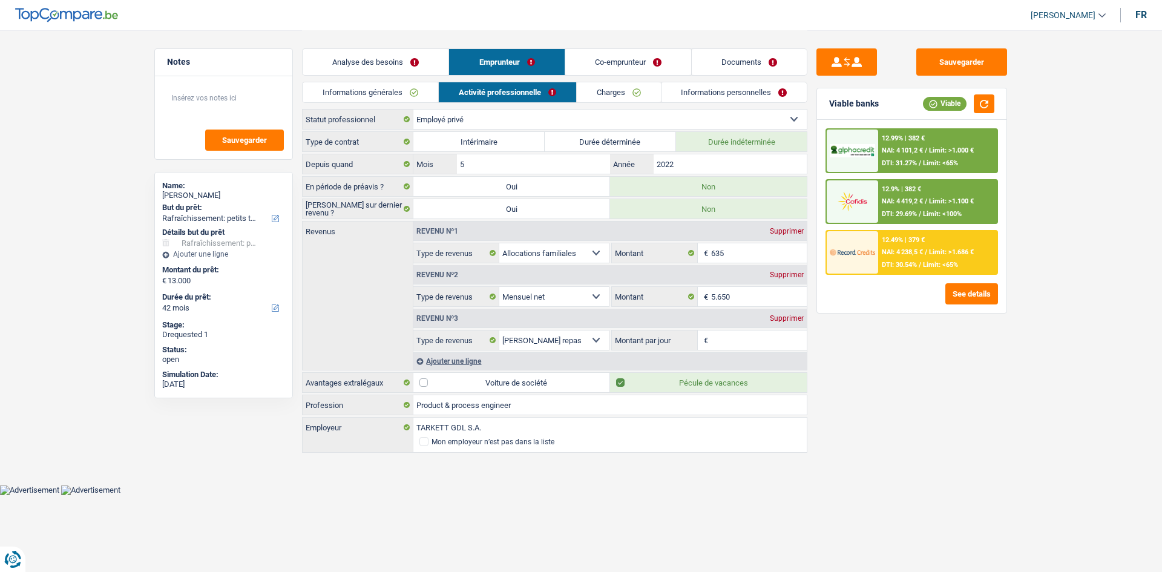
click at [619, 91] on link "Charges" at bounding box center [619, 92] width 84 height 20
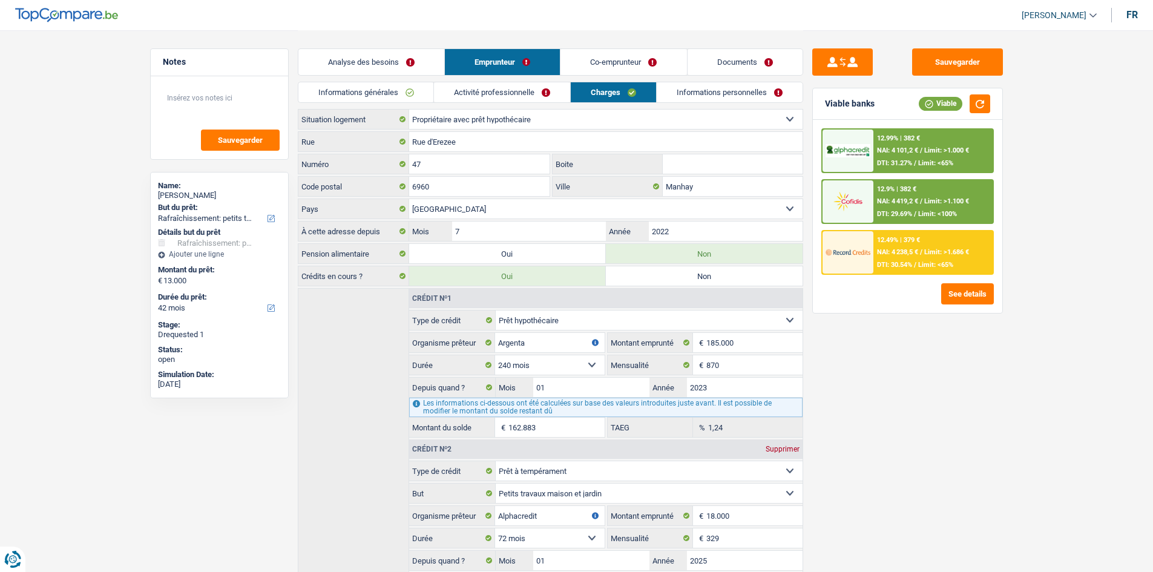
click at [604, 58] on link "Co-emprunteur" at bounding box center [623, 62] width 126 height 26
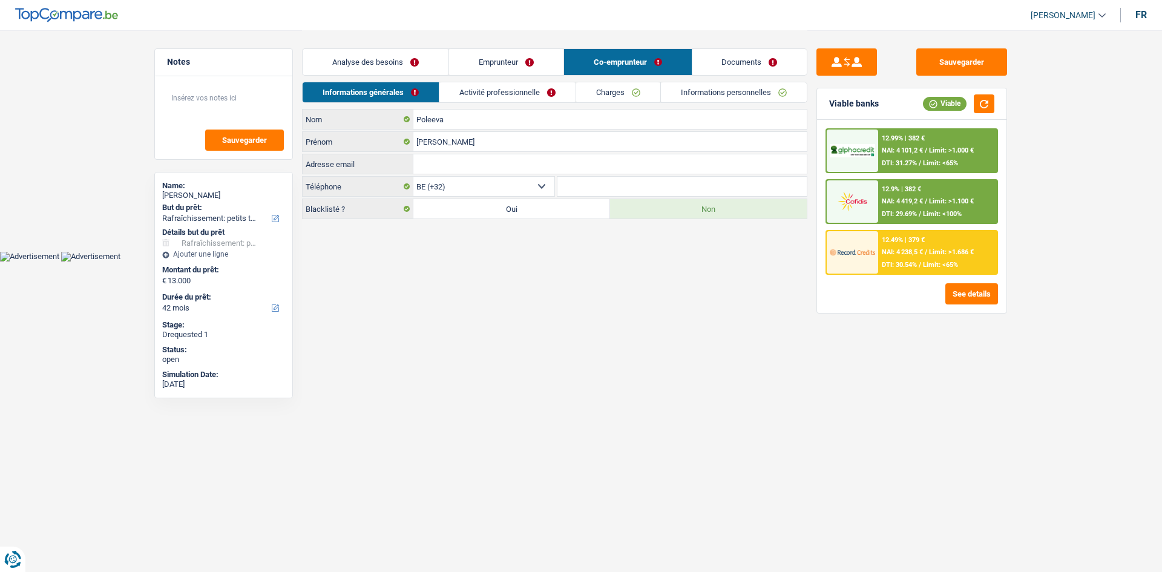
click at [557, 92] on link "Activité professionnelle" at bounding box center [507, 92] width 136 height 20
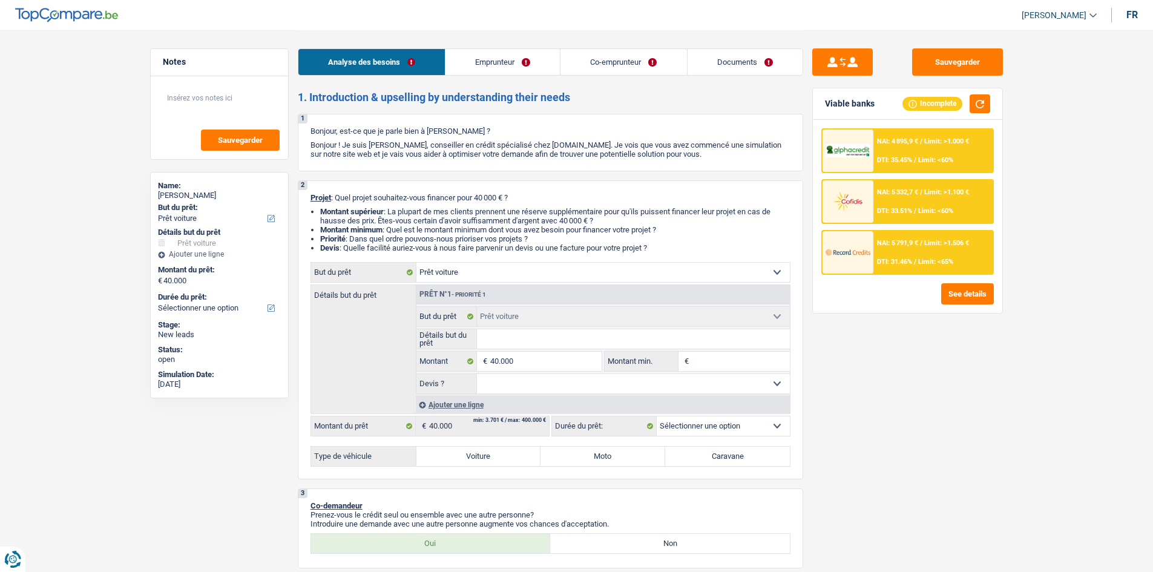
select select "car"
select select "privateEmployee"
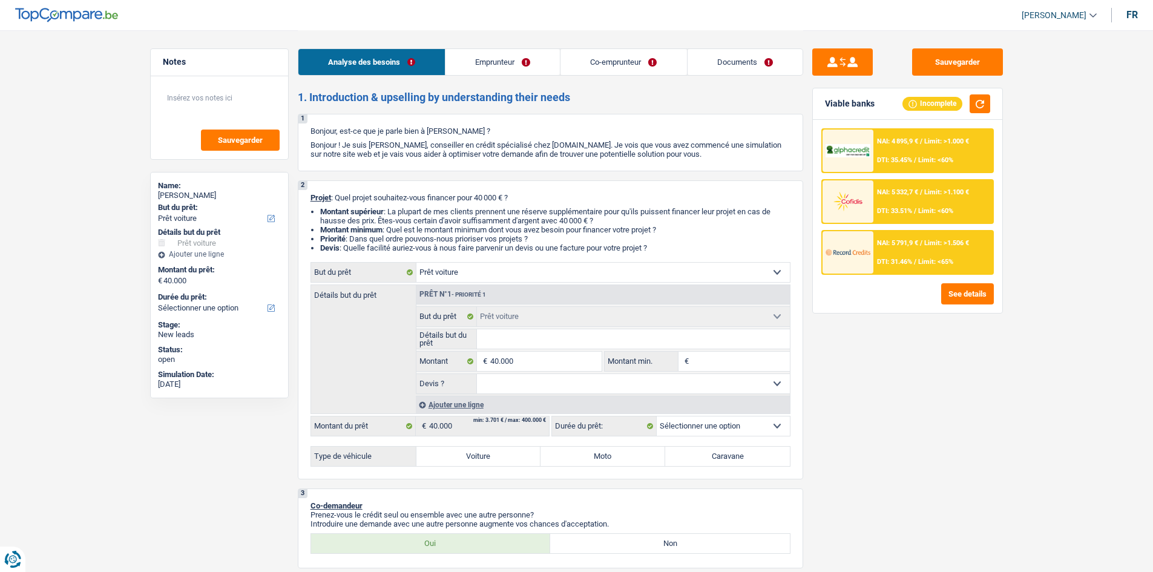
select select "housewife"
select select "netSalary"
select select "mealVouchers"
select select "familyAllowances"
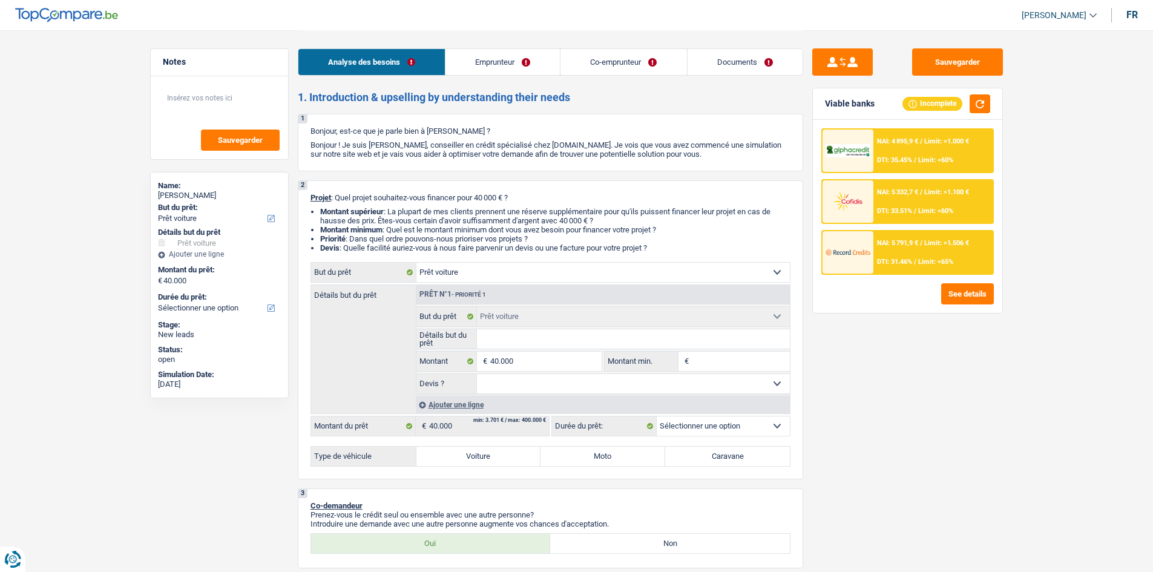
select select "ownerWithoutMortgage"
select select "renovationLoan"
select select "120"
select select "car"
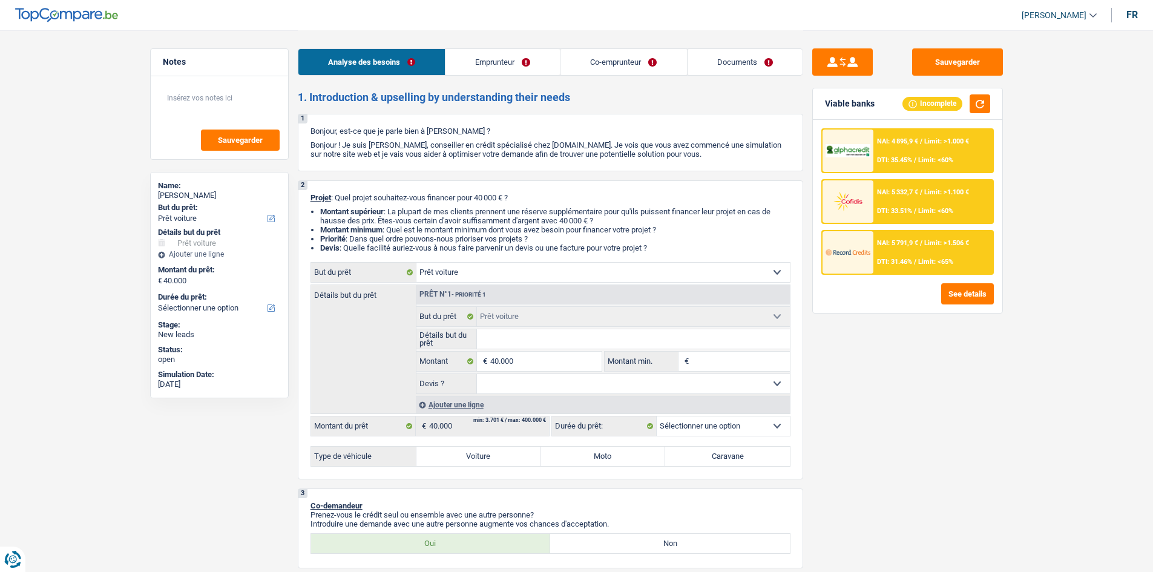
select select "privateEmployee"
select select "netSalary"
select select "mealVouchers"
select select "familyAllowances"
click at [492, 56] on link "Emprunteur" at bounding box center [502, 62] width 114 height 26
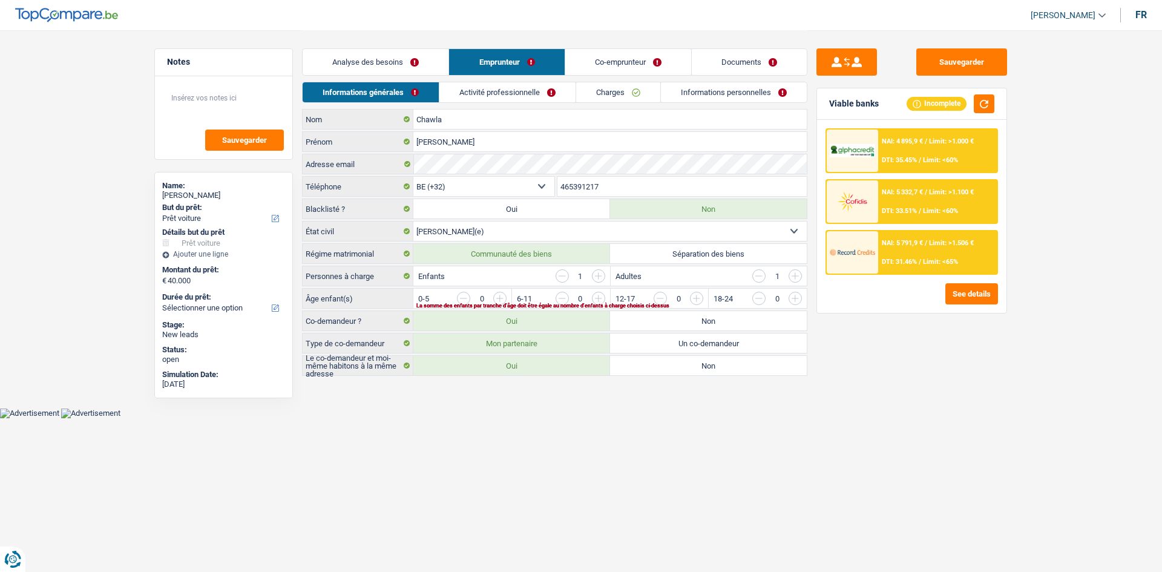
click at [604, 54] on link "Co-emprunteur" at bounding box center [628, 62] width 126 height 26
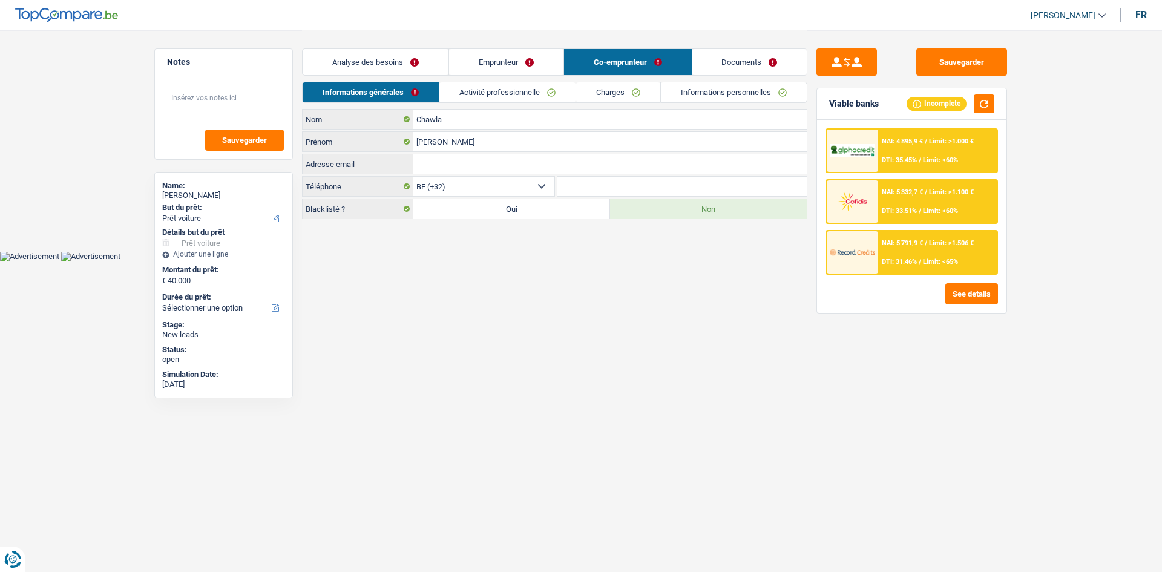
click at [505, 88] on link "Activité professionnelle" at bounding box center [507, 92] width 136 height 20
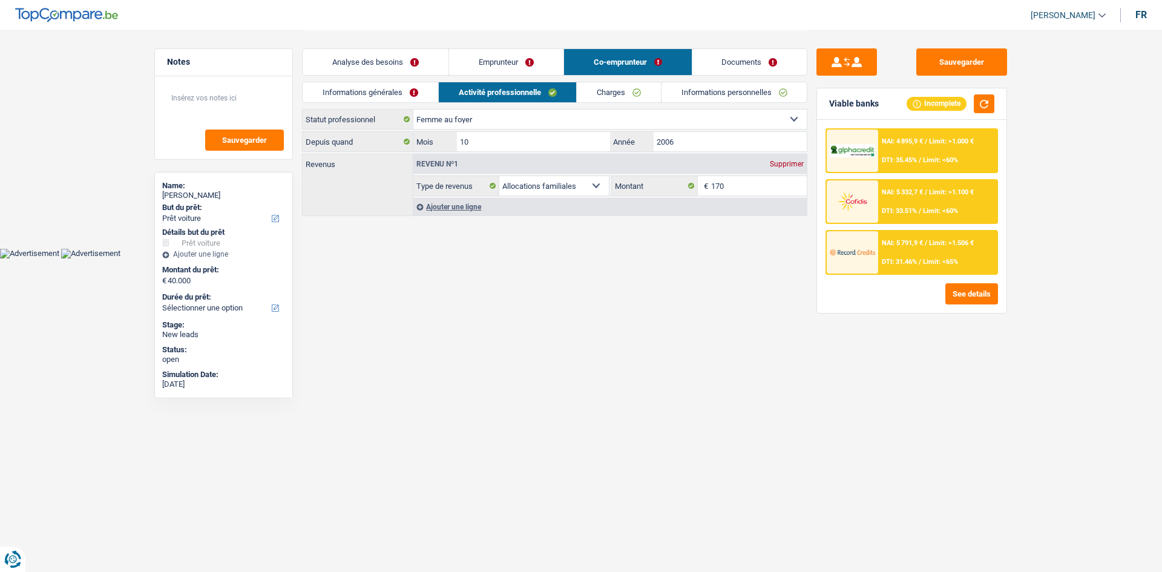
click at [506, 57] on link "Emprunteur" at bounding box center [506, 62] width 114 height 26
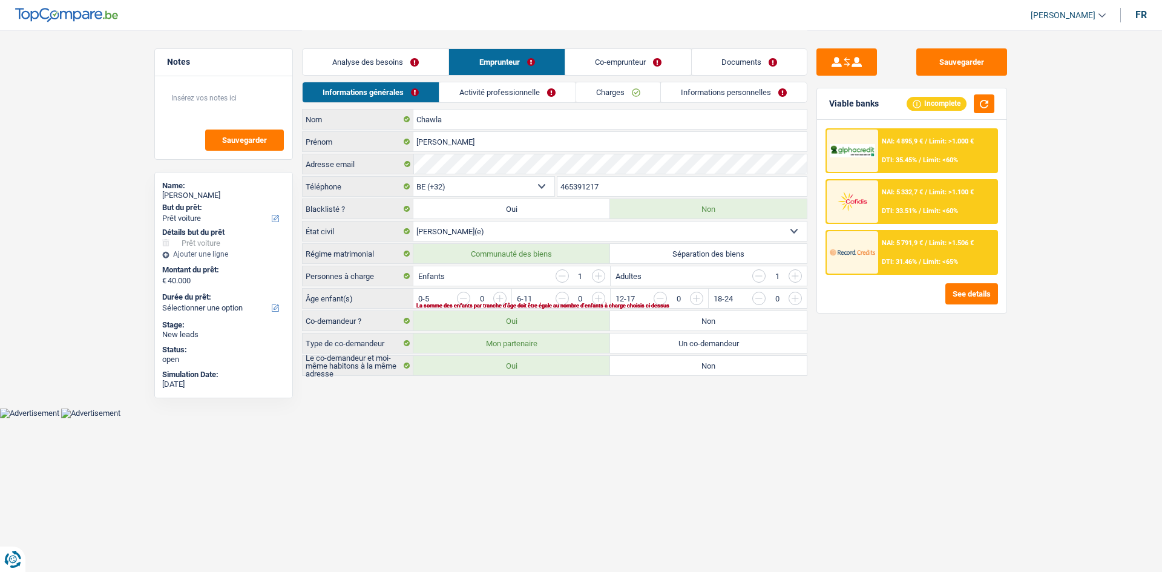
click at [538, 88] on link "Activité professionnelle" at bounding box center [507, 92] width 136 height 20
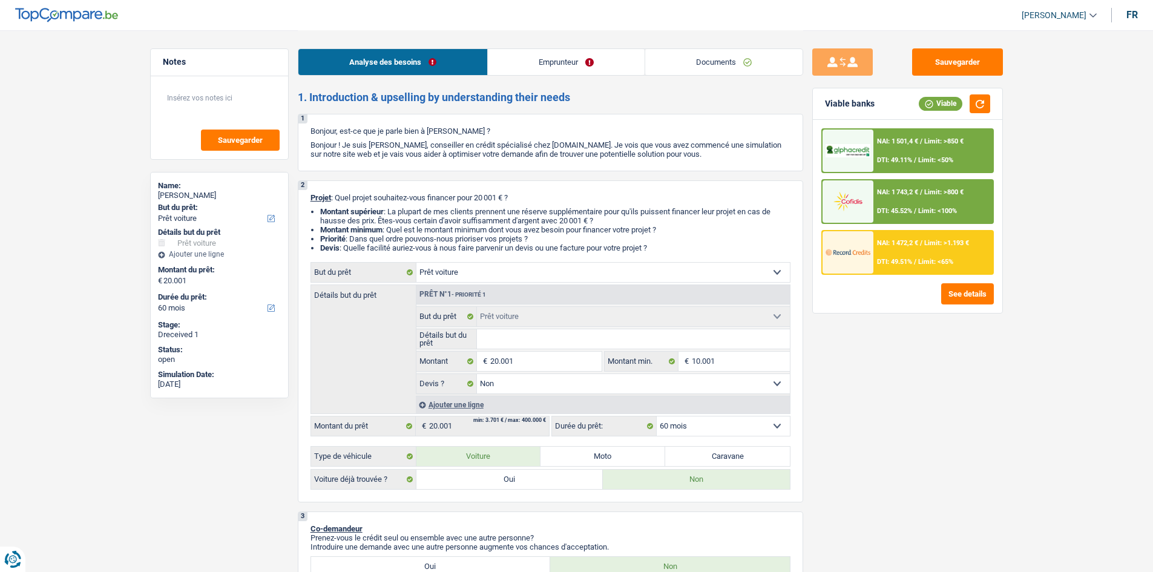
select select "car"
select select "60"
select select "car"
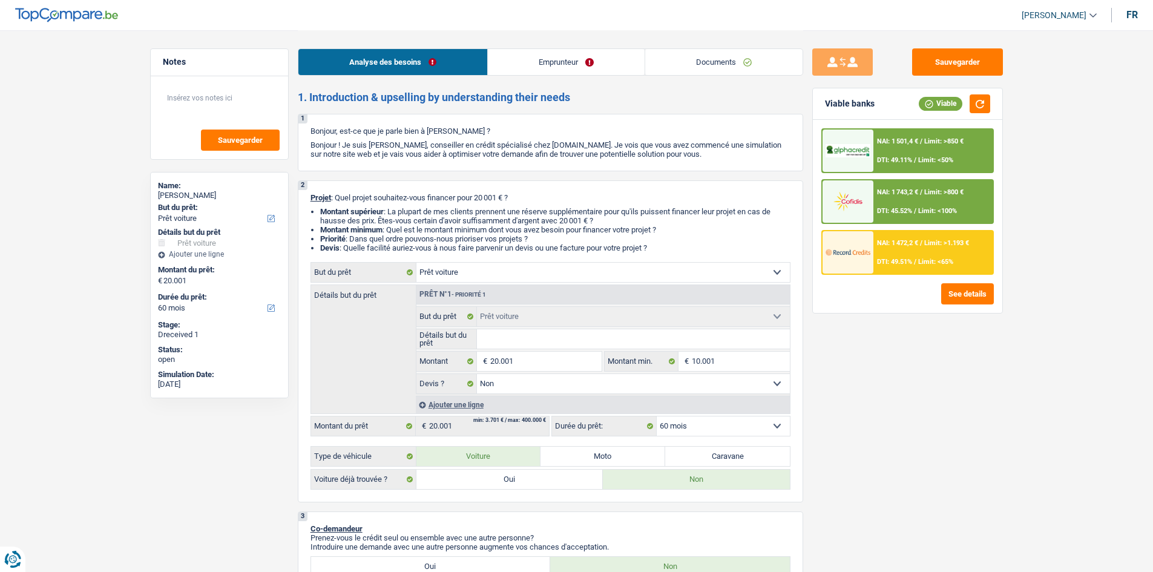
select select "false"
select select "60"
select select "worker"
select select "familyAllowances"
select select "netSalary"
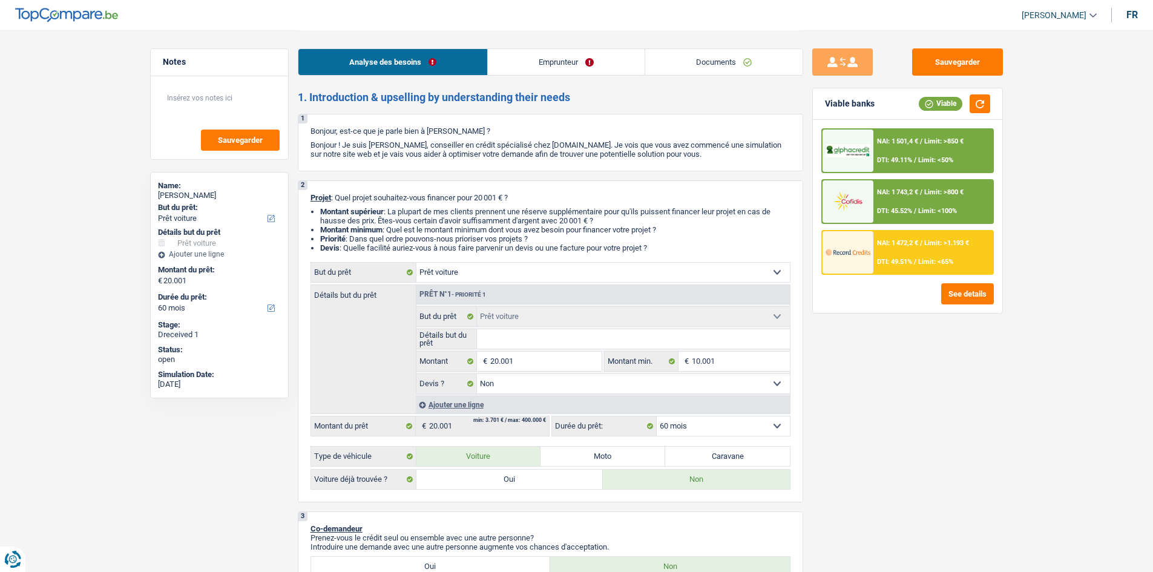
select select "rents"
select select "cardOrCredit"
select select "personalLoan"
select select "homeFurnishingOrRelocation"
select select "120"
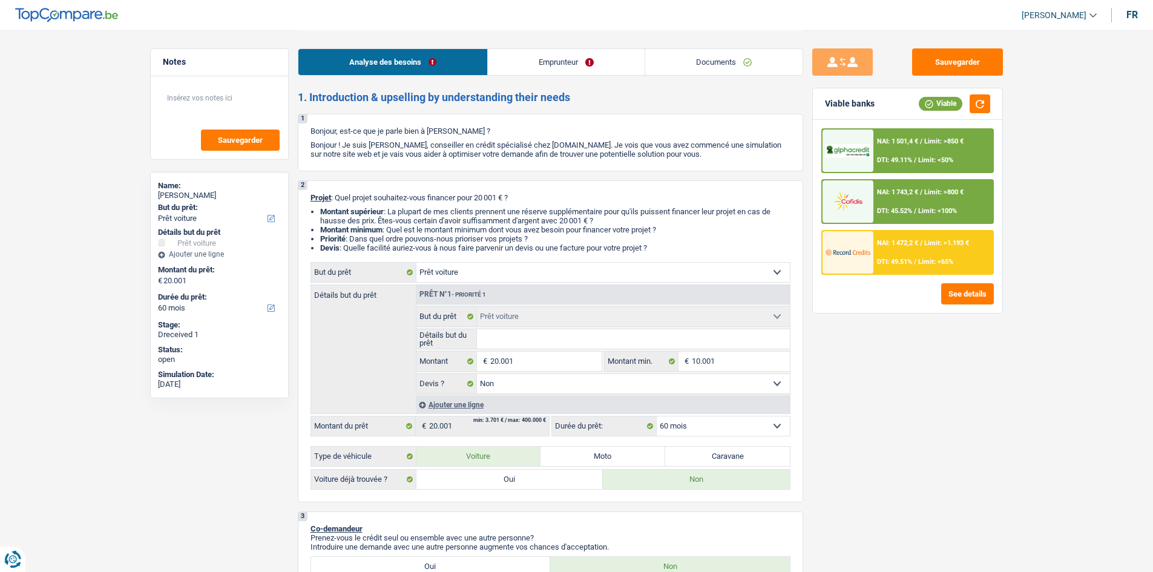
select select "car"
select select "false"
select select "60"
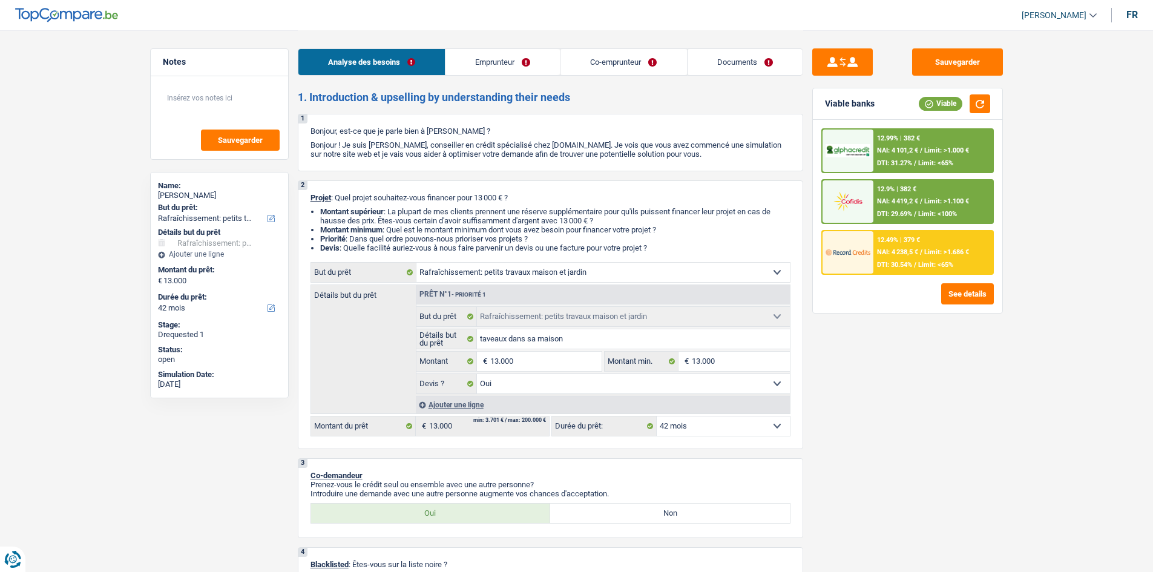
select select "houseOrGarden"
select select "42"
select select "houseOrGarden"
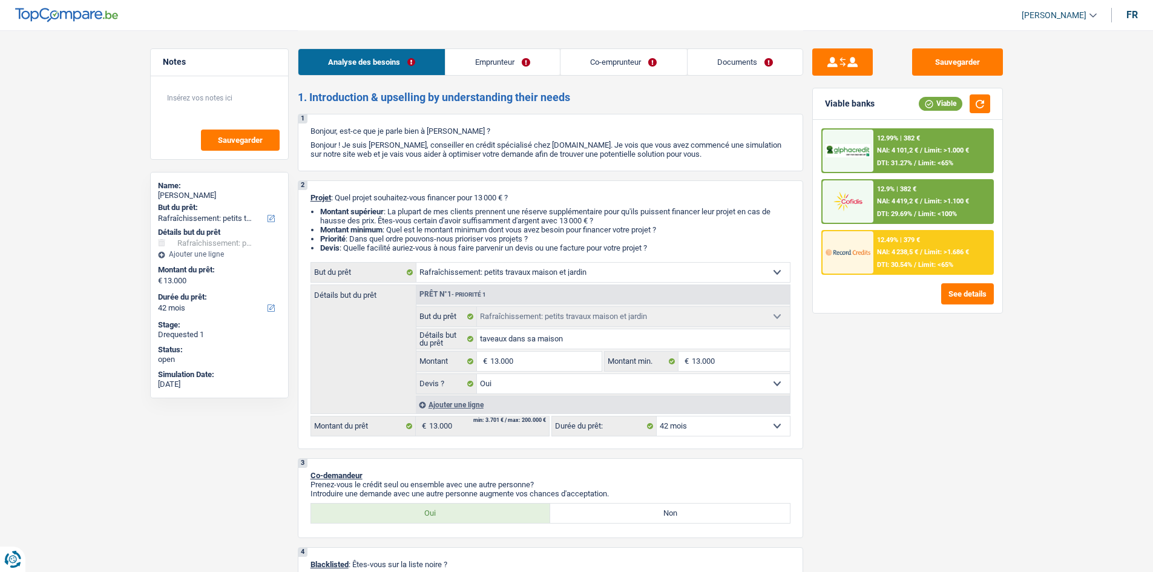
select select "yes"
select select "42"
select select "privateEmployee"
select select "housewife"
select select "familyAllowances"
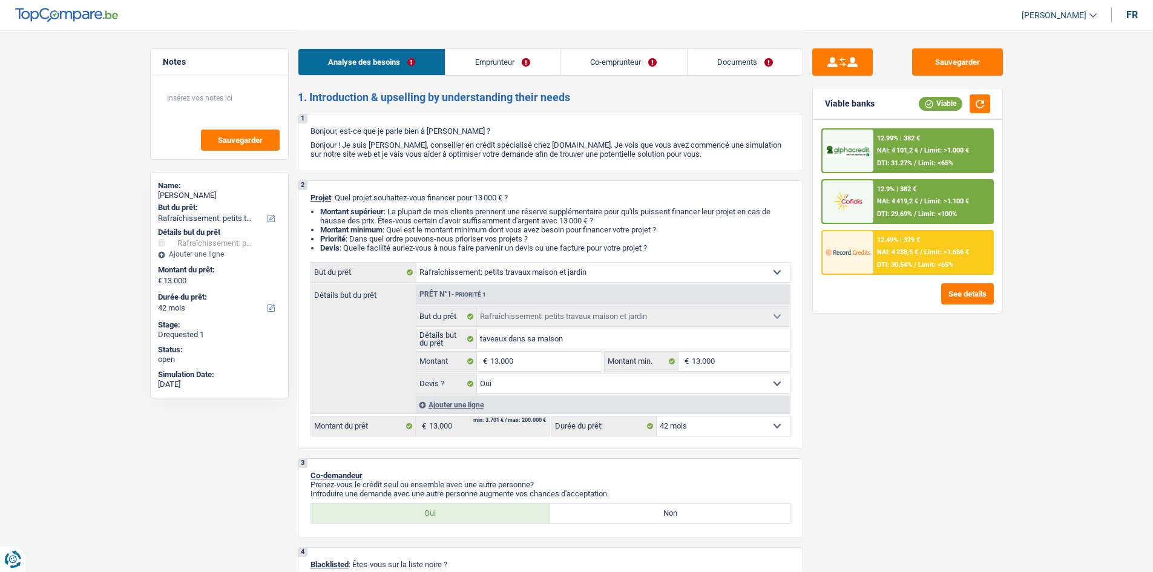
select select "netSalary"
select select "mealVouchers"
select select "ownerWithMortgage"
select select "mortgage"
select select "240"
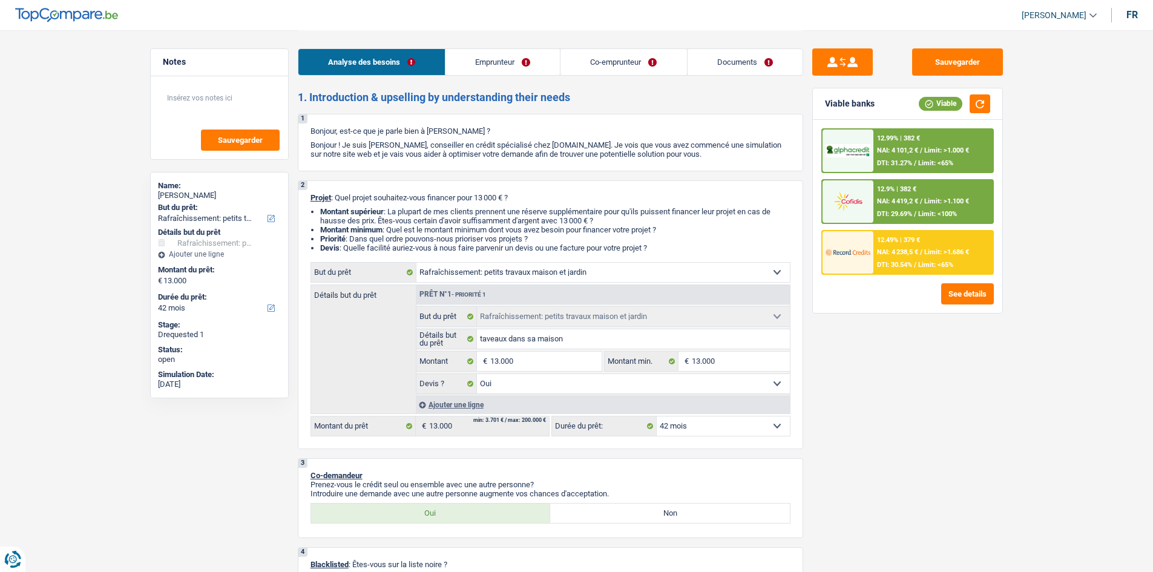
select select "personalLoan"
select select "smallWorks"
select select "72"
select select "carLoan"
select select "72"
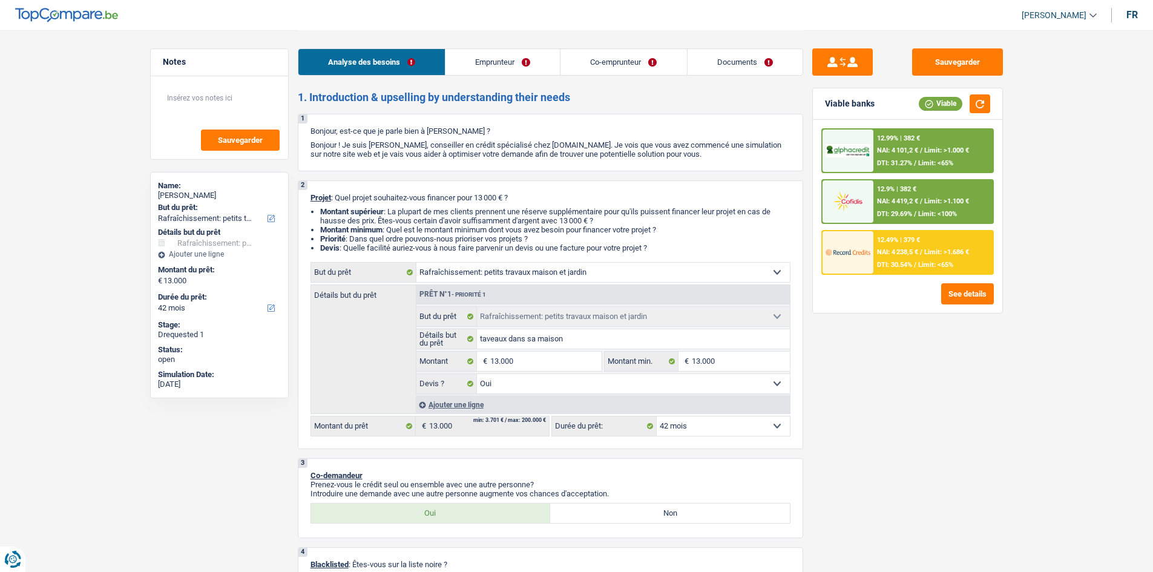
select select "houseOrGarden"
select select "yes"
select select "42"
